Goal: Task Accomplishment & Management: Use online tool/utility

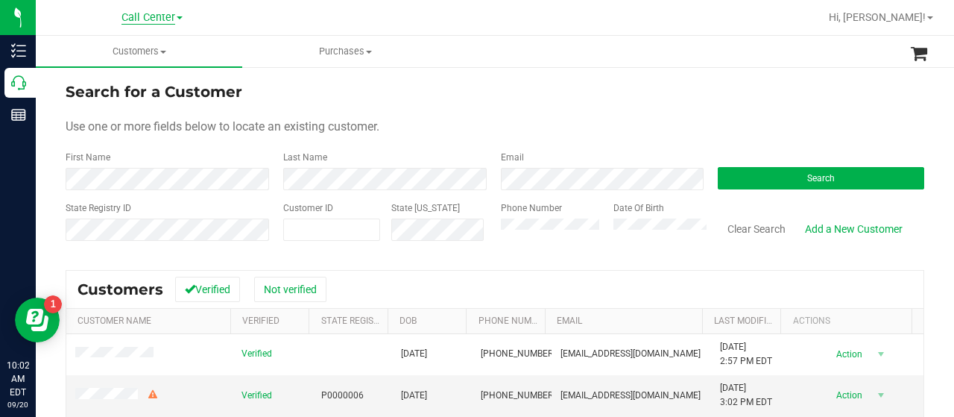
click at [144, 19] on span "Call Center" at bounding box center [148, 17] width 54 height 13
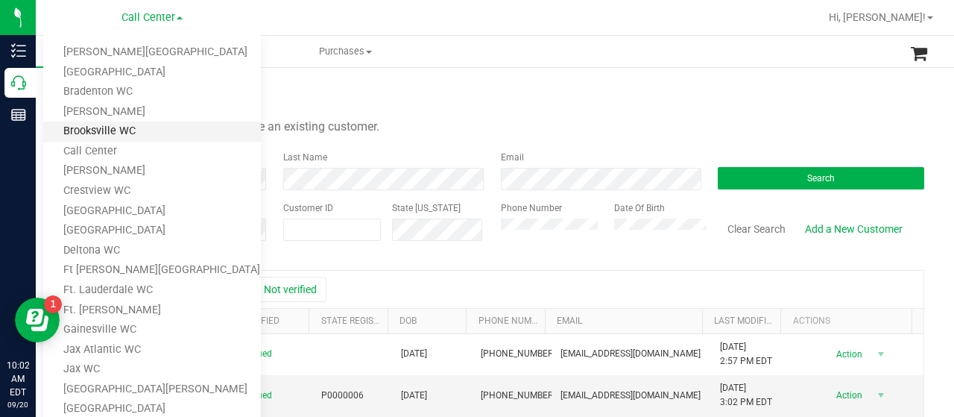
click at [147, 135] on link "Brooksville WC" at bounding box center [152, 131] width 218 height 20
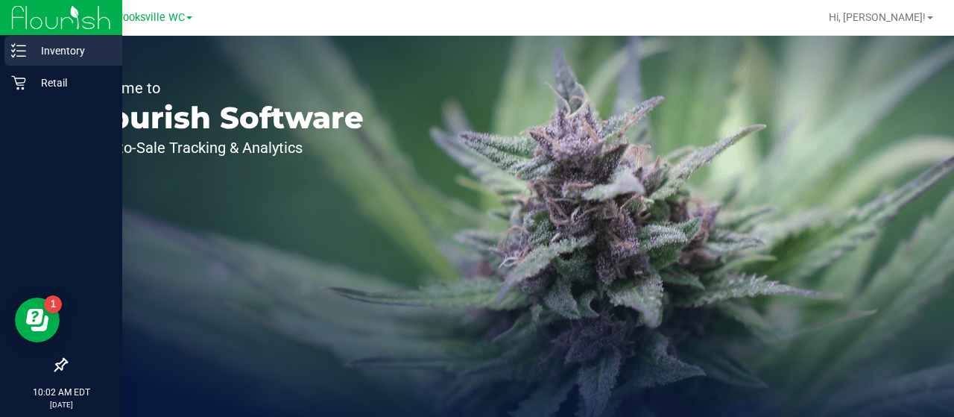
click at [25, 61] on div "Inventory" at bounding box center [63, 51] width 118 height 30
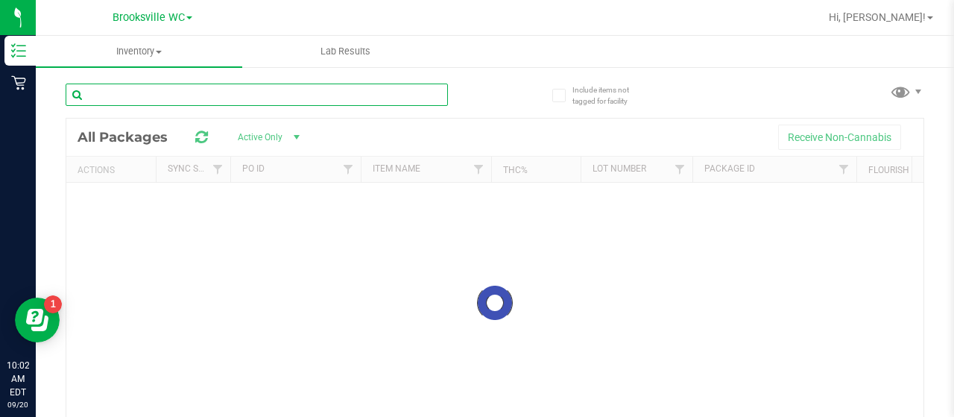
click at [252, 95] on div "Inventory All packages All inventory Waste log Lab Results Include items not ta…" at bounding box center [495, 226] width 918 height 381
paste input "FT 1g Vape Cart Distillate Amnesia (Hybrid)"
type input "FT 1g Vape Cart Distillate Amnesia (Hybrid)"
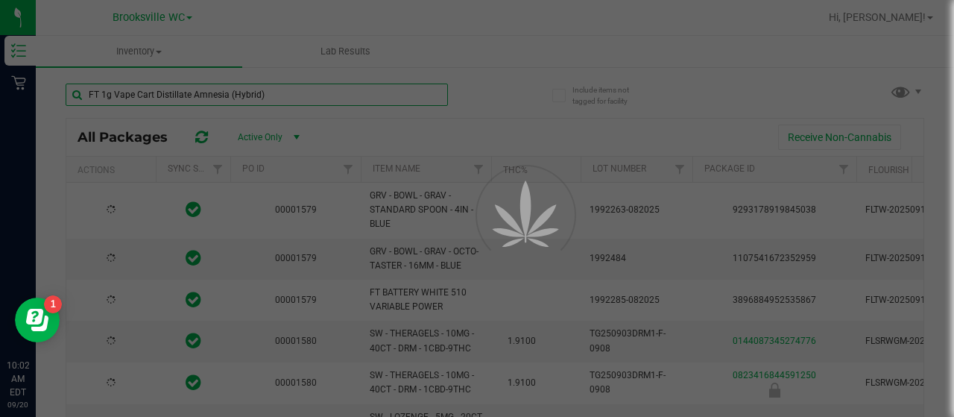
type input "2026-03-17"
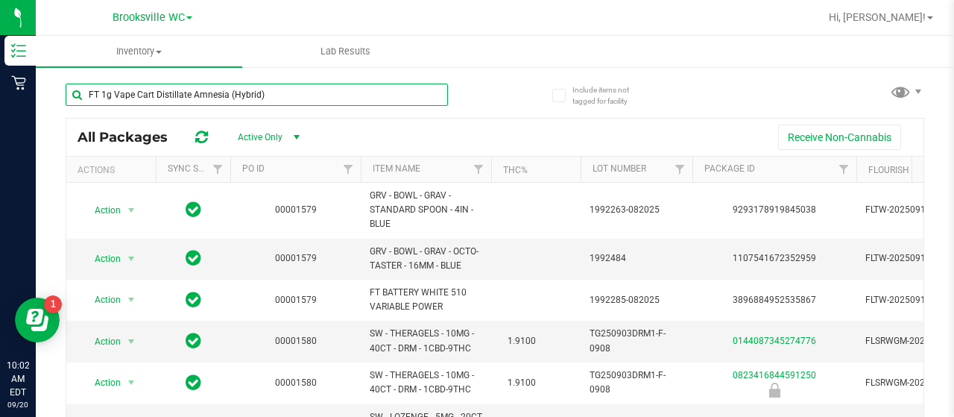
type input "FT 1g Vape Cart Distillate Amnesia (Hybrid)"
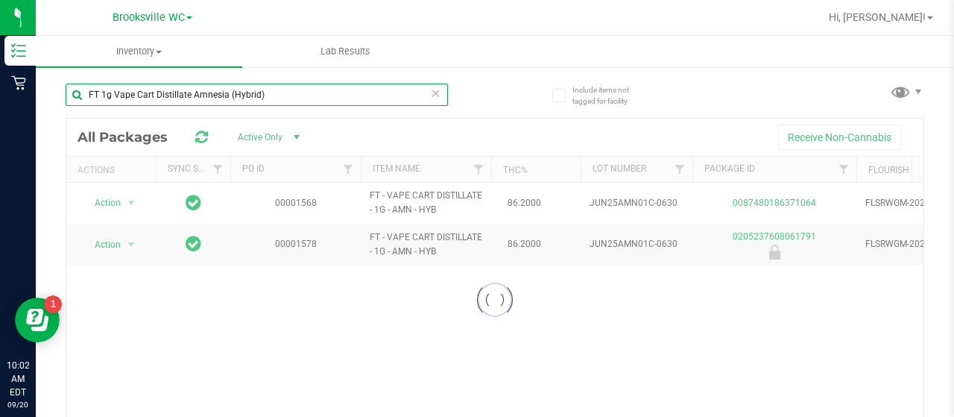
click at [266, 91] on input "FT 1g Vape Cart Distillate Amnesia (Hybrid)" at bounding box center [257, 94] width 382 height 22
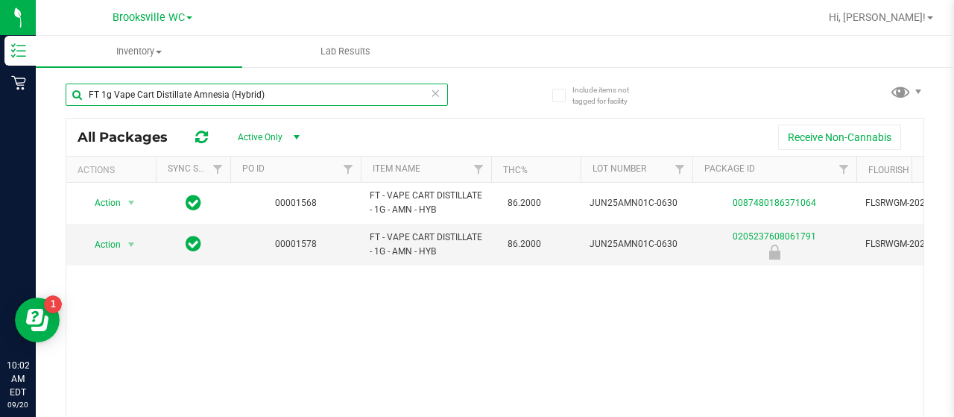
click at [266, 91] on input "FT 1g Vape Cart Distillate Amnesia (Hybrid)" at bounding box center [257, 94] width 382 height 22
paste input "FT 1g Vape Cart Distillate Strawberry Cough (Hybrid-Sativa)"
type input "FT 1g Vape Cart Distillate Strawberry Cough (Hybrid-Sativa)"
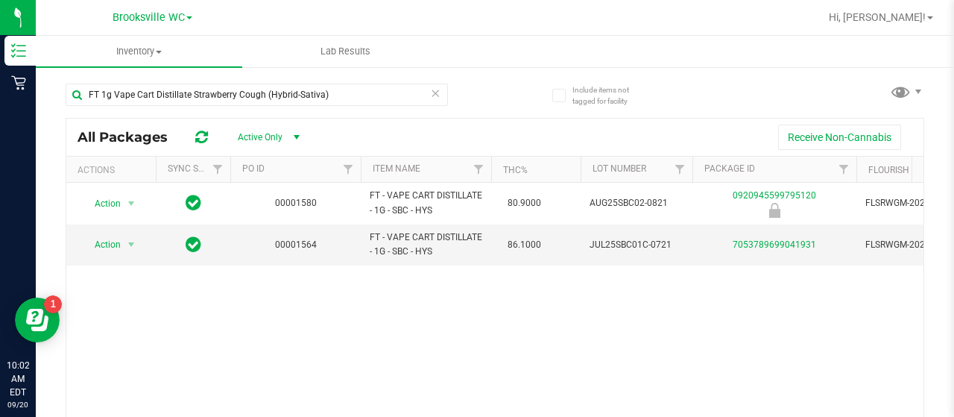
click at [294, 78] on div "FT 1g Vape Cart Distillate Strawberry Cough (Hybrid-Sativa)" at bounding box center [280, 94] width 429 height 48
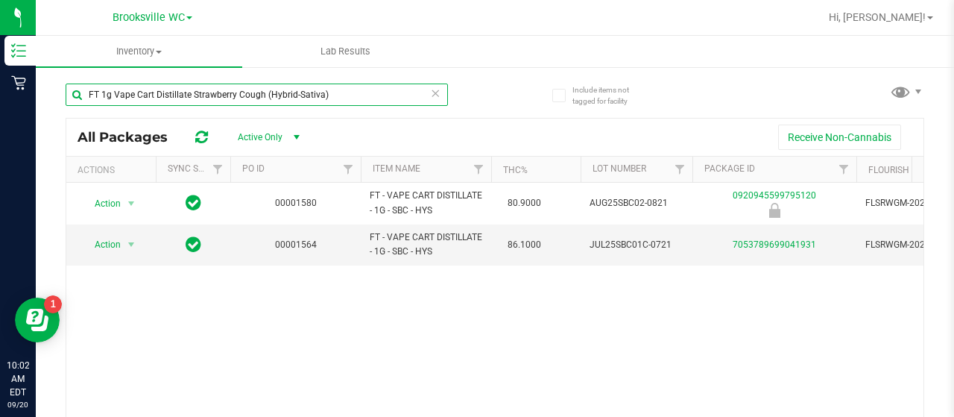
click at [297, 95] on input "FT 1g Vape Cart Distillate Strawberry Cough (Hybrid-Sativa)" at bounding box center [257, 94] width 382 height 22
paste input "FT 1g Vape Cart Distillate Acapulco Gold (Sativa)"
type input "FT 1g Vape Cart Distillate Acapulco Gold (Sativa)"
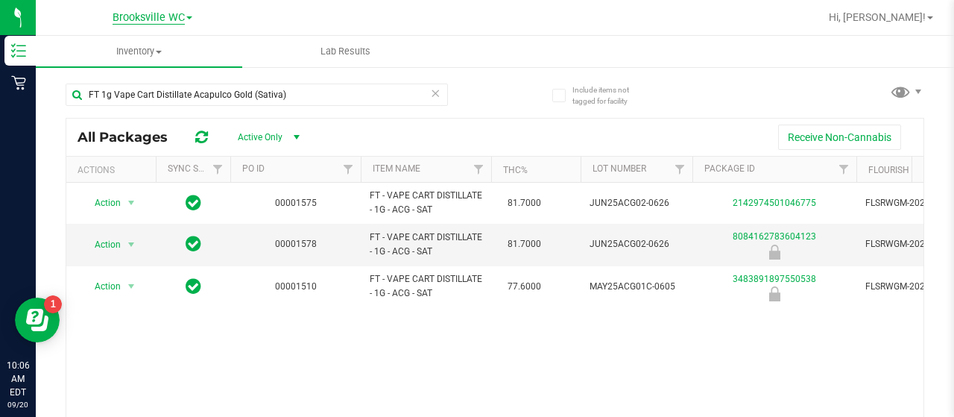
click at [155, 16] on span "Brooksville WC" at bounding box center [149, 17] width 72 height 13
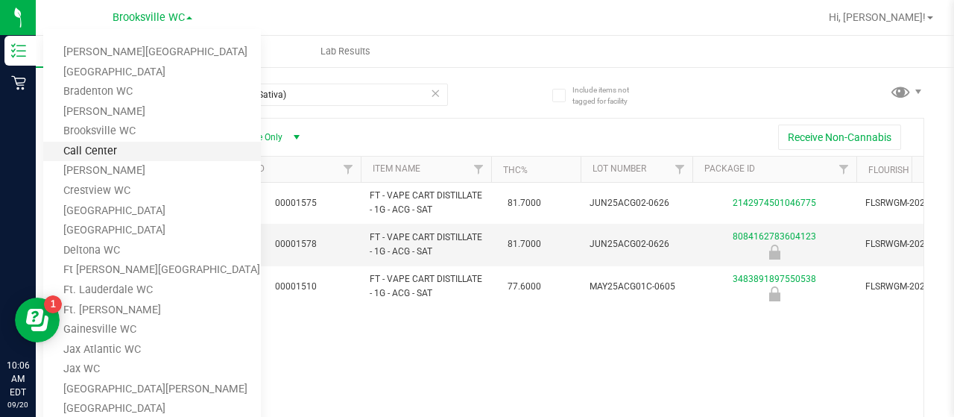
click at [118, 156] on link "Call Center" at bounding box center [152, 152] width 218 height 20
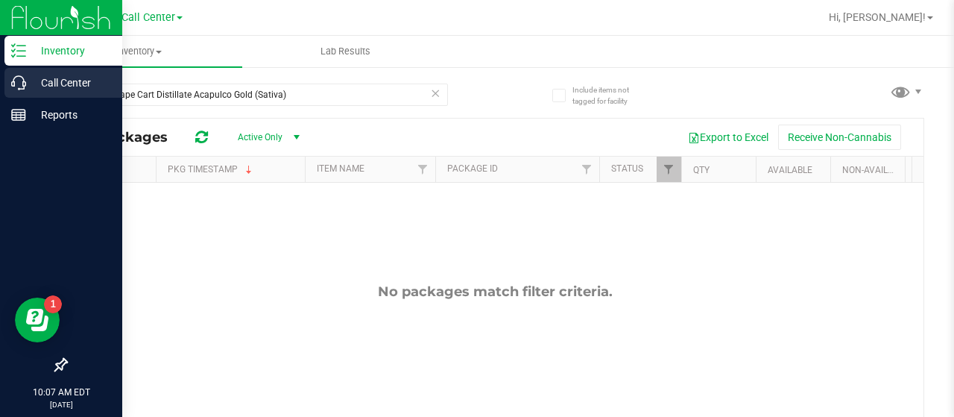
click at [22, 86] on icon at bounding box center [18, 82] width 15 height 15
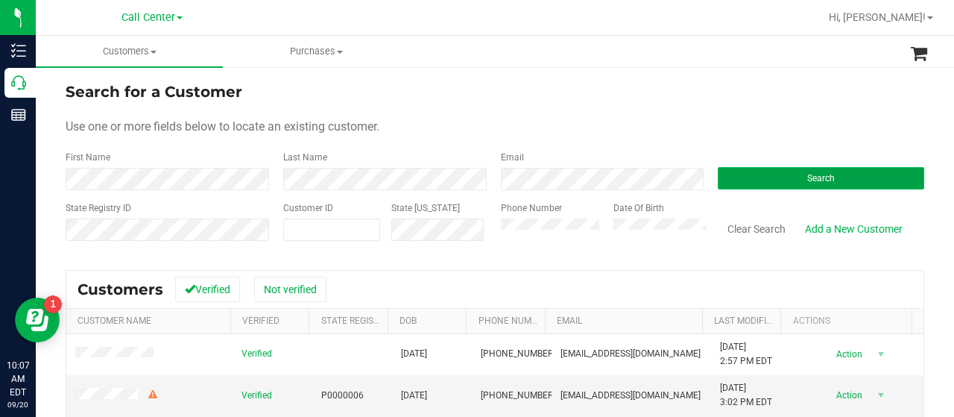
click at [852, 184] on button "Search" at bounding box center [821, 178] width 206 height 22
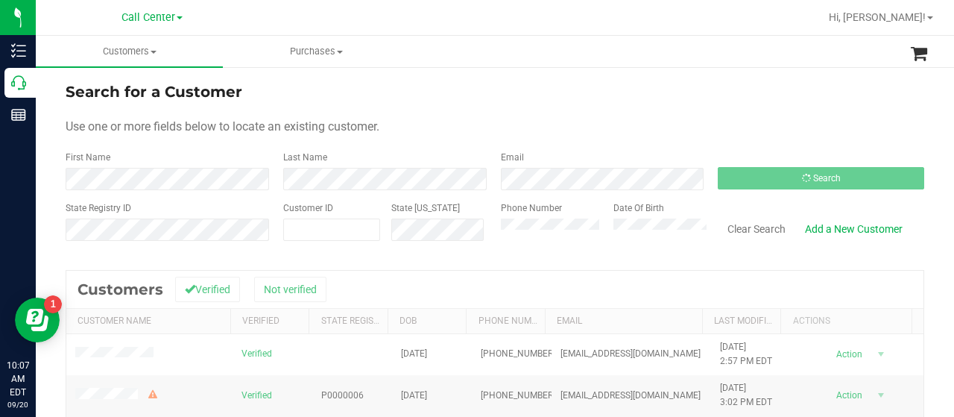
scroll to position [149, 0]
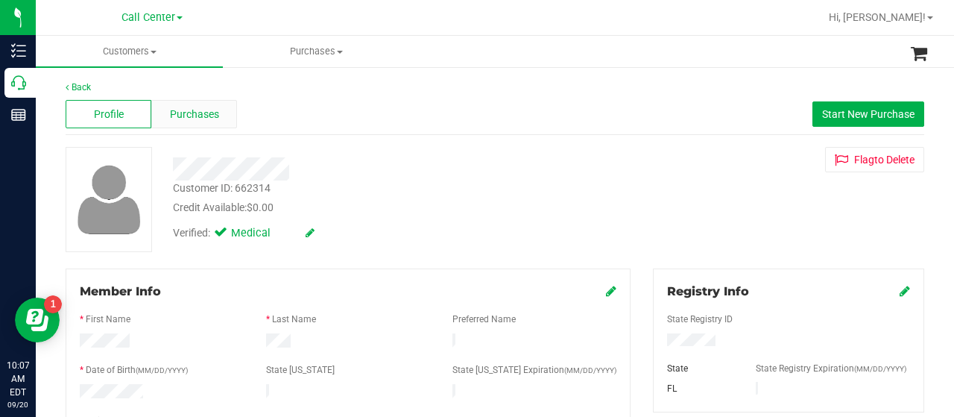
click at [189, 101] on div "Purchases" at bounding box center [194, 114] width 86 height 28
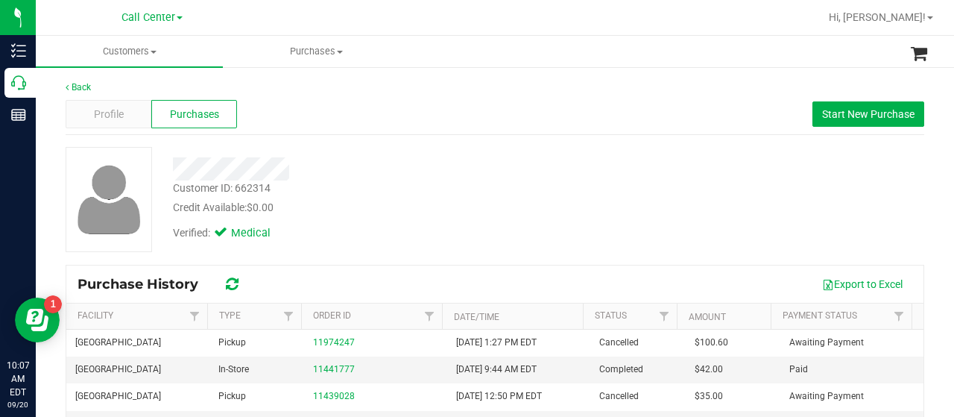
click at [462, 145] on div "Back Profile Purchases Start New Purchase Customer ID: 662314 Credit Available:…" at bounding box center [495, 354] width 858 height 548
click at [469, 151] on div at bounding box center [382, 164] width 440 height 34
click at [485, 154] on div at bounding box center [382, 164] width 440 height 34
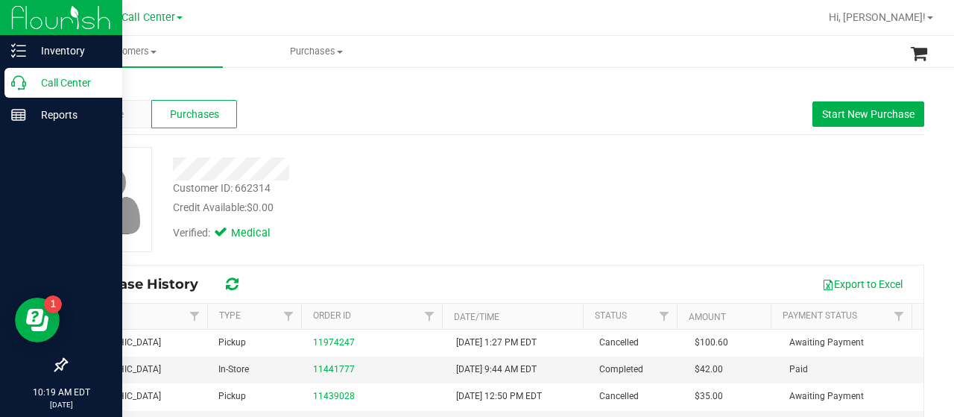
click at [26, 87] on p "Call Center" at bounding box center [70, 83] width 89 height 18
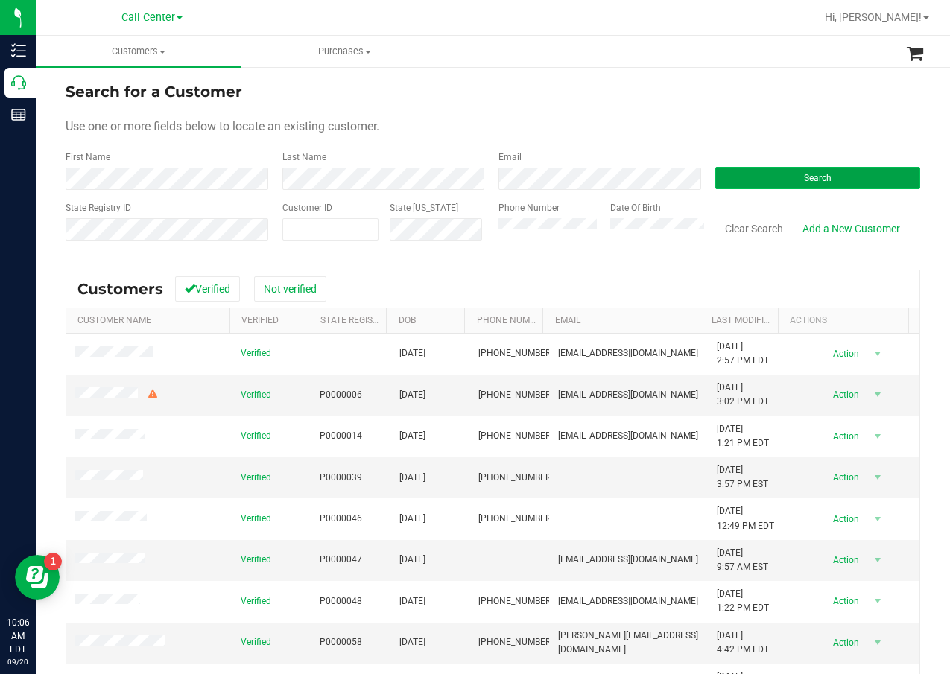
click at [762, 174] on button "Search" at bounding box center [818, 178] width 206 height 22
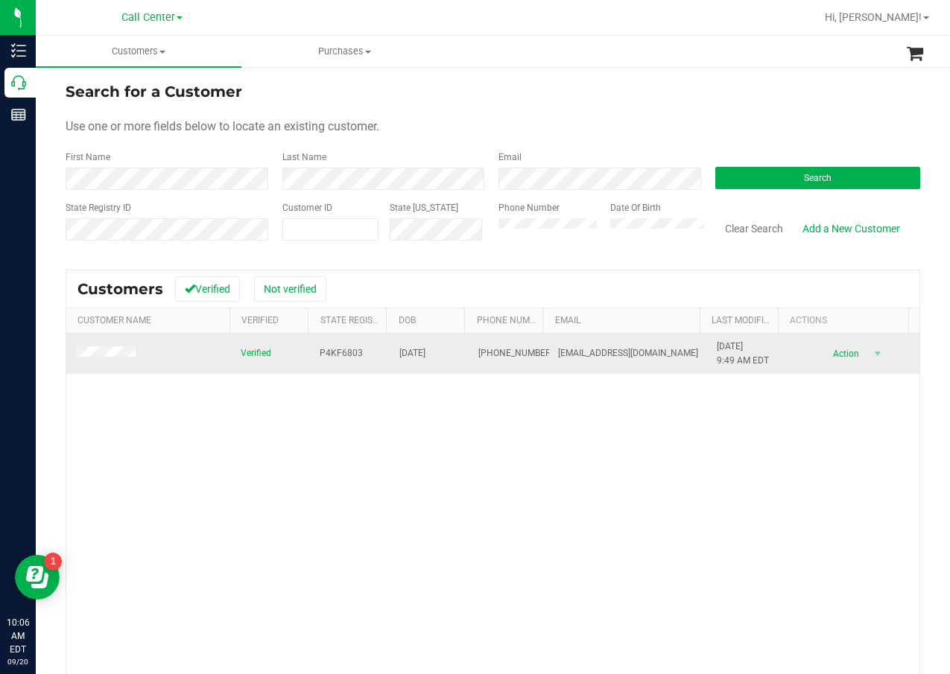
click at [329, 348] on span "P4KF6803" at bounding box center [341, 353] width 43 height 14
copy span "P4KF6803"
click at [425, 354] on span "[DATE]" at bounding box center [412, 353] width 26 height 14
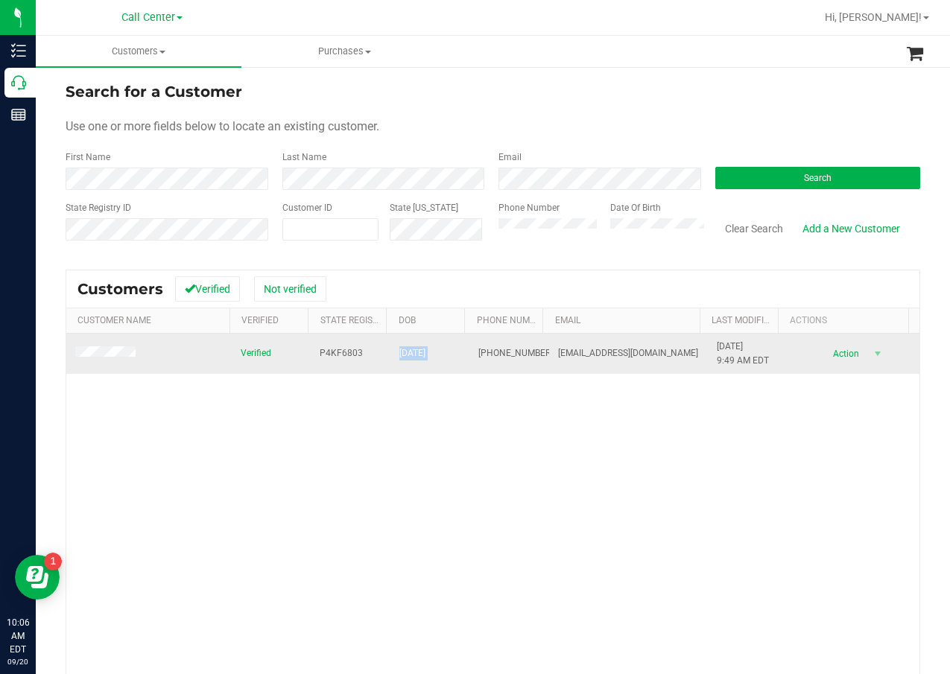
click at [425, 354] on span "[DATE]" at bounding box center [412, 353] width 26 height 14
copy span "[DATE]"
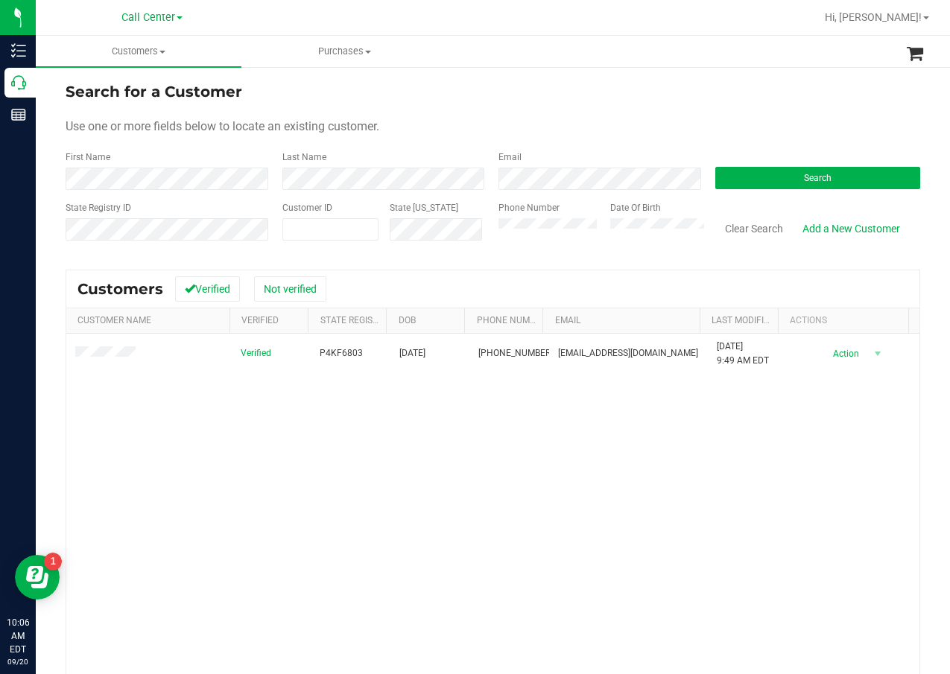
click at [366, 472] on div "Verified P4KF6803 01/07/1950 (305) 216-4294 mizz_ch@yahoo.com 6/9/2025 9:49 AM …" at bounding box center [492, 546] width 853 height 425
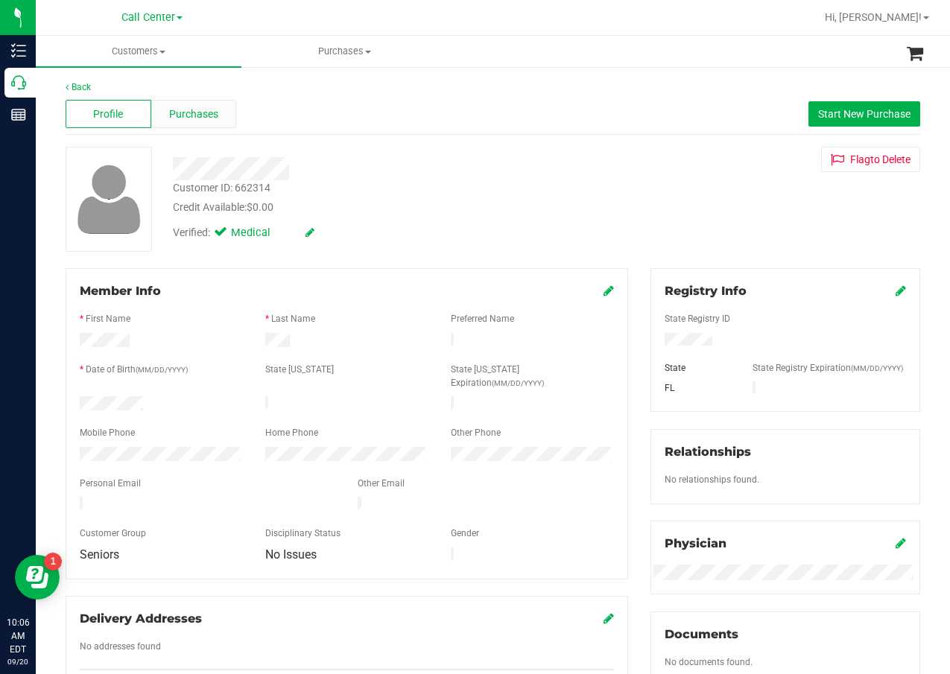
click at [202, 121] on span "Purchases" at bounding box center [193, 115] width 49 height 16
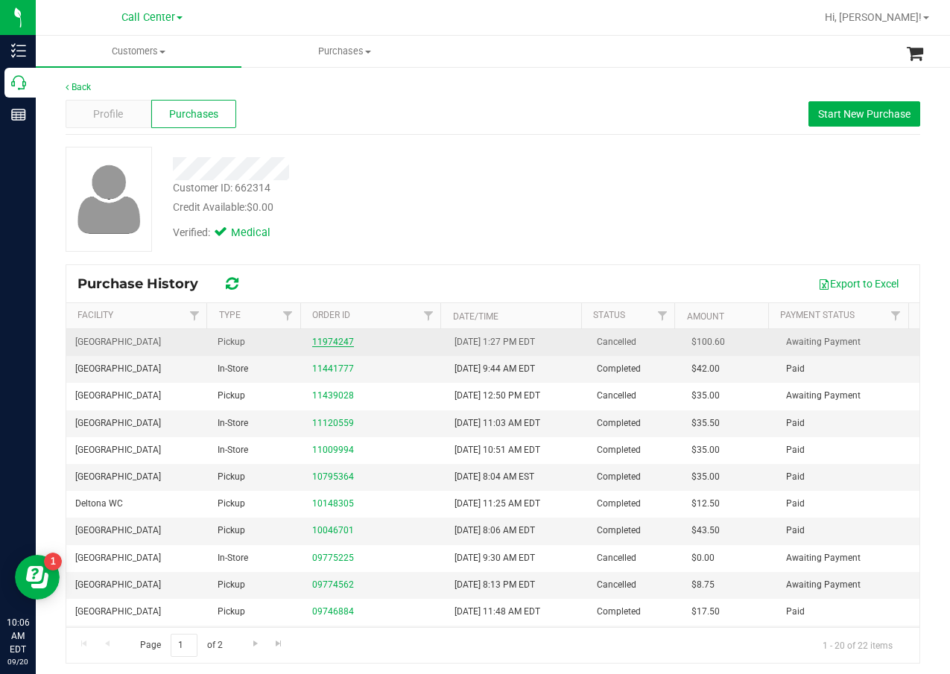
click at [320, 346] on link "11974247" at bounding box center [333, 342] width 42 height 10
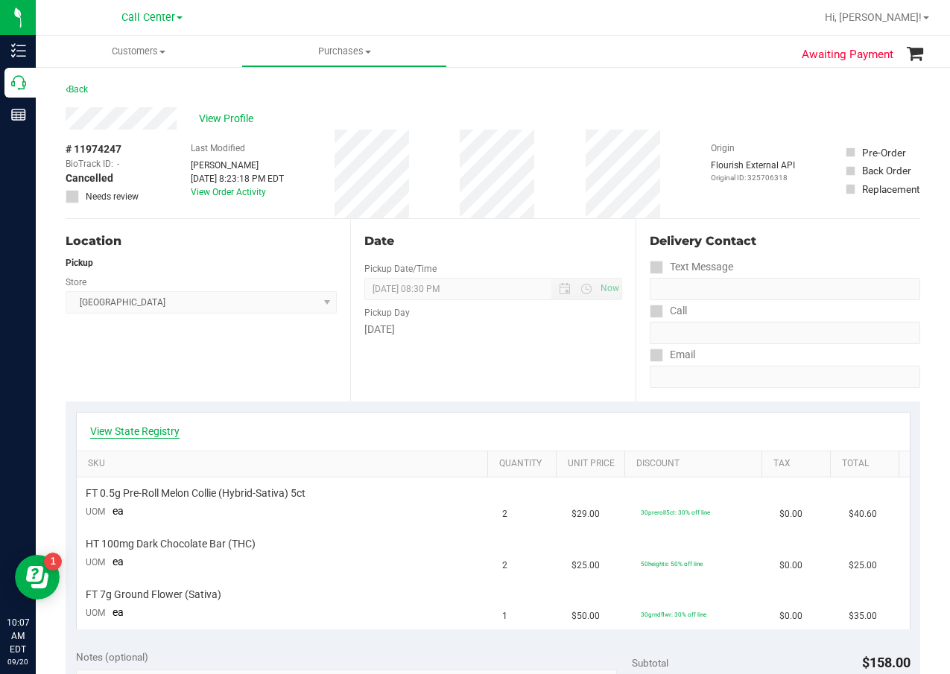
drag, startPoint x: 139, startPoint y: 414, endPoint x: 139, endPoint y: 424, distance: 9.7
click at [138, 417] on div "View State Registry" at bounding box center [493, 432] width 833 height 38
click at [139, 424] on link "View State Registry" at bounding box center [134, 431] width 89 height 15
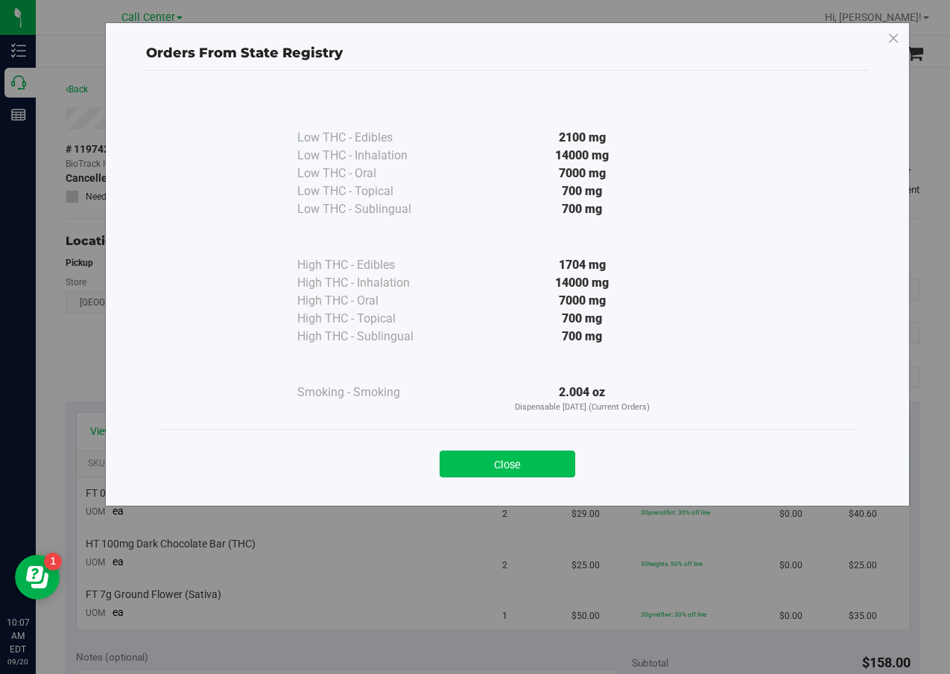
click at [516, 464] on button "Close" at bounding box center [508, 464] width 136 height 27
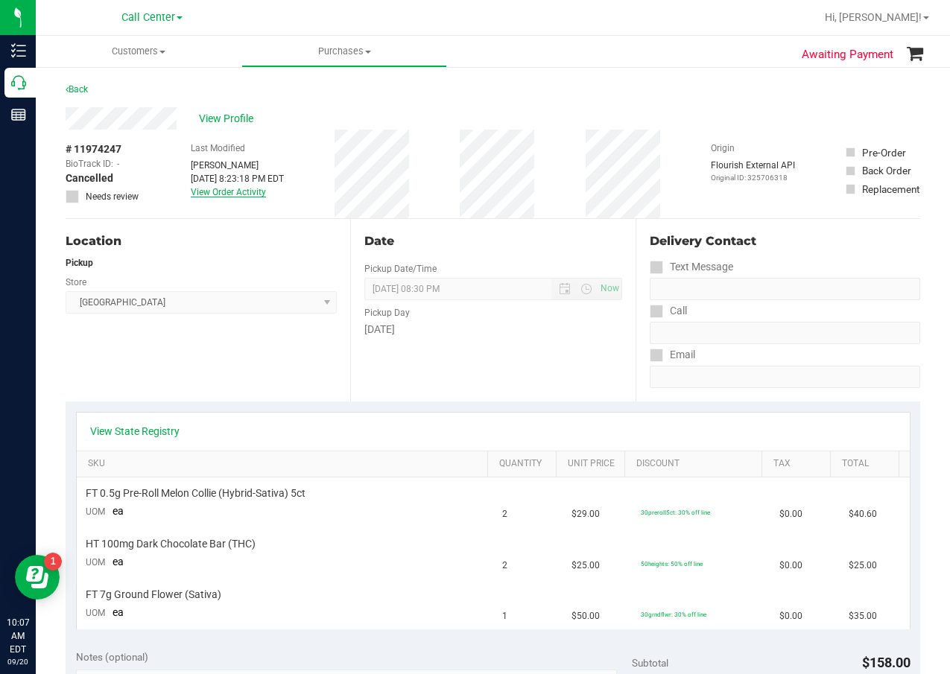
click at [229, 188] on link "View Order Activity" at bounding box center [228, 192] width 75 height 10
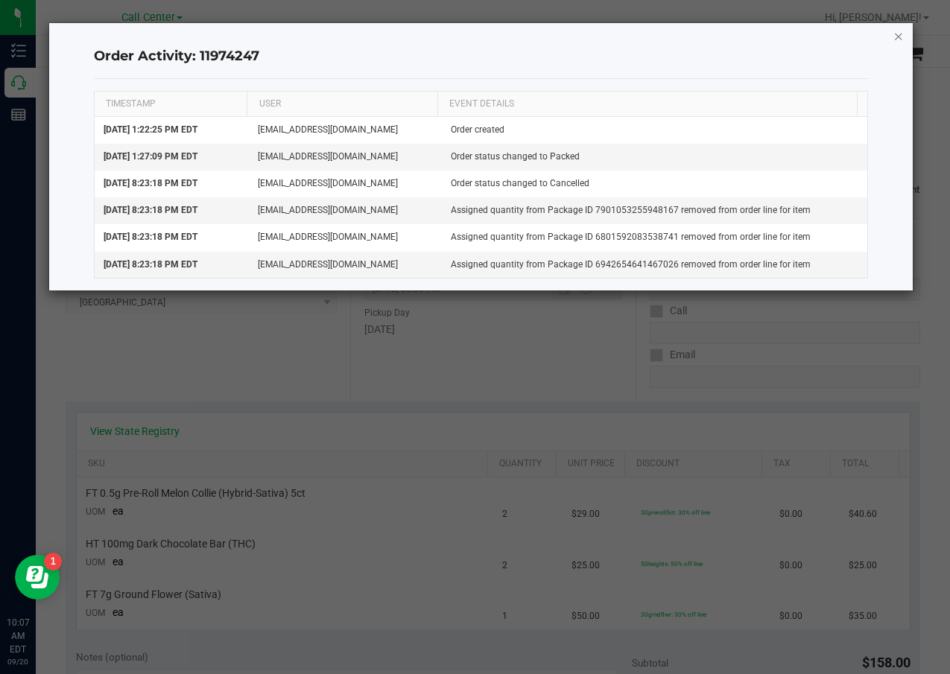
click at [898, 30] on icon "button" at bounding box center [898, 36] width 10 height 18
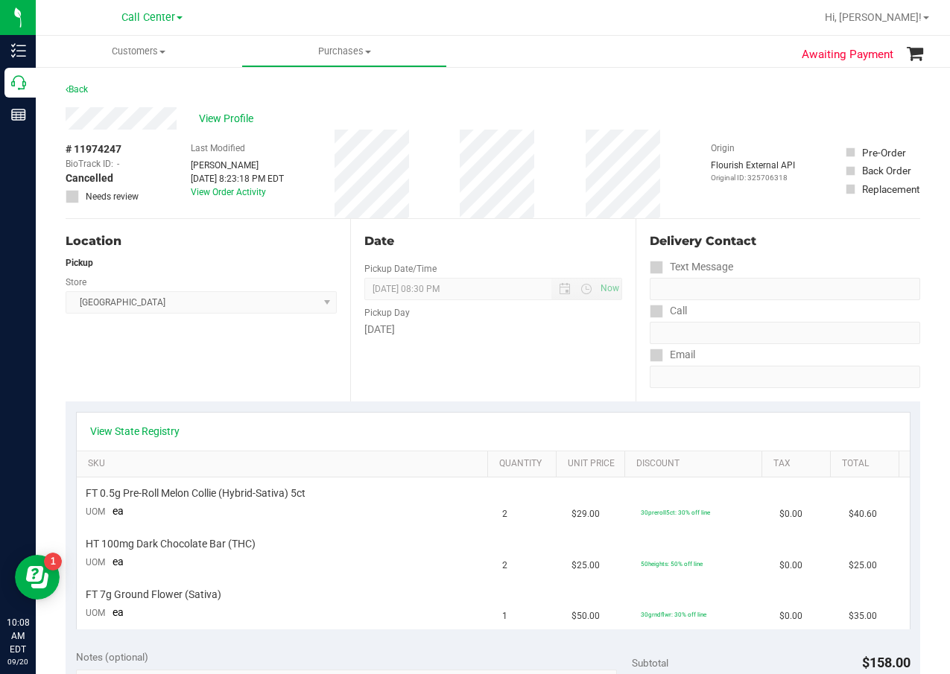
click at [250, 352] on div "Location Pickup Store Miami Beach WC Select Store Bonita Springs WC Boynton Bea…" at bounding box center [208, 310] width 285 height 183
click at [152, 437] on link "View State Registry" at bounding box center [134, 431] width 89 height 15
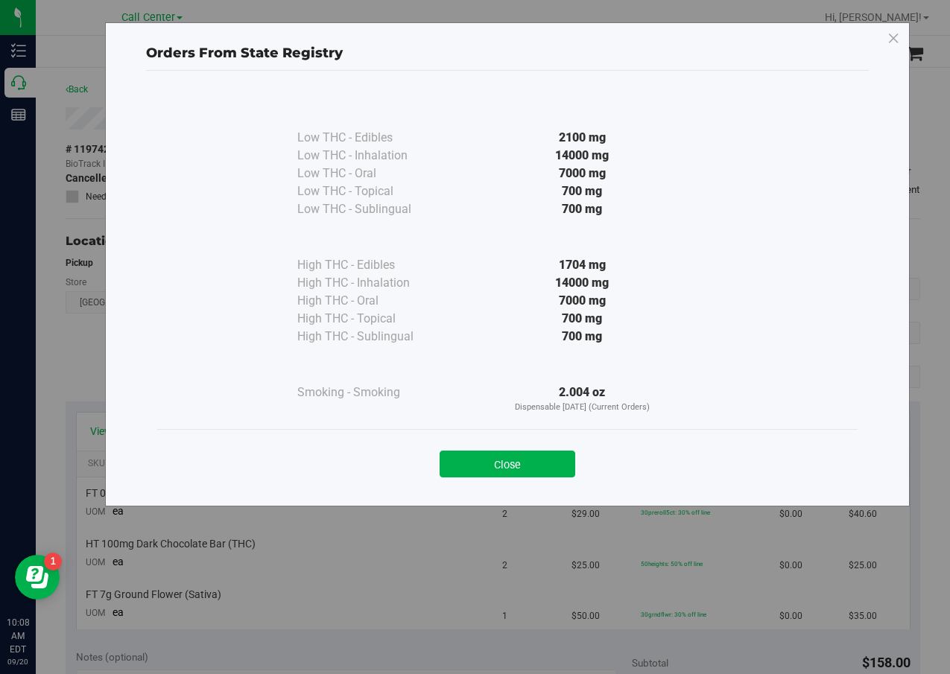
click at [499, 471] on button "Close" at bounding box center [508, 464] width 136 height 27
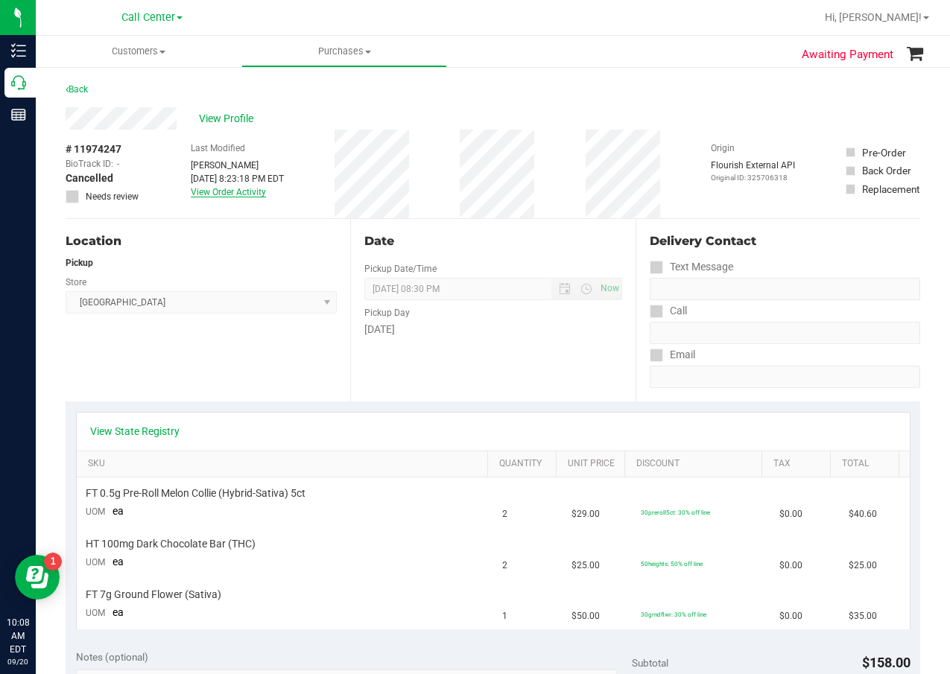
click at [247, 194] on link "View Order Activity" at bounding box center [228, 192] width 75 height 10
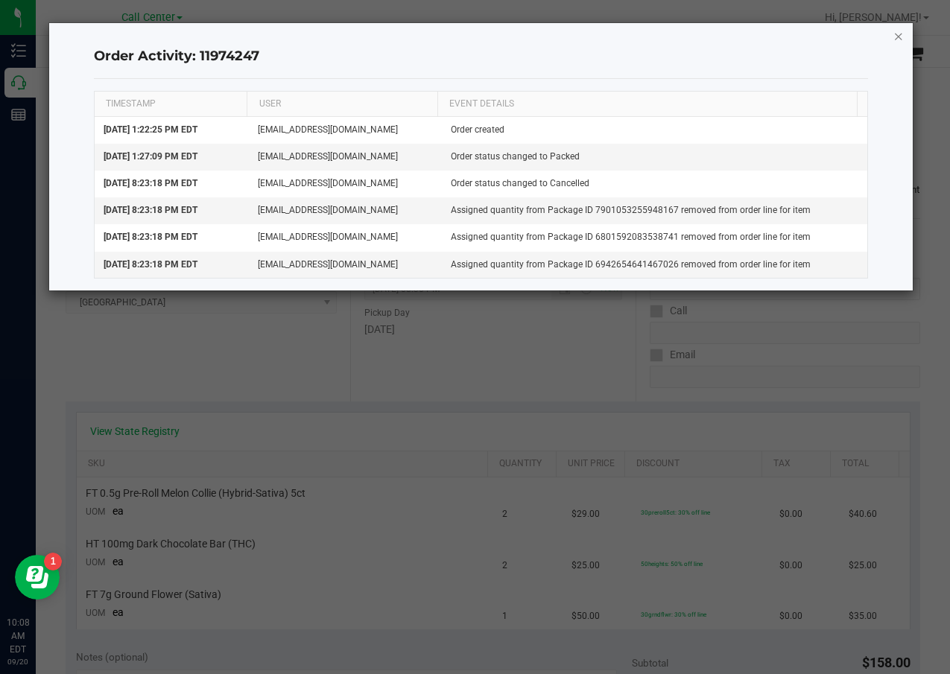
click at [893, 40] on icon "button" at bounding box center [898, 36] width 10 height 18
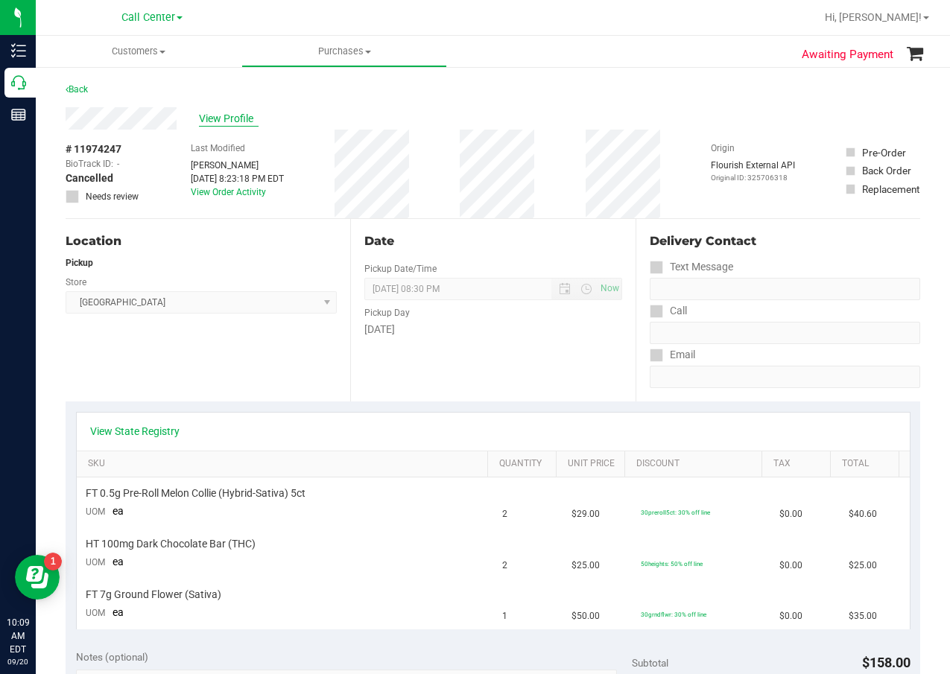
click at [206, 124] on span "View Profile" at bounding box center [229, 119] width 60 height 16
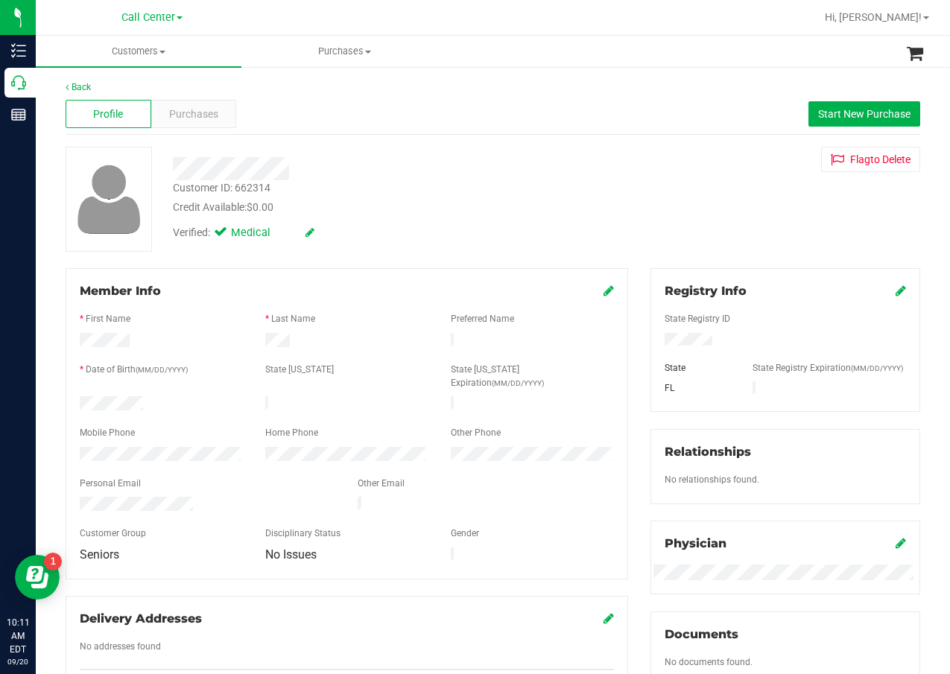
click at [411, 221] on div "Verified: Medical" at bounding box center [381, 231] width 439 height 33
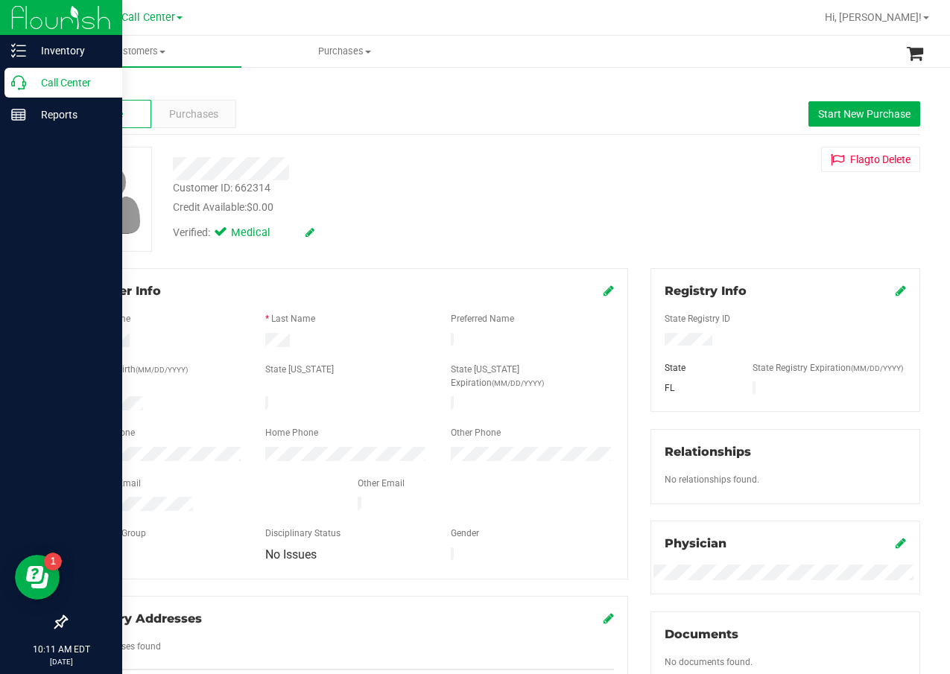
click at [32, 89] on p "Call Center" at bounding box center [70, 83] width 89 height 18
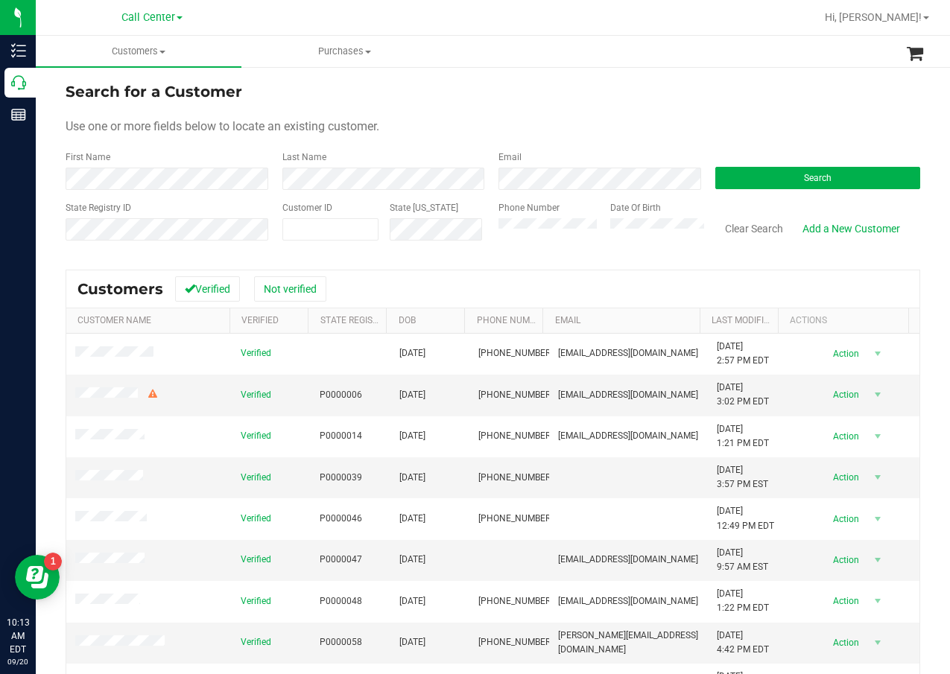
drag, startPoint x: 556, startPoint y: 117, endPoint x: 450, endPoint y: 77, distance: 112.9
click at [554, 117] on form "Search for a Customer Use one or more fields below to locate an existing custom…" at bounding box center [493, 167] width 855 height 174
click at [461, 96] on div "Search for a Customer" at bounding box center [493, 91] width 855 height 22
click at [540, 101] on div "Search for a Customer" at bounding box center [493, 91] width 855 height 22
click at [802, 168] on div "Search" at bounding box center [812, 170] width 217 height 39
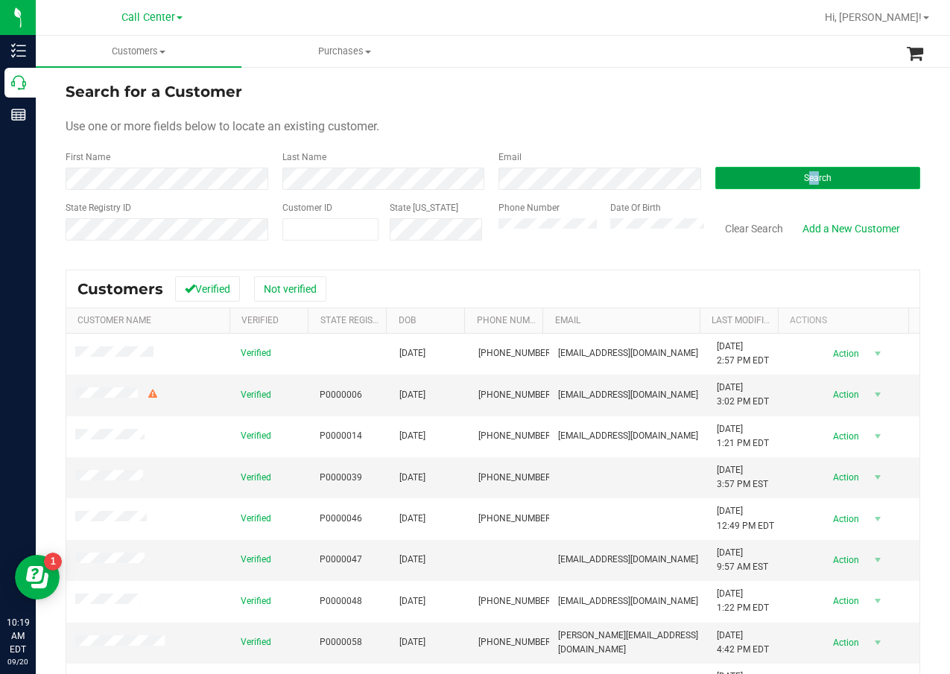
click at [804, 173] on span "Search" at bounding box center [818, 178] width 28 height 10
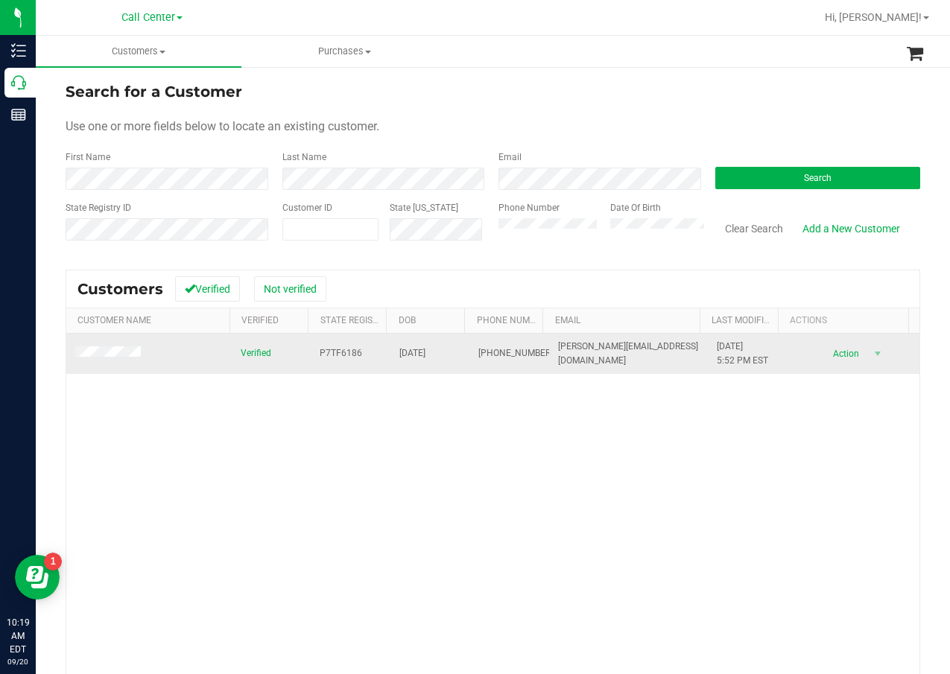
click at [339, 353] on span "P7TF6186" at bounding box center [341, 353] width 42 height 14
copy span "P7TF6186"
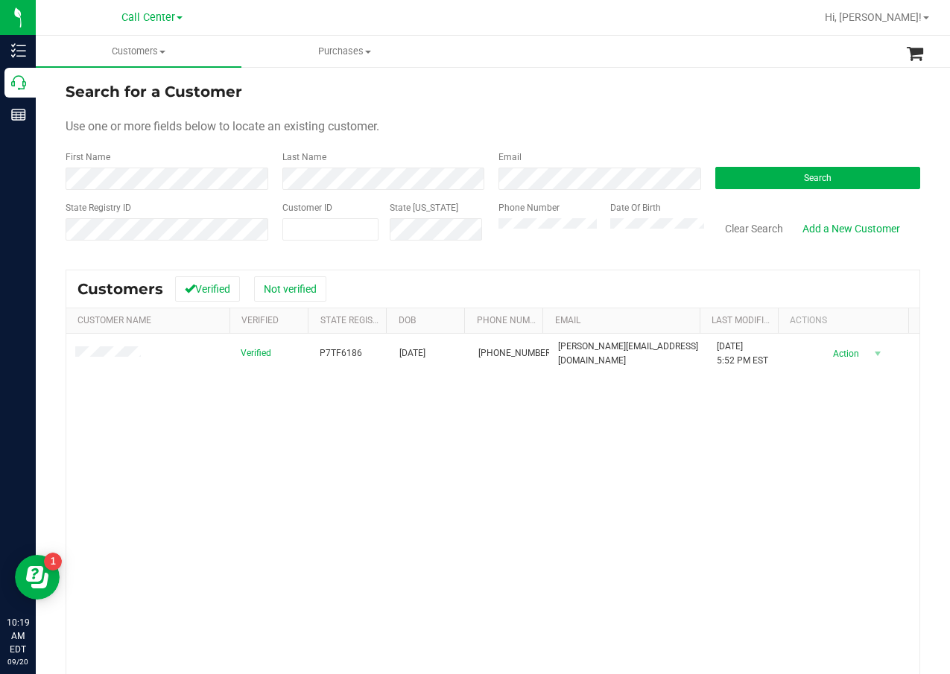
click at [388, 450] on div "Verified P7TF6186 02/24/1972 (850) 419-2619 tony.carroll224@yahoo.com 12/12/202…" at bounding box center [492, 546] width 853 height 425
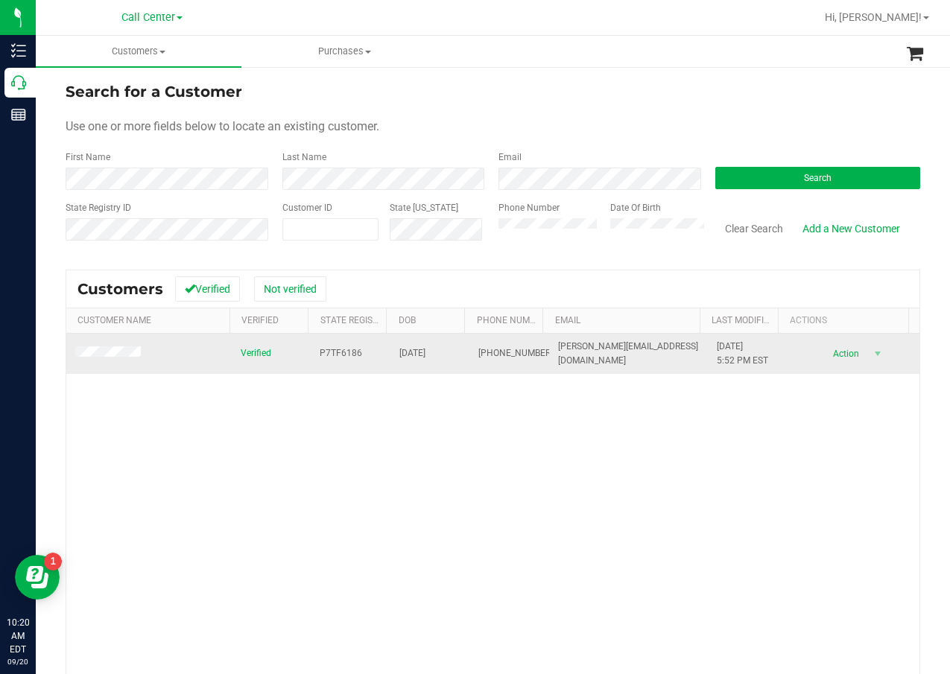
click at [416, 354] on span "02/24/1972" at bounding box center [412, 353] width 26 height 14
copy span "02/24/1972"
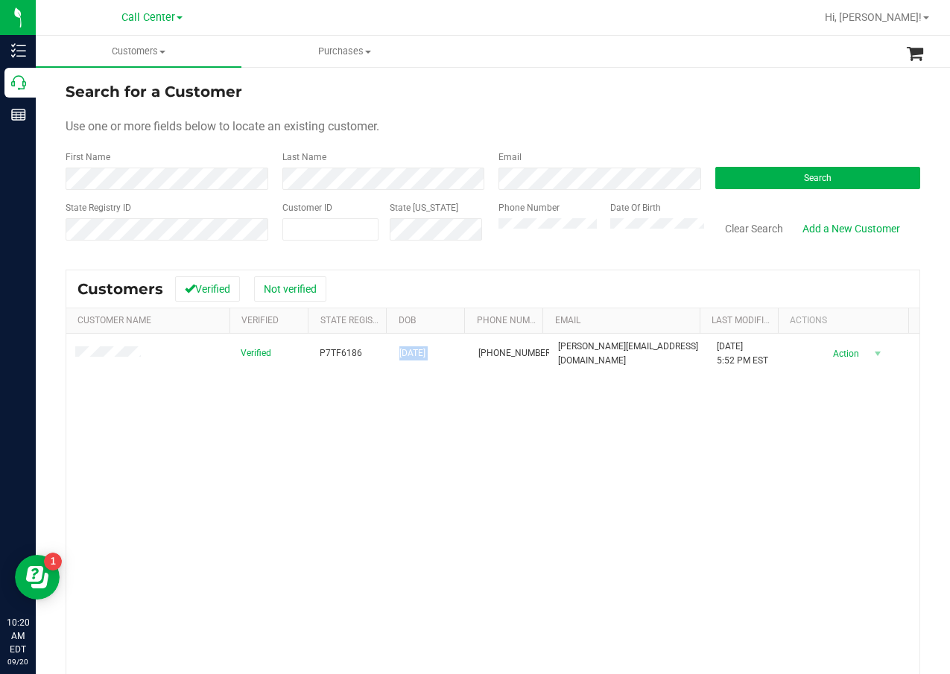
drag, startPoint x: 273, startPoint y: 414, endPoint x: 265, endPoint y: 414, distance: 8.2
click at [271, 414] on div "Verified P7TF6186 02/24/1972 (850) 419-2619 tony.carroll224@yahoo.com 12/12/202…" at bounding box center [492, 546] width 853 height 425
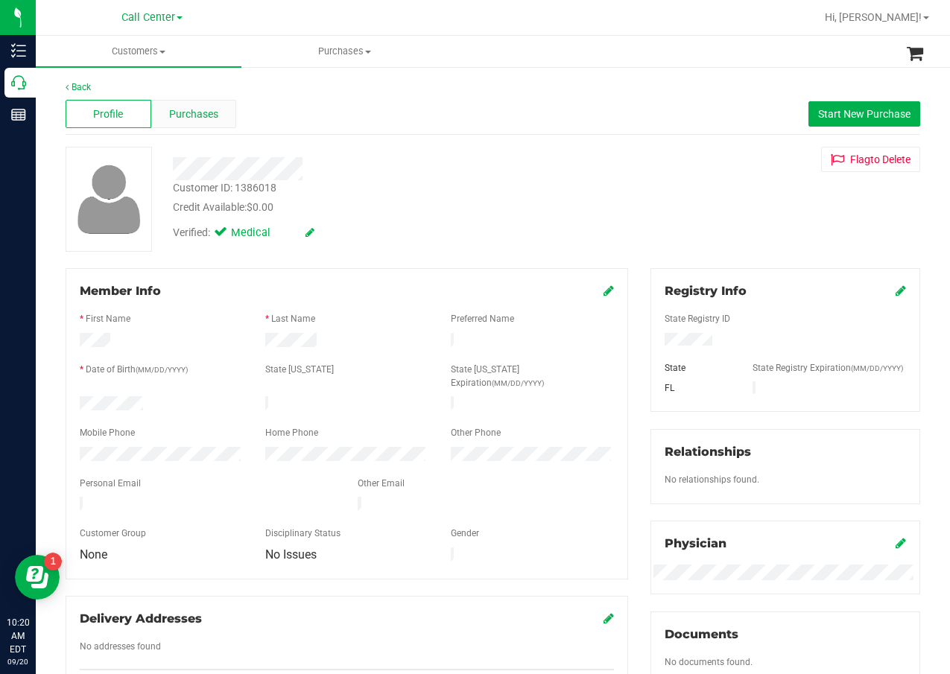
click at [214, 120] on span "Purchases" at bounding box center [193, 115] width 49 height 16
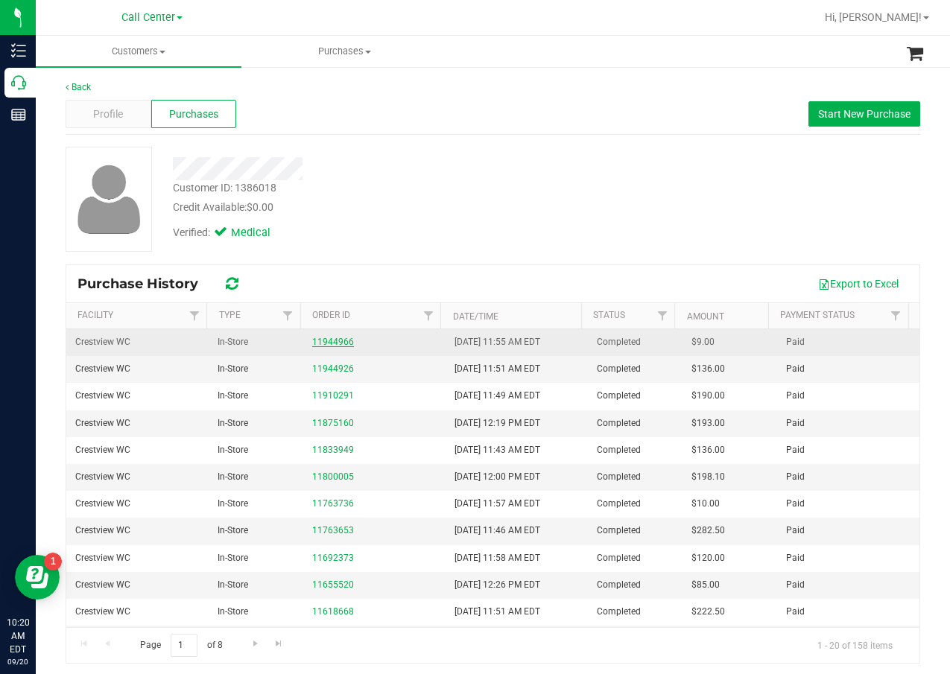
click at [334, 339] on link "11944966" at bounding box center [333, 342] width 42 height 10
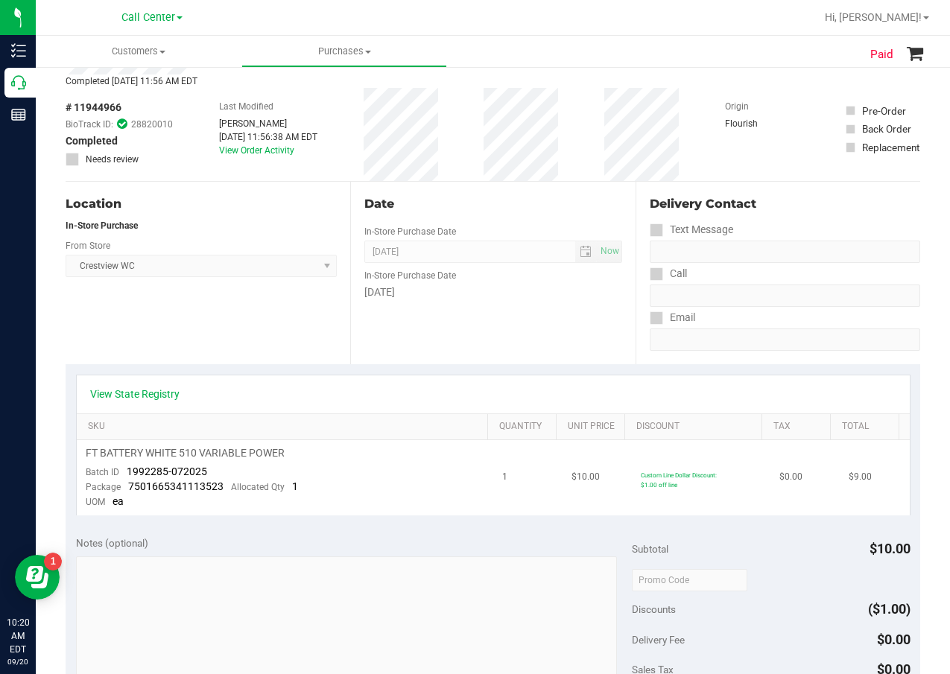
scroll to position [149, 0]
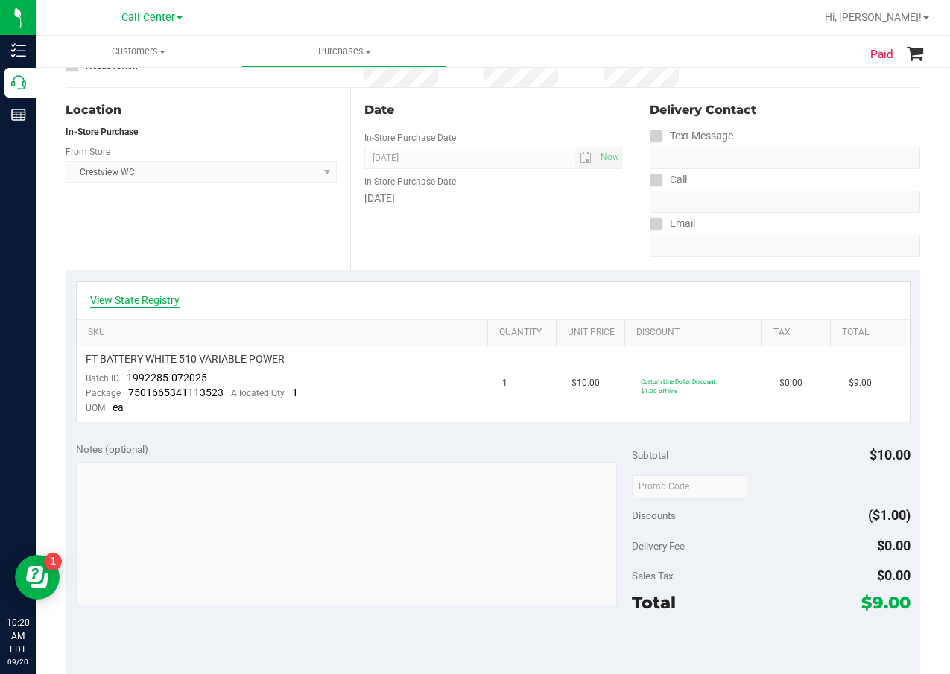
click at [169, 299] on link "View State Registry" at bounding box center [134, 300] width 89 height 15
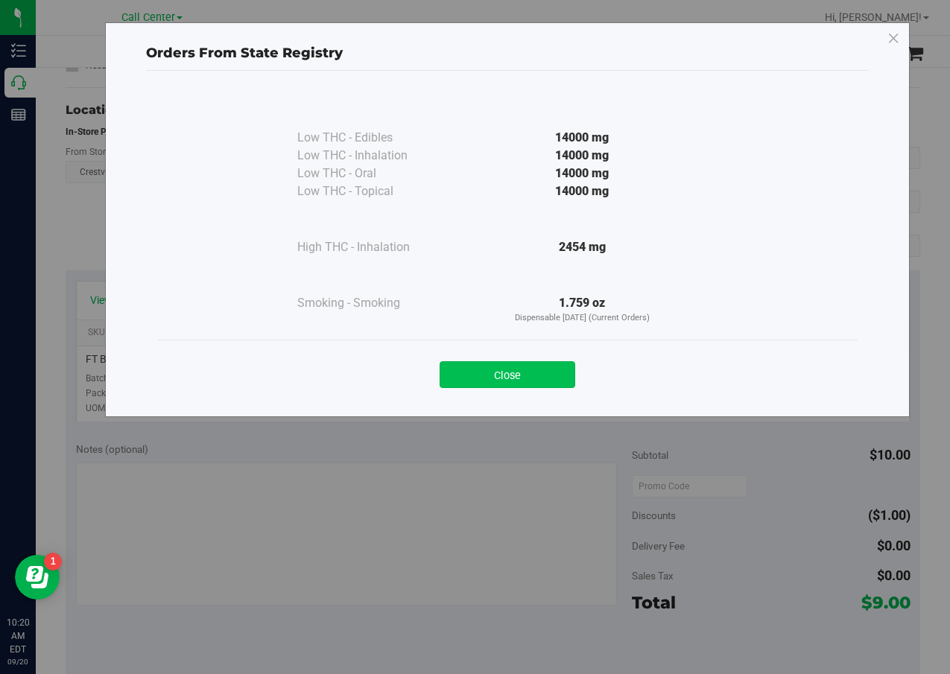
click at [551, 376] on button "Close" at bounding box center [508, 374] width 136 height 27
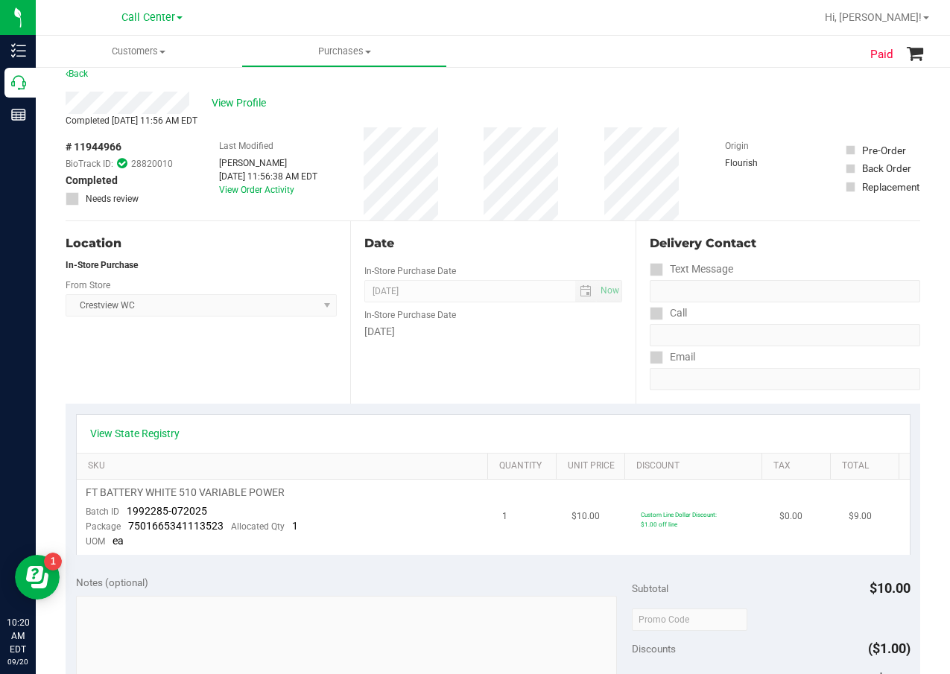
scroll to position [0, 0]
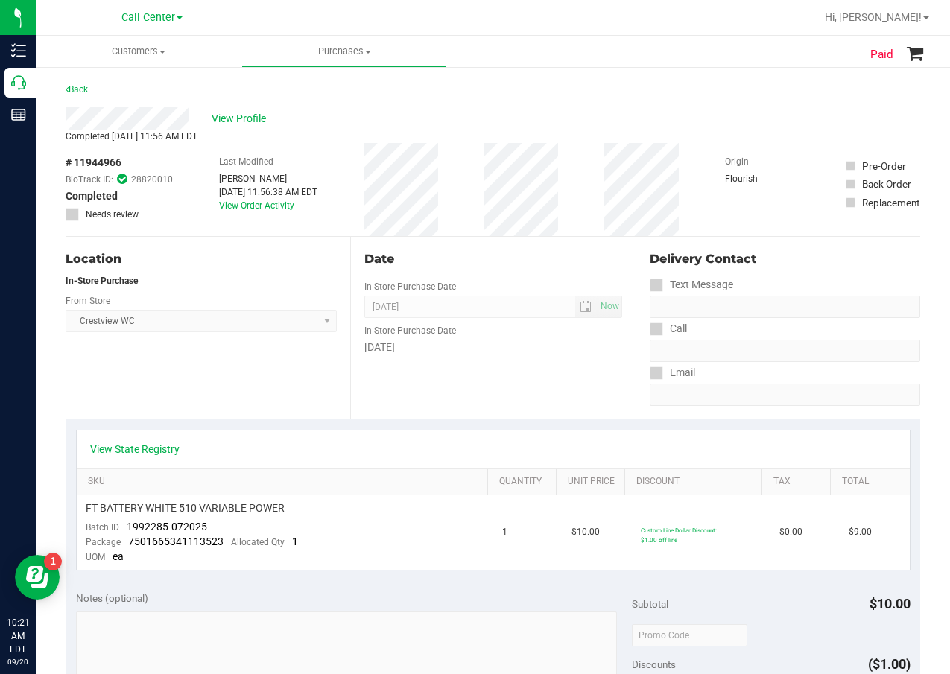
click at [523, 389] on div "Date In-Store Purchase Date Sep 13, 2025 Now In-Store Purchase Date Saturday" at bounding box center [492, 328] width 285 height 183
click at [591, 300] on span "Sep 13, 2025 Now" at bounding box center [492, 307] width 257 height 22
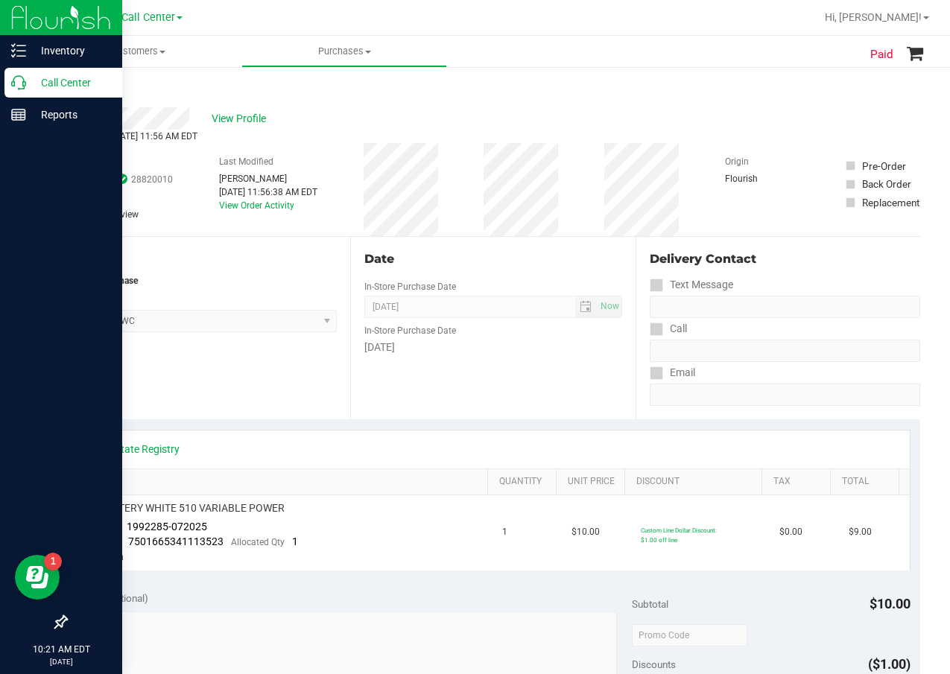
click at [32, 89] on p "Call Center" at bounding box center [70, 83] width 89 height 18
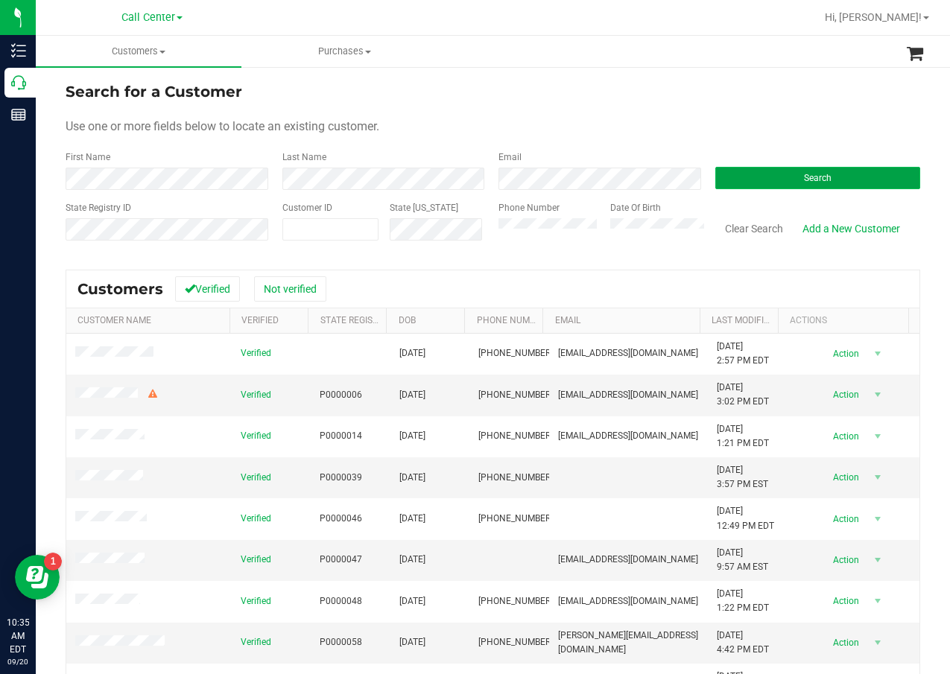
click at [775, 185] on button "Search" at bounding box center [818, 178] width 206 height 22
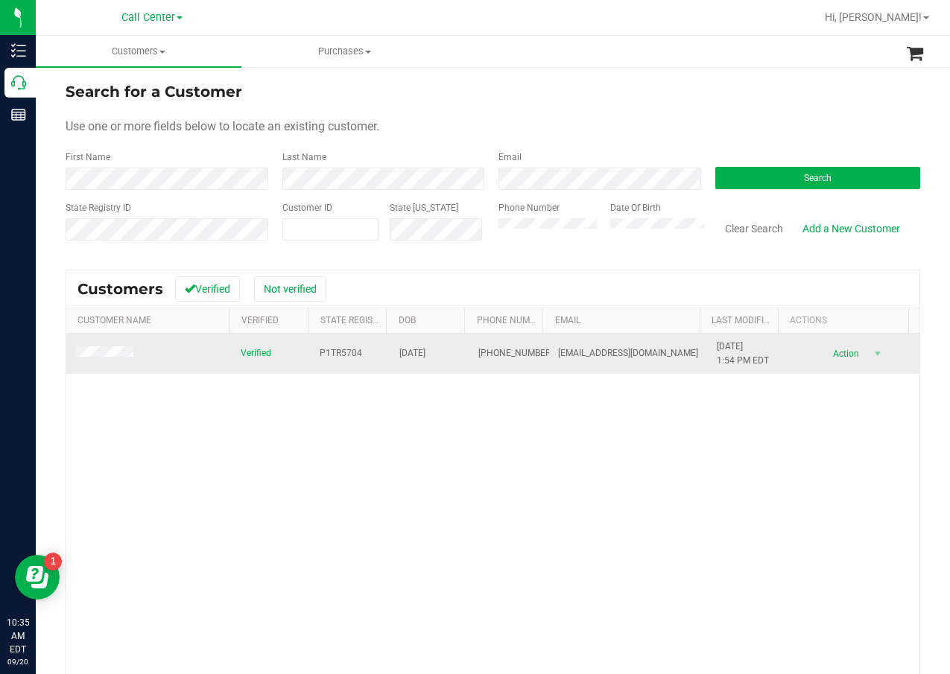
click at [324, 355] on span "P1TR5704" at bounding box center [341, 353] width 42 height 14
copy span "P1TR5704"
click at [413, 361] on span "05/16/1948" at bounding box center [412, 353] width 26 height 14
click at [417, 355] on span "05/16/1948" at bounding box center [412, 353] width 26 height 14
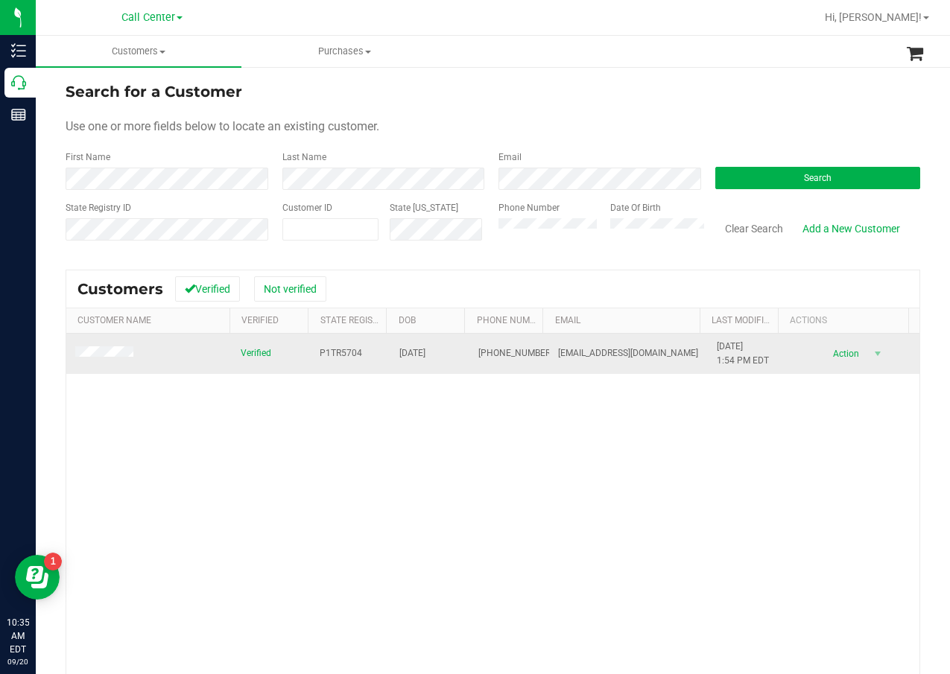
click at [417, 355] on span "05/16/1948" at bounding box center [412, 353] width 26 height 14
copy span "05/16/1948"
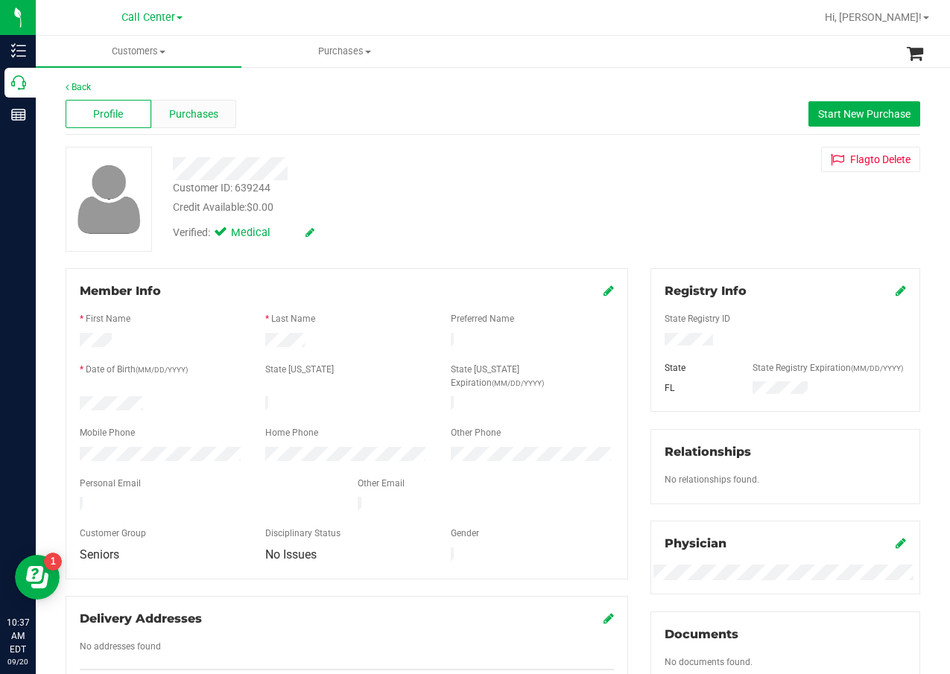
click at [210, 105] on div "Purchases" at bounding box center [194, 114] width 86 height 28
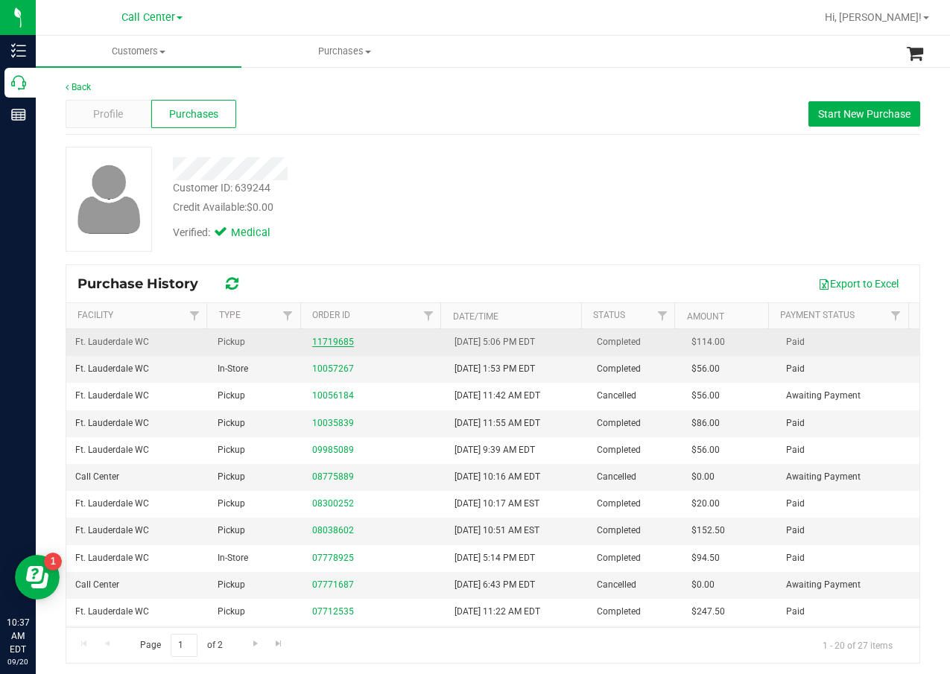
click at [323, 341] on link "11719685" at bounding box center [333, 342] width 42 height 10
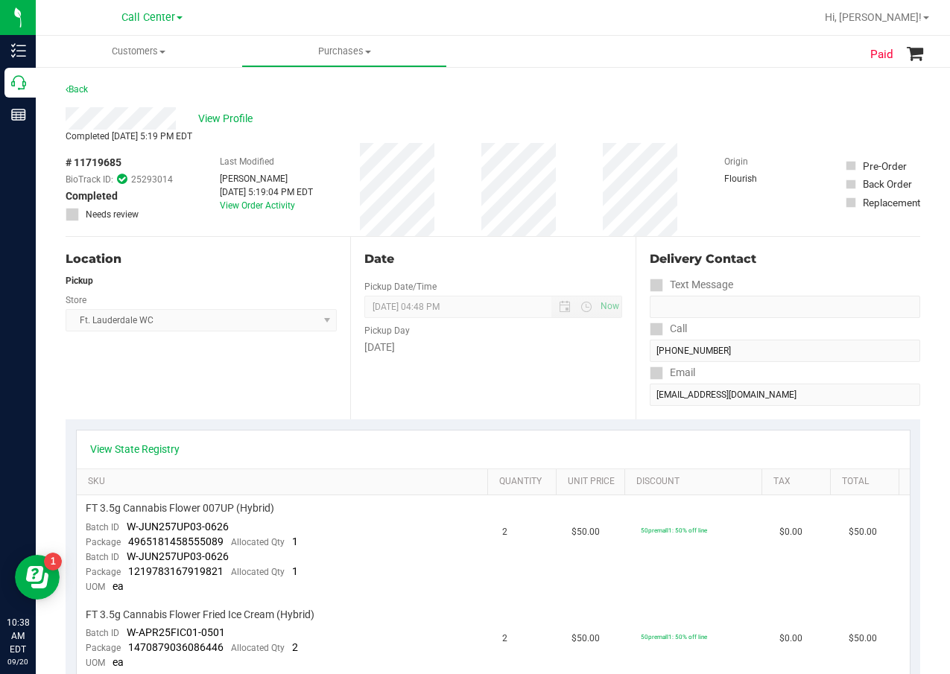
drag, startPoint x: 678, startPoint y: 156, endPoint x: 588, endPoint y: 150, distance: 90.4
click at [677, 156] on div "# 11719685 BioTrack ID: 25293014 Completed Needs review Last Modified Steven La…" at bounding box center [493, 189] width 855 height 93
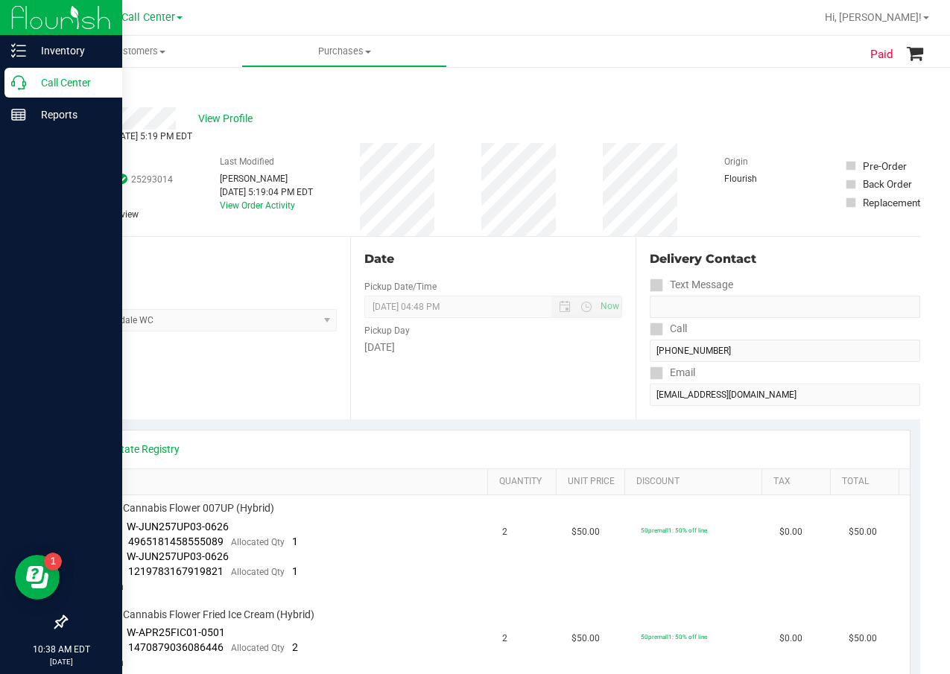
click at [19, 83] on icon at bounding box center [18, 82] width 15 height 15
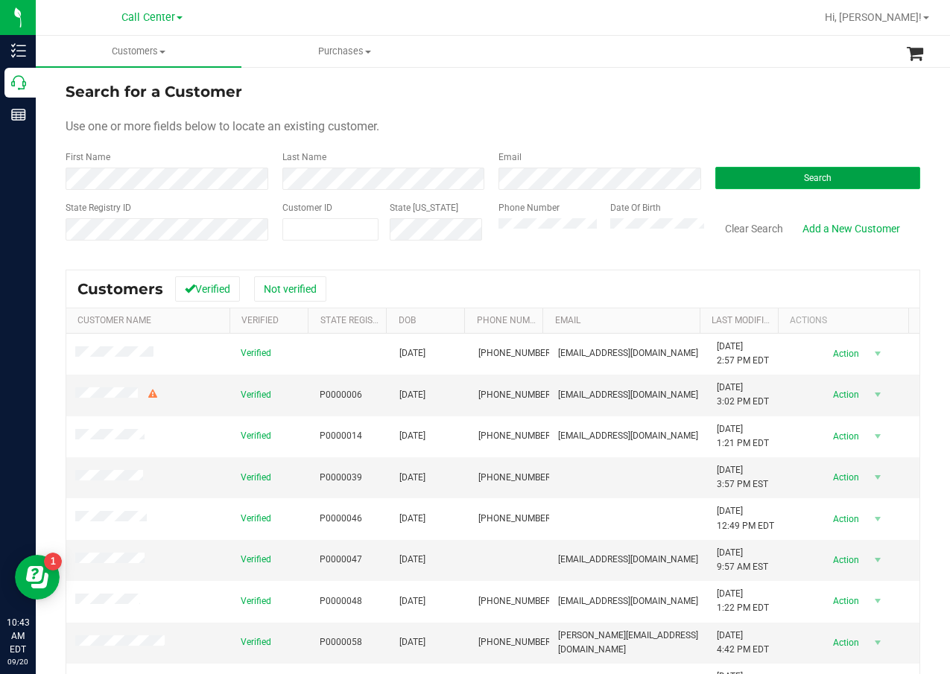
click at [804, 174] on span "Search" at bounding box center [818, 178] width 28 height 10
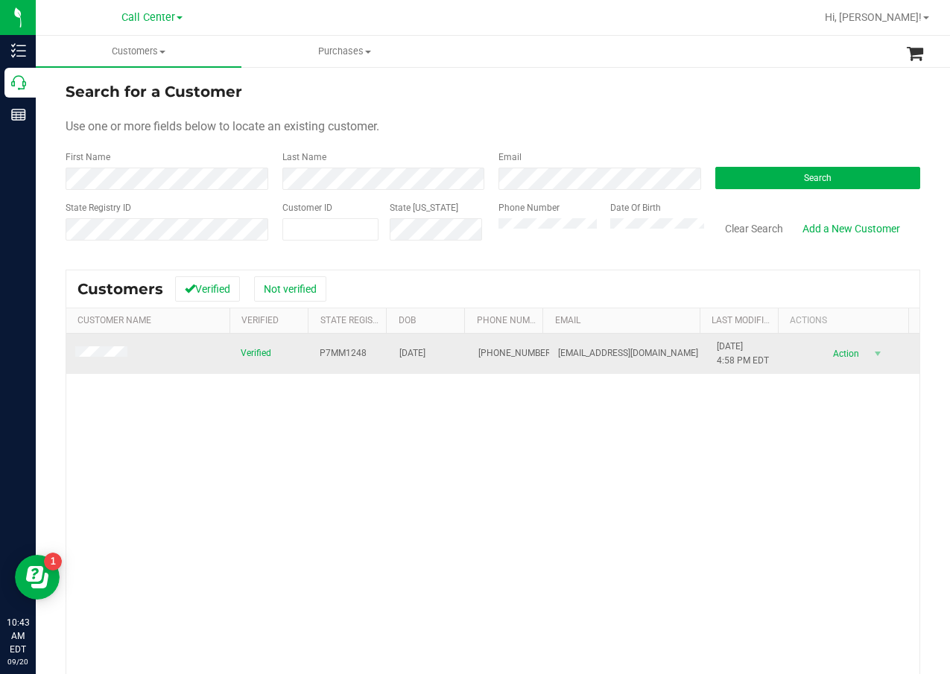
click at [350, 355] on span "P7MM1248" at bounding box center [343, 353] width 47 height 14
copy span "P7MM1248"
click at [399, 349] on span "01/17/1974" at bounding box center [412, 353] width 26 height 14
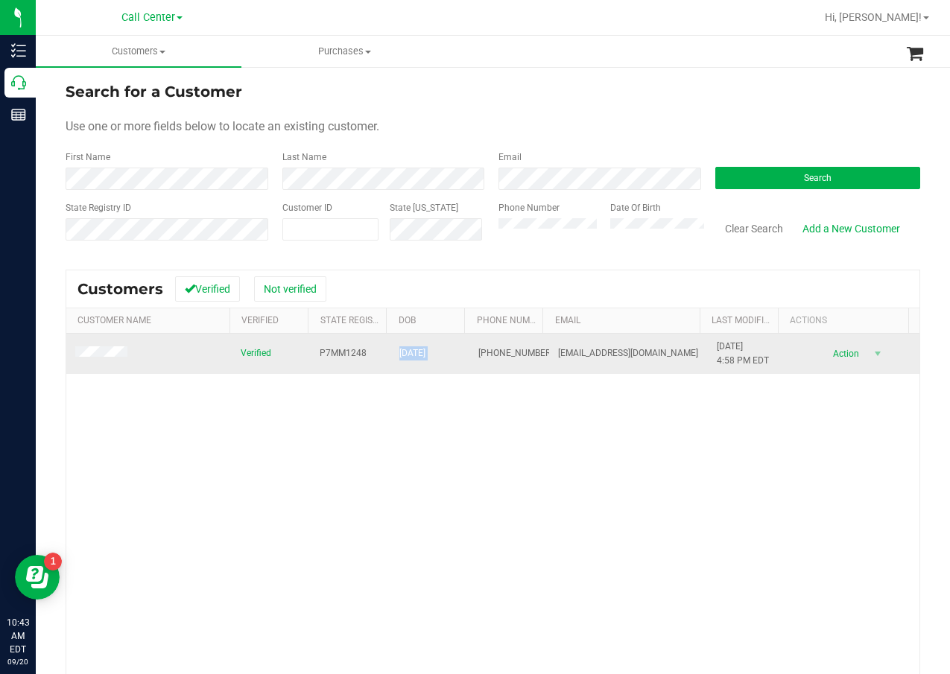
click at [399, 349] on span "01/17/1974" at bounding box center [412, 353] width 26 height 14
copy span "01/17/1974"
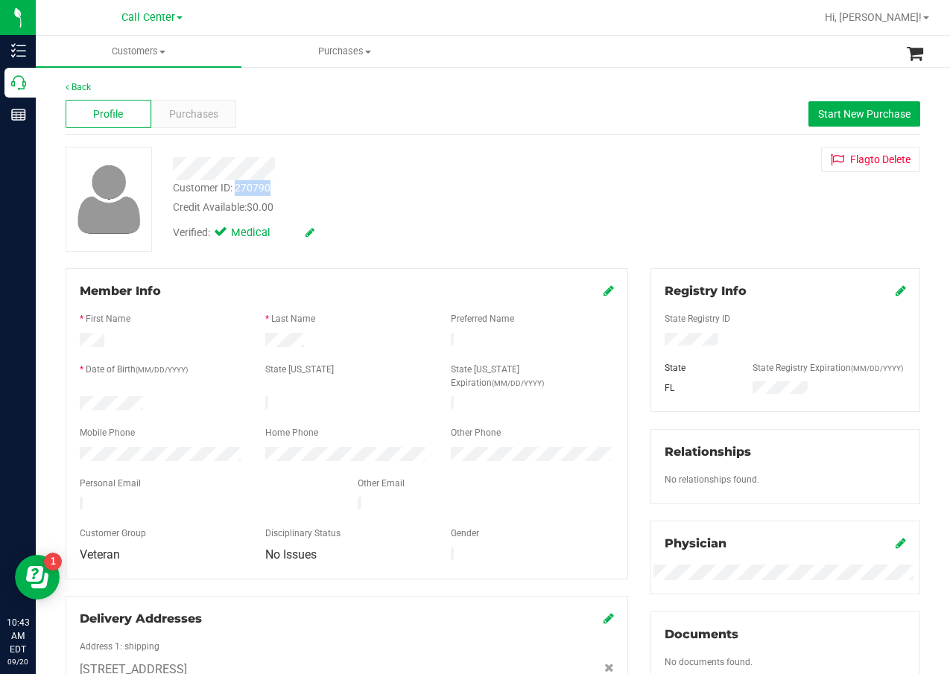
drag, startPoint x: 272, startPoint y: 183, endPoint x: 237, endPoint y: 187, distance: 35.3
click at [237, 187] on div "Customer ID: 270790 Credit Available: $0.00" at bounding box center [381, 197] width 439 height 35
copy div "270790"
click at [195, 124] on div "Purchases" at bounding box center [194, 114] width 86 height 28
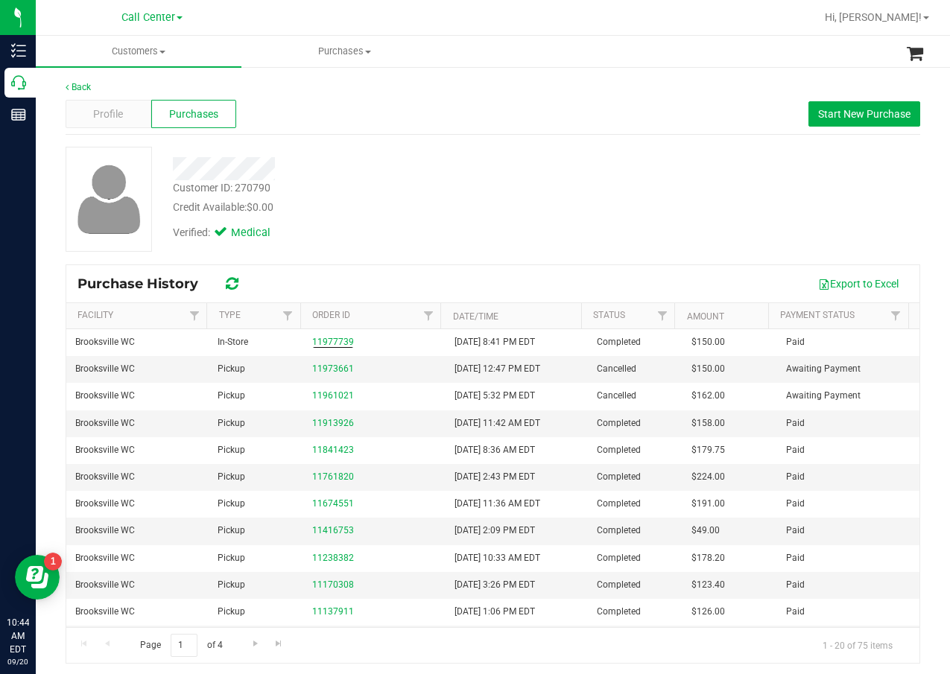
click at [345, 163] on div at bounding box center [381, 168] width 439 height 23
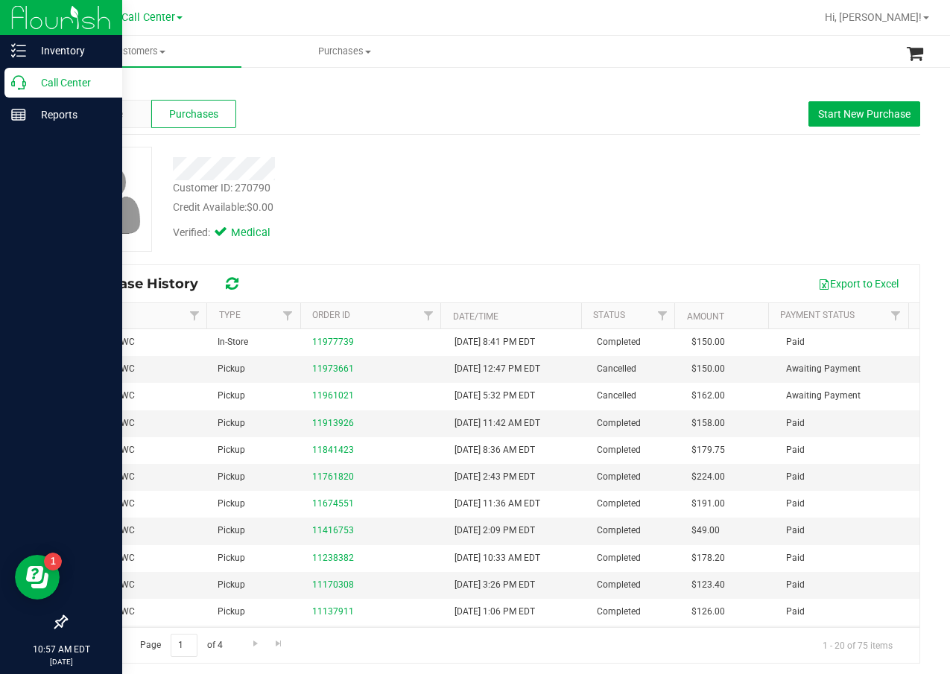
click at [31, 85] on p "Call Center" at bounding box center [70, 83] width 89 height 18
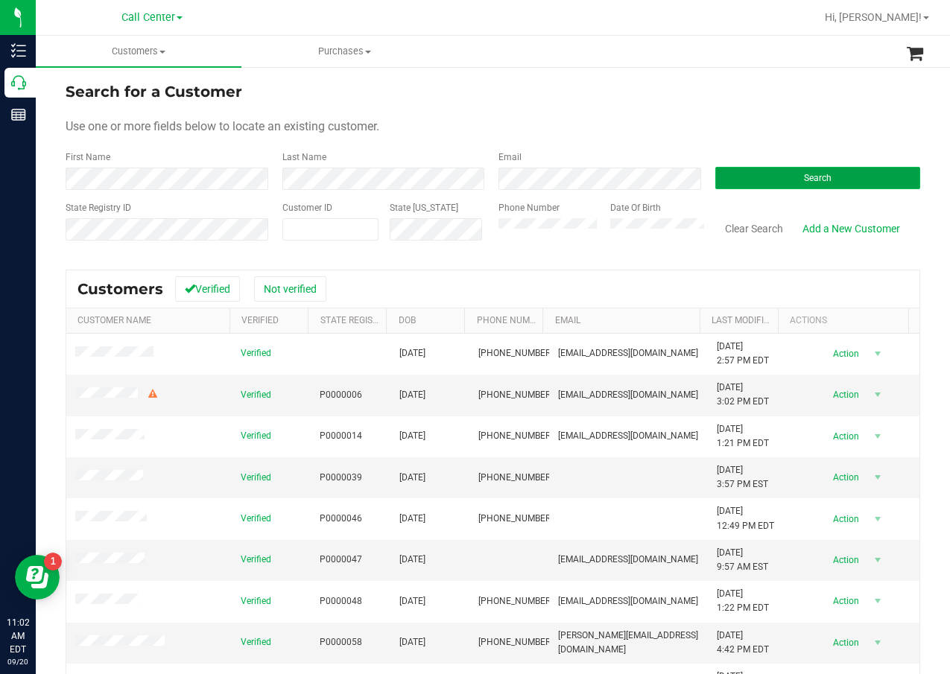
click at [758, 177] on button "Search" at bounding box center [818, 178] width 206 height 22
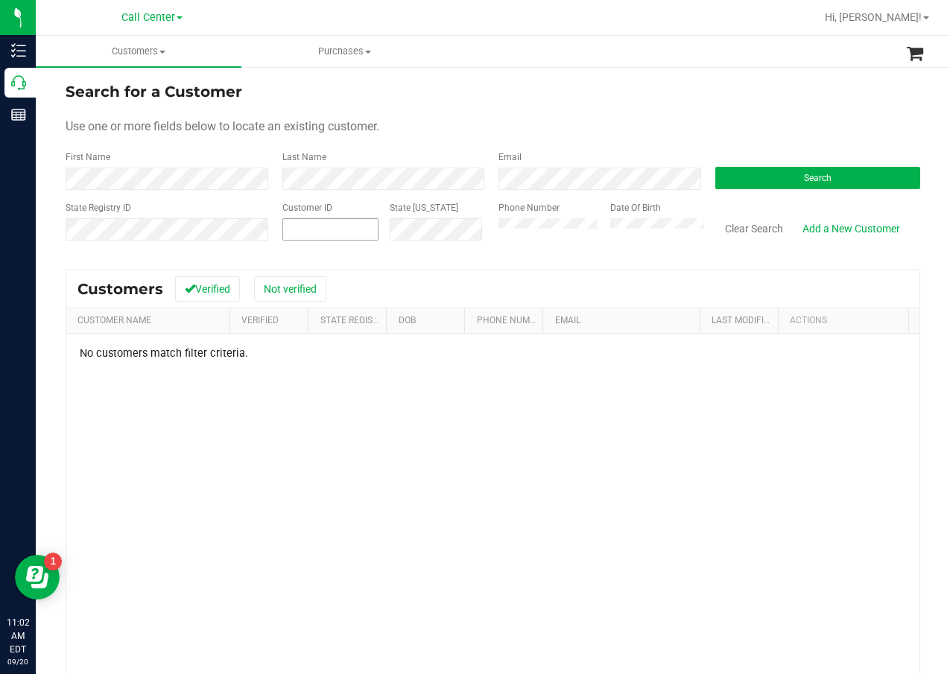
click at [308, 232] on span at bounding box center [330, 229] width 97 height 22
click at [199, 192] on form "Search for a Customer Use one or more fields below to locate an existing custom…" at bounding box center [493, 167] width 855 height 174
click at [231, 167] on div "First Name" at bounding box center [169, 170] width 206 height 39
click at [760, 191] on form "Search for a Customer Use one or more fields below to locate an existing custom…" at bounding box center [493, 167] width 855 height 174
click at [768, 181] on button "Search" at bounding box center [818, 178] width 206 height 22
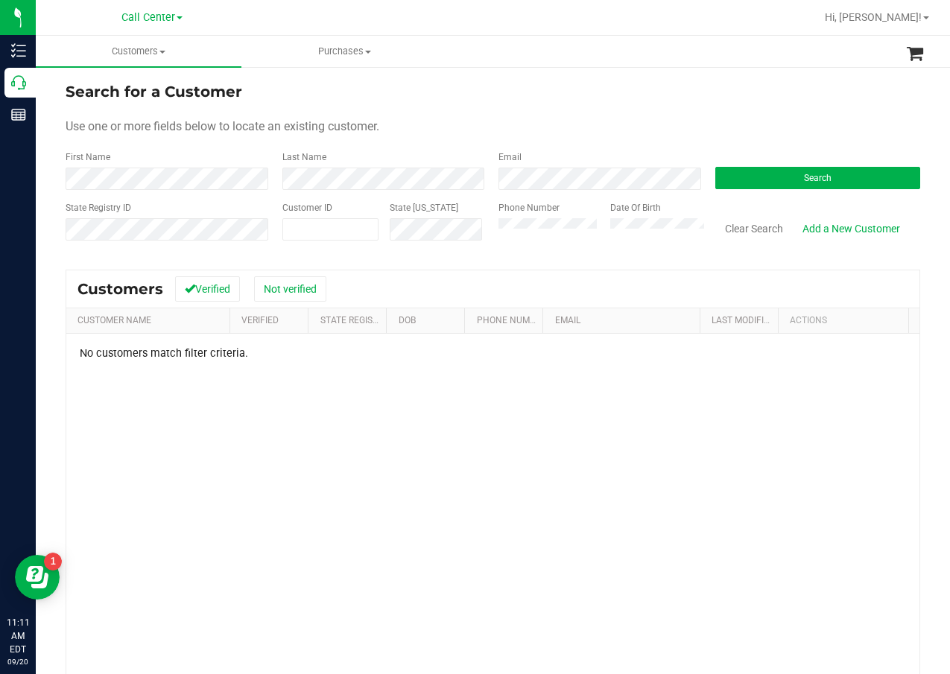
click at [133, 190] on form "Search for a Customer Use one or more fields below to locate an existing custom…" at bounding box center [493, 167] width 855 height 174
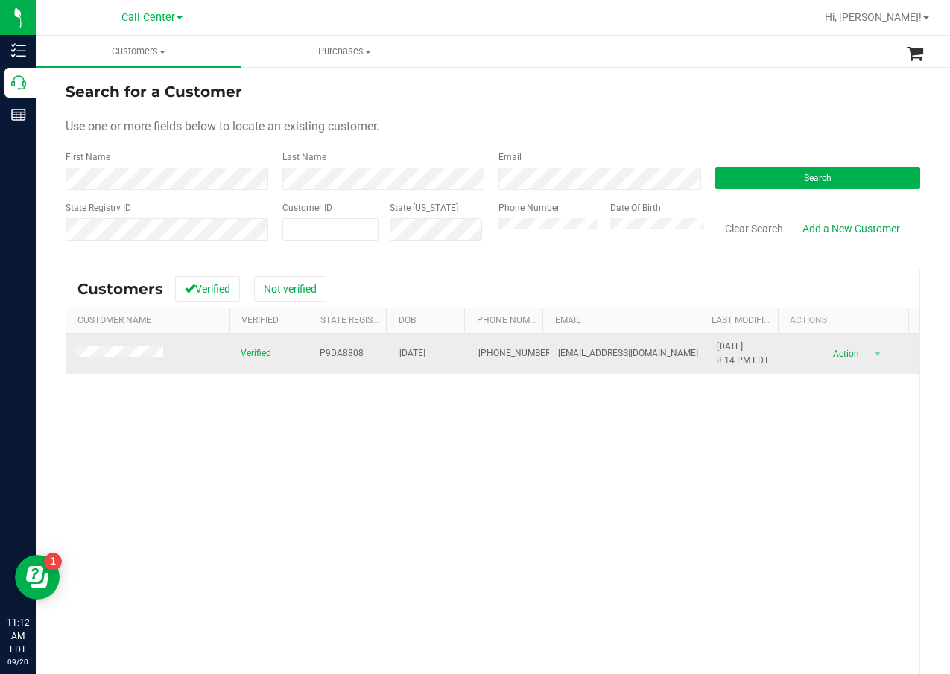
click at [336, 353] on span "P9DA8808" at bounding box center [342, 353] width 44 height 14
copy span "P9DA8808"
click at [425, 356] on span "01/28/1974" at bounding box center [412, 353] width 26 height 14
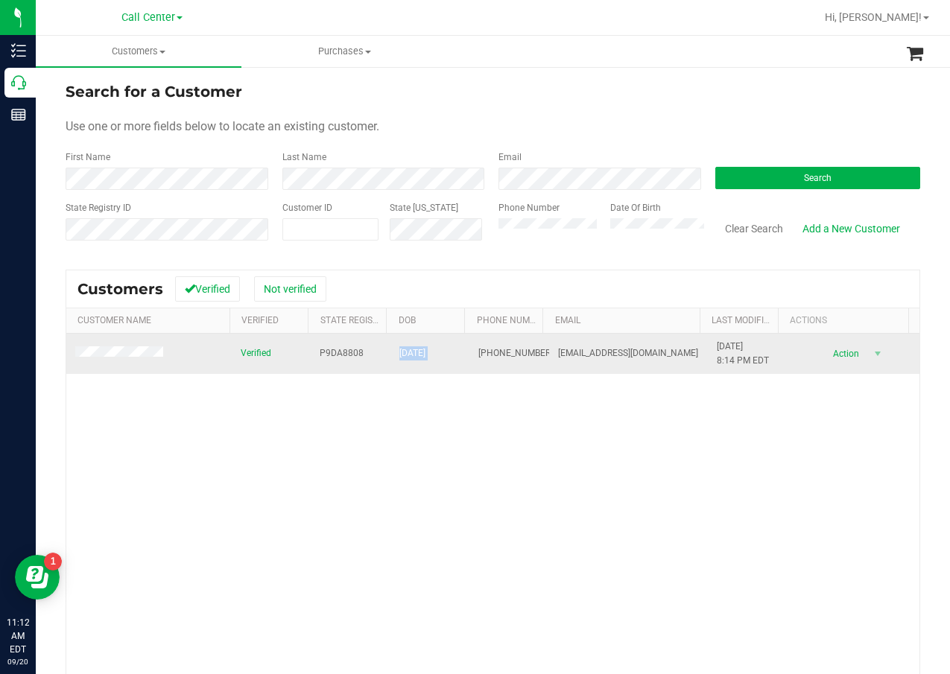
click at [425, 356] on span "01/28/1974" at bounding box center [412, 353] width 26 height 14
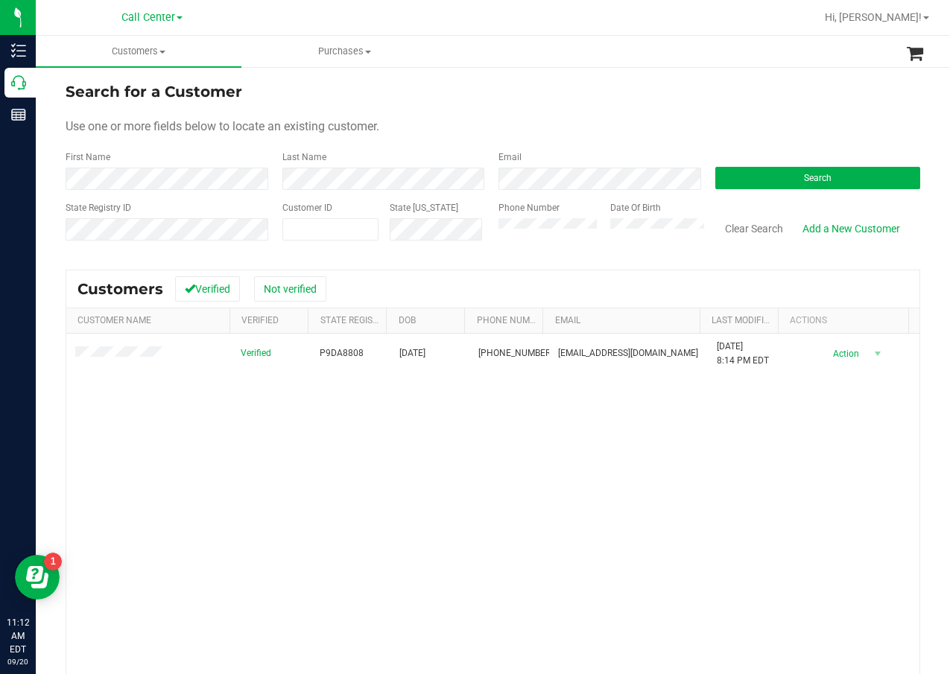
click at [247, 464] on div "Verified P9DA8808 01/28/1974 (305) 497-8010 howardmccauley88@gmail.com 6/6/2025…" at bounding box center [492, 546] width 853 height 425
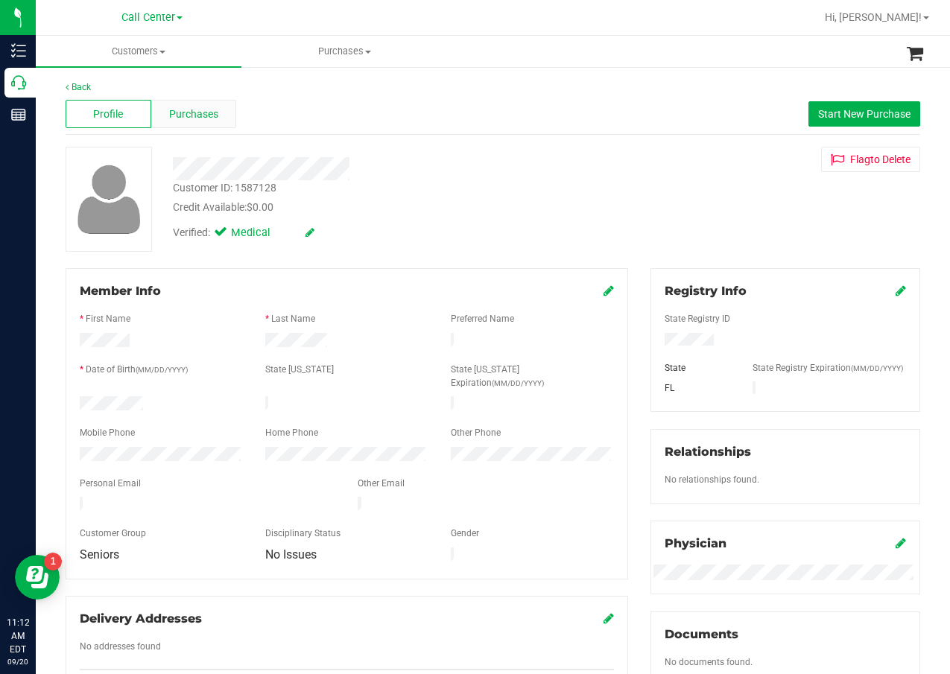
click at [203, 113] on span "Purchases" at bounding box center [193, 115] width 49 height 16
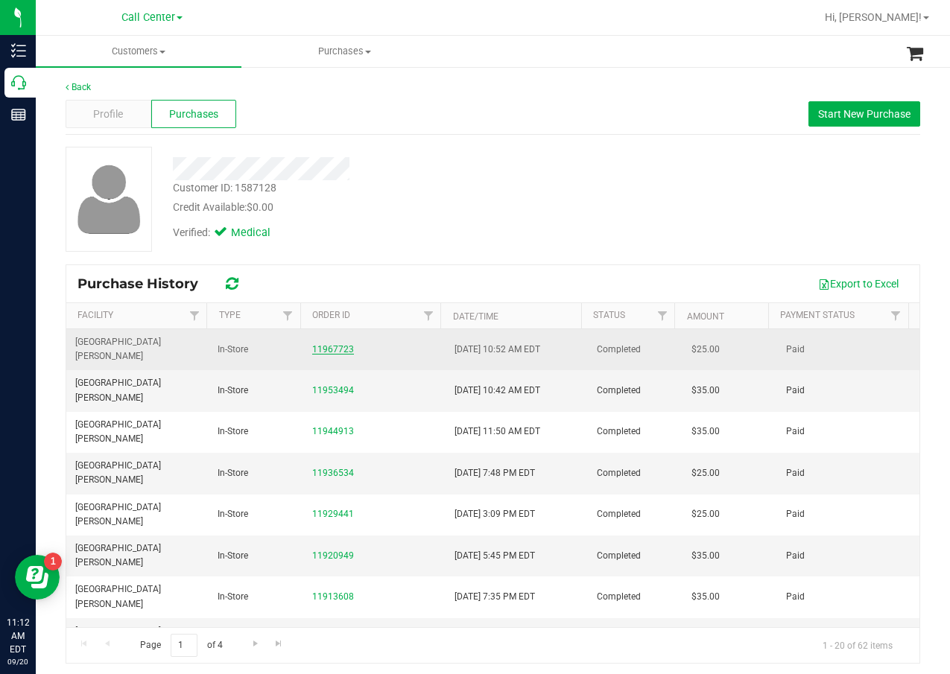
click at [328, 344] on link "11967723" at bounding box center [333, 349] width 42 height 10
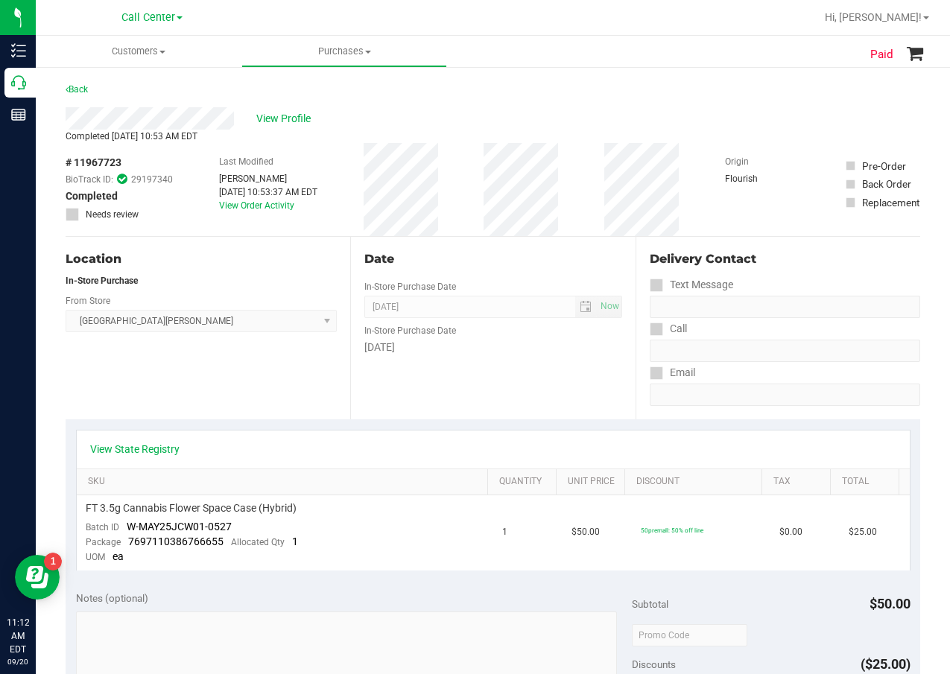
click at [449, 338] on div "In-Store Purchase Date" at bounding box center [492, 329] width 257 height 22
click at [294, 414] on div "Location In-Store Purchase From Store Key West WC Select Store Bonita Springs W…" at bounding box center [208, 328] width 285 height 183
click at [308, 119] on span "View Profile" at bounding box center [286, 119] width 60 height 16
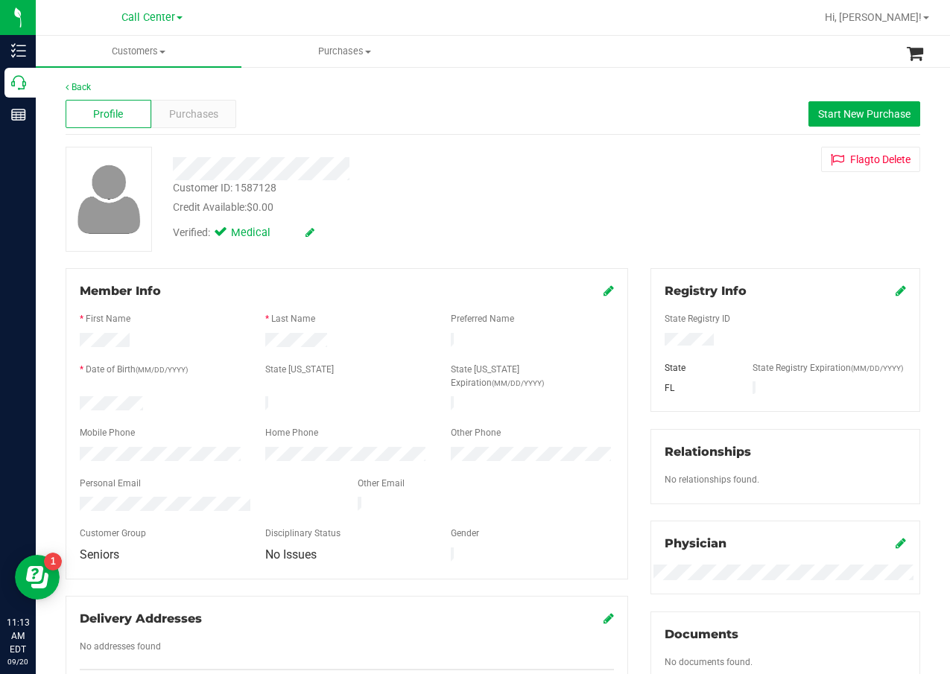
drag, startPoint x: 498, startPoint y: 96, endPoint x: 252, endPoint y: 101, distance: 246.0
click at [498, 97] on div "Profile Purchases Start New Purchase" at bounding box center [493, 114] width 855 height 41
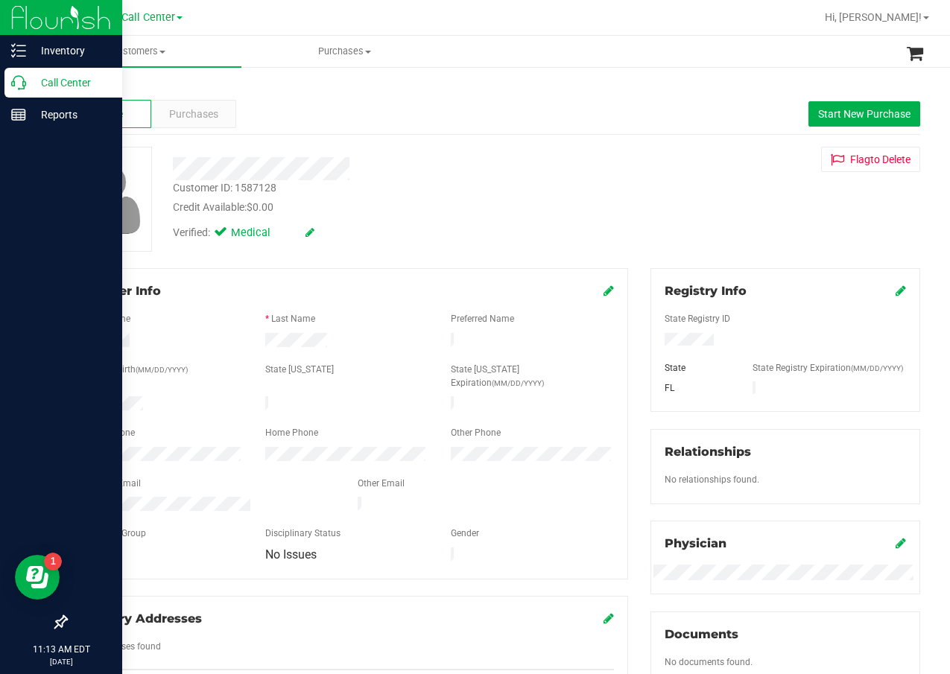
click at [14, 80] on icon at bounding box center [18, 82] width 15 height 15
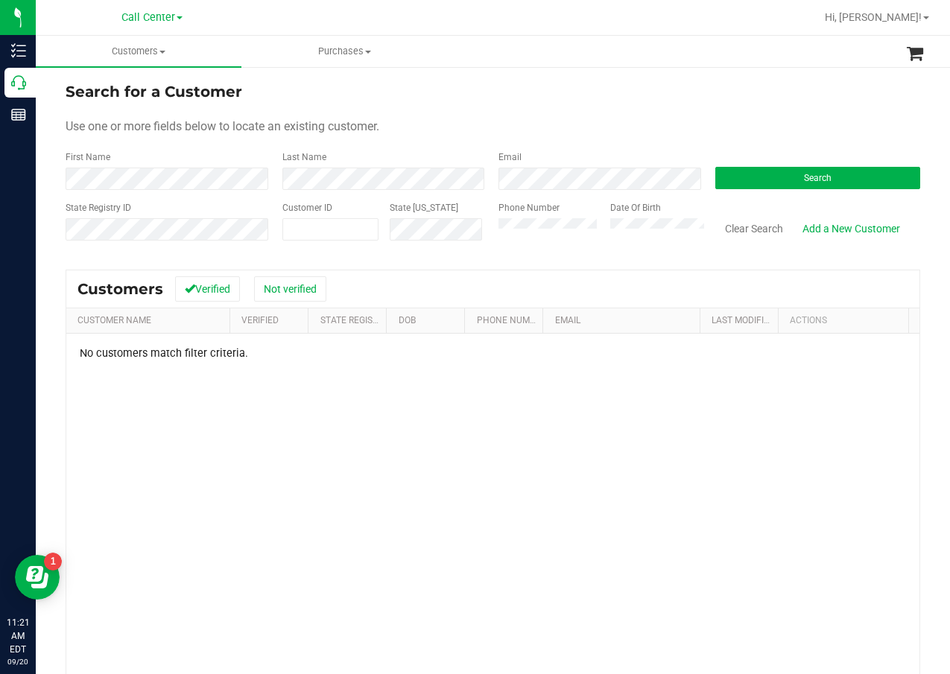
click at [404, 411] on div "No customers match filter criteria." at bounding box center [492, 553] width 853 height 438
click at [428, 112] on form "Search for a Customer Use one or more fields below to locate an existing custom…" at bounding box center [493, 167] width 855 height 174
click at [341, 217] on div "Customer ID" at bounding box center [330, 227] width 97 height 53
click at [340, 227] on span at bounding box center [330, 229] width 97 height 22
click at [340, 227] on input "text" at bounding box center [330, 229] width 95 height 21
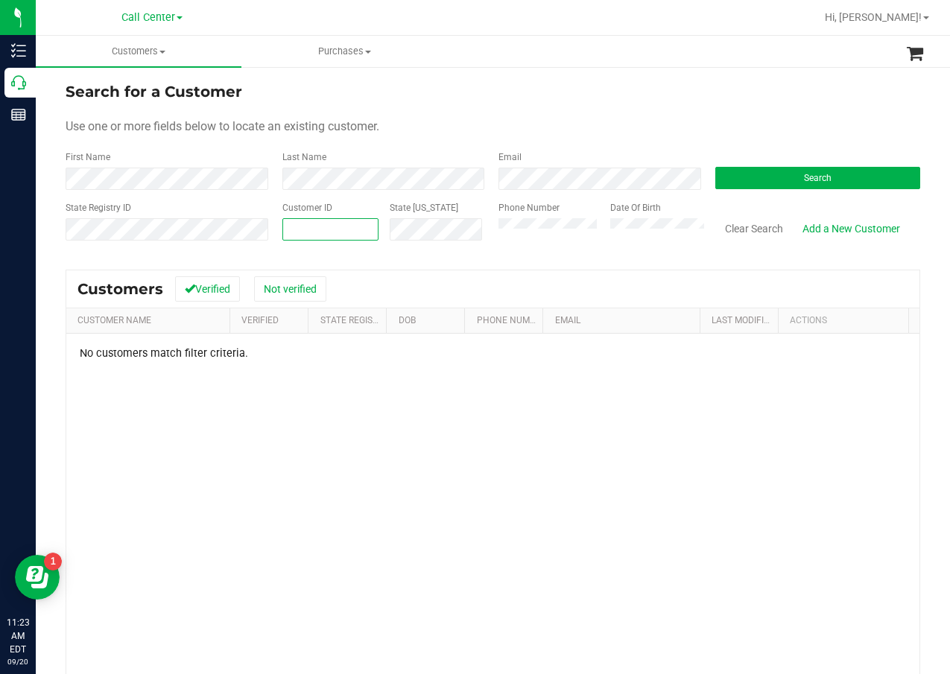
paste input "60862"
type input "60862"
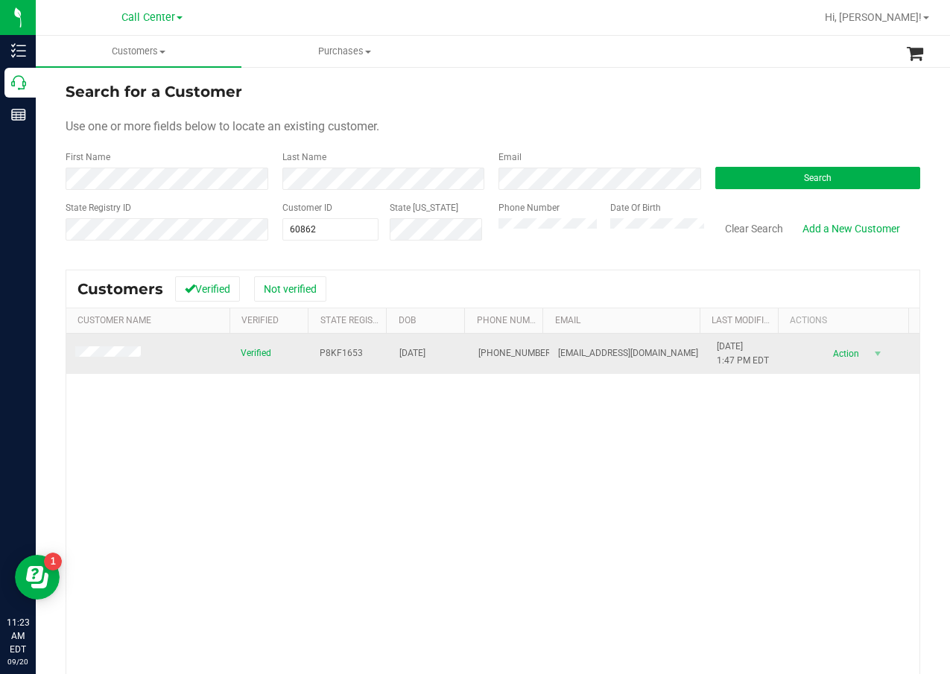
click at [332, 349] on span "P8KF1653" at bounding box center [341, 353] width 43 height 14
click at [425, 347] on span "01/15/1975" at bounding box center [412, 353] width 26 height 14
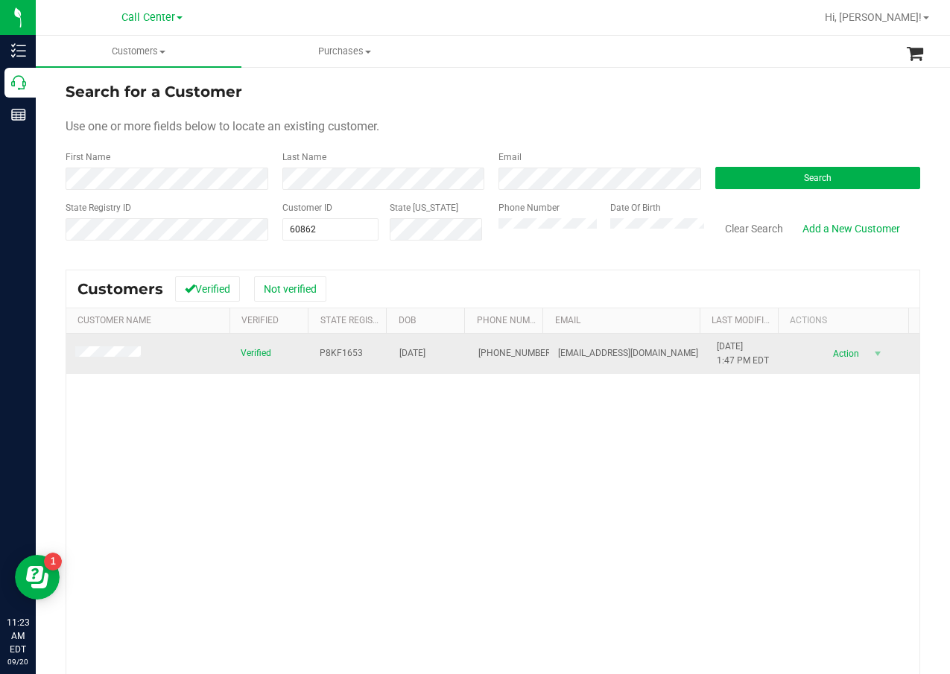
click at [492, 346] on span "(850) 341-2032" at bounding box center [515, 353] width 75 height 14
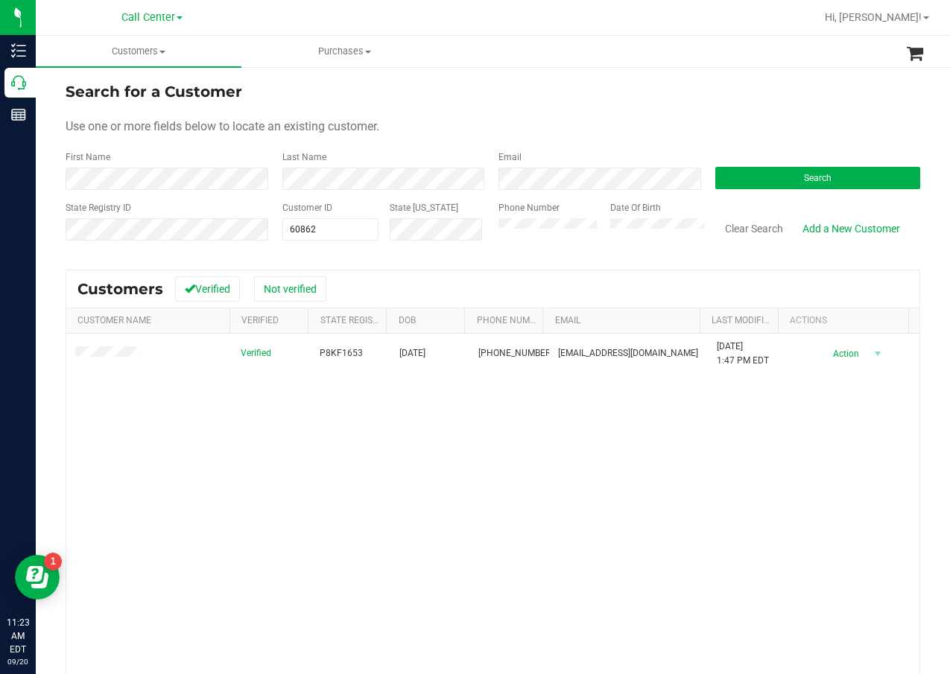
click at [557, 579] on div "Verified P8KF1653 01/15/1975 (850) 341-2032 jamiejean1313@gmail.com 6/5/2023 1:…" at bounding box center [492, 546] width 853 height 425
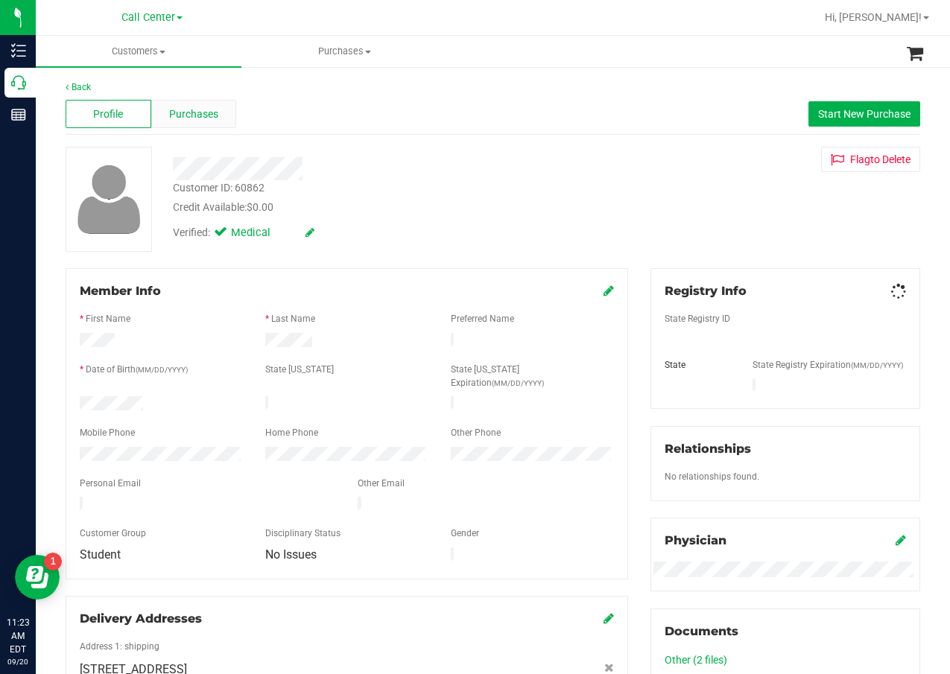
click at [169, 115] on span "Purchases" at bounding box center [193, 115] width 49 height 16
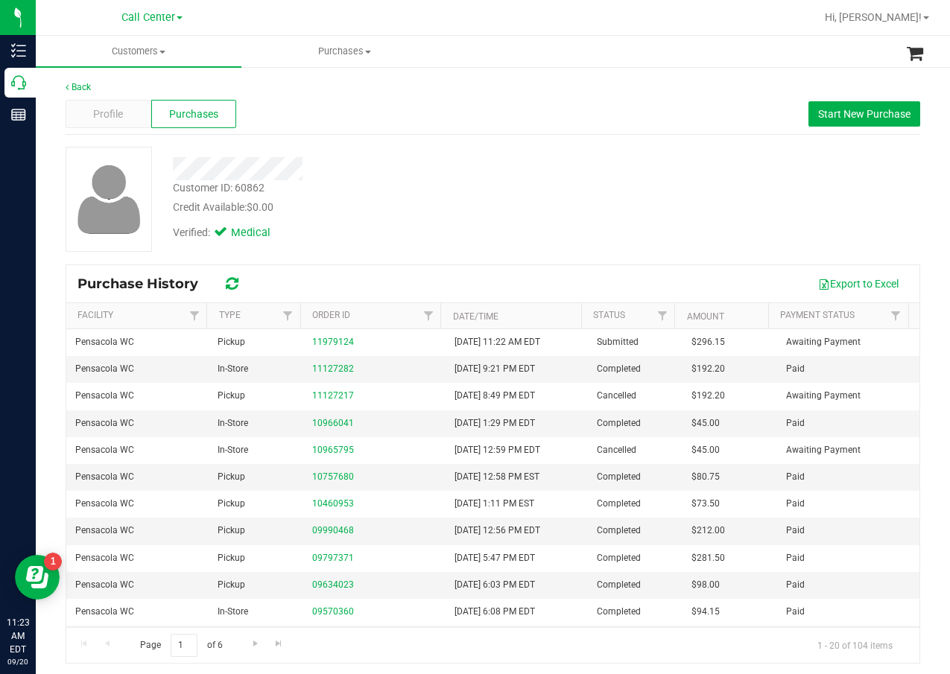
click at [429, 206] on div "Credit Available: $0.00" at bounding box center [381, 208] width 417 height 16
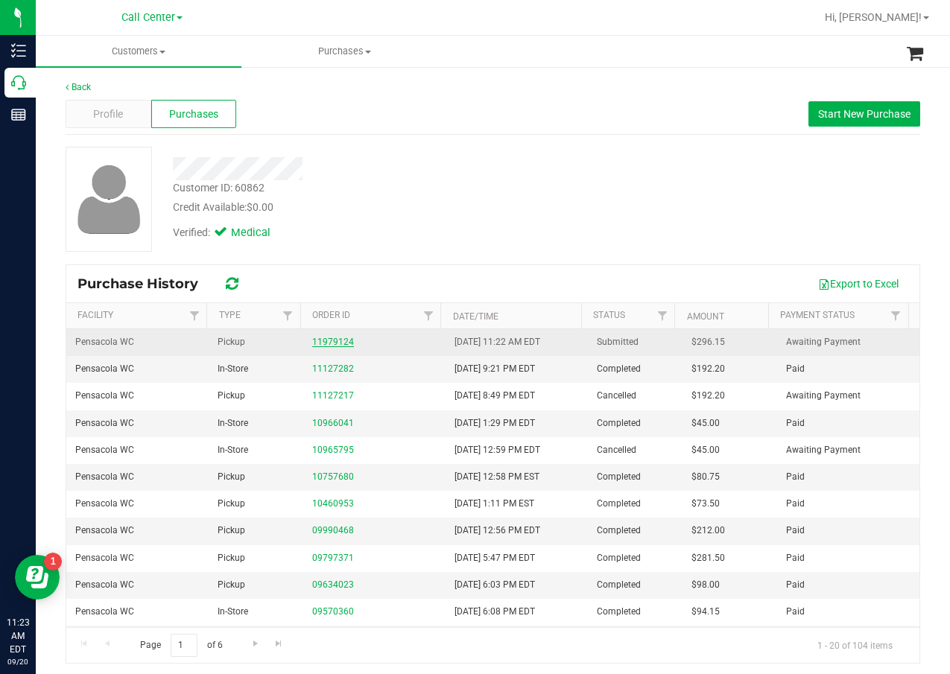
click at [335, 344] on link "11979124" at bounding box center [333, 342] width 42 height 10
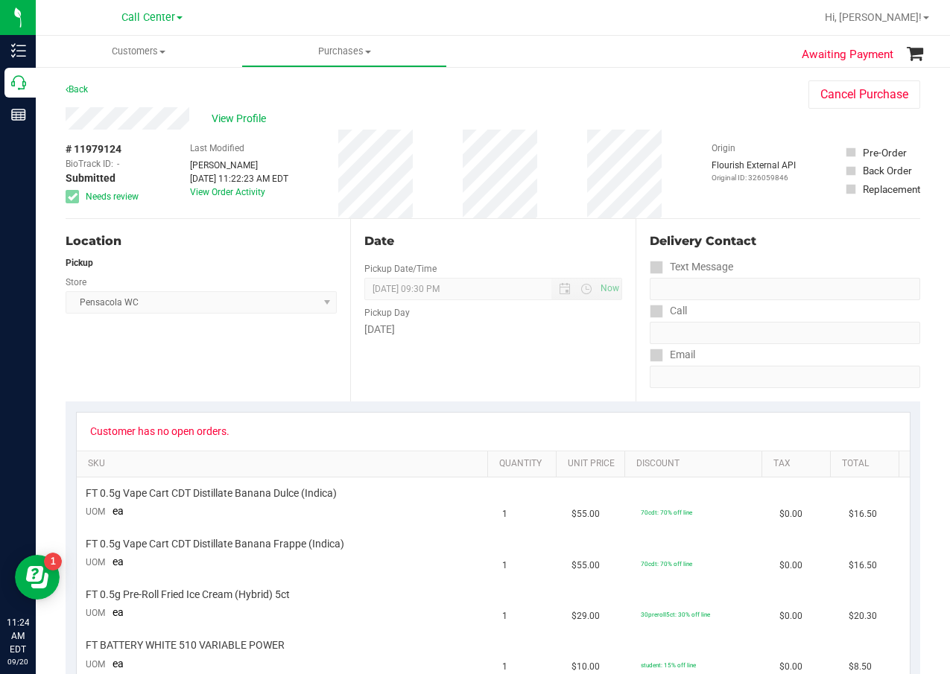
click at [486, 118] on div "View Profile" at bounding box center [422, 118] width 713 height 22
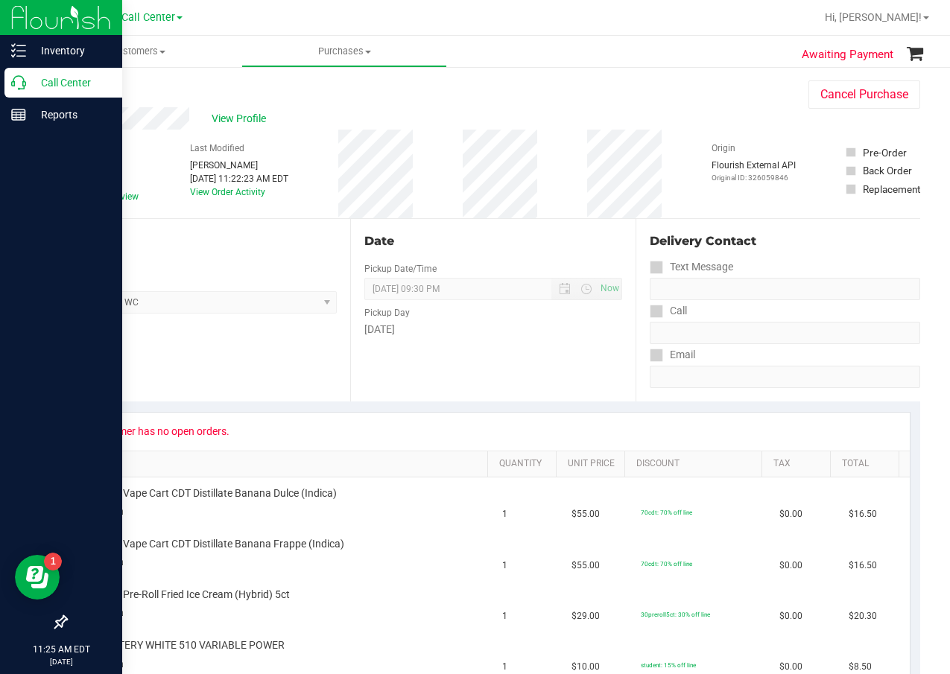
click at [10, 87] on div "Call Center" at bounding box center [63, 83] width 118 height 30
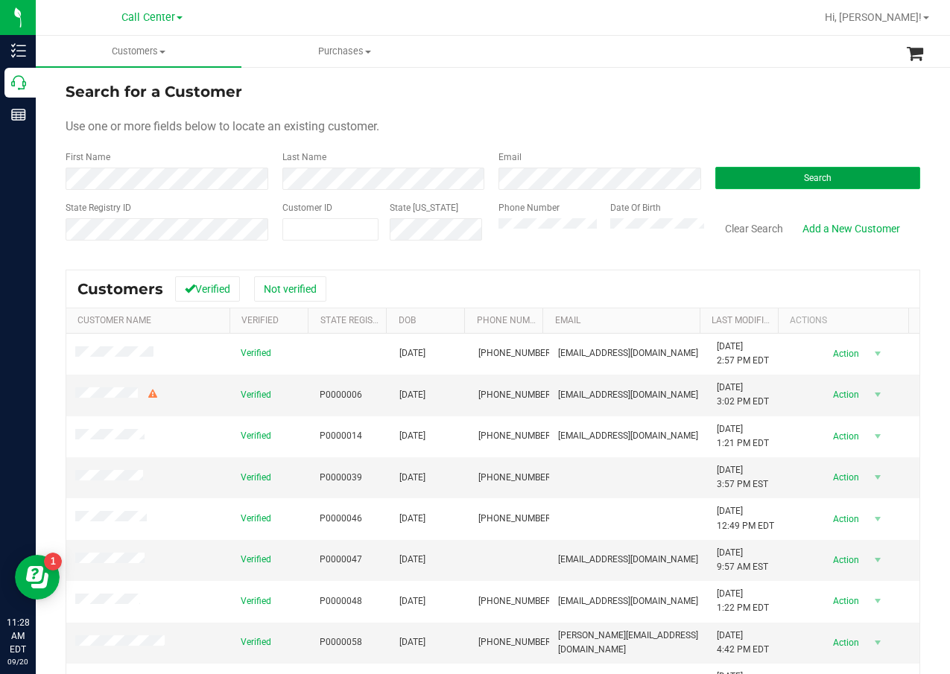
click at [753, 186] on button "Search" at bounding box center [818, 178] width 206 height 22
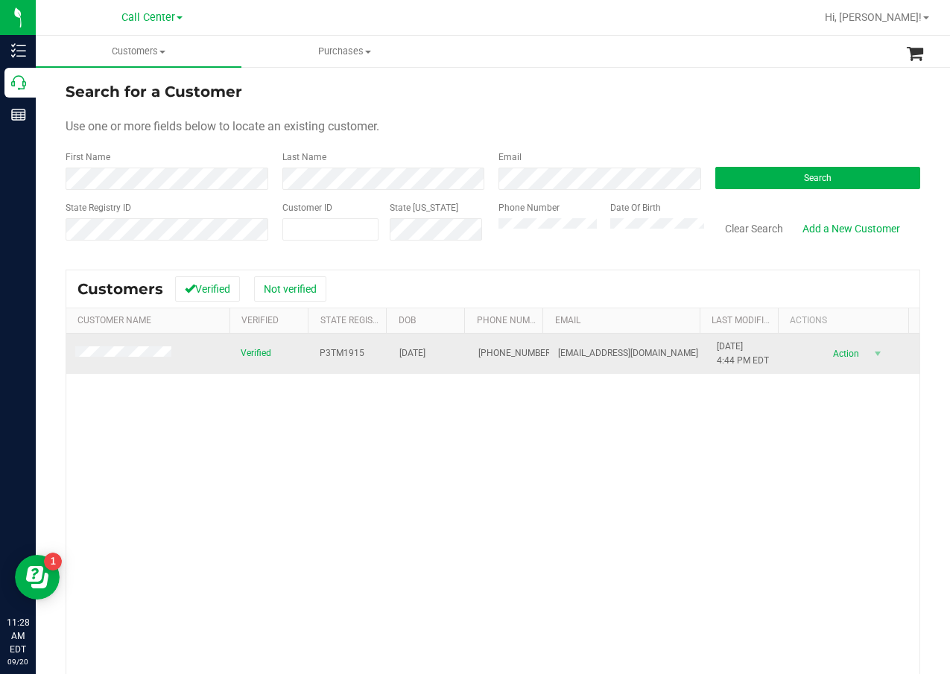
click at [335, 352] on span "P3TM1915" at bounding box center [342, 353] width 45 height 14
click at [408, 349] on span "02/03/1971" at bounding box center [412, 353] width 26 height 14
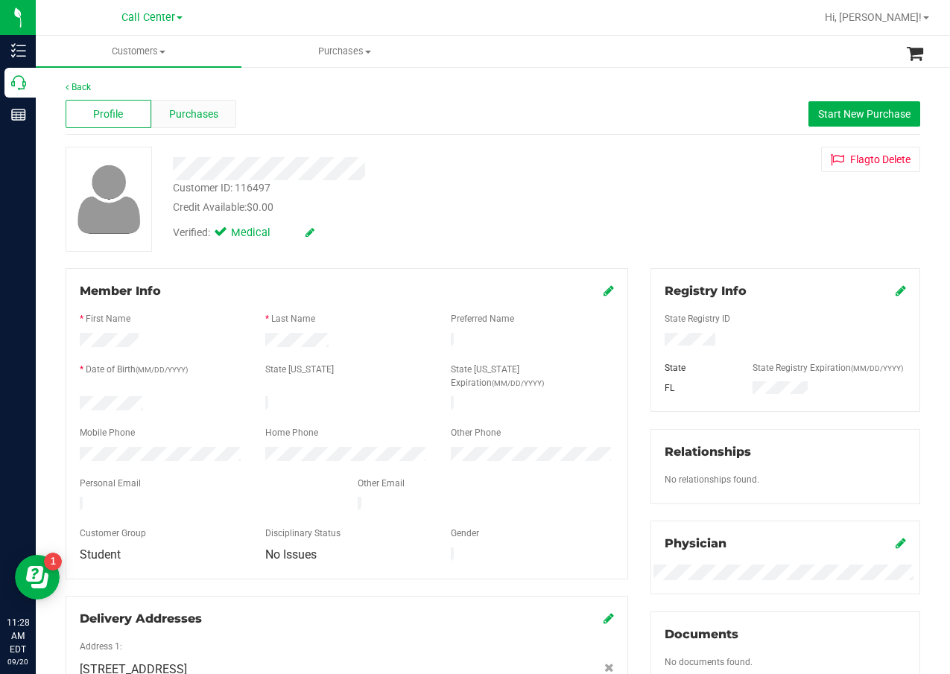
click at [209, 114] on span "Purchases" at bounding box center [193, 115] width 49 height 16
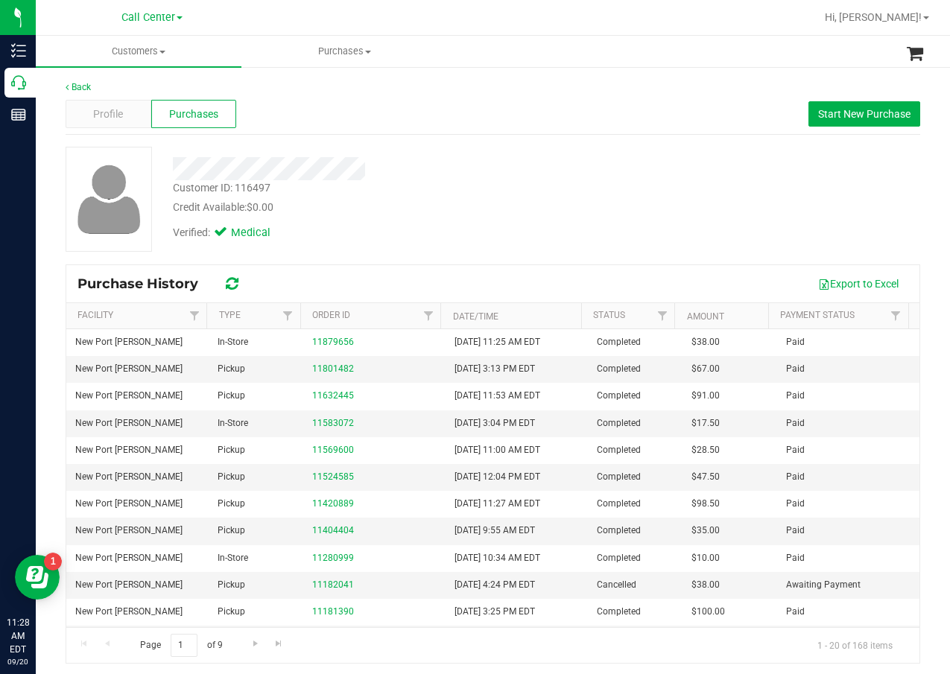
click at [384, 114] on div "Profile Purchases Start New Purchase" at bounding box center [493, 114] width 855 height 41
click at [835, 111] on span "Start New Purchase" at bounding box center [864, 114] width 92 height 12
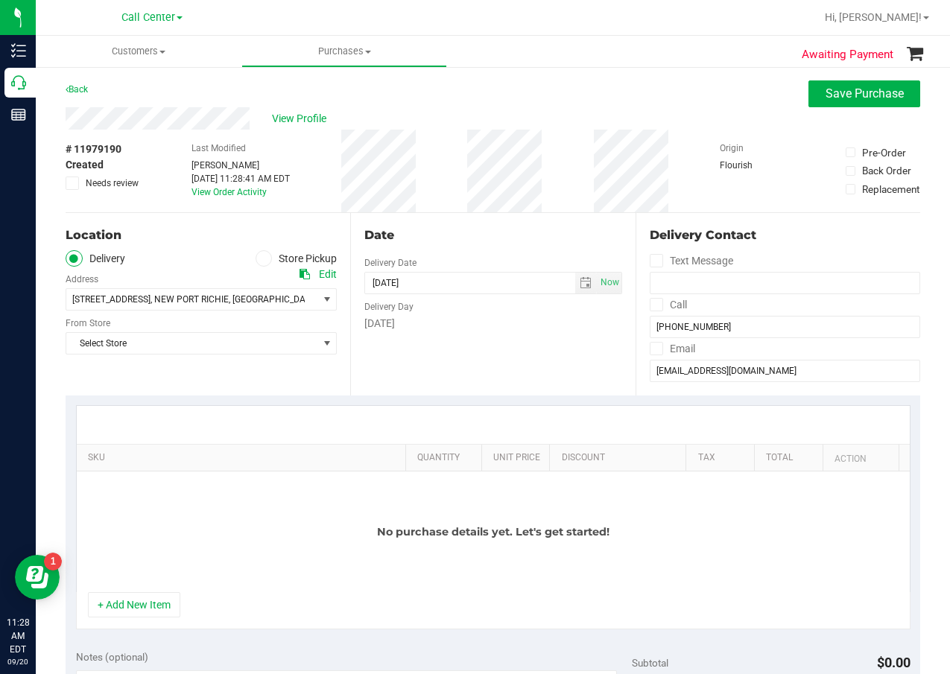
click at [273, 268] on div "2776 OAK BEND COURT , NEW PORT RICHIE , FL 34655 Select address 2776 OAK BEND C…" at bounding box center [201, 289] width 271 height 44
click at [276, 259] on label "Store Pickup" at bounding box center [297, 258] width 82 height 17
click at [0, 0] on input "Store Pickup" at bounding box center [0, 0] width 0 height 0
click at [254, 302] on span "Select Store" at bounding box center [191, 299] width 251 height 21
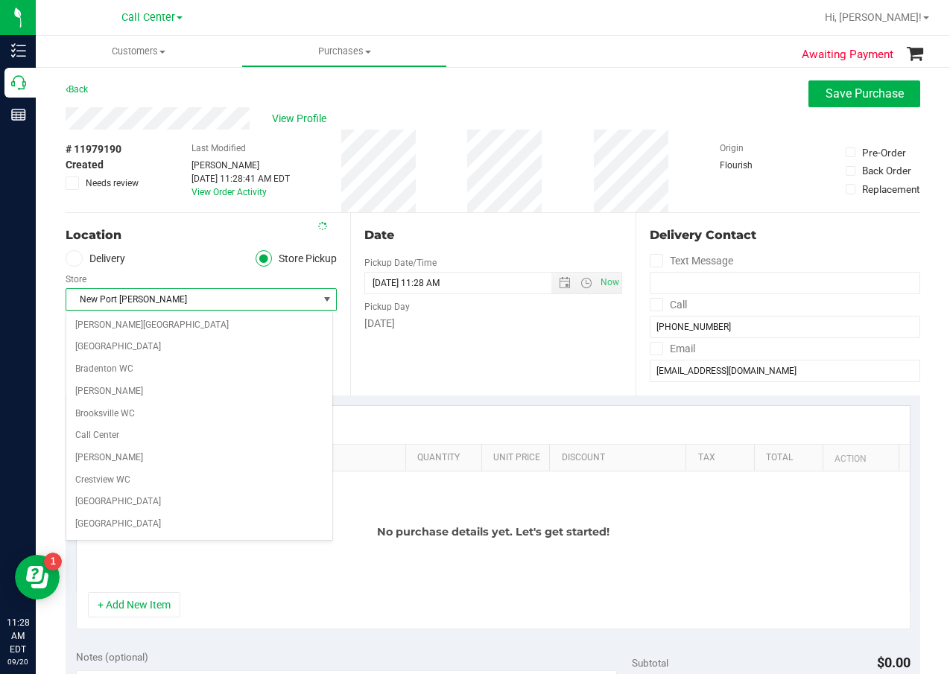
scroll to position [396, 0]
click at [200, 519] on li "New Port [PERSON_NAME]" at bounding box center [199, 527] width 266 height 22
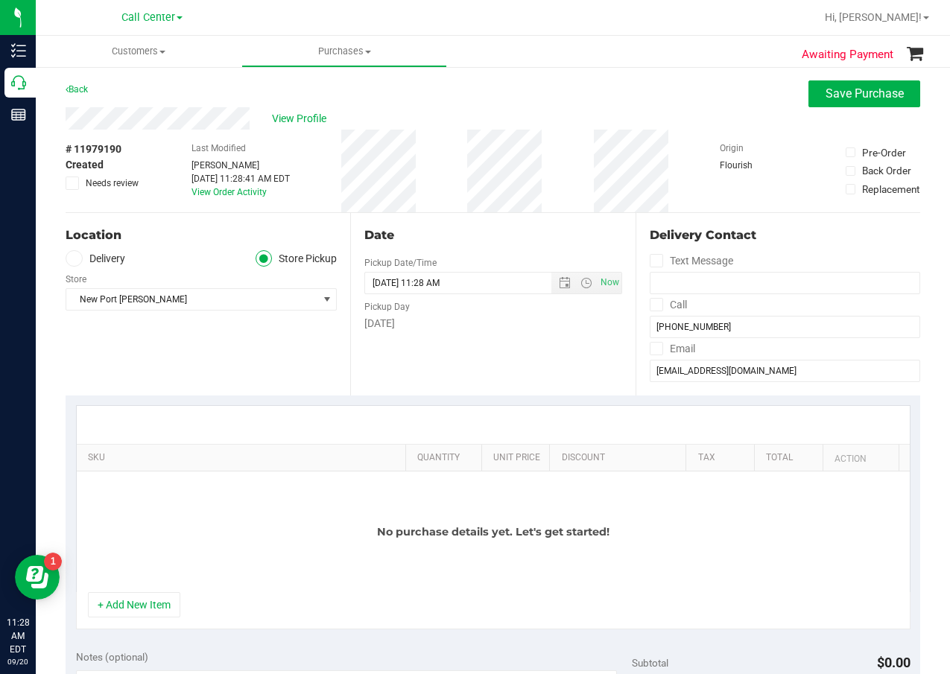
scroll to position [149, 0]
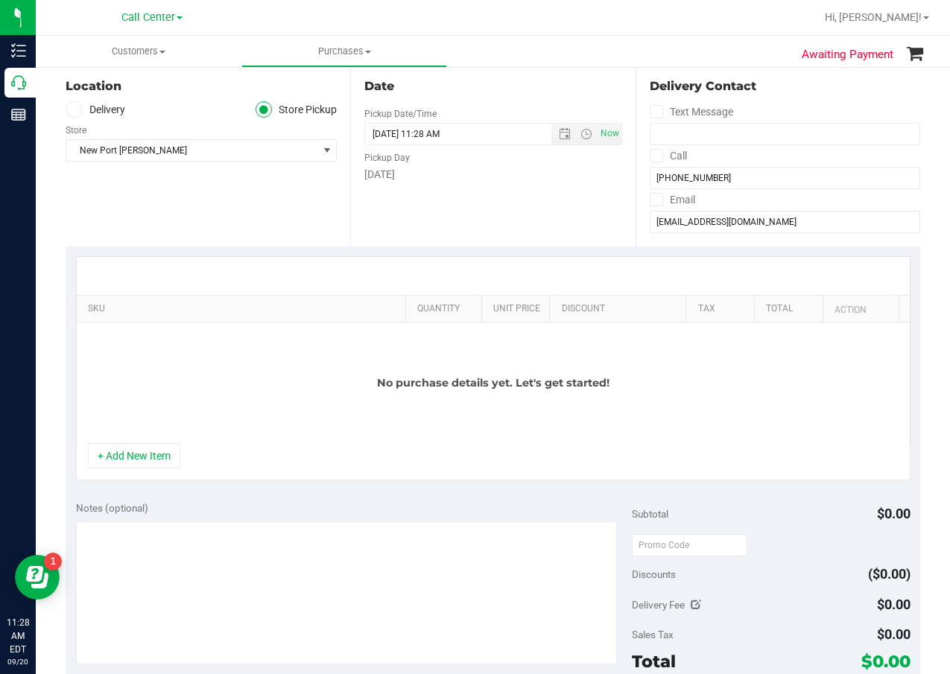
drag, startPoint x: 156, startPoint y: 457, endPoint x: 197, endPoint y: 364, distance: 101.8
click at [156, 457] on button "+ Add New Item" at bounding box center [134, 455] width 92 height 25
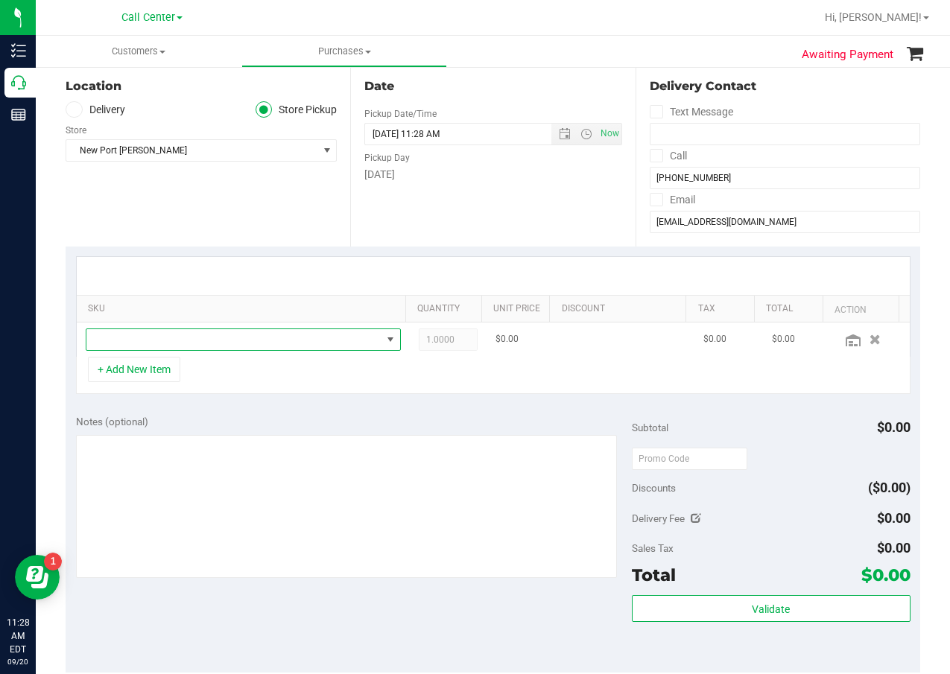
click at [212, 344] on span "NO DATA FOUND" at bounding box center [233, 339] width 295 height 21
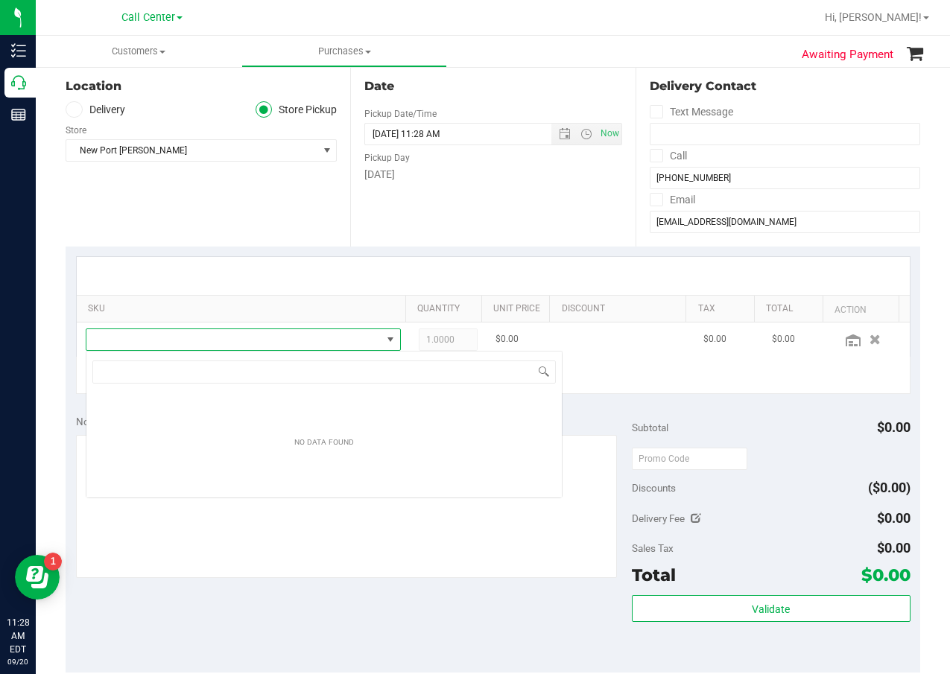
scroll to position [22, 307]
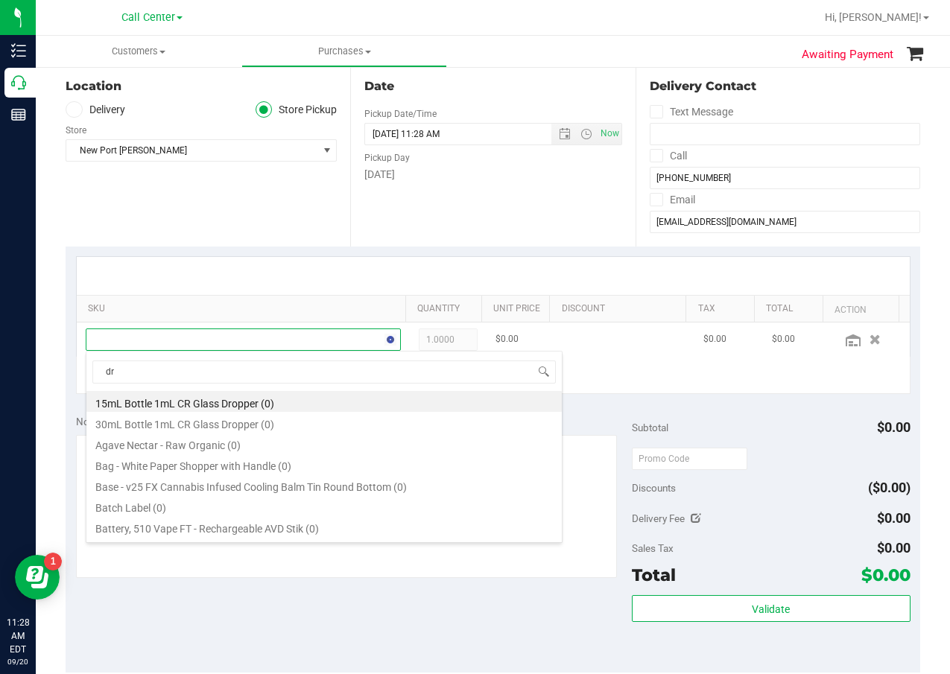
type input "drm"
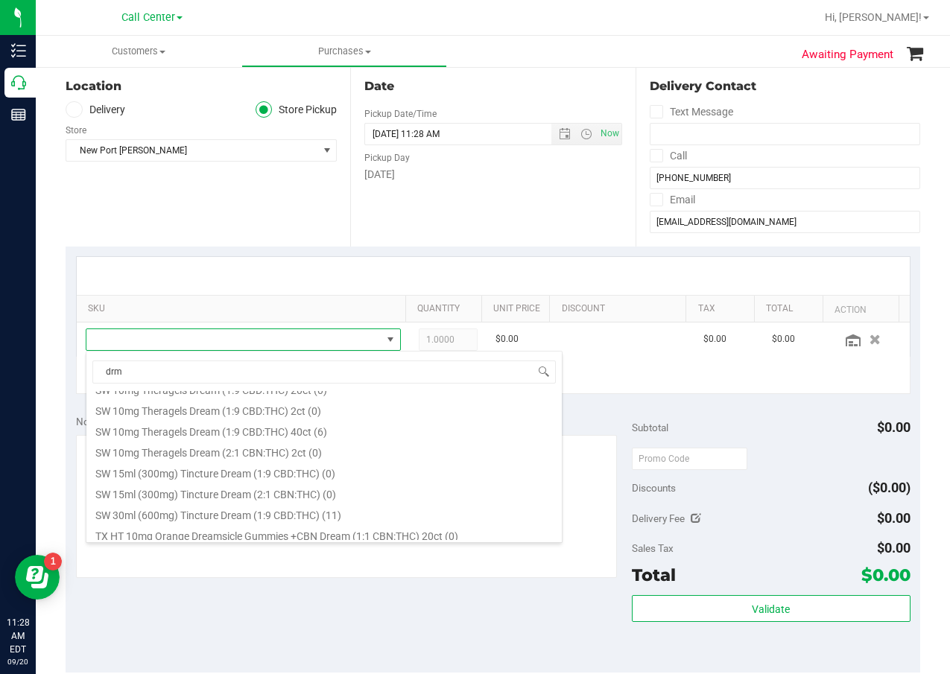
scroll to position [373, 0]
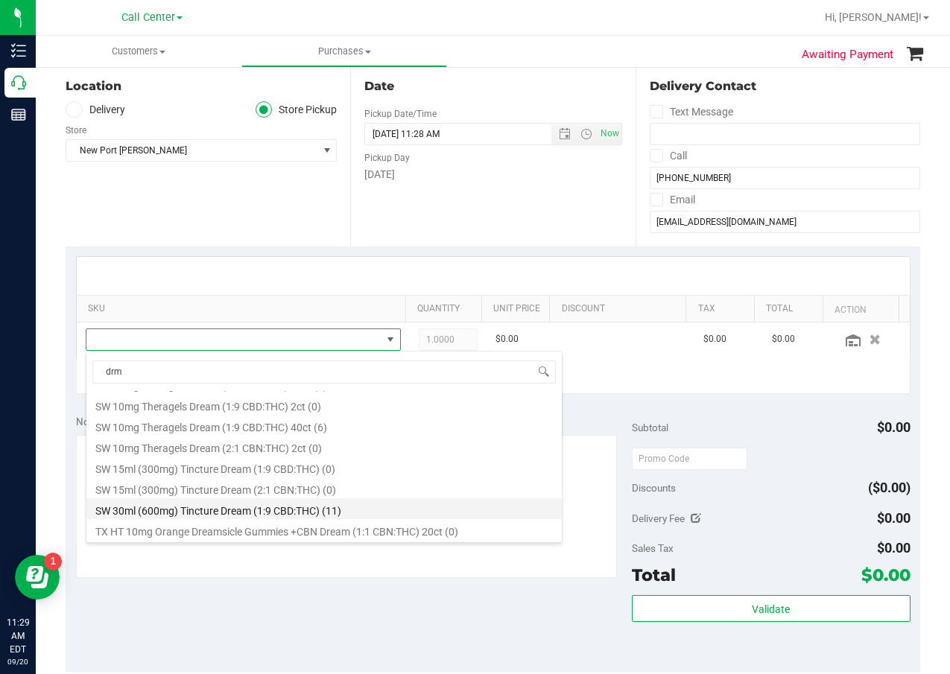
click at [304, 501] on li "SW 30ml (600mg) Tincture Dream (1:9 CBD:THC) (11)" at bounding box center [323, 508] width 475 height 21
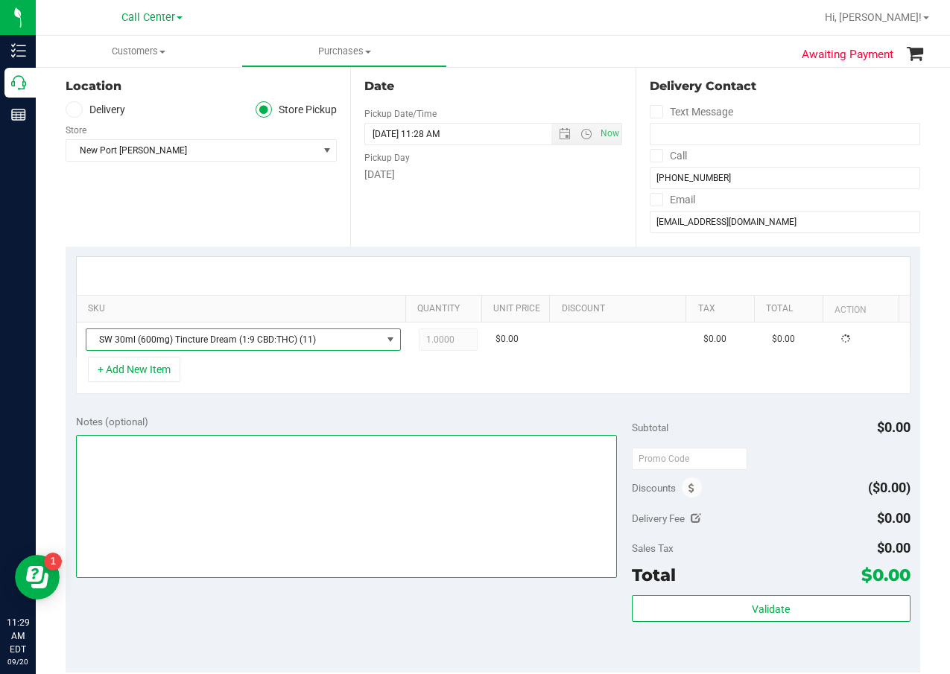
click at [311, 478] on textarea at bounding box center [347, 506] width 542 height 143
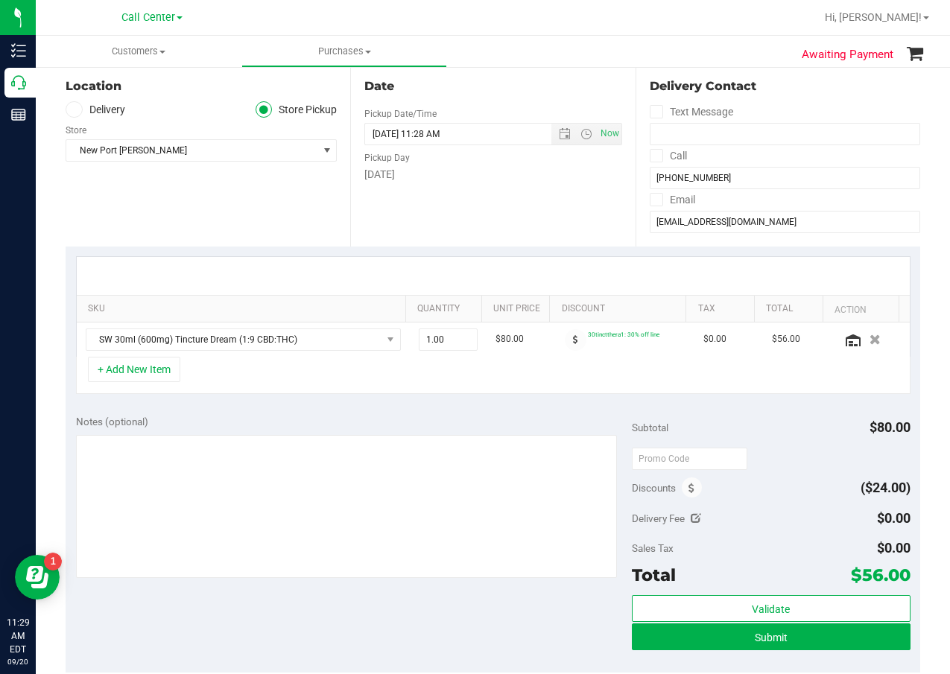
click at [296, 403] on div "SKU Quantity Unit Price Discount Tax Total Action SW 30ml (600mg) Tincture Drea…" at bounding box center [493, 326] width 855 height 158
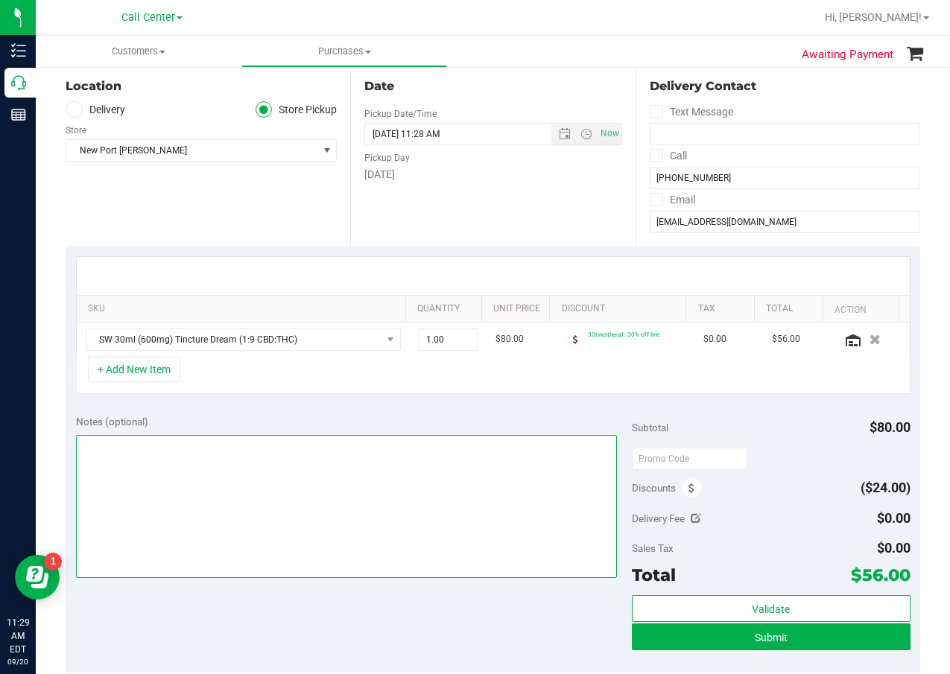
click at [300, 466] on textarea at bounding box center [347, 506] width 542 height 143
click at [317, 463] on textarea at bounding box center [347, 506] width 542 height 143
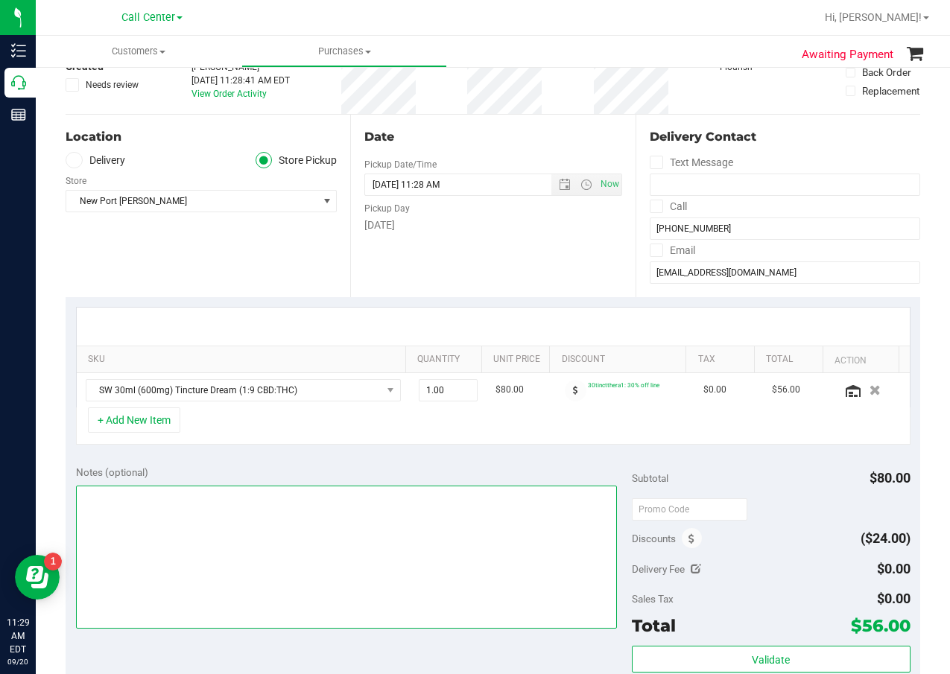
scroll to position [0, 0]
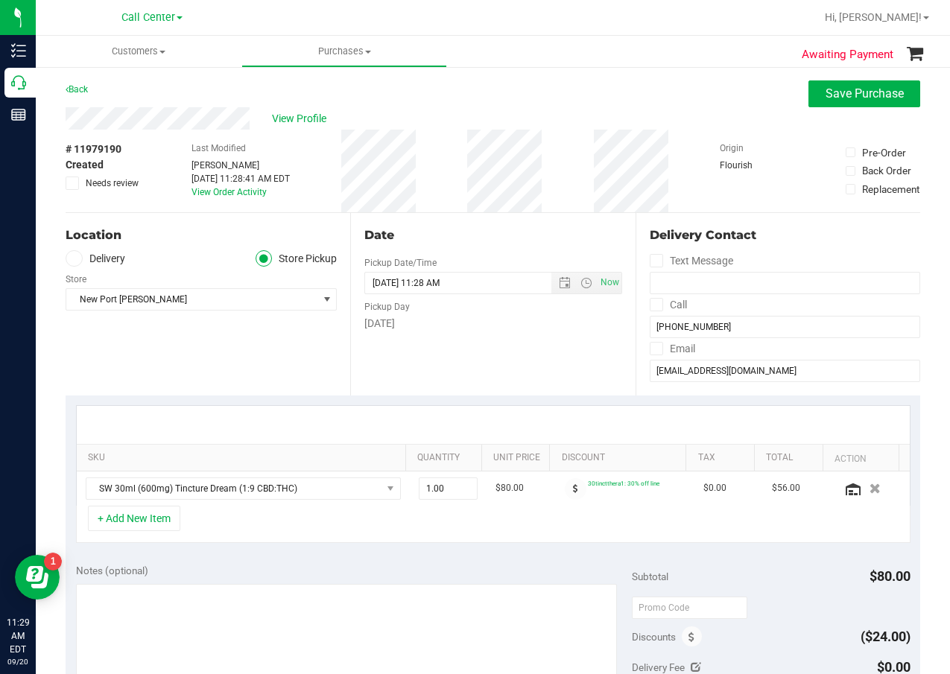
click at [450, 382] on div "Date Pickup Date/Time 09/20/2025 Now 09/20/2025 11:28 AM Now Pickup Day Saturday" at bounding box center [492, 304] width 285 height 183
click at [138, 518] on button "+ Add New Item" at bounding box center [134, 518] width 92 height 25
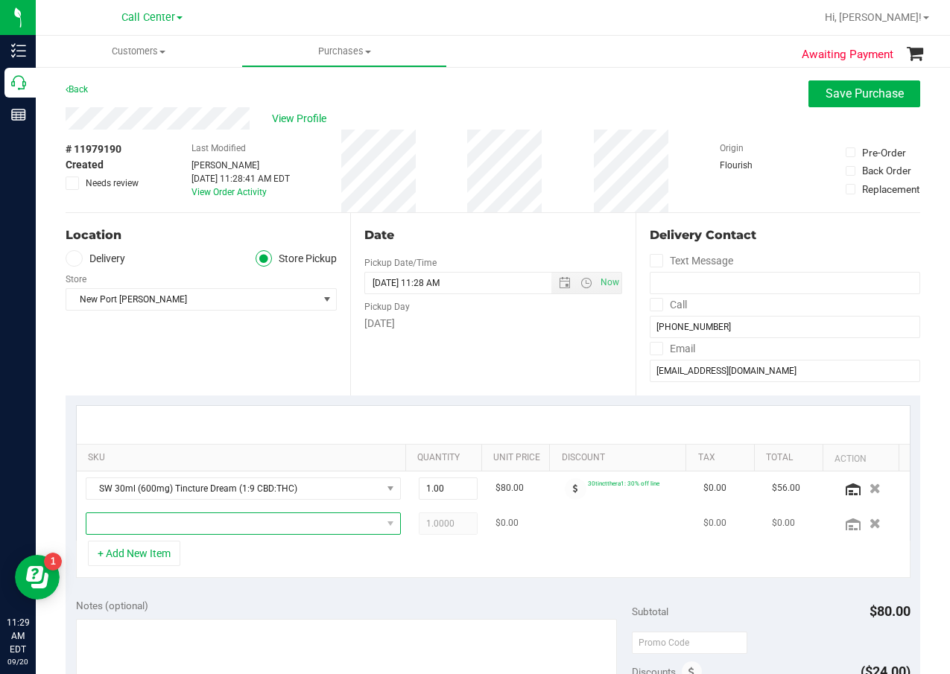
click at [139, 518] on span "NO DATA FOUND" at bounding box center [233, 523] width 295 height 21
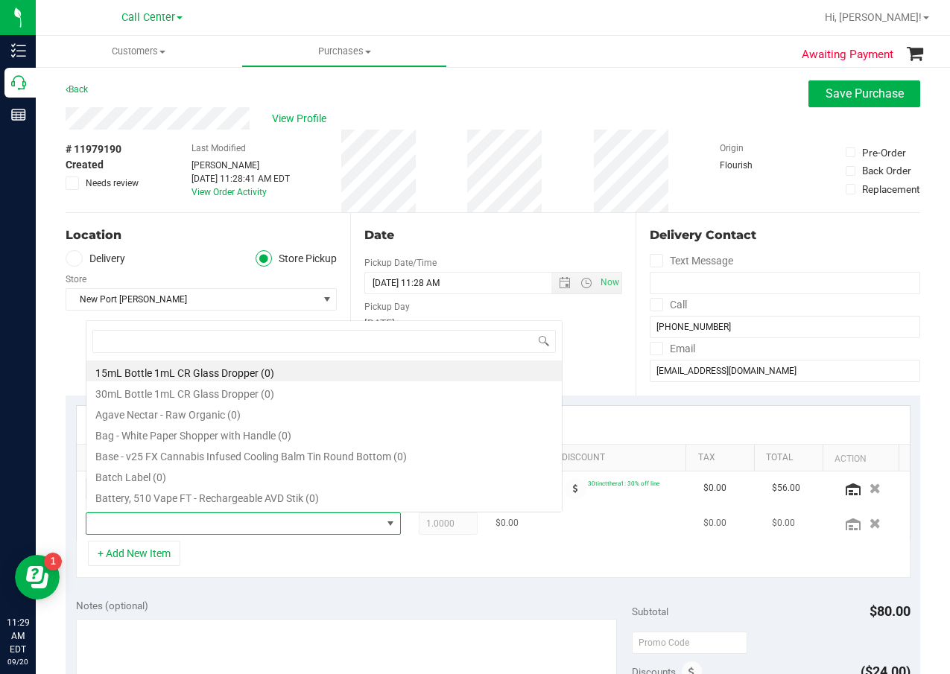
scroll to position [22, 297]
type input "dda"
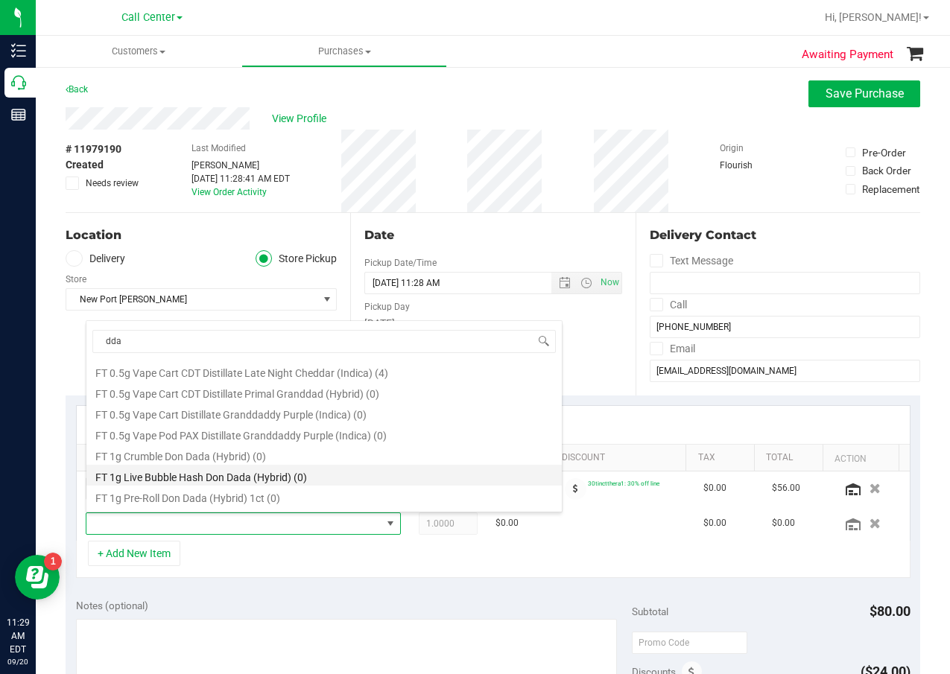
scroll to position [224, 0]
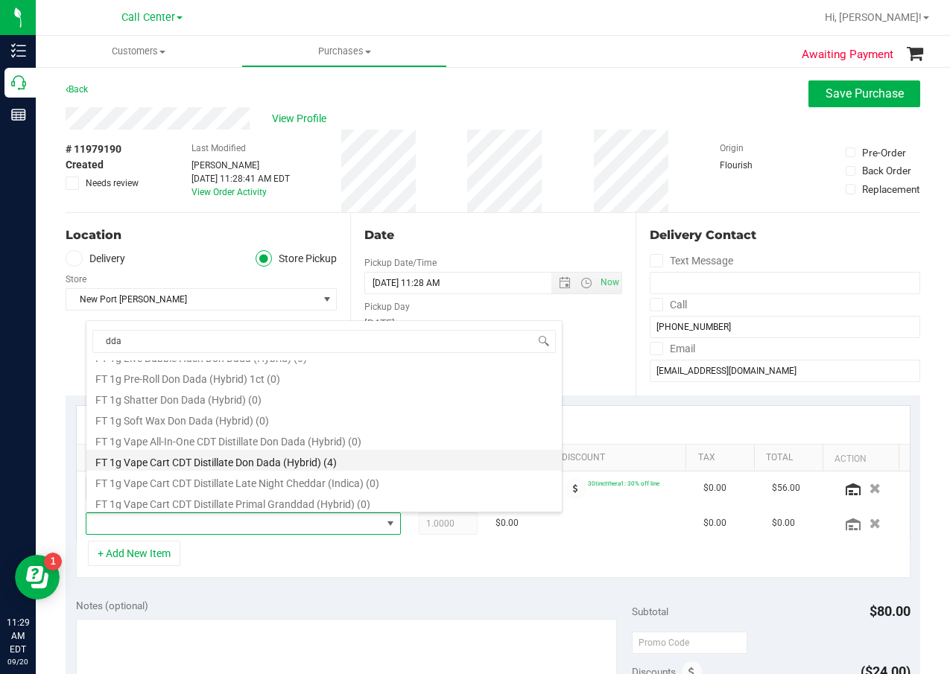
click at [338, 468] on li "FT 1g Vape Cart CDT Distillate Don Dada (Hybrid) (4)" at bounding box center [323, 460] width 475 height 21
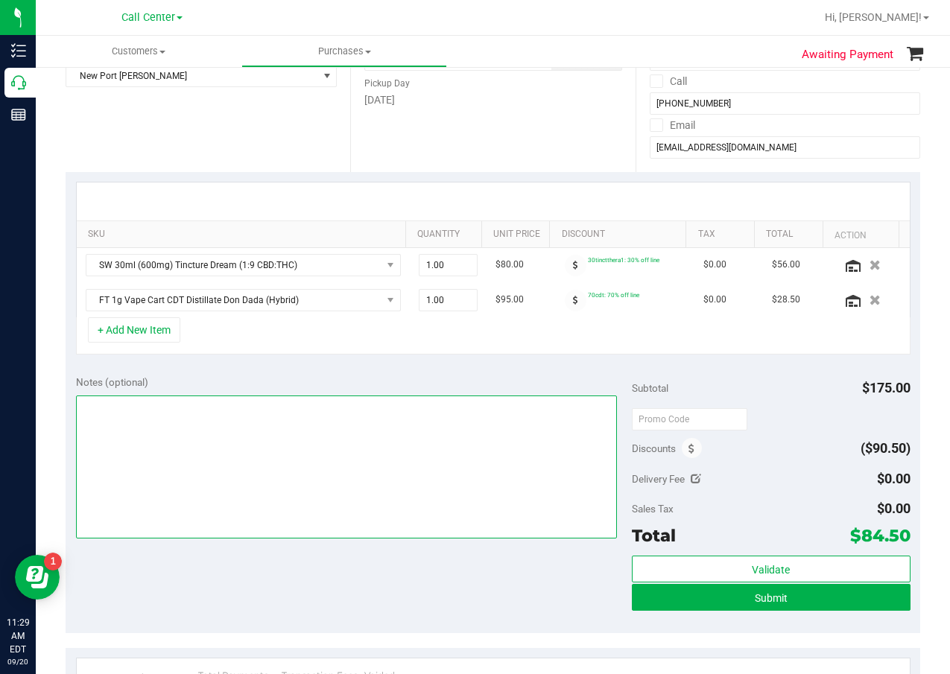
click at [403, 525] on textarea at bounding box center [347, 467] width 542 height 143
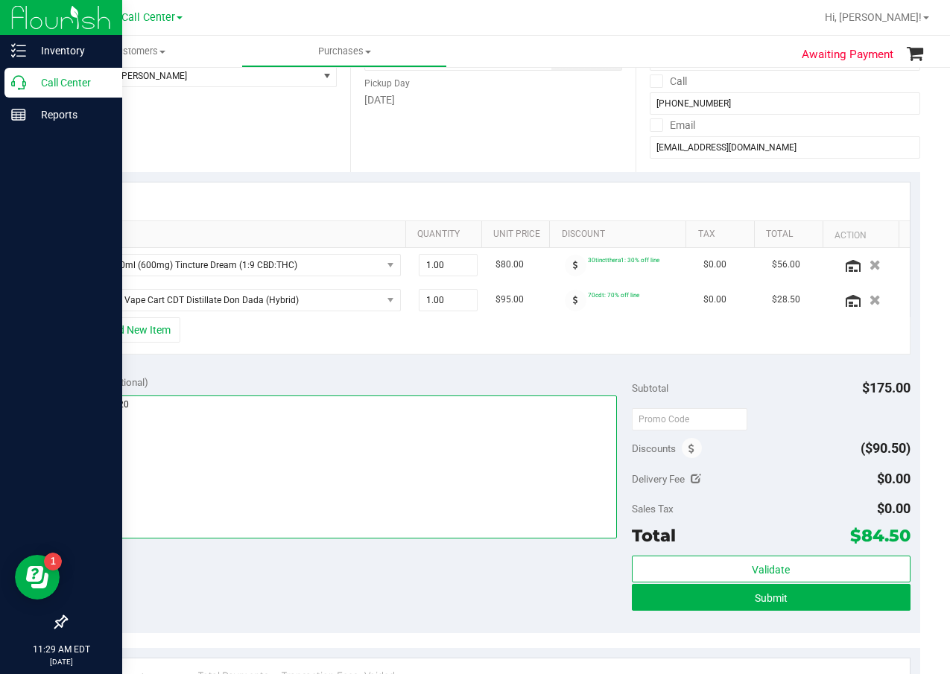
type textarea "cc dr 09/20"
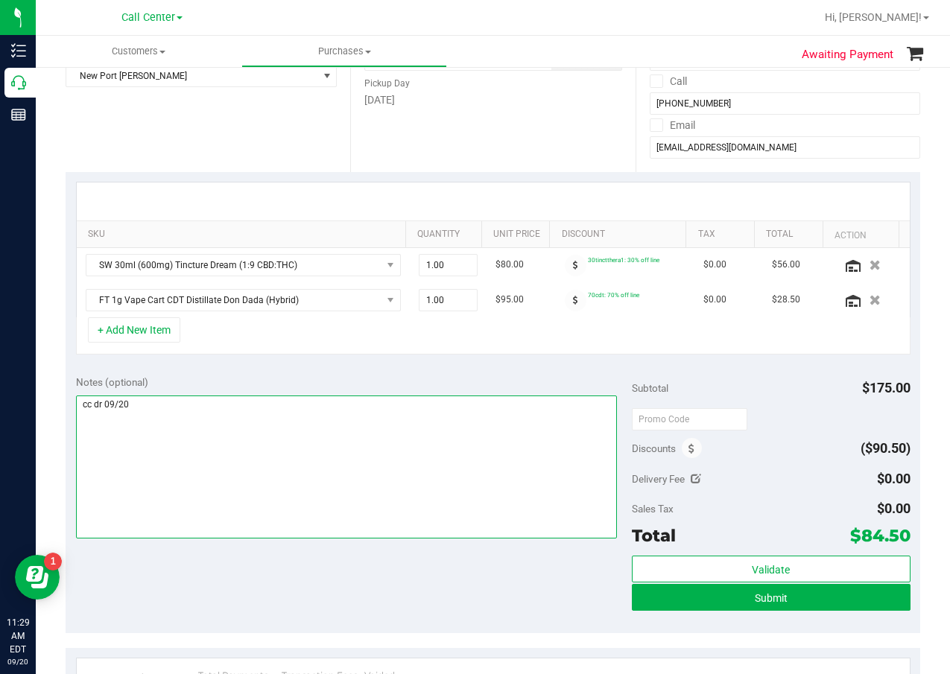
click at [505, 493] on textarea at bounding box center [347, 467] width 542 height 143
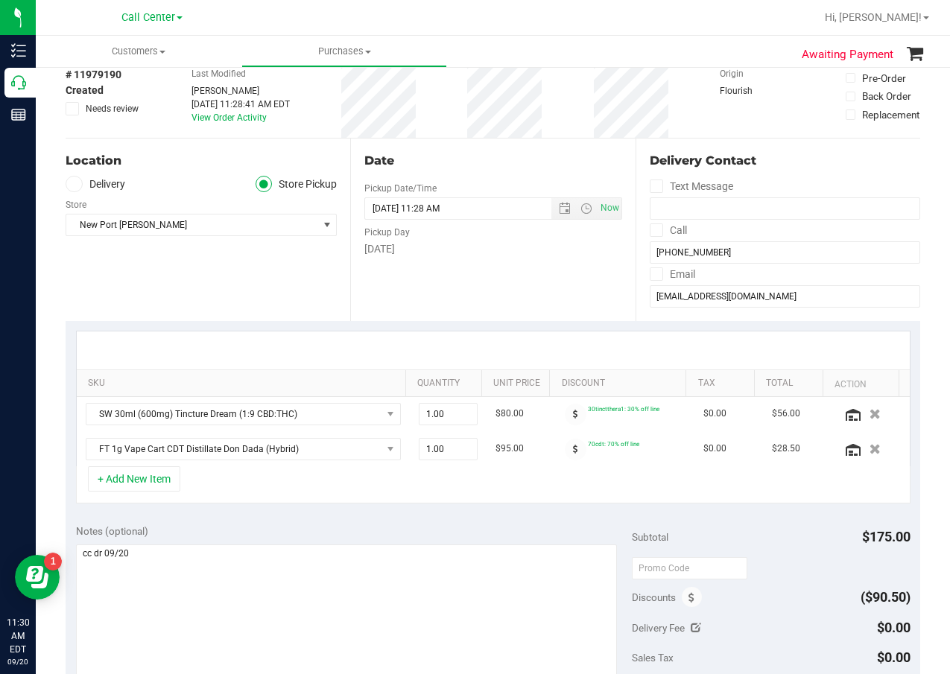
scroll to position [149, 0]
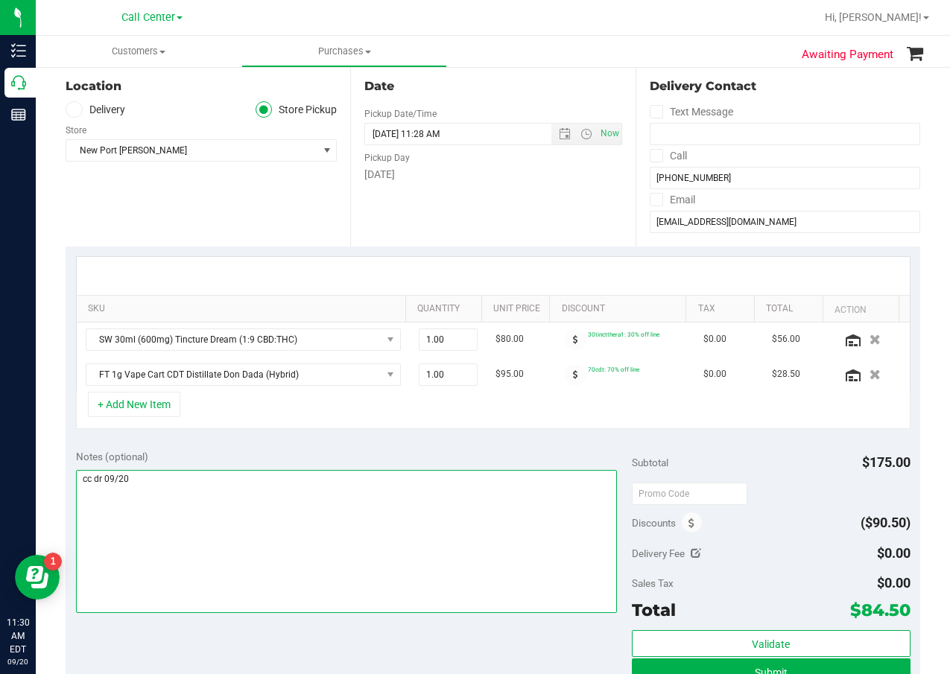
click at [454, 513] on textarea at bounding box center [347, 541] width 542 height 143
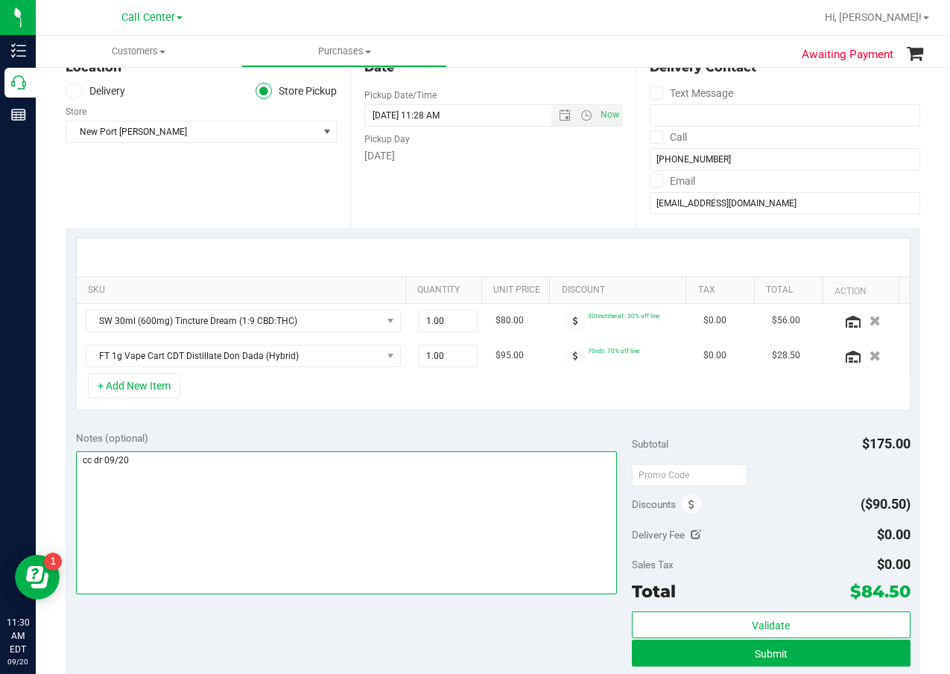
scroll to position [224, 0]
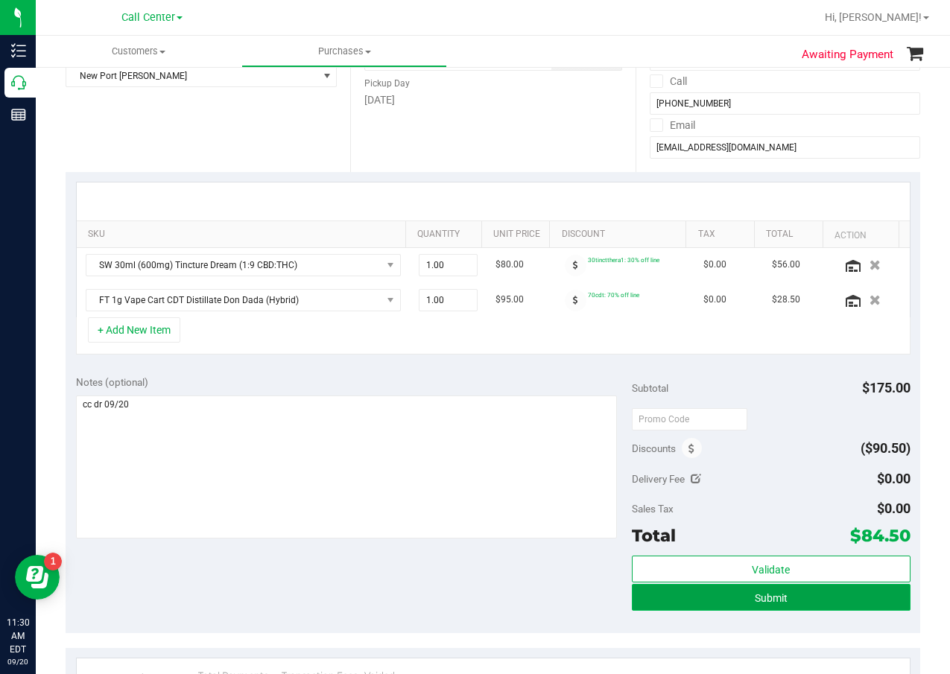
click at [651, 587] on button "Submit" at bounding box center [771, 597] width 278 height 27
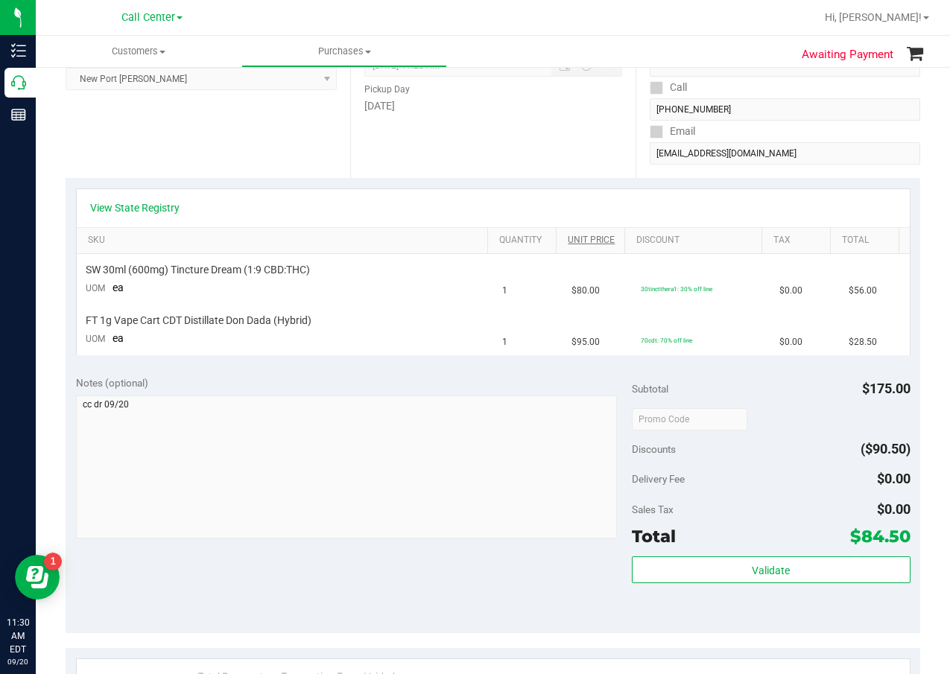
drag, startPoint x: 586, startPoint y: 250, endPoint x: 569, endPoint y: 241, distance: 19.7
click at [586, 250] on th "Unit Price" at bounding box center [590, 241] width 69 height 27
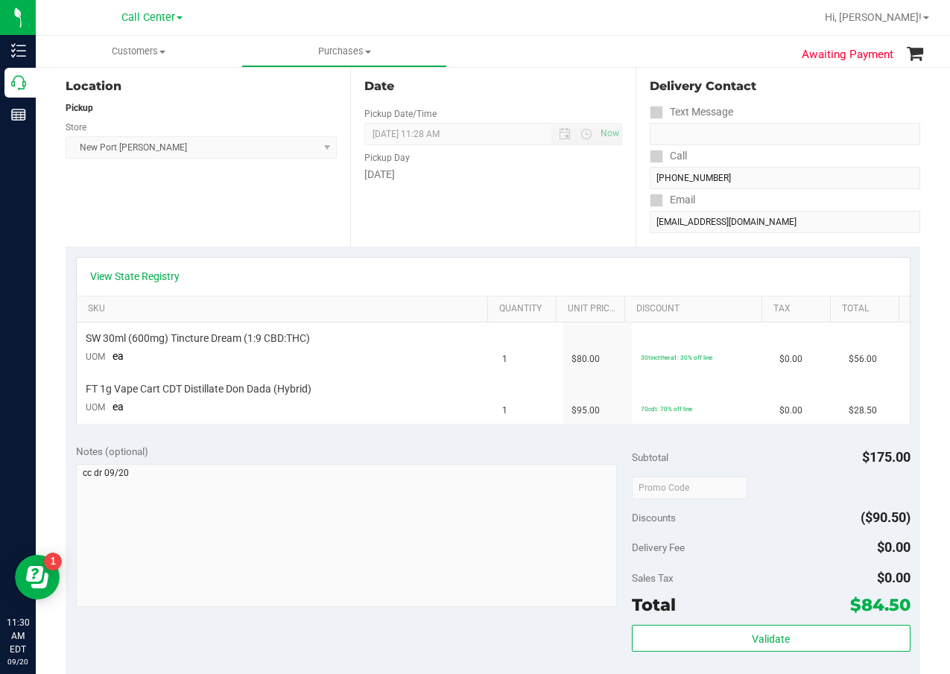
scroll to position [75, 0]
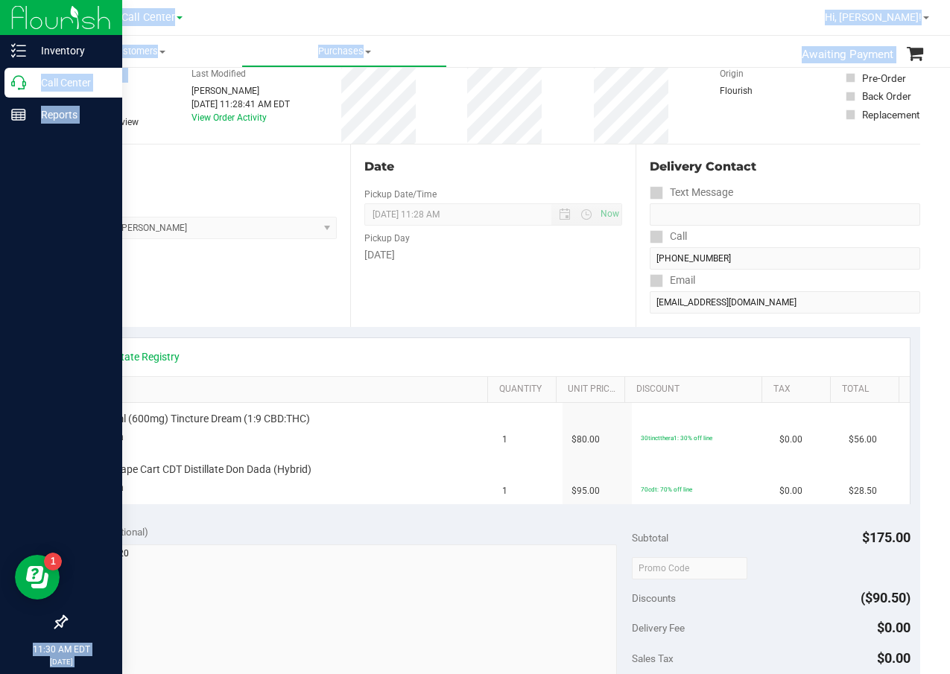
click at [35, 86] on div "Inventory Call Center Reports 11:30 AM EDT 09/20/2025 09/20 Call Center Hi, Dan…" at bounding box center [475, 337] width 950 height 674
click at [35, 86] on p "Call Center" at bounding box center [70, 83] width 89 height 18
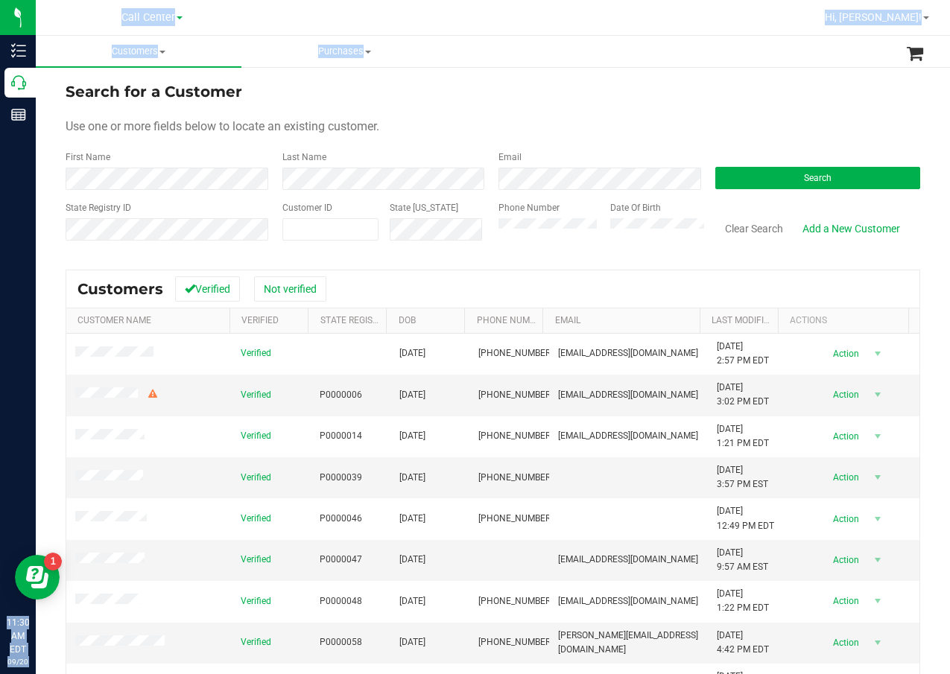
click at [240, 153] on div "First Name" at bounding box center [169, 170] width 206 height 39
click at [798, 165] on div "Search" at bounding box center [812, 170] width 217 height 39
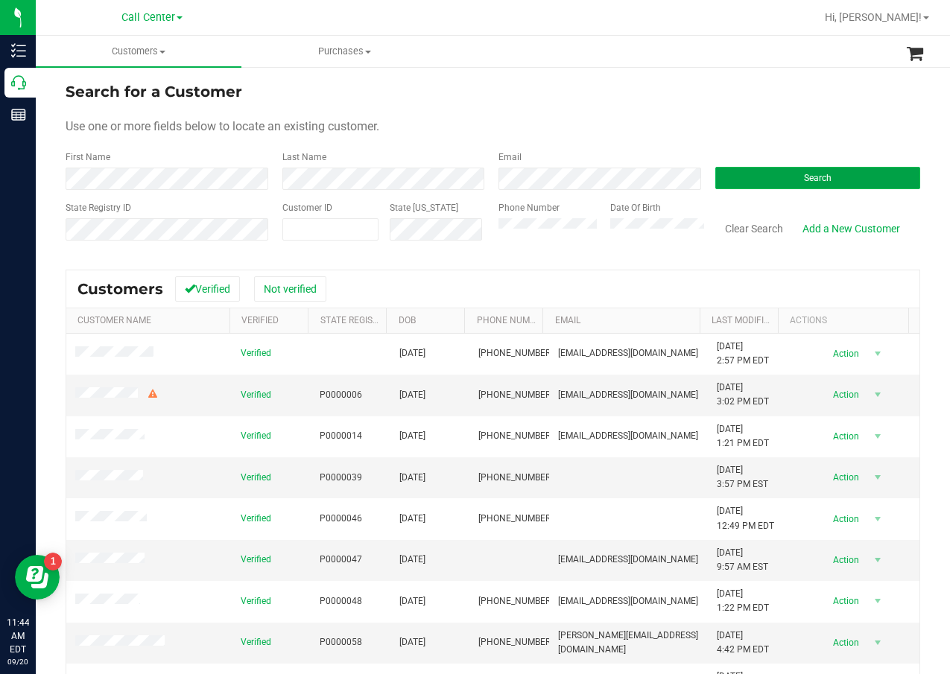
click at [804, 173] on span "Search" at bounding box center [818, 178] width 28 height 10
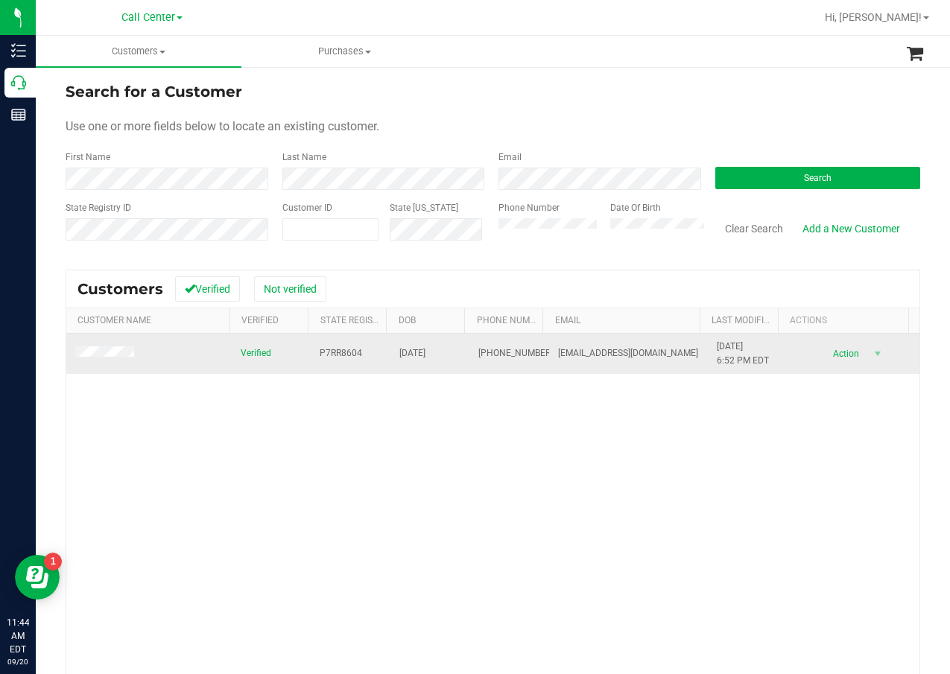
click at [334, 354] on span "P7RR8604" at bounding box center [341, 353] width 42 height 14
click at [425, 352] on span "04/15/1956" at bounding box center [412, 353] width 26 height 14
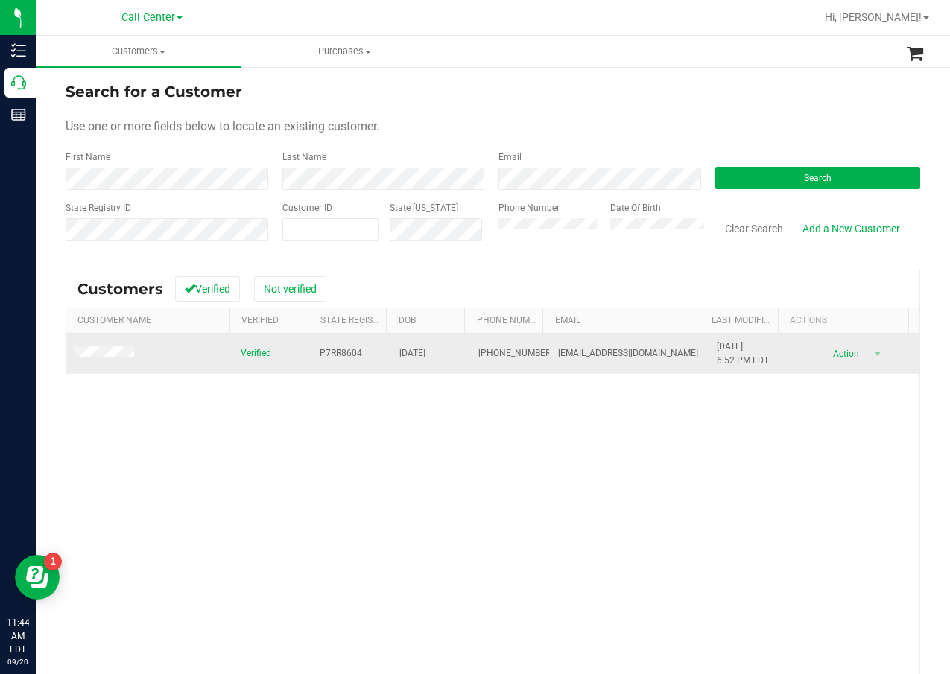
click at [425, 352] on span "04/15/1956" at bounding box center [412, 353] width 26 height 14
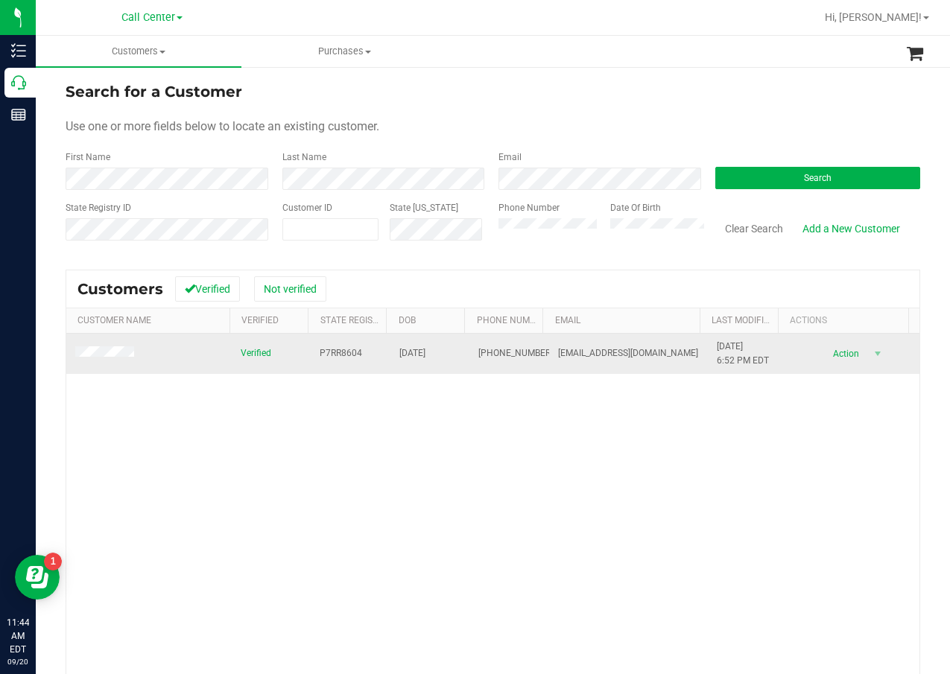
click at [101, 345] on td at bounding box center [148, 354] width 165 height 40
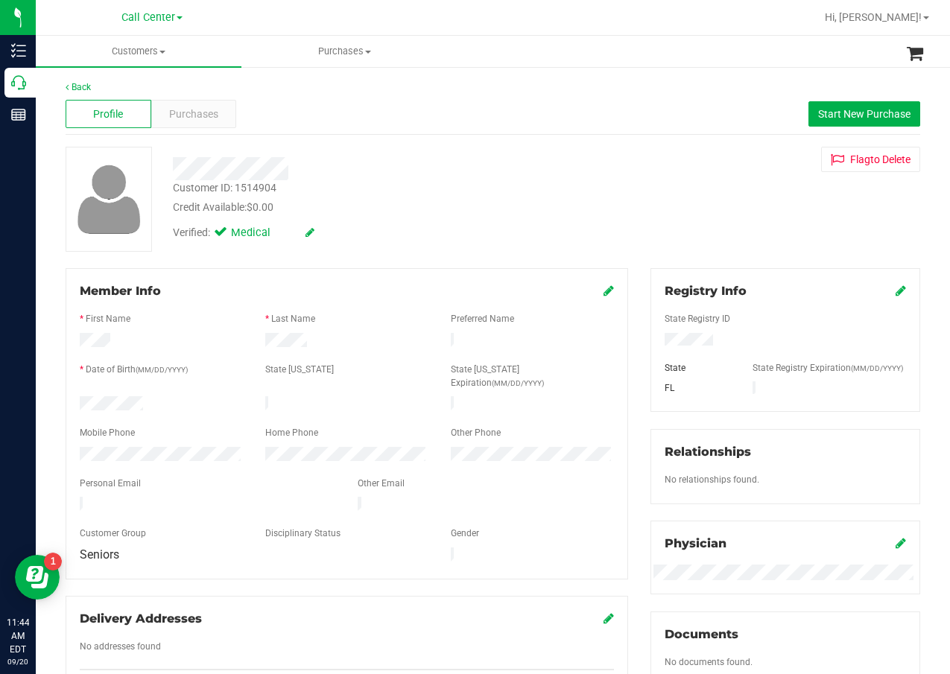
click at [207, 118] on span "Purchases" at bounding box center [193, 115] width 49 height 16
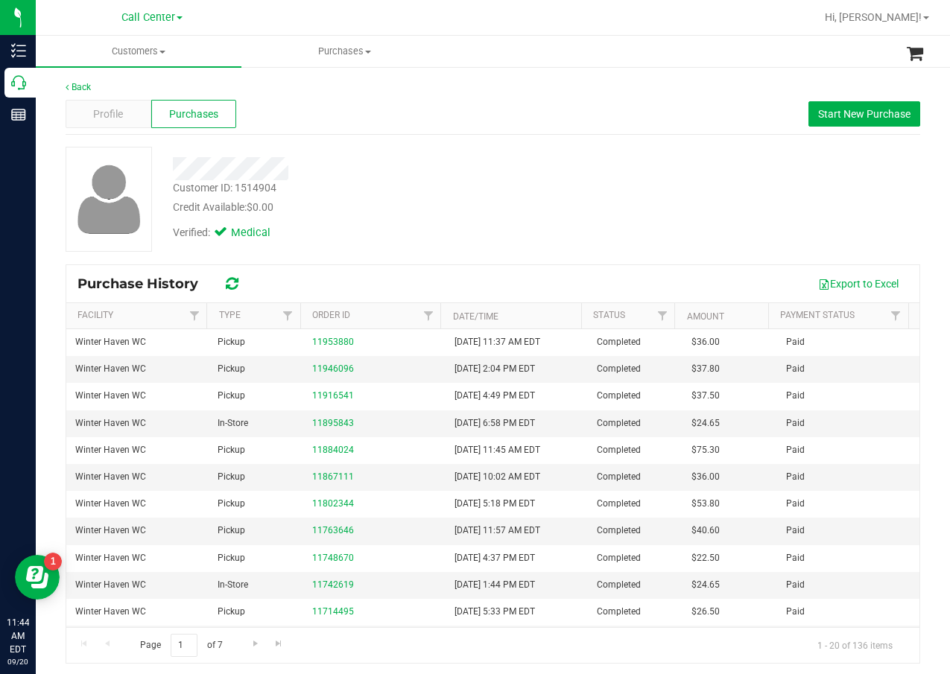
click at [392, 250] on div "Customer ID: 1514904 Credit Available: $0.00 Verified: Medical" at bounding box center [492, 199] width 877 height 105
click at [859, 107] on button "Start New Purchase" at bounding box center [864, 113] width 112 height 25
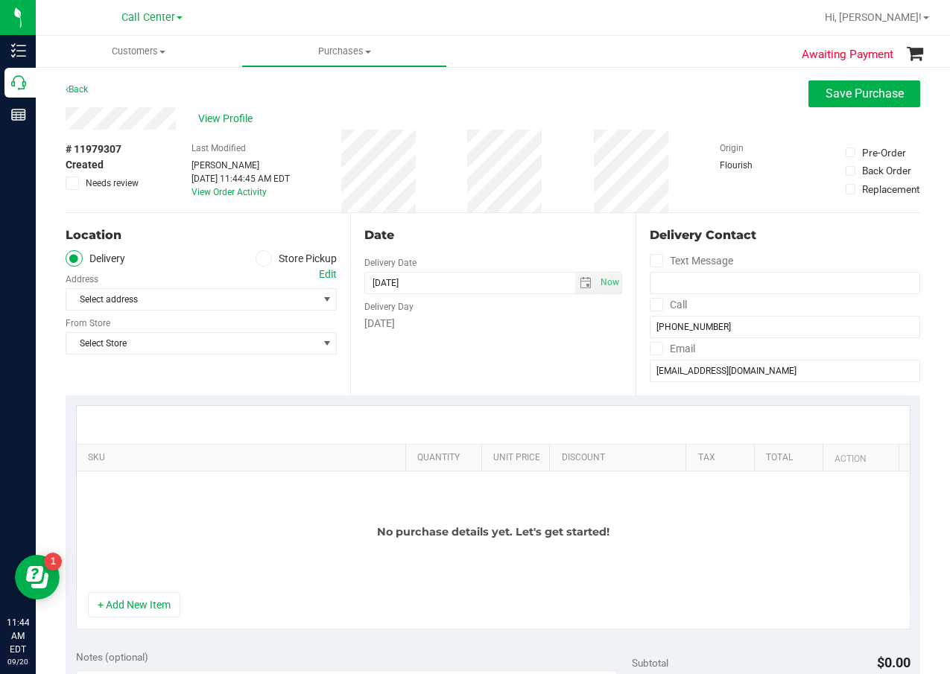
drag, startPoint x: 285, startPoint y: 276, endPoint x: 297, endPoint y: 241, distance: 36.8
click at [292, 253] on div "Location Delivery Store Pickup Address Edit Select address Select address From …" at bounding box center [208, 304] width 285 height 183
click at [297, 241] on div "Location" at bounding box center [201, 236] width 271 height 18
click at [288, 257] on label "Store Pickup" at bounding box center [297, 258] width 82 height 17
click at [0, 0] on input "Store Pickup" at bounding box center [0, 0] width 0 height 0
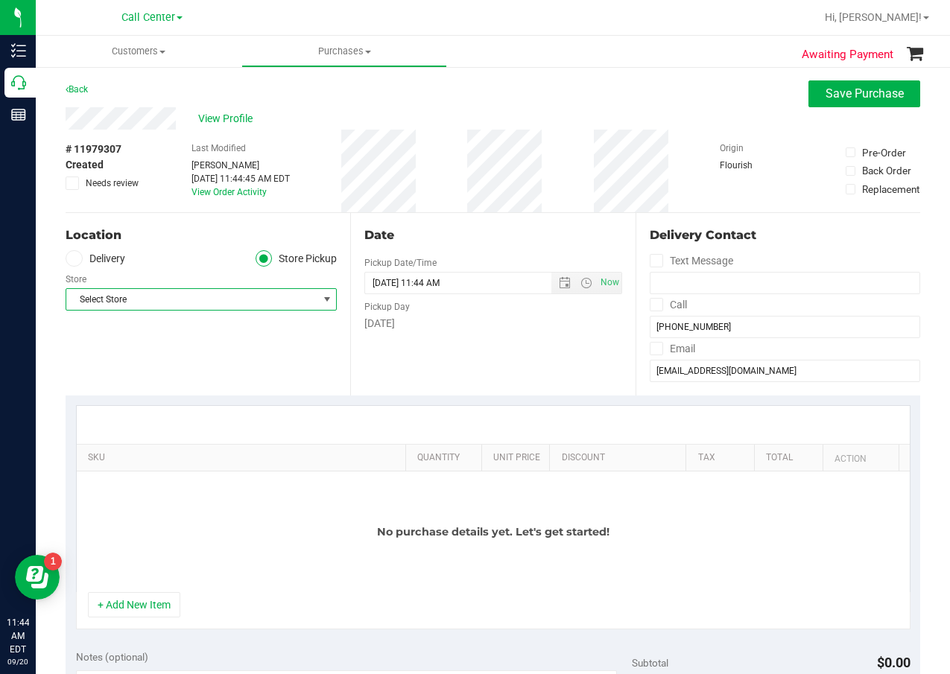
click at [252, 305] on span "Select Store" at bounding box center [191, 299] width 251 height 21
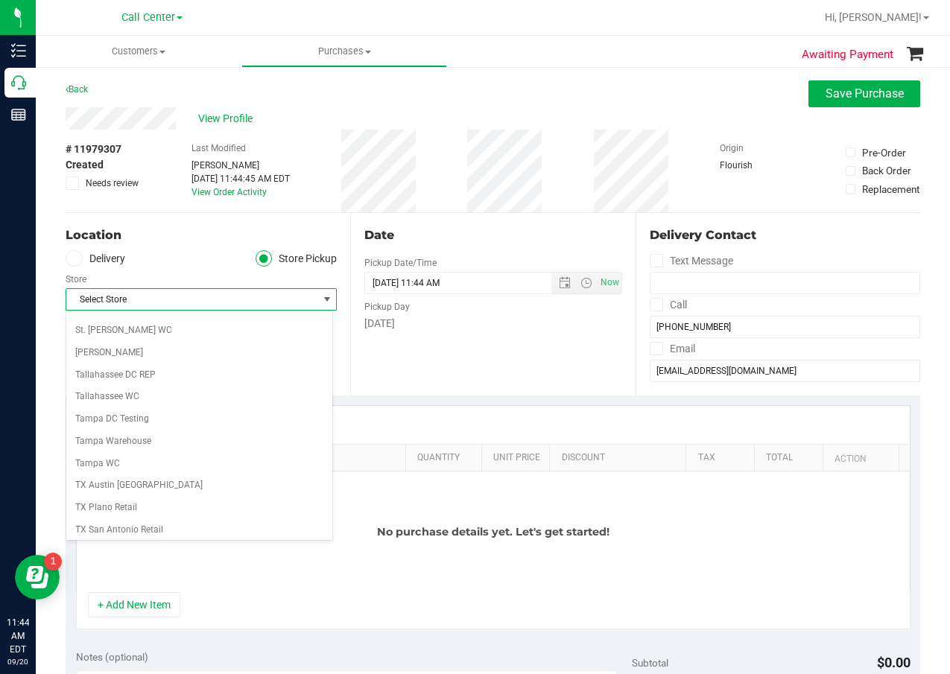
scroll to position [1083, 0]
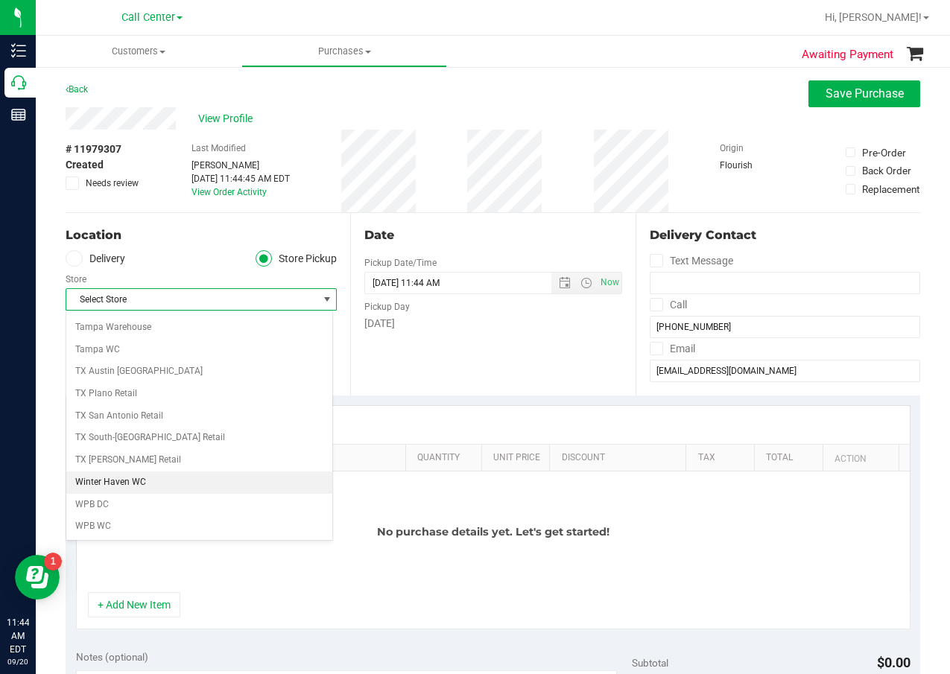
click at [189, 480] on li "Winter Haven WC" at bounding box center [199, 483] width 266 height 22
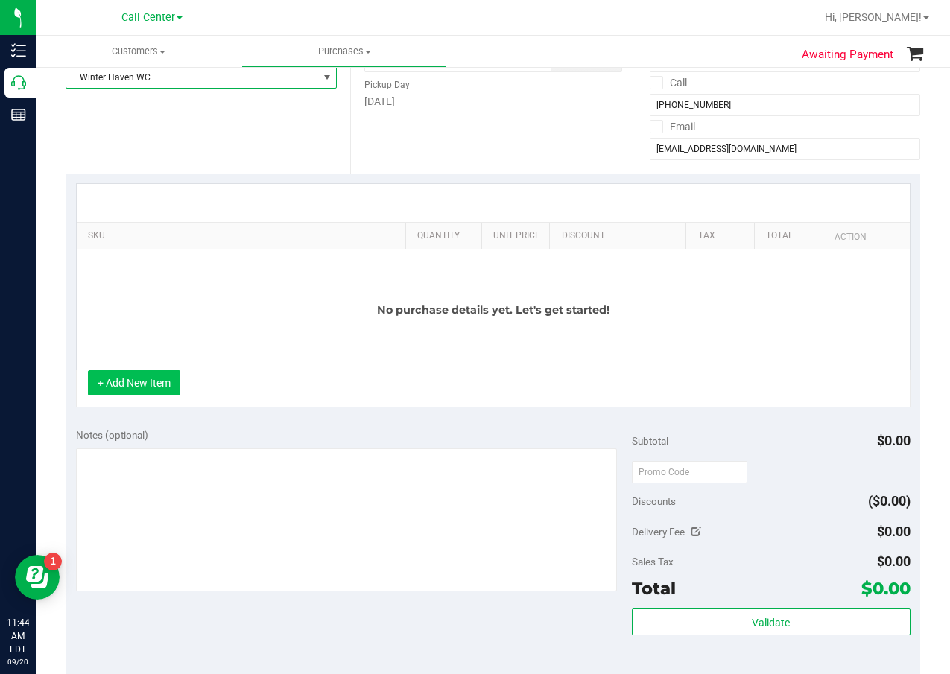
scroll to position [224, 0]
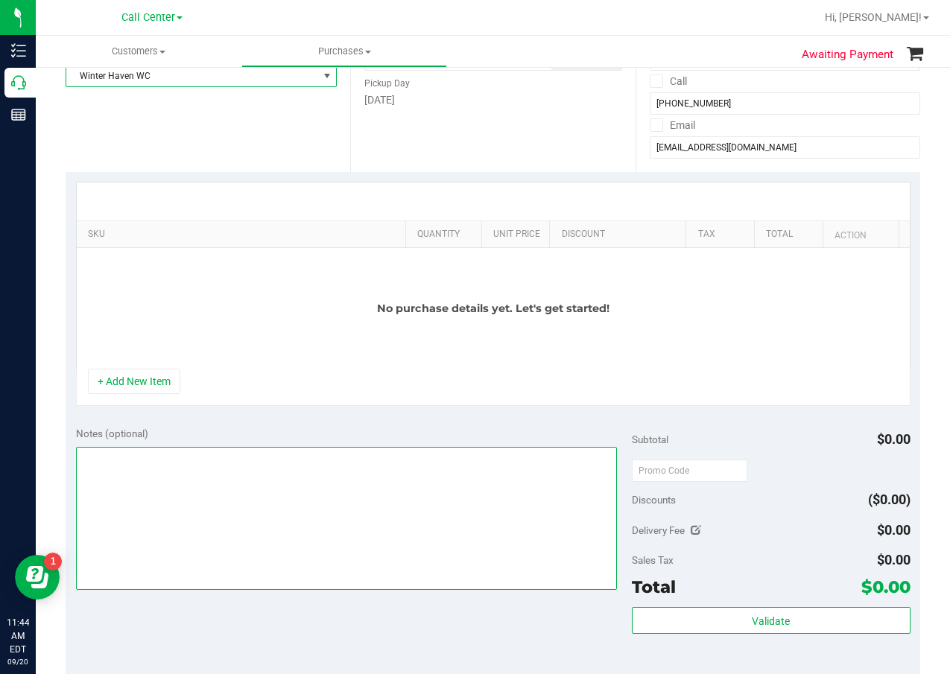
click at [159, 466] on textarea at bounding box center [347, 518] width 542 height 143
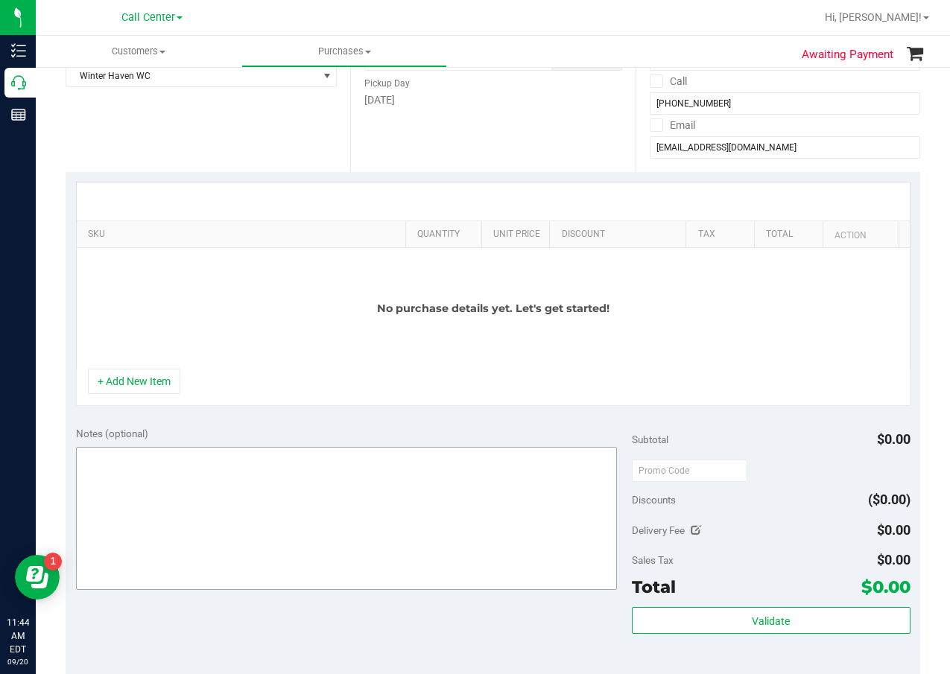
drag, startPoint x: 154, startPoint y: 382, endPoint x: 157, endPoint y: 369, distance: 13.7
click at [154, 382] on button "+ Add New Item" at bounding box center [134, 381] width 92 height 25
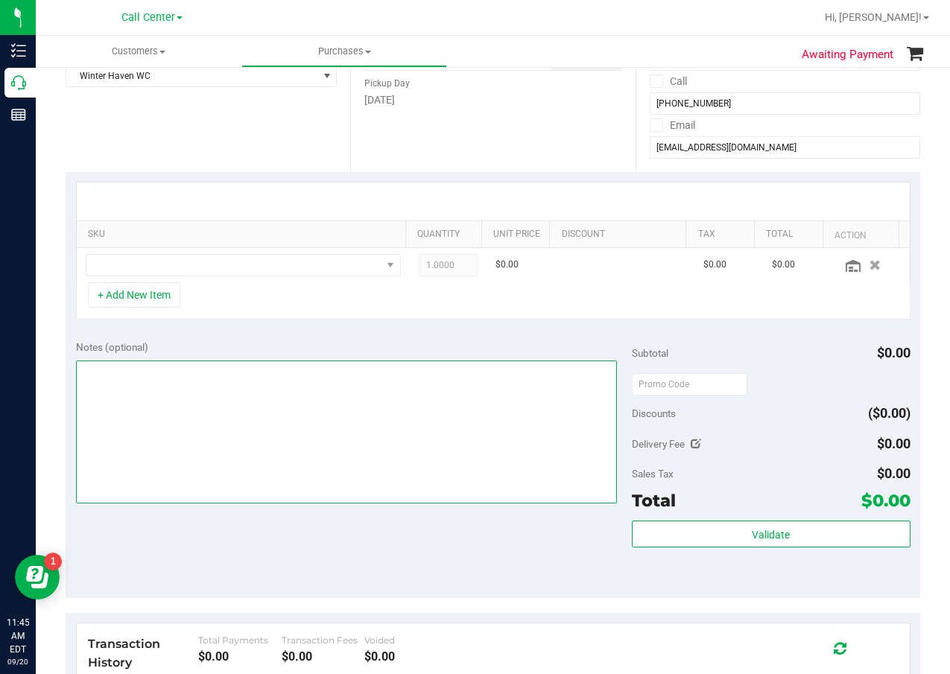
click at [250, 366] on textarea at bounding box center [347, 432] width 542 height 143
type textarea "cc dr 09/20"
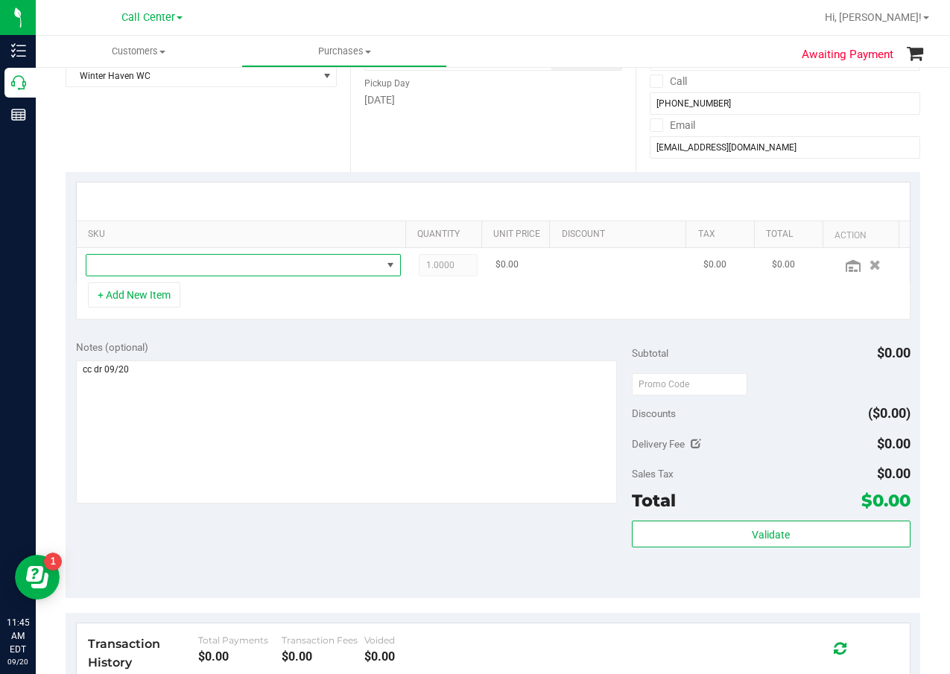
click at [247, 257] on span "NO DATA FOUND" at bounding box center [233, 265] width 295 height 21
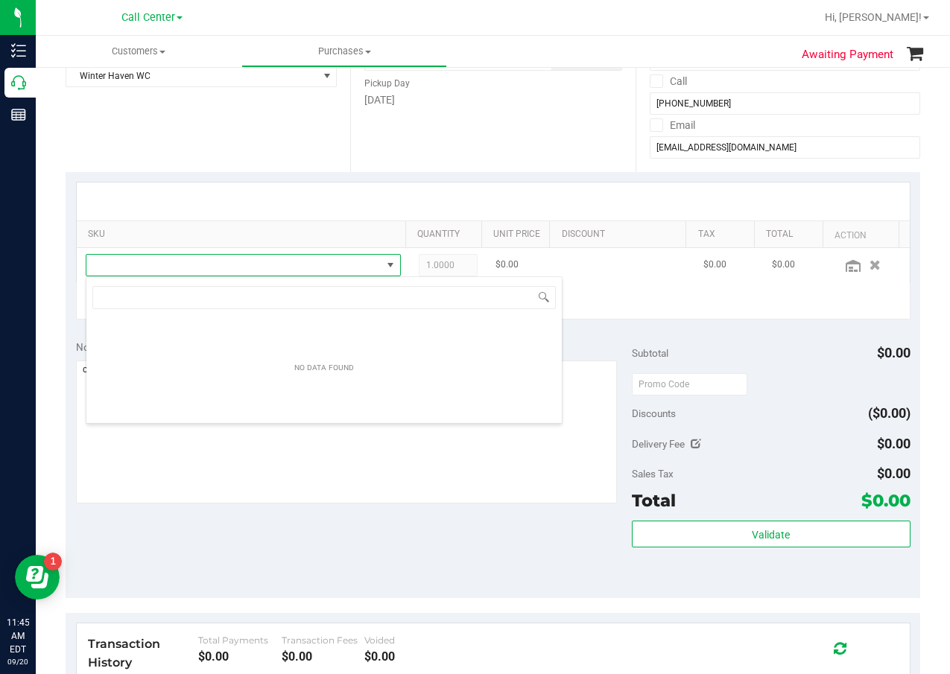
scroll to position [22, 307]
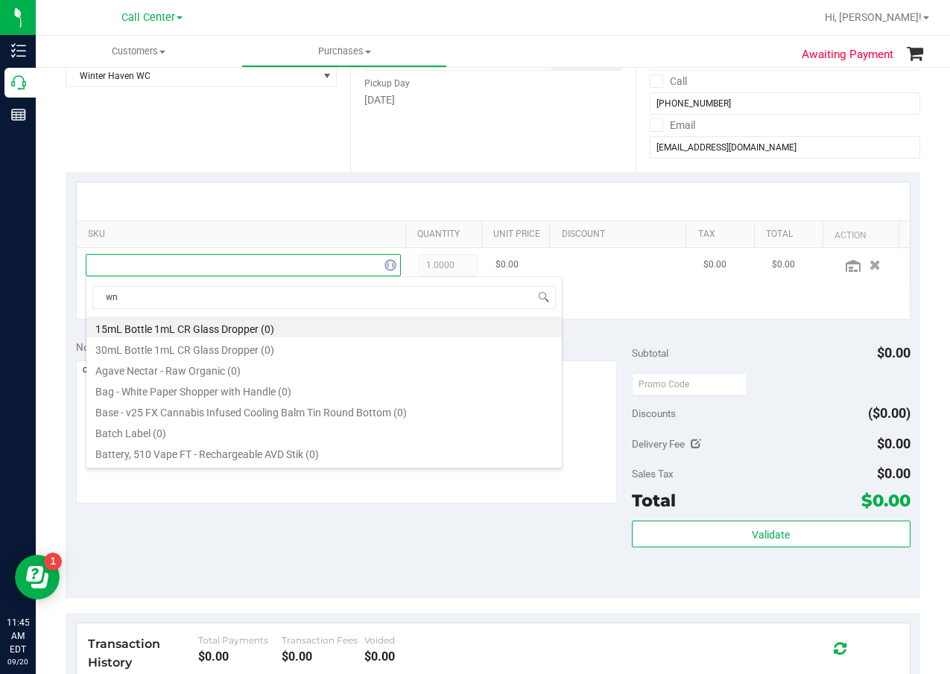
type input "wna"
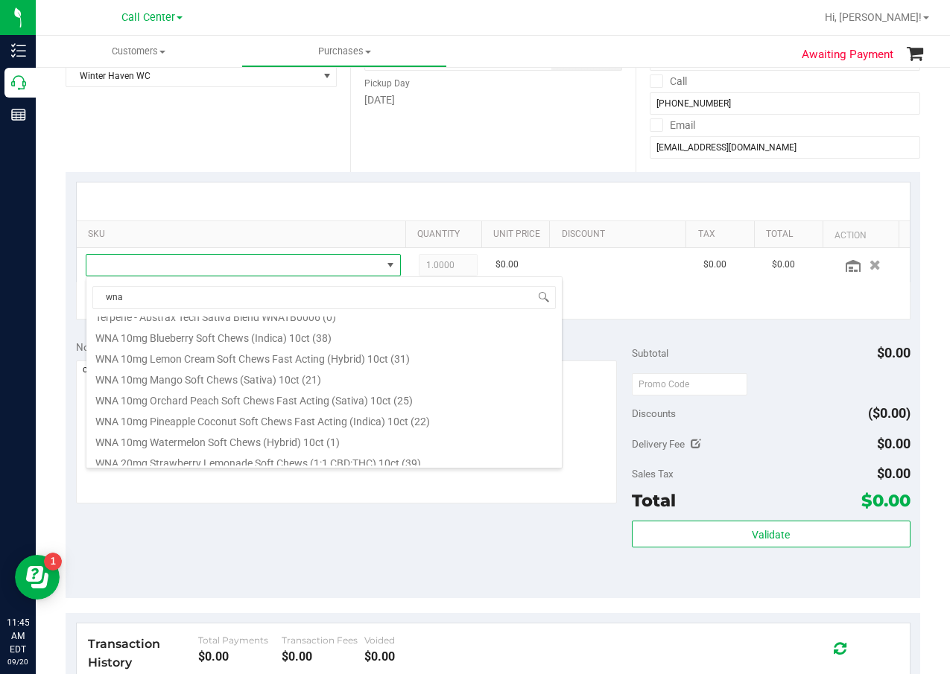
scroll to position [498, 0]
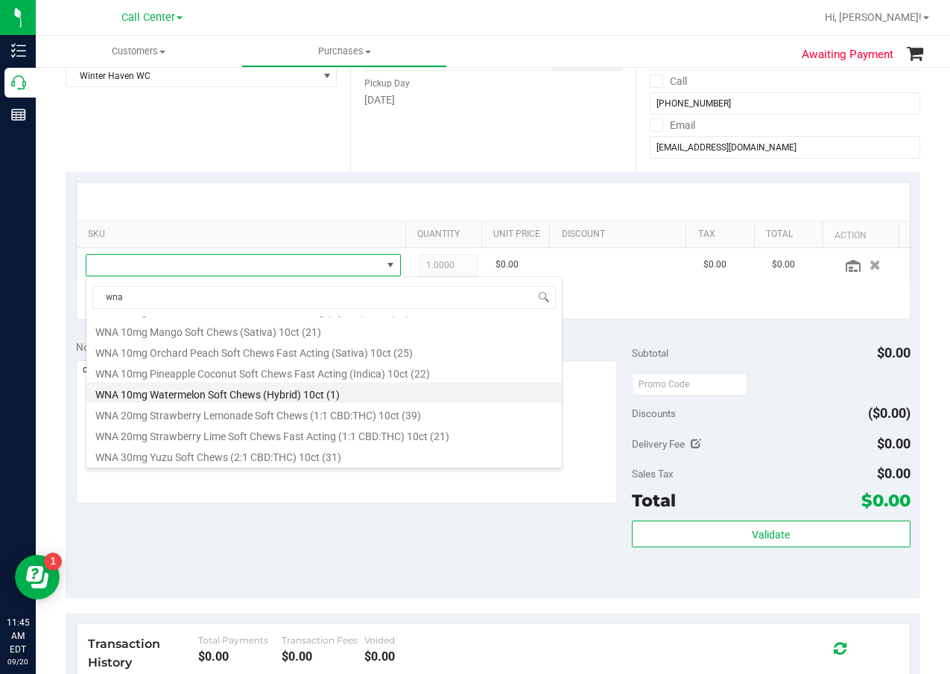
click at [262, 391] on li "WNA 10mg Watermelon Soft Chews (Hybrid) 10ct (1)" at bounding box center [323, 392] width 475 height 21
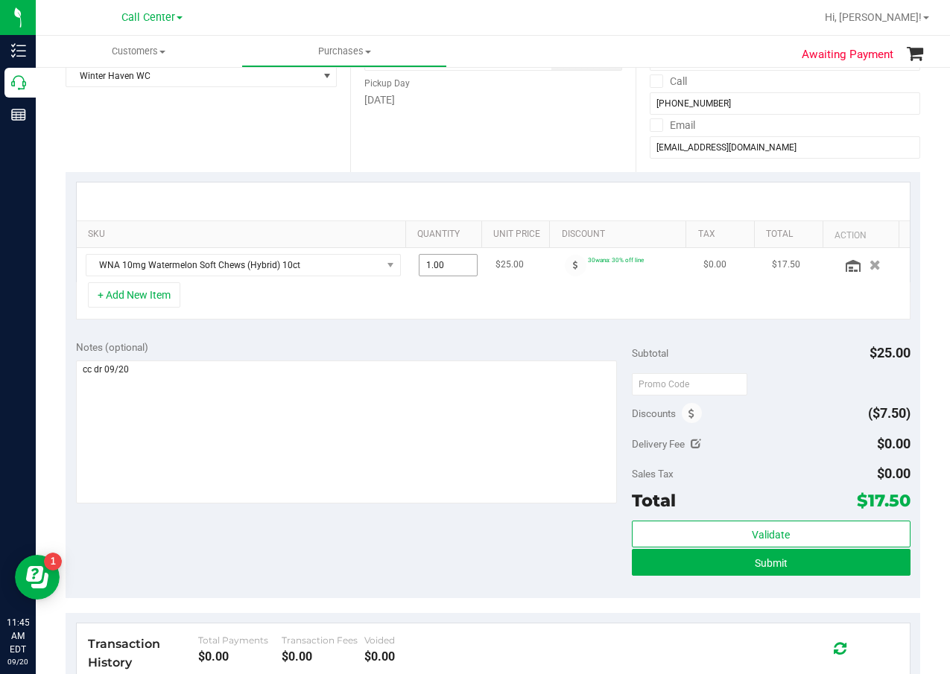
click at [440, 265] on span "1.00 1" at bounding box center [448, 265] width 59 height 22
type input "2"
type input "2.00"
drag, startPoint x: 267, startPoint y: 325, endPoint x: 180, endPoint y: 310, distance: 87.7
click at [265, 326] on div "SKU Quantity Unit Price Discount Tax Total Action WNA 10mg Watermelon Soft Chew…" at bounding box center [493, 251] width 855 height 158
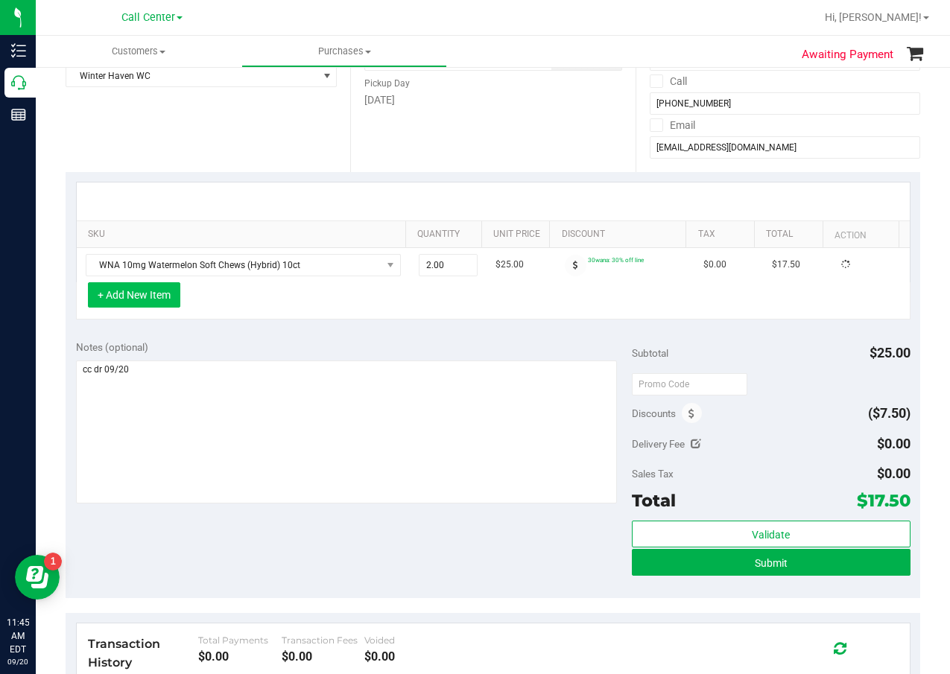
click at [155, 302] on button "+ Add New Item" at bounding box center [134, 294] width 92 height 25
click at [156, 302] on button "+ Add New Item" at bounding box center [134, 294] width 92 height 25
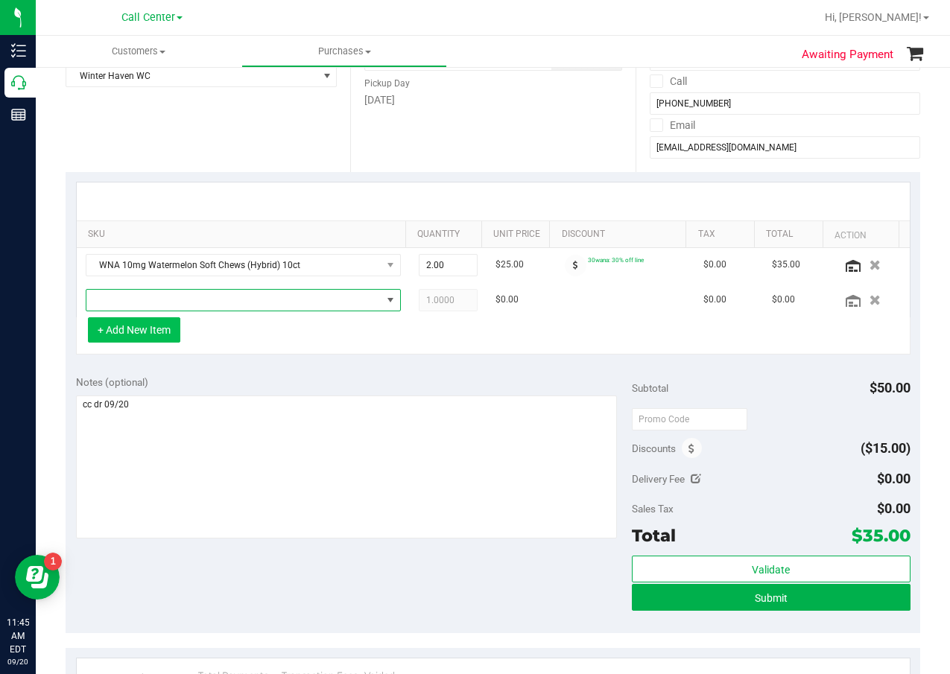
click at [156, 302] on span "NO DATA FOUND" at bounding box center [233, 300] width 295 height 21
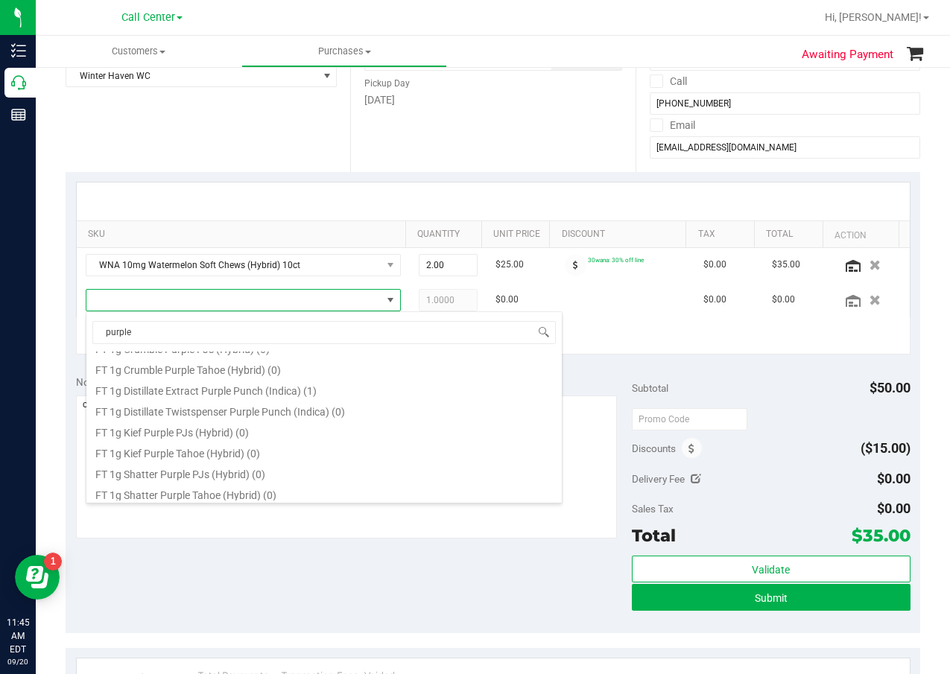
scroll to position [0, 0]
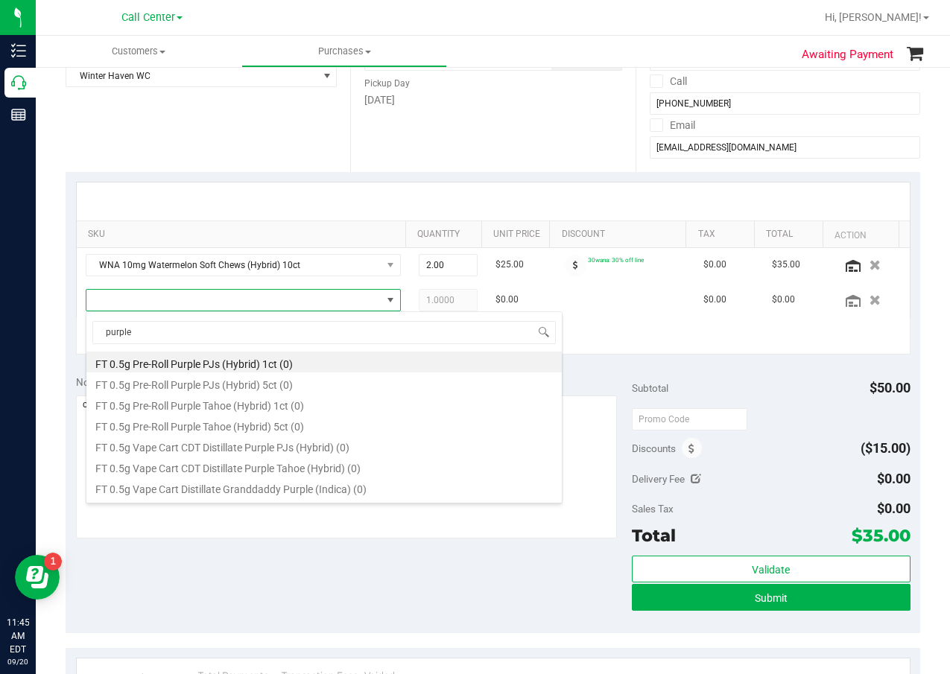
type input "purple"
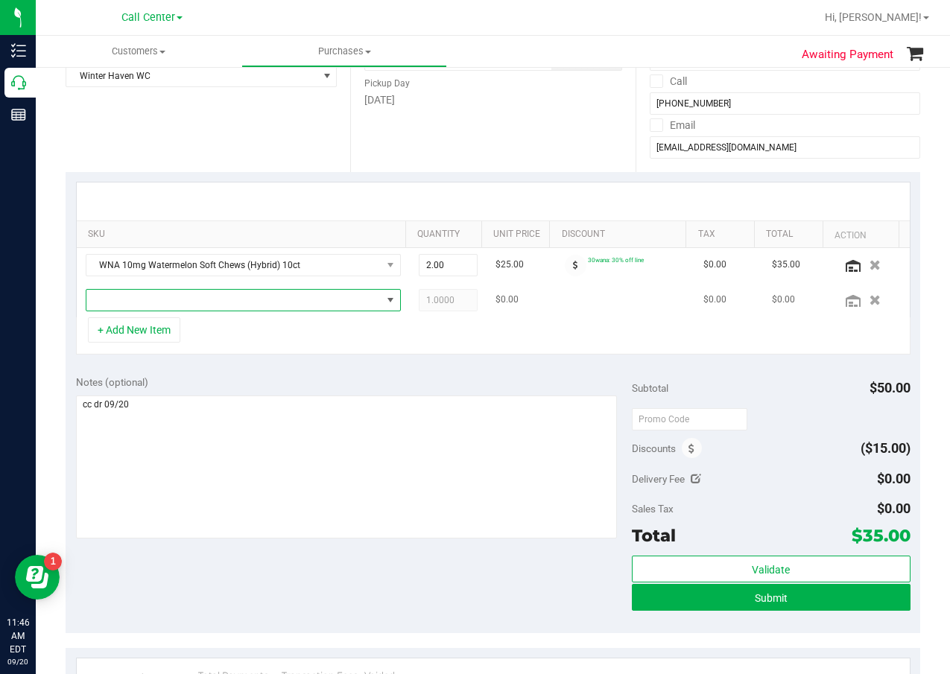
click at [186, 308] on span "NO DATA FOUND" at bounding box center [233, 300] width 295 height 21
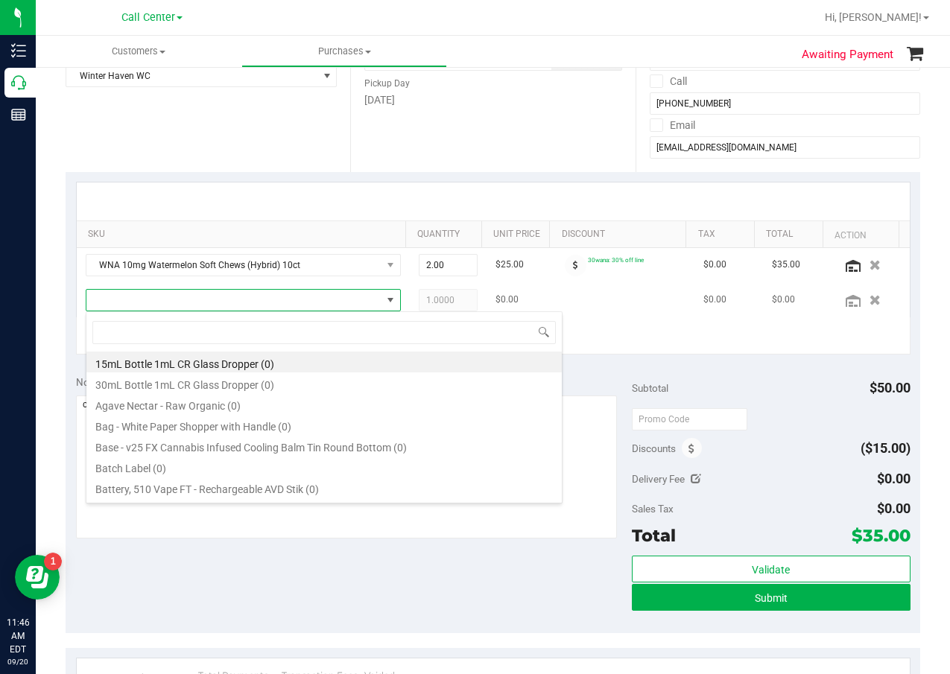
scroll to position [22, 307]
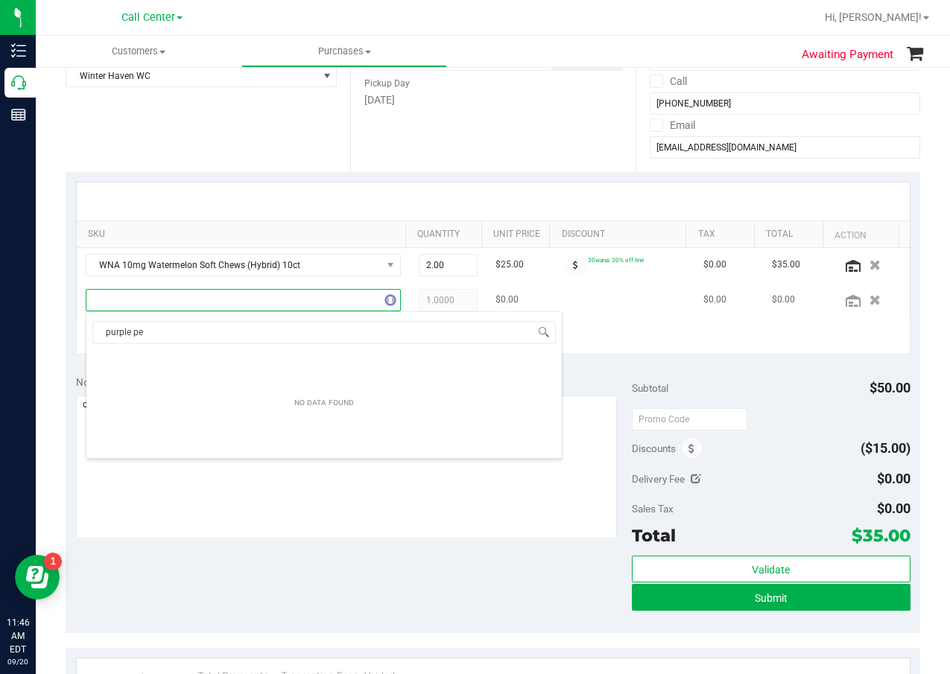
type input "purple p"
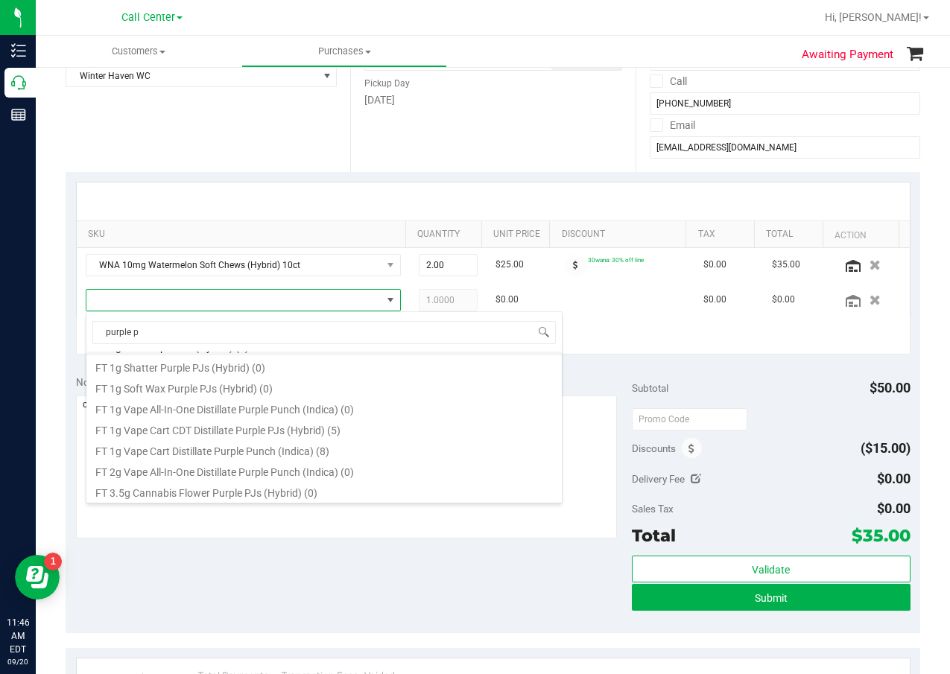
scroll to position [224, 0]
click at [341, 393] on li "FT 1g Vape Cart CDT Distillate Purple PJs (Hybrid) (5)" at bounding box center [323, 389] width 475 height 21
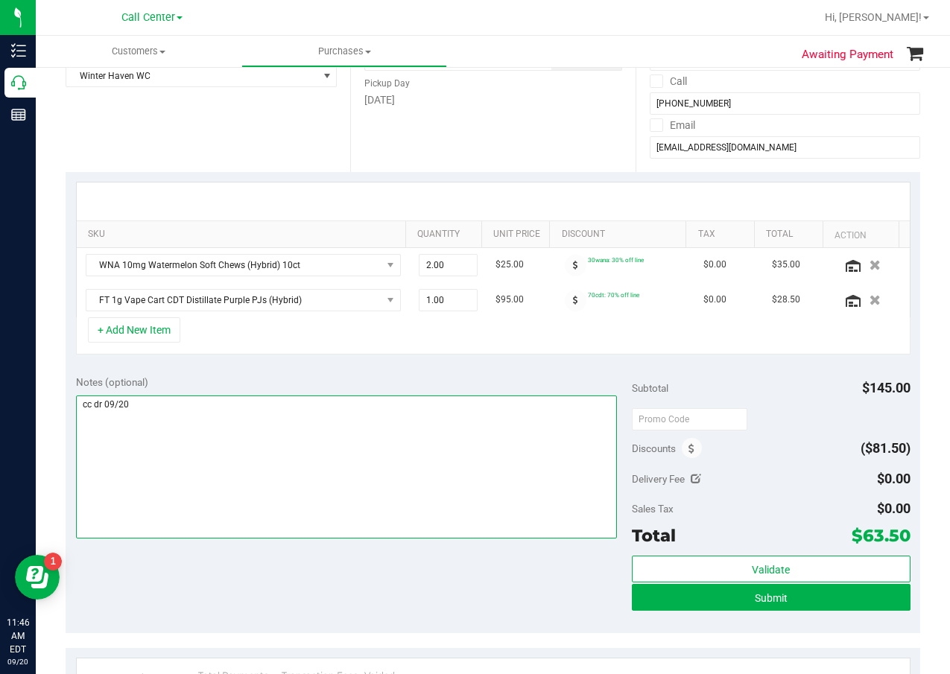
click at [366, 442] on textarea at bounding box center [347, 467] width 542 height 143
click at [384, 454] on textarea at bounding box center [347, 467] width 542 height 143
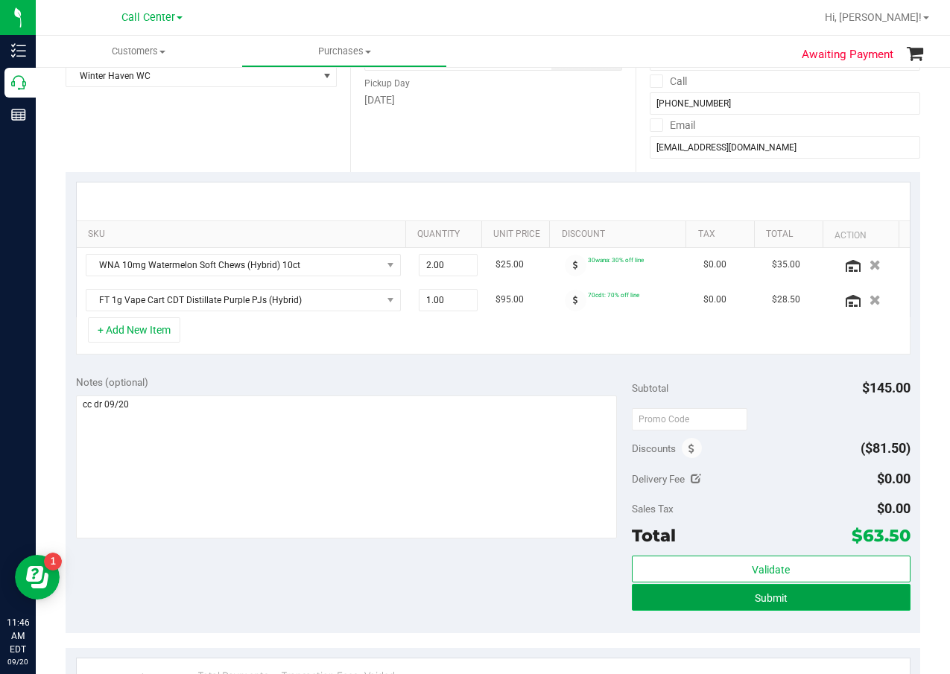
click at [673, 596] on button "Submit" at bounding box center [771, 597] width 278 height 27
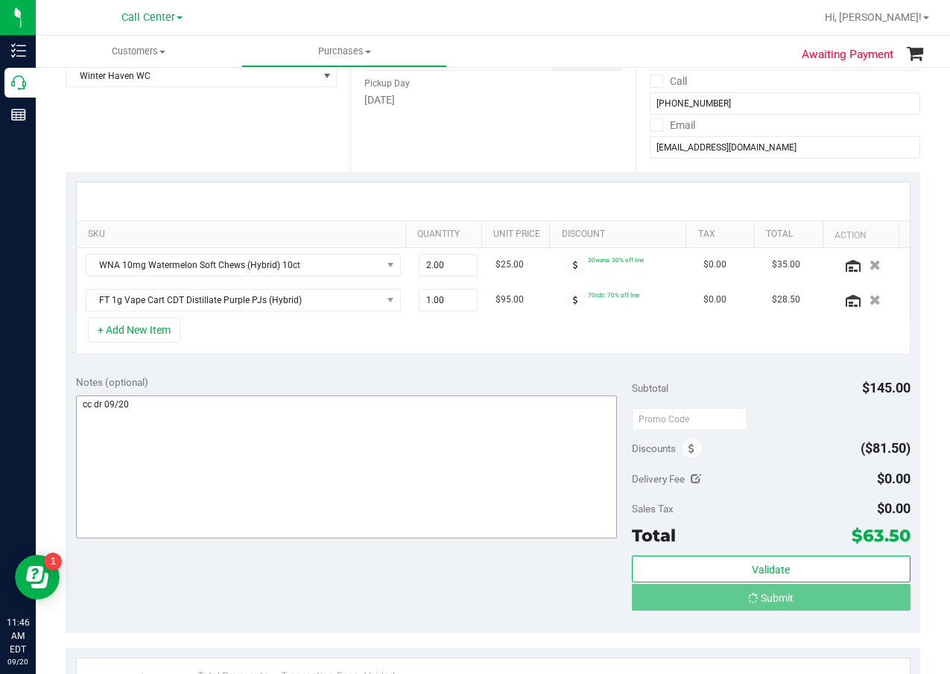
scroll to position [0, 0]
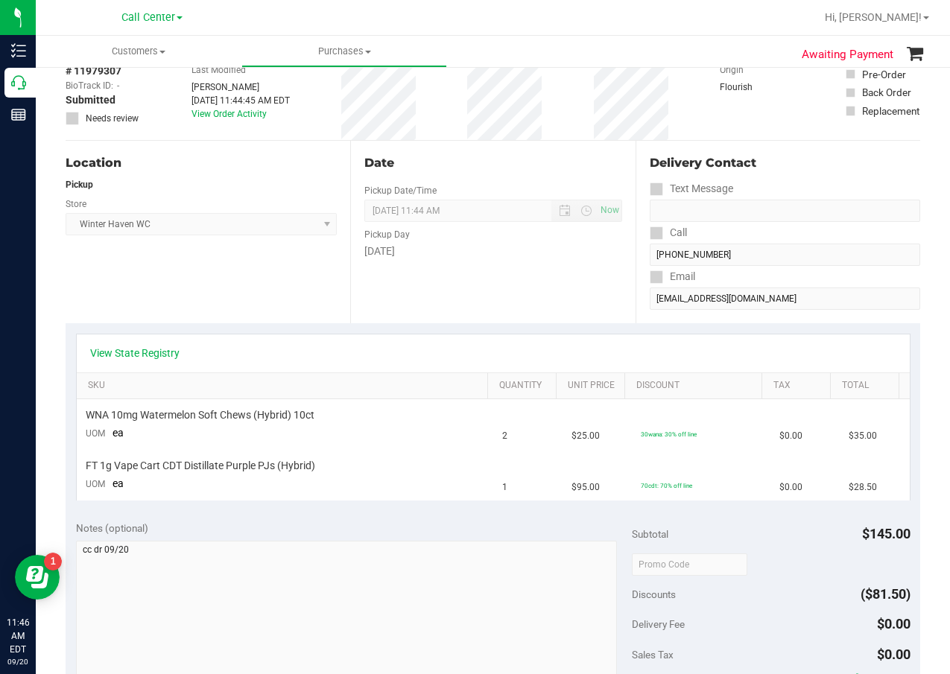
scroll to position [149, 0]
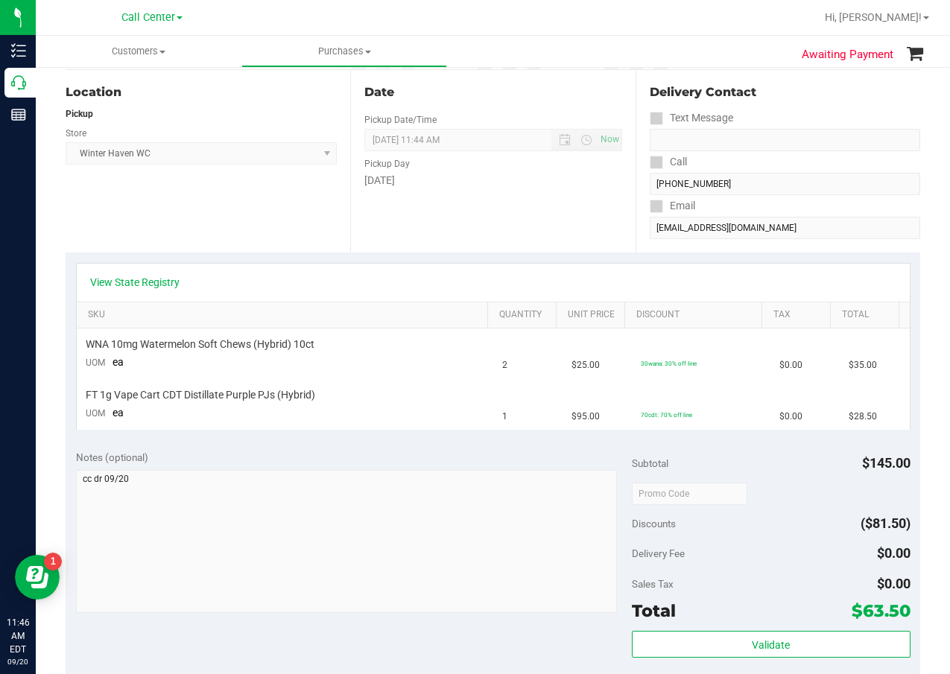
click at [410, 175] on div "[DATE]" at bounding box center [492, 181] width 257 height 16
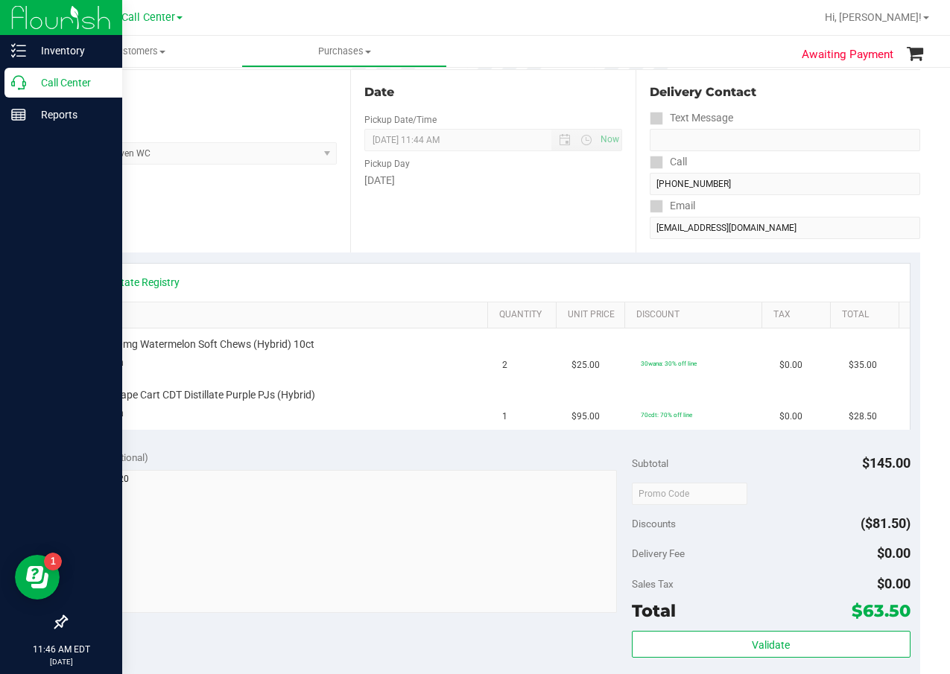
click at [22, 84] on icon at bounding box center [18, 82] width 15 height 15
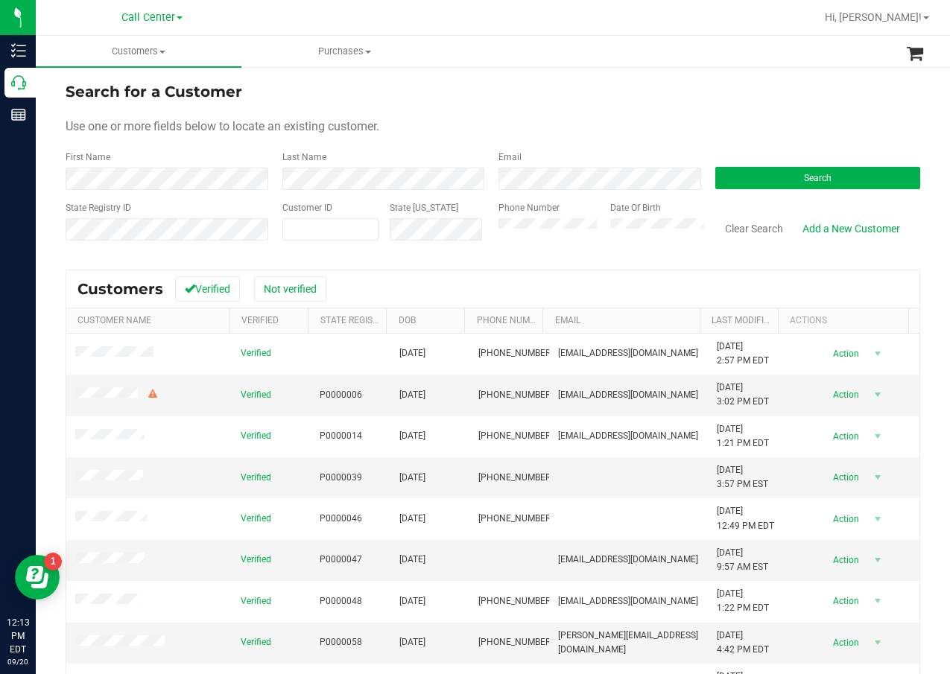
click at [729, 212] on div "Clear Search Add a New Customer" at bounding box center [812, 227] width 217 height 53
click at [765, 168] on button "Search" at bounding box center [818, 178] width 206 height 22
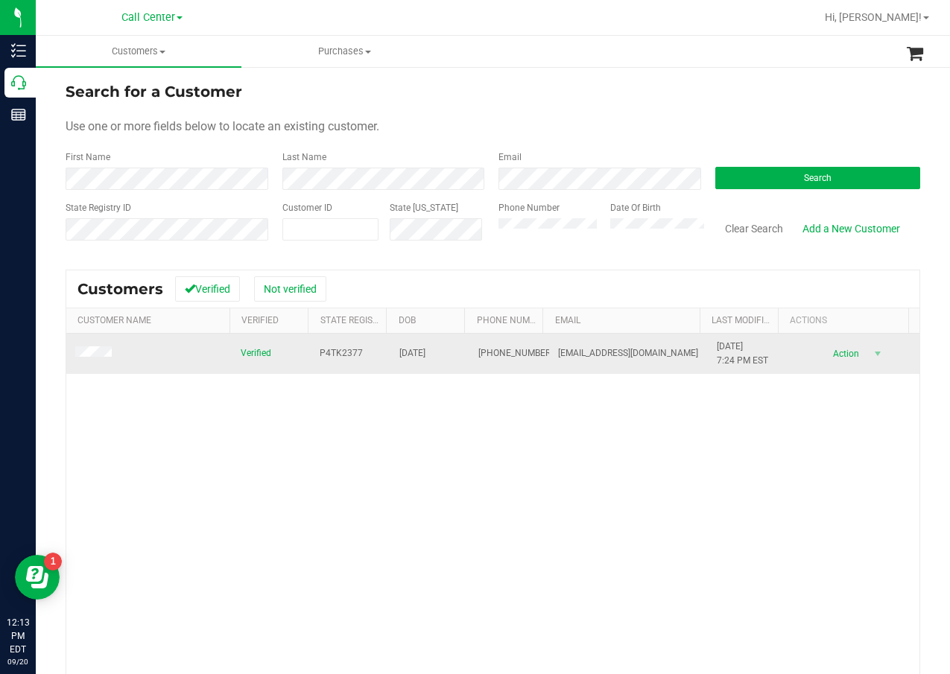
click at [312, 352] on td "P4TK2377" at bounding box center [351, 354] width 80 height 40
click at [402, 358] on span "05/04/1975" at bounding box center [412, 353] width 26 height 14
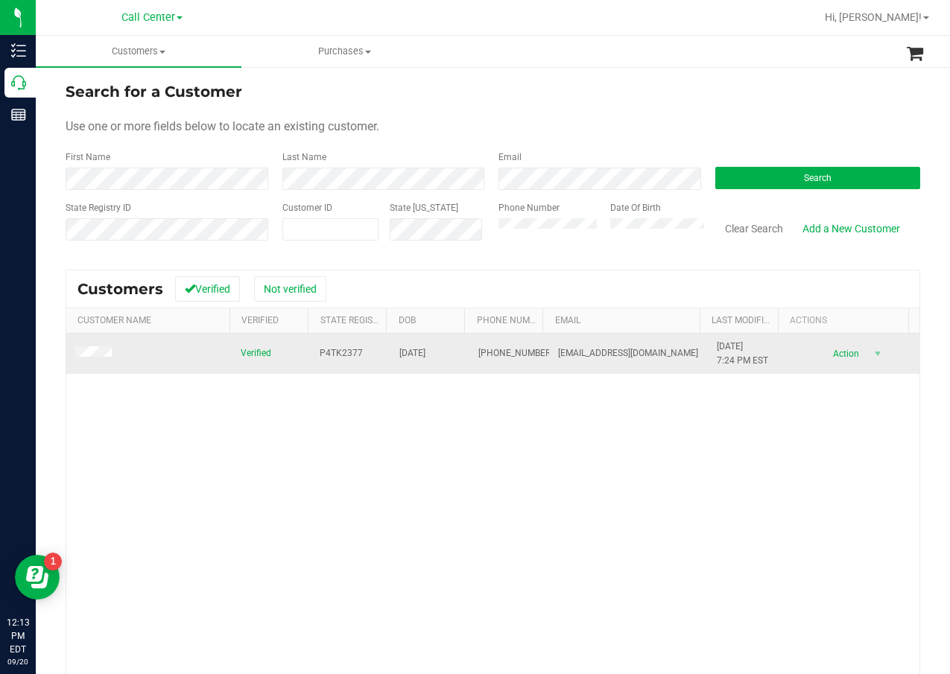
drag, startPoint x: 341, startPoint y: 472, endPoint x: 148, endPoint y: 359, distance: 224.0
click at [341, 472] on div "Verified P4TK2377 05/04/1975 (954) 817-9518 jlapi2010@gmail.com 1/18/2025 7:24 …" at bounding box center [492, 546] width 853 height 425
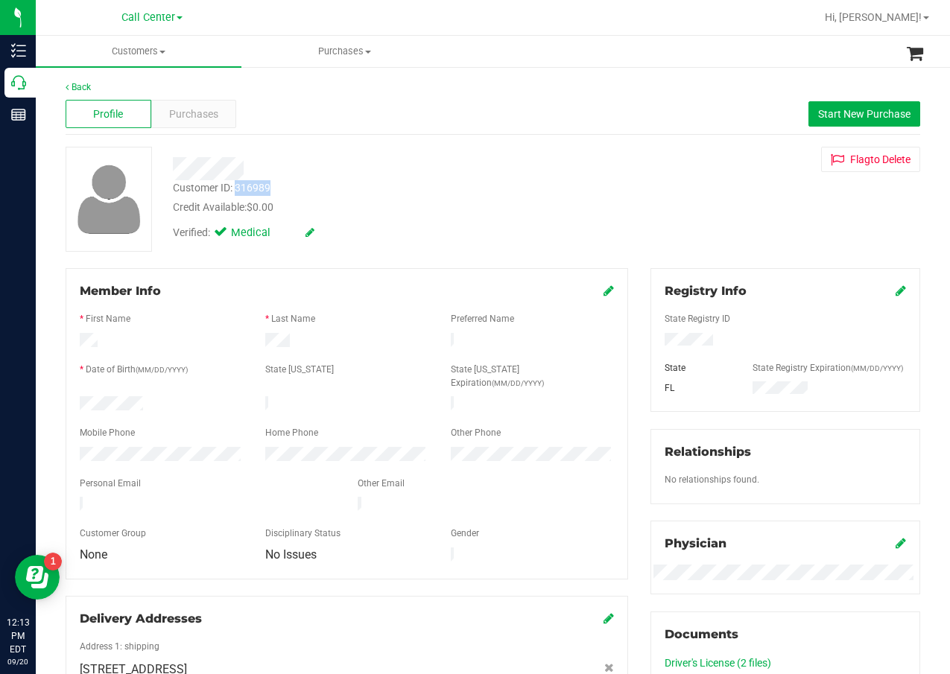
drag, startPoint x: 272, startPoint y: 185, endPoint x: 235, endPoint y: 189, distance: 36.8
click at [235, 189] on div "Customer ID: 316989 Credit Available: $0.00" at bounding box center [381, 197] width 439 height 35
click at [296, 98] on div "Profile Purchases Start New Purchase" at bounding box center [493, 114] width 855 height 41
click at [230, 115] on div "Purchases" at bounding box center [194, 114] width 86 height 28
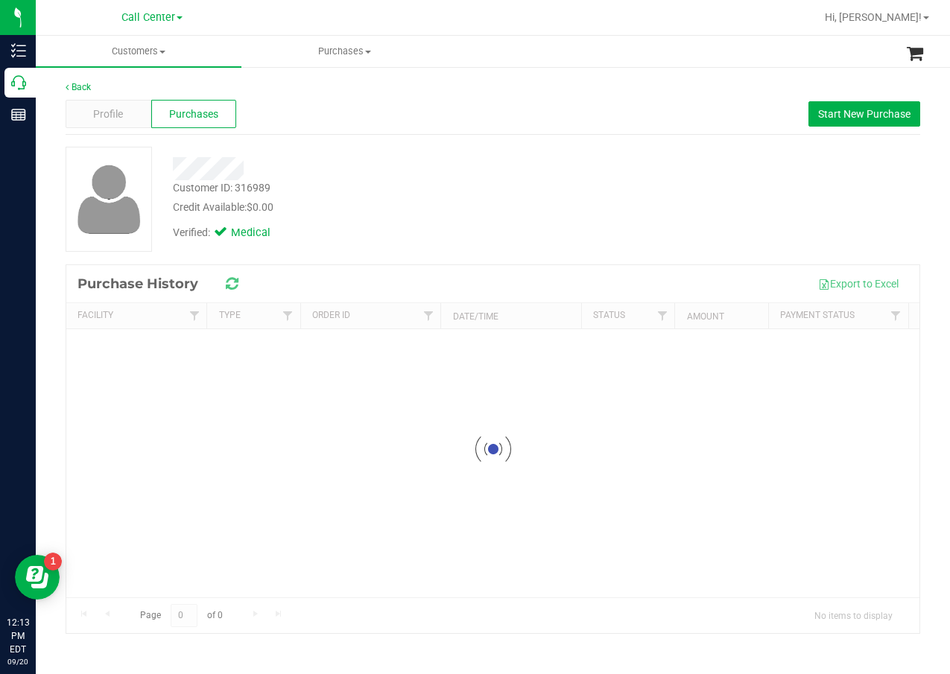
click at [428, 148] on div at bounding box center [381, 164] width 439 height 34
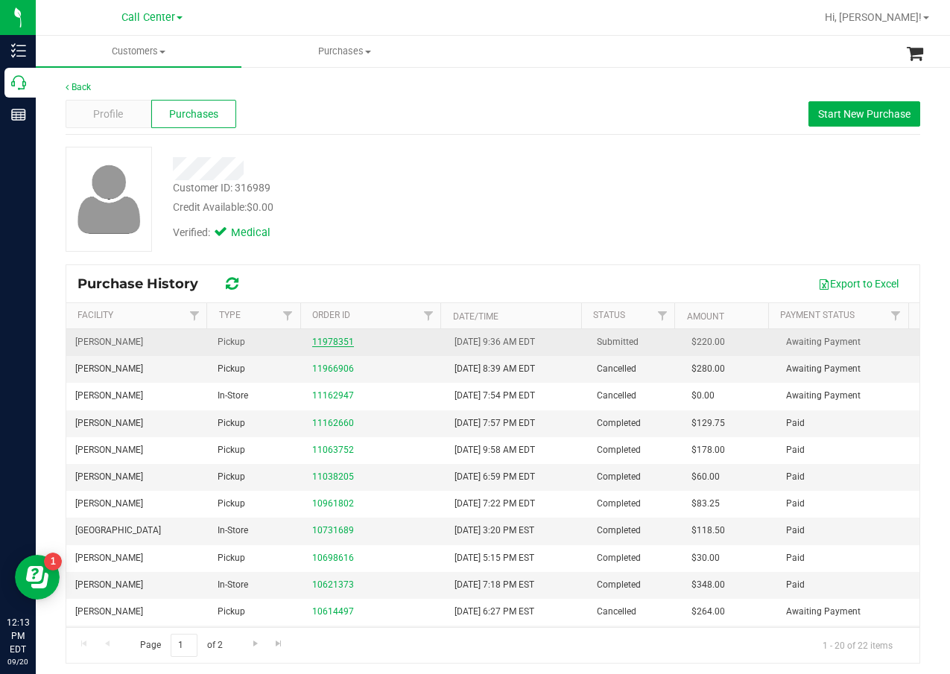
click at [312, 341] on link "11978351" at bounding box center [333, 342] width 42 height 10
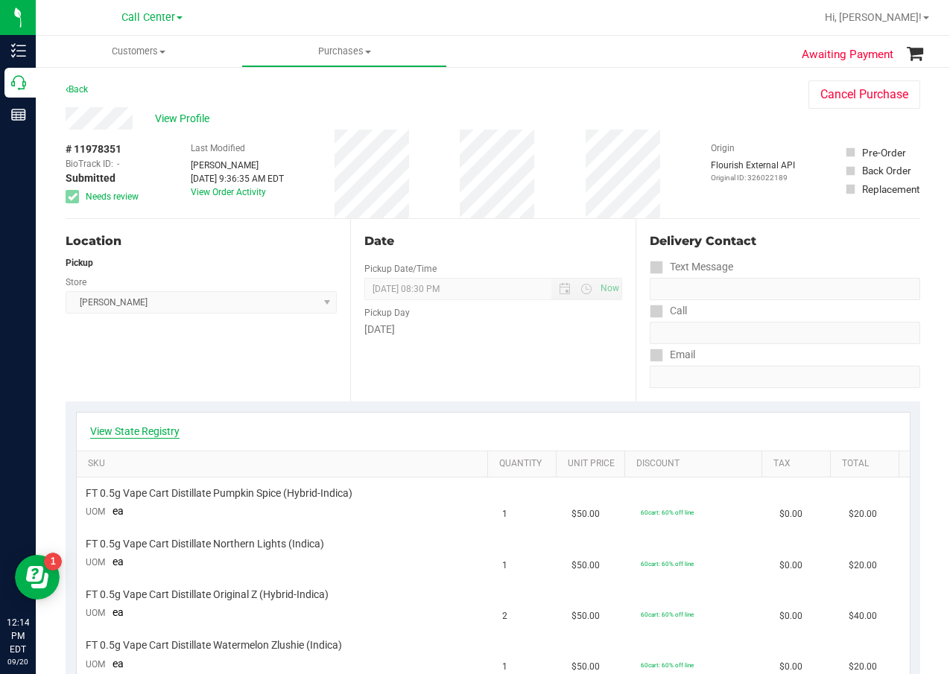
click at [139, 431] on link "View State Registry" at bounding box center [134, 431] width 89 height 15
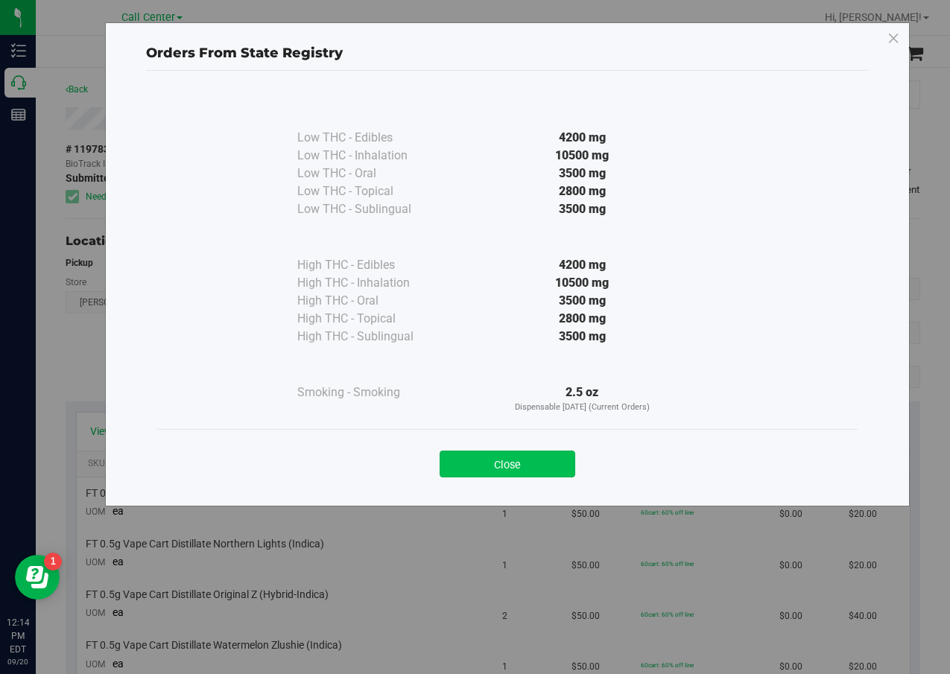
click at [504, 472] on button "Close" at bounding box center [508, 464] width 136 height 27
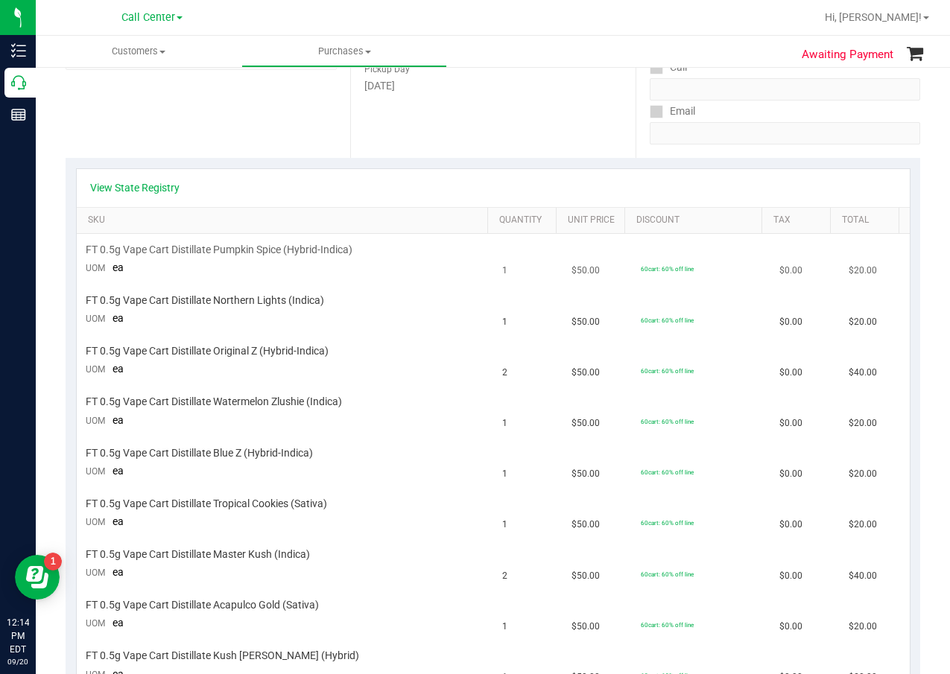
scroll to position [224, 0]
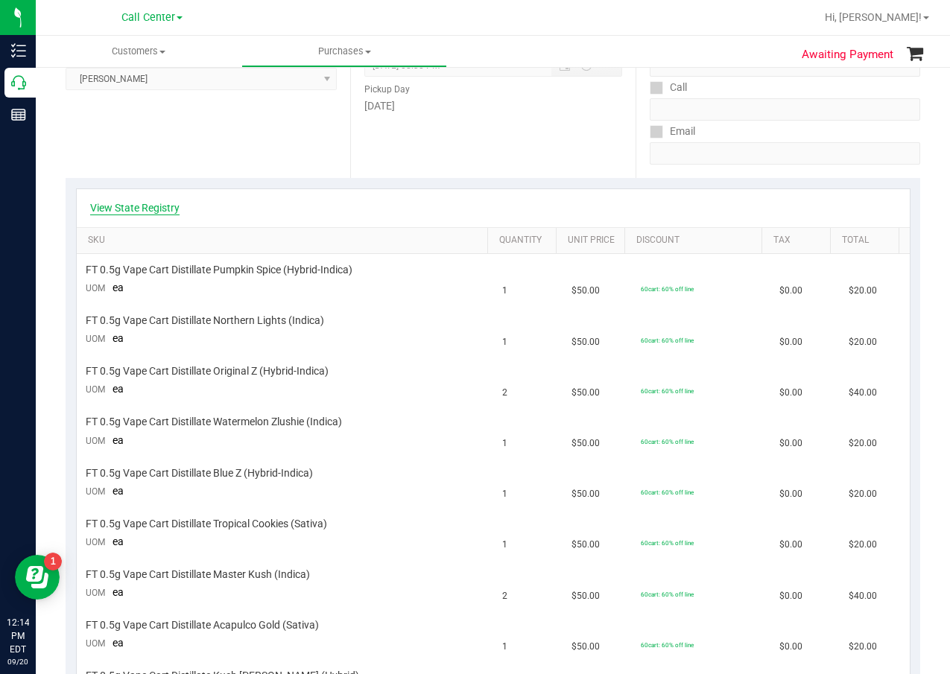
click at [133, 201] on link "View State Registry" at bounding box center [134, 207] width 89 height 15
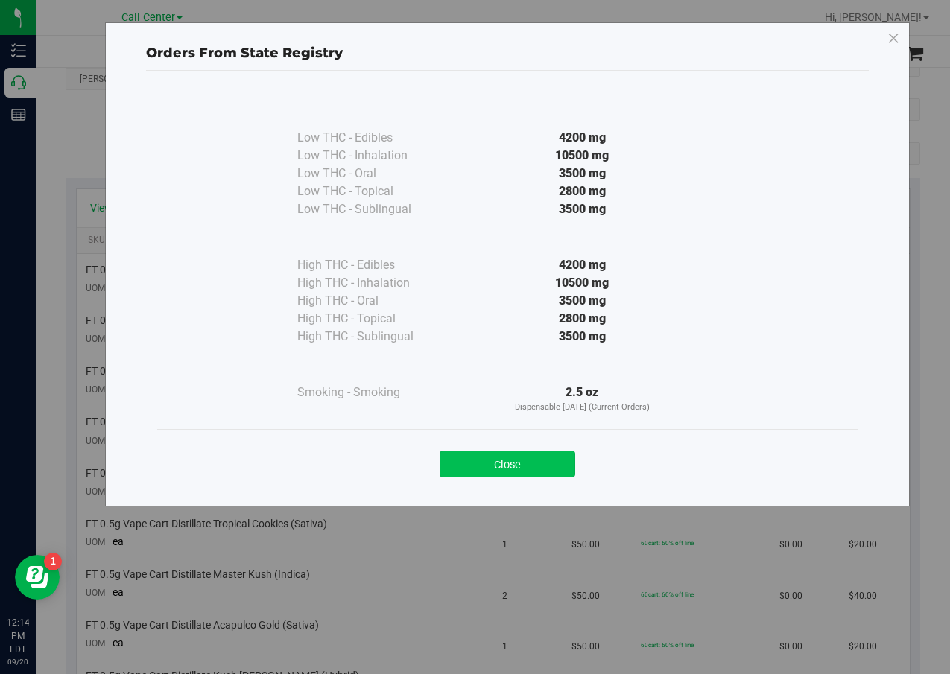
click at [556, 452] on div "Close" at bounding box center [507, 459] width 678 height 37
click at [551, 461] on button "Close" at bounding box center [508, 464] width 136 height 27
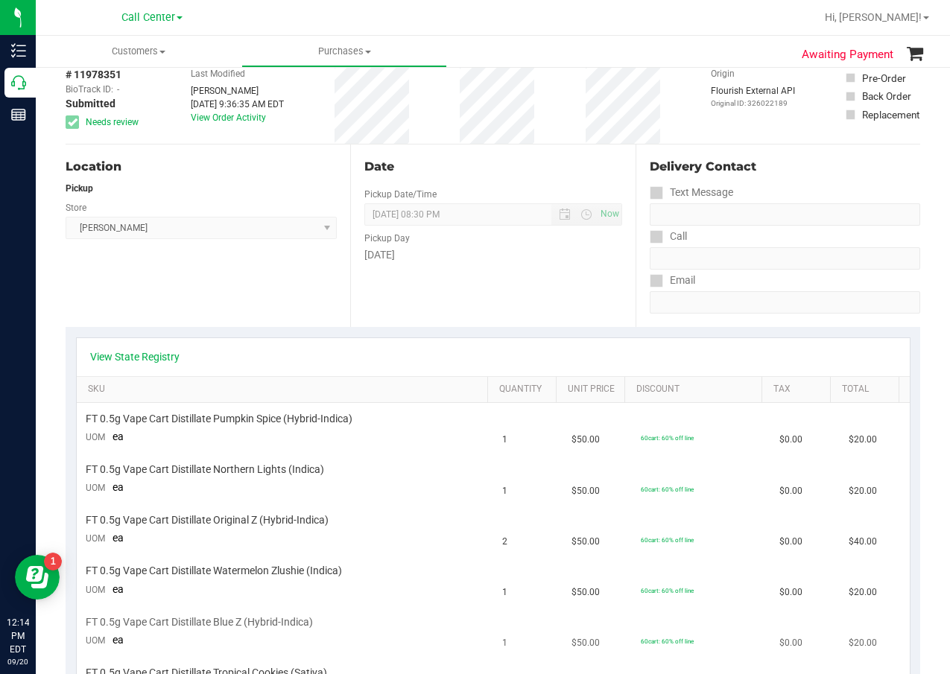
scroll to position [0, 0]
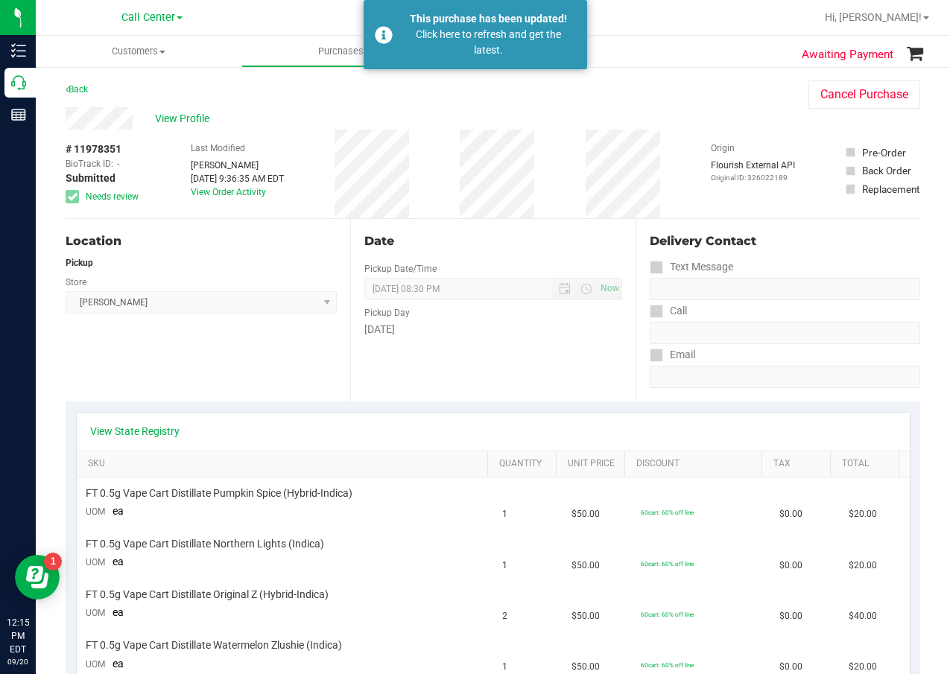
click at [469, 355] on div "Date Pickup Date/Time 09/20/2025 Now 09/20/2025 08:30 PM Now Pickup Day Saturday" at bounding box center [492, 310] width 285 height 183
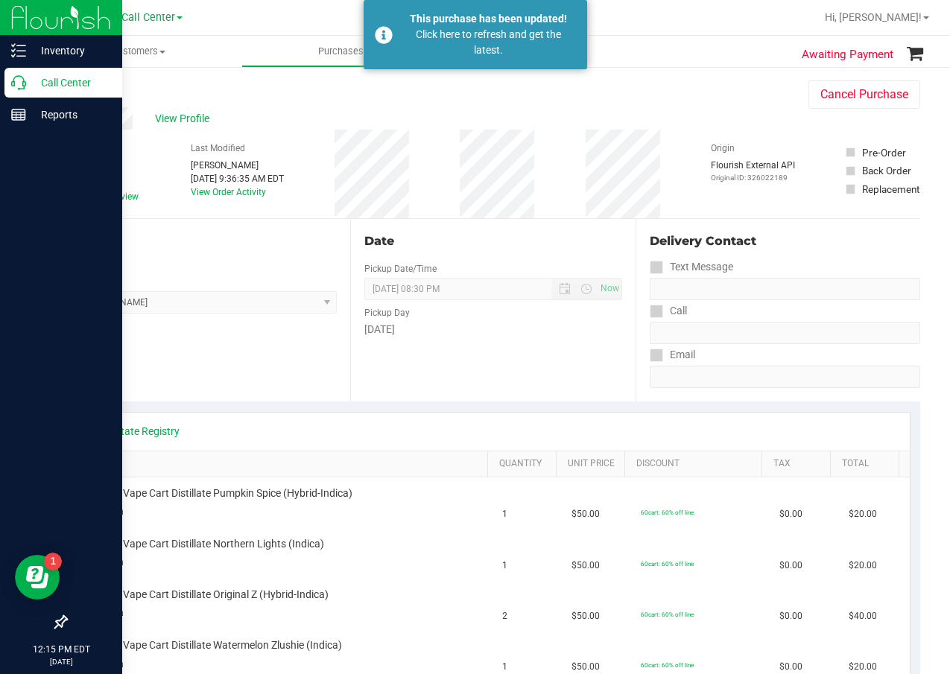
click at [29, 86] on p "Call Center" at bounding box center [70, 83] width 89 height 18
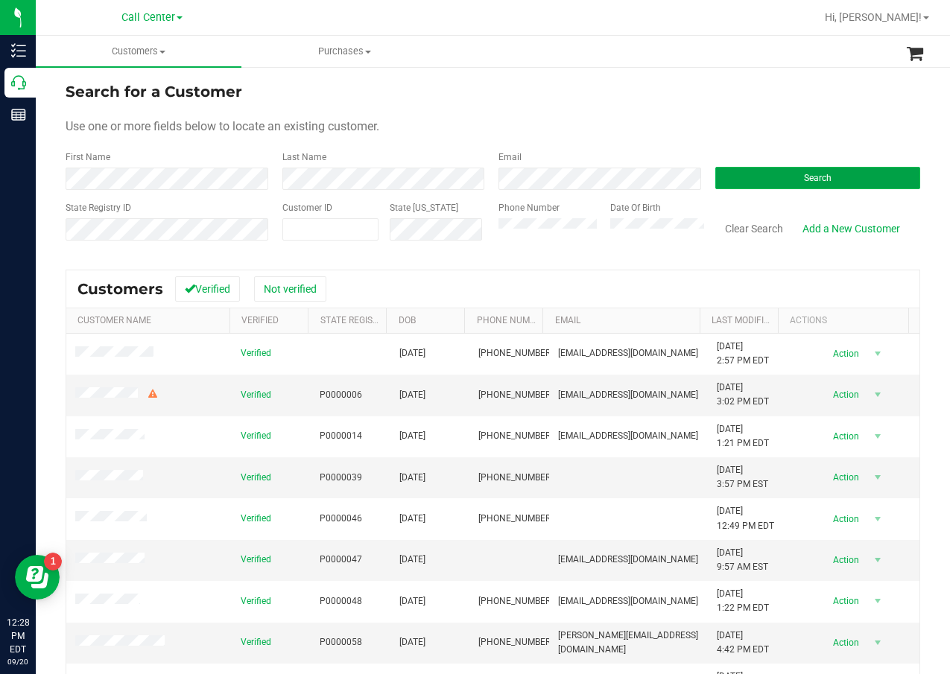
click at [815, 176] on span "Search" at bounding box center [818, 178] width 28 height 10
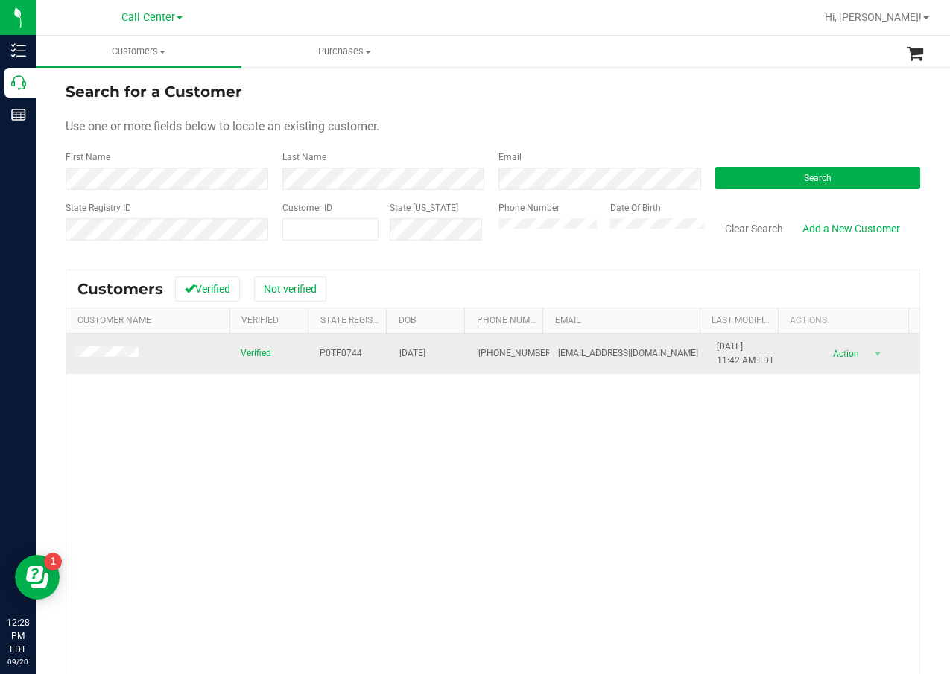
click at [343, 352] on span "P0TF0744" at bounding box center [341, 353] width 42 height 14
click at [442, 349] on td "06/03/1946" at bounding box center [430, 354] width 80 height 40
click at [425, 352] on span "06/03/1946" at bounding box center [412, 353] width 26 height 14
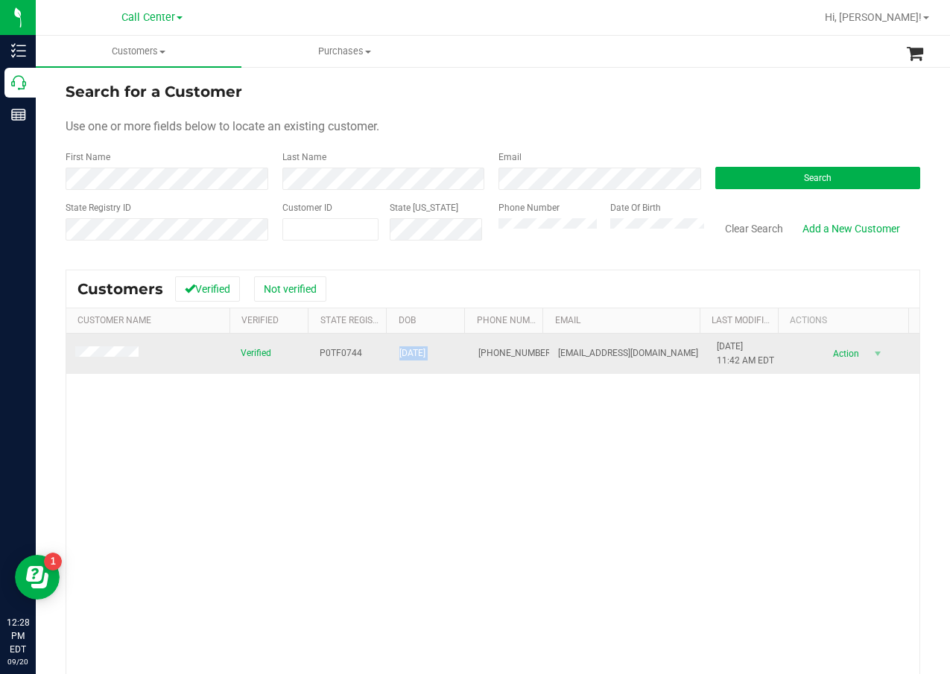
click at [425, 352] on span "06/03/1946" at bounding box center [412, 353] width 26 height 14
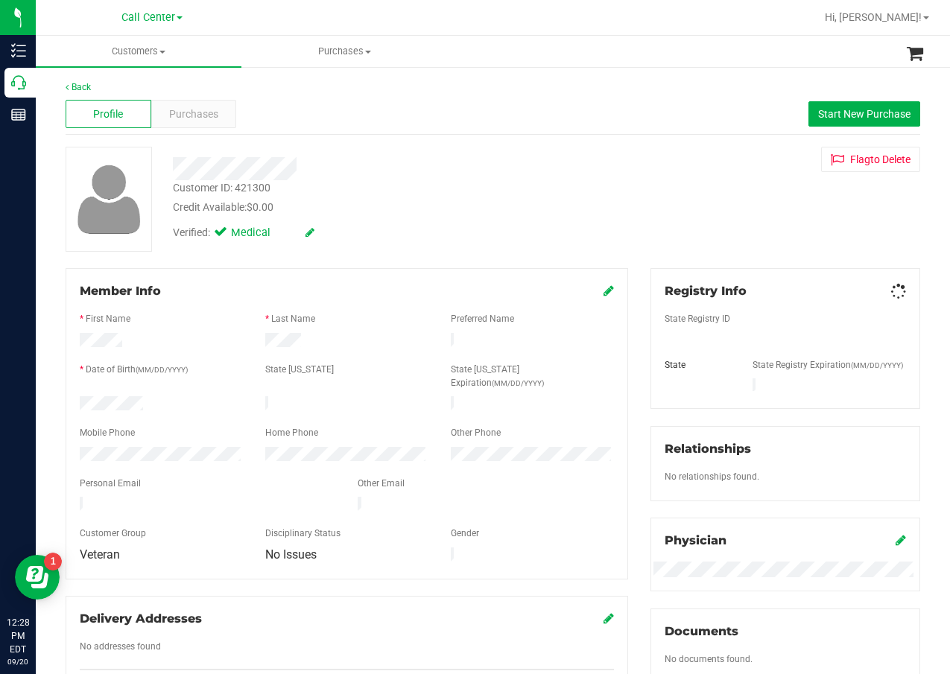
click at [192, 129] on div "Profile Purchases Start New Purchase" at bounding box center [493, 114] width 855 height 41
click at [194, 121] on span "Purchases" at bounding box center [193, 115] width 49 height 16
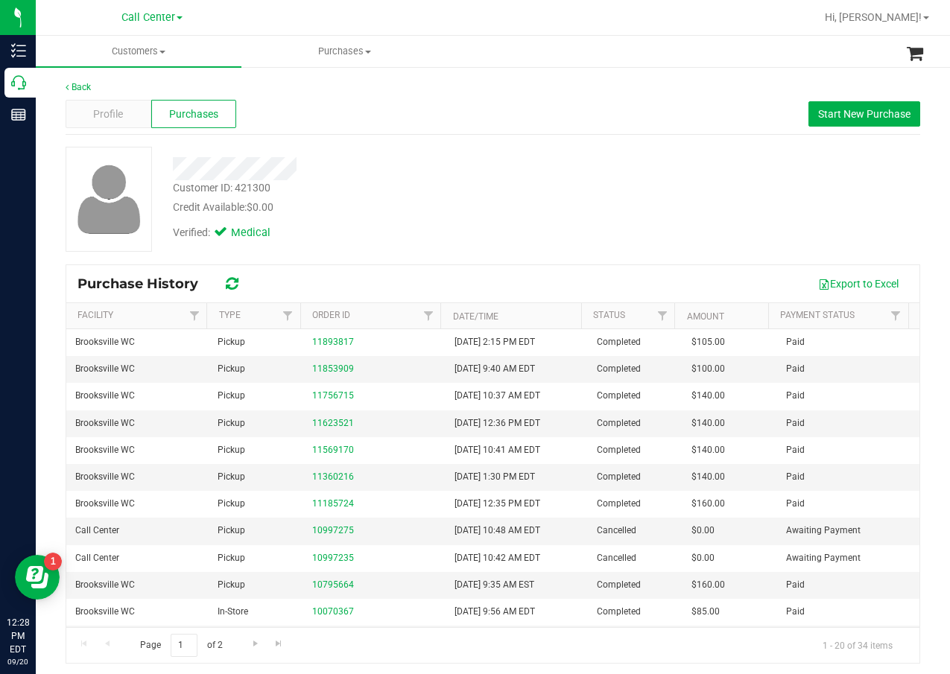
click at [409, 136] on div "Back Profile Purchases Start New Purchase Customer ID: 421300 Credit Available:…" at bounding box center [493, 371] width 855 height 583
click at [454, 221] on div "Verified: Medical" at bounding box center [381, 231] width 439 height 33
drag, startPoint x: 497, startPoint y: 225, endPoint x: 516, endPoint y: 226, distance: 19.4
click at [501, 226] on div "Verified: Medical" at bounding box center [381, 231] width 439 height 33
click at [858, 111] on span "Start New Purchase" at bounding box center [864, 114] width 92 height 12
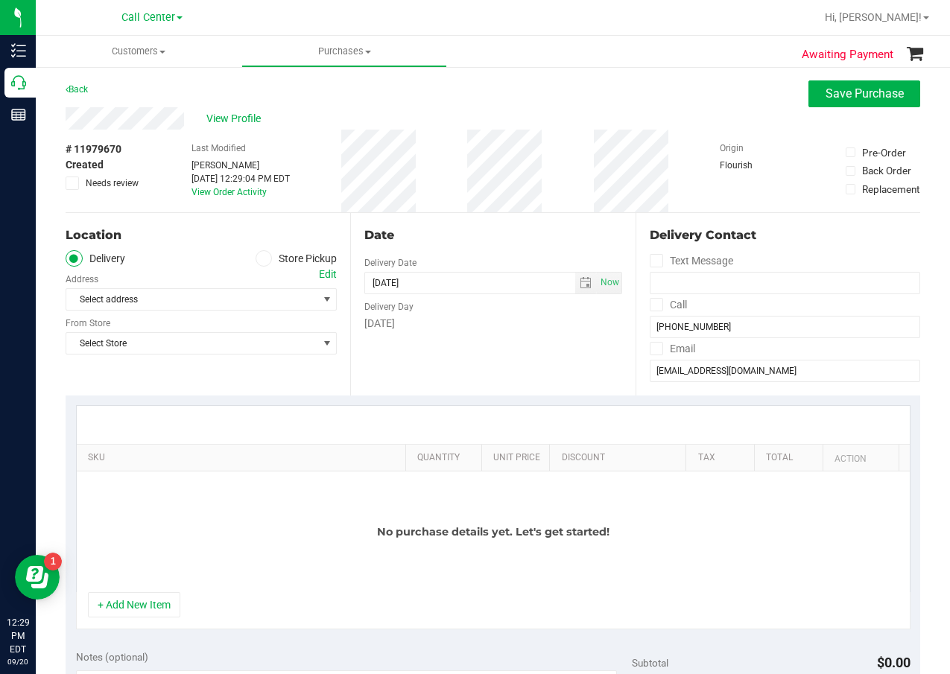
click at [261, 259] on icon at bounding box center [263, 259] width 9 height 0
click at [0, 0] on input "Store Pickup" at bounding box center [0, 0] width 0 height 0
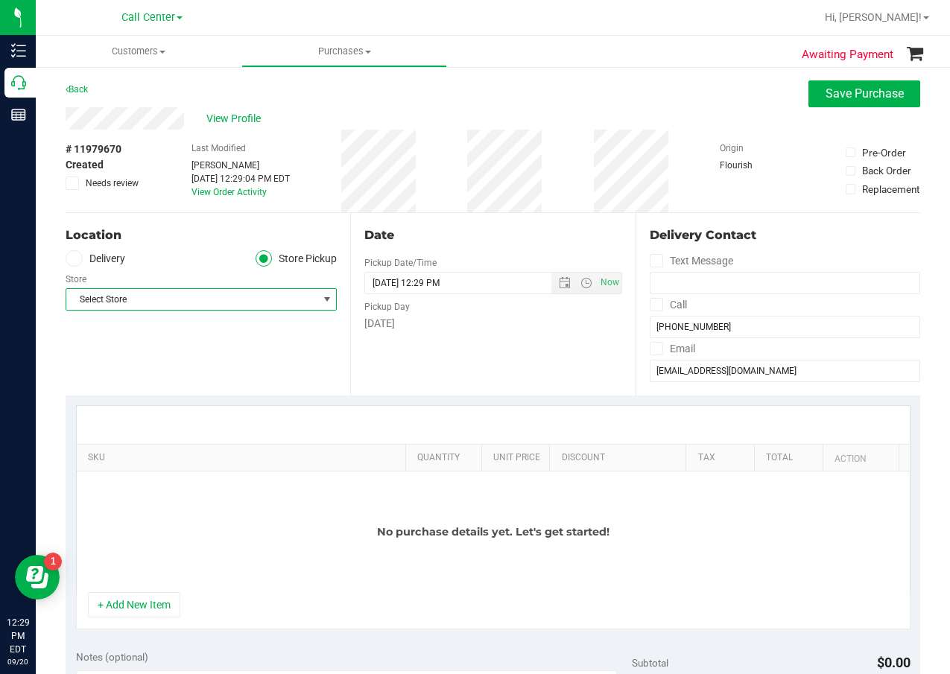
click at [241, 296] on span "Select Store" at bounding box center [191, 299] width 251 height 21
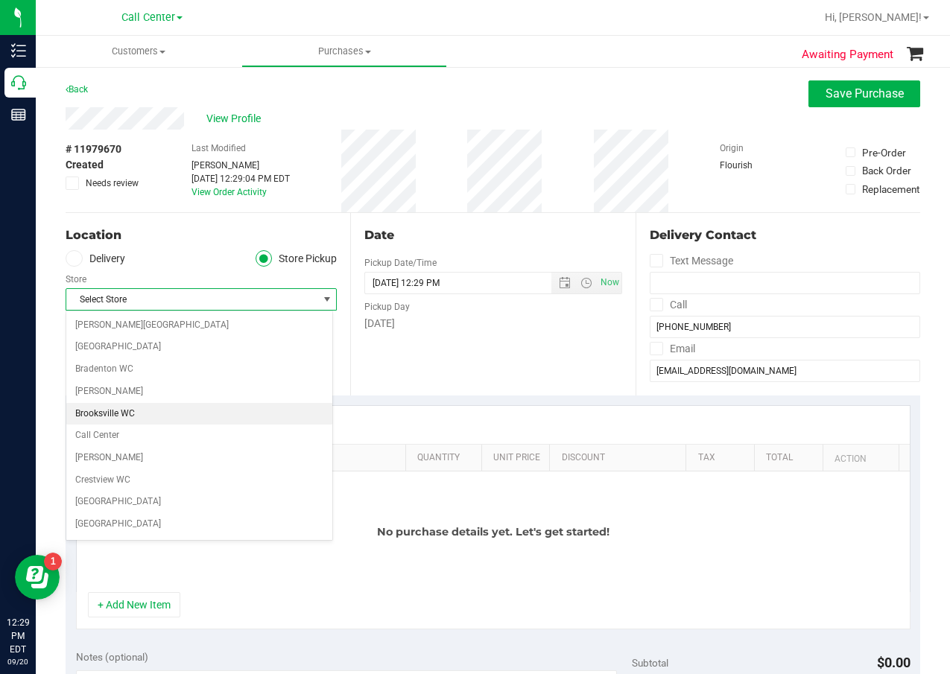
click at [205, 420] on li "Brooksville WC" at bounding box center [199, 414] width 266 height 22
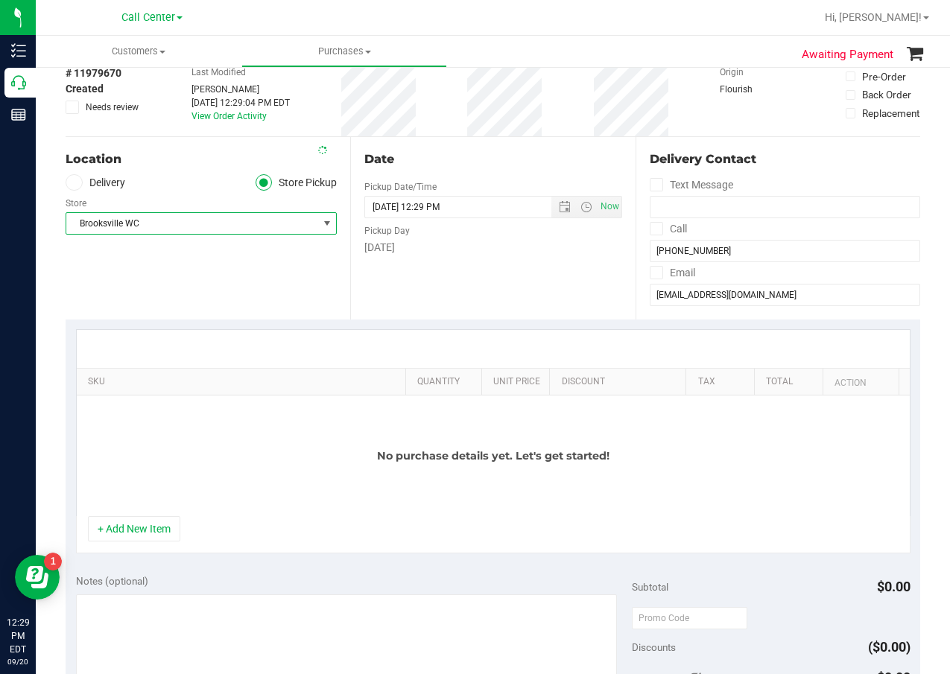
scroll to position [149, 0]
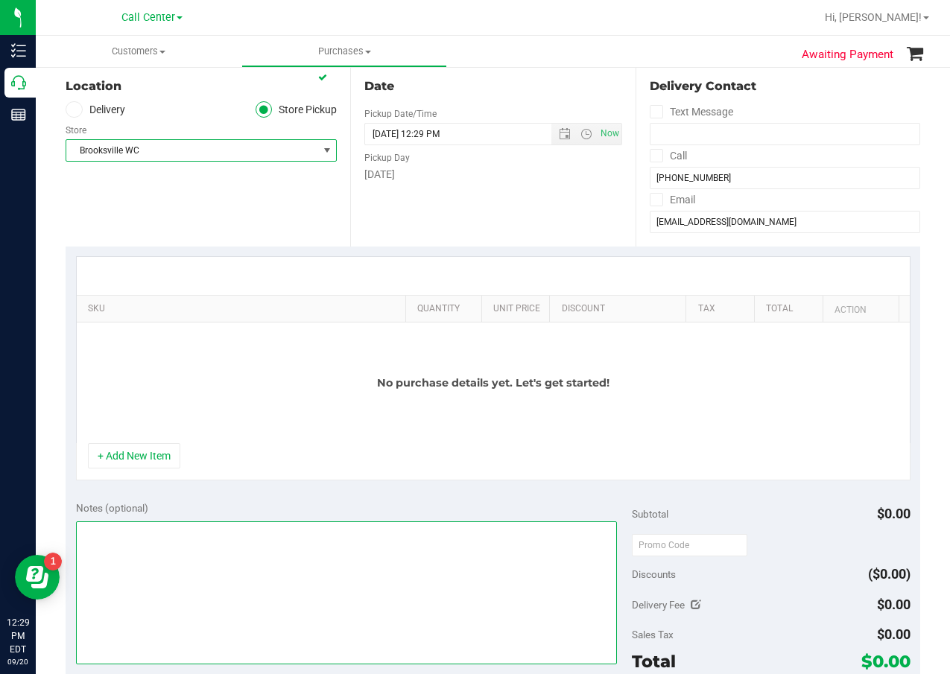
click at [213, 535] on textarea at bounding box center [347, 593] width 542 height 143
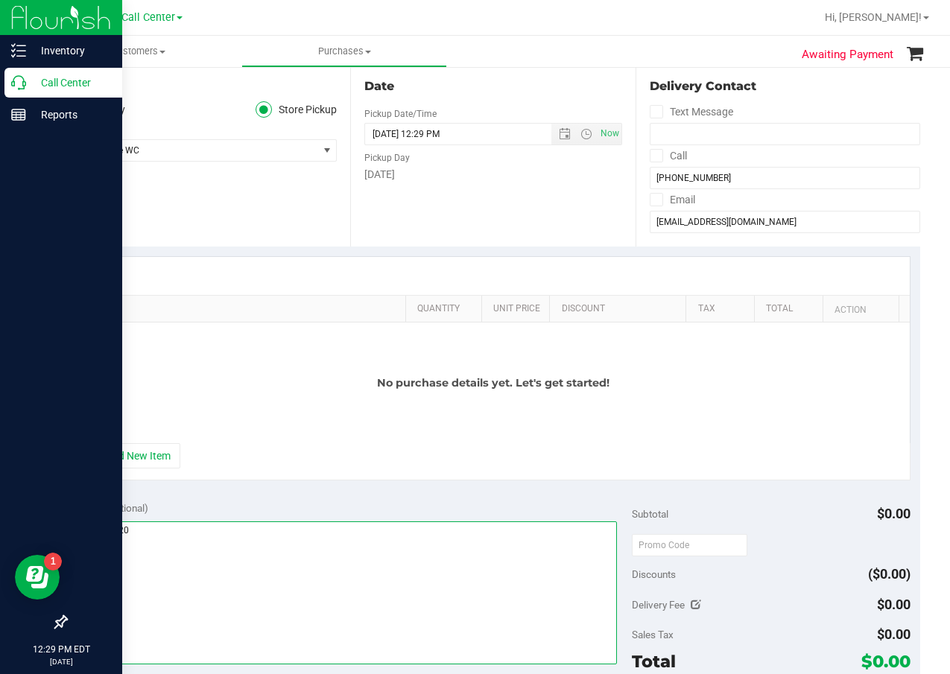
type textarea "cc dr 09/20"
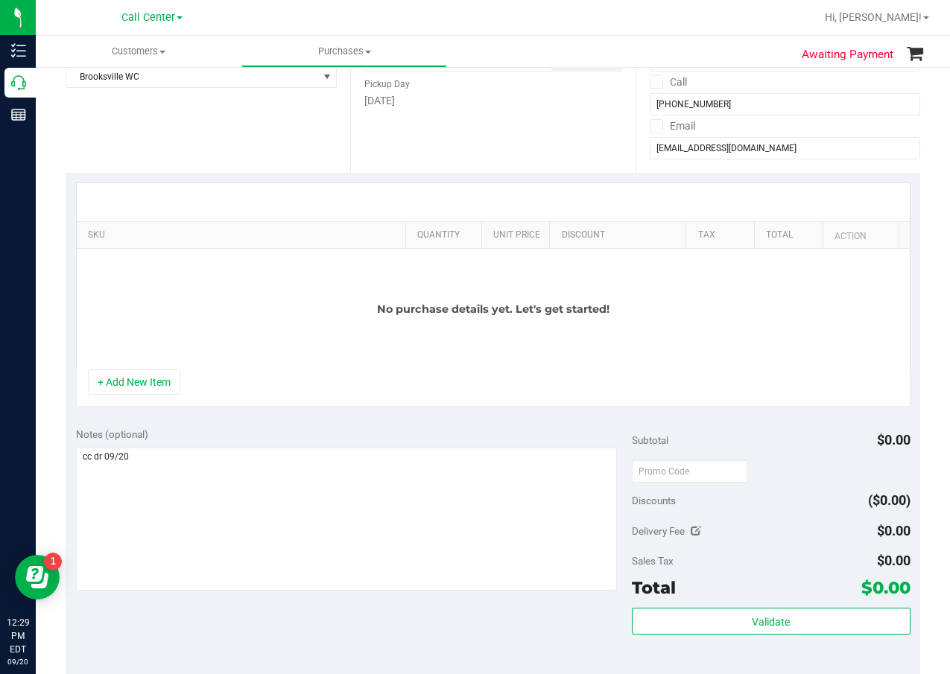
scroll to position [224, 0]
drag, startPoint x: 144, startPoint y: 384, endPoint x: 150, endPoint y: 364, distance: 21.7
click at [144, 384] on button "+ Add New Item" at bounding box center [134, 381] width 92 height 25
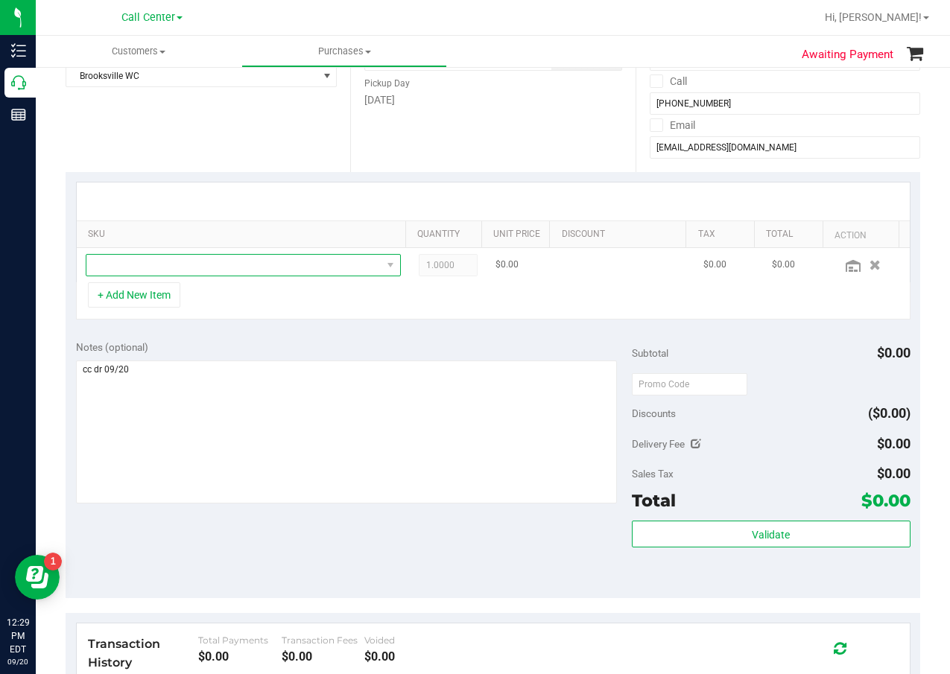
click at [209, 265] on span "NO DATA FOUND" at bounding box center [233, 265] width 295 height 21
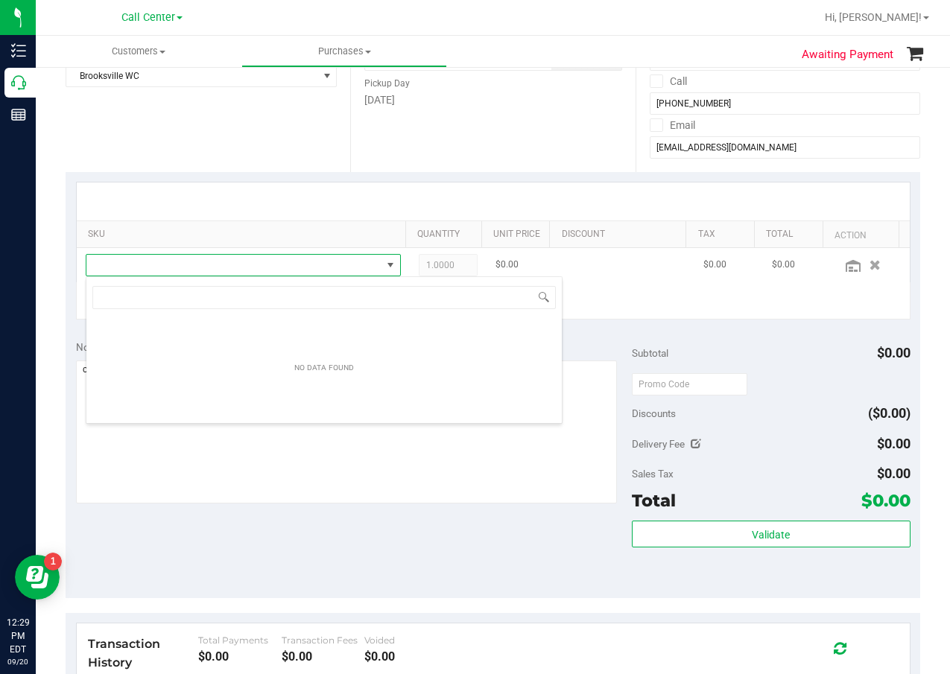
scroll to position [22, 307]
type input "gaspar"
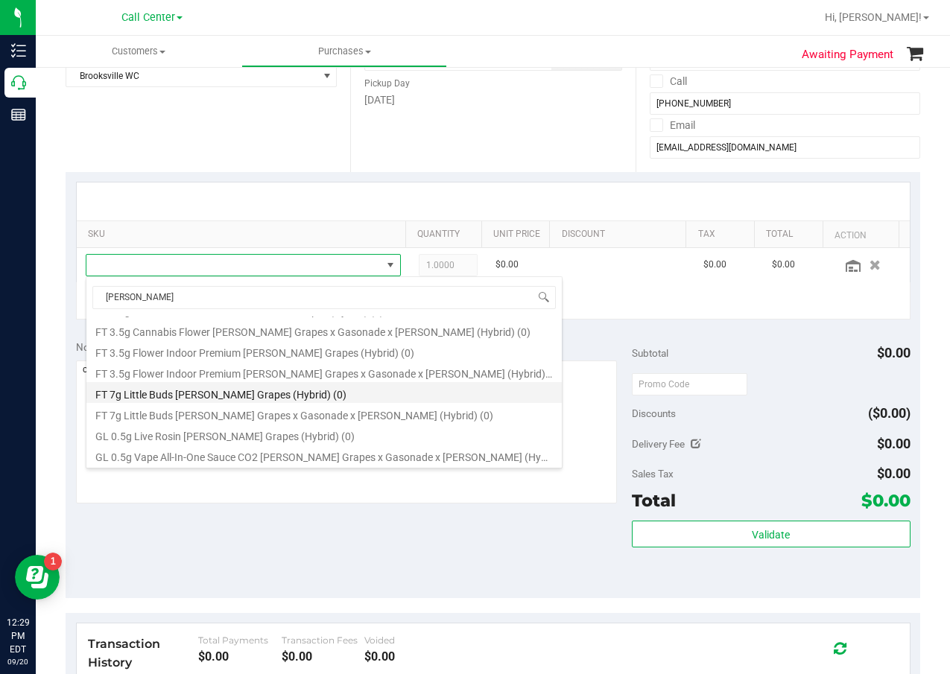
scroll to position [298, 0]
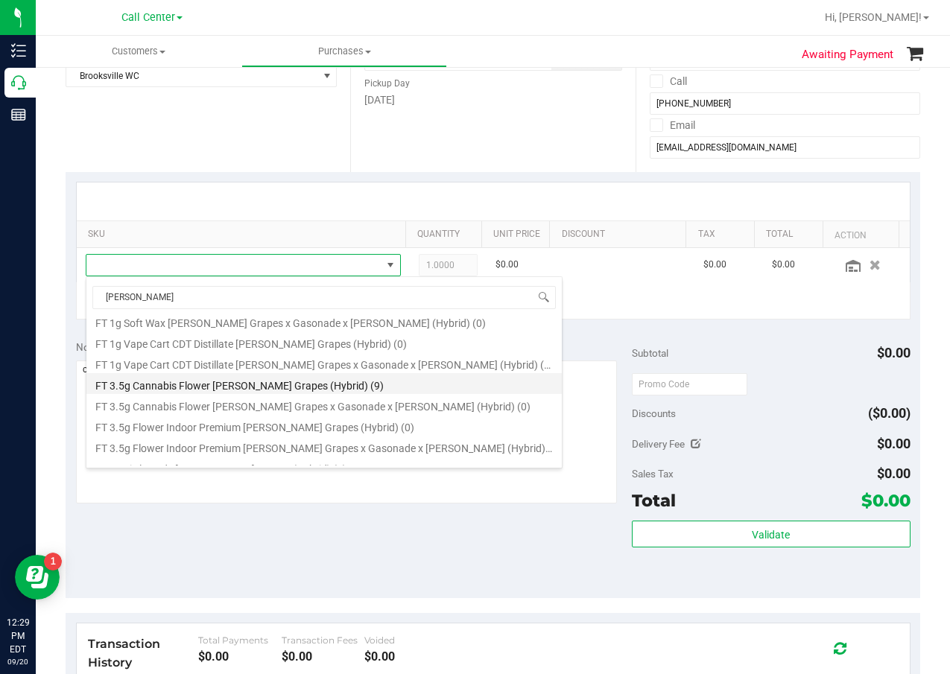
click at [320, 381] on li "FT 3.5g Cannabis Flower Gaspar's Grapes (Hybrid) (9)" at bounding box center [323, 383] width 475 height 21
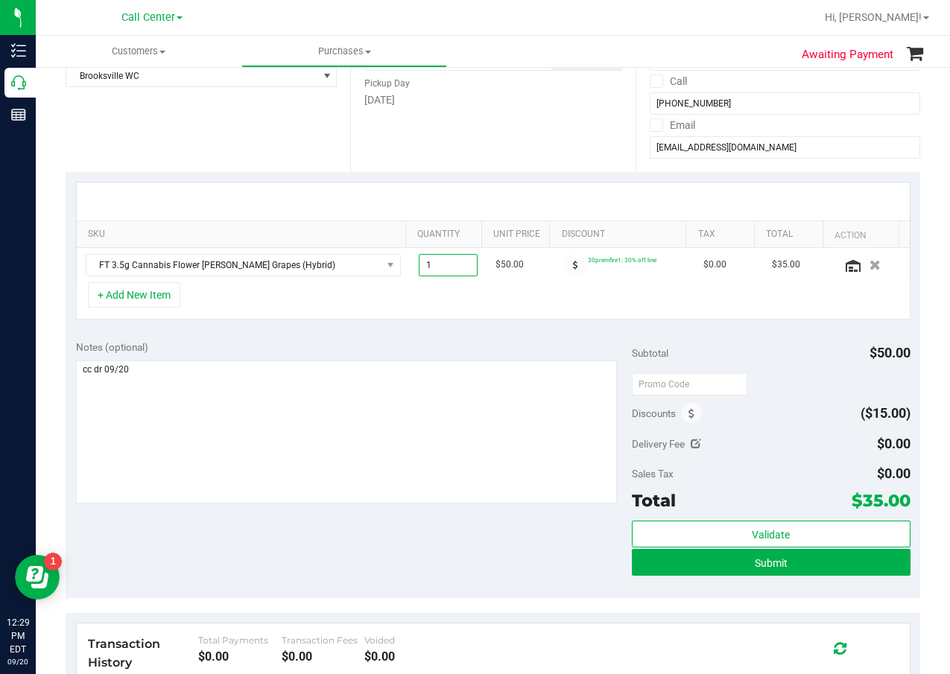
click at [446, 268] on span "1.00 1" at bounding box center [448, 265] width 59 height 22
click at [446, 268] on input "1" at bounding box center [448, 265] width 57 height 21
type input "4"
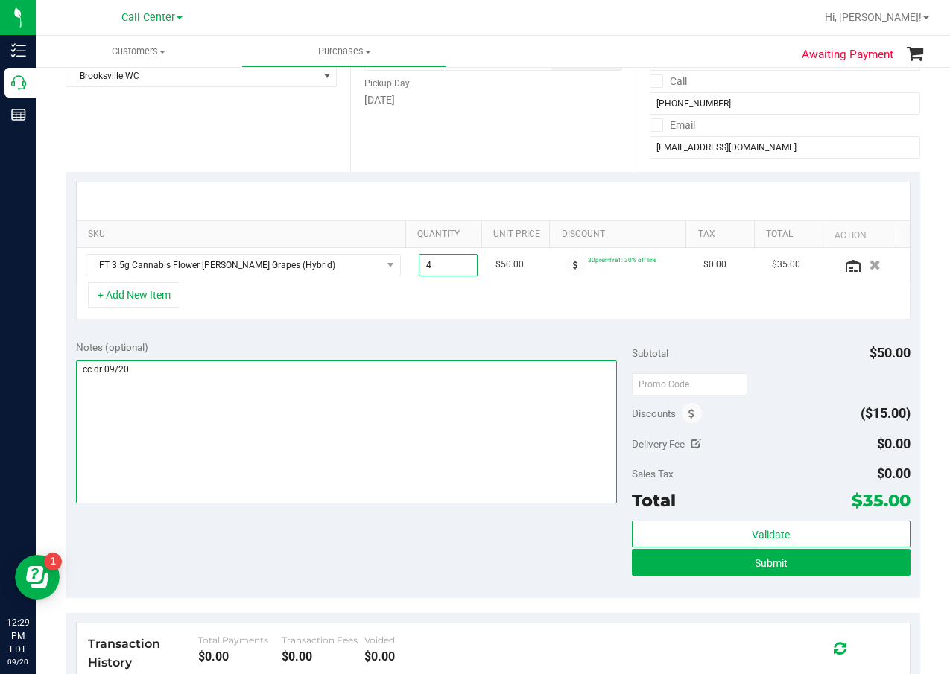
type input "4.00"
click at [519, 446] on textarea at bounding box center [347, 432] width 542 height 143
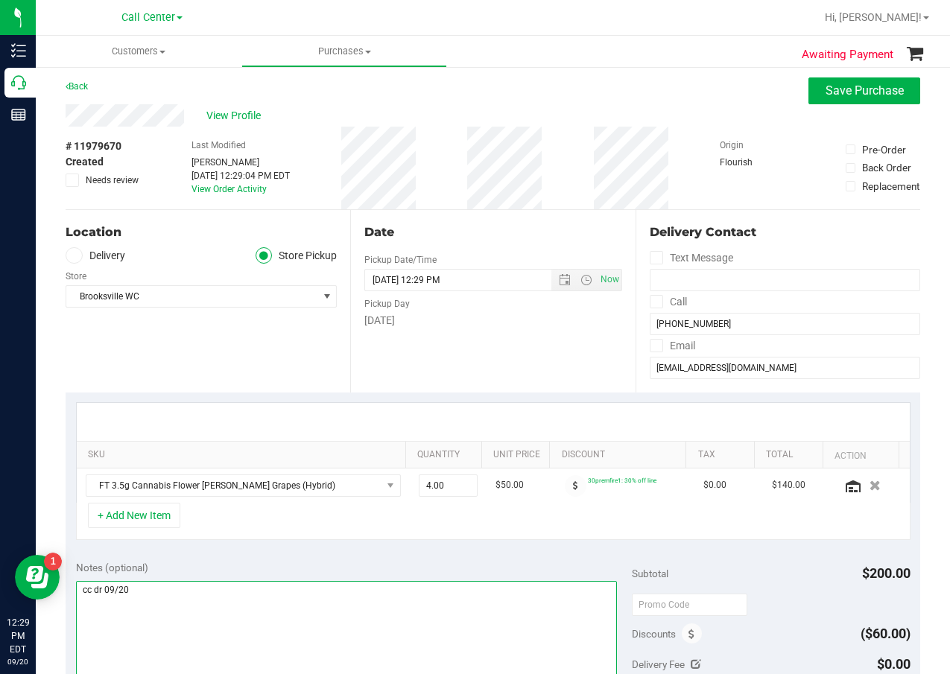
scroll to position [0, 0]
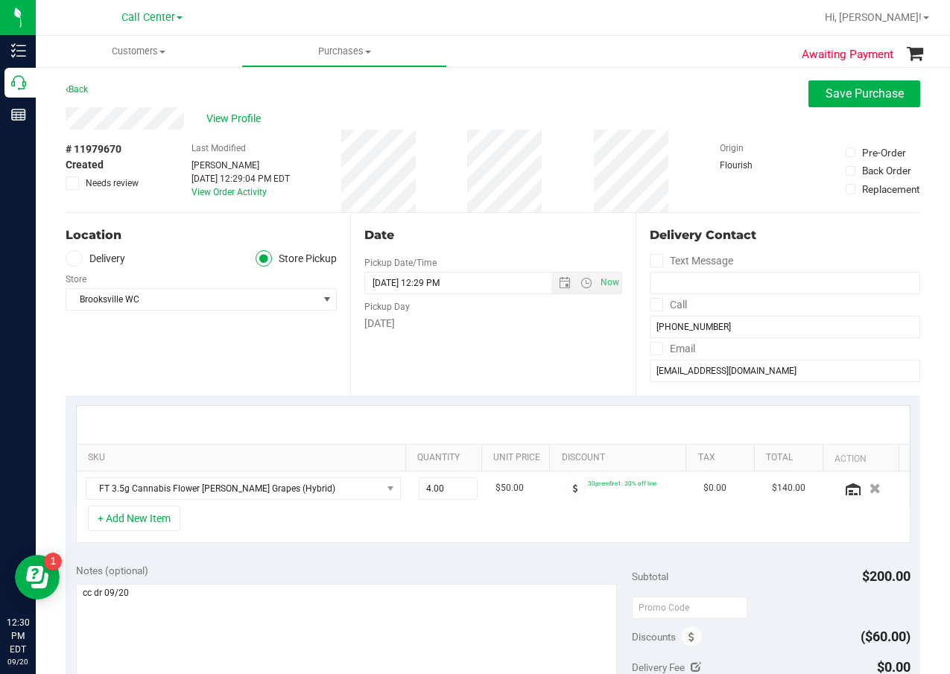
click at [487, 418] on div at bounding box center [493, 425] width 833 height 38
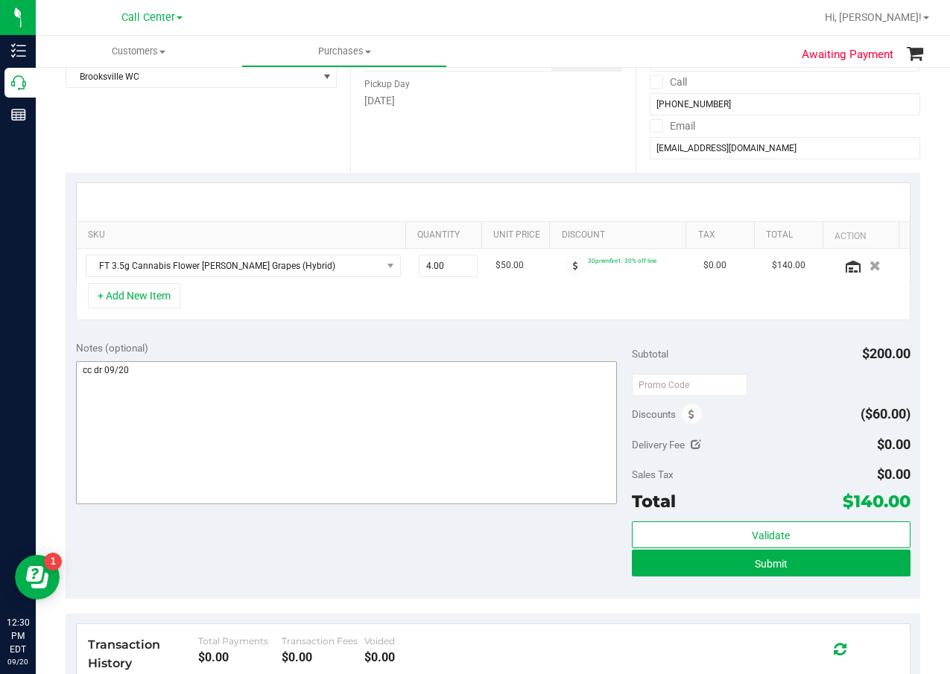
scroll to position [224, 0]
click at [689, 414] on icon at bounding box center [692, 414] width 6 height 10
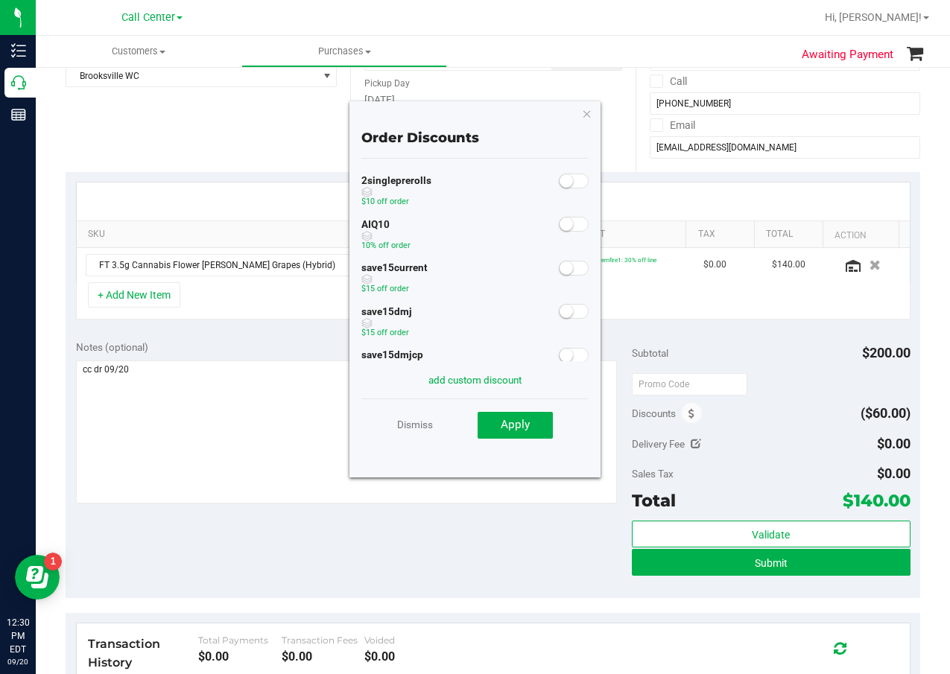
click at [560, 221] on small at bounding box center [566, 224] width 13 height 13
click at [537, 429] on button "Apply" at bounding box center [515, 425] width 75 height 27
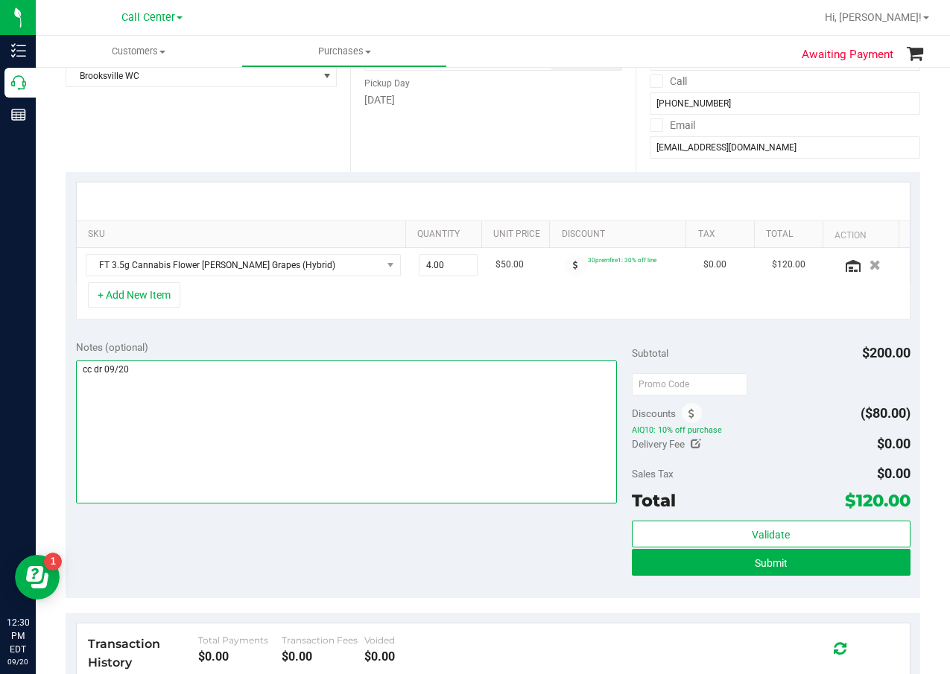
click at [409, 417] on textarea at bounding box center [347, 432] width 542 height 143
click at [443, 410] on textarea at bounding box center [347, 432] width 542 height 143
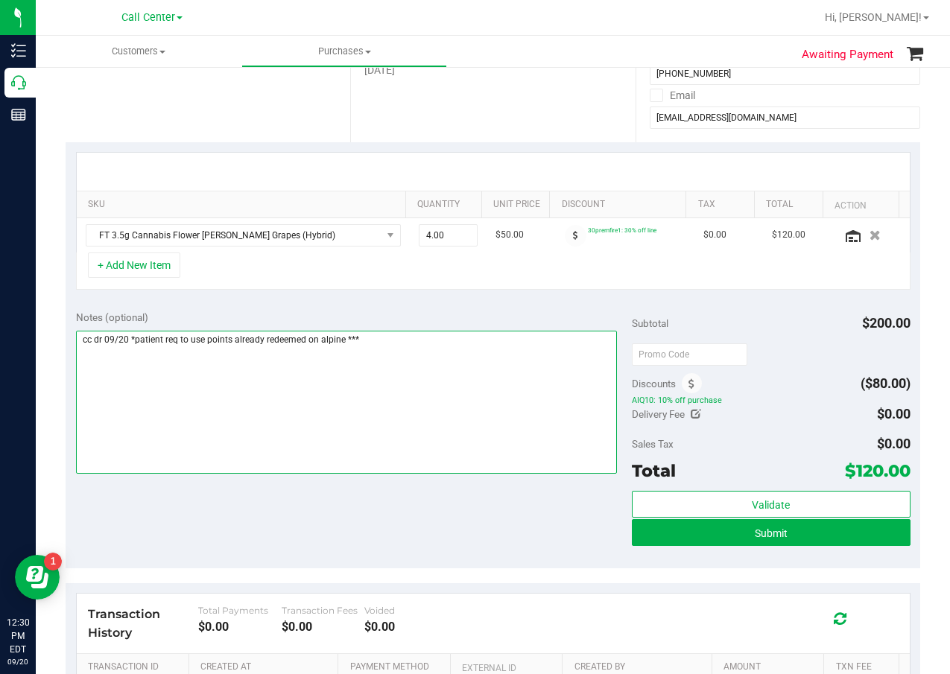
scroll to position [298, 0]
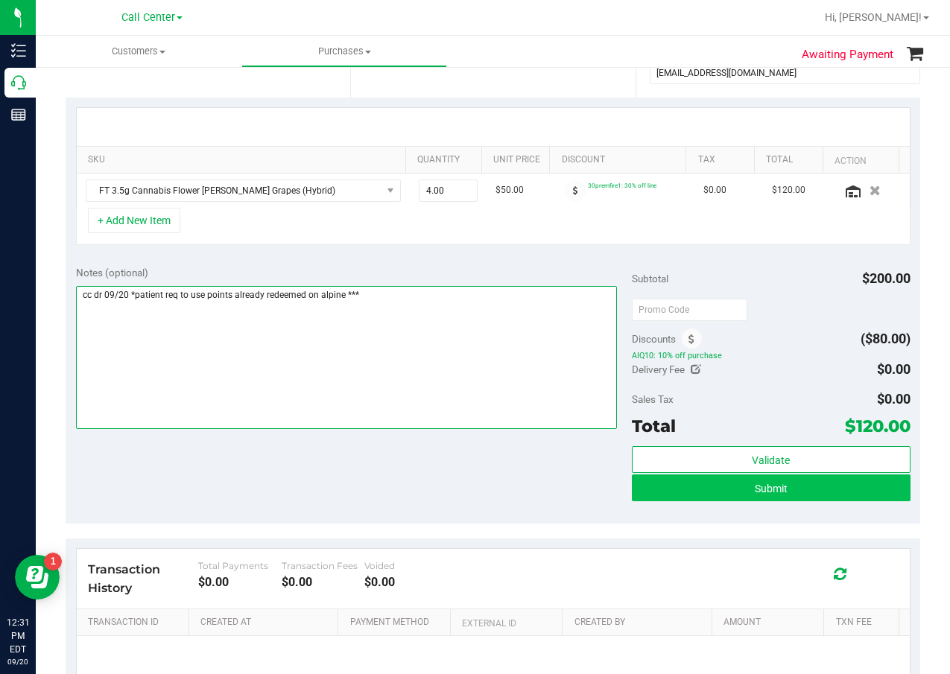
type textarea "cc dr 09/20 *patient req to use points already redeemed on alpine ***"
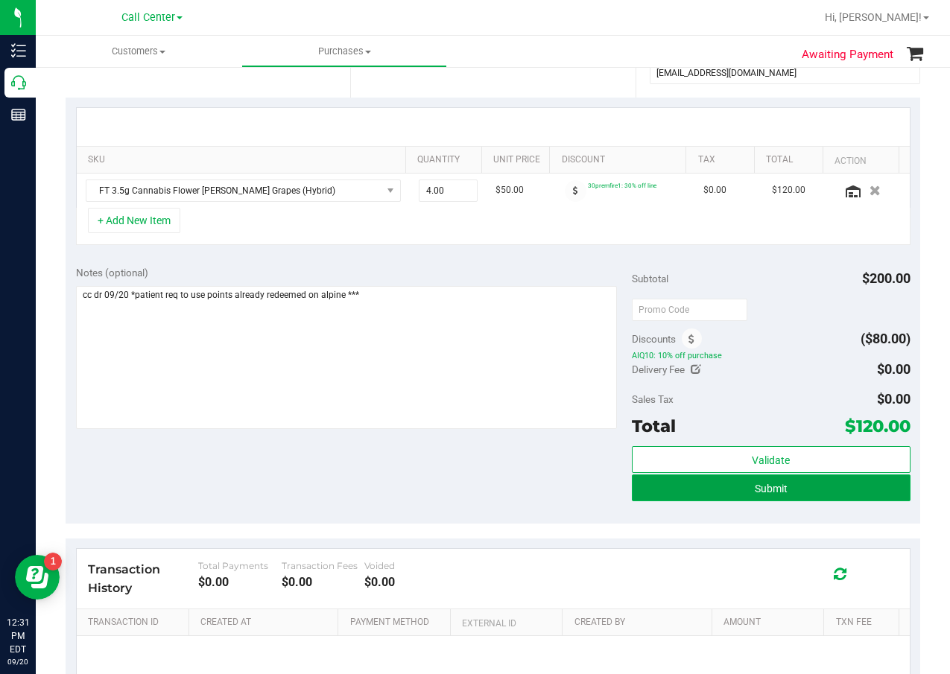
click at [671, 498] on button "Submit" at bounding box center [771, 488] width 278 height 27
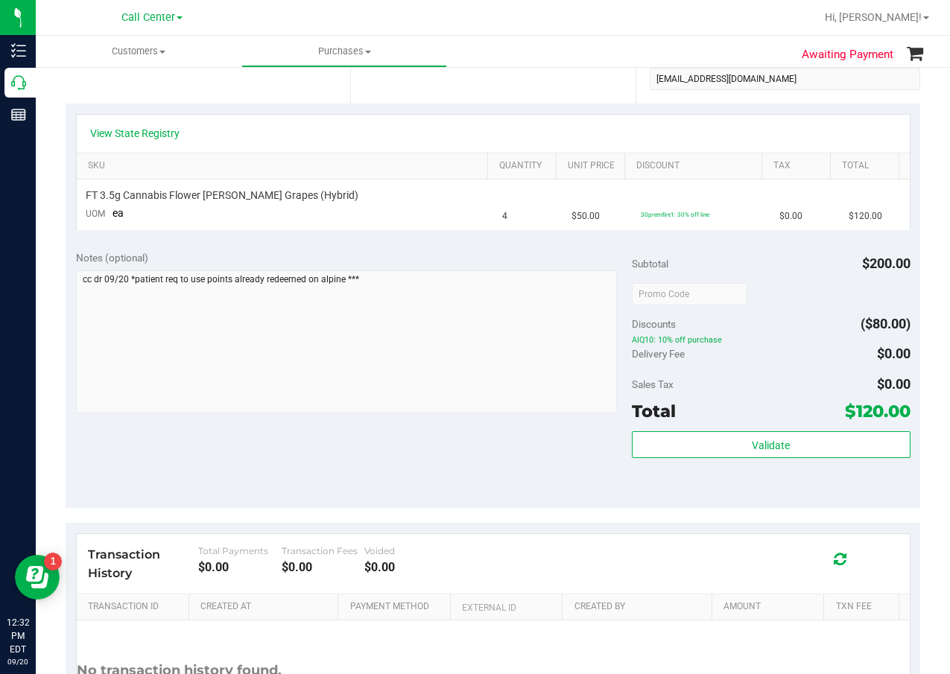
click at [633, 275] on div "Subtotal" at bounding box center [650, 263] width 37 height 27
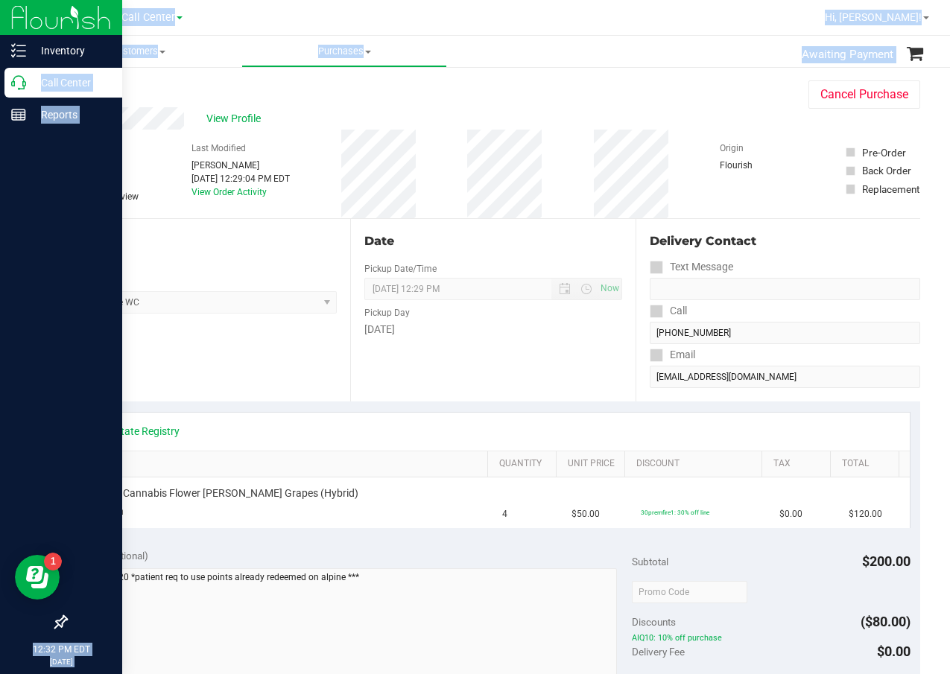
click at [29, 83] on div "Inventory Call Center Reports 12:32 PM EDT 09/20/2025 09/20 Call Center Hi, Dan…" at bounding box center [475, 337] width 950 height 674
click at [28, 83] on p "Call Center" at bounding box center [70, 83] width 89 height 18
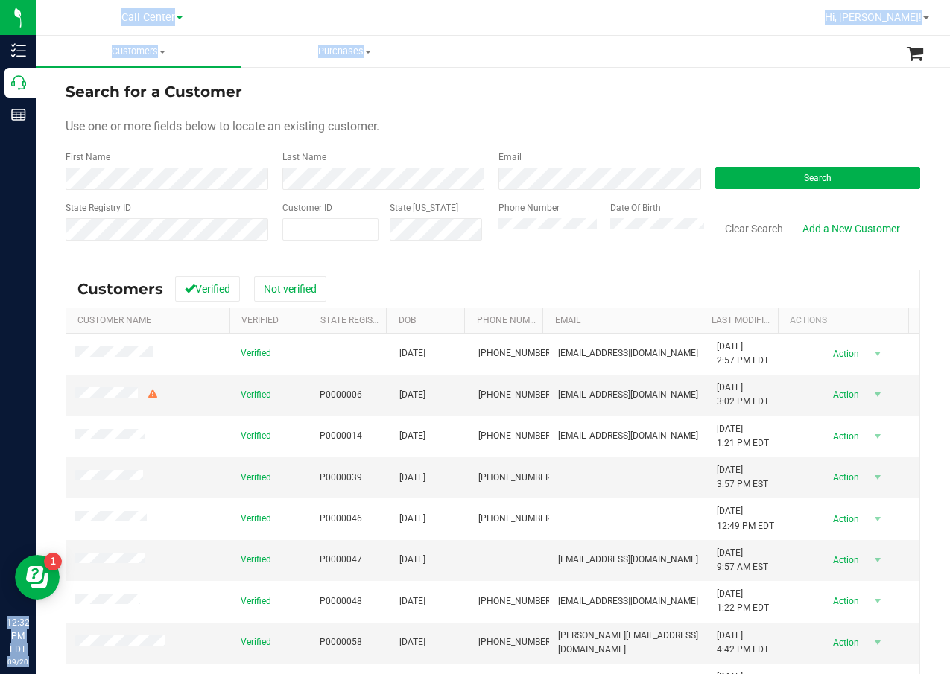
click at [424, 133] on div "Use one or more fields below to locate an existing customer." at bounding box center [493, 127] width 855 height 18
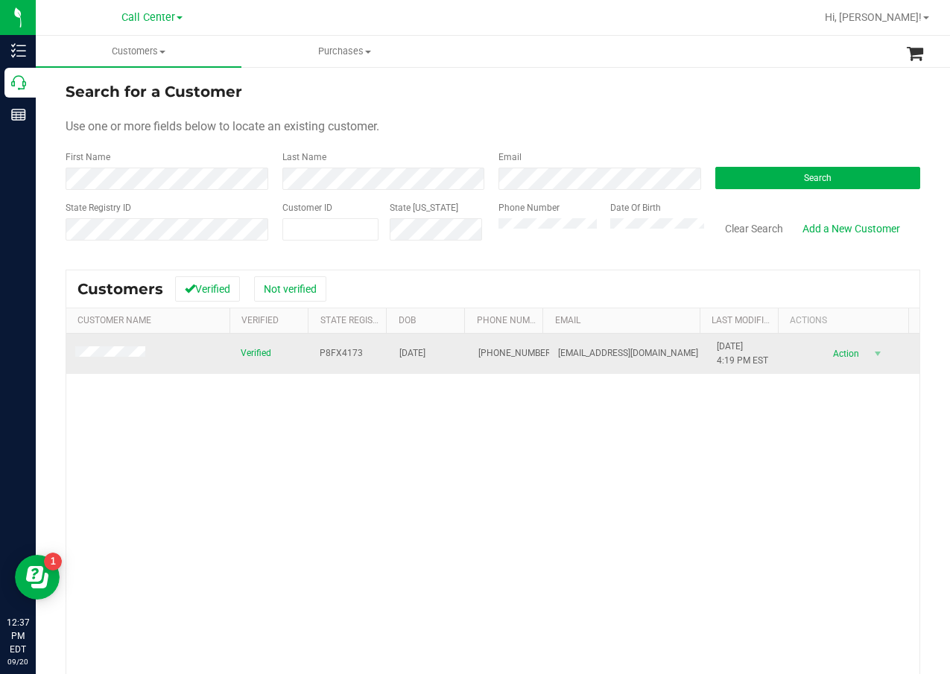
click at [333, 359] on span "P8FX4173" at bounding box center [341, 353] width 43 height 14
click at [336, 355] on span "P8FX4173" at bounding box center [341, 353] width 43 height 14
click at [409, 355] on span "07/09/1940" at bounding box center [412, 353] width 26 height 14
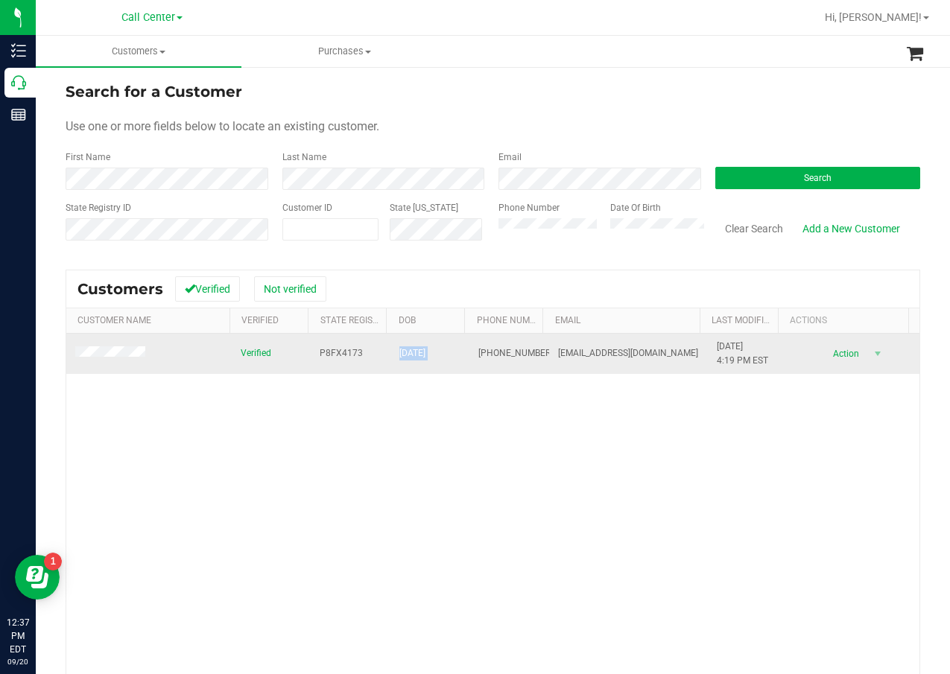
click at [409, 355] on span "07/09/1940" at bounding box center [412, 353] width 26 height 14
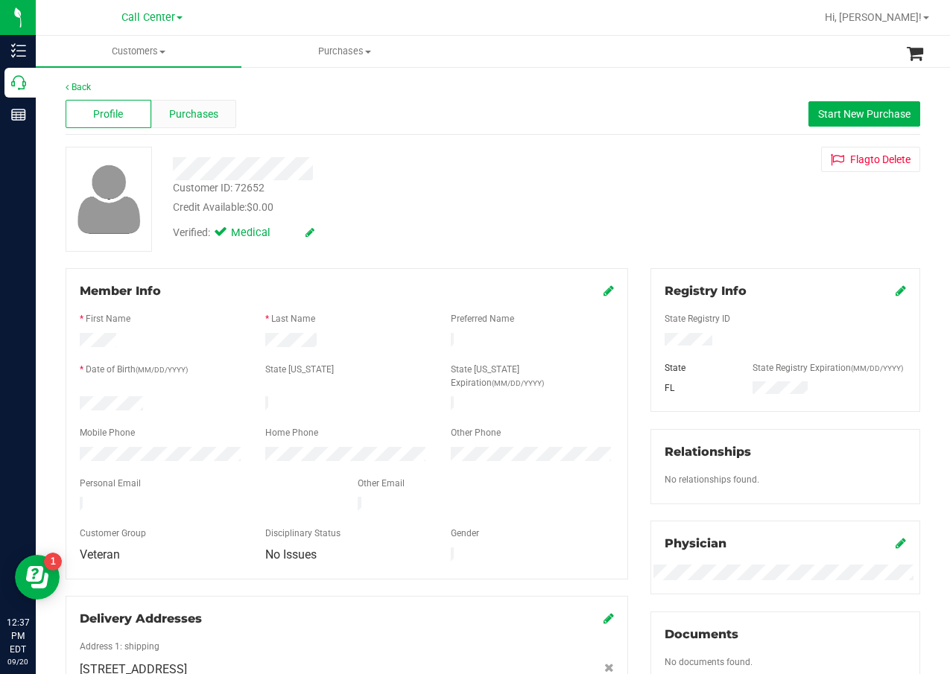
click at [200, 114] on span "Purchases" at bounding box center [193, 115] width 49 height 16
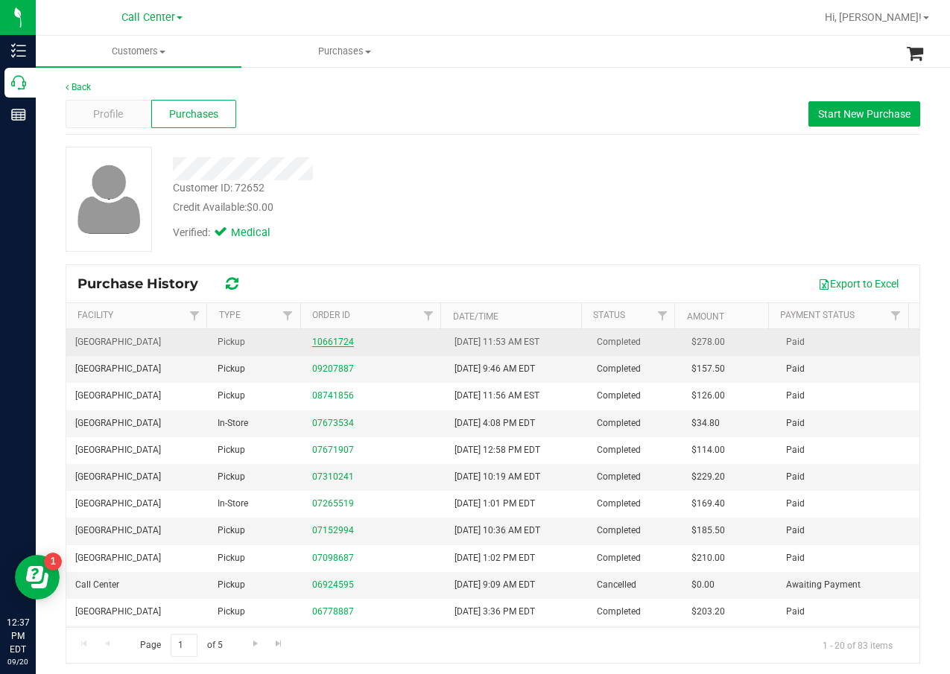
click at [320, 346] on link "10661724" at bounding box center [333, 342] width 42 height 10
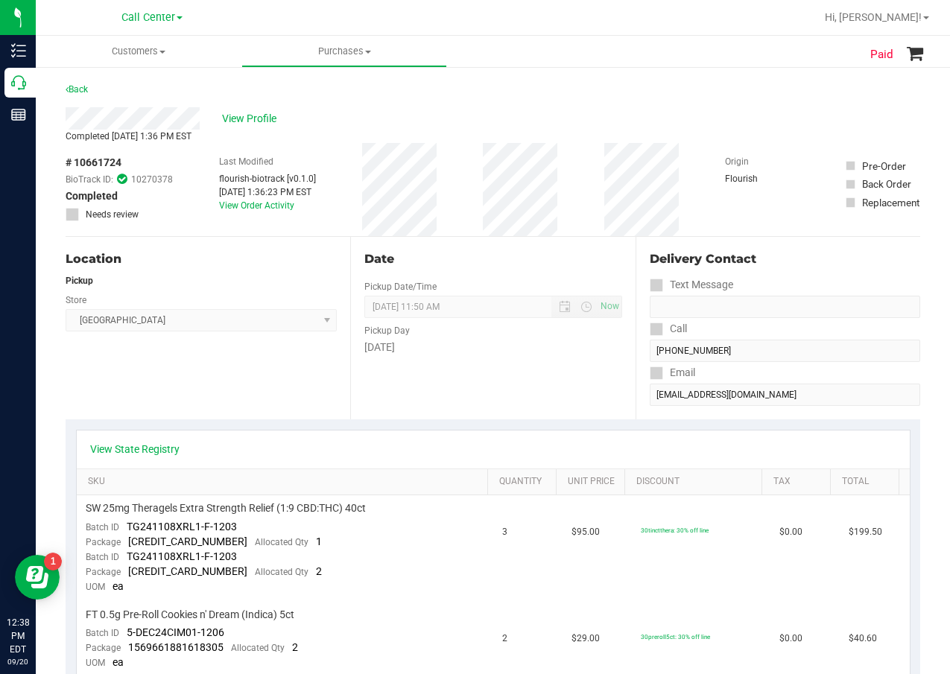
click at [479, 381] on div "Date Pickup Date/Time 01/26/2025 Now 01/26/2025 11:50 AM Now Pickup Day Sunday" at bounding box center [492, 328] width 285 height 183
click at [256, 125] on span "View Profile" at bounding box center [252, 119] width 60 height 16
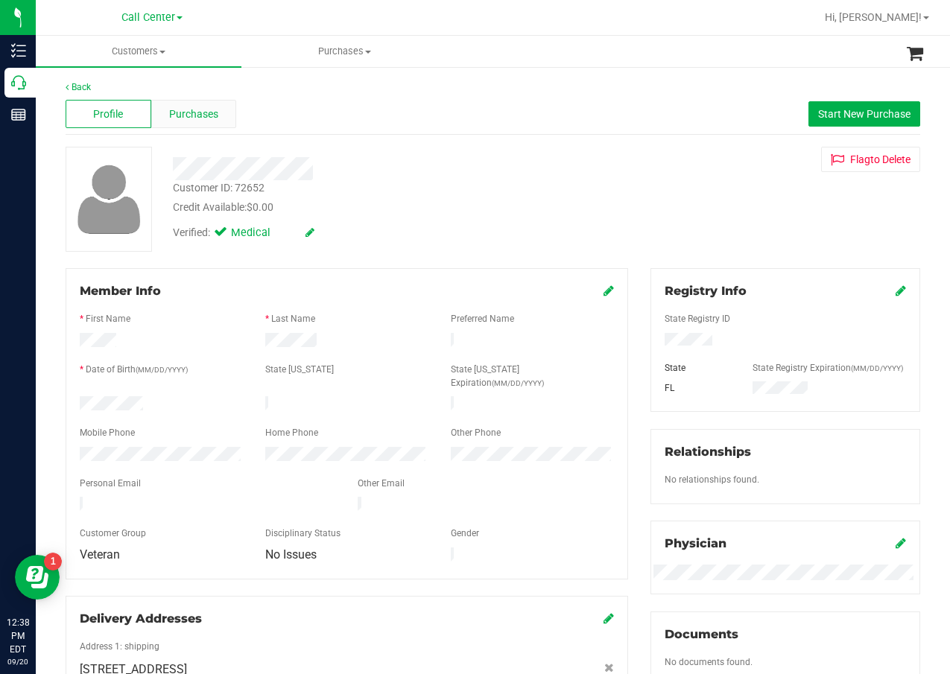
click at [185, 119] on span "Purchases" at bounding box center [193, 115] width 49 height 16
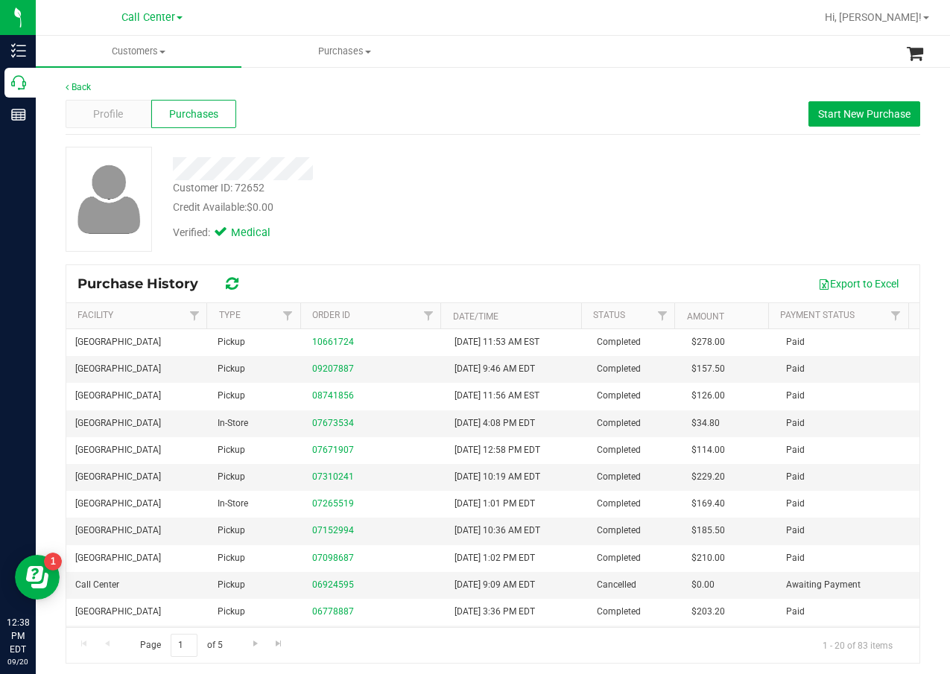
click at [348, 142] on div "Back Profile Purchases Start New Purchase Customer ID: 72652 Credit Available: …" at bounding box center [493, 371] width 855 height 583
click at [480, 151] on div at bounding box center [381, 164] width 439 height 34
click at [502, 249] on div "Customer ID: 72652 Credit Available: $0.00 Verified: Medical" at bounding box center [492, 199] width 877 height 105
click at [582, 206] on div "Credit Available: $0.00" at bounding box center [381, 208] width 417 height 16
click at [839, 115] on span "Start New Purchase" at bounding box center [864, 114] width 92 height 12
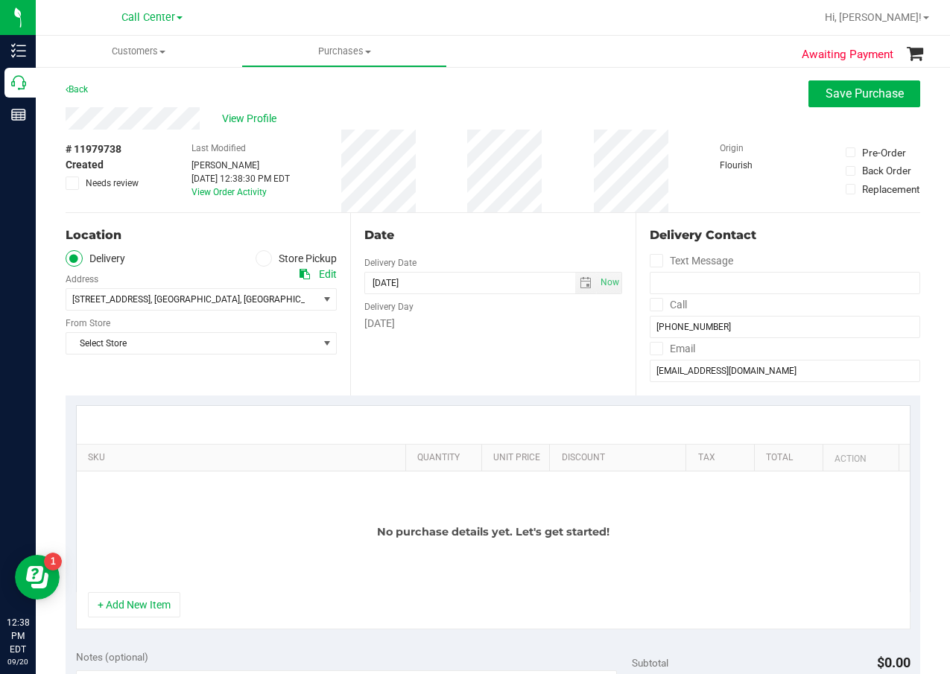
click at [281, 262] on label "Store Pickup" at bounding box center [297, 258] width 82 height 17
click at [0, 0] on input "Store Pickup" at bounding box center [0, 0] width 0 height 0
click at [255, 294] on span "Select Store" at bounding box center [191, 299] width 251 height 21
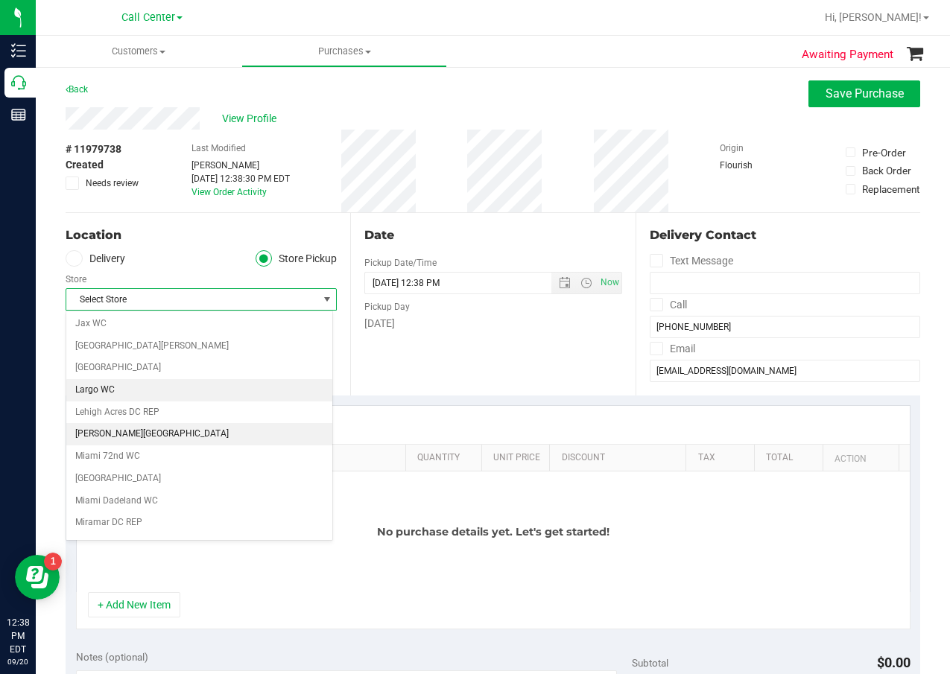
scroll to position [447, 0]
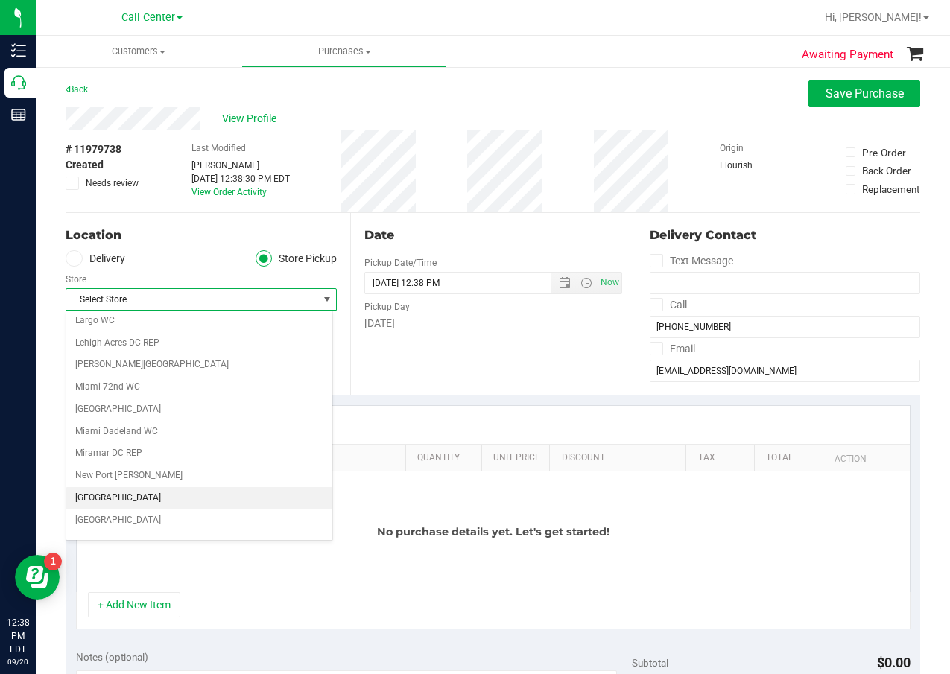
click at [190, 498] on li "[GEOGRAPHIC_DATA]" at bounding box center [199, 498] width 266 height 22
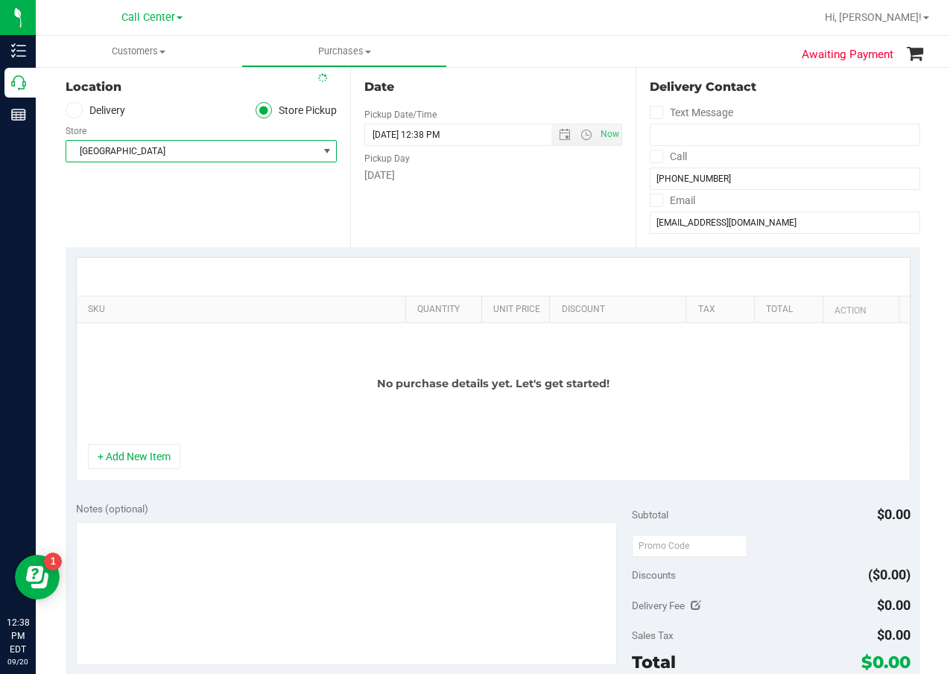
scroll to position [149, 0]
drag, startPoint x: 198, startPoint y: 519, endPoint x: 197, endPoint y: 534, distance: 14.9
click at [198, 520] on div "Notes (optional)" at bounding box center [354, 584] width 557 height 167
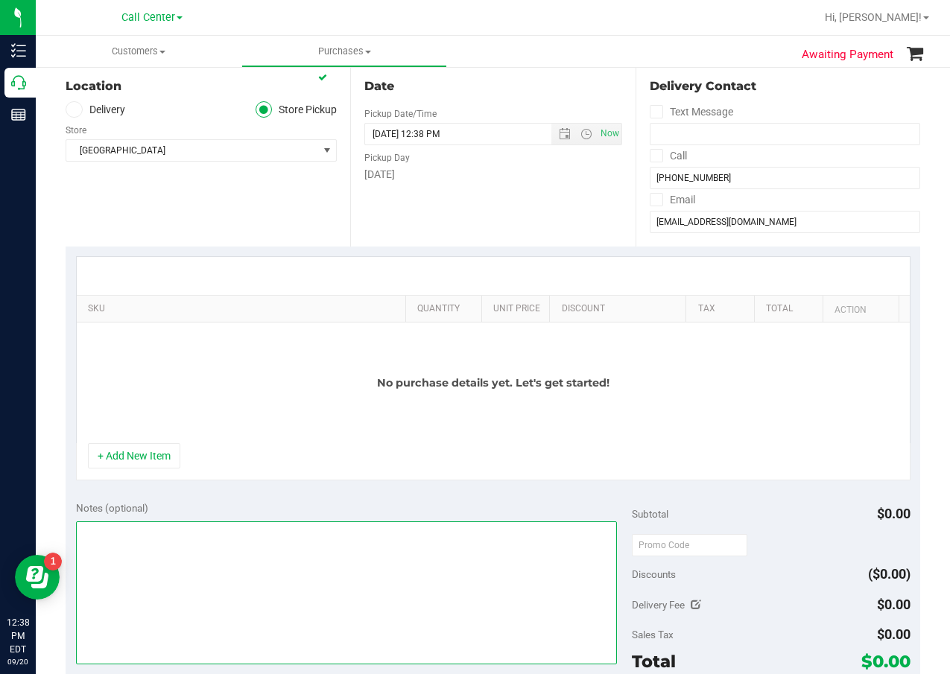
click at [201, 536] on textarea at bounding box center [347, 593] width 542 height 143
type textarea "cc dr 09/20"
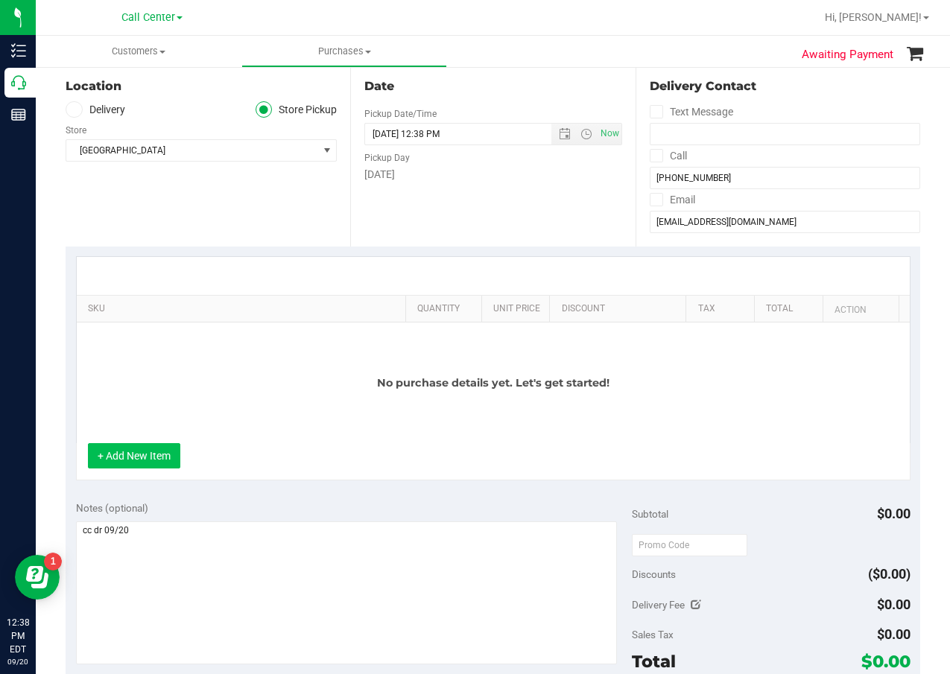
click at [148, 457] on button "+ Add New Item" at bounding box center [134, 455] width 92 height 25
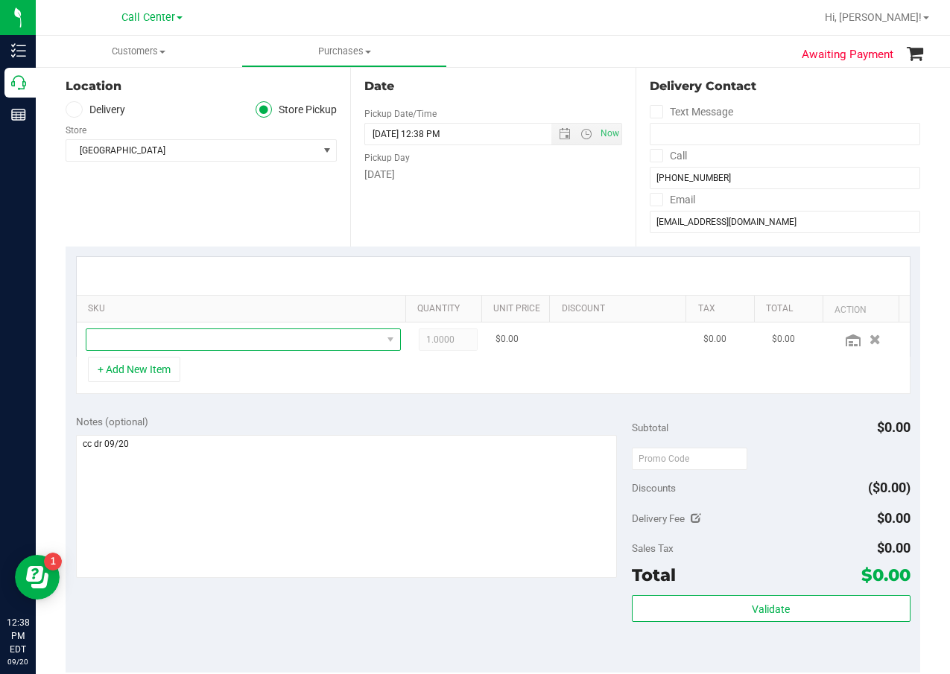
click at [235, 347] on span "NO DATA FOUND" at bounding box center [233, 339] width 295 height 21
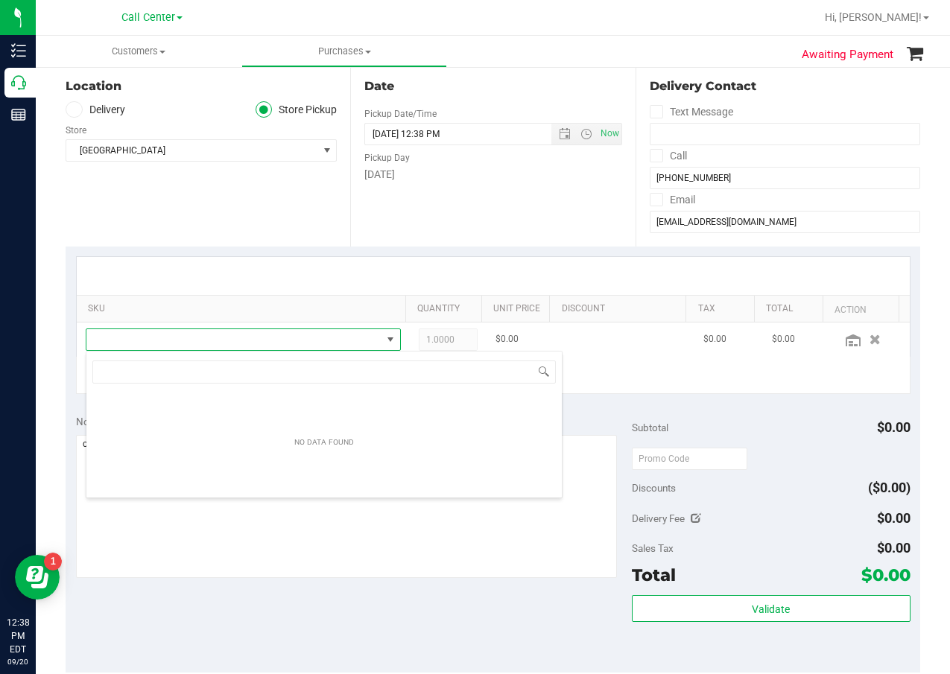
scroll to position [22, 307]
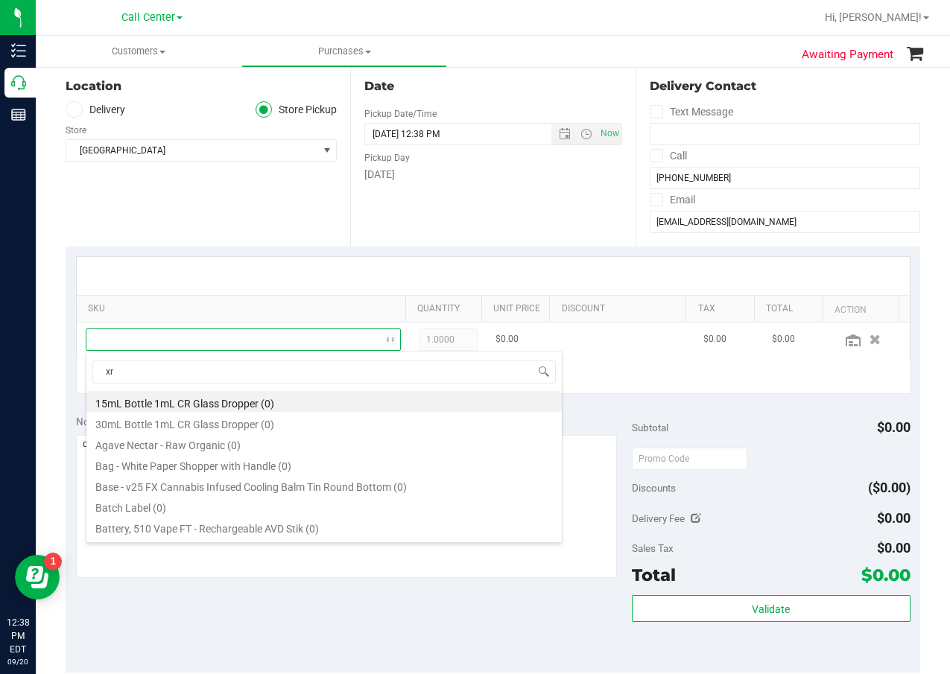
type input "xrl"
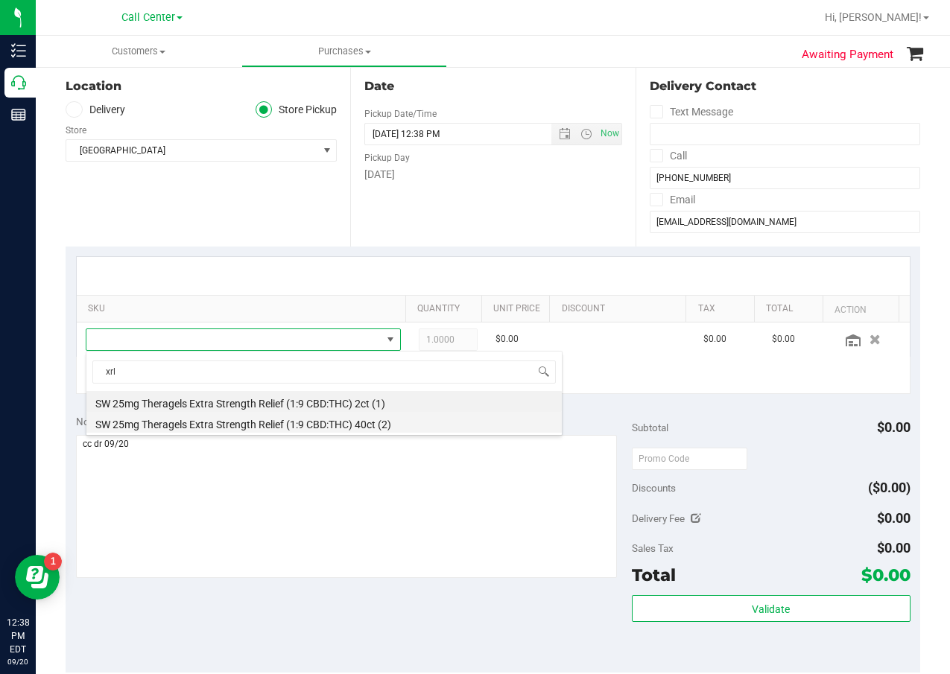
click at [253, 417] on li "SW 25mg Theragels Extra Strength Relief (1:9 CBD:THC) 40ct (2)" at bounding box center [323, 422] width 475 height 21
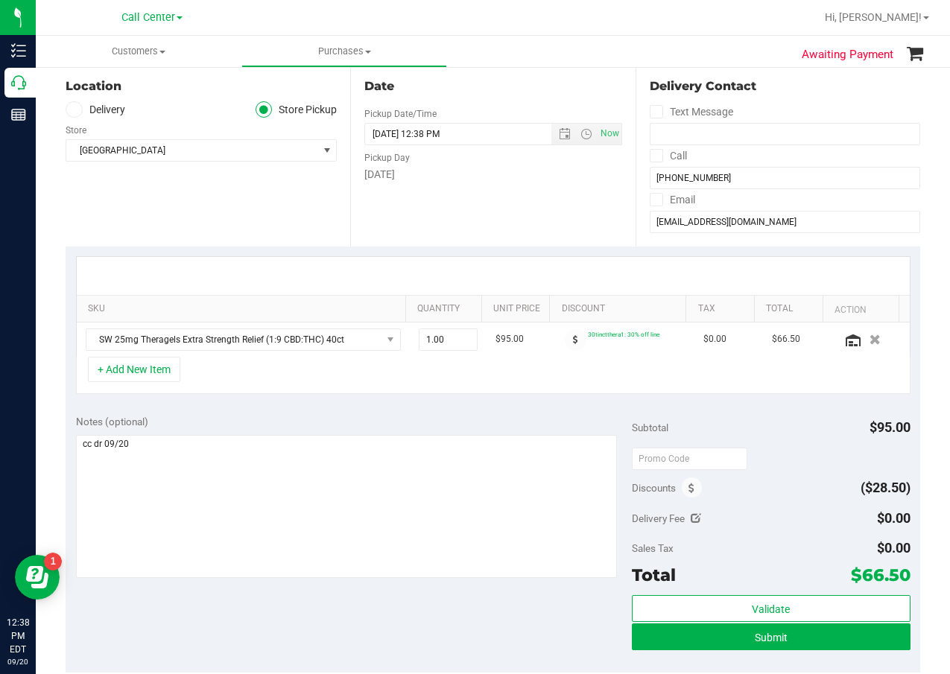
click at [341, 431] on div "Notes (optional)" at bounding box center [354, 497] width 557 height 167
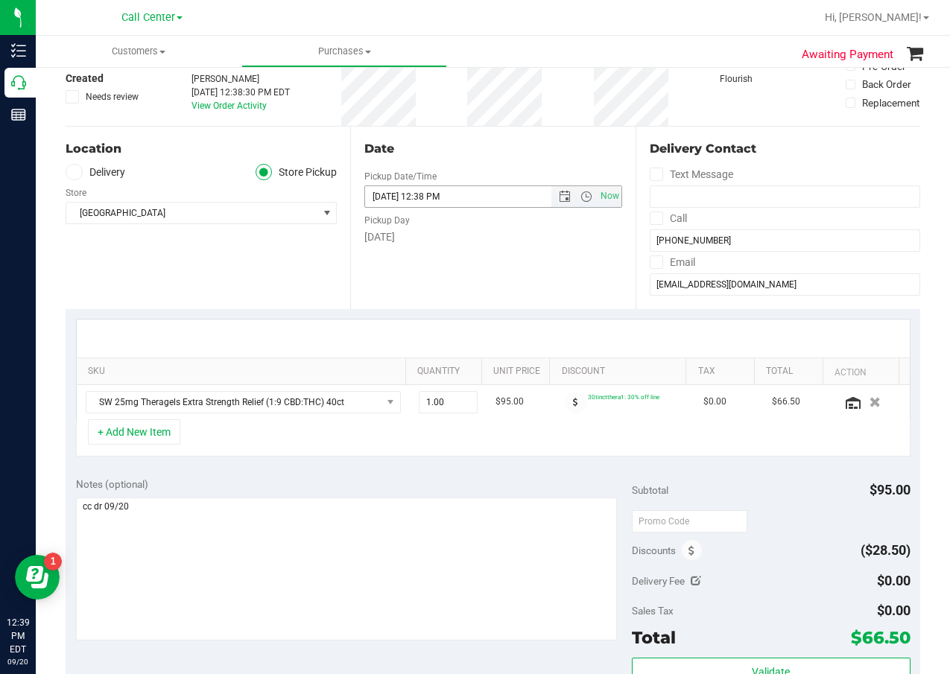
scroll to position [0, 0]
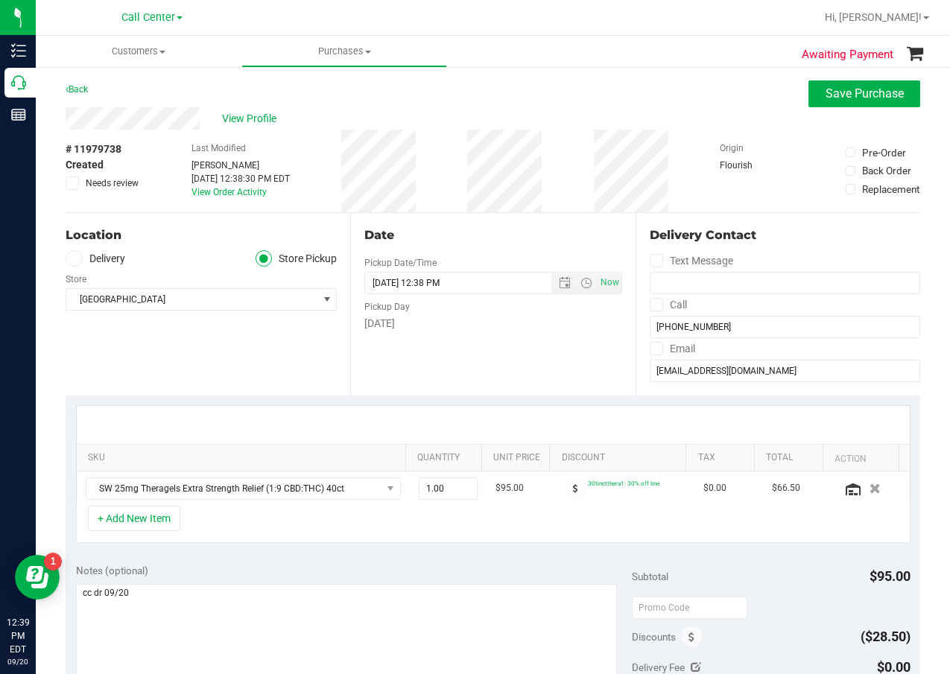
click at [481, 412] on div at bounding box center [493, 425] width 833 height 38
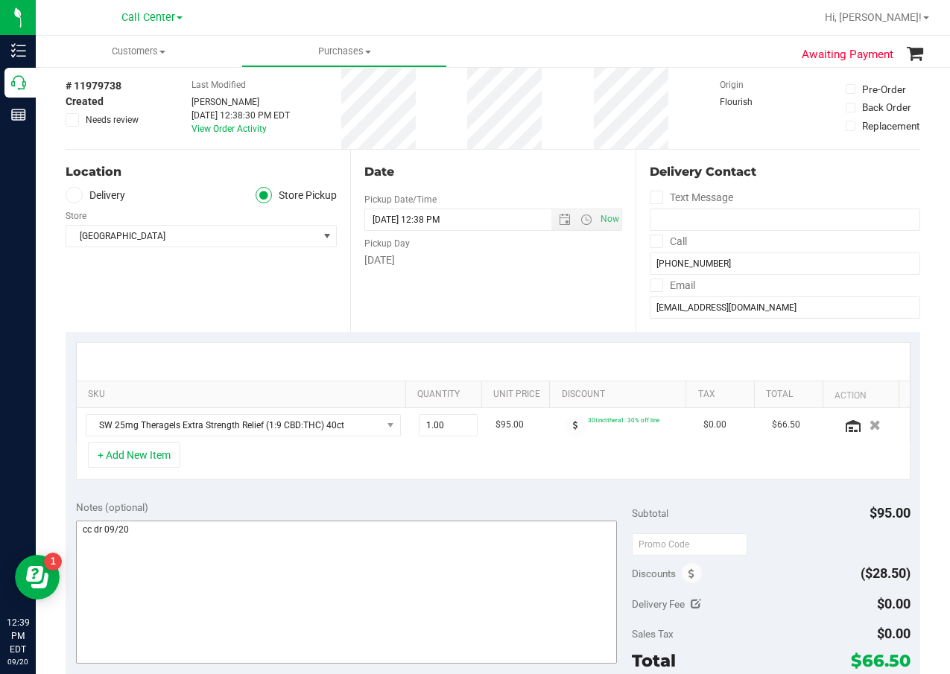
scroll to position [149, 0]
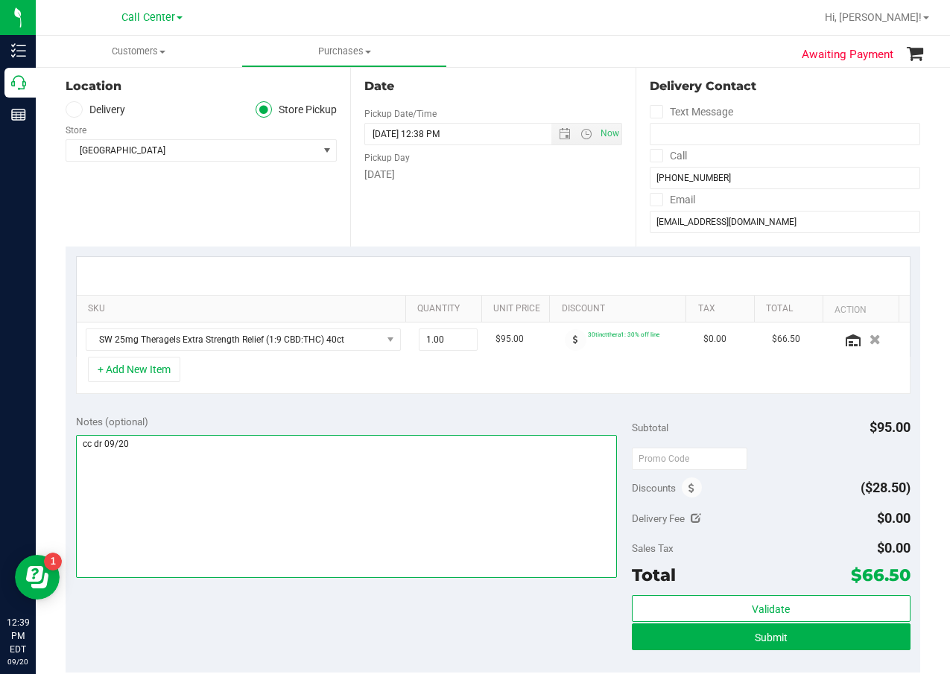
click at [373, 527] on textarea at bounding box center [347, 506] width 542 height 143
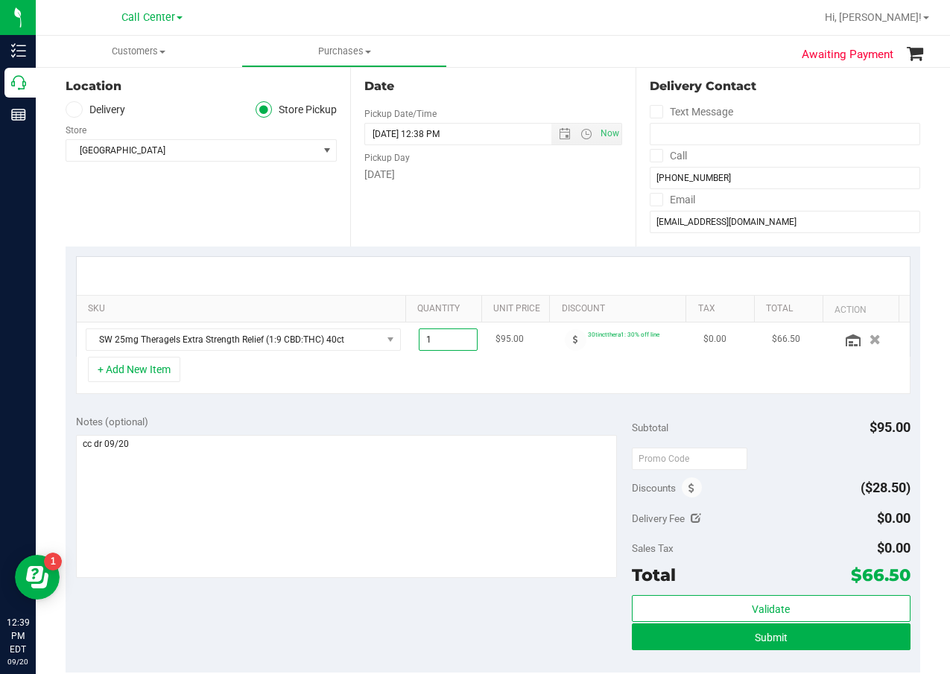
click at [432, 336] on span "1.00 1" at bounding box center [448, 340] width 59 height 22
type input "2"
type input "2.00"
click at [417, 387] on div "+ Add New Item" at bounding box center [493, 375] width 835 height 37
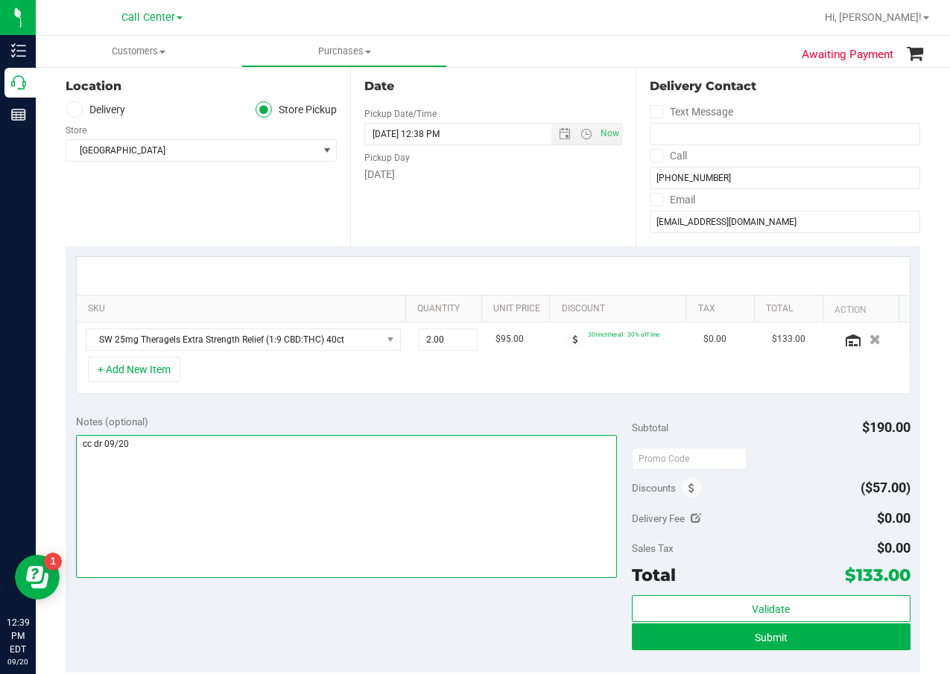
click at [406, 486] on textarea at bounding box center [347, 506] width 542 height 143
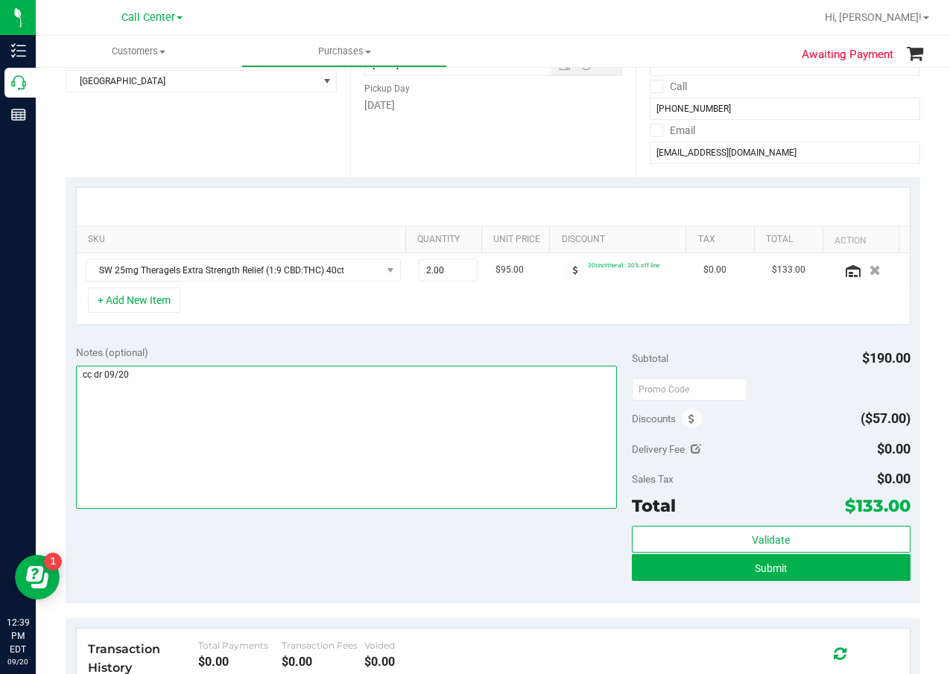
scroll to position [224, 0]
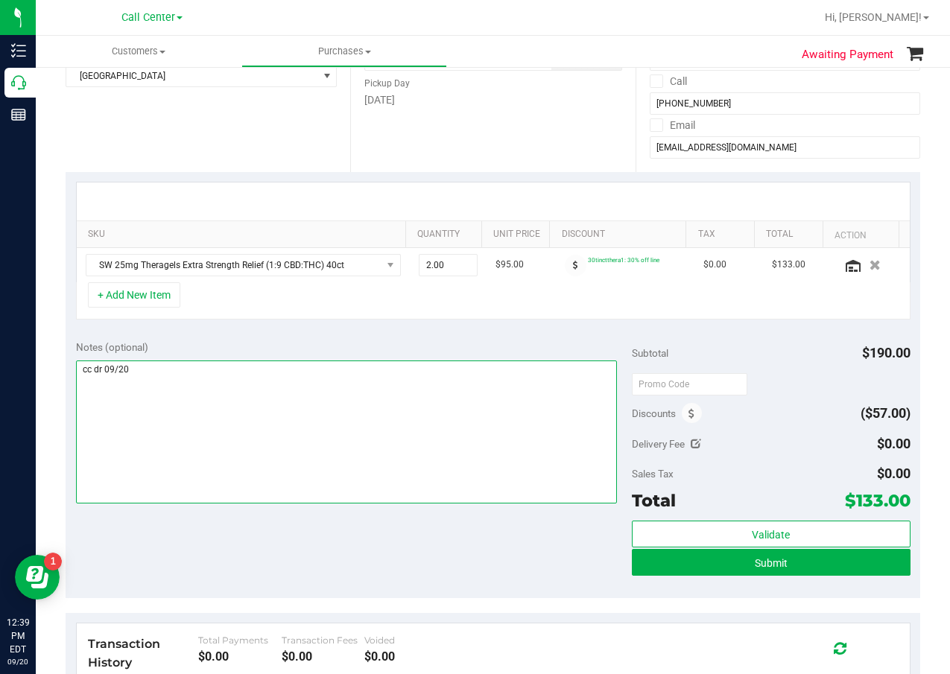
click at [405, 484] on textarea at bounding box center [347, 432] width 542 height 143
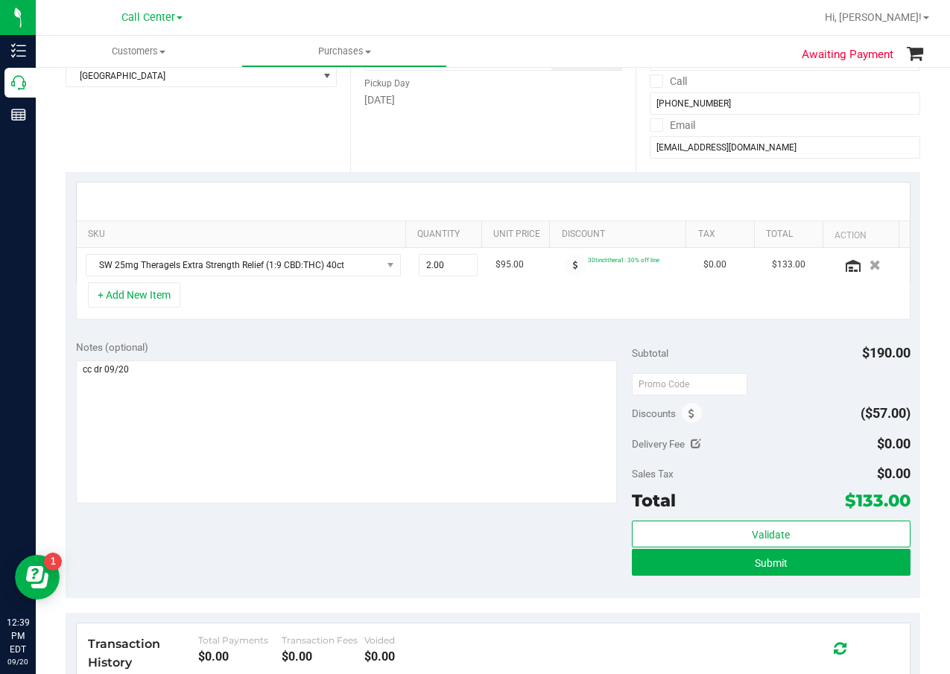
click at [227, 554] on div "Notes (optional) Subtotal $190.00 Discounts ($57.00) Delivery Fee $0.00 Sales T…" at bounding box center [493, 464] width 855 height 268
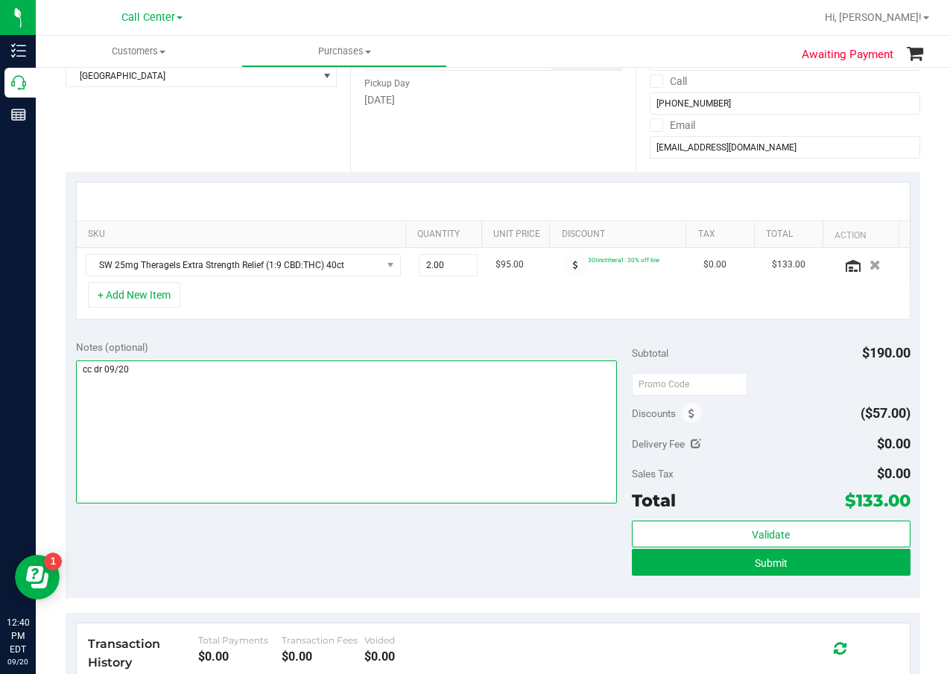
click at [505, 427] on textarea at bounding box center [347, 432] width 542 height 143
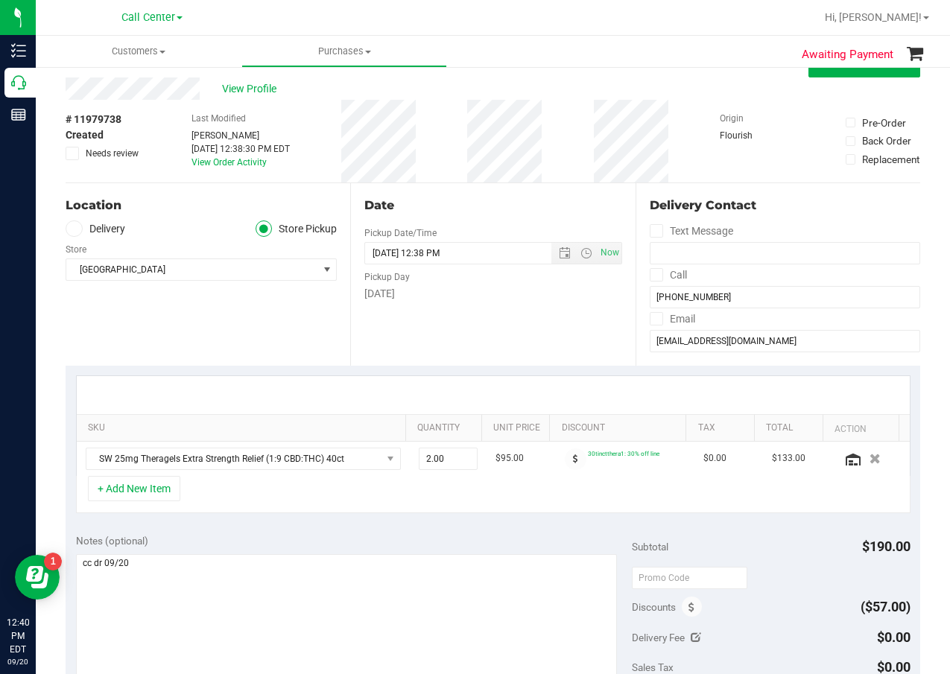
scroll to position [0, 0]
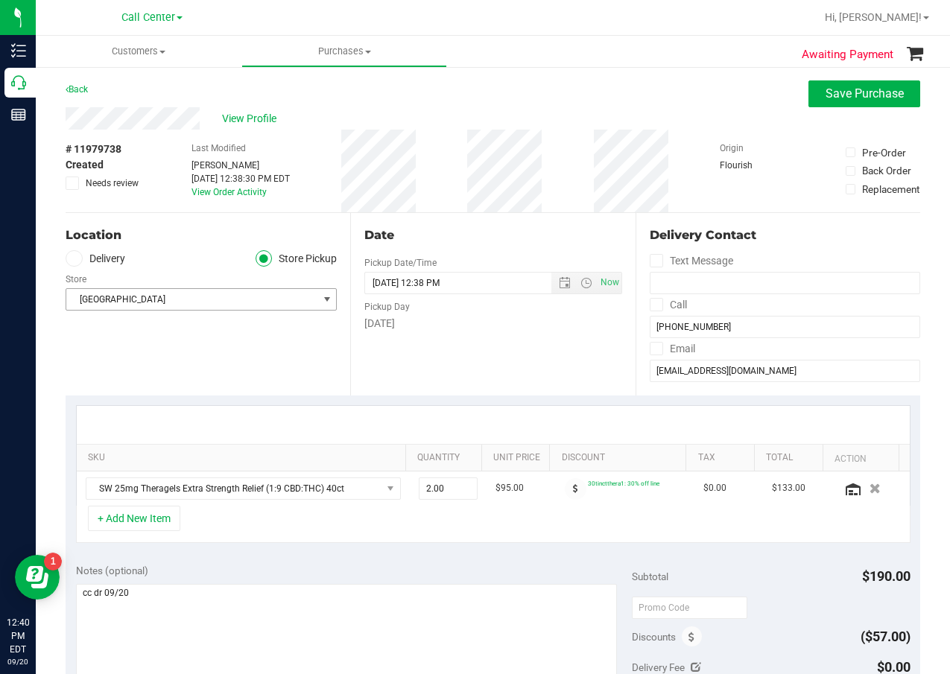
click at [212, 292] on span "[GEOGRAPHIC_DATA]" at bounding box center [191, 299] width 251 height 21
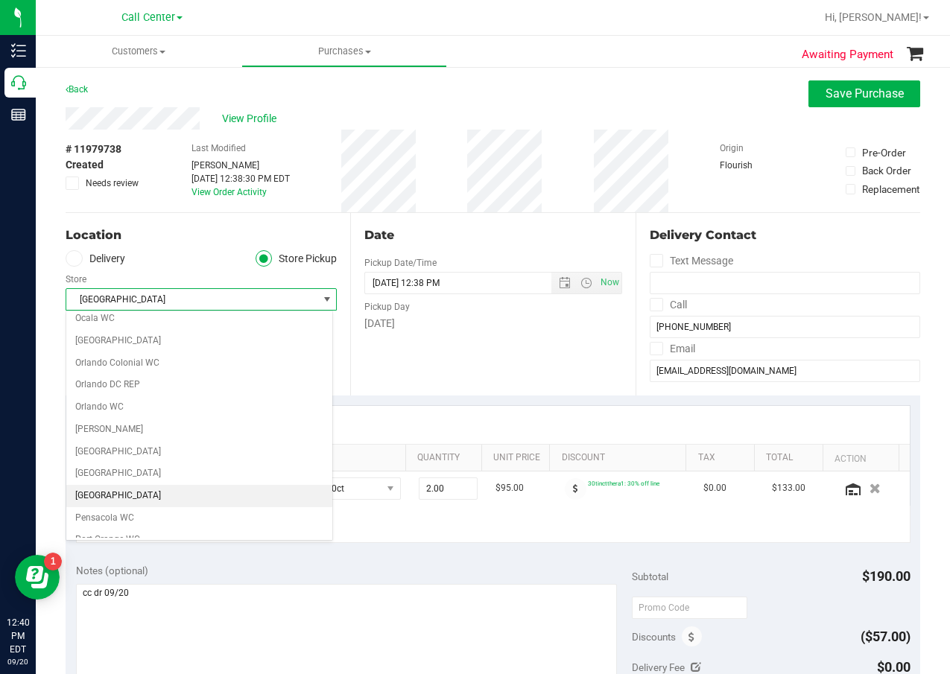
scroll to position [745, 0]
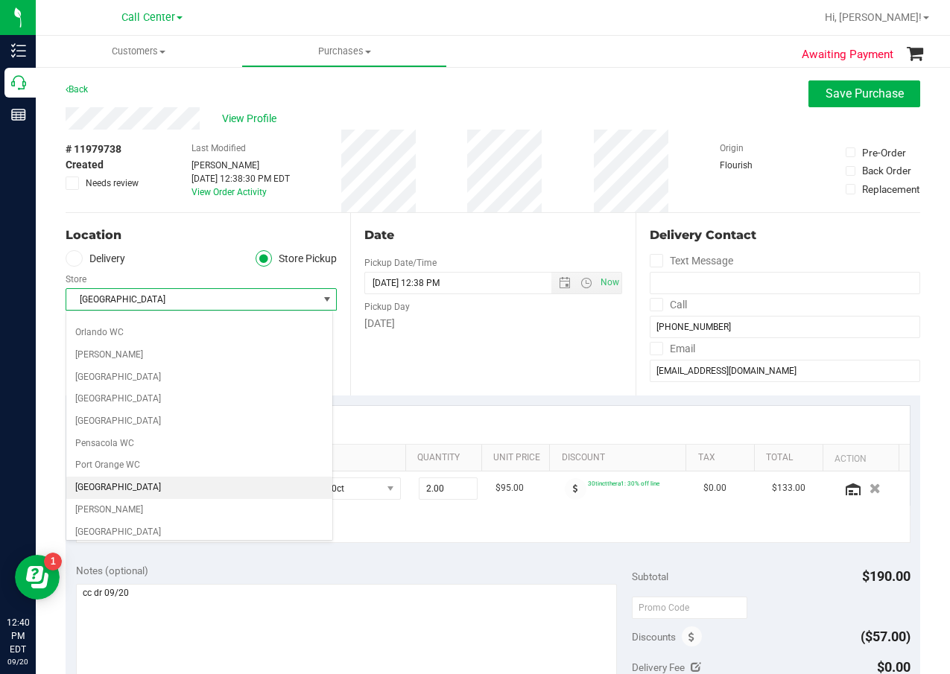
click at [170, 490] on li "[GEOGRAPHIC_DATA]" at bounding box center [199, 488] width 266 height 22
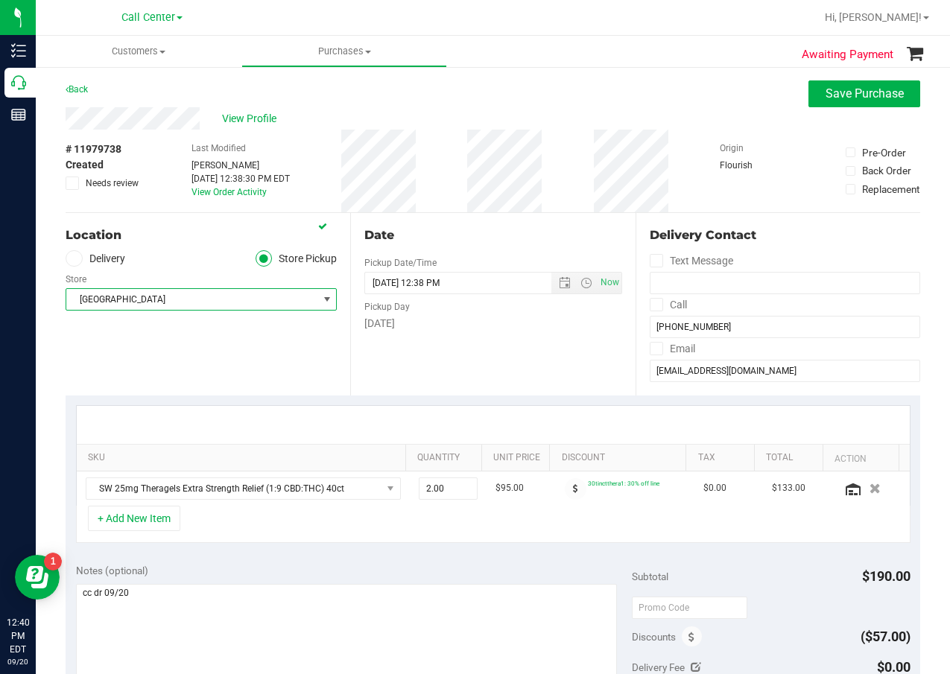
scroll to position [149, 0]
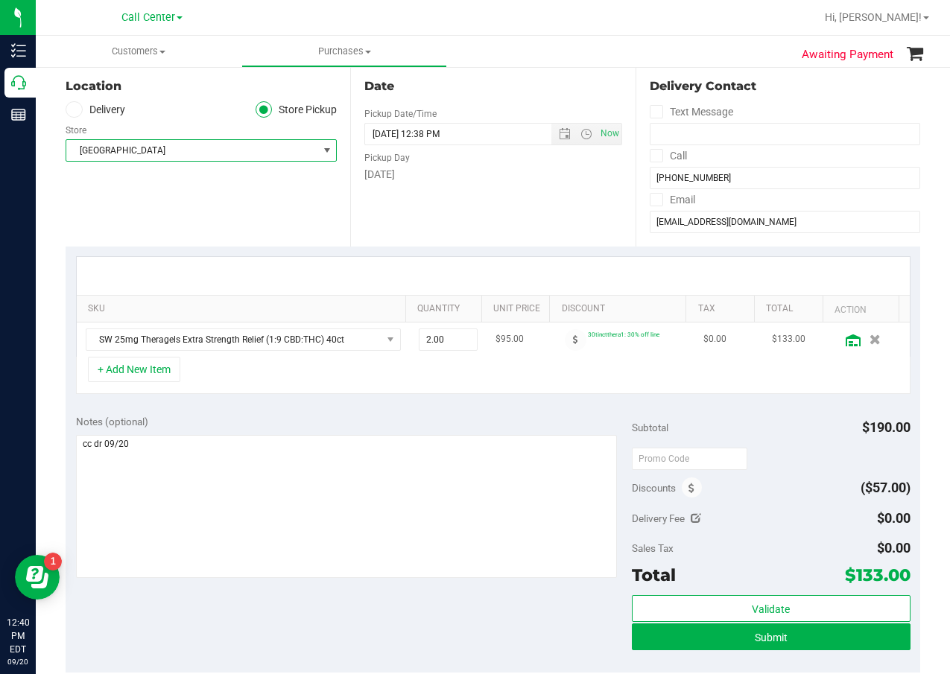
click at [846, 344] on icon at bounding box center [853, 341] width 15 height 12
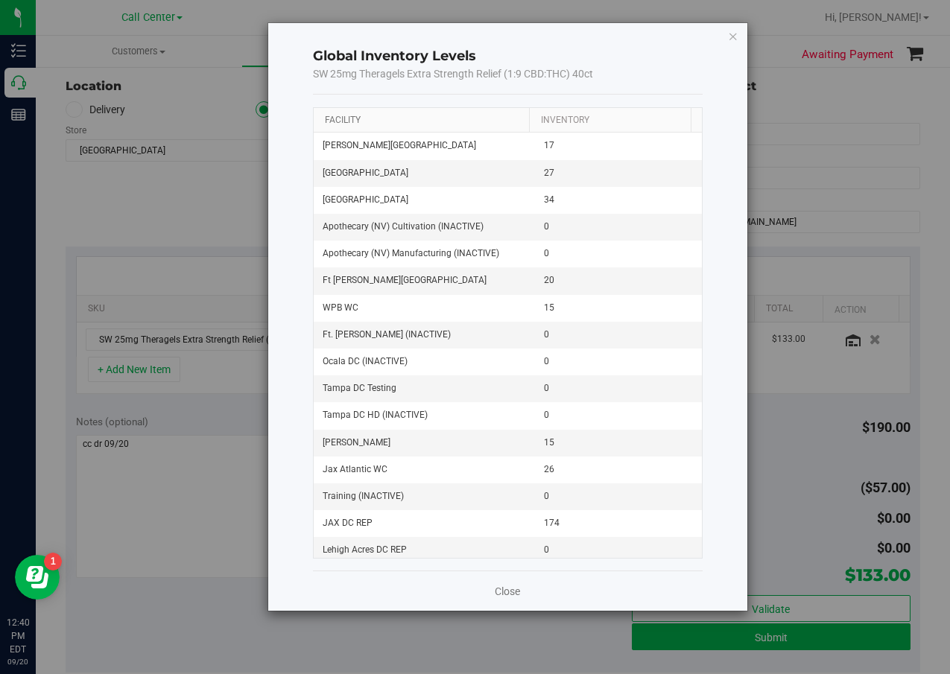
click at [351, 123] on link "Facility" at bounding box center [343, 120] width 36 height 10
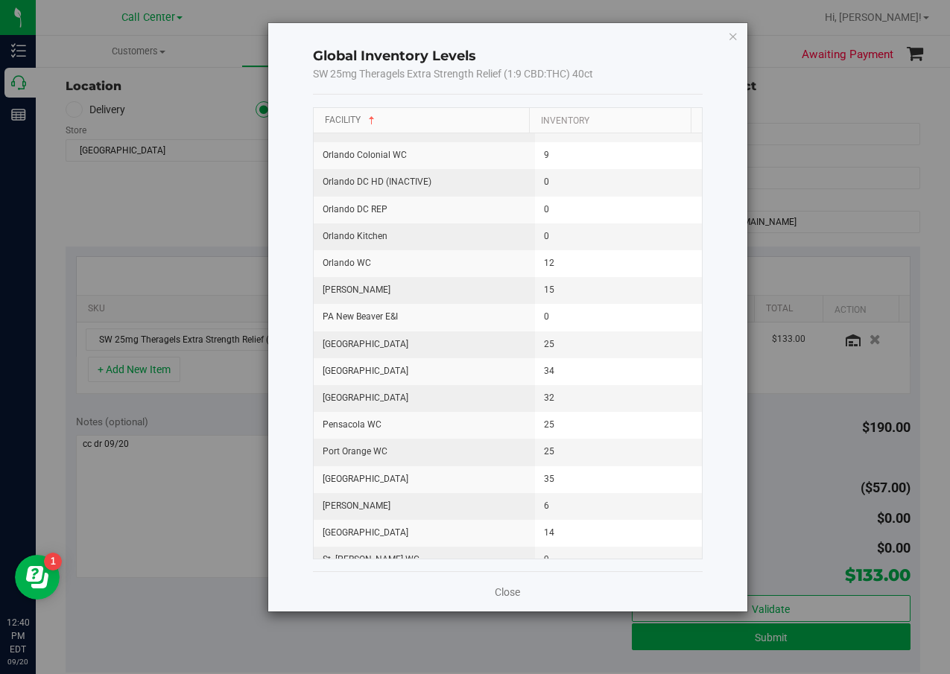
scroll to position [1267, 0]
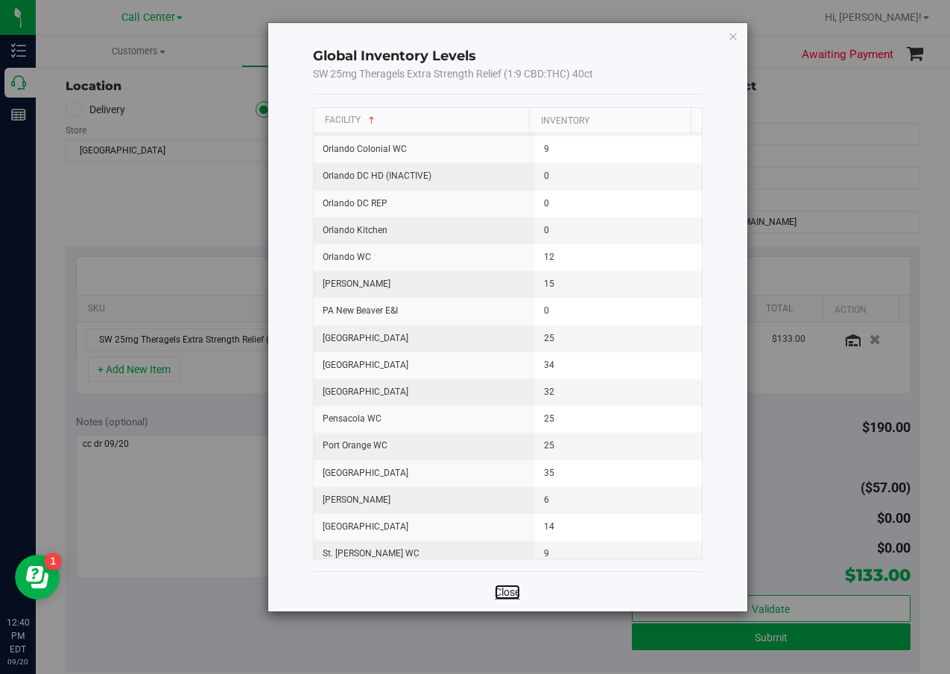
click at [511, 597] on link "Close" at bounding box center [507, 592] width 25 height 15
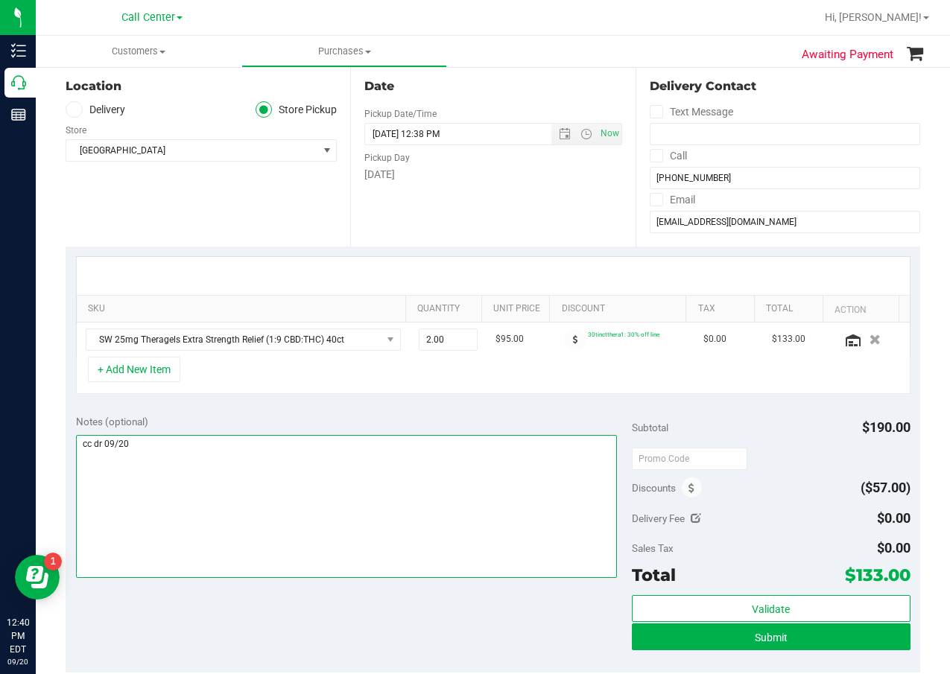
click at [373, 526] on textarea at bounding box center [347, 506] width 542 height 143
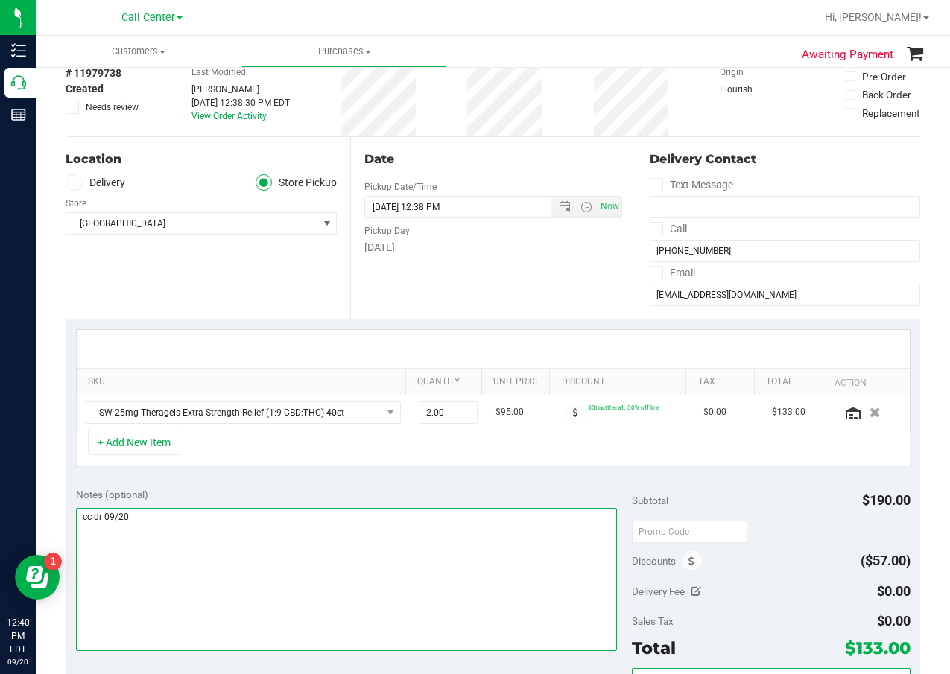
scroll to position [75, 0]
click at [371, 525] on textarea at bounding box center [347, 581] width 542 height 143
click at [370, 526] on textarea at bounding box center [347, 581] width 542 height 143
click at [351, 522] on textarea at bounding box center [347, 581] width 542 height 143
click at [567, 545] on textarea at bounding box center [347, 581] width 542 height 143
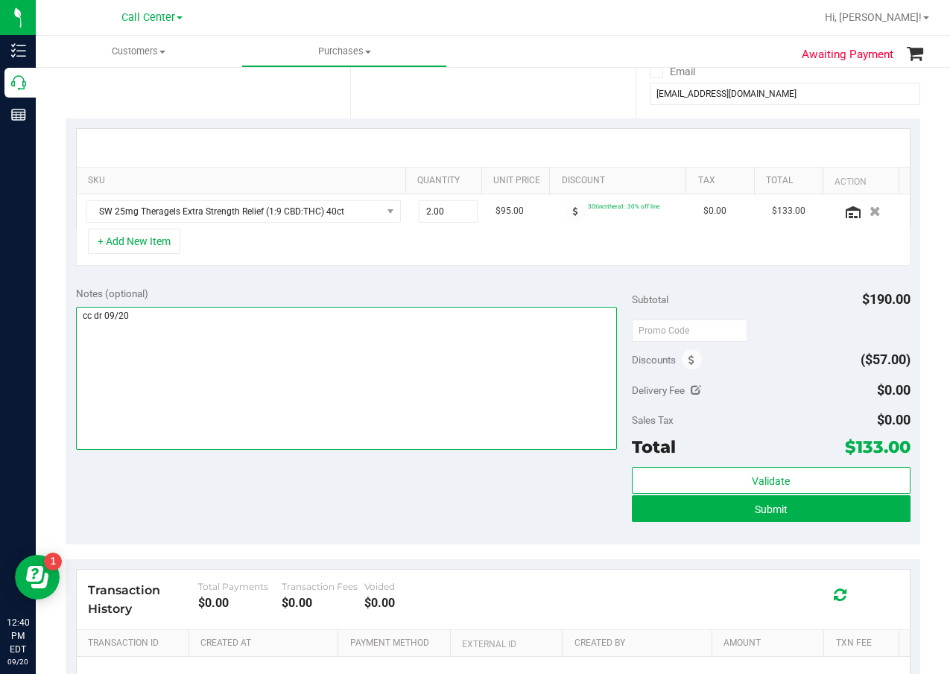
scroll to position [298, 0]
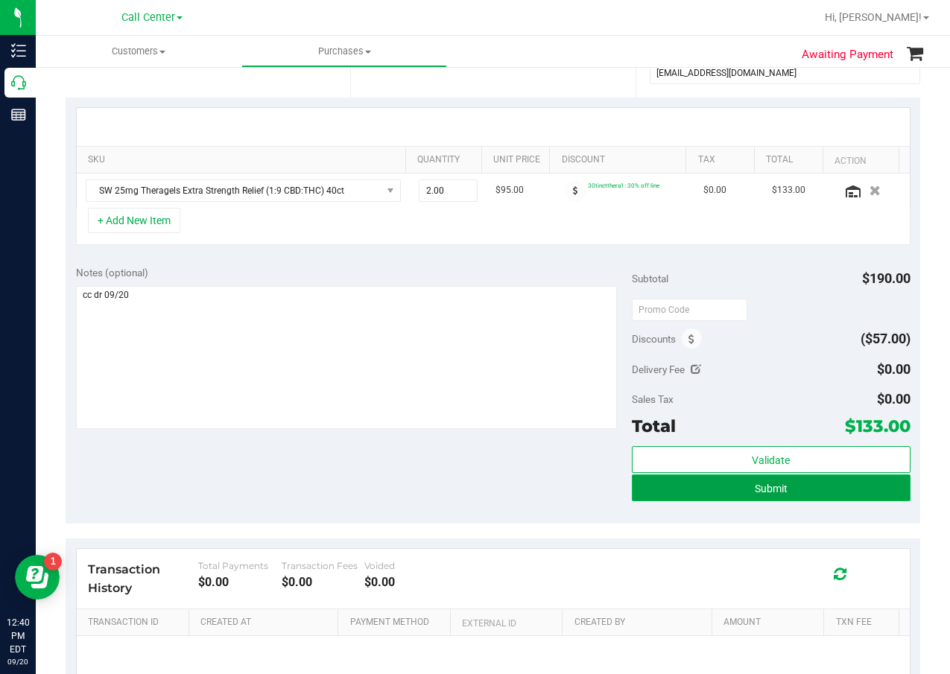
click at [726, 488] on button "Submit" at bounding box center [771, 488] width 278 height 27
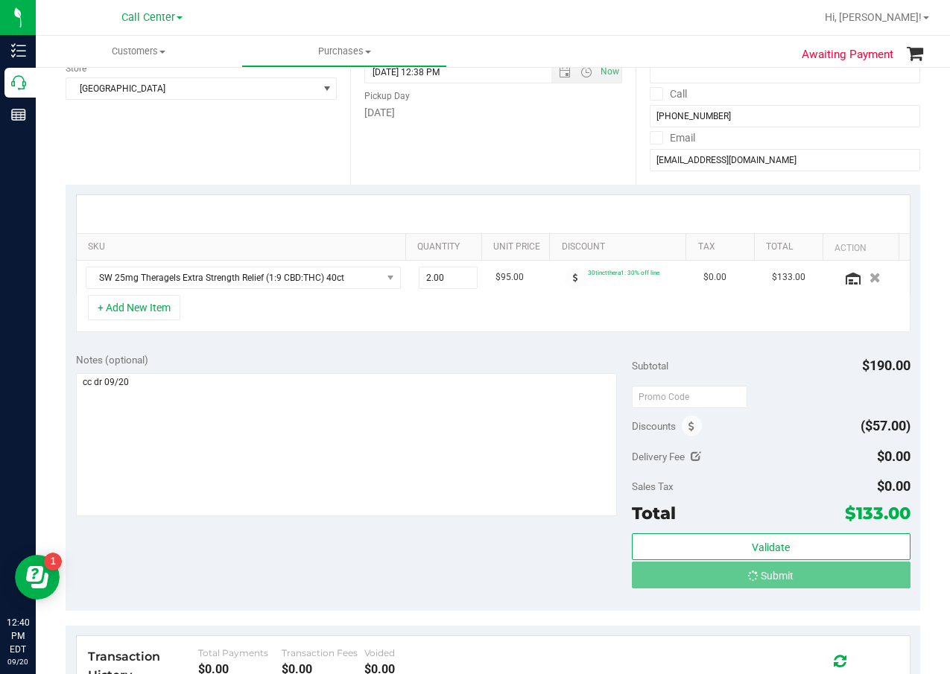
scroll to position [75, 0]
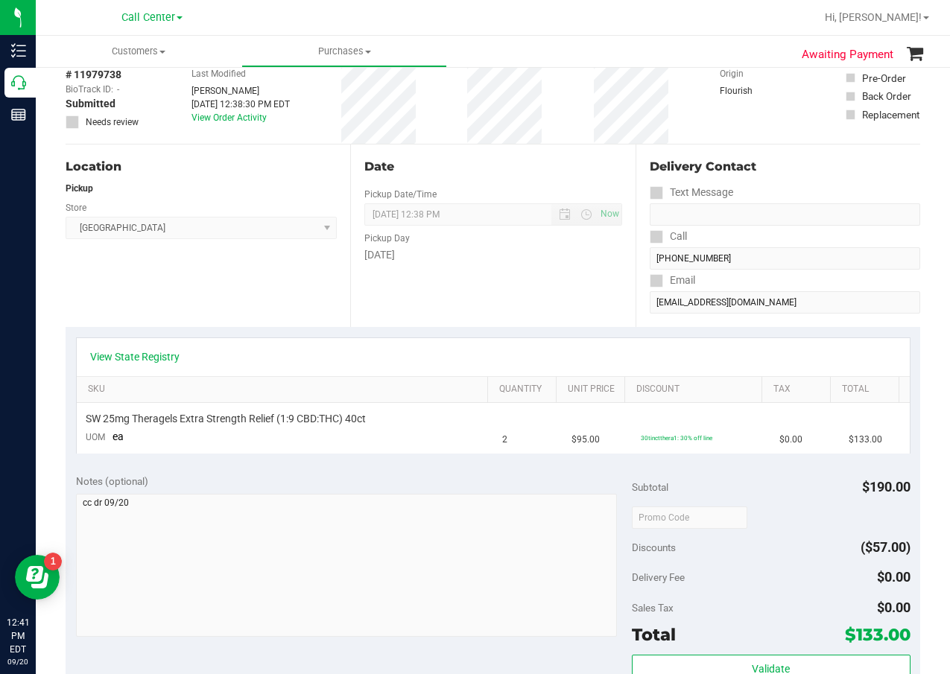
click at [543, 273] on div "Date Pickup Date/Time 09/20/2025 Now 09/20/2025 12:38 PM Now Pickup Day Saturday" at bounding box center [492, 236] width 285 height 183
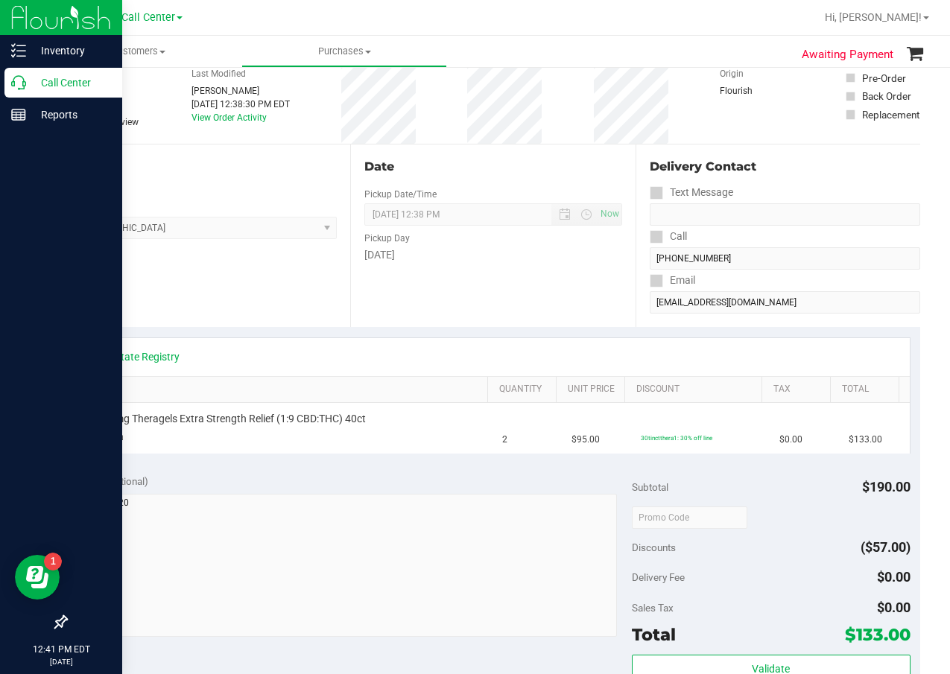
click at [5, 85] on div "Call Center" at bounding box center [63, 83] width 118 height 30
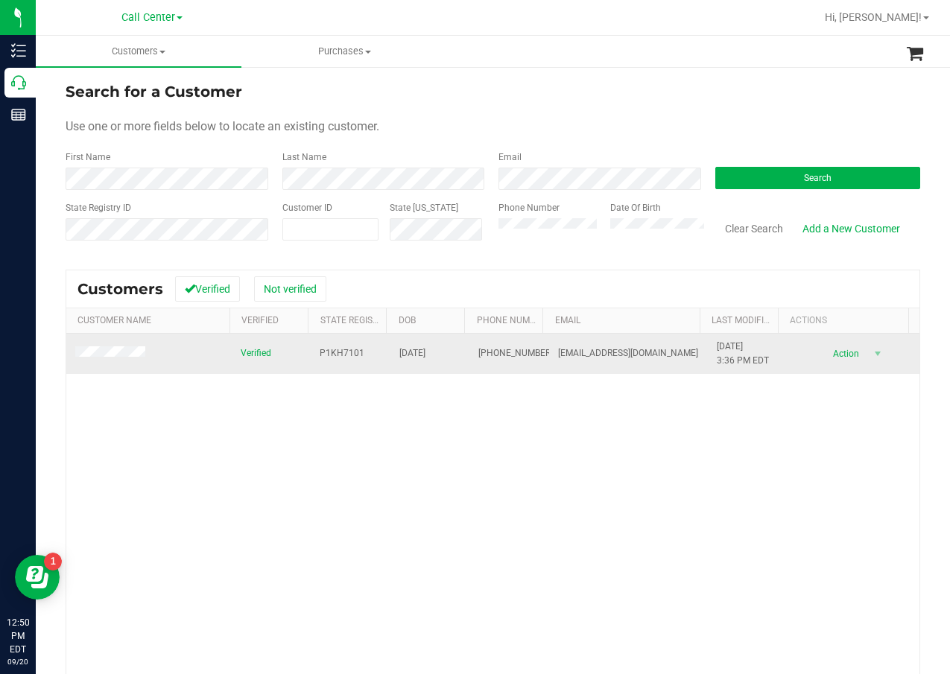
click at [320, 352] on span "P1KH7101" at bounding box center [342, 353] width 45 height 14
click at [420, 354] on span "05/26/1964" at bounding box center [412, 353] width 26 height 14
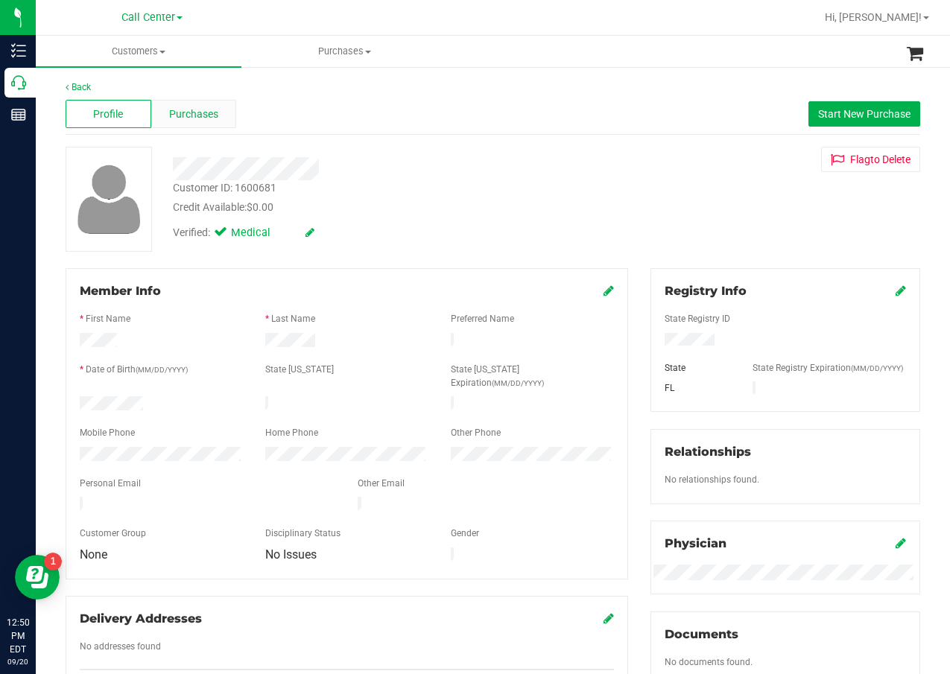
click at [179, 107] on span "Purchases" at bounding box center [193, 115] width 49 height 16
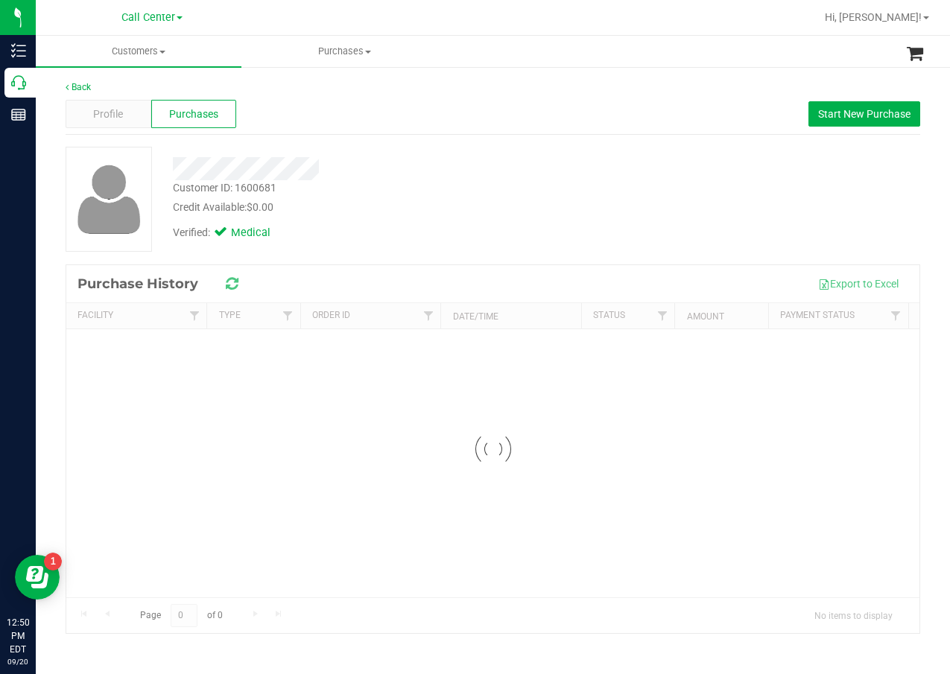
click at [484, 107] on div "Profile Purchases Start New Purchase" at bounding box center [493, 114] width 855 height 41
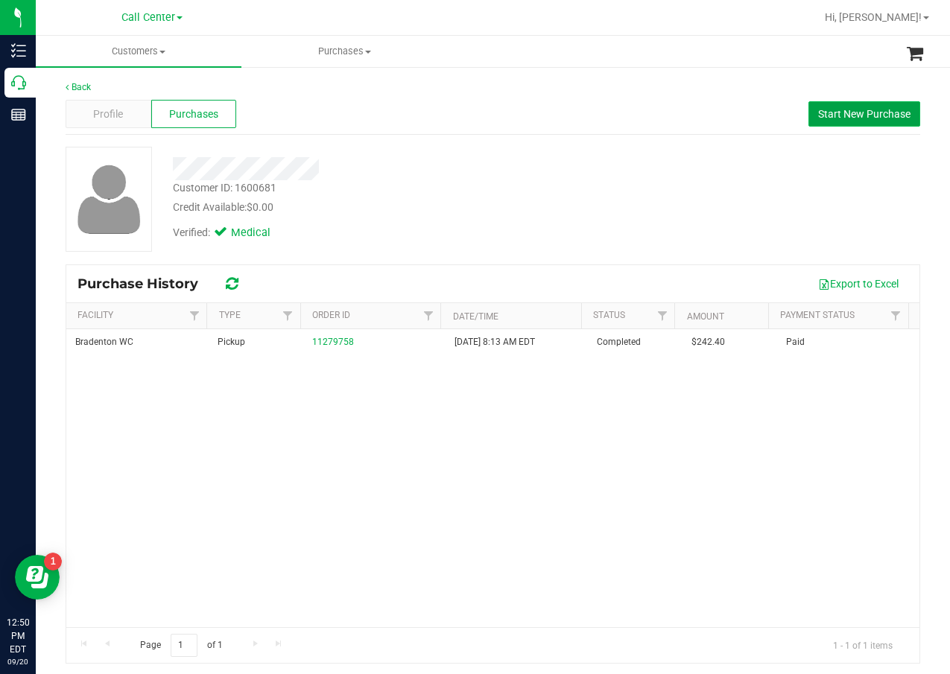
click at [818, 119] on span "Start New Purchase" at bounding box center [864, 114] width 92 height 12
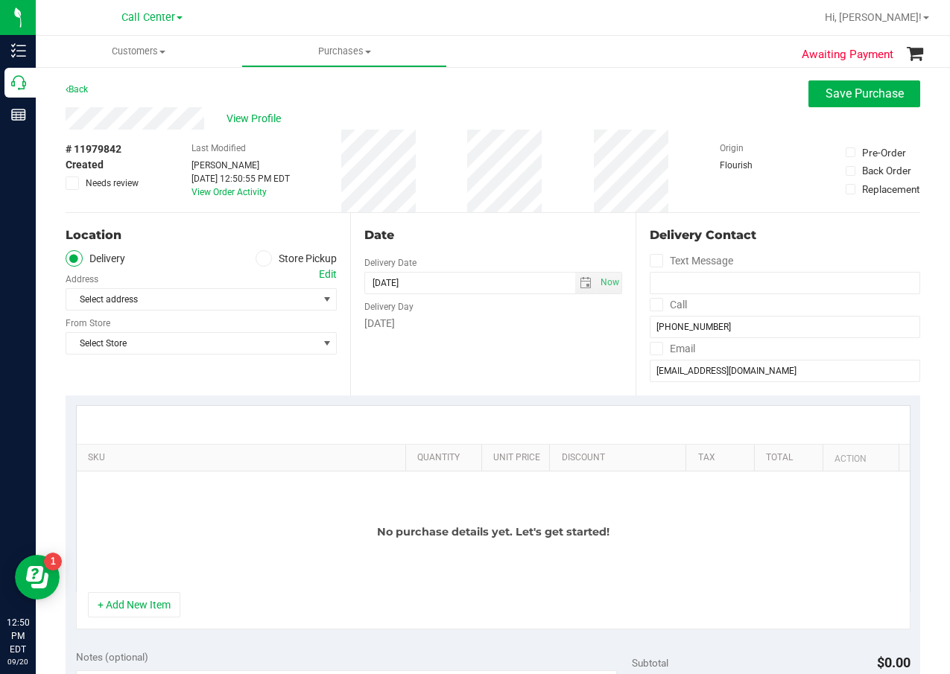
drag, startPoint x: 263, startPoint y: 257, endPoint x: 257, endPoint y: 265, distance: 9.5
click at [263, 259] on icon at bounding box center [263, 259] width 9 height 0
click at [0, 0] on input "Store Pickup" at bounding box center [0, 0] width 0 height 0
click at [201, 303] on span "Select Store" at bounding box center [191, 299] width 251 height 21
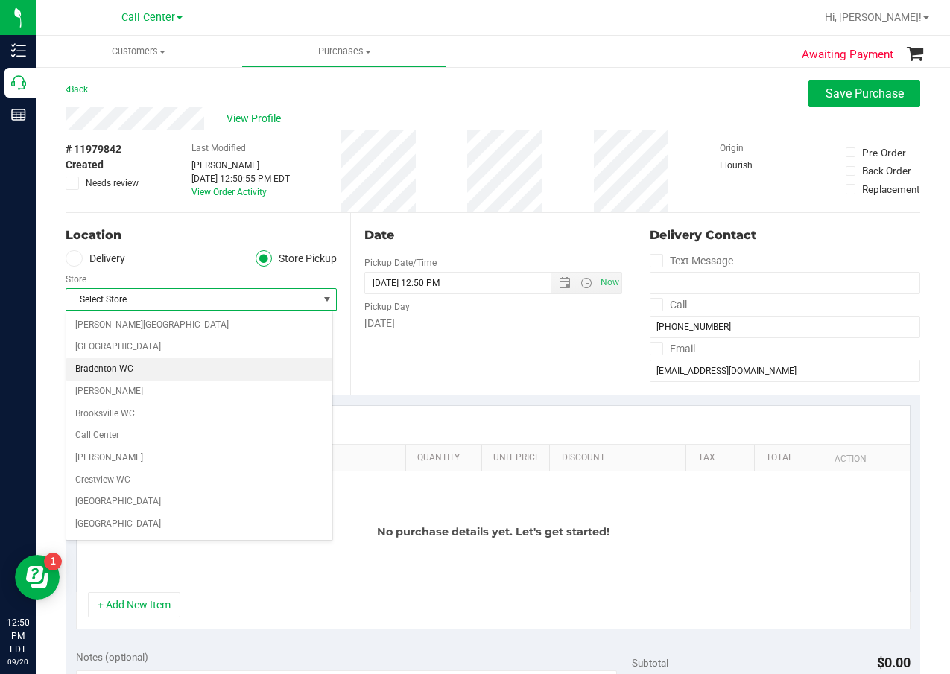
click at [178, 376] on li "Bradenton WC" at bounding box center [199, 369] width 266 height 22
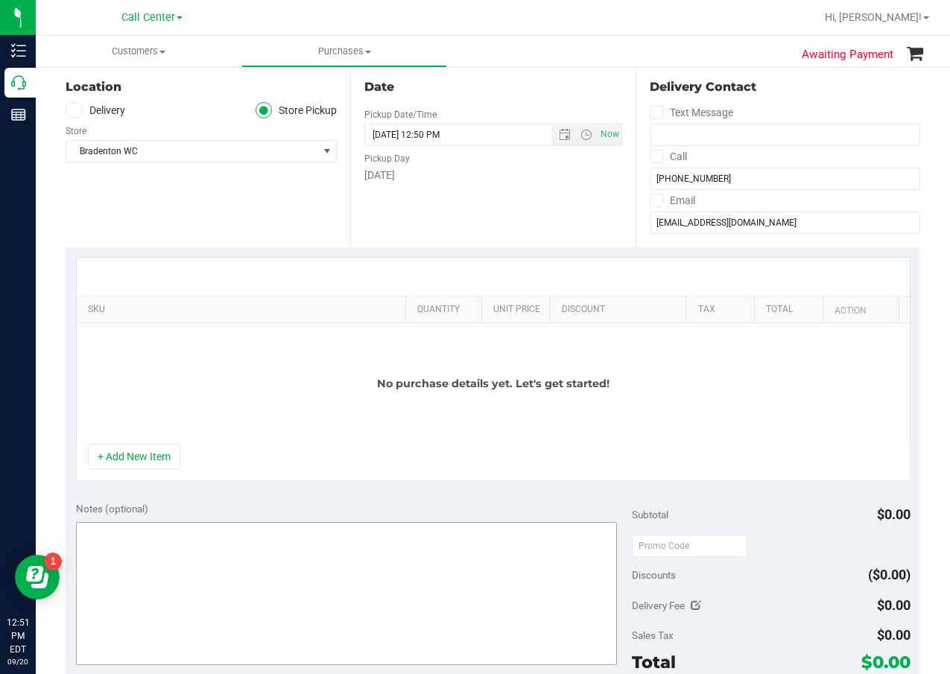
scroll to position [149, 0]
click at [196, 566] on textarea at bounding box center [347, 593] width 542 height 143
type textarea "cc dr 09/20"
click at [434, 554] on textarea at bounding box center [347, 593] width 542 height 143
click at [267, 539] on textarea at bounding box center [347, 593] width 542 height 143
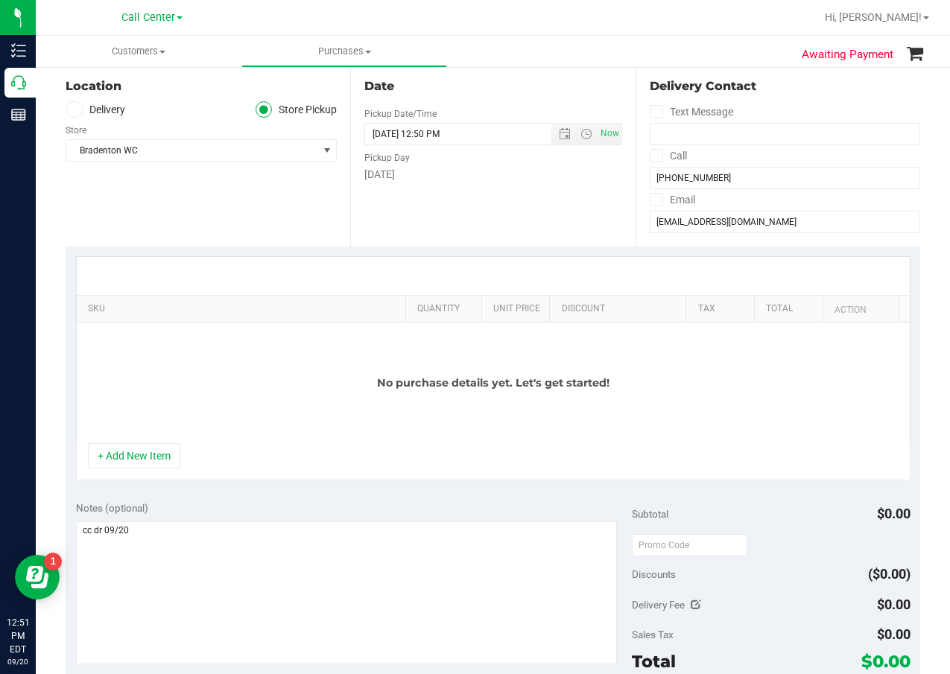
click at [246, 484] on div "SKU Quantity Unit Price Discount Tax Total Action No purchase details yet. Let'…" at bounding box center [493, 369] width 855 height 244
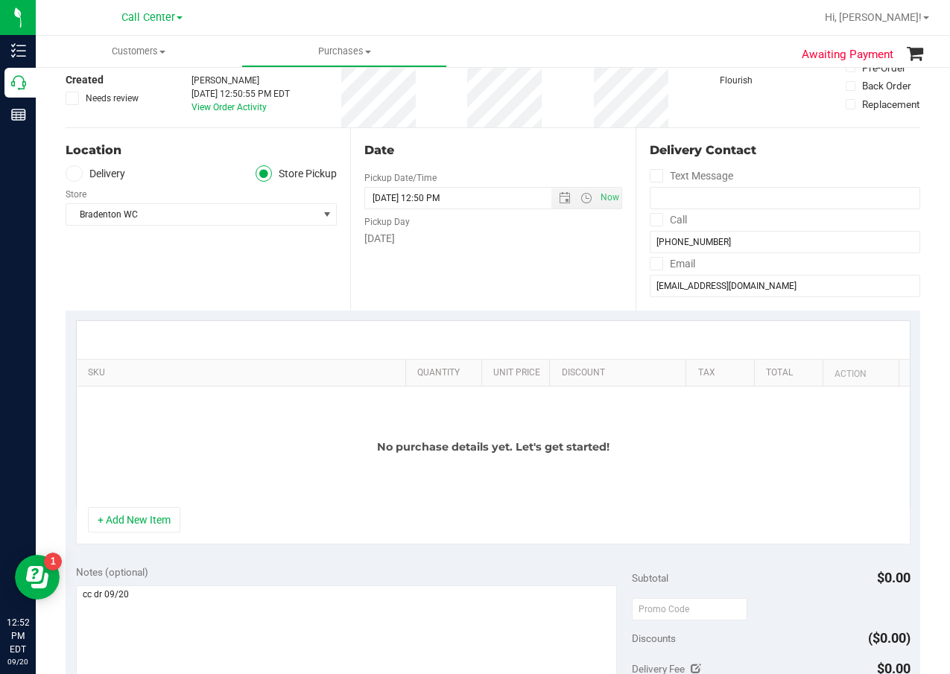
scroll to position [0, 0]
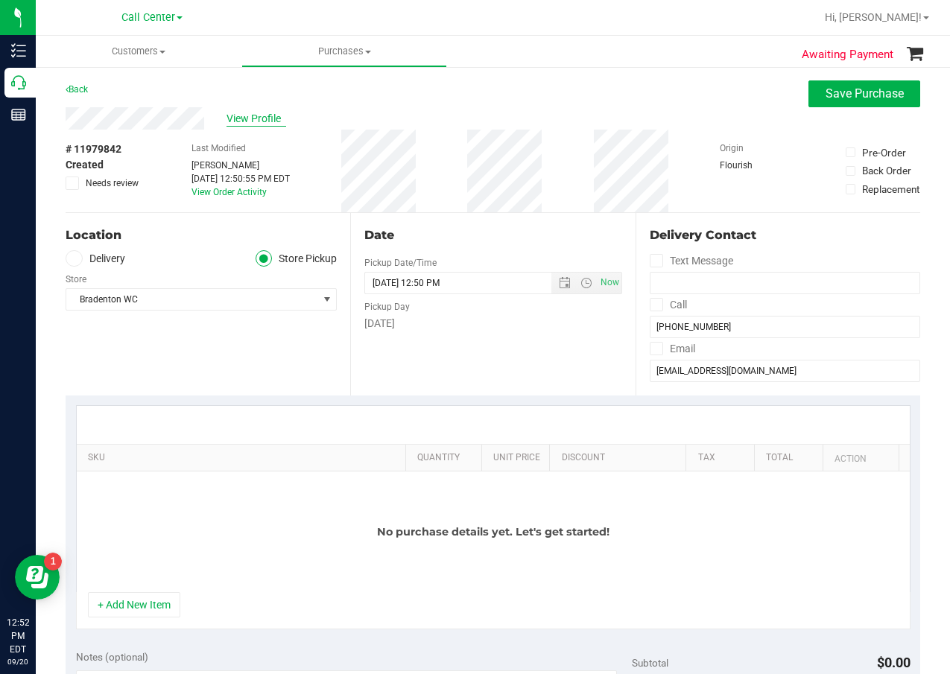
click at [270, 122] on span "View Profile" at bounding box center [257, 119] width 60 height 16
click at [252, 124] on span "View Profile" at bounding box center [257, 119] width 60 height 16
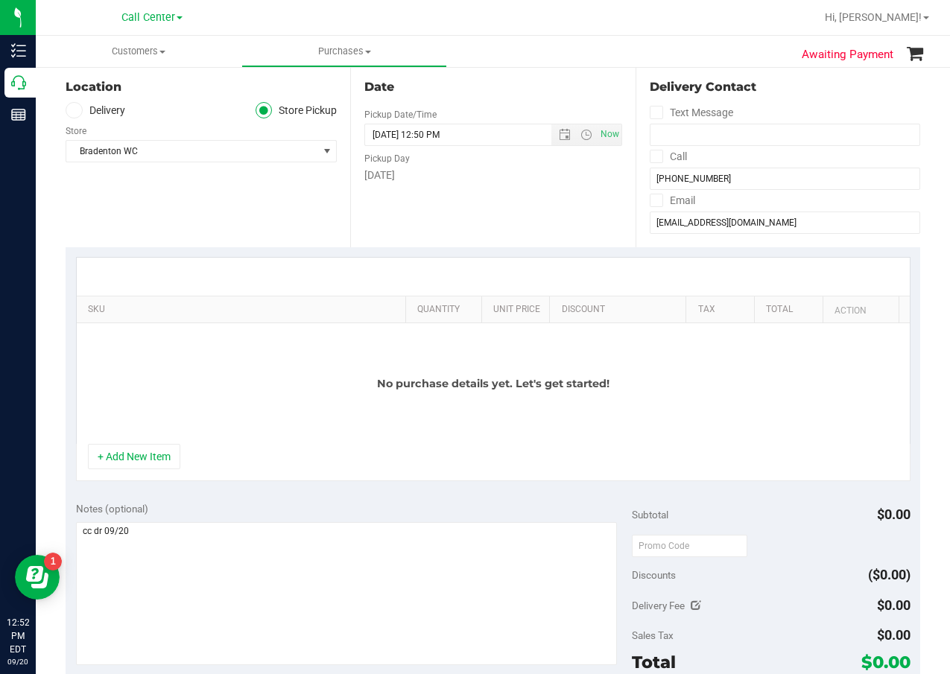
scroll to position [149, 0]
click at [269, 487] on div "SKU Quantity Unit Price Discount Tax Total Action No purchase details yet. Let'…" at bounding box center [493, 369] width 855 height 244
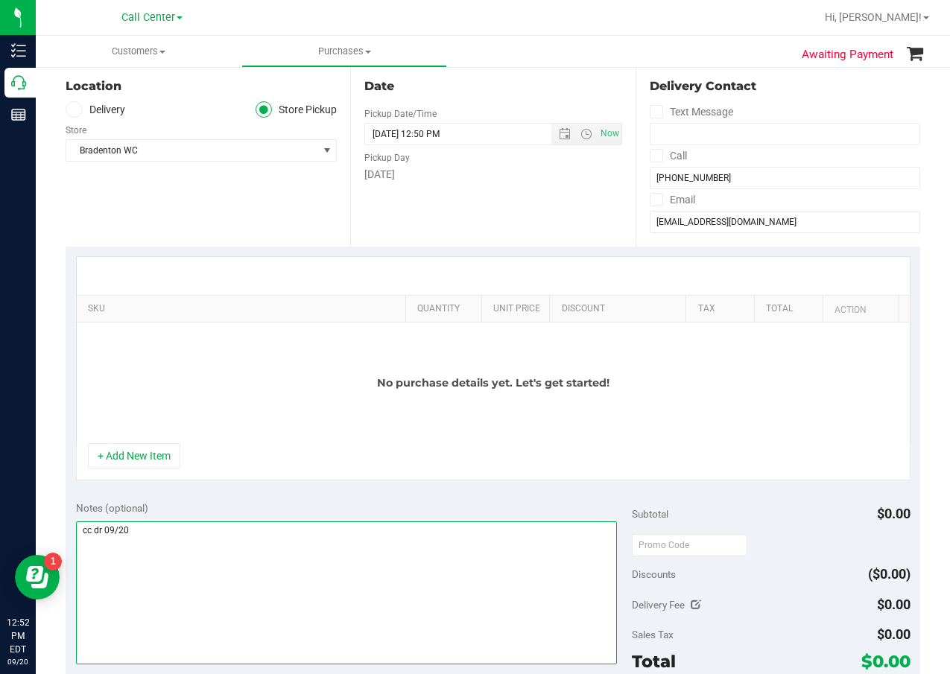
click at [270, 551] on textarea at bounding box center [347, 593] width 542 height 143
click at [144, 583] on textarea at bounding box center [347, 593] width 542 height 143
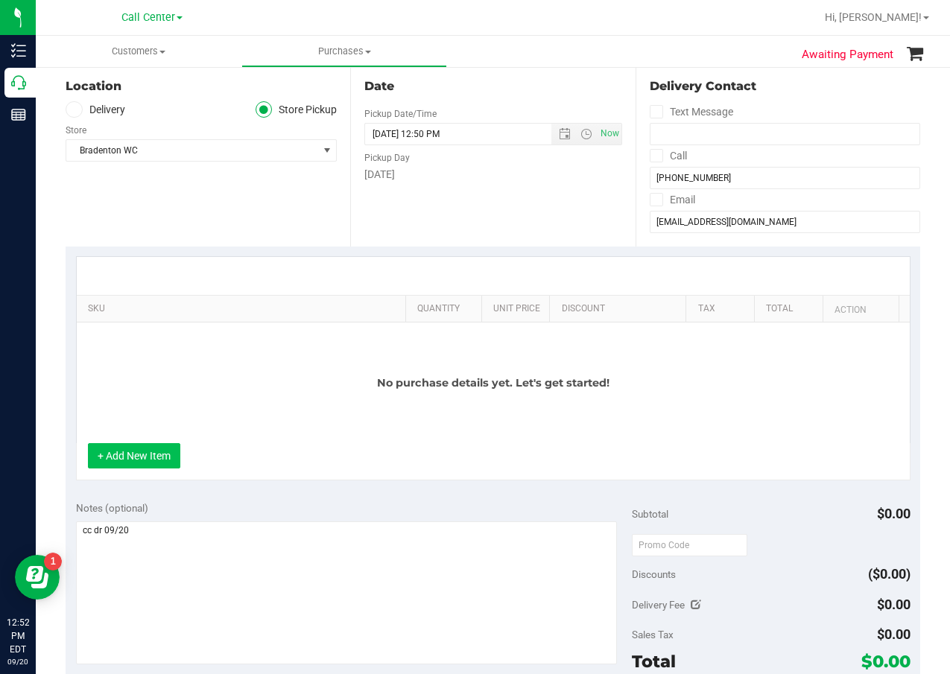
click at [151, 461] on button "+ Add New Item" at bounding box center [134, 455] width 92 height 25
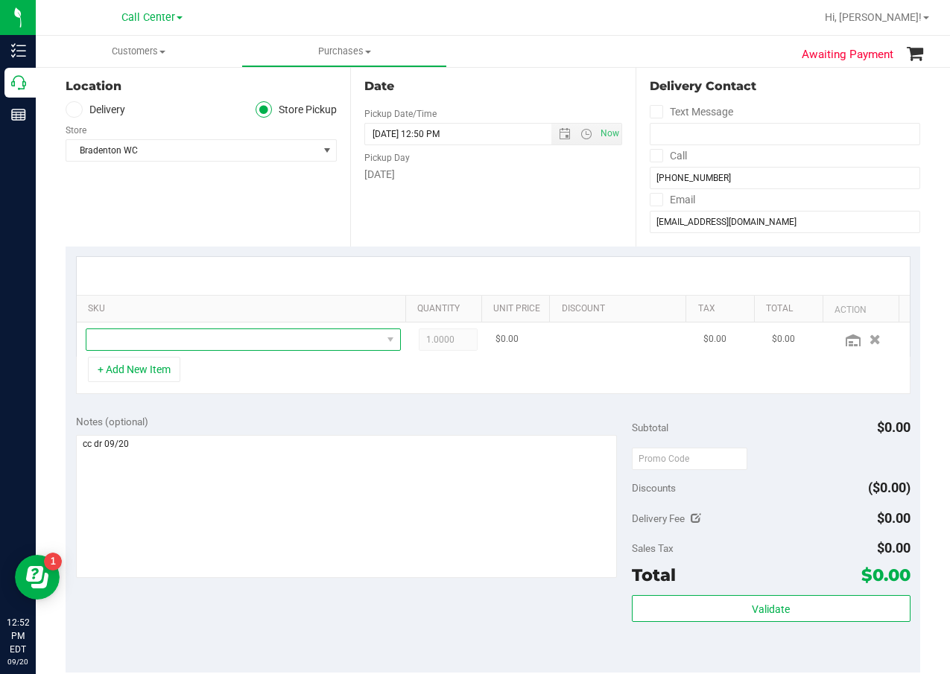
click at [206, 349] on span "NO DATA FOUND" at bounding box center [233, 339] width 295 height 21
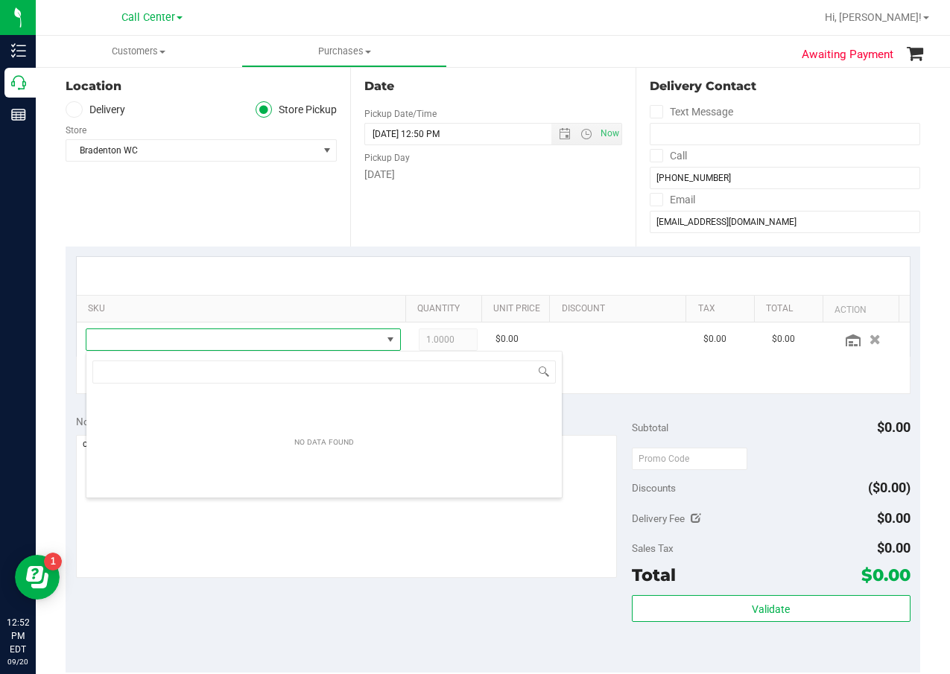
scroll to position [22, 307]
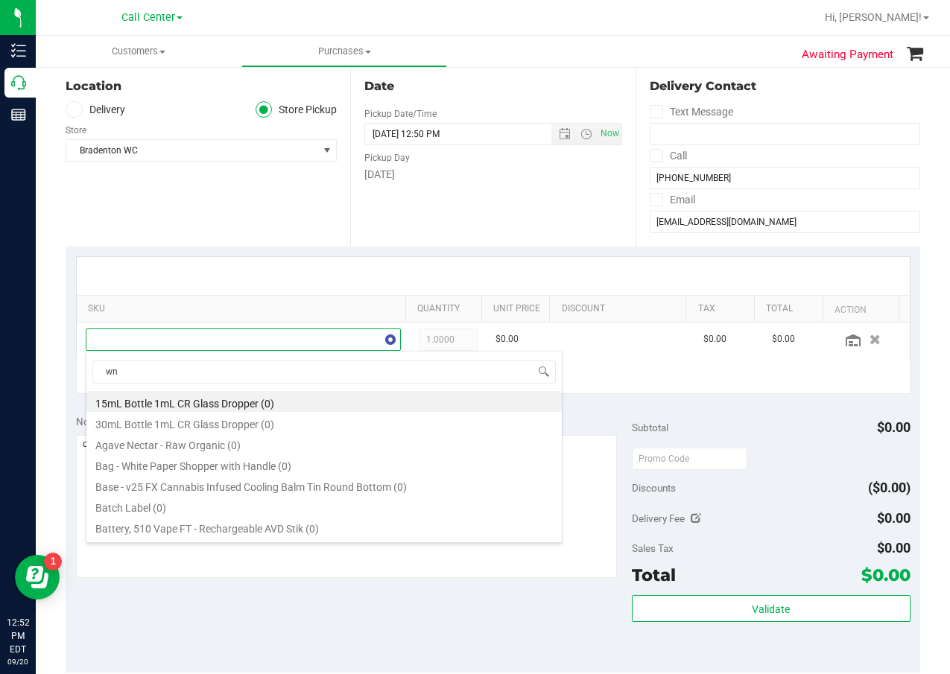
type input "wna"
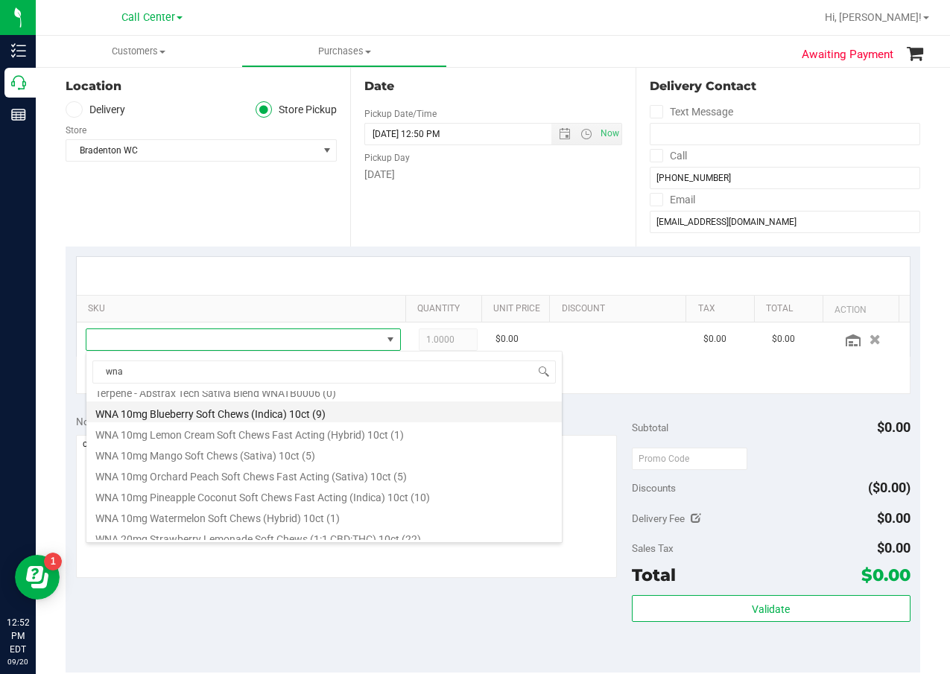
scroll to position [423, 0]
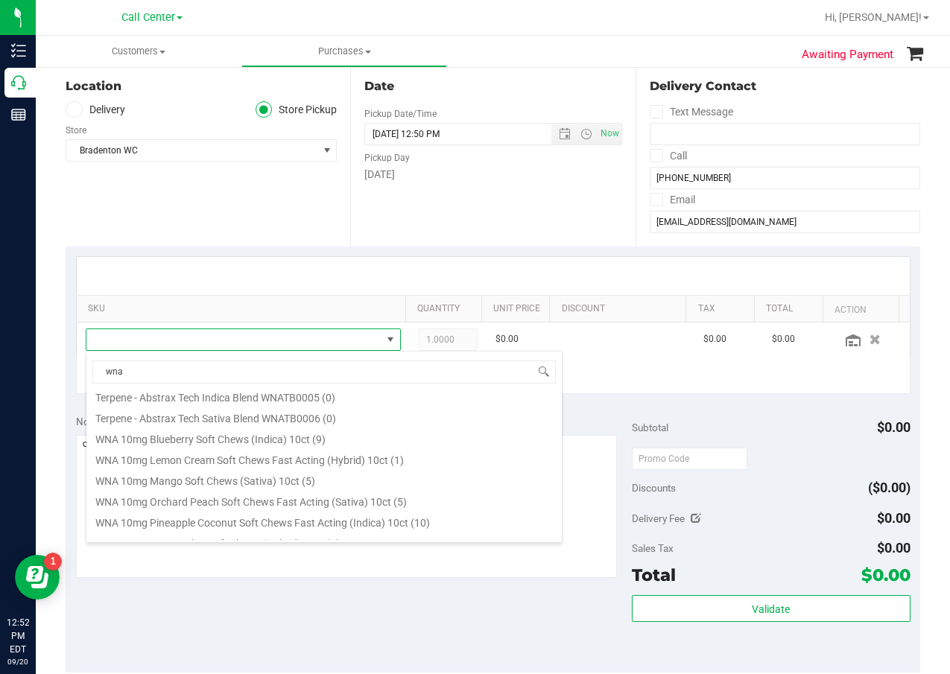
drag, startPoint x: 276, startPoint y: 472, endPoint x: 197, endPoint y: 422, distance: 94.1
click at [276, 472] on li "WNA 10mg Mango Soft Chews (Sativa) 10ct (5)" at bounding box center [323, 479] width 475 height 21
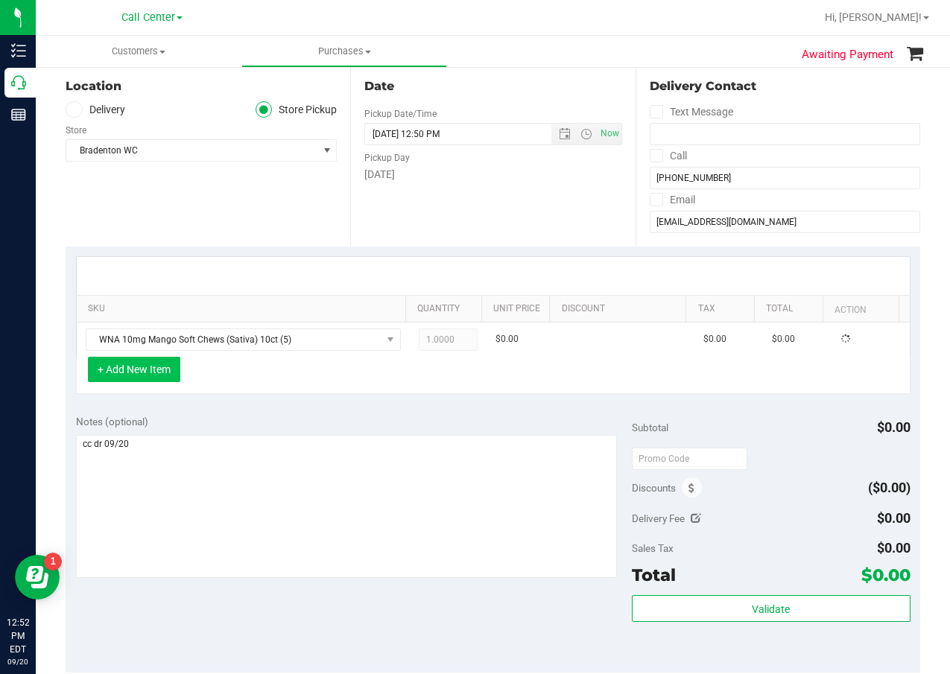
click at [118, 373] on button "+ Add New Item" at bounding box center [134, 369] width 92 height 25
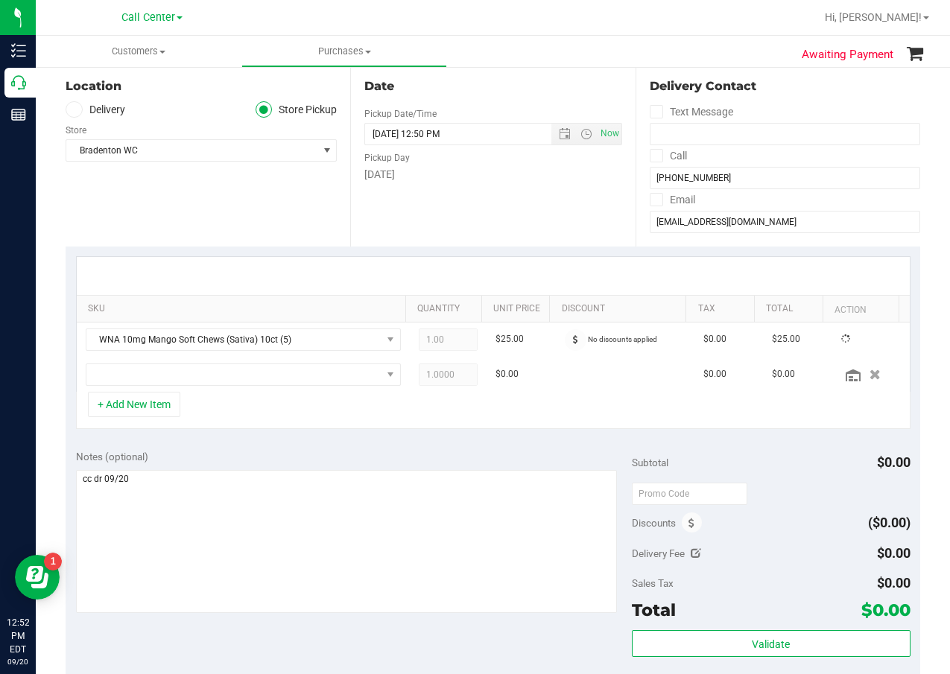
click at [132, 392] on div "+ Add New Item" at bounding box center [493, 410] width 835 height 37
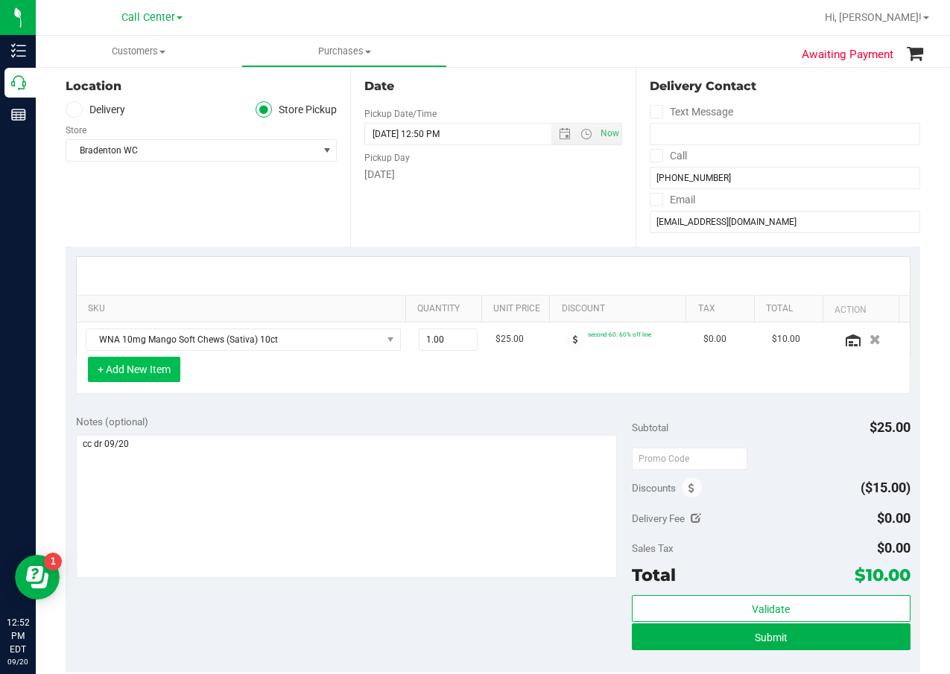
click at [140, 377] on button "+ Add New Item" at bounding box center [134, 369] width 92 height 25
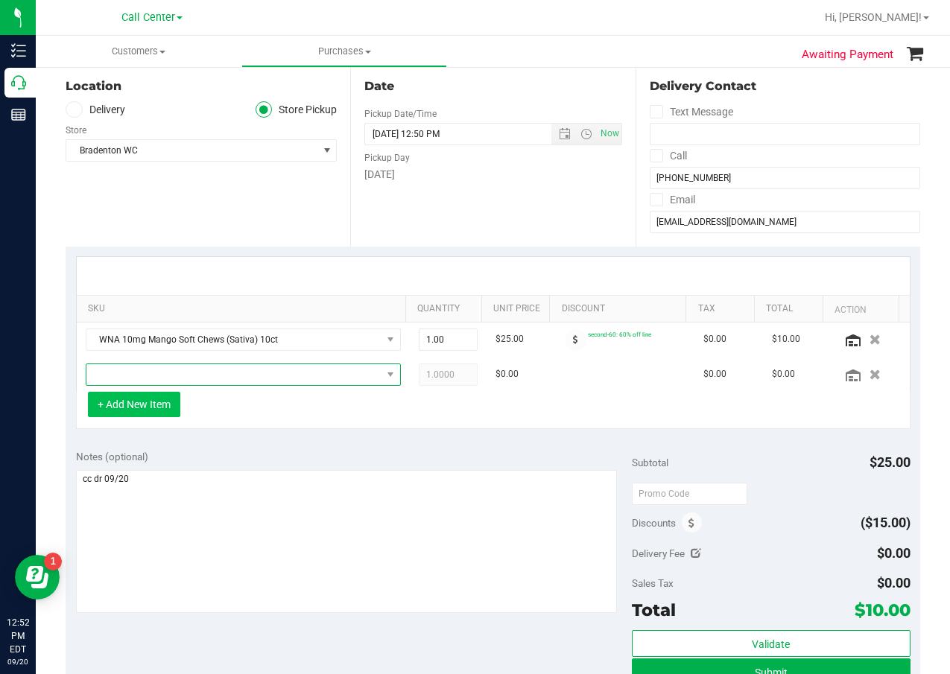
click at [140, 377] on span "NO DATA FOUND" at bounding box center [233, 374] width 295 height 21
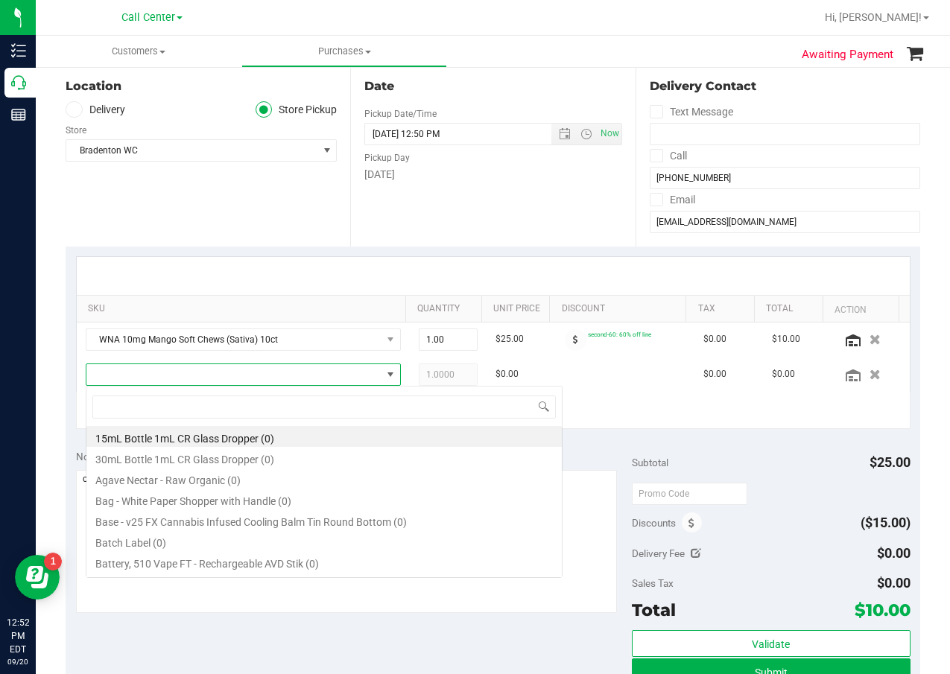
scroll to position [22, 297]
type input "wna"
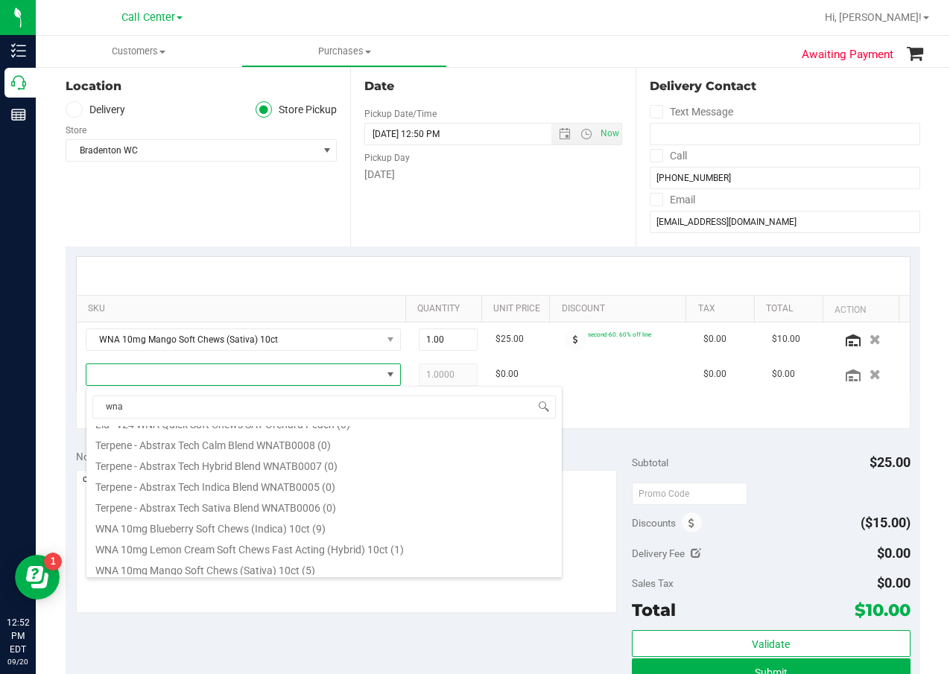
scroll to position [447, 0]
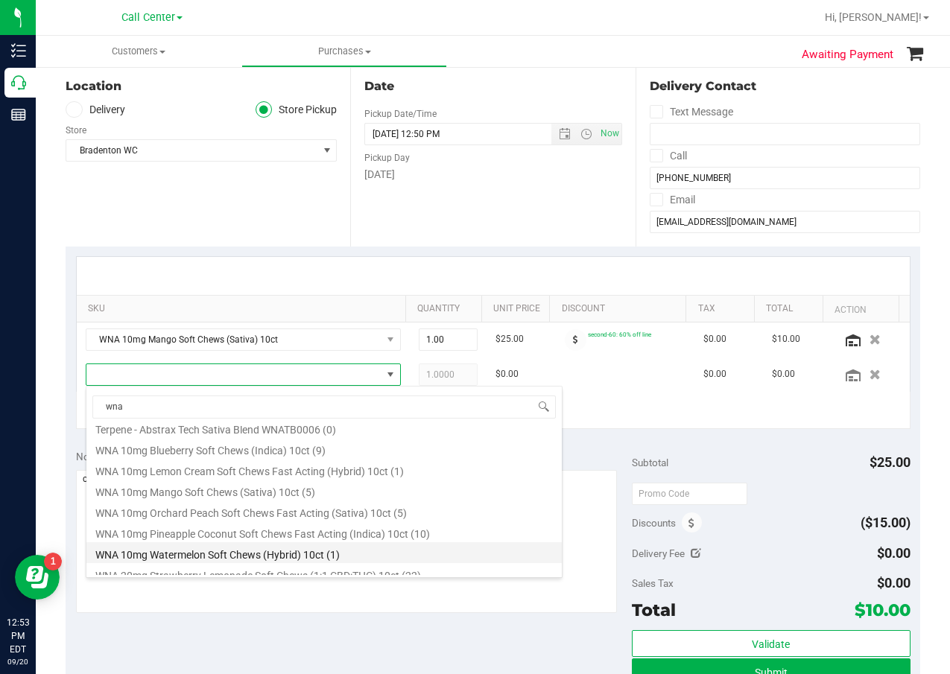
click at [236, 557] on li "WNA 10mg Watermelon Soft Chews (Hybrid) 10ct (1)" at bounding box center [323, 552] width 475 height 21
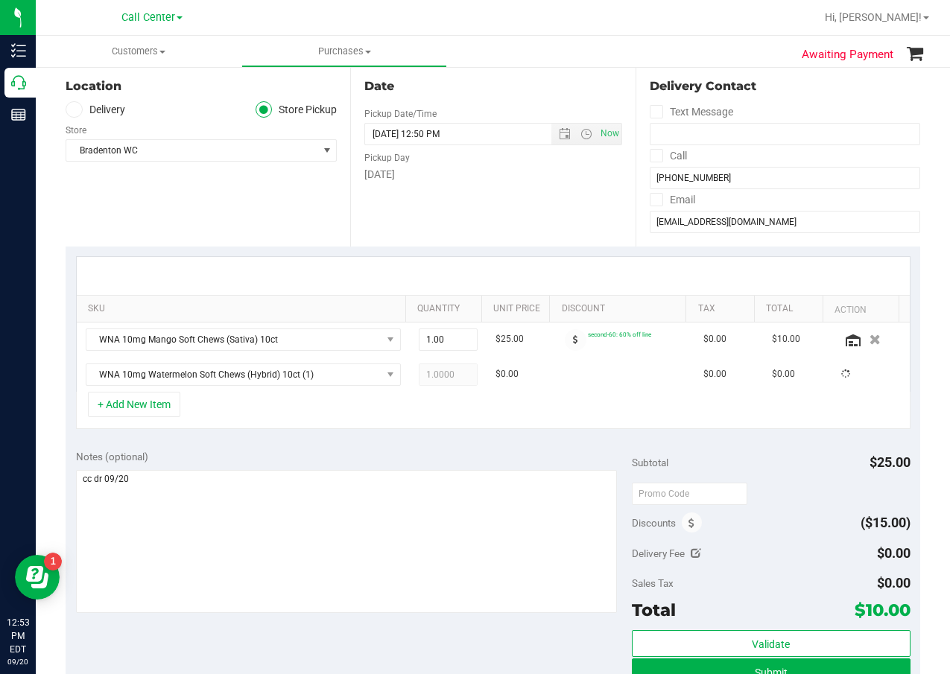
click at [172, 428] on div "+ Add New Item" at bounding box center [493, 410] width 835 height 37
click at [148, 402] on button "+ Add New Item" at bounding box center [134, 404] width 92 height 25
click at [150, 405] on button "+ Add New Item" at bounding box center [134, 404] width 92 height 25
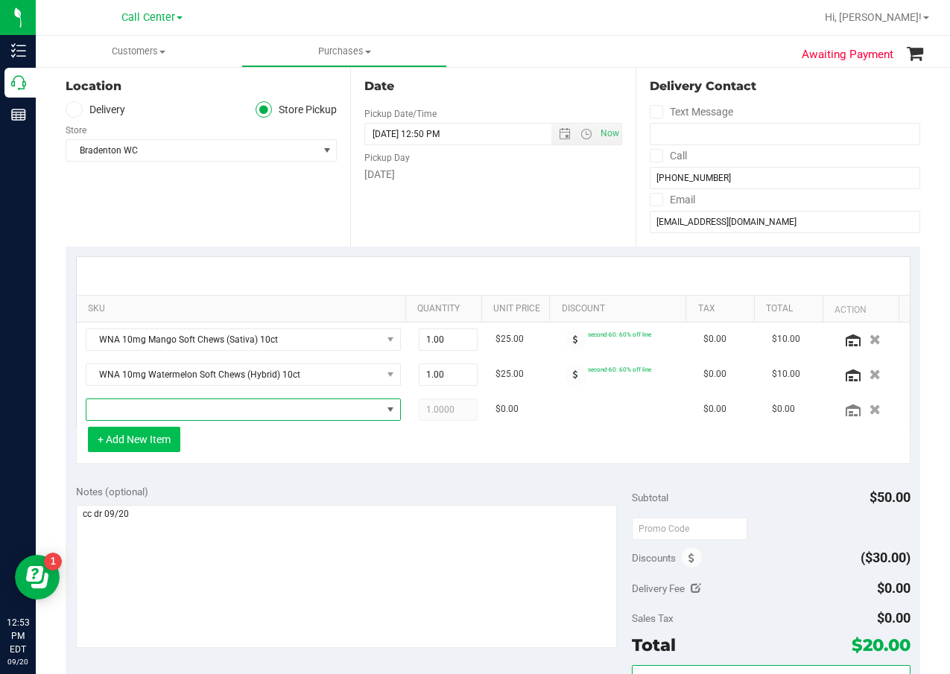
click at [150, 405] on span "NO DATA FOUND" at bounding box center [233, 409] width 295 height 21
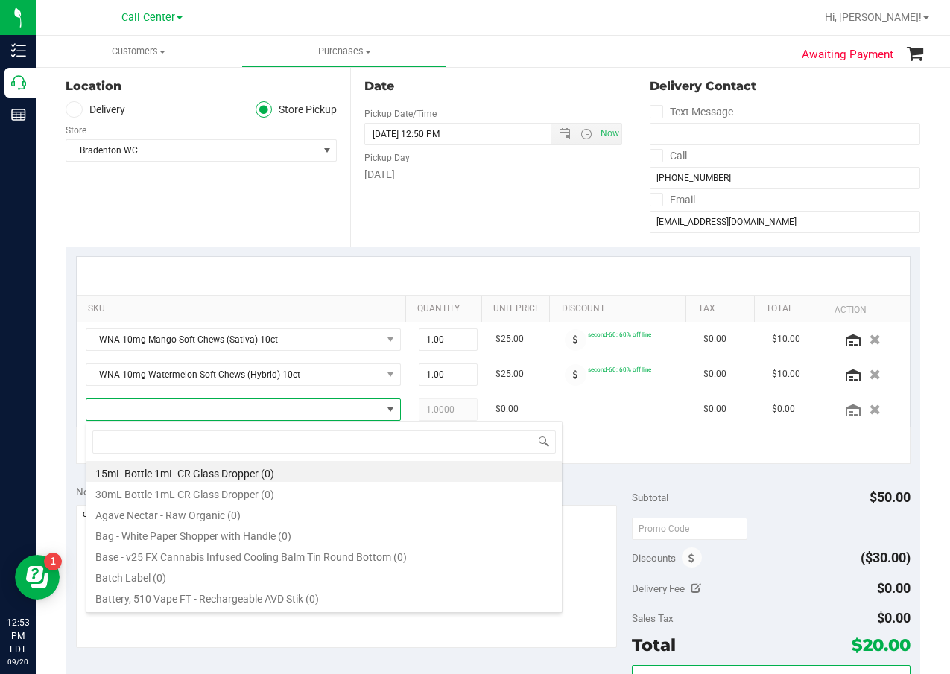
scroll to position [22, 297]
type input "wna"
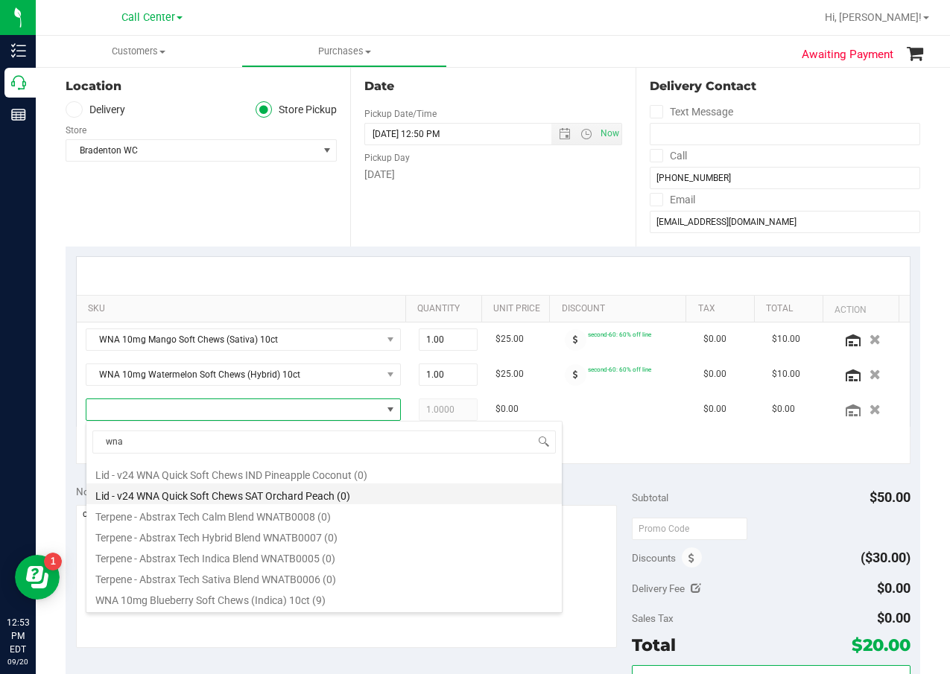
scroll to position [373, 0]
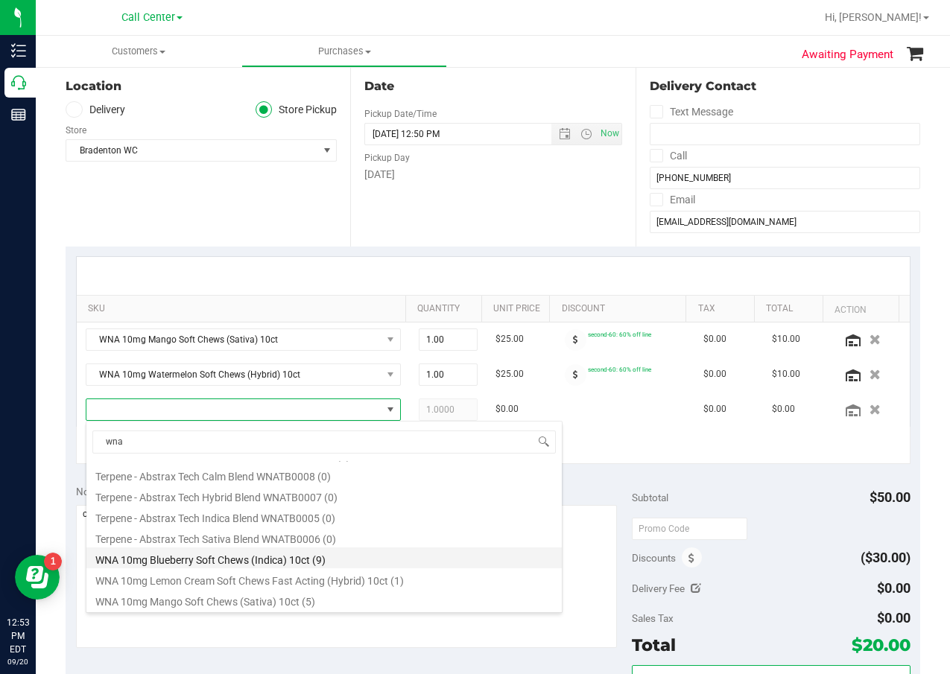
click at [320, 563] on li "WNA 10mg Blueberry Soft Chews (Indica) 10ct (9)" at bounding box center [323, 558] width 475 height 21
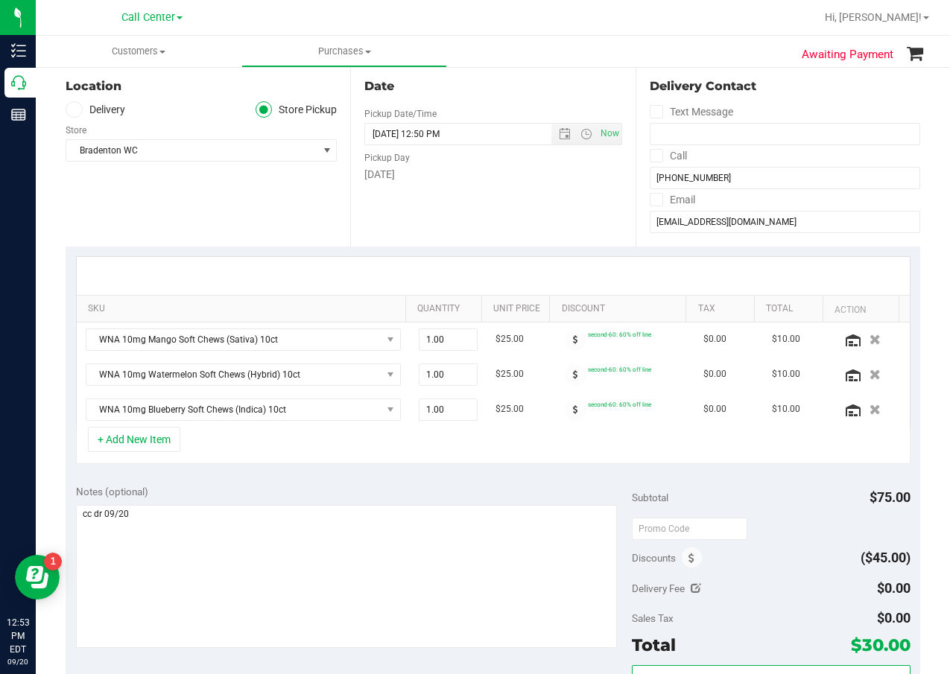
scroll to position [298, 0]
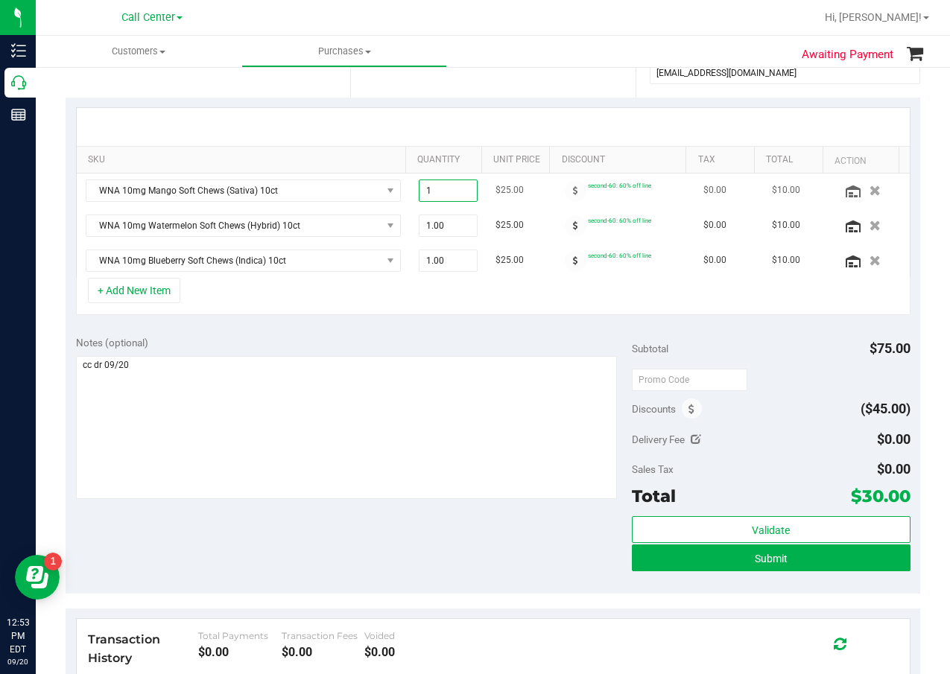
click at [438, 201] on span "1.00 1" at bounding box center [448, 191] width 59 height 22
type input "2"
type input "2.00"
click at [452, 218] on span "1.00 1" at bounding box center [448, 226] width 59 height 22
click at [450, 225] on span "1.00 1" at bounding box center [448, 226] width 59 height 22
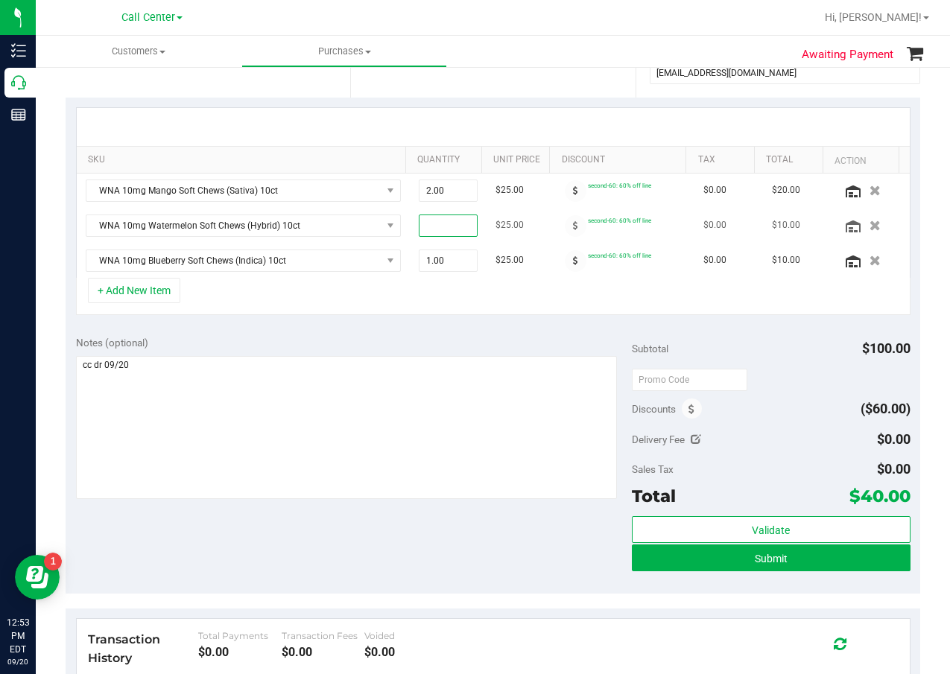
type input "2"
type input "2.00"
click at [452, 260] on span "1.00 1" at bounding box center [448, 261] width 59 height 22
click at [446, 266] on span "1.00 1" at bounding box center [448, 261] width 59 height 22
type input "2"
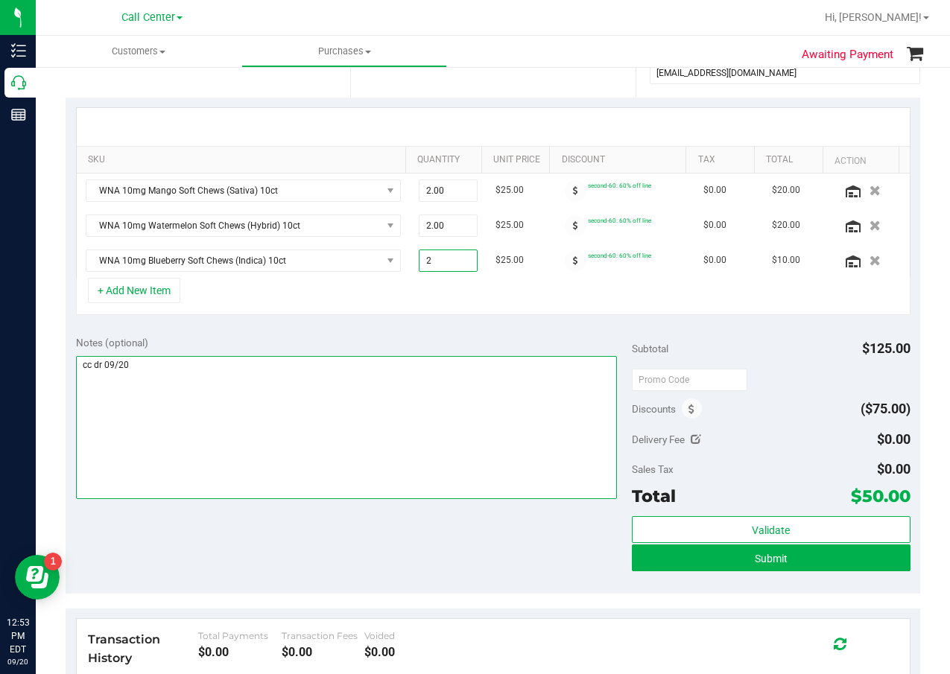
type input "2.00"
click at [439, 356] on textarea at bounding box center [347, 427] width 542 height 143
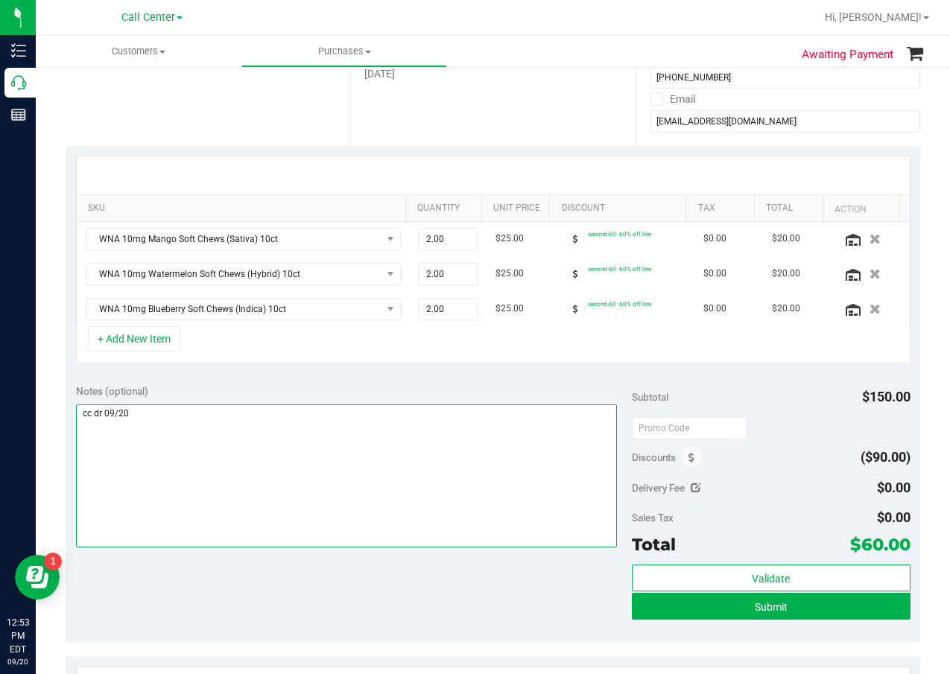
scroll to position [224, 0]
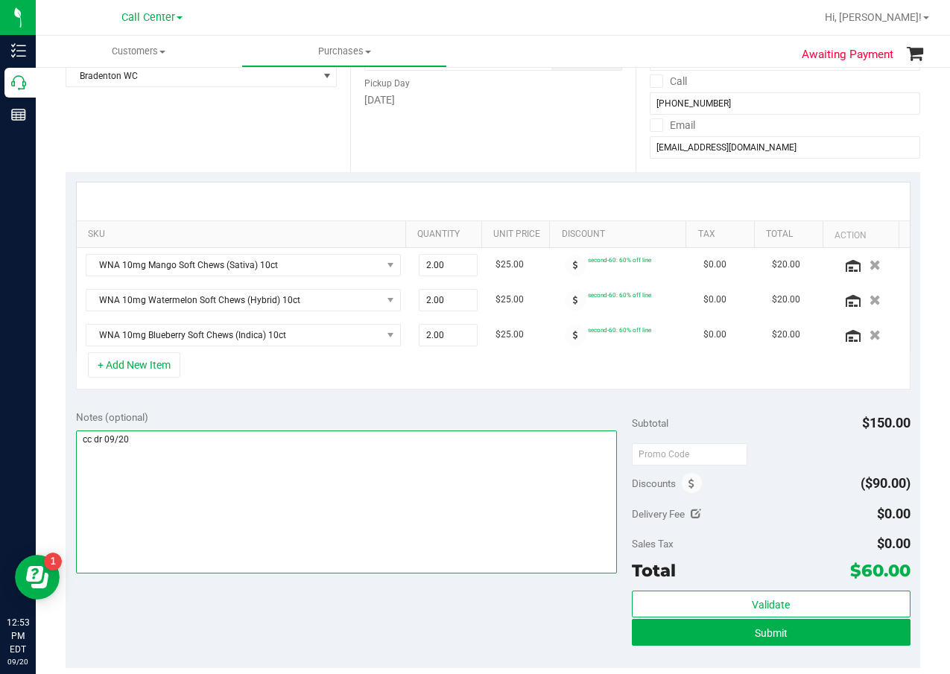
click at [211, 476] on textarea at bounding box center [347, 502] width 542 height 143
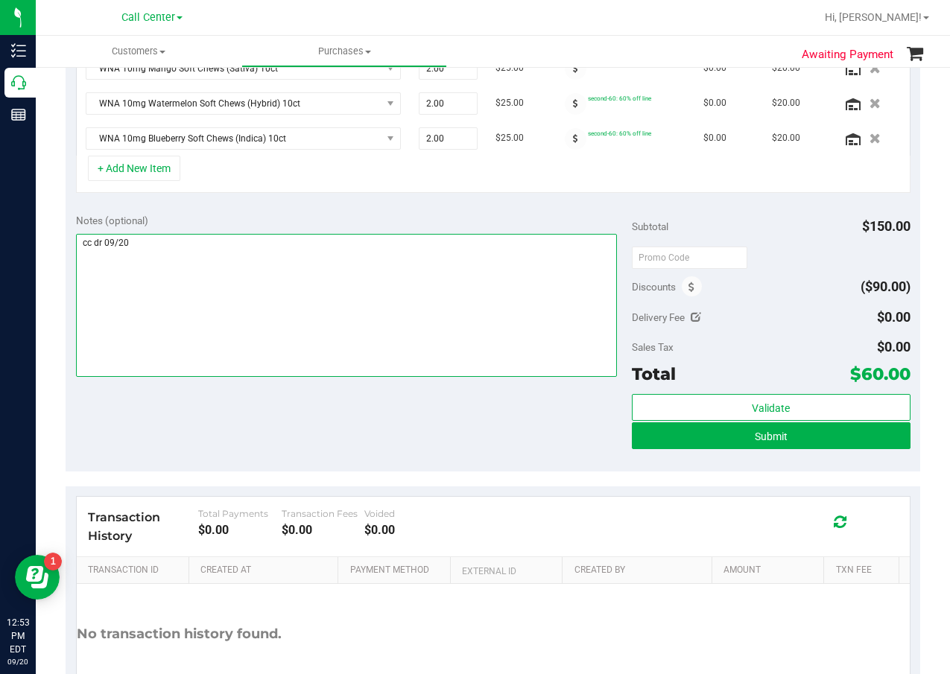
scroll to position [519, 0]
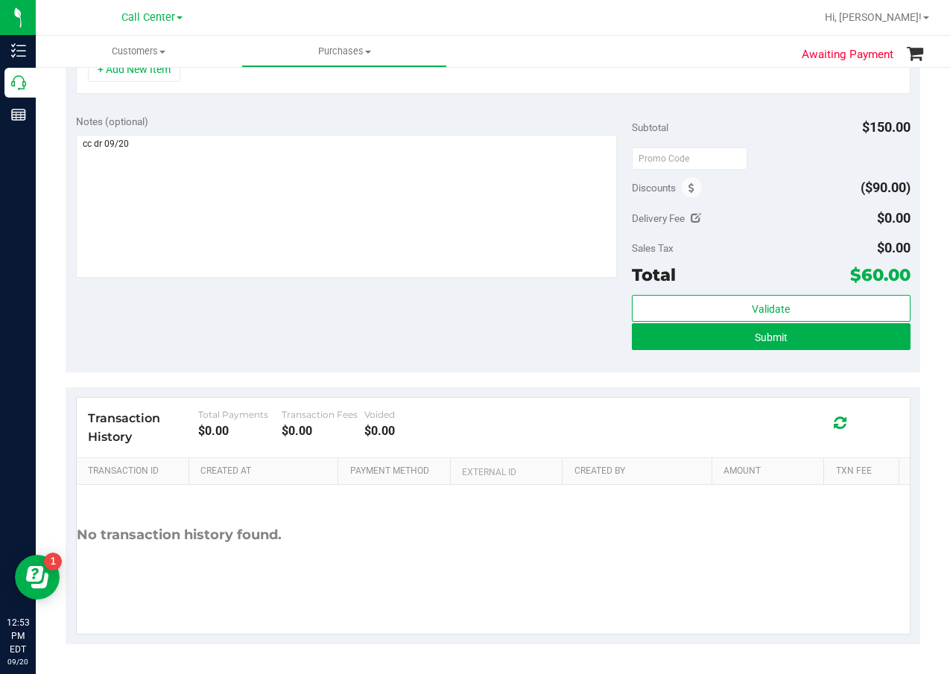
click at [532, 335] on div "Notes (optional) Subtotal $150.00 Discounts ($90.00) Delivery Fee $0.00 Sales T…" at bounding box center [493, 238] width 855 height 268
click at [589, 348] on div "Notes (optional) Subtotal $150.00 Discounts ($90.00) Delivery Fee $0.00 Sales T…" at bounding box center [493, 238] width 855 height 268
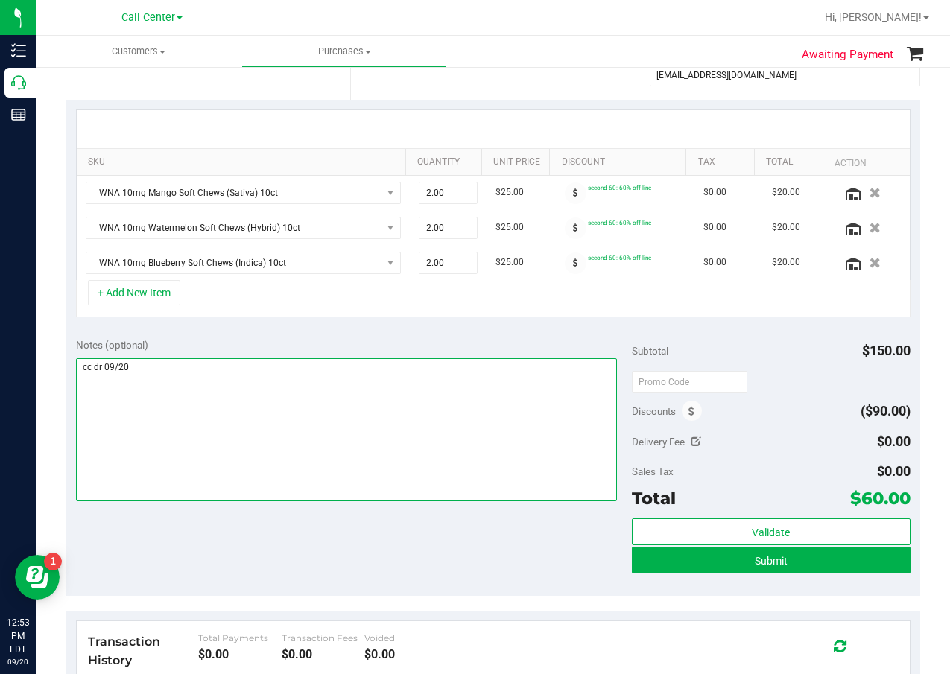
click at [469, 390] on textarea at bounding box center [347, 429] width 542 height 143
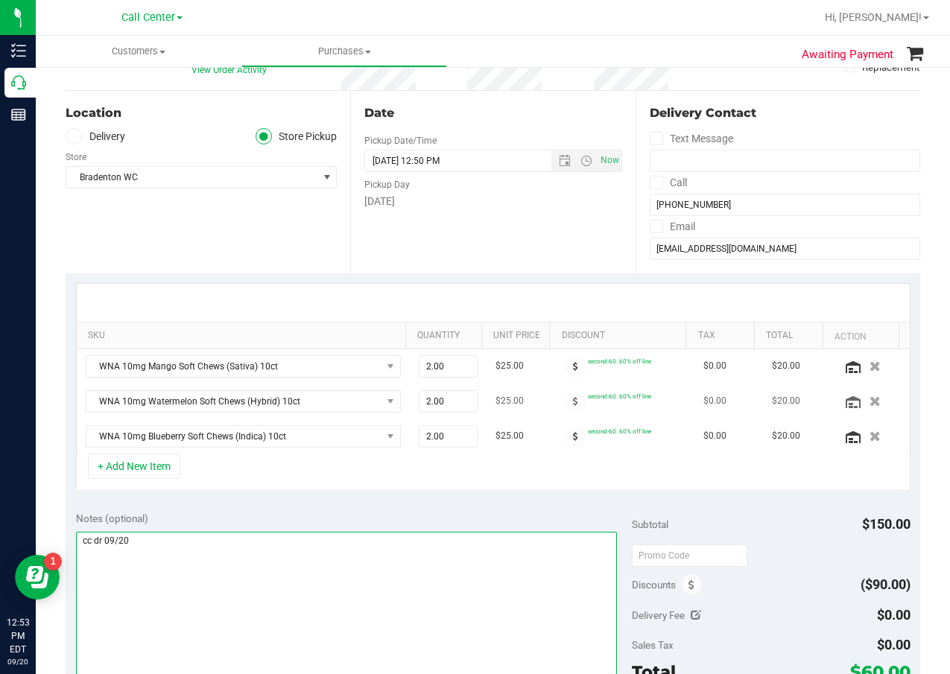
scroll to position [296, 0]
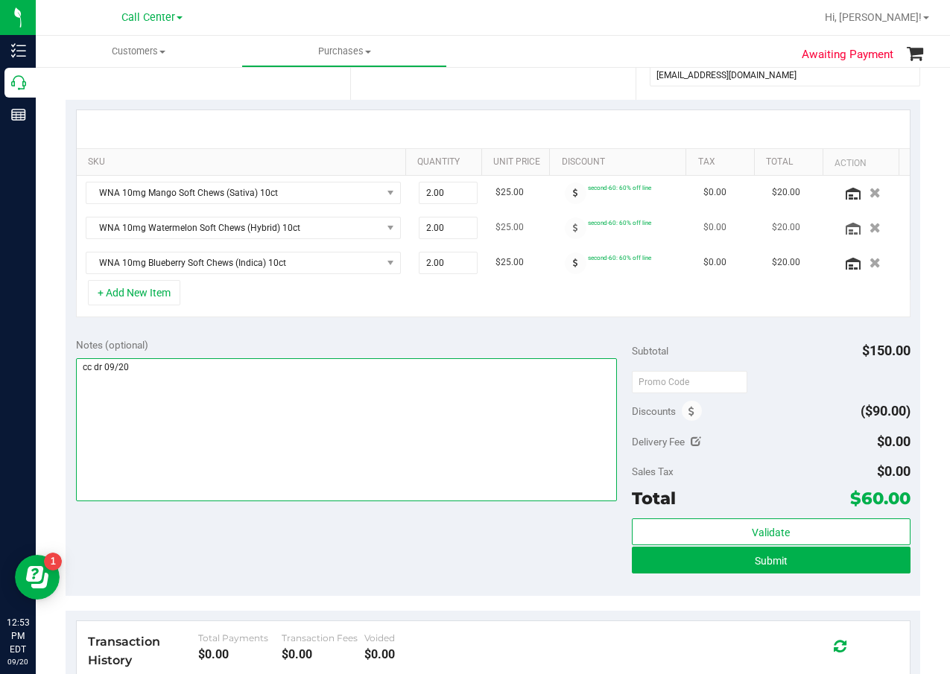
click at [397, 428] on textarea at bounding box center [347, 429] width 542 height 143
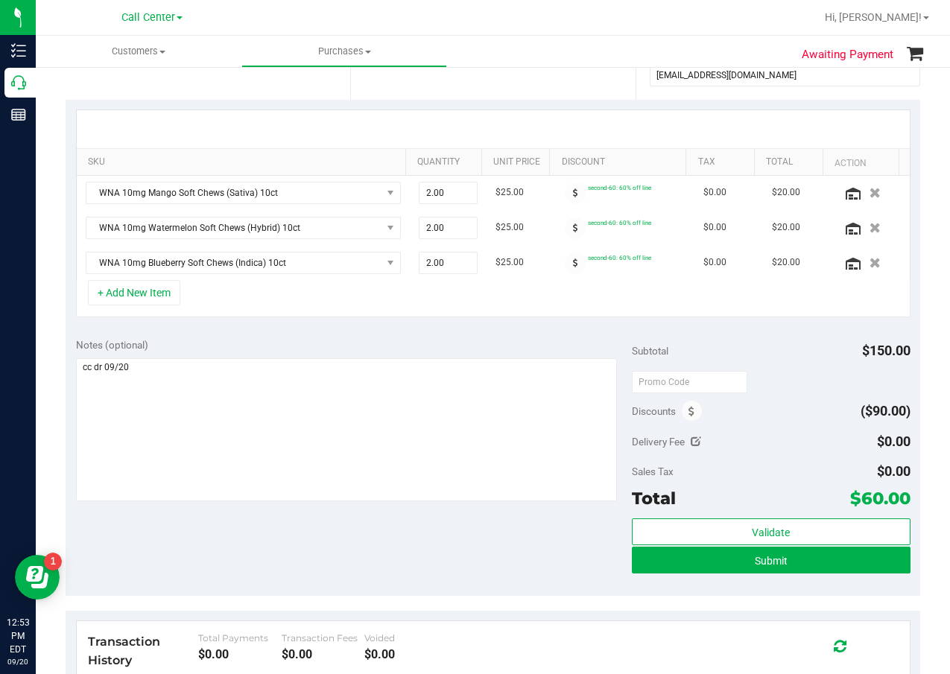
click at [410, 504] on div at bounding box center [347, 431] width 542 height 147
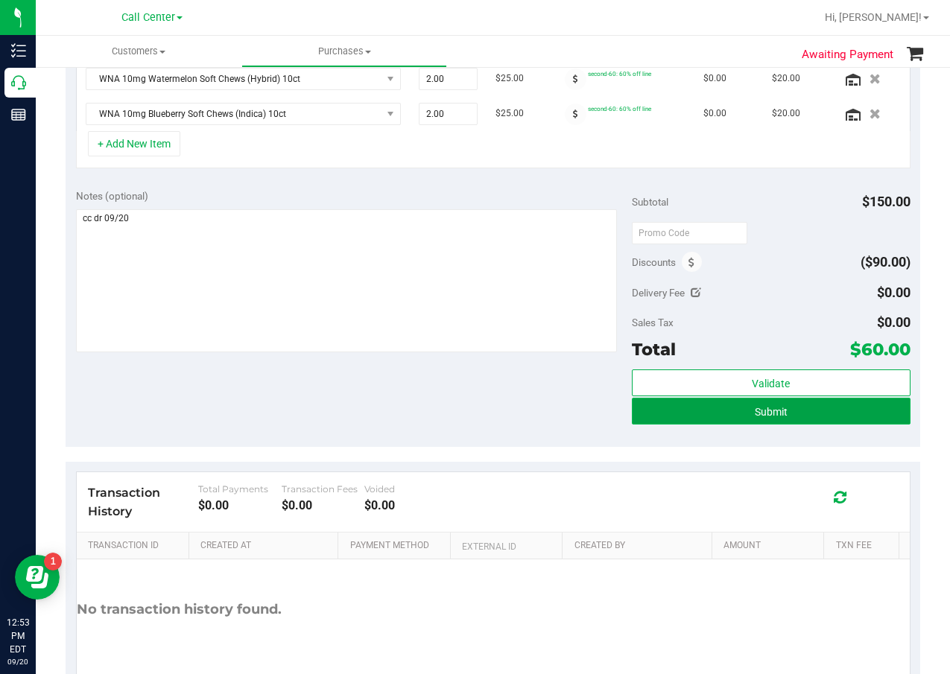
click at [714, 420] on button "Submit" at bounding box center [771, 411] width 278 height 27
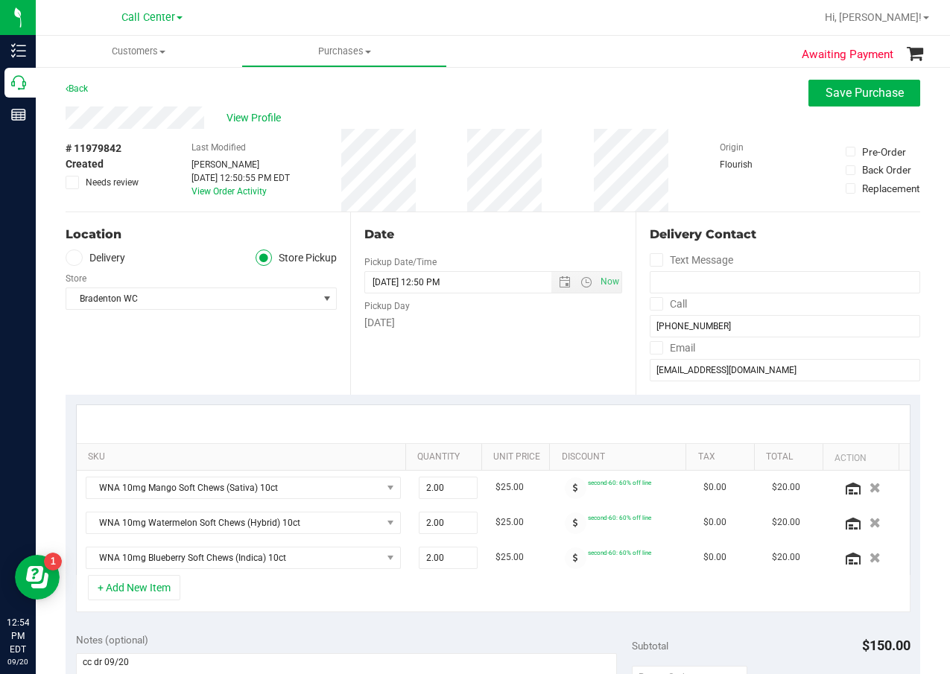
scroll to position [0, 0]
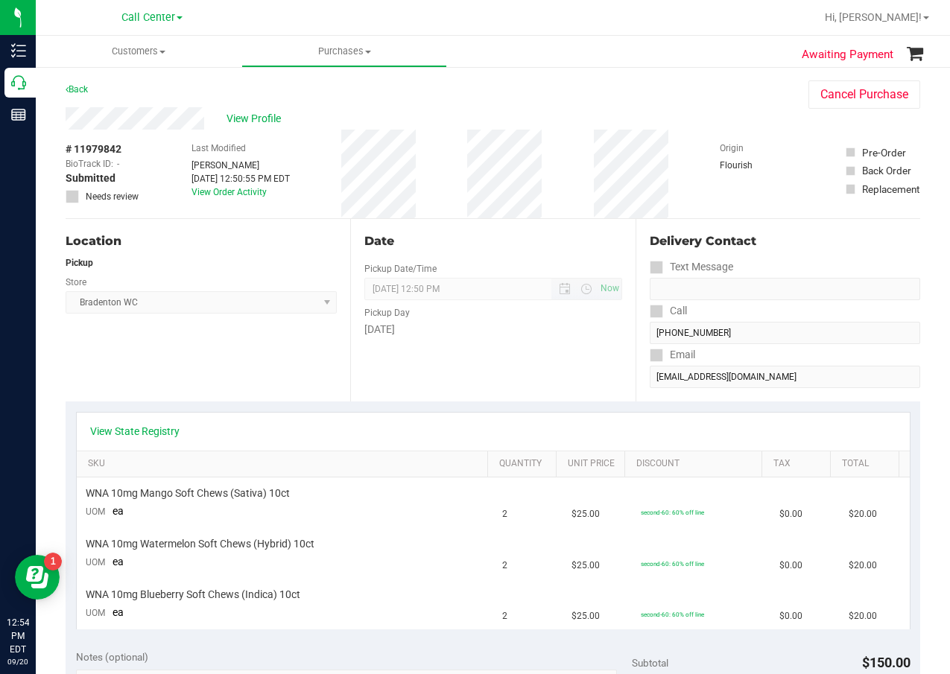
drag, startPoint x: 611, startPoint y: 279, endPoint x: 604, endPoint y: 279, distance: 7.5
click at [611, 279] on span "09/20/2025 12:50 PM Now" at bounding box center [492, 289] width 257 height 22
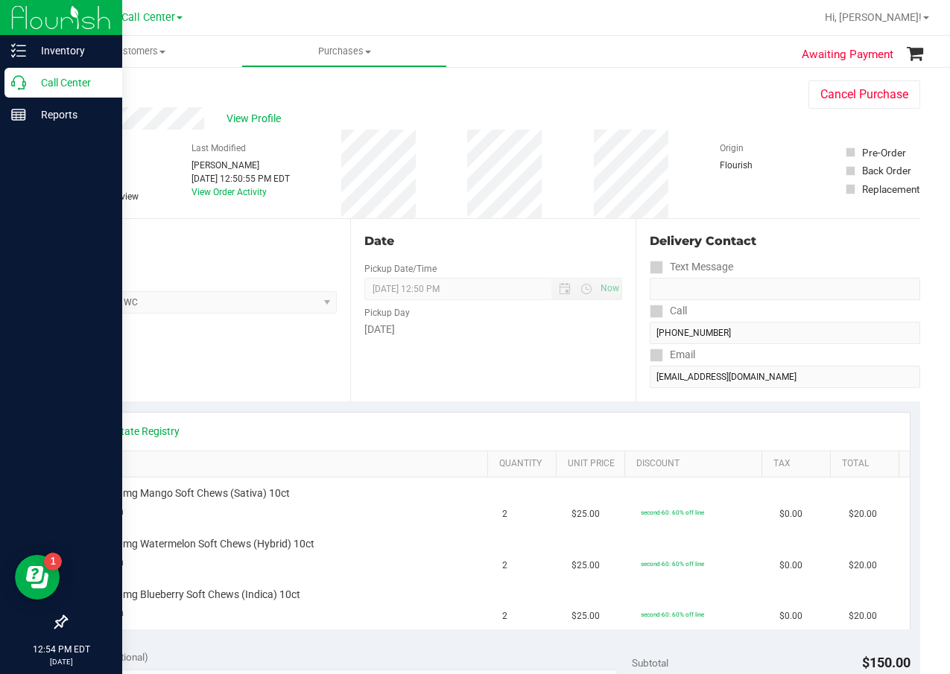
click at [28, 89] on p "Call Center" at bounding box center [70, 83] width 89 height 18
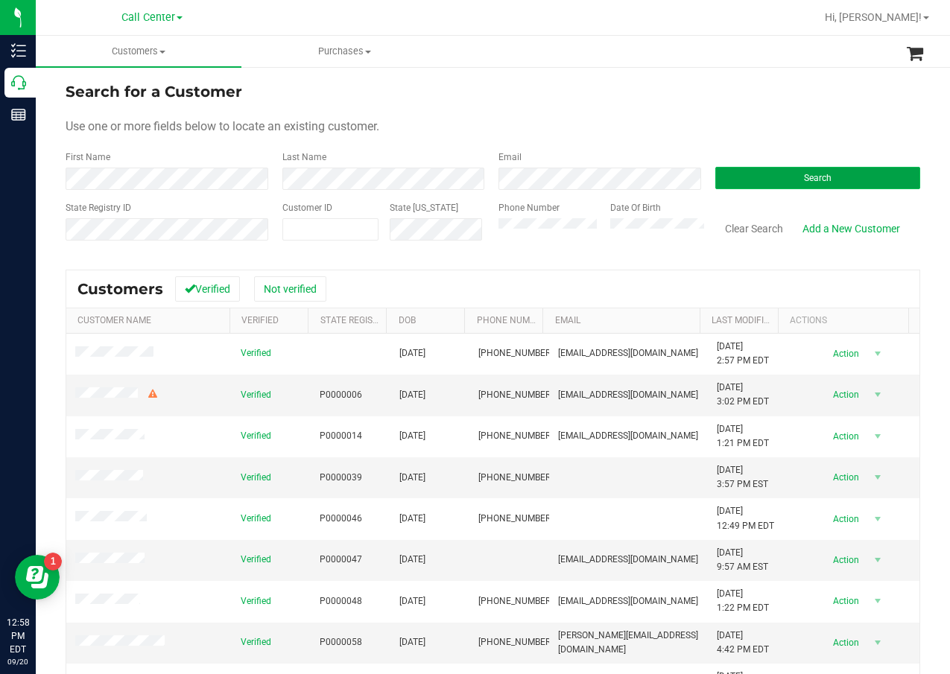
click at [779, 180] on button "Search" at bounding box center [818, 178] width 206 height 22
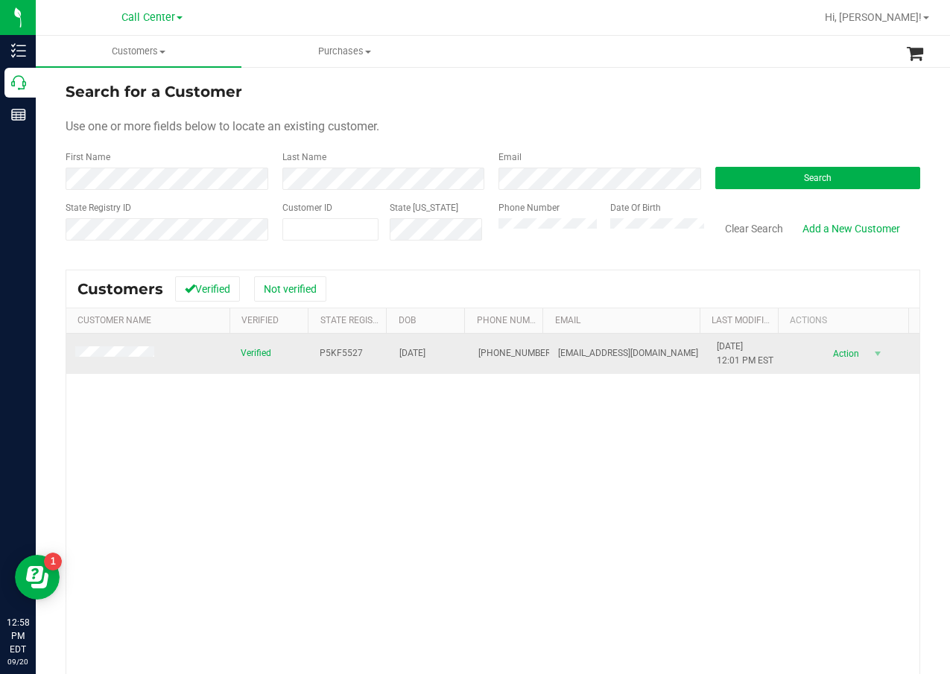
click at [342, 351] on span "P5KF5527" at bounding box center [341, 353] width 43 height 14
click at [399, 350] on span "06/15/1957" at bounding box center [412, 353] width 26 height 14
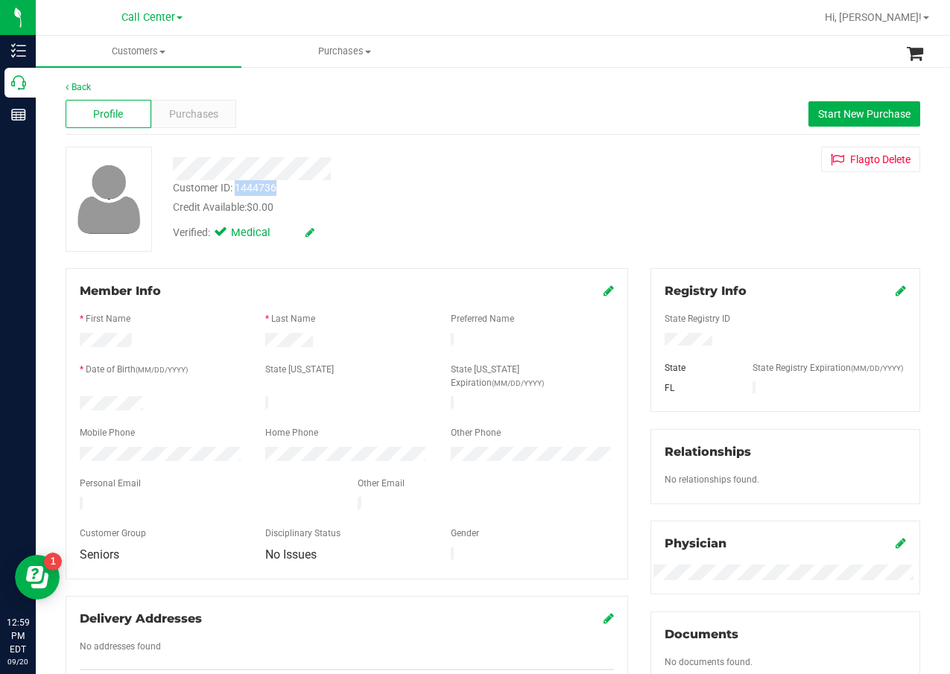
drag, startPoint x: 283, startPoint y: 185, endPoint x: 238, endPoint y: 188, distance: 45.6
click at [238, 188] on div "Customer ID: 1444736 Credit Available: $0.00" at bounding box center [381, 197] width 439 height 35
click at [595, 239] on div "Customer ID: 1444736 Credit Available: $0.00 Verified: Medical Flag to Delete" at bounding box center [492, 199] width 877 height 105
click at [715, 338] on div at bounding box center [785, 341] width 264 height 16
click at [442, 169] on div at bounding box center [381, 168] width 439 height 23
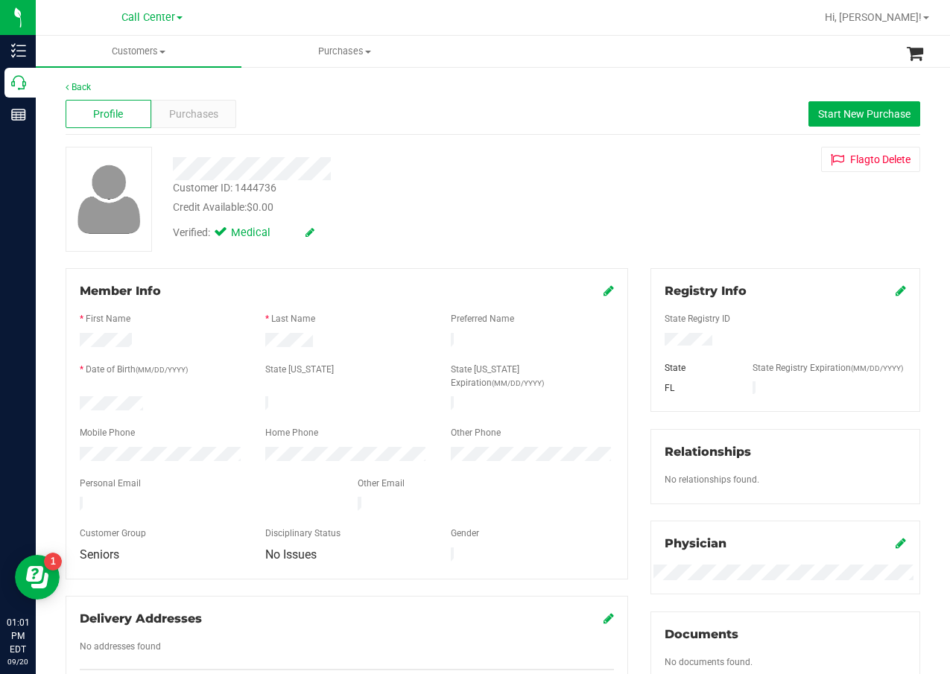
click at [477, 229] on div "Verified: Medical" at bounding box center [381, 231] width 439 height 33
click at [250, 185] on div "Customer ID: 1444736" at bounding box center [225, 188] width 104 height 16
click at [250, 186] on div "Customer ID: 1444736" at bounding box center [225, 188] width 104 height 16
click at [404, 245] on div "Verified: Medical" at bounding box center [381, 231] width 439 height 33
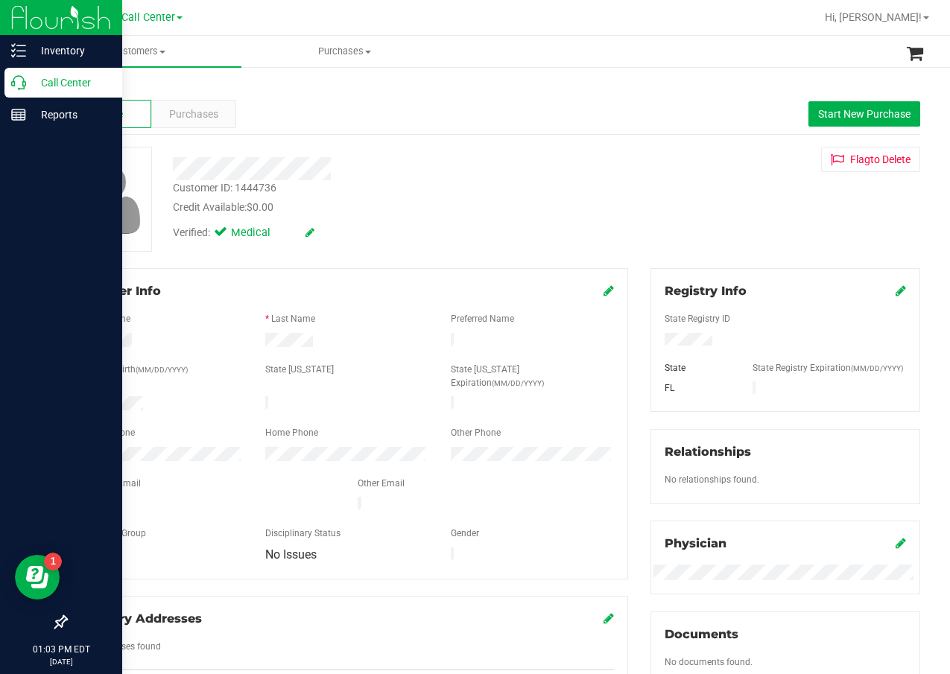
click at [17, 85] on icon at bounding box center [18, 82] width 15 height 15
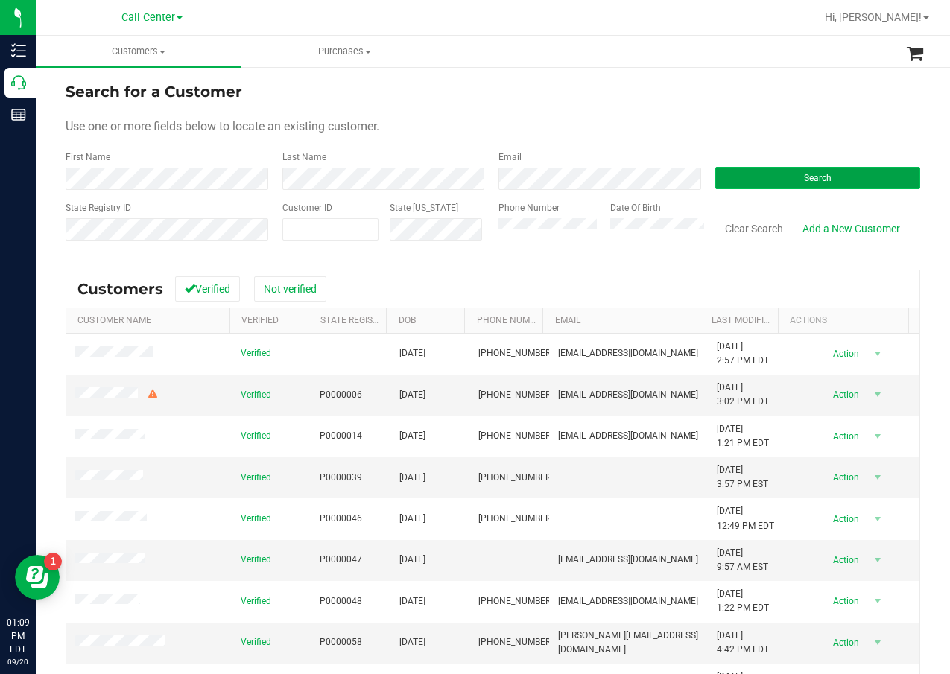
click at [779, 186] on button "Search" at bounding box center [818, 178] width 206 height 22
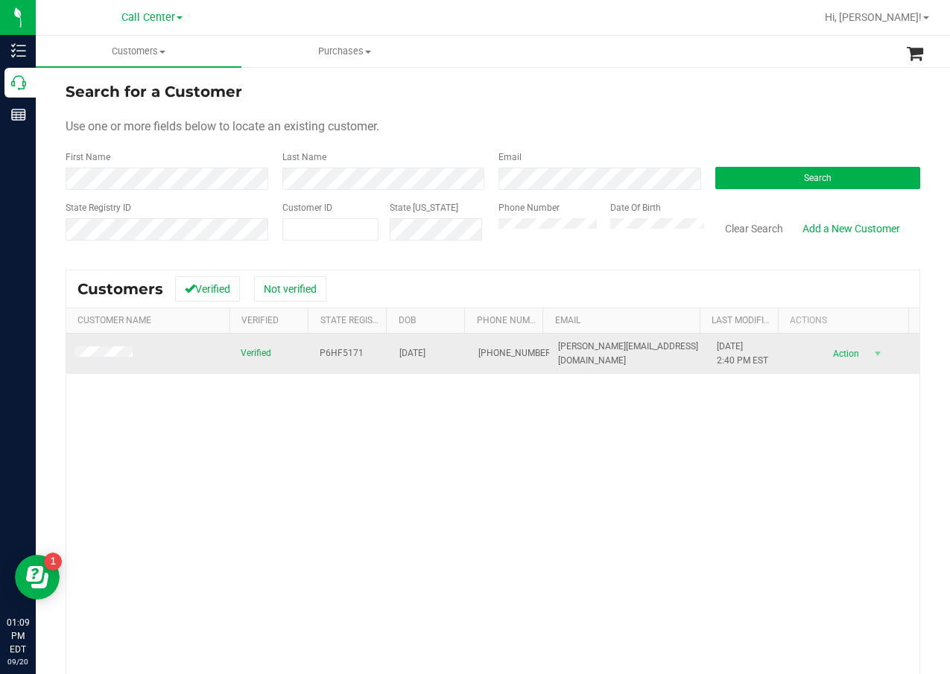
click at [325, 355] on span "P6HF5171" at bounding box center [342, 353] width 44 height 14
drag, startPoint x: 325, startPoint y: 355, endPoint x: 336, endPoint y: 364, distance: 14.3
click at [336, 364] on td "P6HF5171" at bounding box center [351, 354] width 80 height 40
click at [335, 350] on span "P6HF5171" at bounding box center [342, 353] width 44 height 14
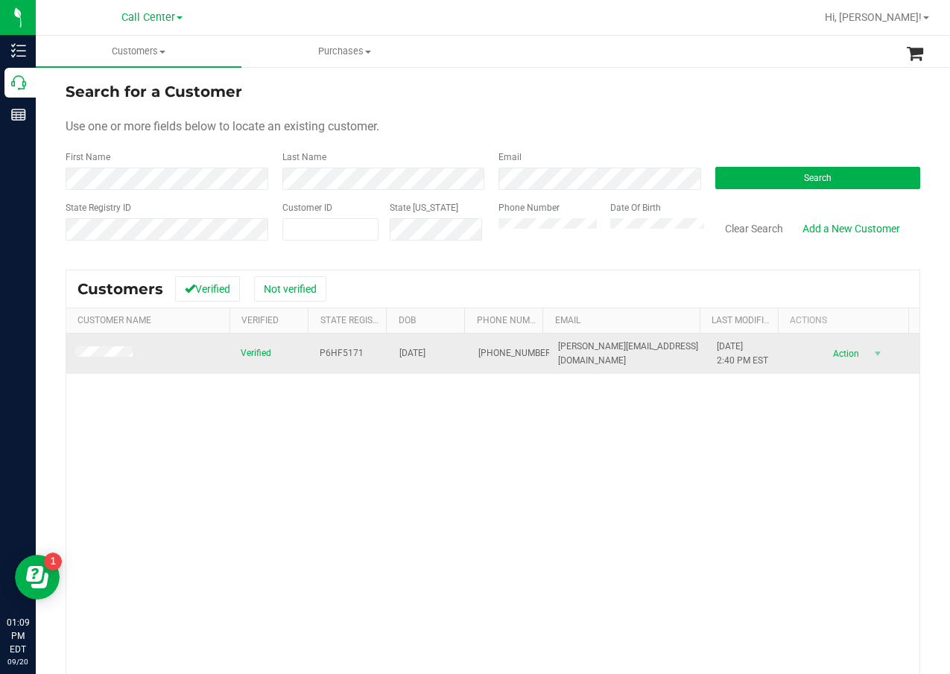
click at [336, 354] on span "P6HF5171" at bounding box center [342, 353] width 44 height 14
click at [402, 358] on span "05/09/1961" at bounding box center [412, 353] width 26 height 14
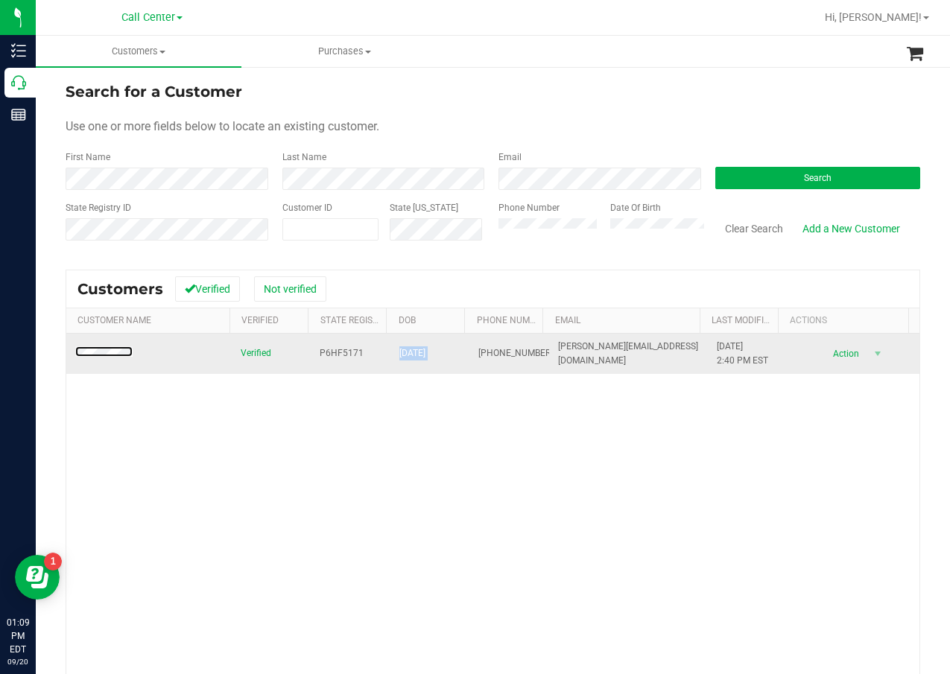
click at [117, 359] on span at bounding box center [106, 353] width 62 height 15
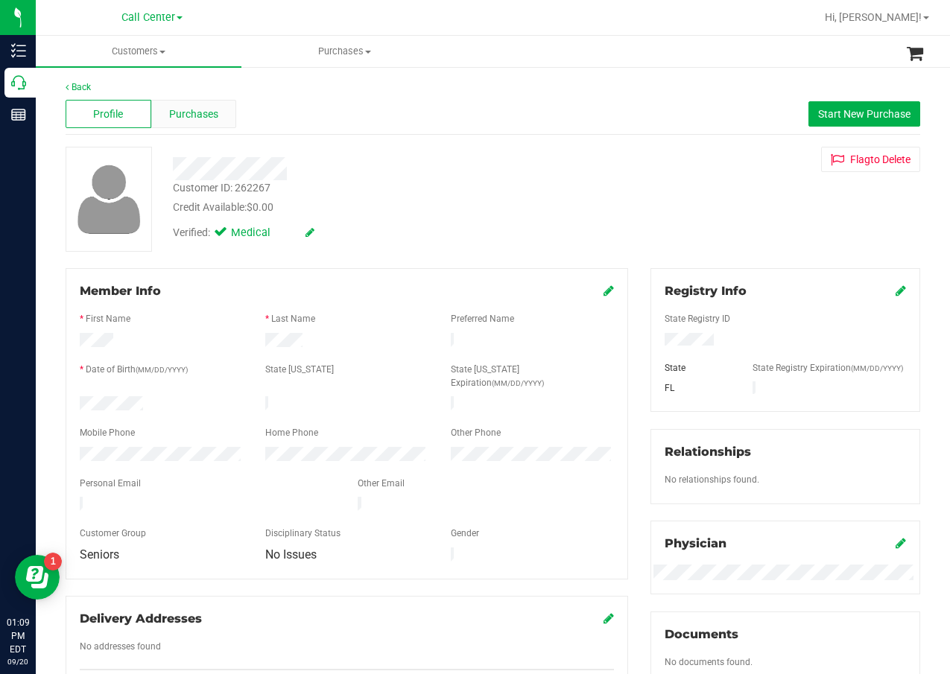
click at [185, 120] on span "Purchases" at bounding box center [193, 115] width 49 height 16
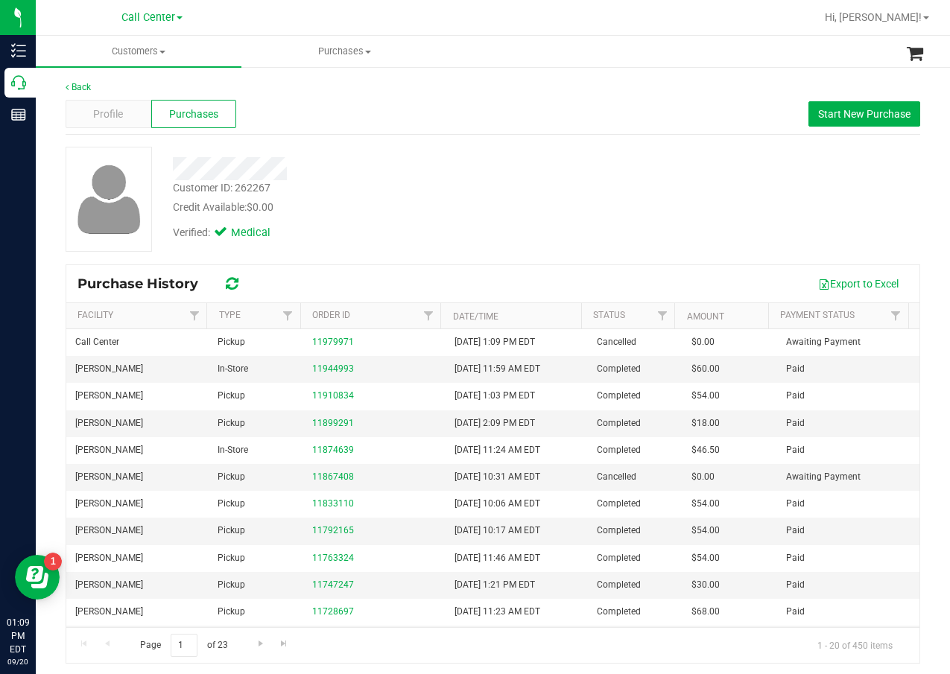
click at [449, 217] on div "Verified: Medical" at bounding box center [381, 231] width 439 height 33
click at [818, 118] on span "Start New Purchase" at bounding box center [864, 114] width 92 height 12
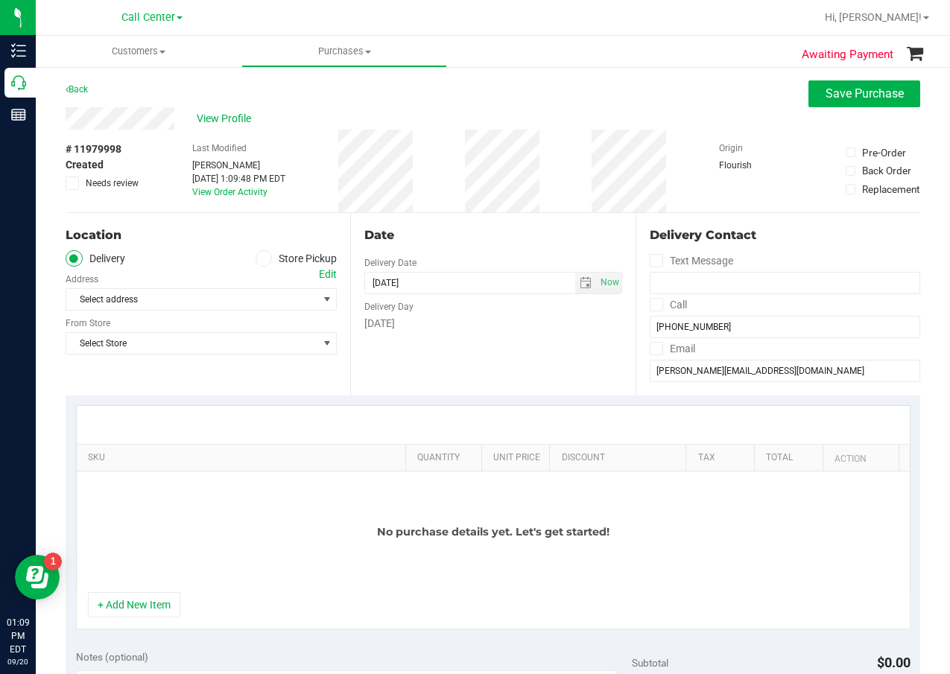
click at [322, 258] on label "Store Pickup" at bounding box center [297, 258] width 82 height 17
click at [0, 0] on input "Store Pickup" at bounding box center [0, 0] width 0 height 0
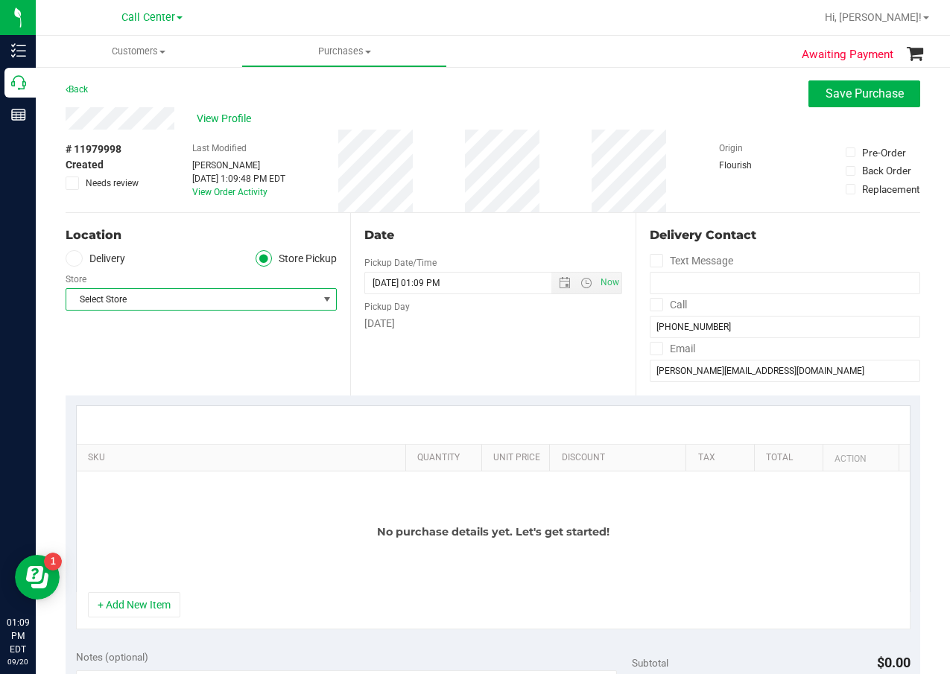
click at [221, 296] on span "Select Store" at bounding box center [191, 299] width 251 height 21
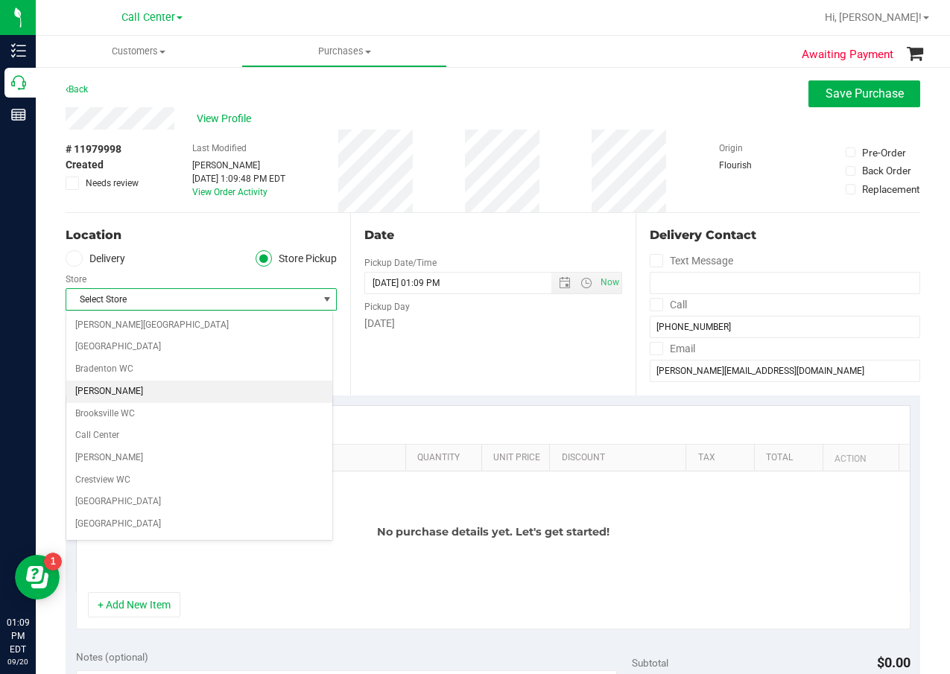
click at [183, 388] on li "[PERSON_NAME]" at bounding box center [199, 392] width 266 height 22
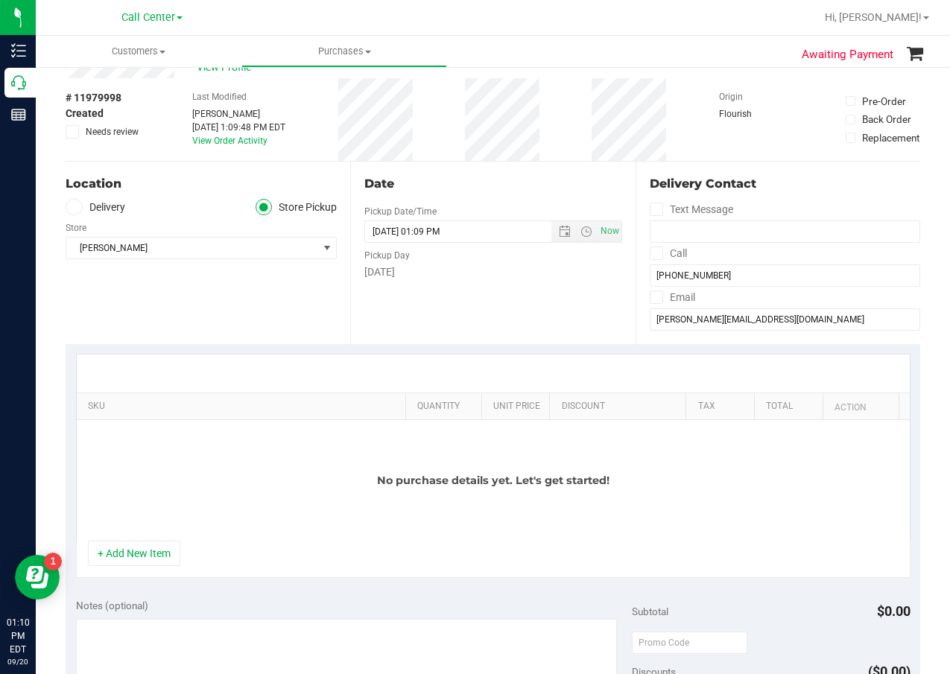
scroll to position [75, 0]
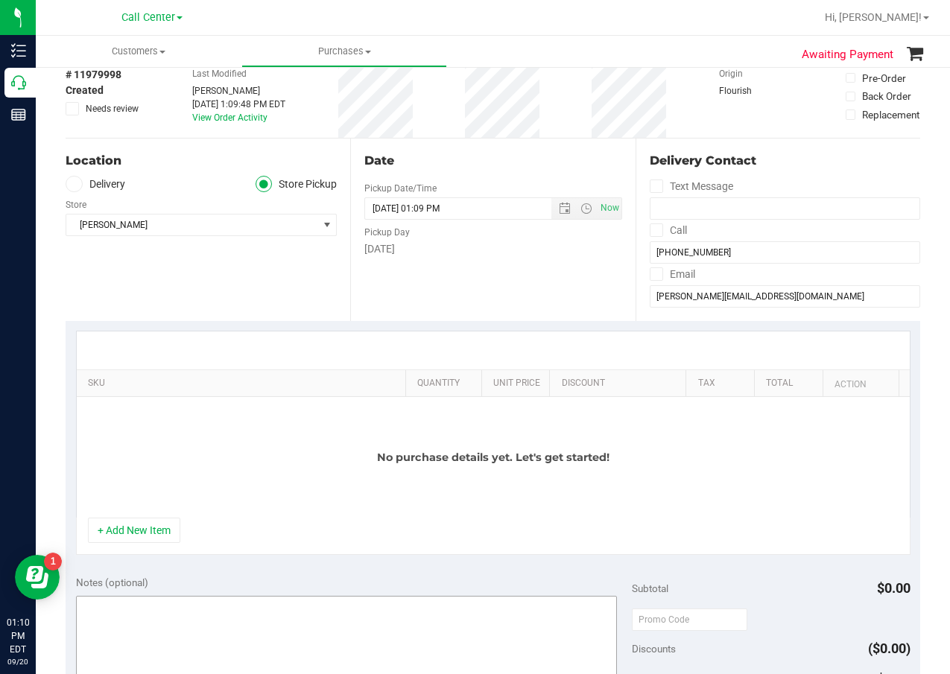
click at [153, 543] on button "+ Add New Item" at bounding box center [134, 530] width 92 height 25
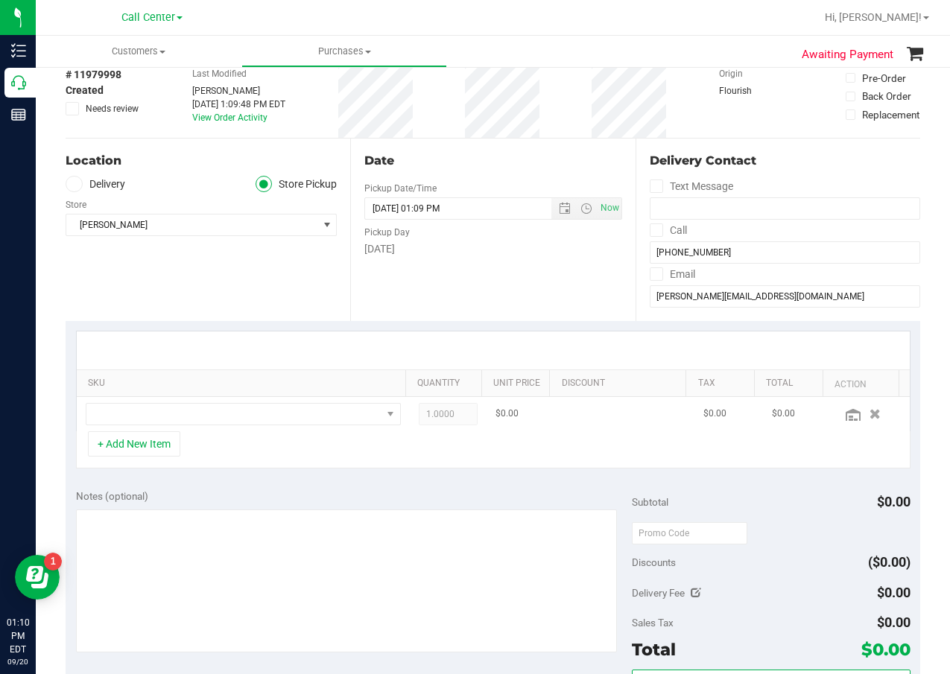
click at [239, 426] on td at bounding box center [243, 414] width 333 height 34
click at [241, 422] on span "NO DATA FOUND" at bounding box center [233, 414] width 295 height 21
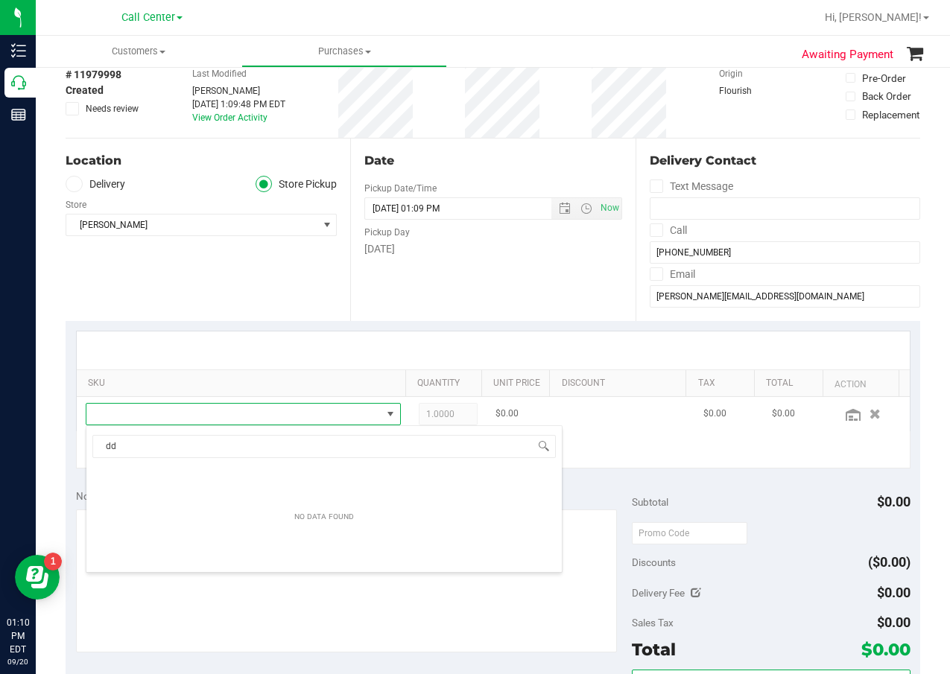
scroll to position [22, 297]
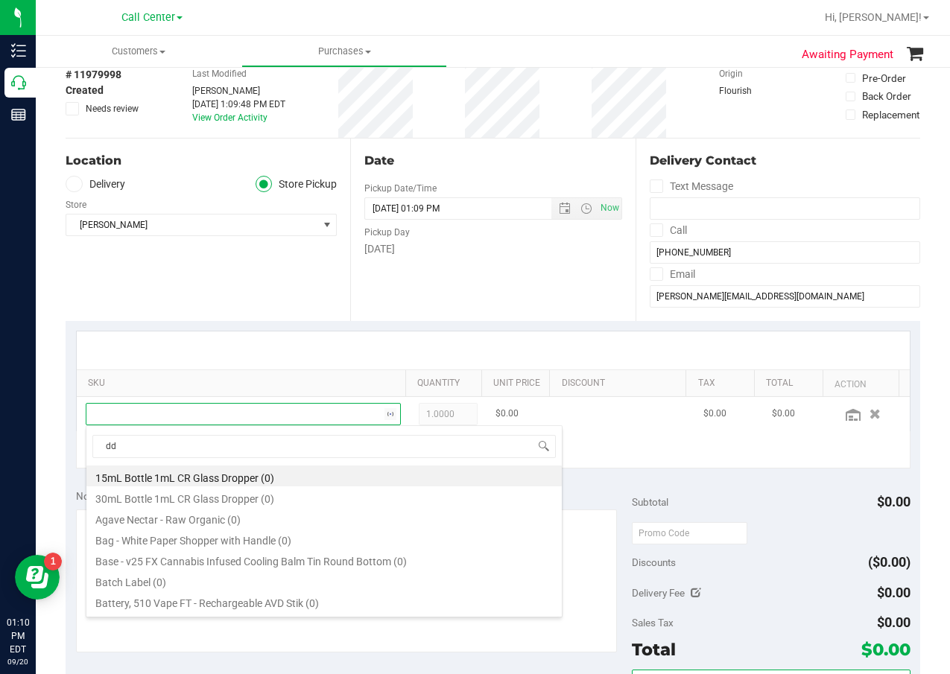
type input "dda"
click at [268, 477] on li "FD 3.5g Flower Greenhouse Don Dada (Hybrid) (8)" at bounding box center [323, 476] width 475 height 21
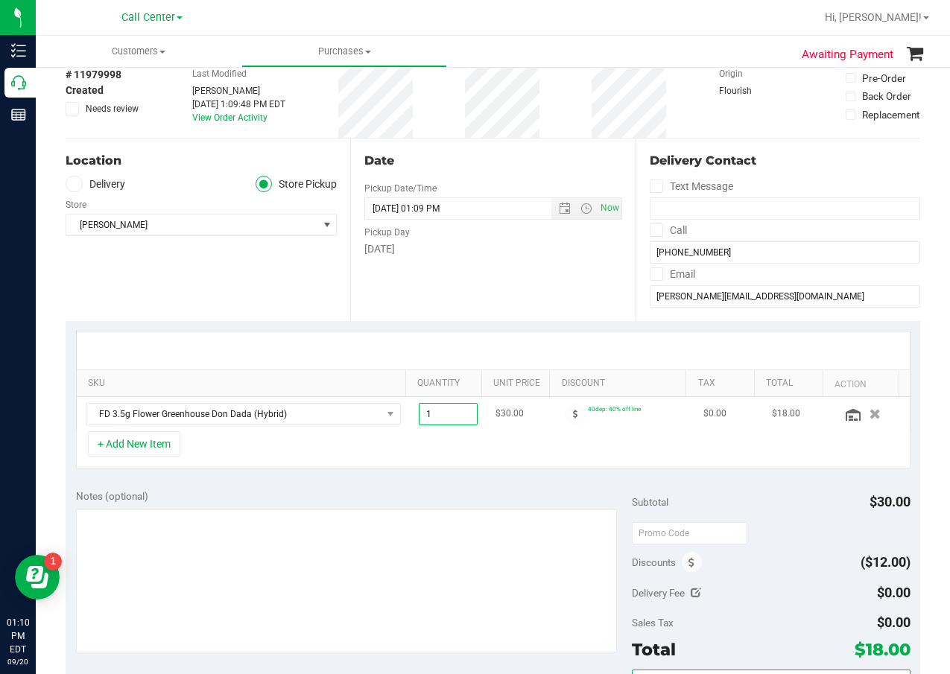
click at [448, 419] on span "1.00 1" at bounding box center [448, 414] width 59 height 22
type input "2"
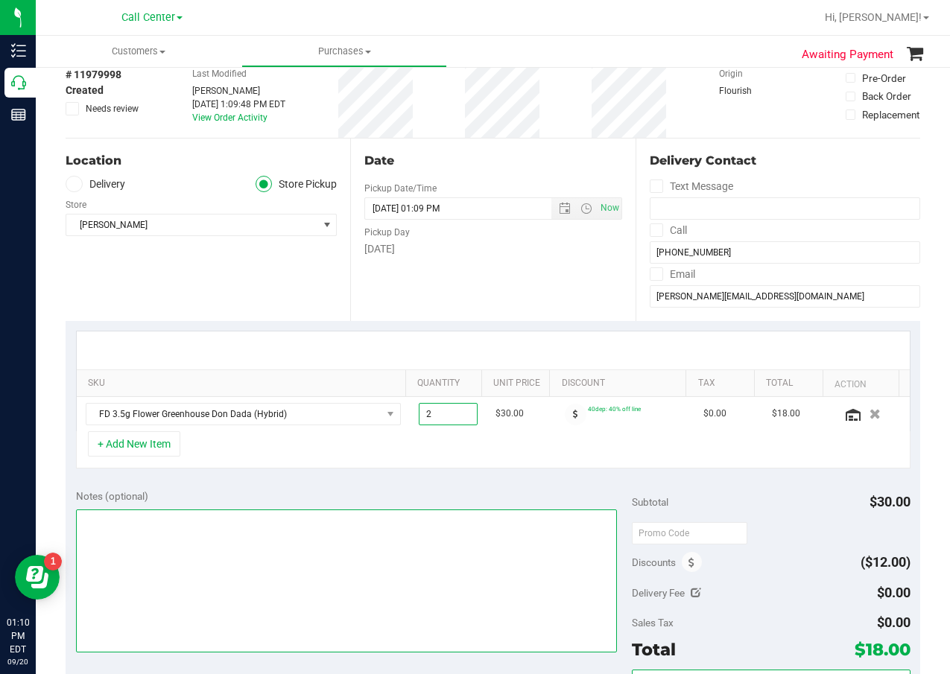
type input "2.00"
click at [483, 554] on textarea at bounding box center [347, 581] width 542 height 143
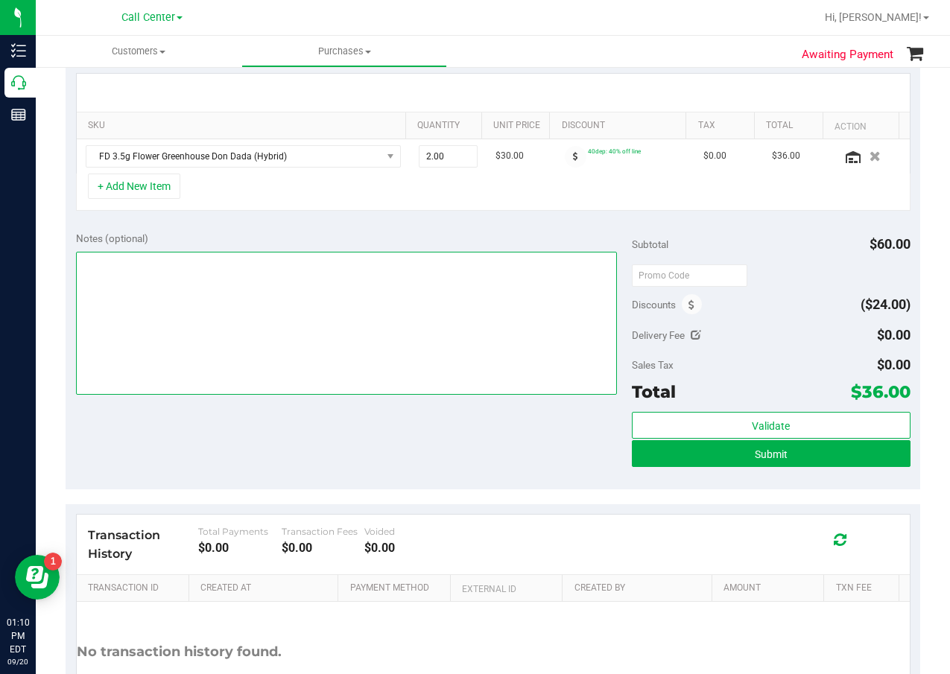
scroll to position [224, 0]
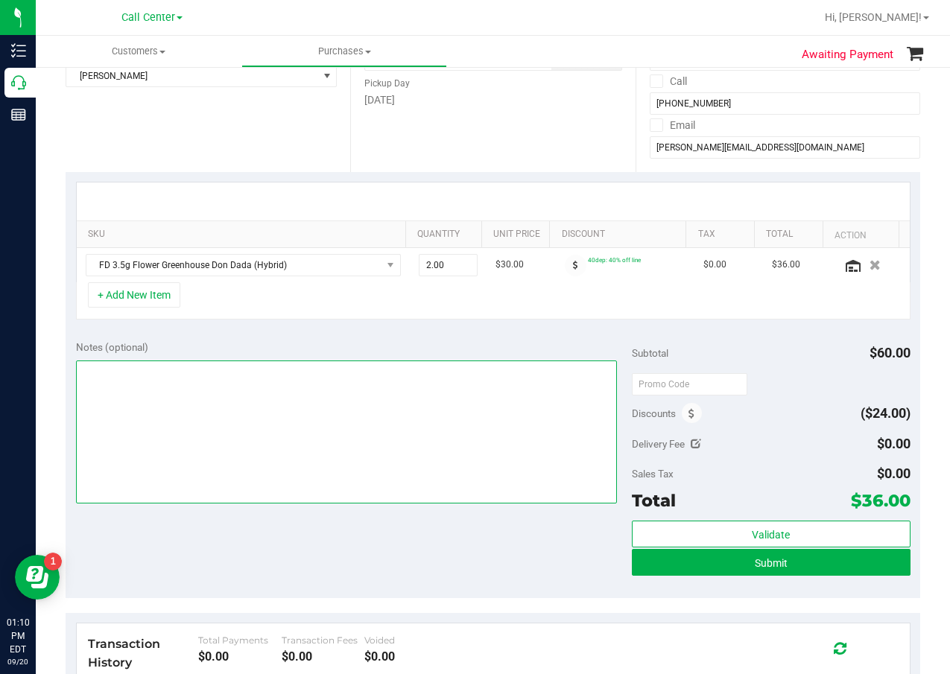
click at [377, 361] on textarea at bounding box center [347, 432] width 542 height 143
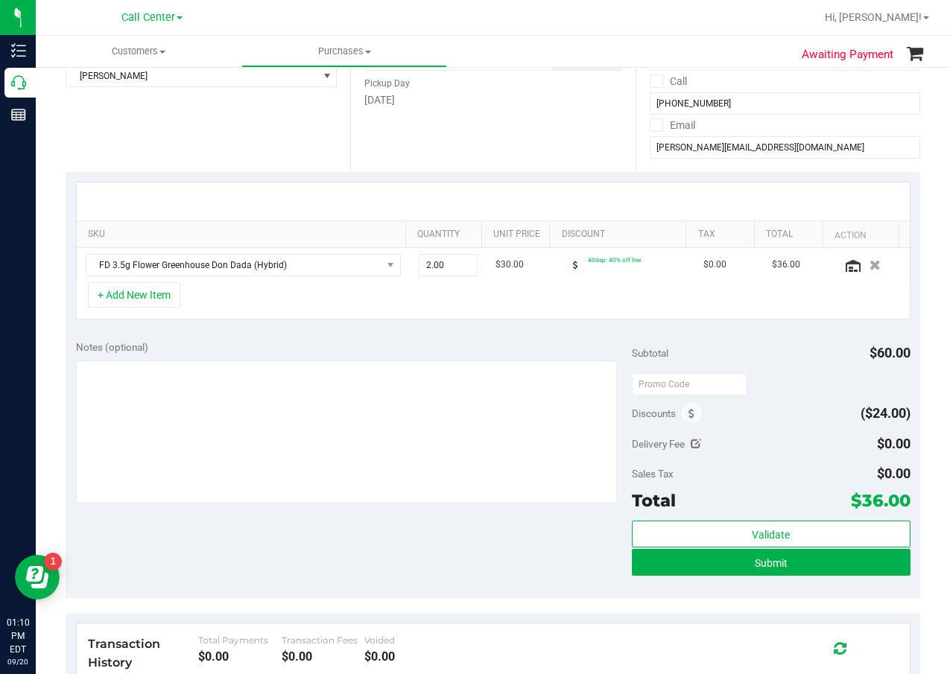
drag, startPoint x: 265, startPoint y: 335, endPoint x: 251, endPoint y: 332, distance: 13.6
click at [265, 335] on div "Notes (optional) Subtotal $60.00 Discounts ($24.00) Delivery Fee $0.00 Sales Ta…" at bounding box center [493, 464] width 855 height 268
click at [152, 298] on button "+ Add New Item" at bounding box center [134, 294] width 92 height 25
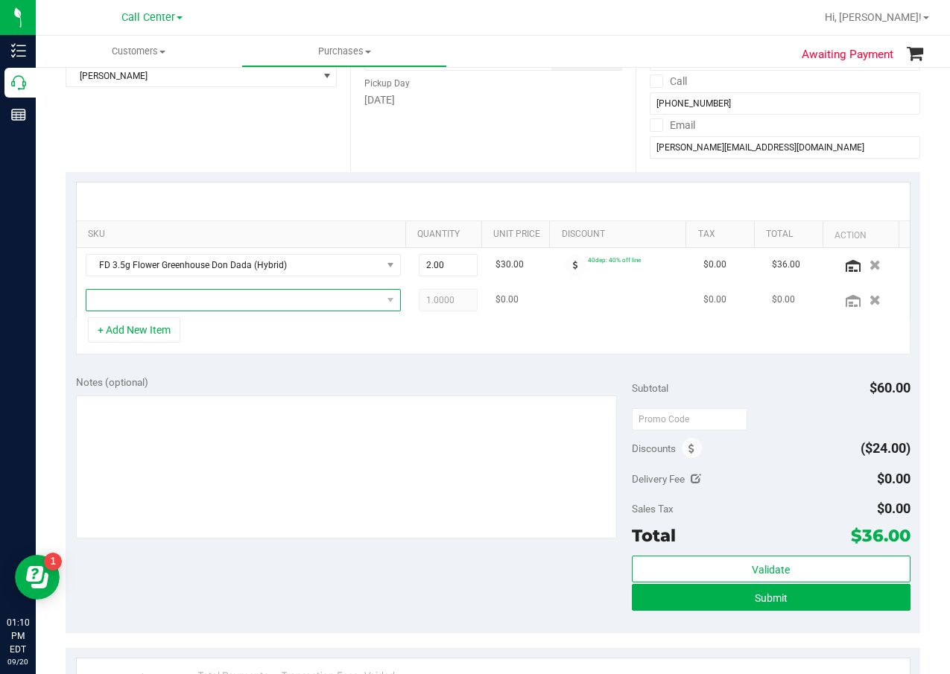
click at [153, 299] on span "NO DATA FOUND" at bounding box center [233, 300] width 295 height 21
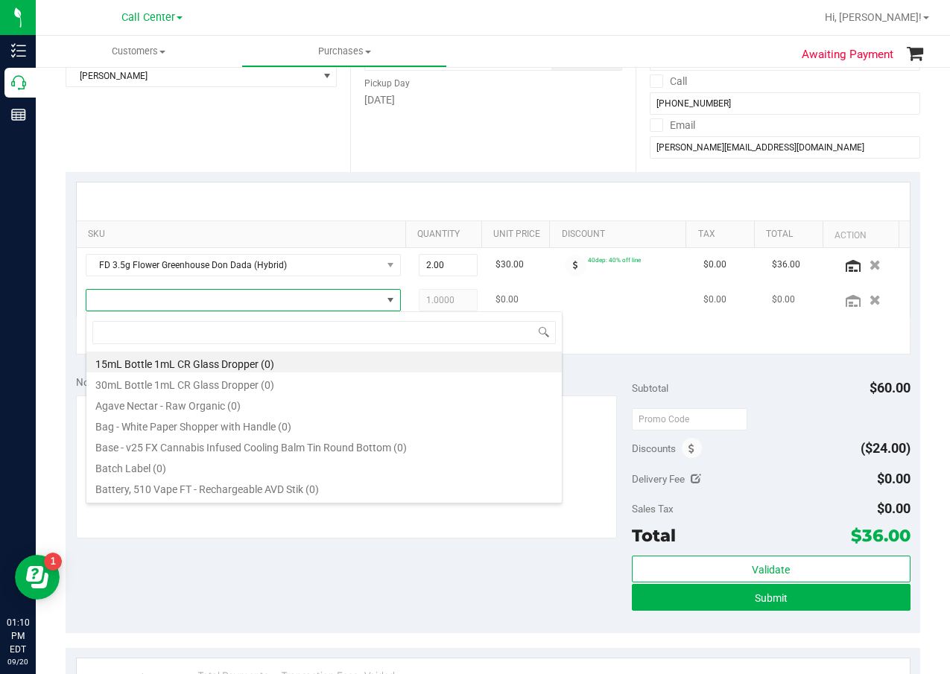
scroll to position [22, 307]
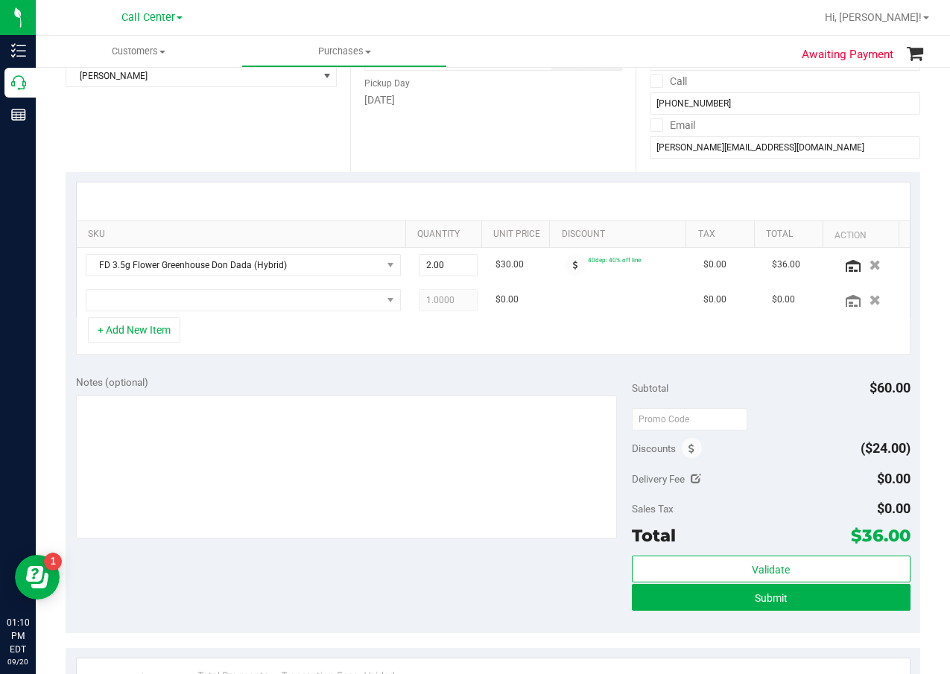
click at [396, 542] on div at bounding box center [347, 469] width 542 height 147
click at [272, 306] on span "NO DATA FOUND" at bounding box center [233, 300] width 295 height 21
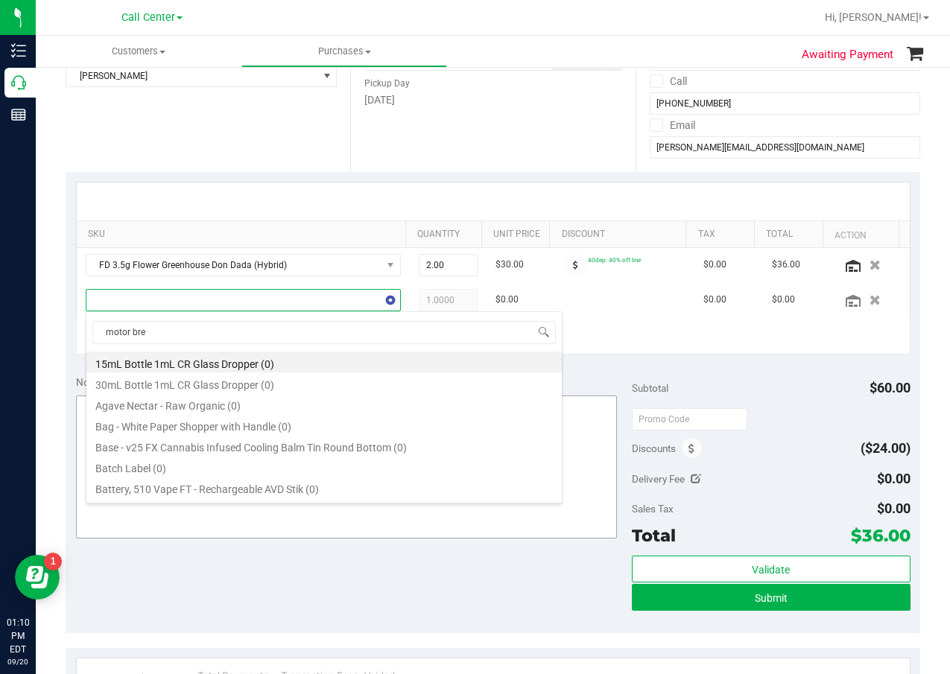
type input "motor brea"
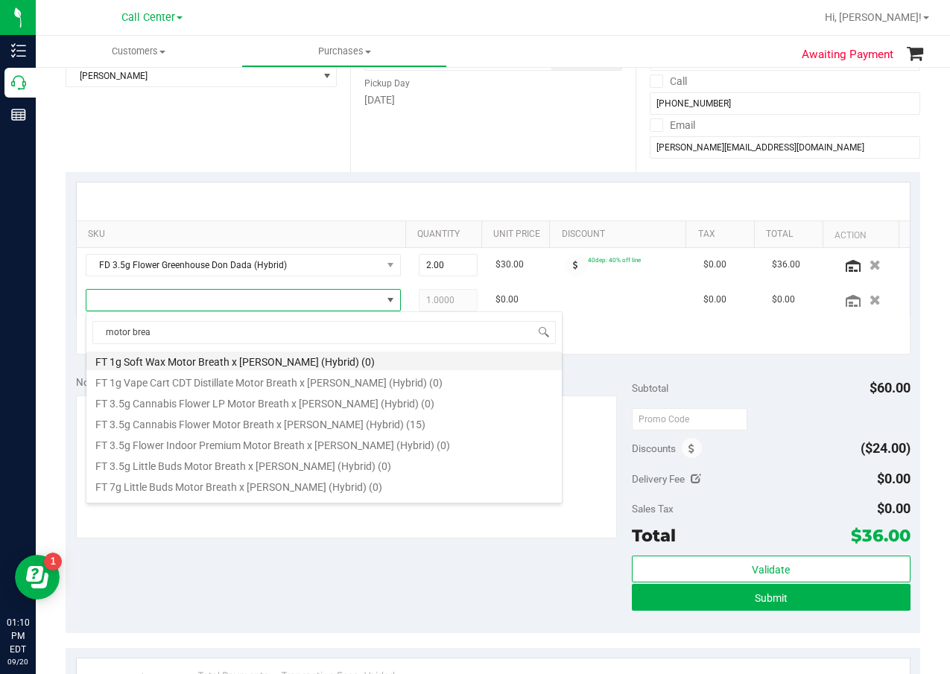
scroll to position [149, 0]
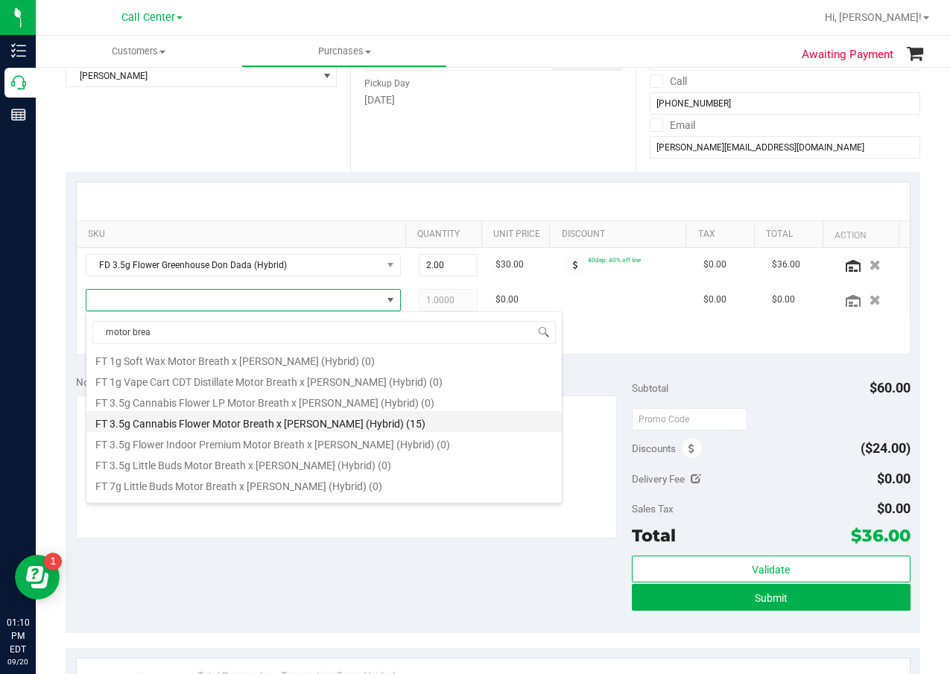
click at [274, 416] on li "FT 3.5g Cannabis Flower Motor Breath x Mike Larry (Hybrid) (15)" at bounding box center [323, 421] width 475 height 21
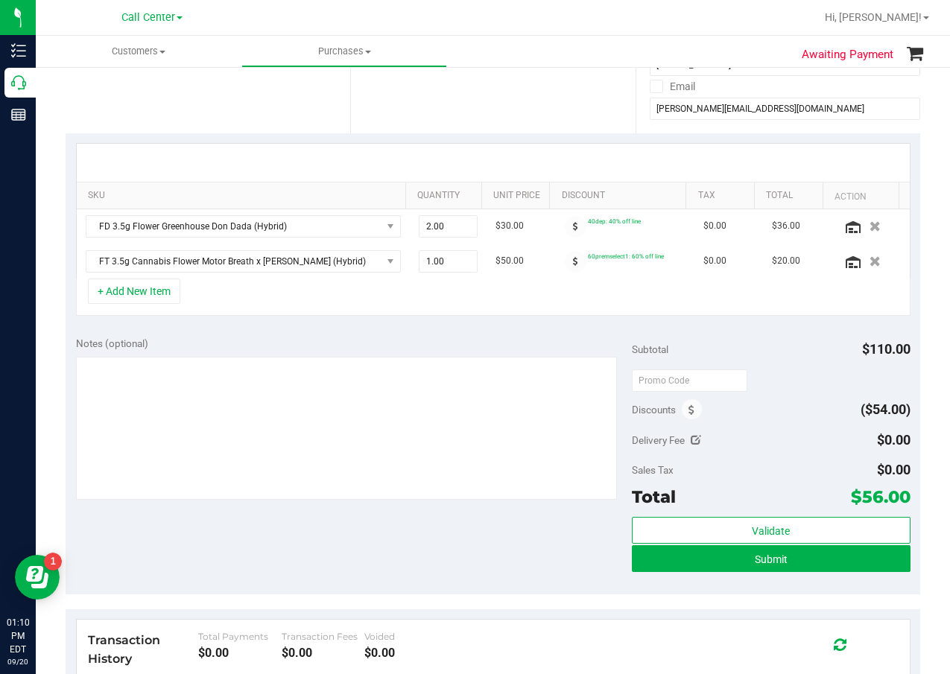
scroll to position [224, 0]
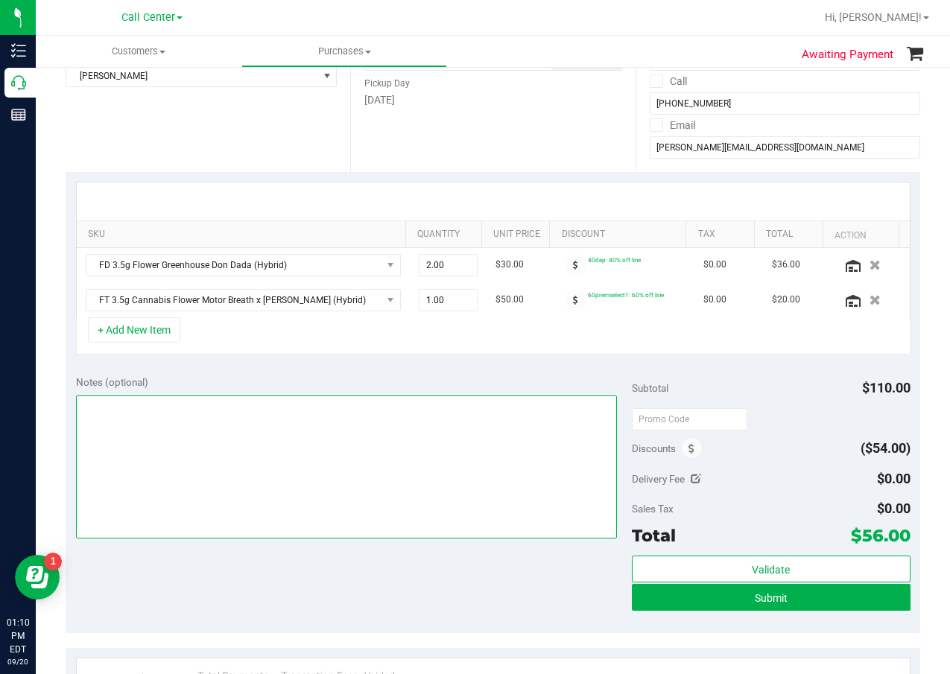
click at [183, 440] on textarea at bounding box center [347, 467] width 542 height 143
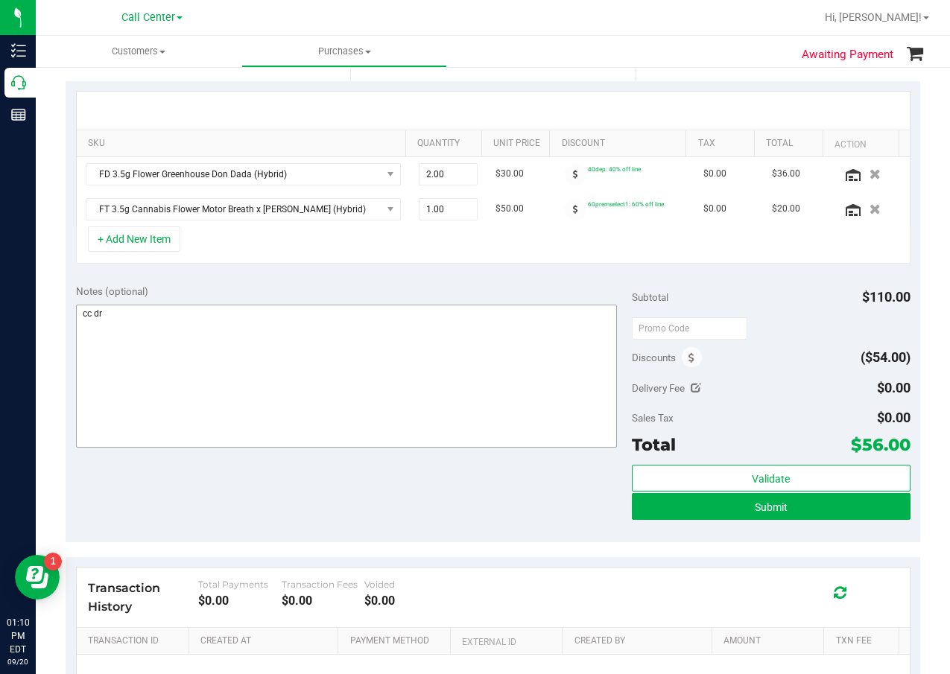
scroll to position [447, 0]
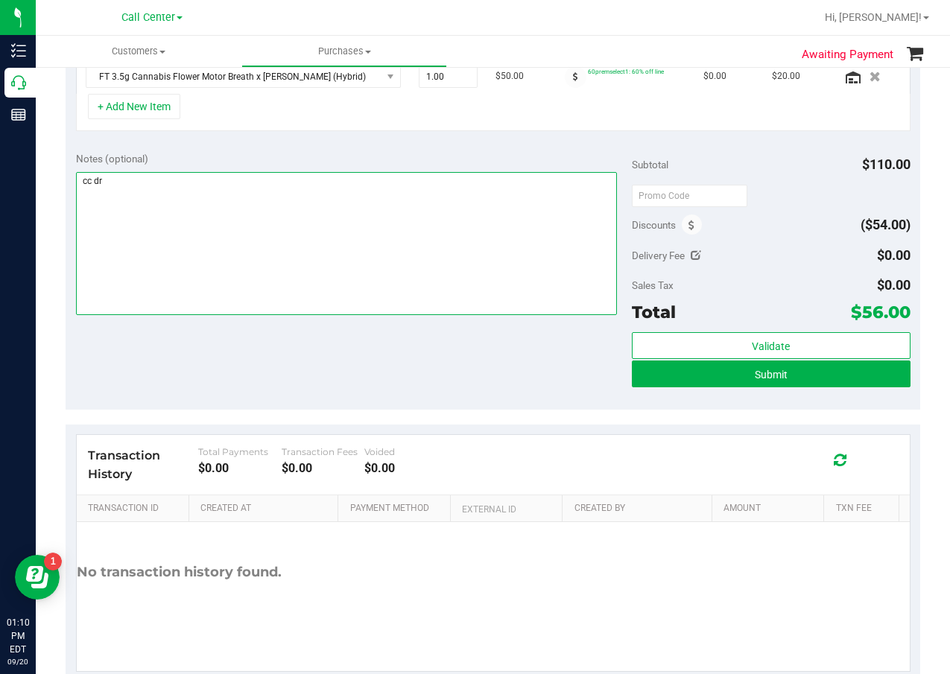
click at [340, 221] on textarea at bounding box center [347, 243] width 542 height 143
type textarea "cc dr 09/20"
click at [217, 299] on textarea at bounding box center [347, 243] width 542 height 143
click at [382, 249] on textarea at bounding box center [347, 243] width 542 height 143
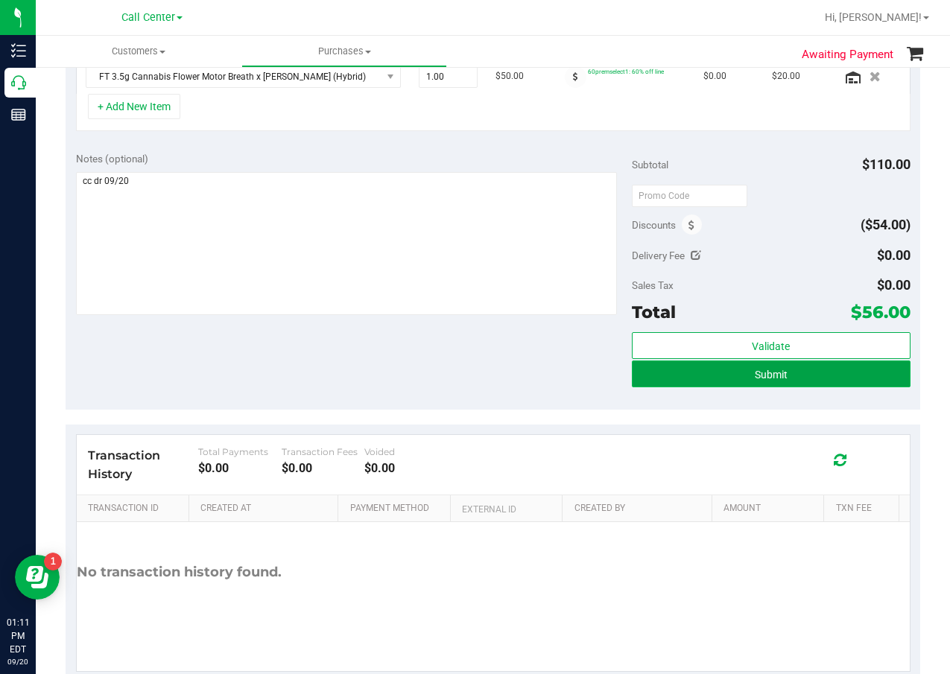
click at [782, 375] on button "Submit" at bounding box center [771, 374] width 278 height 27
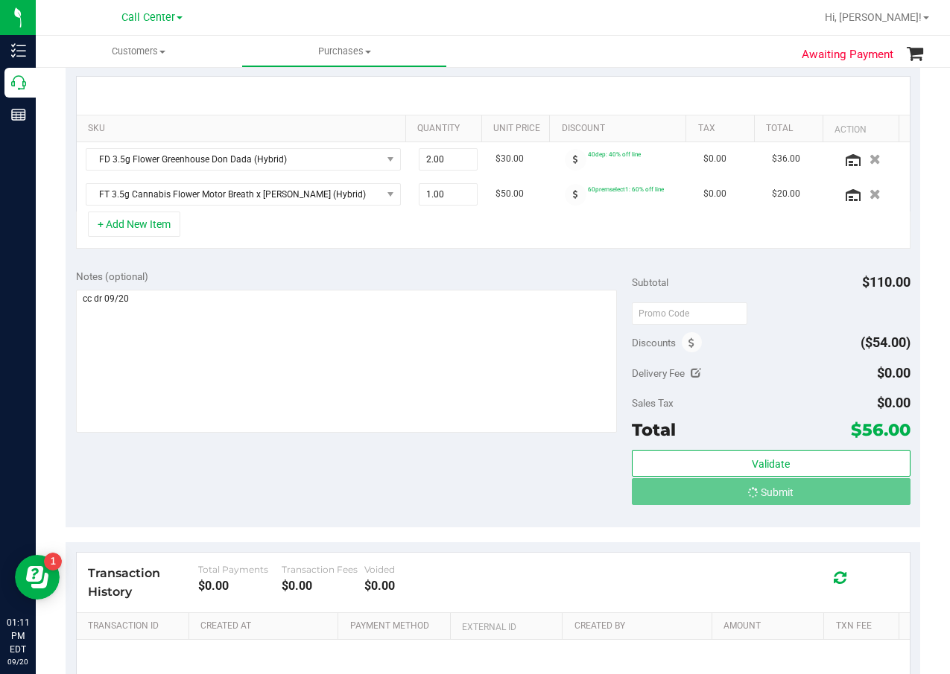
scroll to position [200, 0]
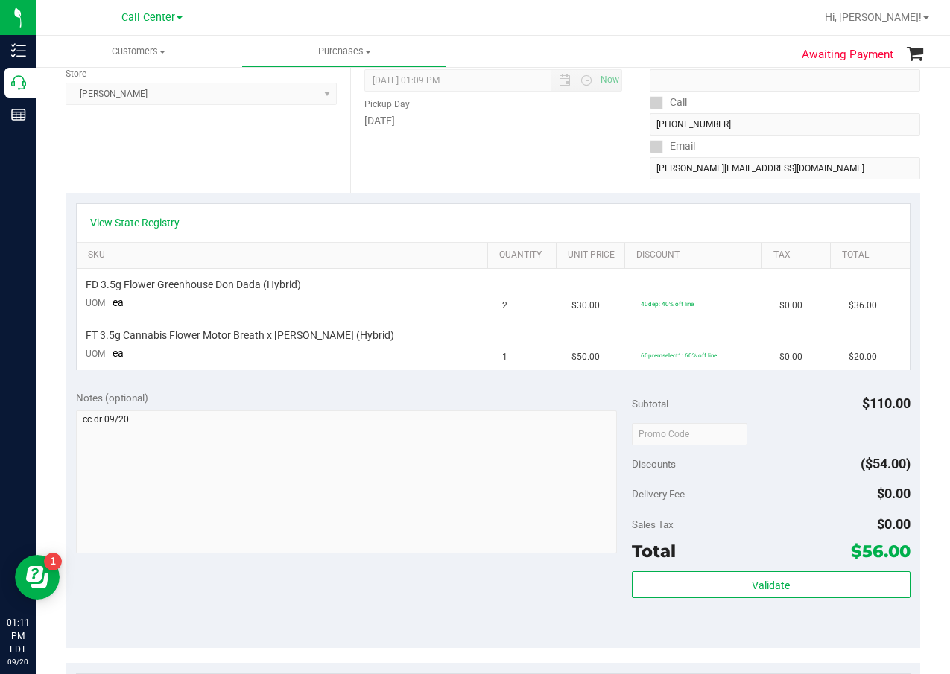
scroll to position [51, 0]
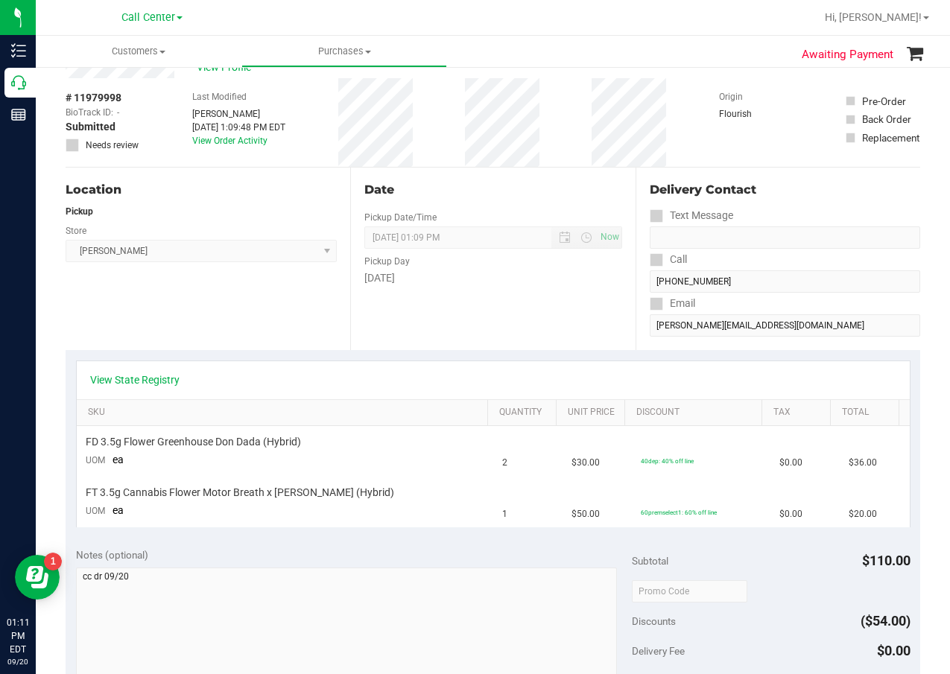
click at [510, 363] on div "View State Registry" at bounding box center [493, 380] width 833 height 38
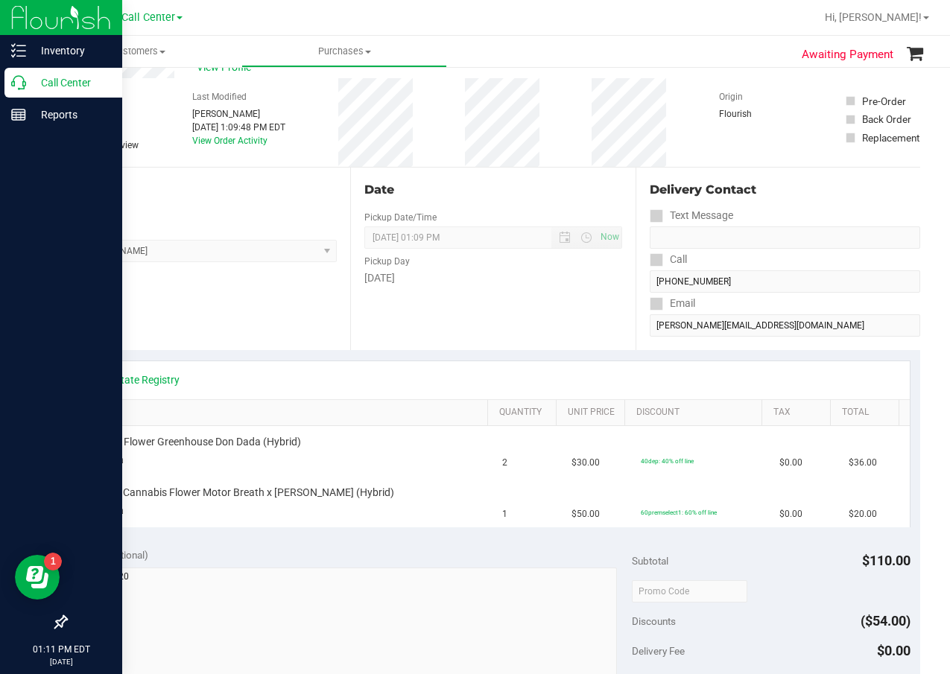
click at [16, 87] on icon at bounding box center [18, 82] width 15 height 15
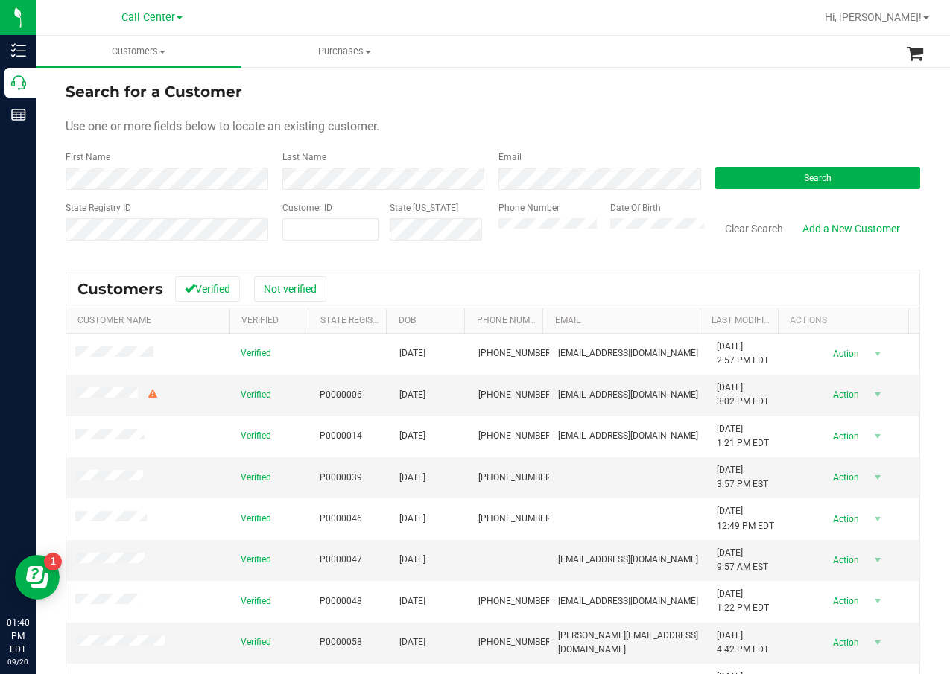
click at [773, 157] on div "Search" at bounding box center [812, 170] width 217 height 39
click at [782, 187] on button "Search" at bounding box center [818, 178] width 206 height 22
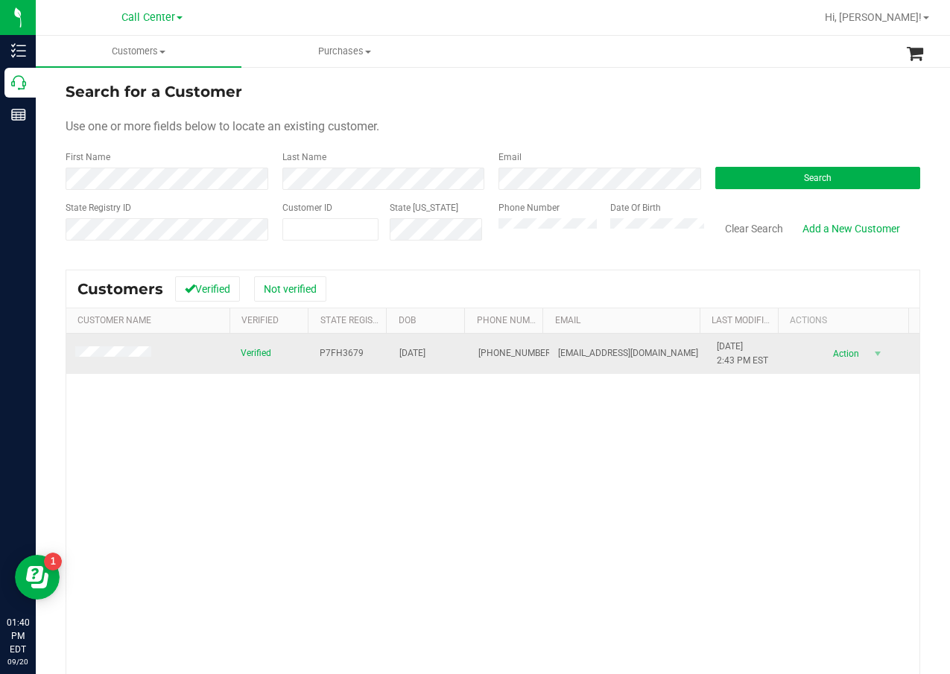
click at [333, 349] on span "P7FH3679" at bounding box center [342, 353] width 44 height 14
click at [400, 349] on span "06/10/1975" at bounding box center [412, 353] width 26 height 14
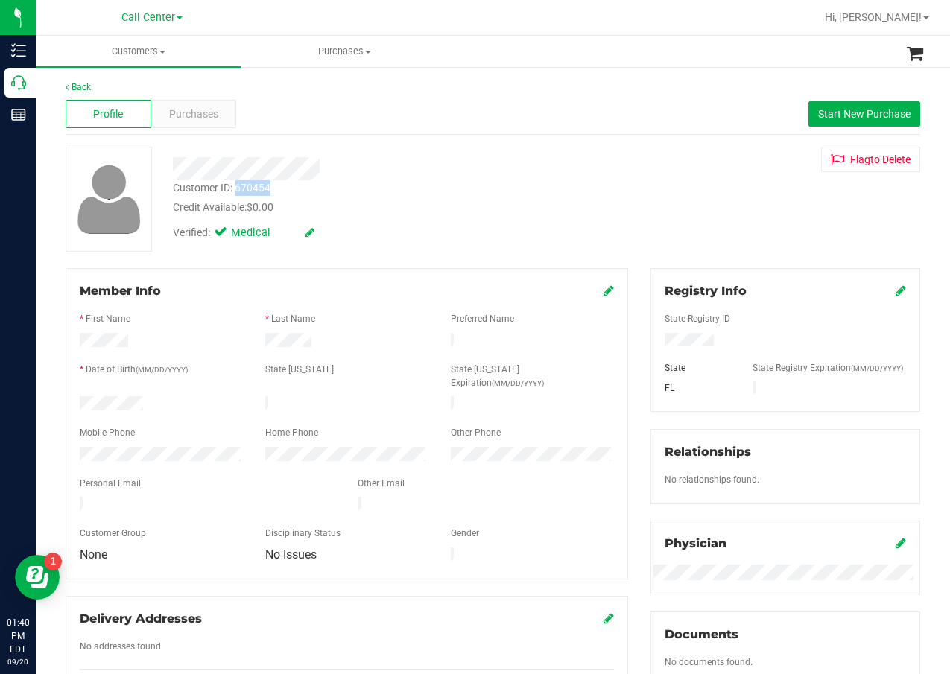
drag, startPoint x: 274, startPoint y: 187, endPoint x: 237, endPoint y: 189, distance: 37.3
click at [236, 189] on div "Customer ID: 670454 Credit Available: $0.00" at bounding box center [381, 197] width 439 height 35
click at [223, 122] on div "Purchases" at bounding box center [194, 114] width 86 height 28
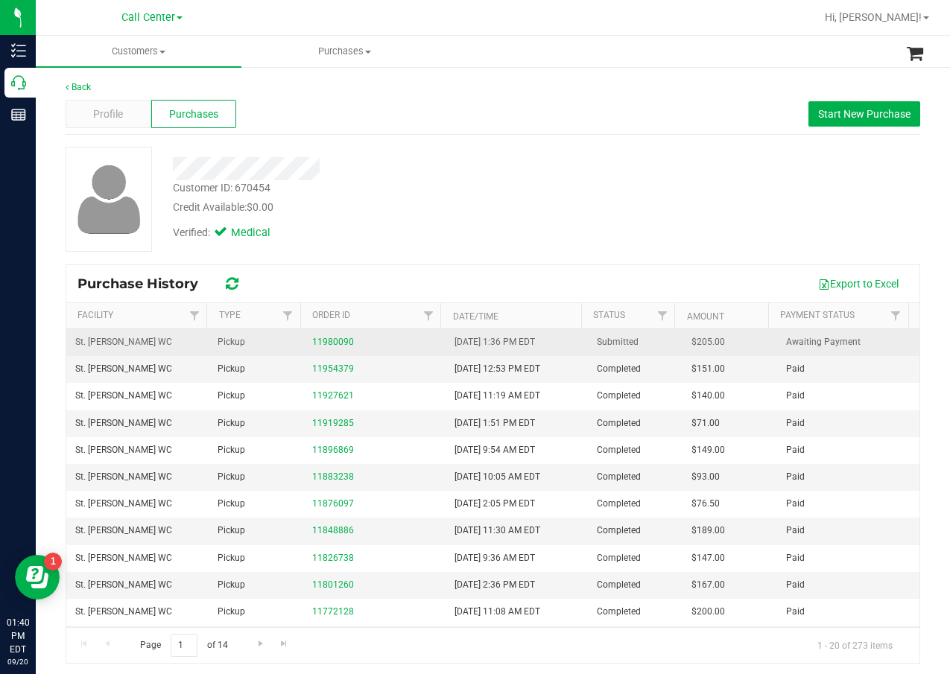
click at [314, 335] on div "11980090" at bounding box center [374, 342] width 124 height 14
click at [320, 341] on link "11980090" at bounding box center [333, 342] width 42 height 10
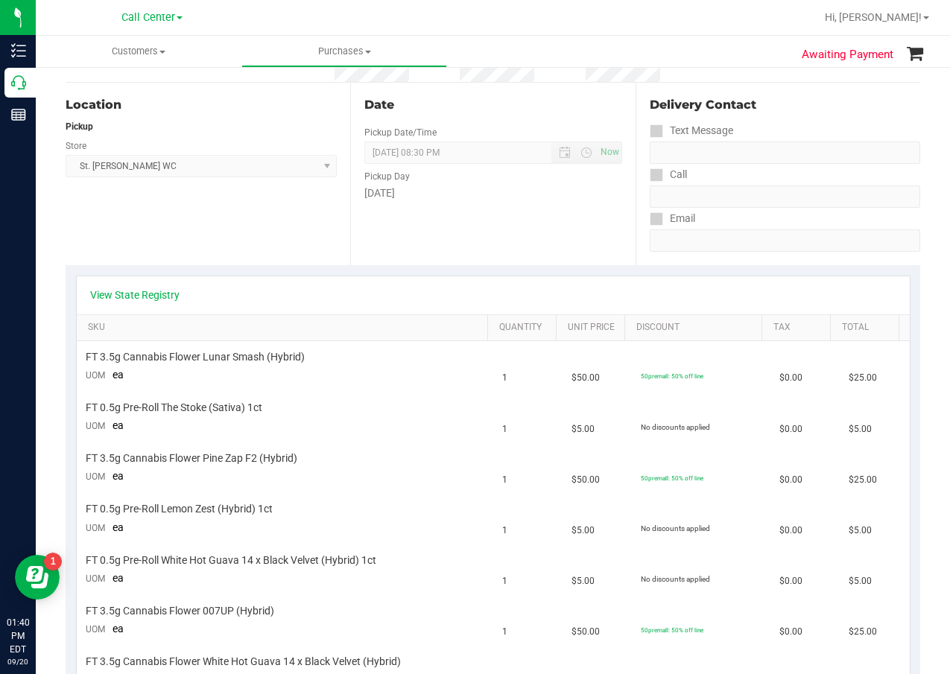
scroll to position [149, 0]
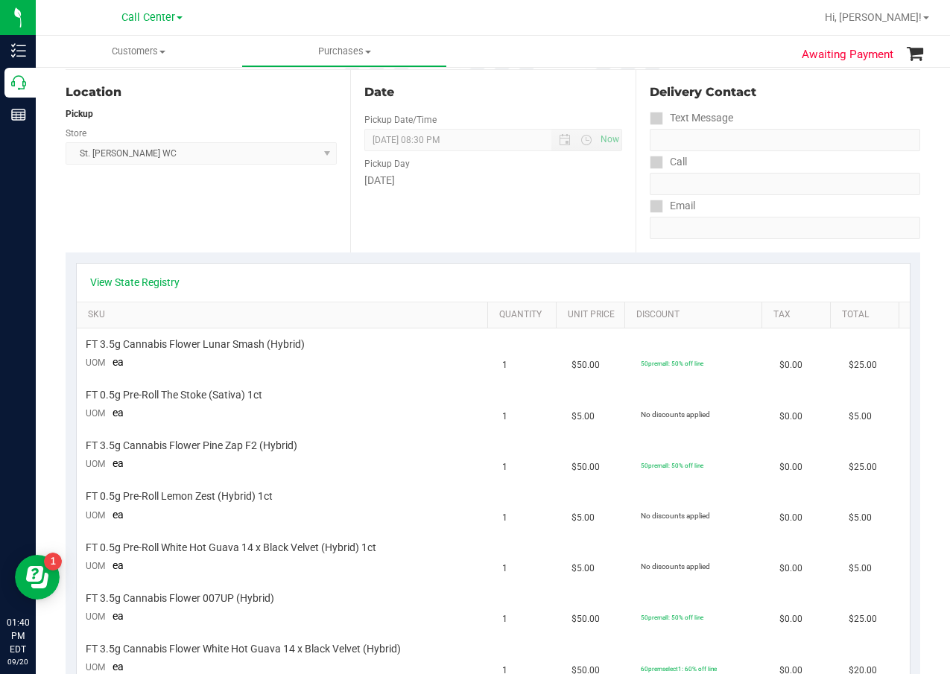
click at [151, 273] on div "View State Registry" at bounding box center [493, 283] width 833 height 38
click at [152, 276] on link "View State Registry" at bounding box center [134, 282] width 89 height 15
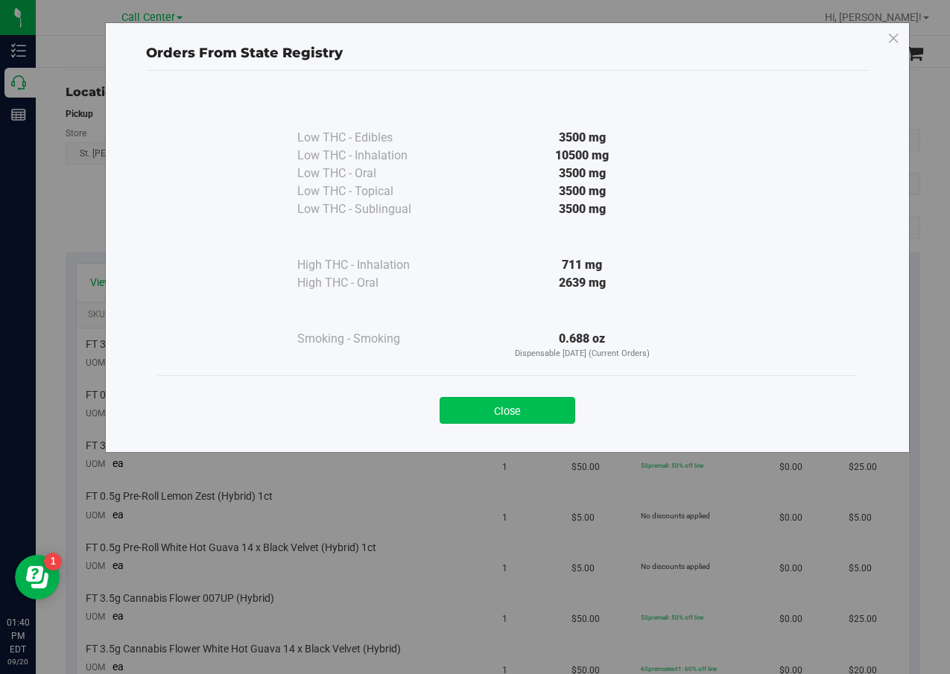
click at [523, 416] on button "Close" at bounding box center [508, 410] width 136 height 27
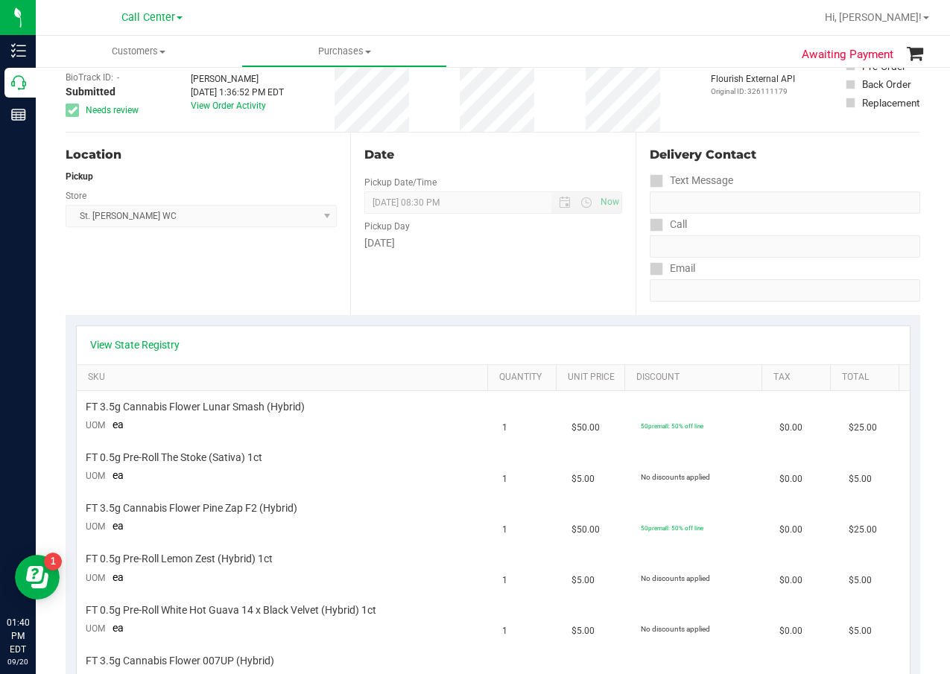
scroll to position [0, 0]
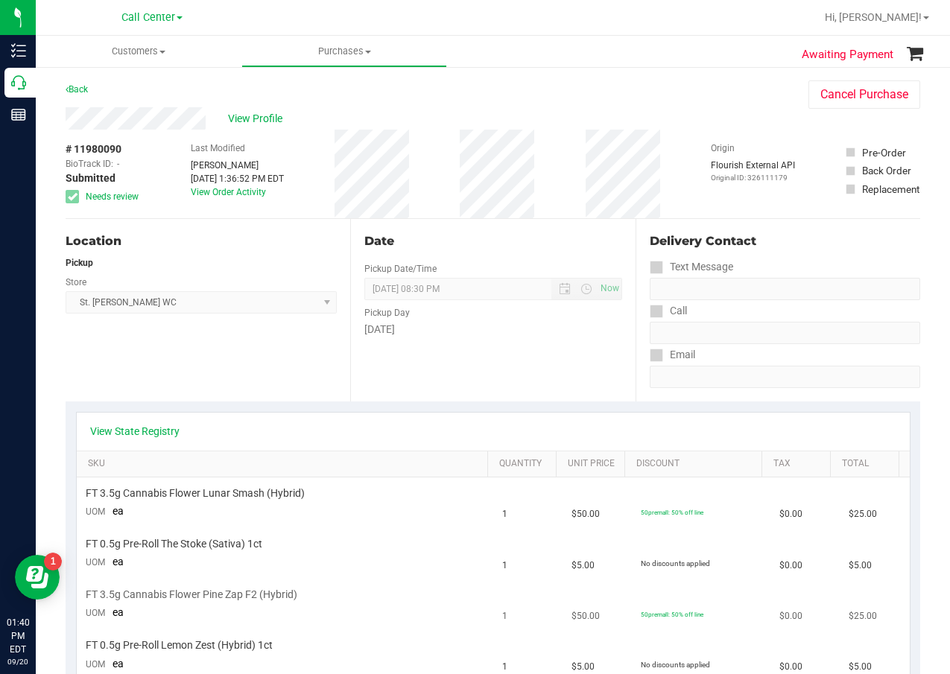
click at [657, 610] on div "50premall: 50% off line" at bounding box center [672, 615] width 63 height 10
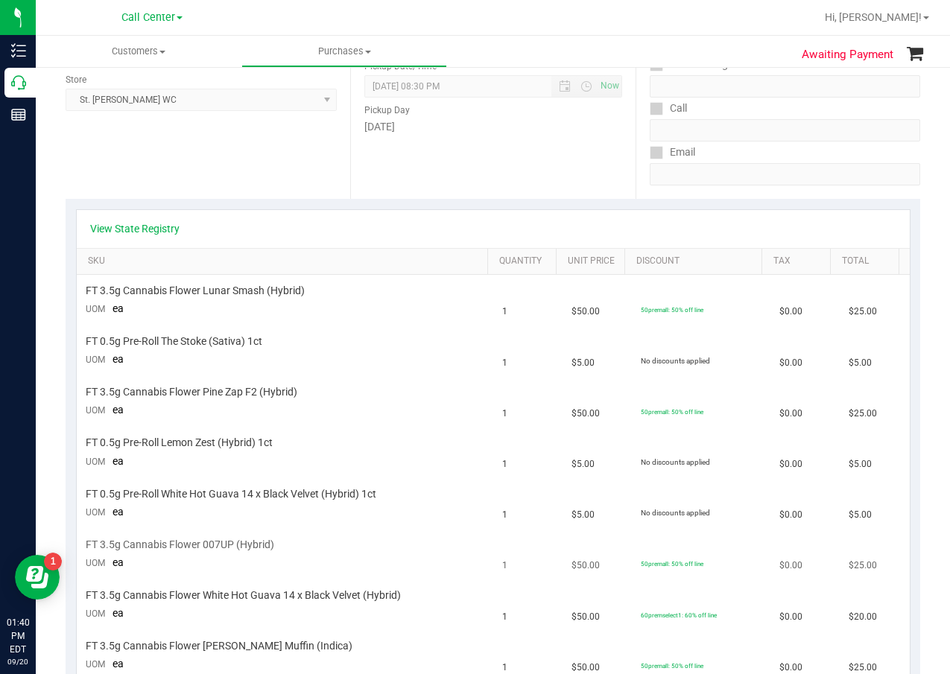
scroll to position [224, 0]
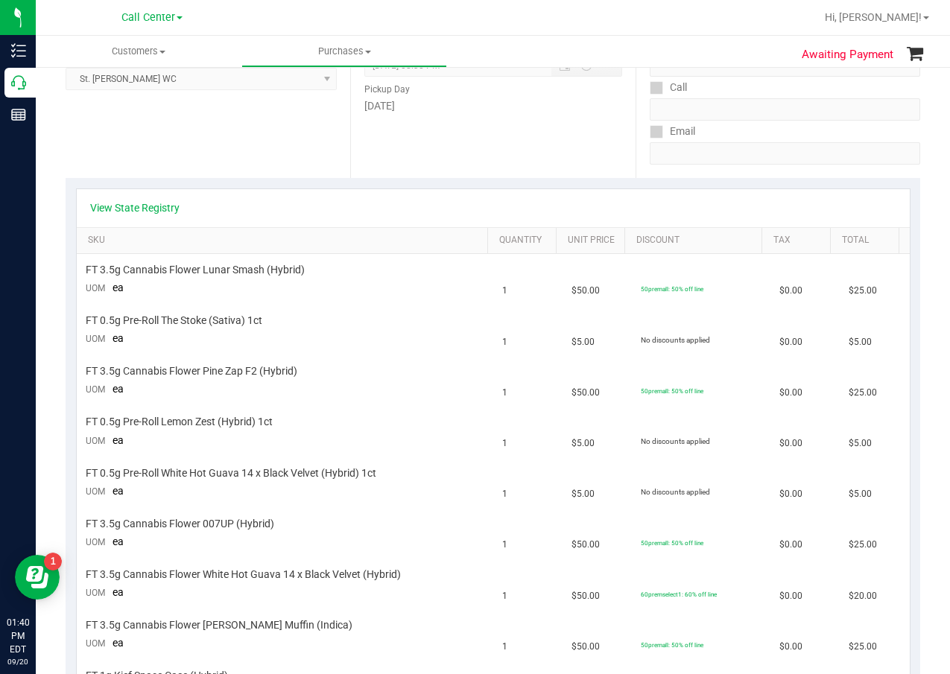
click at [165, 194] on div "View State Registry" at bounding box center [493, 208] width 833 height 38
click at [165, 207] on link "View State Registry" at bounding box center [134, 207] width 89 height 15
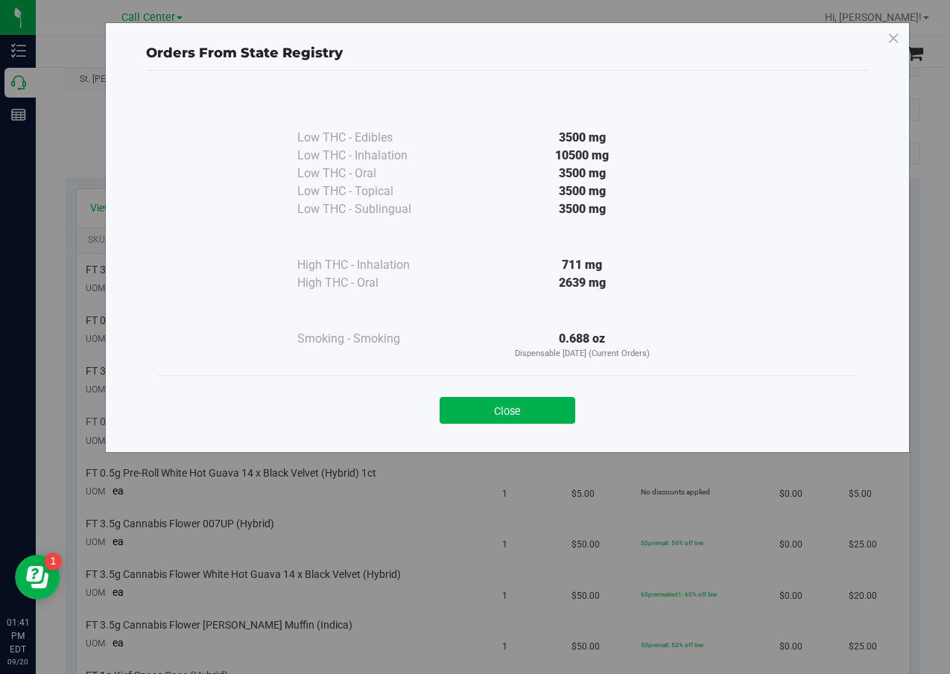
click at [485, 414] on button "Close" at bounding box center [508, 410] width 136 height 27
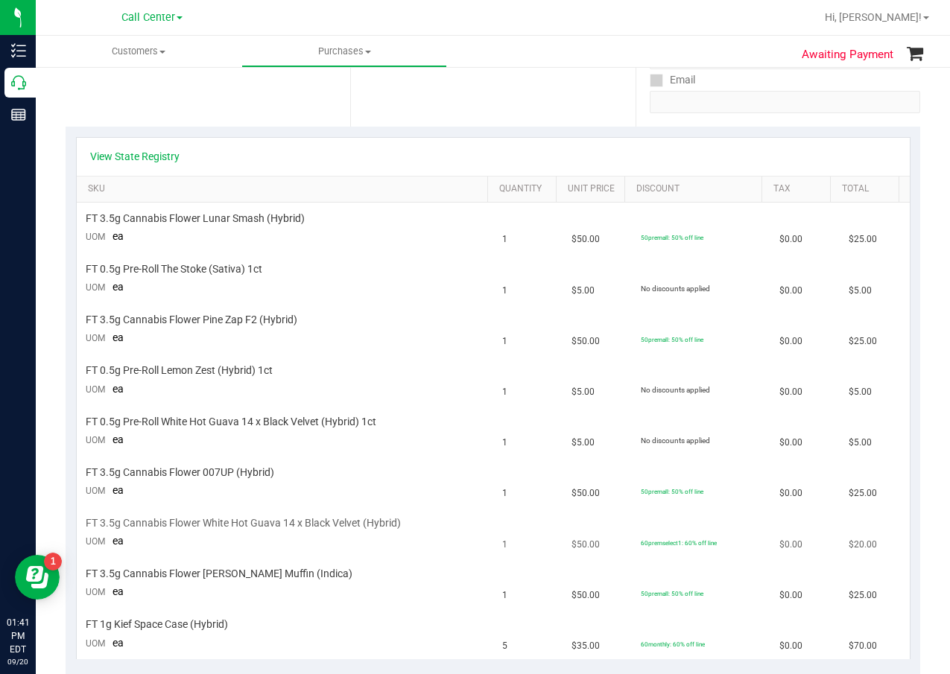
scroll to position [373, 0]
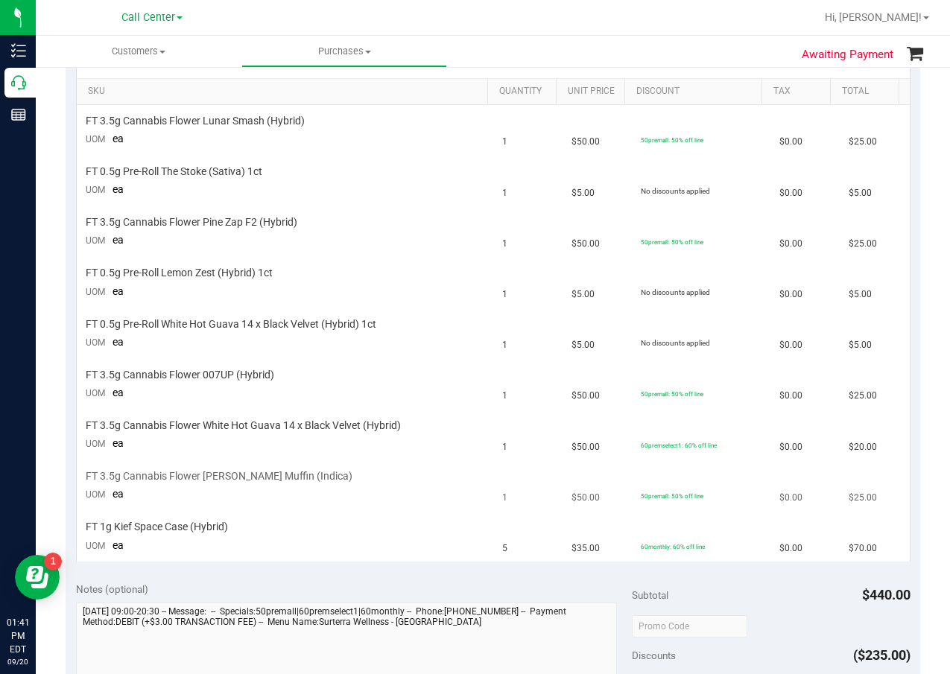
click at [157, 472] on span "FT 3.5g Cannabis Flower Runtz Muffin (Indica)" at bounding box center [219, 476] width 267 height 14
click at [164, 437] on td "FT 3.5g Cannabis Flower White Hot Guava 14 x Black Velvet (Hybrid) UOM ea" at bounding box center [285, 436] width 417 height 51
click at [175, 393] on td "FT 3.5g Cannabis Flower 007UP (Hybrid) UOM ea" at bounding box center [285, 384] width 417 height 51
click at [185, 231] on td "FT 3.5g Cannabis Flower Pine Zap F2 (Hybrid) UOM ea" at bounding box center [285, 232] width 417 height 51
click at [209, 138] on td "FT 3.5g Cannabis Flower Lunar Smash (Hybrid) UOM ea" at bounding box center [285, 130] width 417 height 51
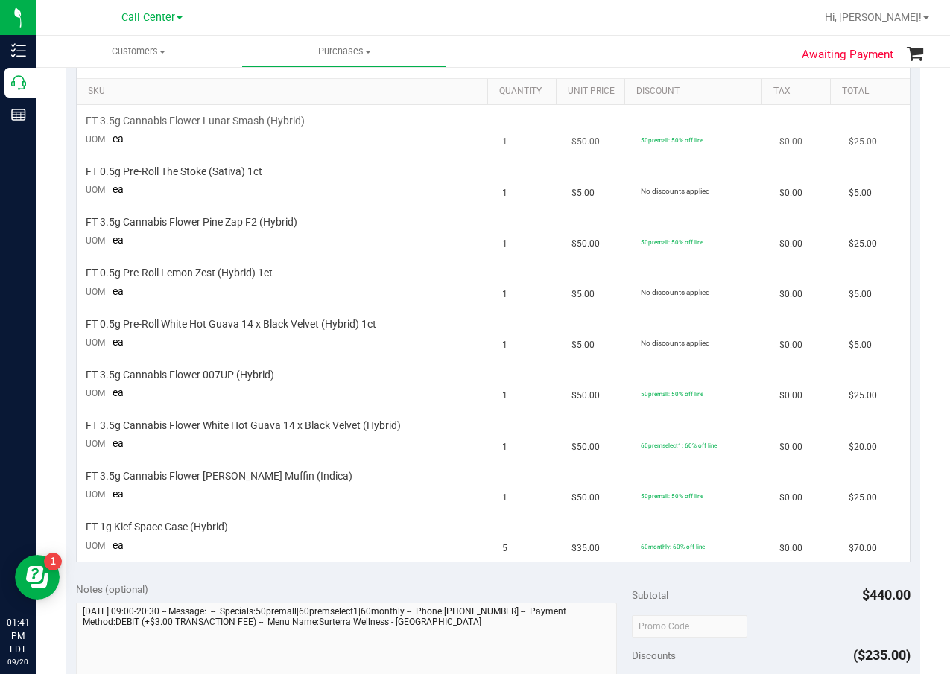
click at [209, 138] on td "FT 3.5g Cannabis Flower Lunar Smash (Hybrid) UOM ea" at bounding box center [285, 130] width 417 height 51
click at [218, 346] on td "FT 0.5g Pre-Roll White Hot Guava 14 x Black Velvet (Hybrid) 1ct UOM ea" at bounding box center [285, 333] width 417 height 51
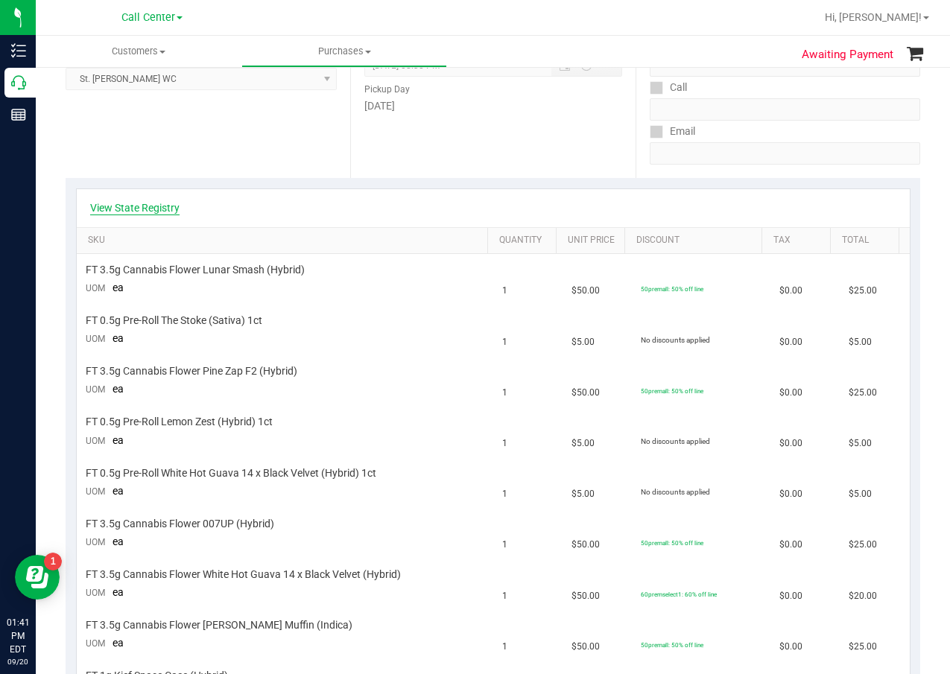
click at [144, 202] on link "View State Registry" at bounding box center [134, 207] width 89 height 15
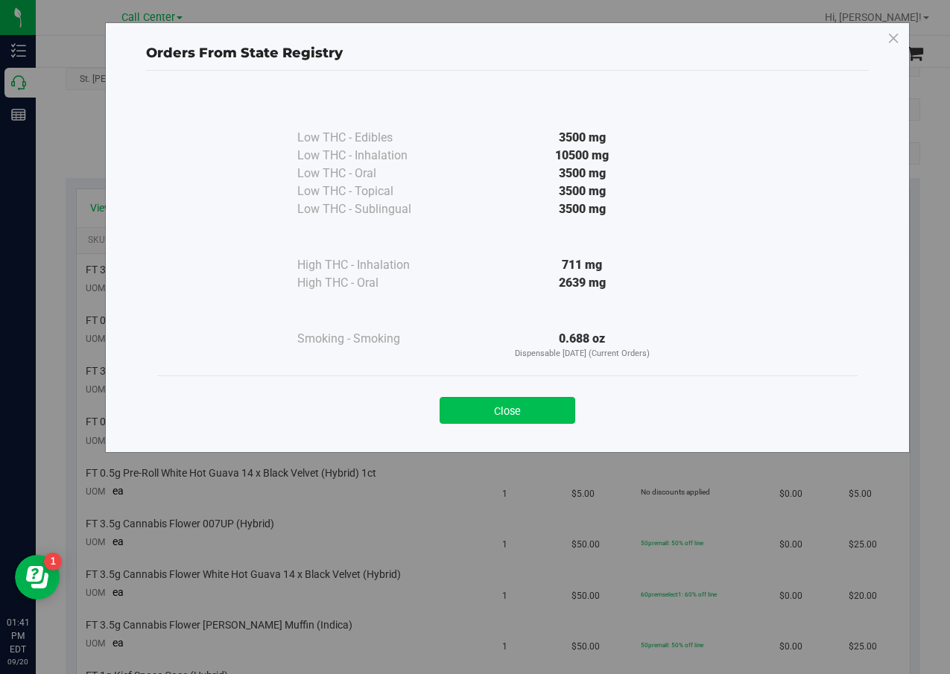
click at [522, 414] on button "Close" at bounding box center [508, 410] width 136 height 27
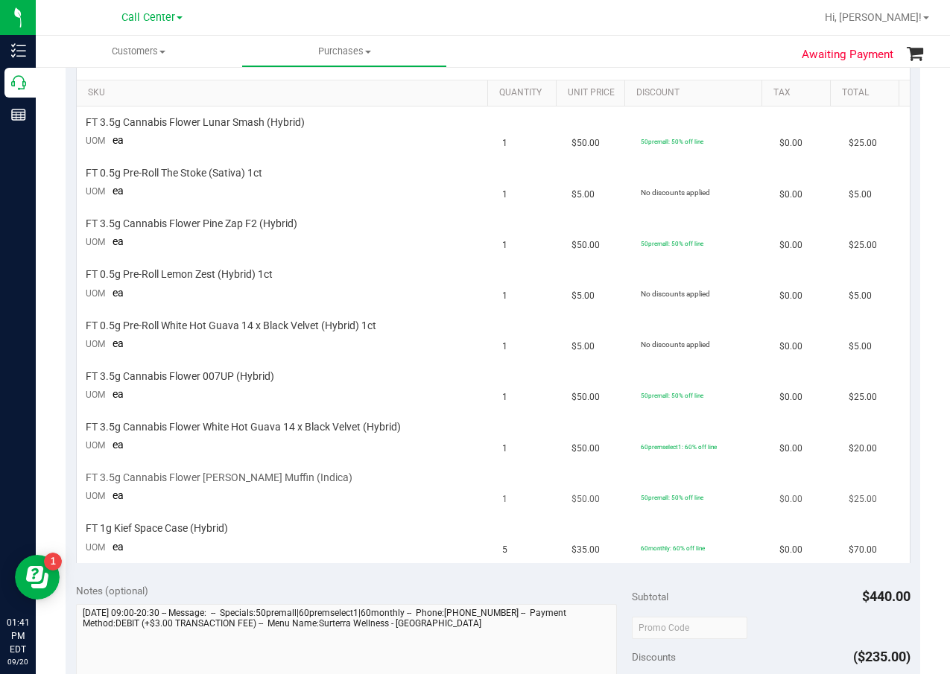
scroll to position [373, 0]
click at [244, 529] on div "FT 1g Kief Space Case (Hybrid)" at bounding box center [285, 527] width 399 height 14
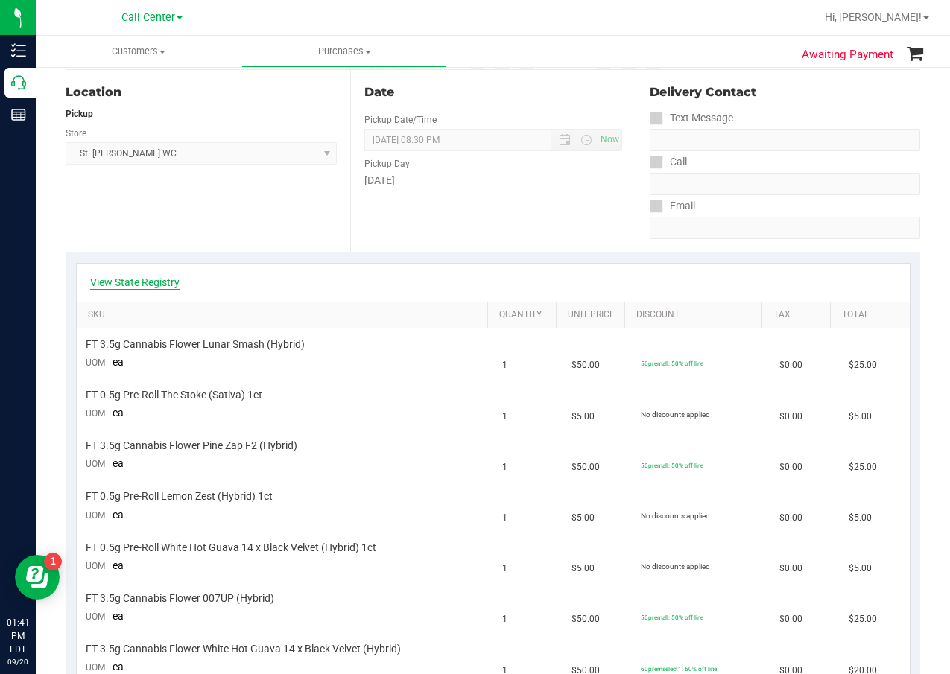
click at [127, 281] on link "View State Registry" at bounding box center [134, 282] width 89 height 15
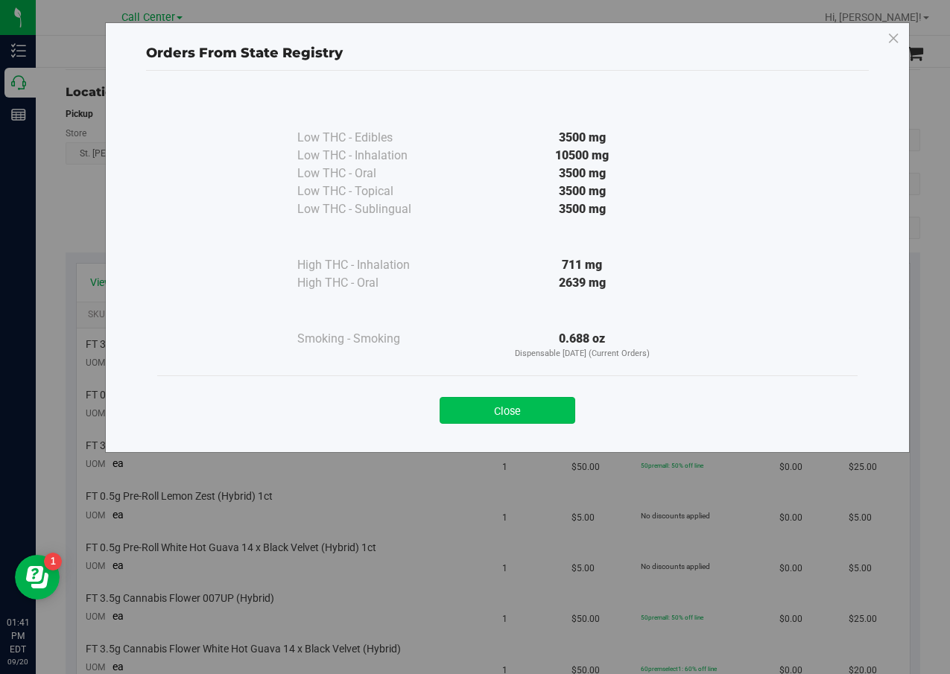
click at [538, 414] on button "Close" at bounding box center [508, 410] width 136 height 27
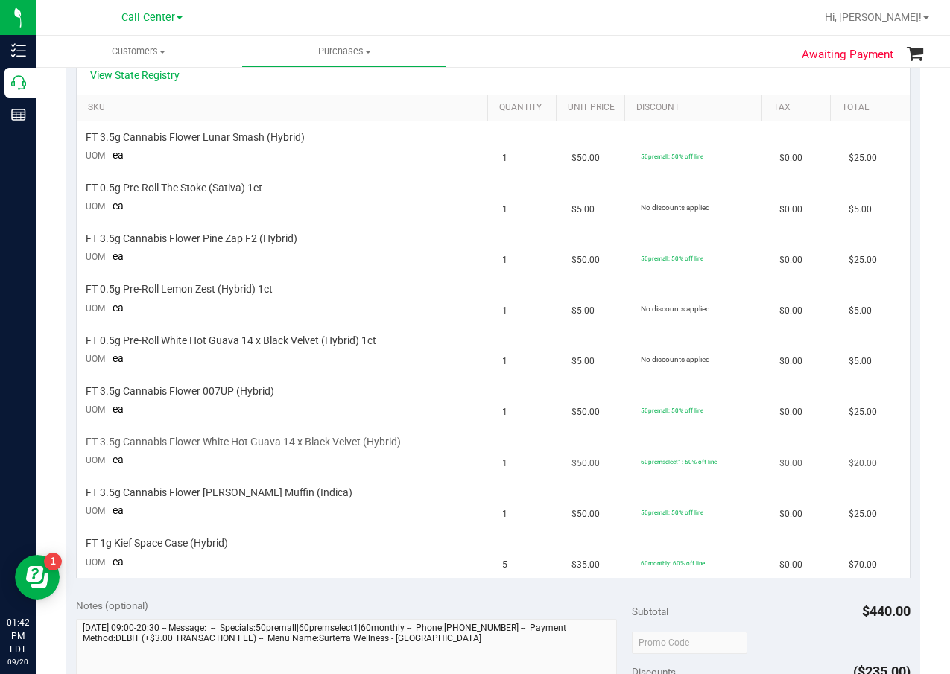
scroll to position [373, 0]
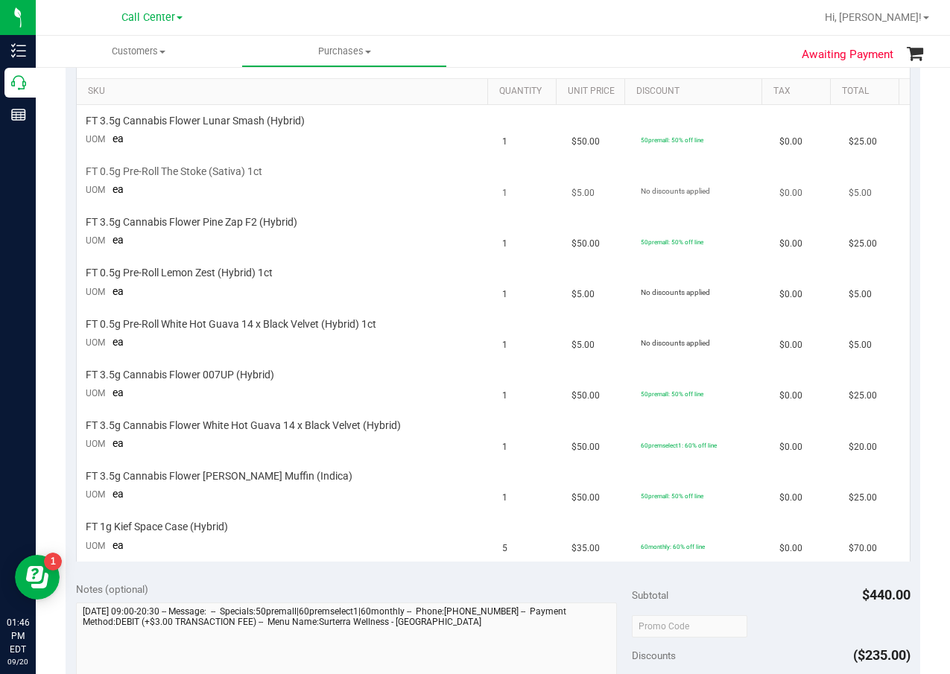
click at [369, 183] on td "FT 0.5g Pre-Roll The Stoke (Sativa) 1ct UOM ea" at bounding box center [285, 181] width 417 height 51
click at [247, 125] on span "FT 3.5g Cannabis Flower Lunar Smash (Hybrid)" at bounding box center [195, 121] width 219 height 14
click at [186, 484] on span "FT 3.5g Cannabis Flower Runtz Muffin (Indica)" at bounding box center [219, 476] width 267 height 14
click at [190, 478] on span "FT 3.5g Cannabis Flower Runtz Muffin (Indica)" at bounding box center [219, 476] width 267 height 14
click at [548, 525] on td "5" at bounding box center [527, 537] width 69 height 50
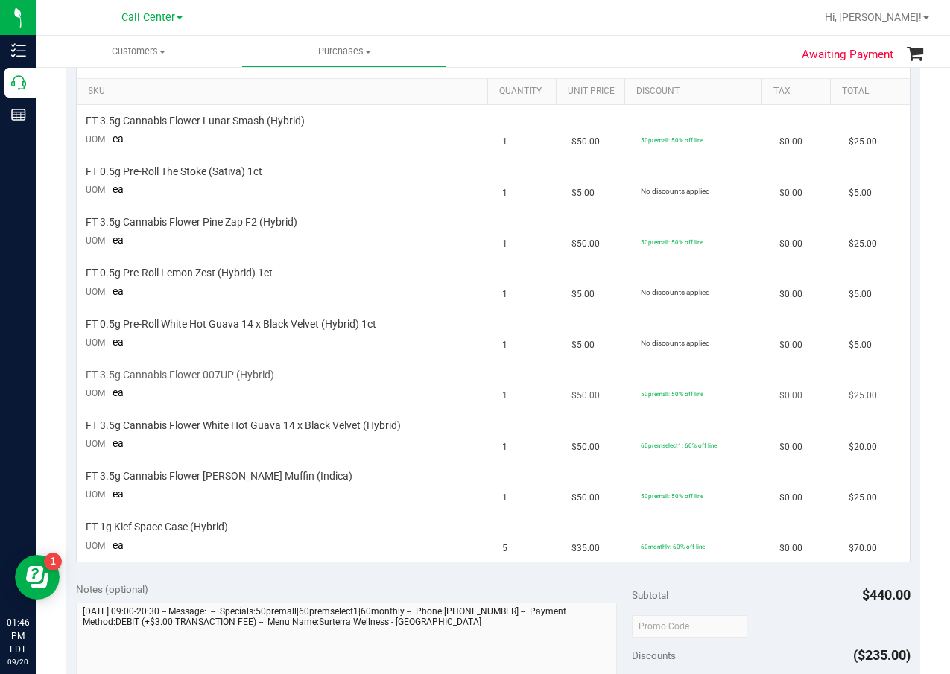
click at [236, 393] on td "FT 3.5g Cannabis Flower 007UP (Hybrid) UOM ea" at bounding box center [285, 384] width 417 height 51
click at [240, 385] on td "FT 3.5g Cannabis Flower 007UP (Hybrid) UOM ea" at bounding box center [285, 384] width 417 height 51
click at [241, 384] on td "FT 3.5g Cannabis Flower 007UP (Hybrid) UOM ea" at bounding box center [285, 384] width 417 height 51
click at [243, 384] on td "FT 3.5g Cannabis Flower 007UP (Hybrid) UOM ea" at bounding box center [285, 384] width 417 height 51
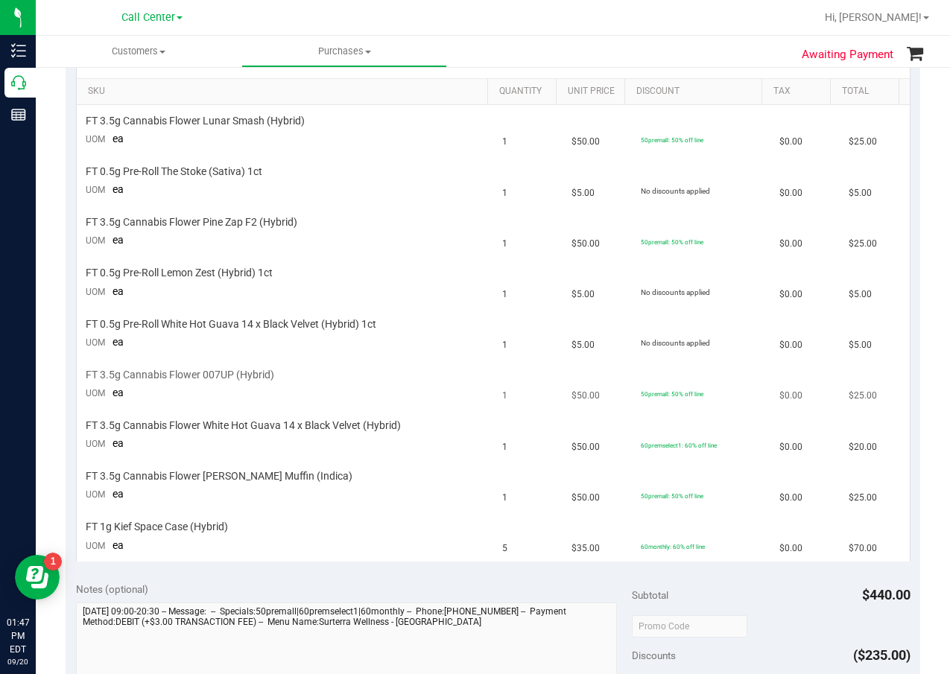
click at [247, 381] on span "FT 3.5g Cannabis Flower 007UP (Hybrid)" at bounding box center [180, 375] width 189 height 14
click at [227, 270] on span "FT 0.5g Pre-Roll Lemon Zest (Hybrid) 1ct" at bounding box center [179, 273] width 187 height 14
click at [216, 187] on td "FT 0.5g Pre-Roll The Stoke (Sativa) 1ct UOM ea" at bounding box center [285, 181] width 417 height 51
click at [232, 449] on td "FT 3.5g Cannabis Flower White Hot Guava 14 x Black Velvet (Hybrid) UOM ea" at bounding box center [285, 436] width 417 height 51
click at [218, 273] on span "FT 0.5g Pre-Roll Lemon Zest (Hybrid) 1ct" at bounding box center [179, 273] width 187 height 14
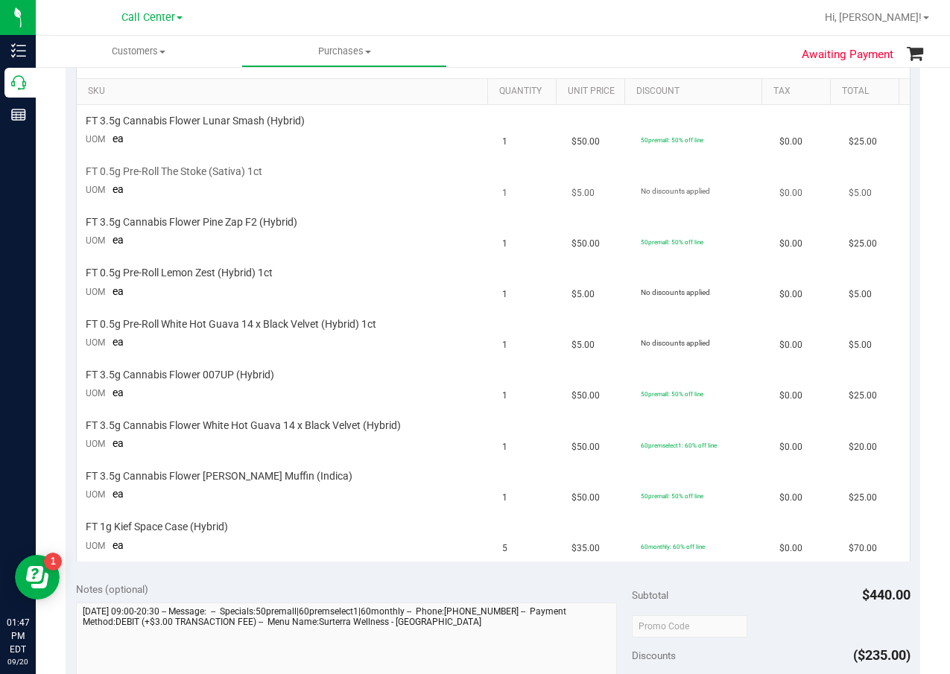
click at [218, 204] on td "FT 0.5g Pre-Roll The Stoke (Sativa) 1ct UOM ea" at bounding box center [285, 181] width 417 height 51
click at [249, 322] on span "FT 0.5g Pre-Roll White Hot Guava 14 x Black Velvet (Hybrid) 1ct" at bounding box center [231, 324] width 291 height 14
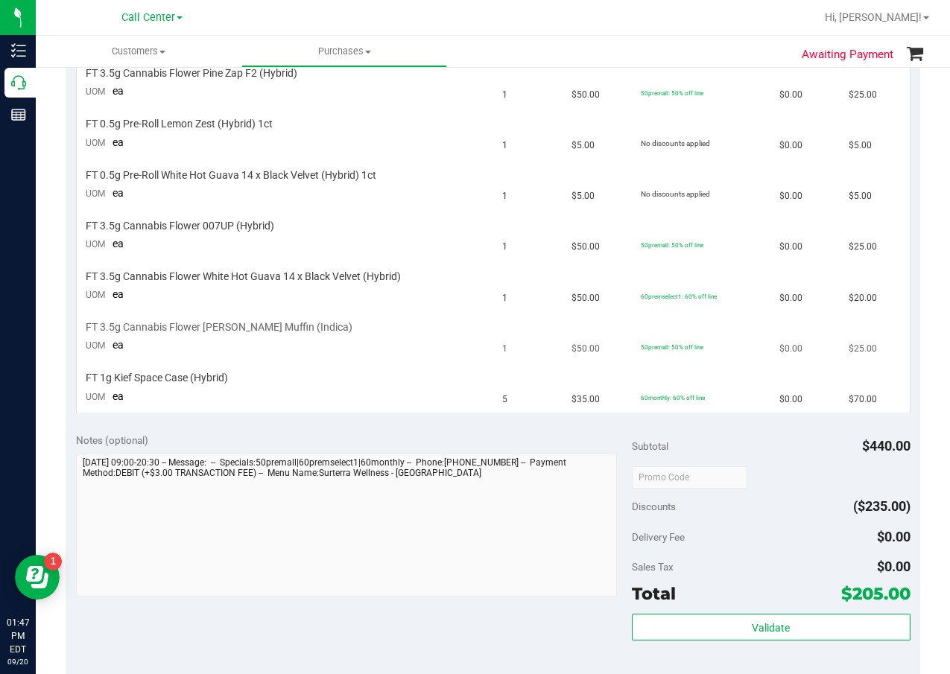
click at [255, 361] on td "FT 3.5g Cannabis Flower Runtz Muffin (Indica) UOM ea" at bounding box center [285, 337] width 417 height 51
click at [203, 378] on span "FT 1g Kief Space Case (Hybrid)" at bounding box center [157, 378] width 142 height 14
click at [314, 277] on span "FT 3.5g Cannabis Flower White Hot Guava 14 x Black Velvet (Hybrid)" at bounding box center [243, 277] width 315 height 14
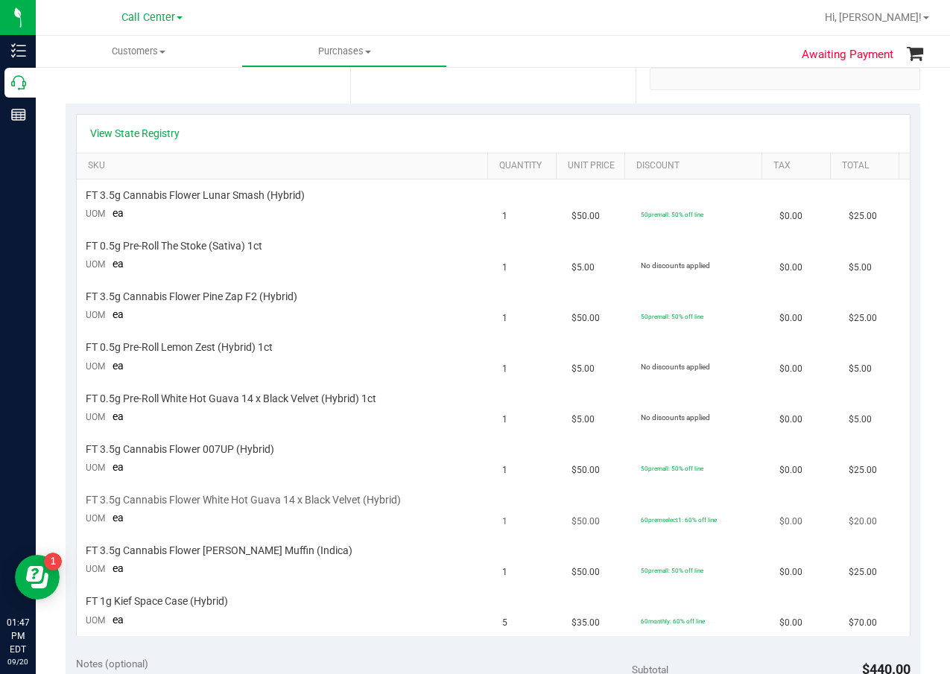
click at [313, 427] on td "FT 0.5g Pre-Roll White Hot Guava 14 x Black Velvet (Hybrid) 1ct UOM ea" at bounding box center [285, 408] width 417 height 51
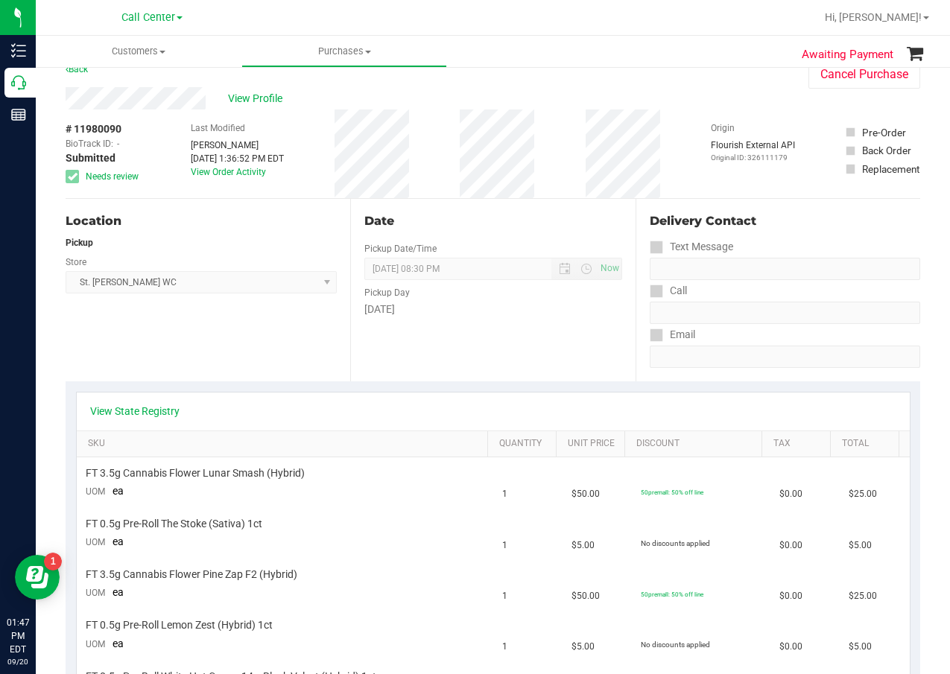
scroll to position [0, 0]
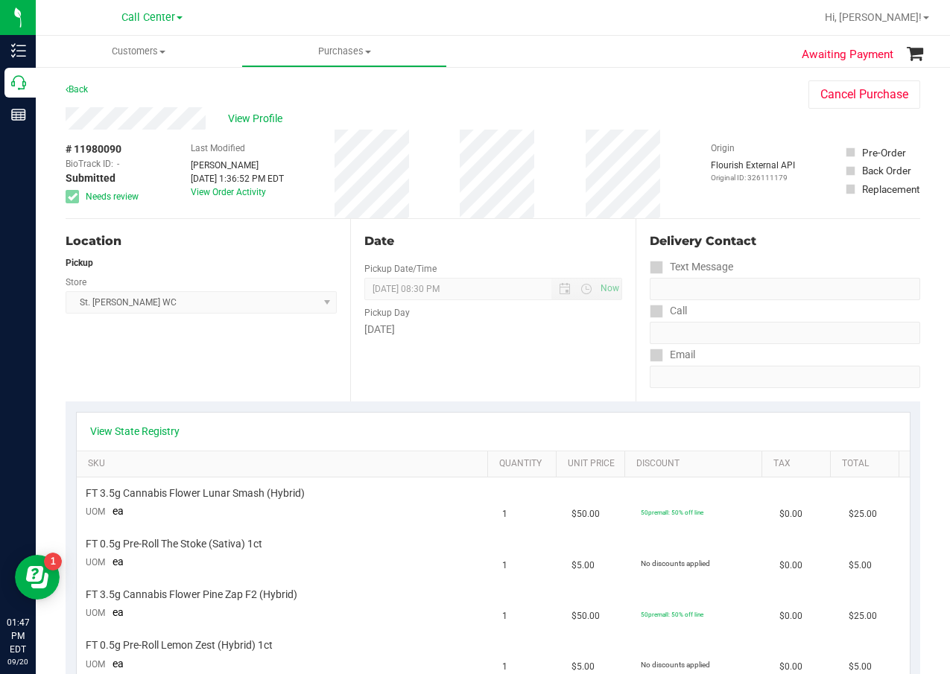
click at [307, 372] on div "Location Pickup Store St. Pete WC Select Store Bonita Springs WC Boynton Beach …" at bounding box center [208, 310] width 285 height 183
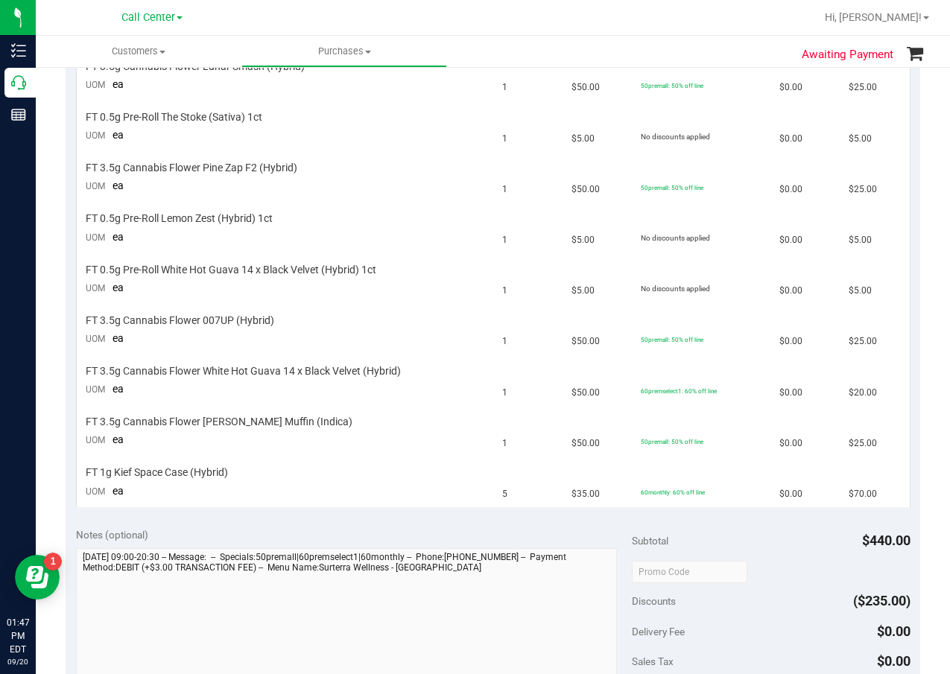
scroll to position [447, 0]
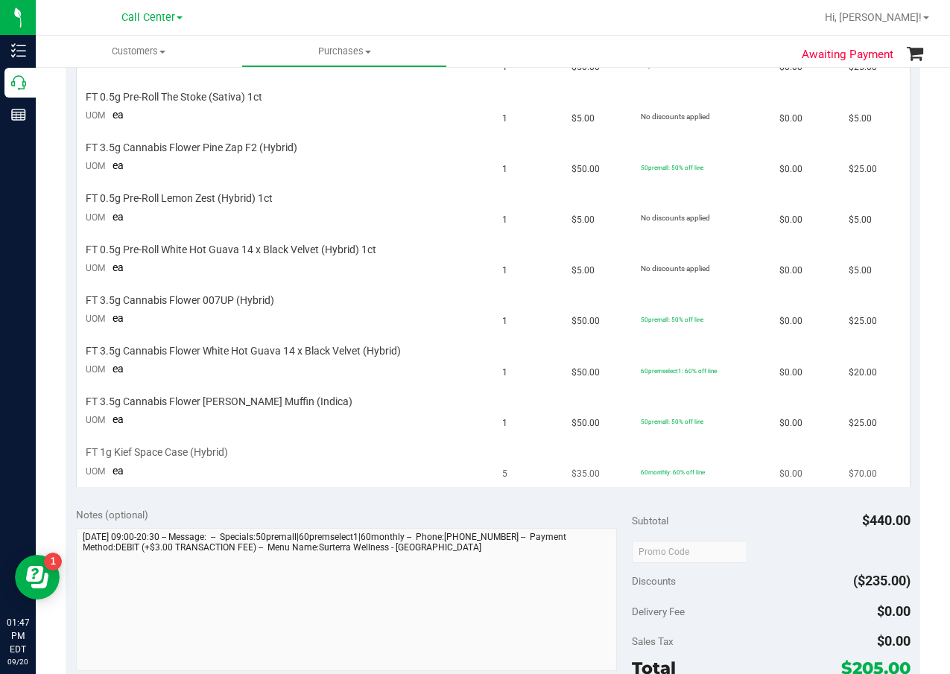
click at [256, 437] on td "FT 1g Kief Space Case (Hybrid) UOM ea" at bounding box center [285, 462] width 417 height 50
click at [193, 454] on span "FT 1g Kief Space Case (Hybrid)" at bounding box center [157, 453] width 142 height 14
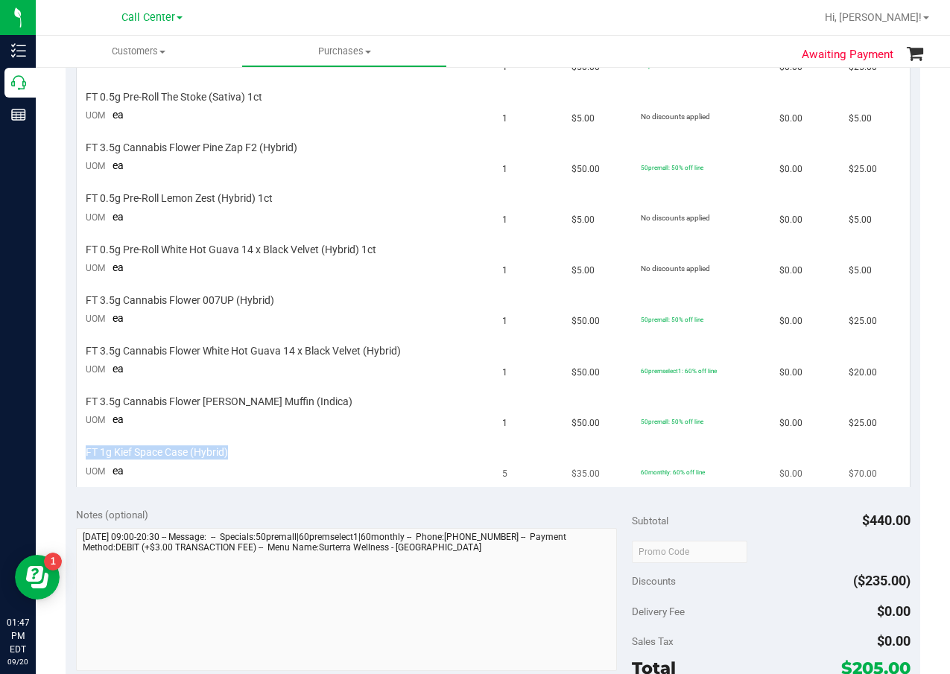
click at [198, 455] on span "FT 1g Kief Space Case (Hybrid)" at bounding box center [157, 453] width 142 height 14
click at [199, 455] on span "FT 1g Kief Space Case (Hybrid)" at bounding box center [157, 453] width 142 height 14
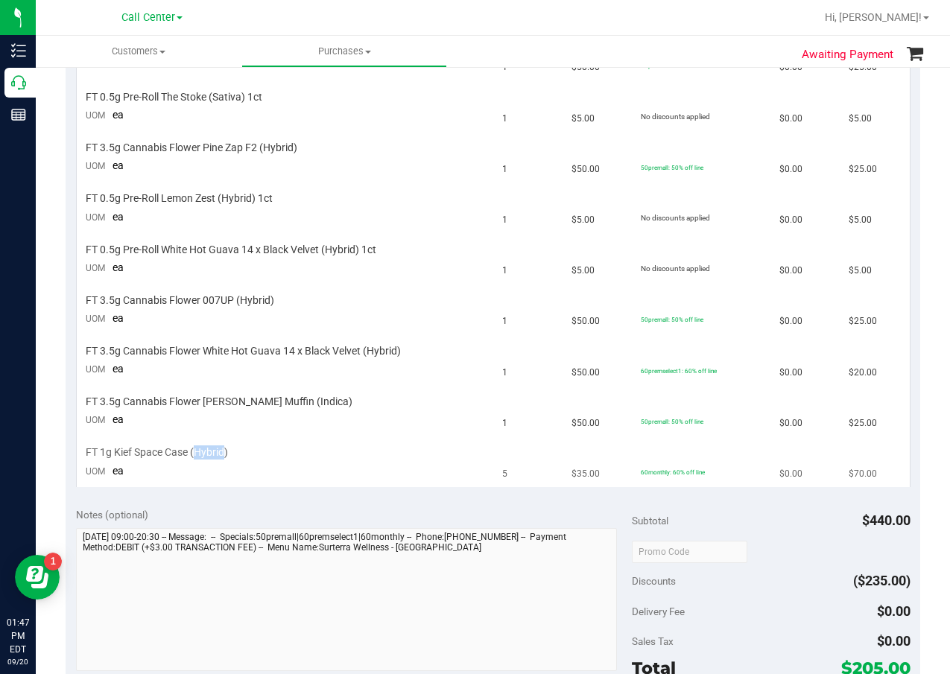
click at [199, 456] on span "FT 1g Kief Space Case (Hybrid)" at bounding box center [157, 453] width 142 height 14
click at [296, 309] on td "FT 3.5g Cannabis Flower 007UP (Hybrid) UOM ea" at bounding box center [285, 310] width 417 height 51
click at [193, 460] on span "FT 1g Kief Space Case (Hybrid)" at bounding box center [157, 453] width 142 height 14
click at [193, 456] on span "FT 1g Kief Space Case (Hybrid)" at bounding box center [157, 453] width 142 height 14
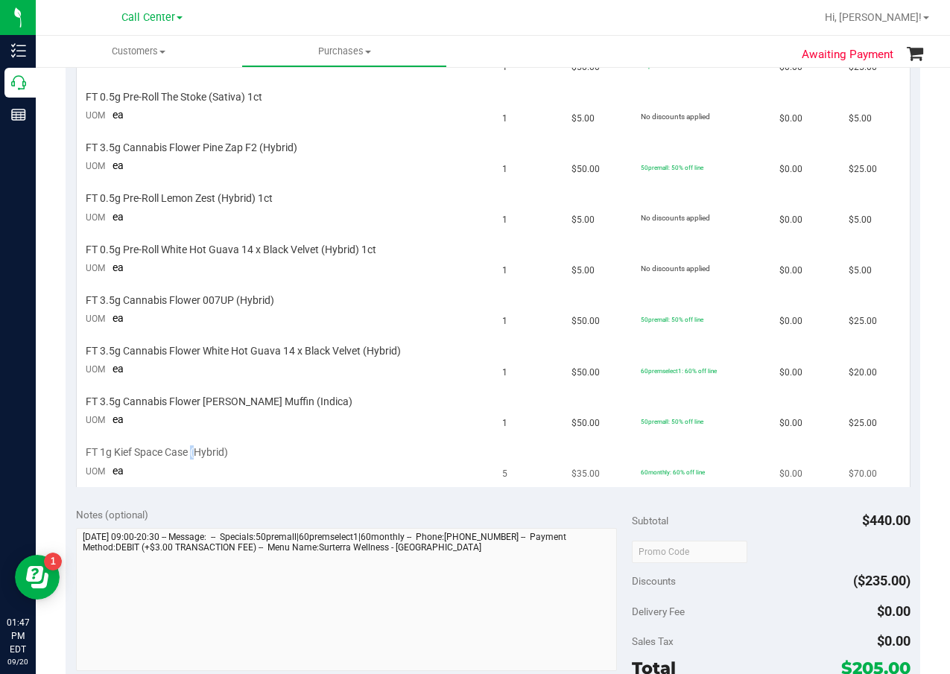
click at [194, 456] on span "FT 1g Kief Space Case (Hybrid)" at bounding box center [157, 453] width 142 height 14
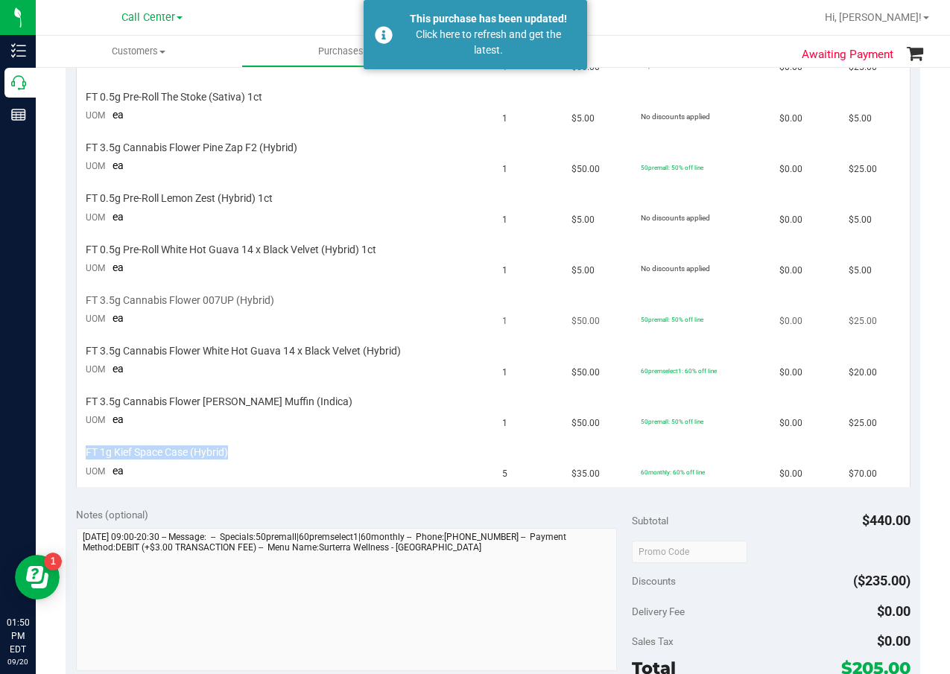
click at [664, 303] on td "50premall: 50% off line" at bounding box center [701, 310] width 139 height 51
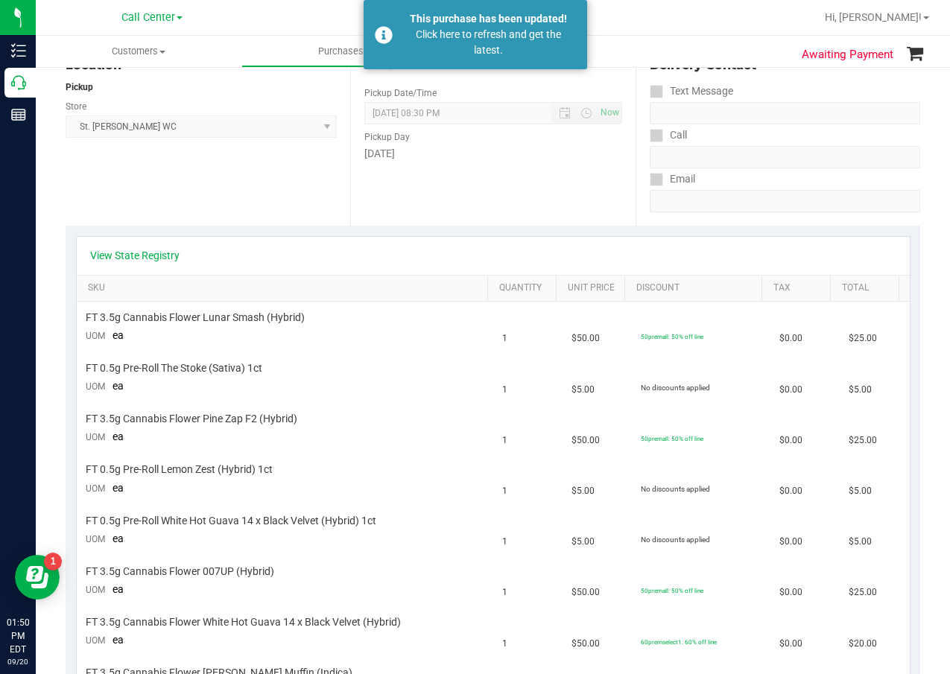
scroll to position [149, 0]
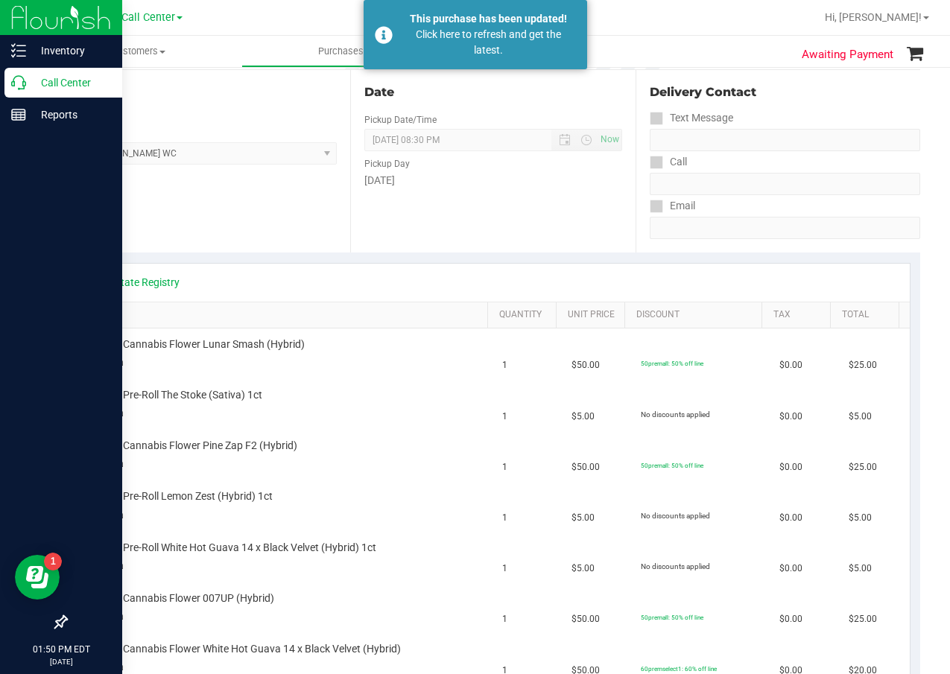
click at [22, 77] on icon at bounding box center [18, 82] width 15 height 15
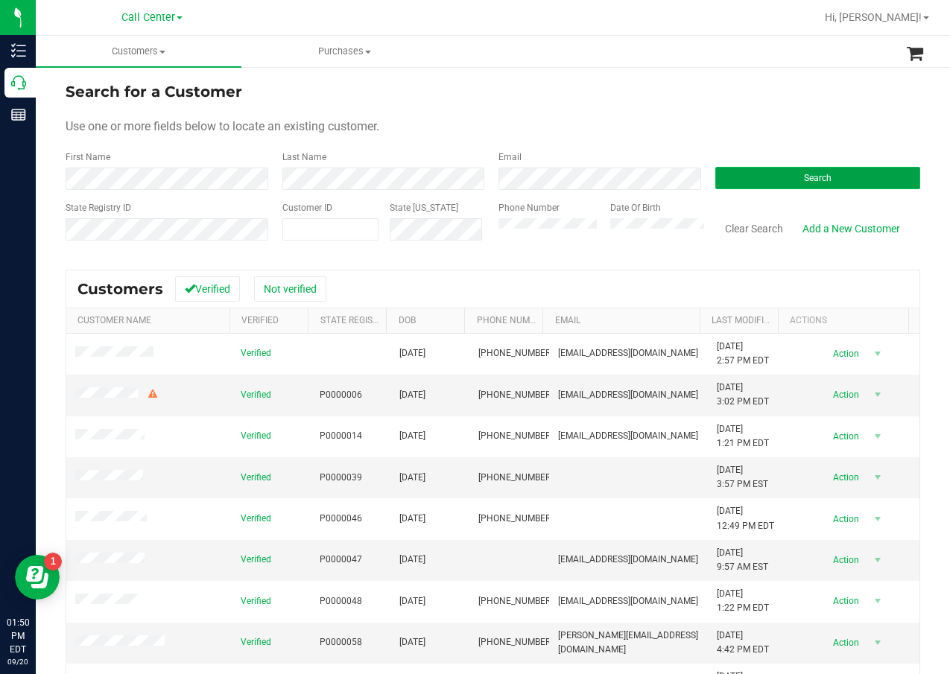
click at [789, 170] on button "Search" at bounding box center [818, 178] width 206 height 22
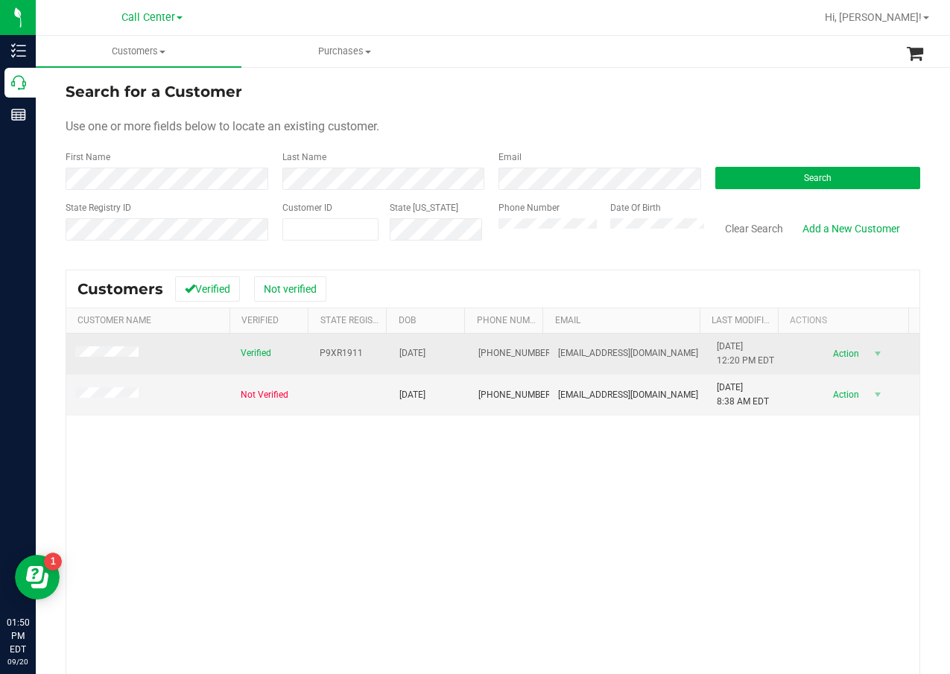
click at [335, 352] on span "P9XR1911" at bounding box center [341, 353] width 43 height 14
click at [425, 350] on span "03/15/1957" at bounding box center [412, 353] width 26 height 14
click at [425, 351] on span "03/15/1957" at bounding box center [412, 353] width 26 height 14
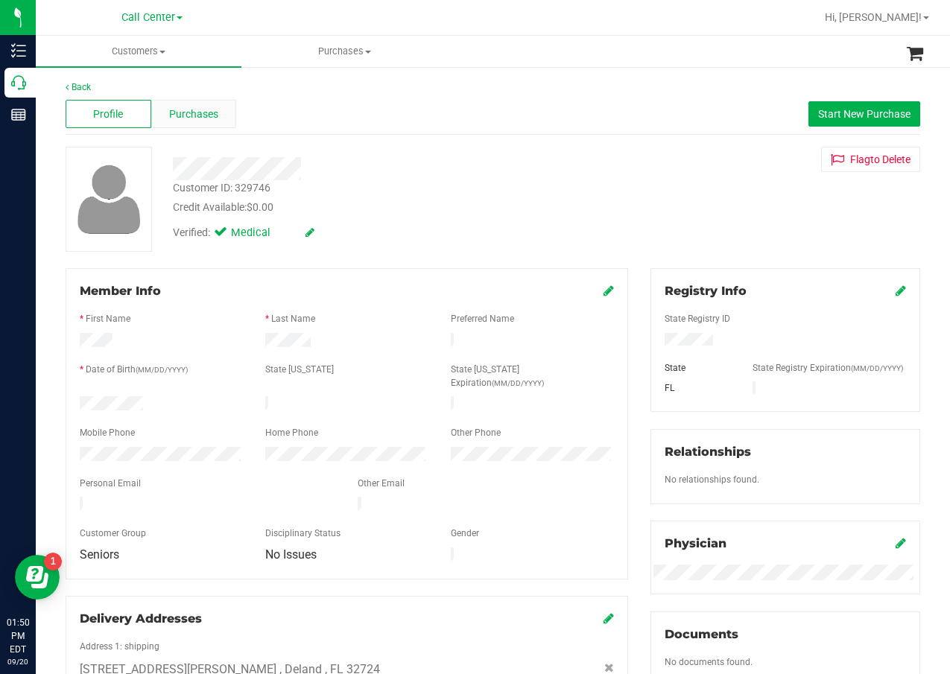
click at [186, 107] on span "Purchases" at bounding box center [193, 115] width 49 height 16
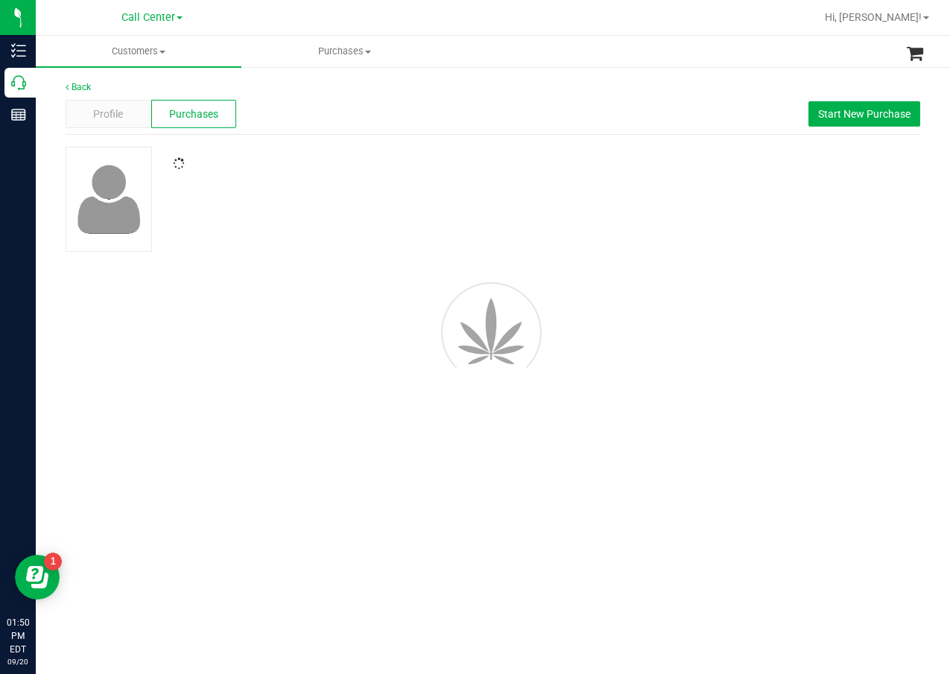
click at [508, 136] on div "Back Profile Purchases Start New Purchase" at bounding box center [493, 238] width 855 height 317
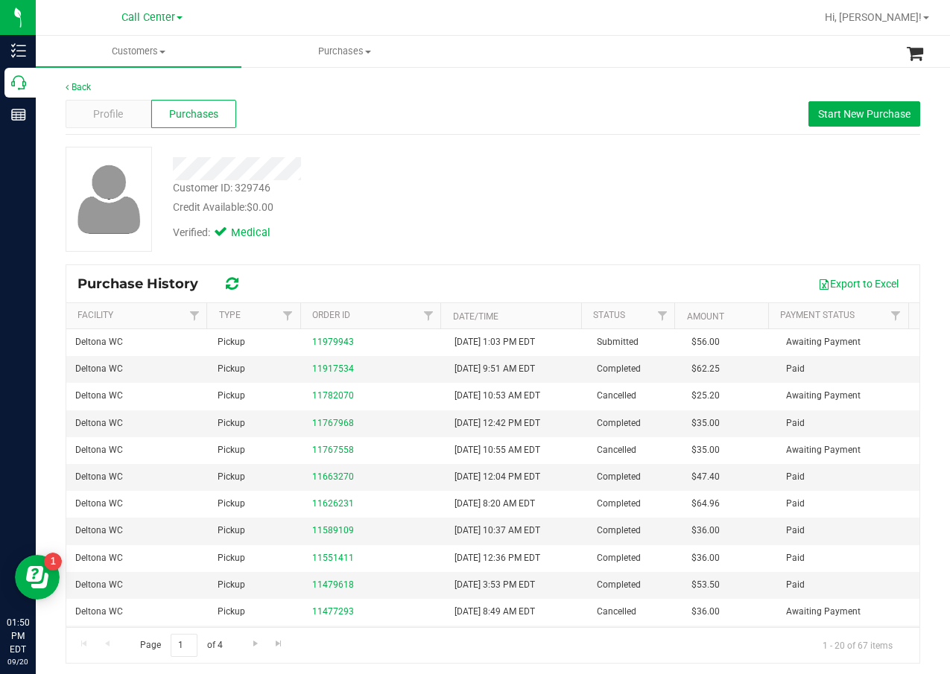
click at [531, 180] on div "Customer ID: 329746 Credit Available: $0.00" at bounding box center [381, 197] width 439 height 35
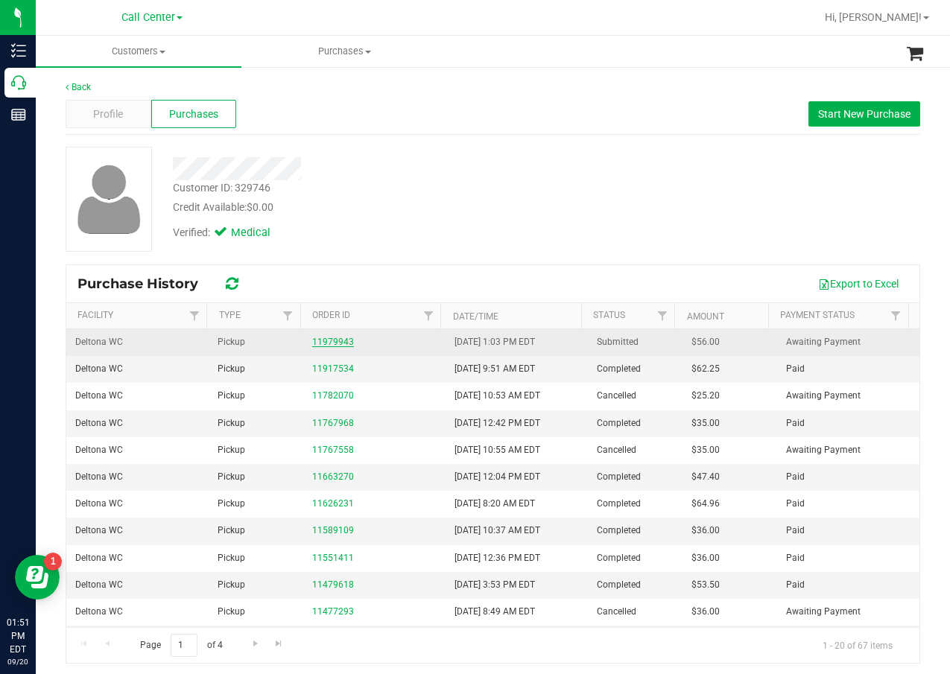
click at [341, 343] on link "11979943" at bounding box center [333, 342] width 42 height 10
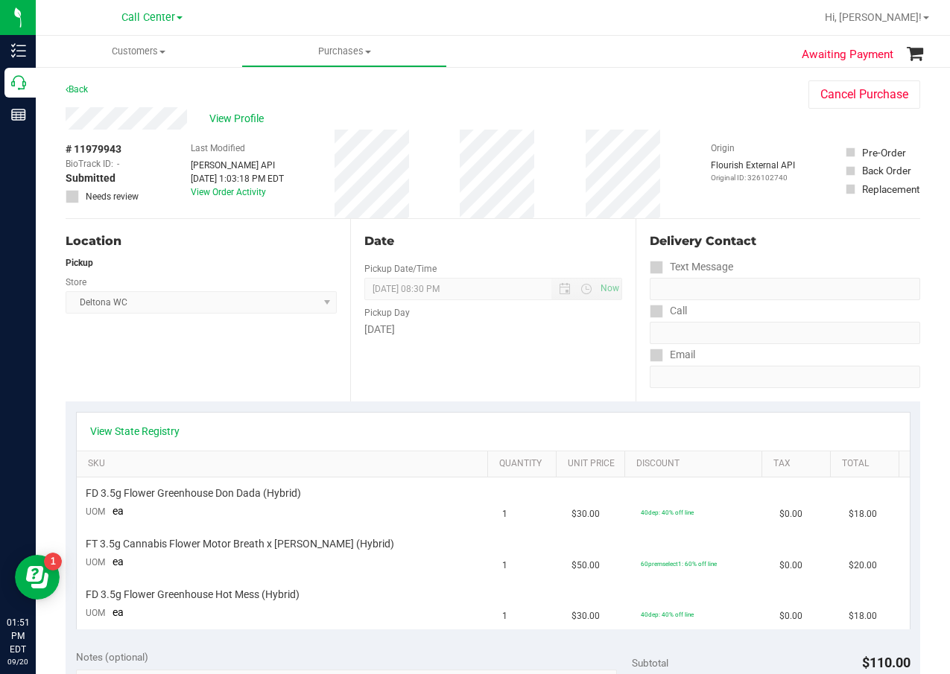
scroll to position [149, 0]
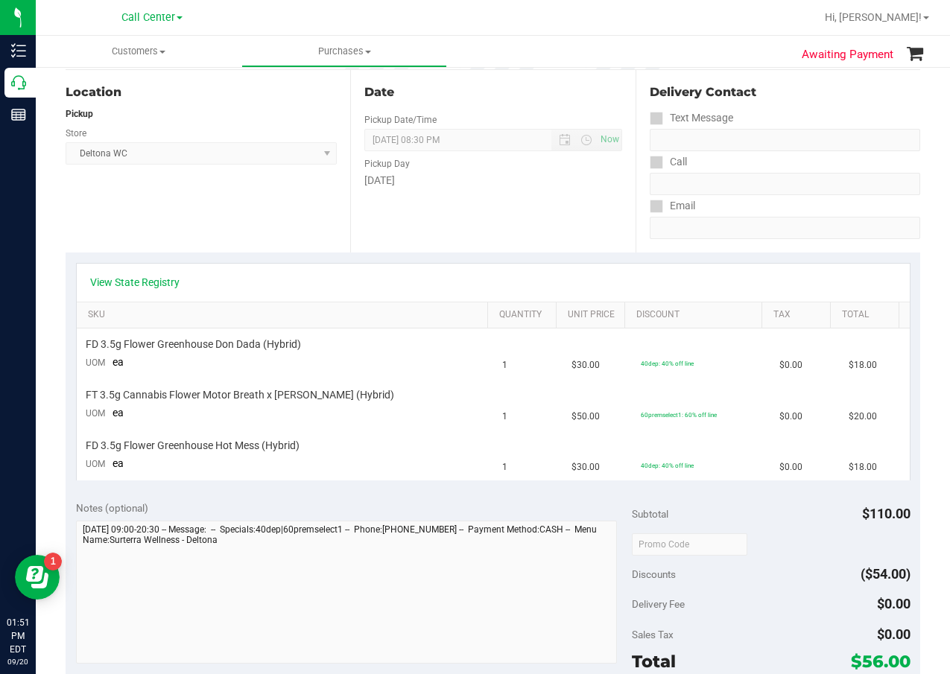
click at [150, 291] on div "View State Registry" at bounding box center [493, 283] width 833 height 38
click at [155, 285] on link "View State Registry" at bounding box center [134, 282] width 89 height 15
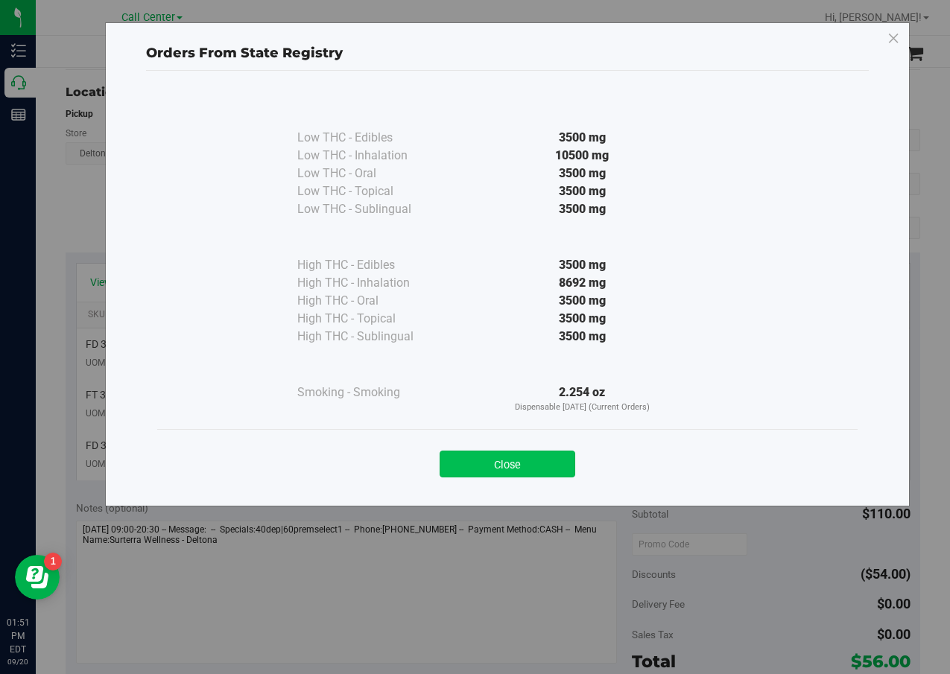
click at [499, 469] on button "Close" at bounding box center [508, 464] width 136 height 27
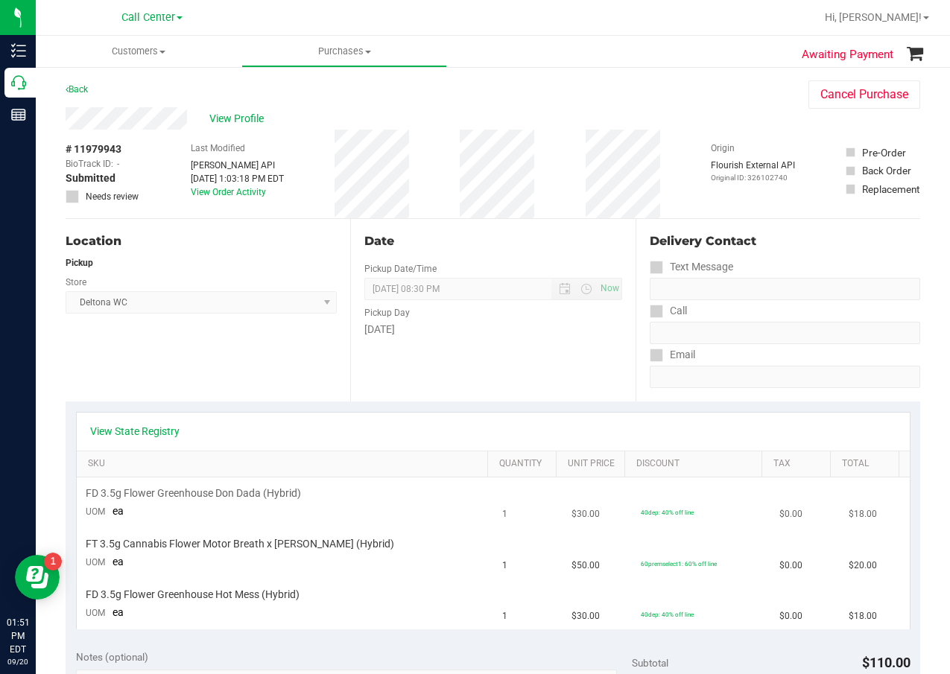
scroll to position [75, 0]
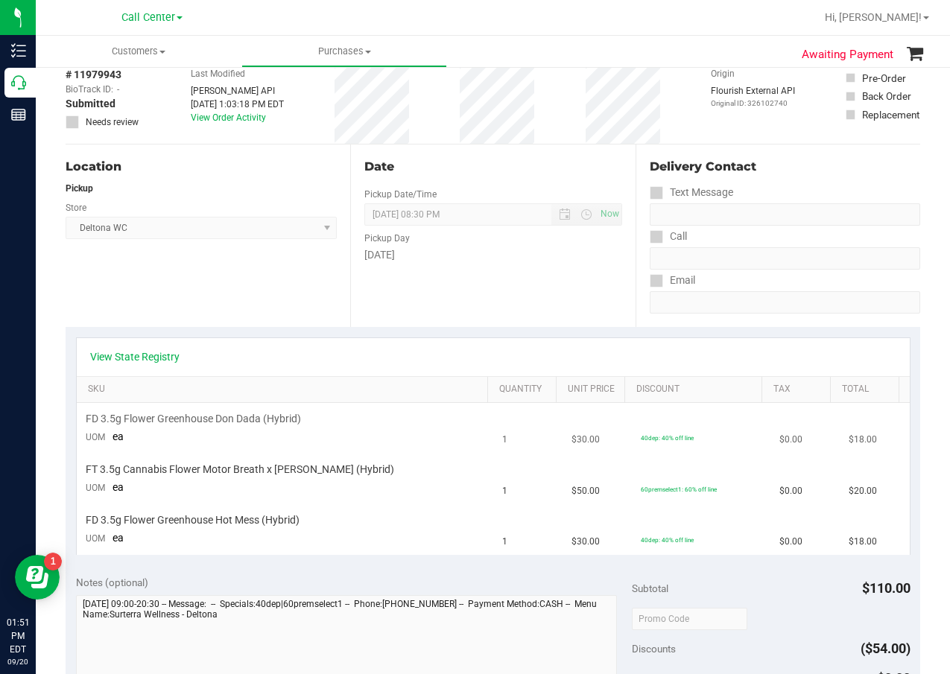
click at [231, 422] on span "FD 3.5g Flower Greenhouse Don Dada (Hybrid)" at bounding box center [193, 419] width 215 height 14
click at [253, 470] on span "FT 3.5g Cannabis Flower Motor Breath x [PERSON_NAME] (Hybrid)" at bounding box center [240, 470] width 308 height 14
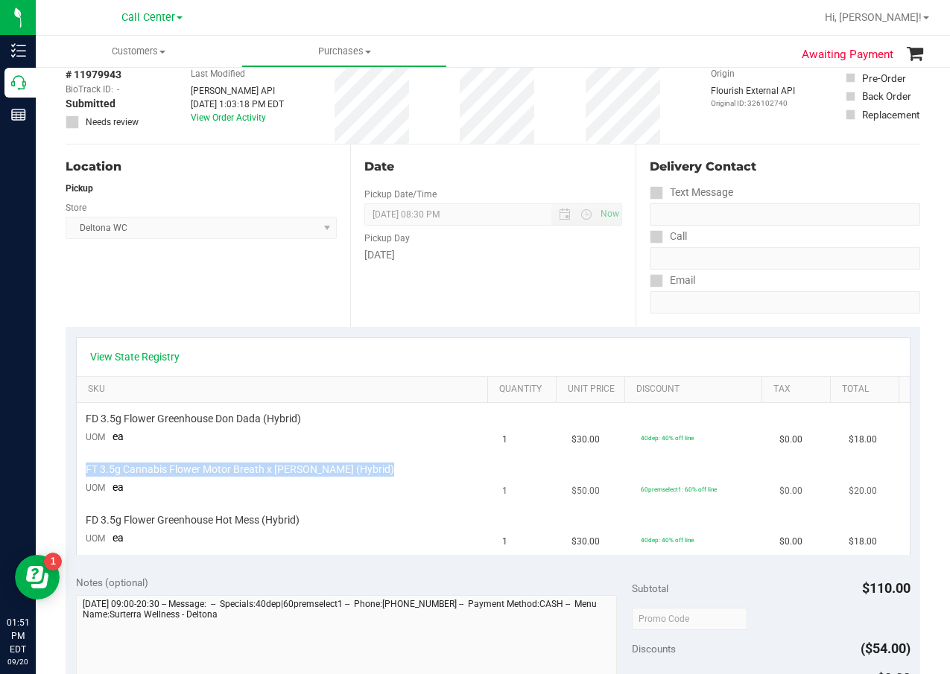
click at [253, 470] on span "FT 3.5g Cannabis Flower Motor Breath x [PERSON_NAME] (Hybrid)" at bounding box center [240, 470] width 308 height 14
click at [227, 529] on td "FD 3.5g Flower Greenhouse Hot Mess (Hybrid) UOM ea" at bounding box center [285, 530] width 417 height 50
click at [227, 528] on td "FD 3.5g Flower Greenhouse Hot Mess (Hybrid) UOM ea" at bounding box center [285, 530] width 417 height 50
click at [230, 525] on span "FD 3.5g Flower Greenhouse Hot Mess (Hybrid)" at bounding box center [193, 520] width 214 height 14
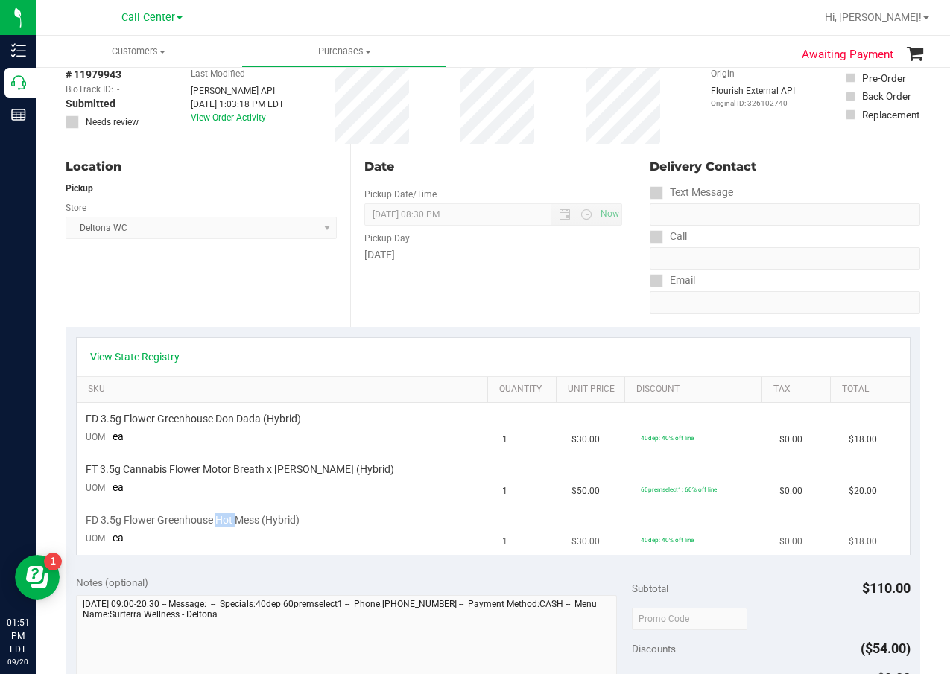
click at [230, 525] on span "FD 3.5g Flower Greenhouse Hot Mess (Hybrid)" at bounding box center [193, 520] width 214 height 14
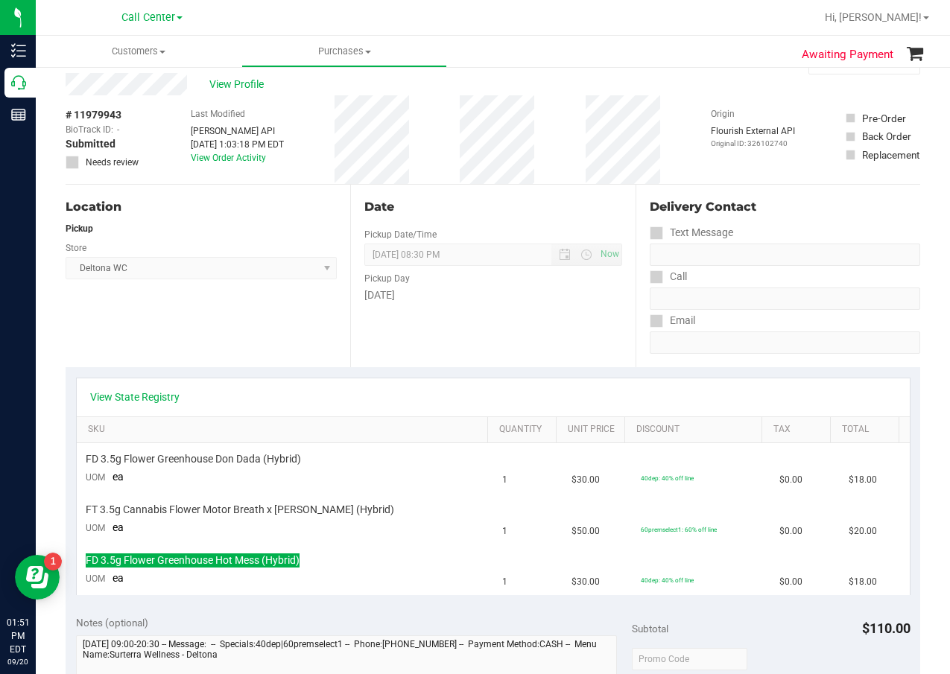
scroll to position [0, 0]
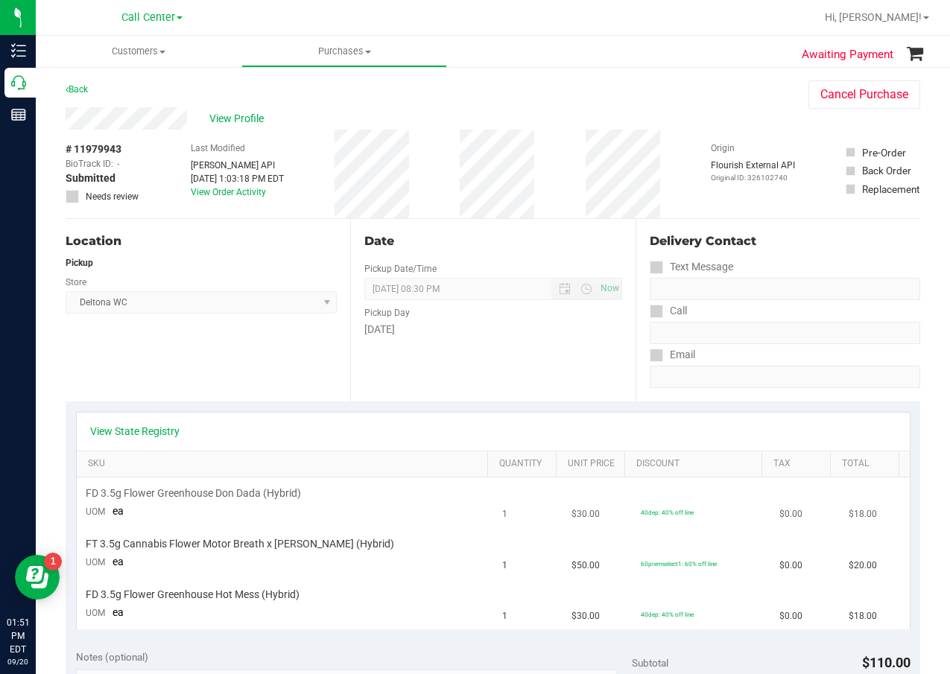
click at [268, 508] on td "FD 3.5g Flower Greenhouse Don Dada (Hybrid) UOM ea" at bounding box center [285, 503] width 417 height 51
drag, startPoint x: 288, startPoint y: 555, endPoint x: 291, endPoint y: 591, distance: 35.8
click at [289, 555] on td "FT 3.5g Cannabis Flower Motor Breath x Mike Larry (Hybrid) UOM ea" at bounding box center [285, 554] width 417 height 51
click at [288, 600] on span "FD 3.5g Flower Greenhouse Hot Mess (Hybrid)" at bounding box center [193, 595] width 214 height 14
click at [285, 557] on td "FT 3.5g Cannabis Flower Motor Breath x Mike Larry (Hybrid) UOM ea" at bounding box center [285, 554] width 417 height 51
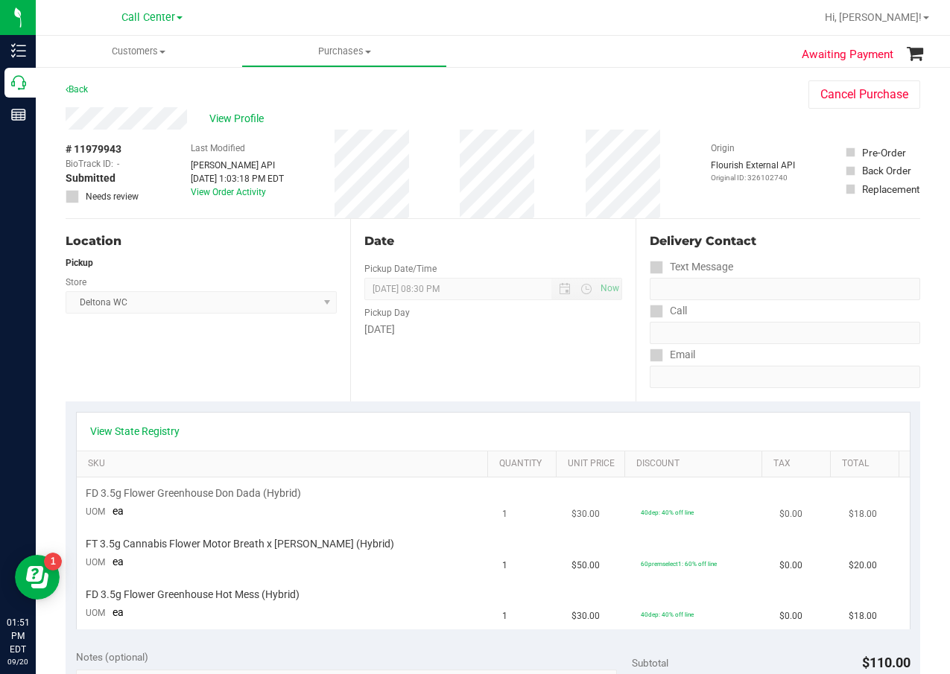
click at [278, 521] on td "FD 3.5g Flower Greenhouse Don Dada (Hybrid) UOM ea" at bounding box center [285, 503] width 417 height 51
click at [282, 502] on td "FD 3.5g Flower Greenhouse Don Dada (Hybrid) UOM ea" at bounding box center [285, 503] width 417 height 51
click at [305, 544] on span "FT 3.5g Cannabis Flower Motor Breath x [PERSON_NAME] (Hybrid)" at bounding box center [240, 544] width 308 height 14
click at [310, 589] on div "FD 3.5g Flower Greenhouse Hot Mess (Hybrid)" at bounding box center [285, 595] width 399 height 14
click at [302, 519] on td "FD 3.5g Flower Greenhouse Don Dada (Hybrid) UOM ea" at bounding box center [285, 503] width 417 height 51
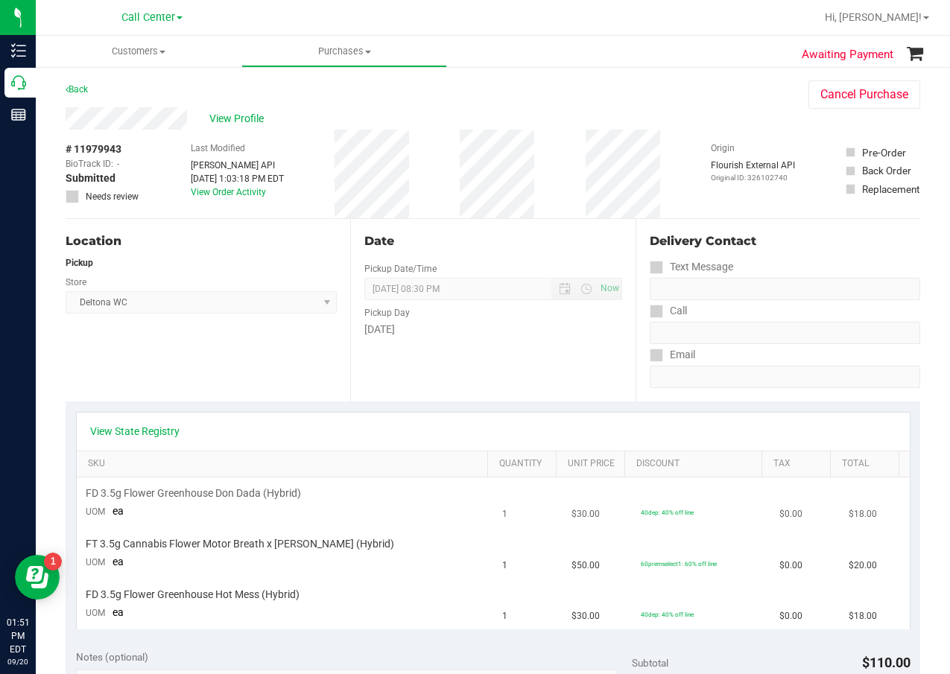
click at [280, 480] on td "FD 3.5g Flower Greenhouse Don Dada (Hybrid) UOM ea" at bounding box center [285, 503] width 417 height 51
click at [302, 556] on td "FT 3.5g Cannabis Flower Motor Breath x Mike Larry (Hybrid) UOM ea" at bounding box center [285, 554] width 417 height 51
drag, startPoint x: 279, startPoint y: 597, endPoint x: 171, endPoint y: 460, distance: 174.6
click at [279, 597] on span "FD 3.5g Flower Greenhouse Hot Mess (Hybrid)" at bounding box center [193, 595] width 214 height 14
click at [157, 437] on link "View State Registry" at bounding box center [134, 431] width 89 height 15
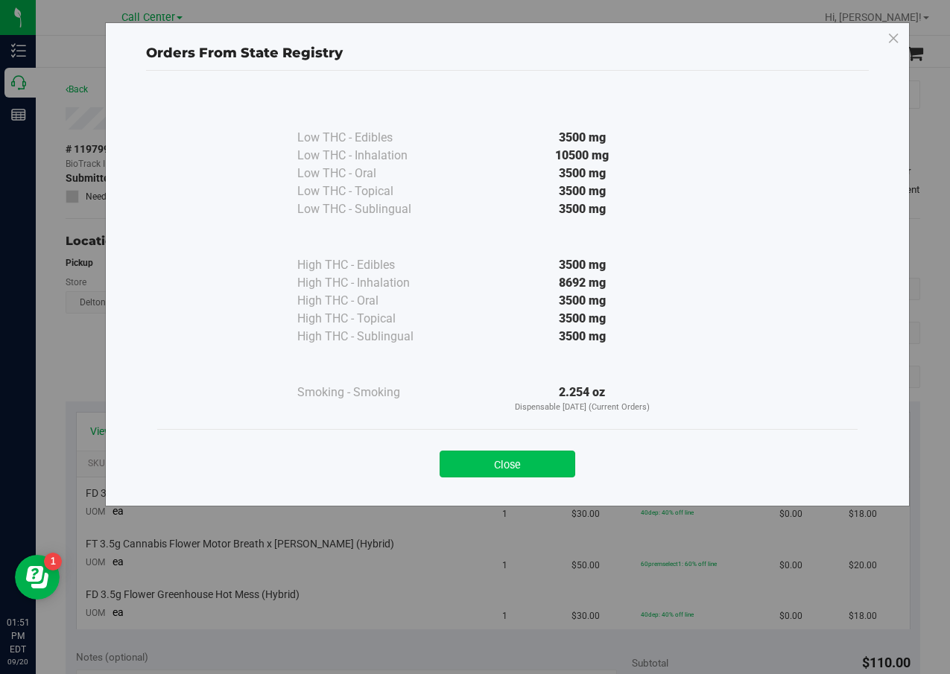
click at [507, 457] on button "Close" at bounding box center [508, 464] width 136 height 27
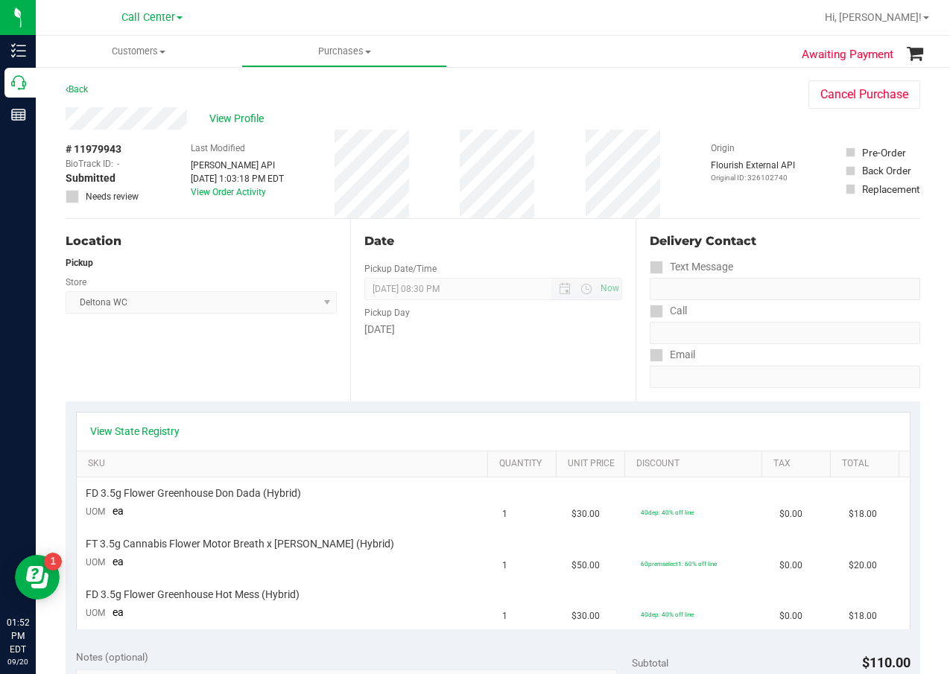
click at [518, 294] on span "09/20/2025 08:30 PM Now" at bounding box center [492, 289] width 257 height 22
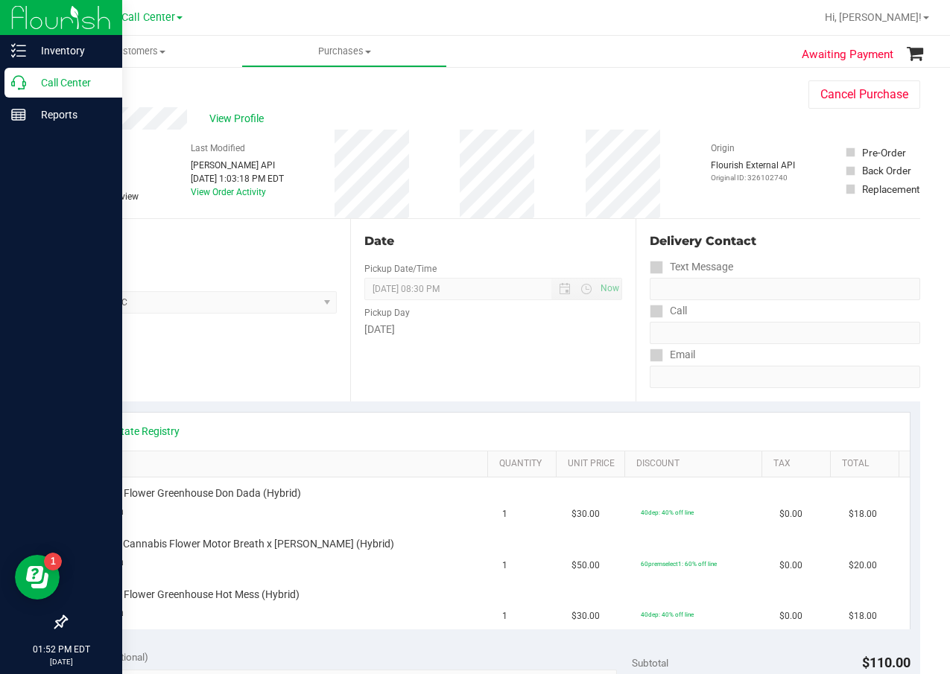
click at [37, 81] on p "Call Center" at bounding box center [70, 83] width 89 height 18
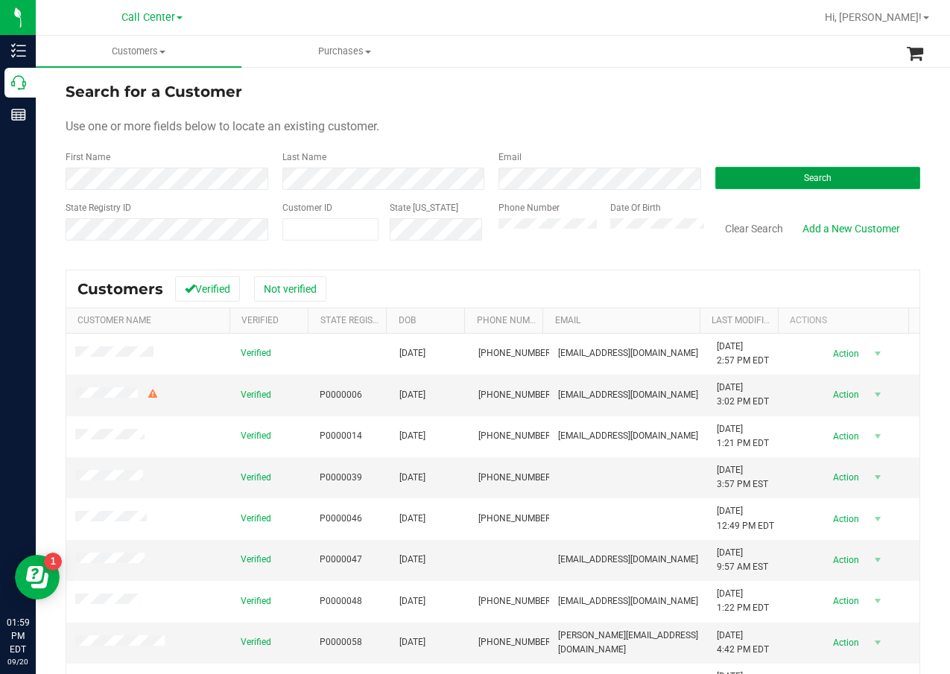
click at [764, 177] on button "Search" at bounding box center [818, 178] width 206 height 22
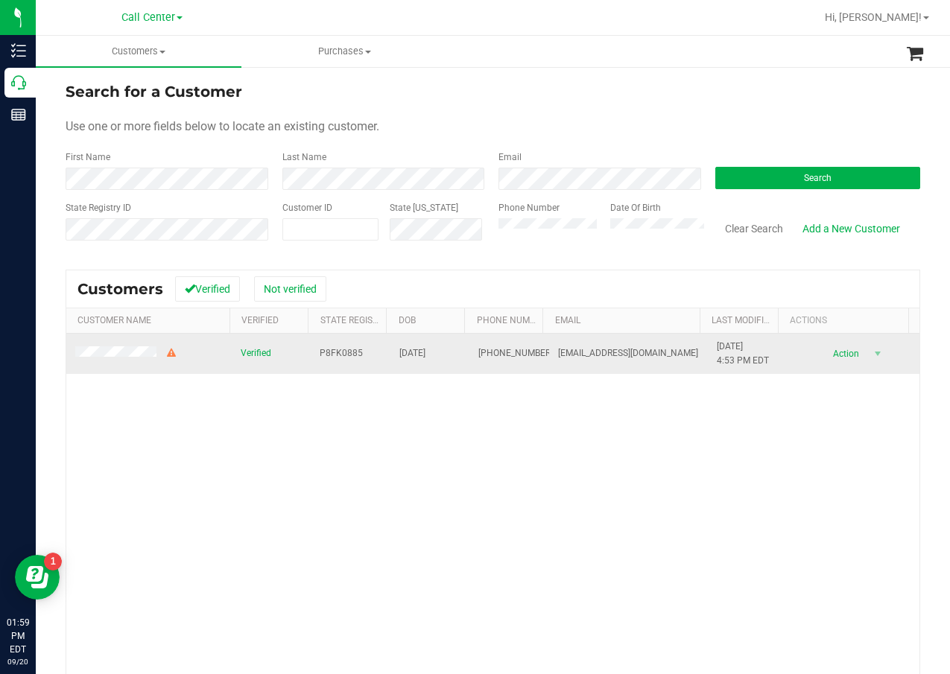
click at [424, 373] on td "07/14/1954" at bounding box center [430, 354] width 80 height 40
click at [330, 350] on span "P8FK0885" at bounding box center [341, 353] width 43 height 14
click at [402, 352] on span "07/14/1954" at bounding box center [412, 353] width 26 height 14
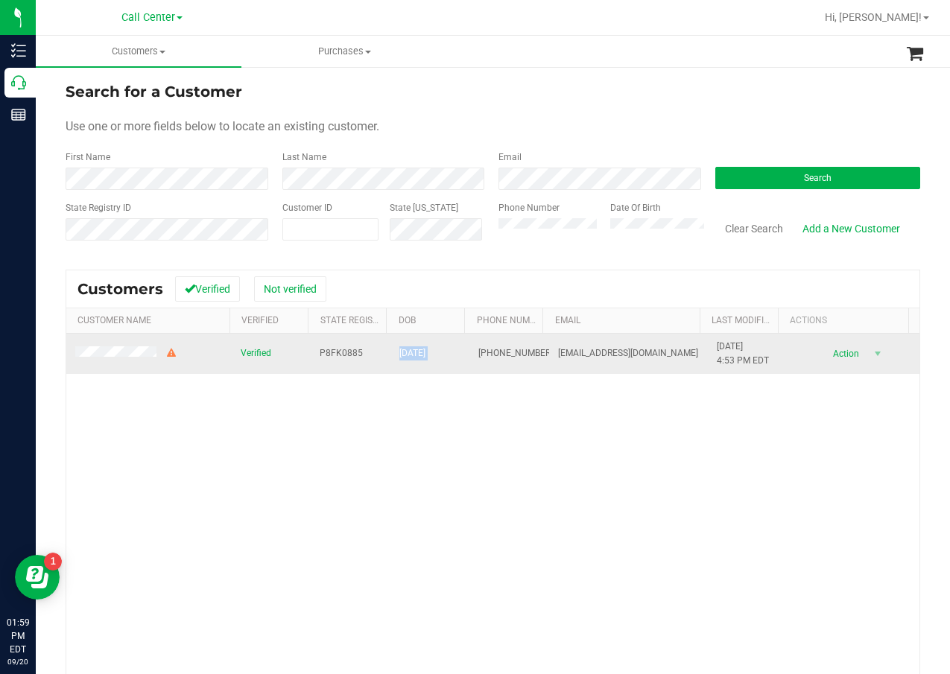
click at [402, 352] on span "07/14/1954" at bounding box center [412, 353] width 26 height 14
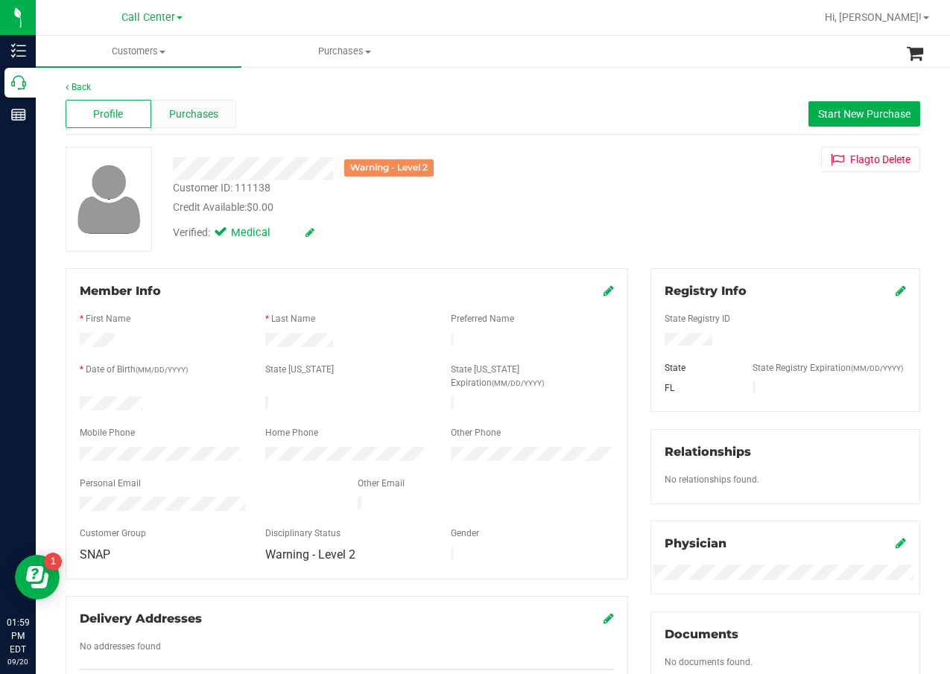
click at [209, 103] on div "Profile Purchases Start New Purchase" at bounding box center [493, 114] width 855 height 41
click at [208, 105] on div "Purchases" at bounding box center [194, 114] width 86 height 28
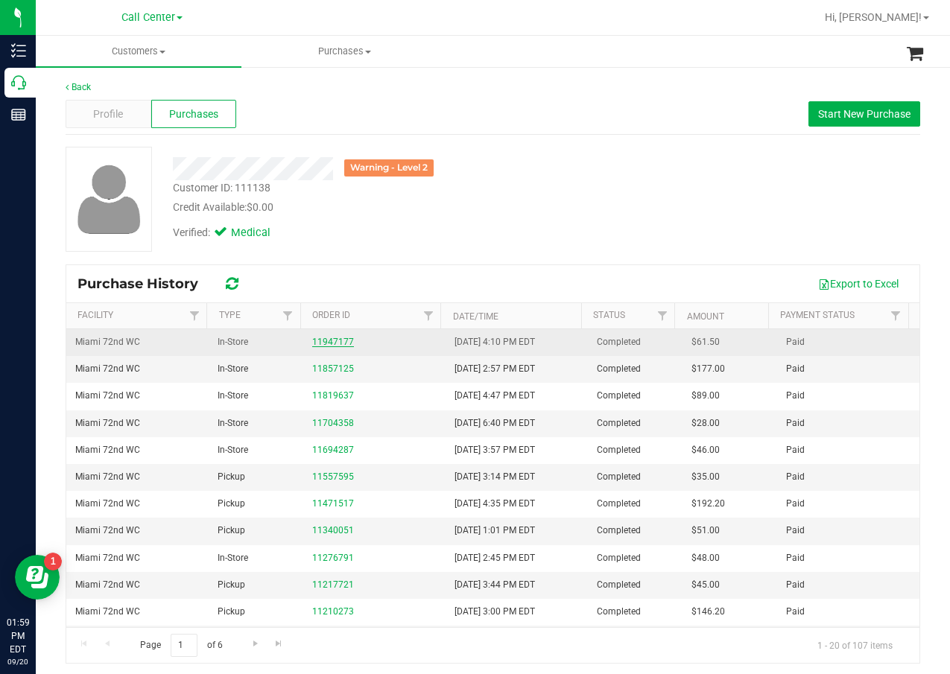
click at [314, 339] on link "11947177" at bounding box center [333, 342] width 42 height 10
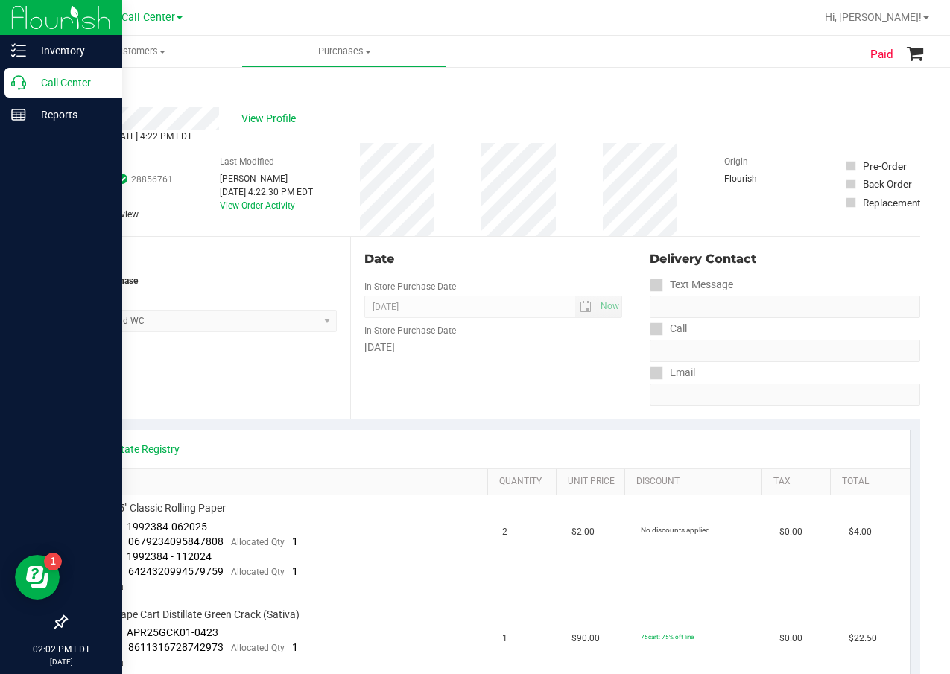
click at [28, 86] on p "Call Center" at bounding box center [70, 83] width 89 height 18
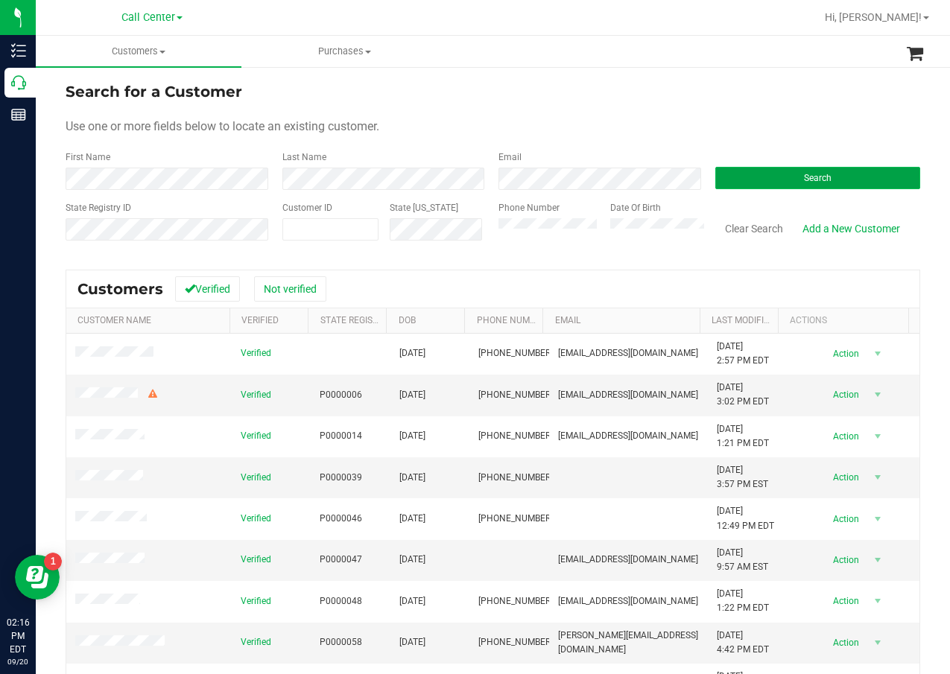
click at [788, 189] on button "Search" at bounding box center [818, 178] width 206 height 22
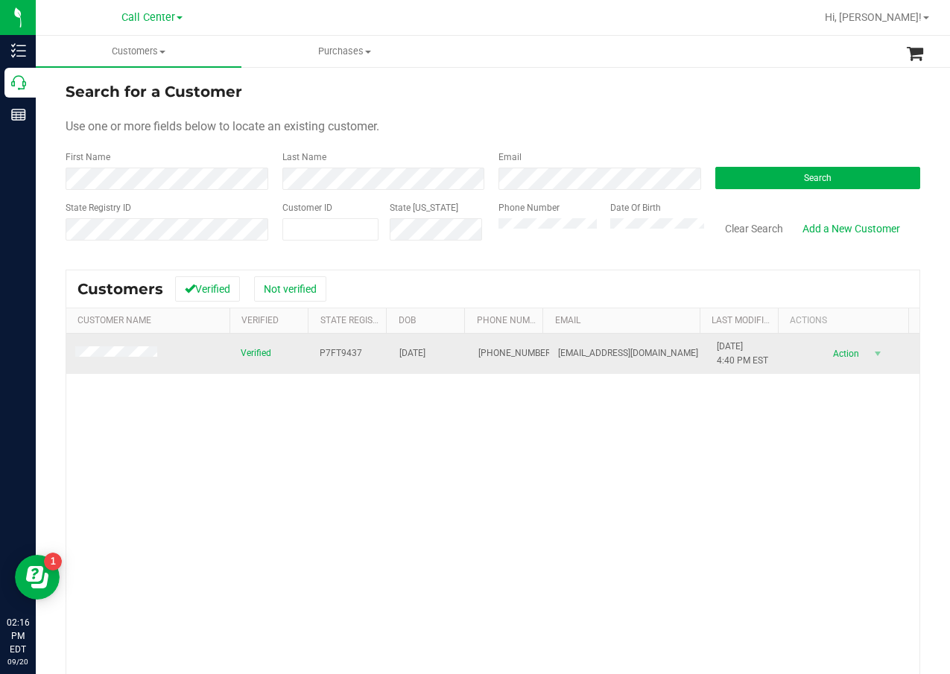
click at [348, 352] on span "P7FT9437" at bounding box center [341, 353] width 42 height 14
click at [414, 353] on span "10/16/1978" at bounding box center [412, 353] width 26 height 14
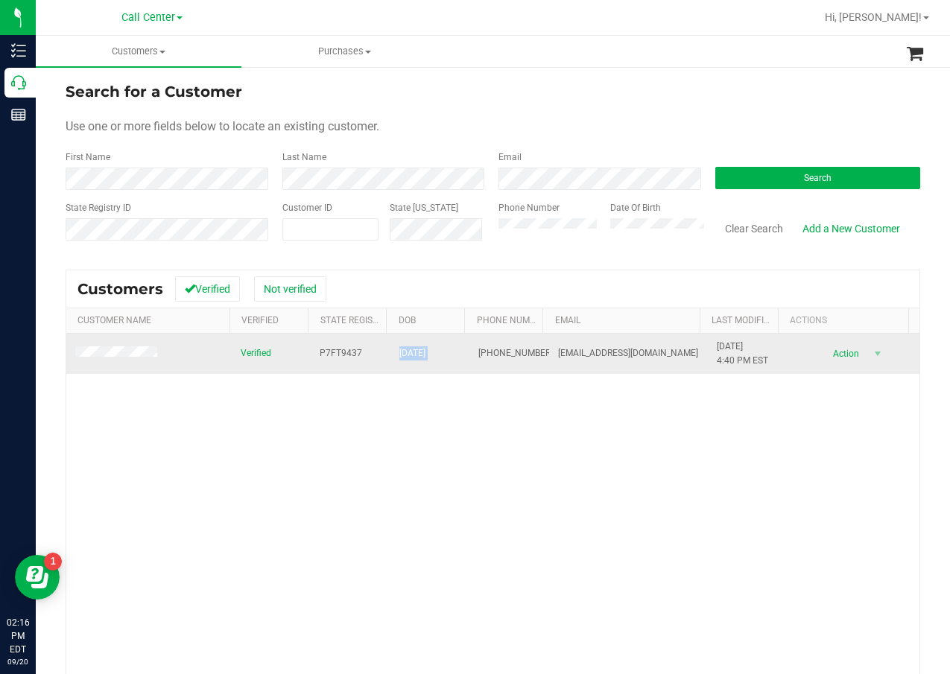
drag, startPoint x: 414, startPoint y: 353, endPoint x: 437, endPoint y: 361, distance: 24.5
click at [437, 361] on td "10/16/1978" at bounding box center [430, 354] width 80 height 40
click at [417, 348] on span "10/16/1978" at bounding box center [412, 353] width 26 height 14
click at [419, 348] on span "10/16/1978" at bounding box center [412, 353] width 26 height 14
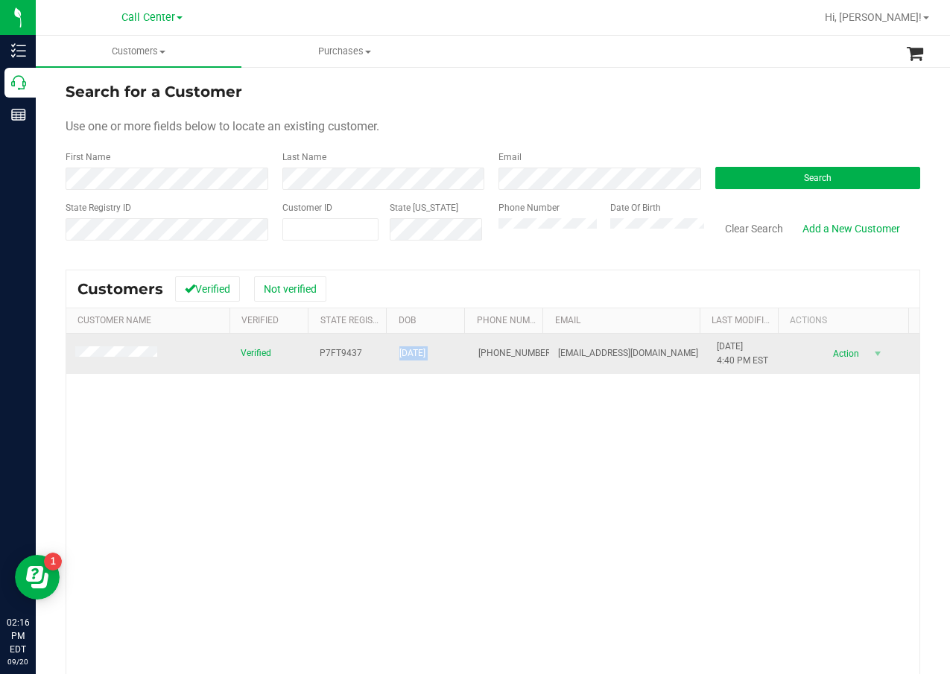
click at [419, 348] on span "10/16/1978" at bounding box center [412, 353] width 26 height 14
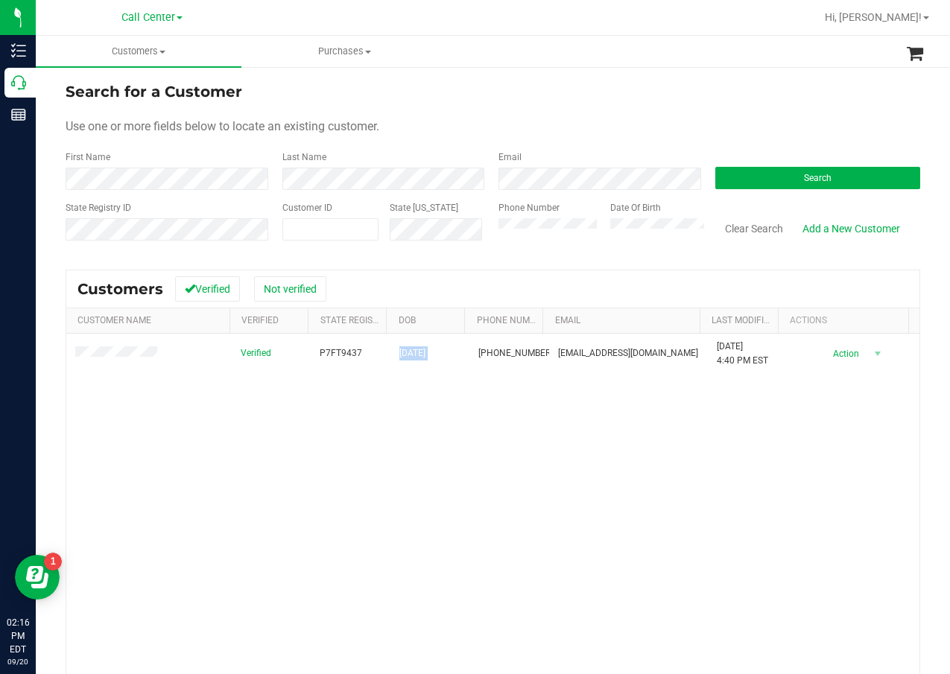
click at [104, 475] on div "Verified P7FT9437 10/16/1978 (850) 419-9156 theedwards850@att.net 11/25/2024 4:…" at bounding box center [492, 546] width 853 height 425
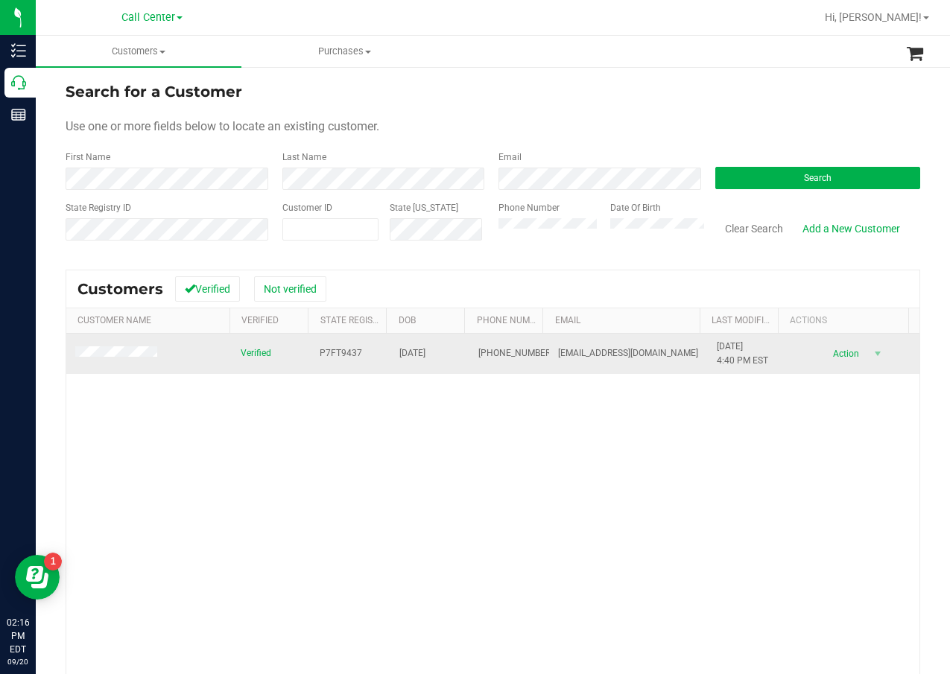
click at [125, 345] on td at bounding box center [148, 354] width 165 height 40
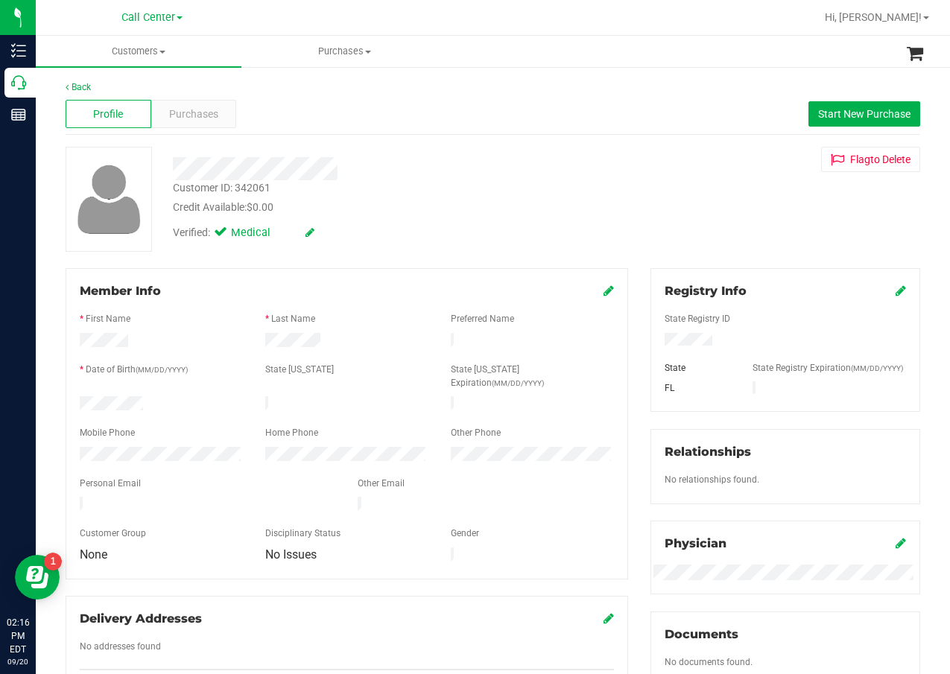
click at [501, 268] on div "Member Info * First Name * Last Name Preferred Name * Date of Birth (MM/DD/YYYY…" at bounding box center [347, 423] width 563 height 311
click at [209, 130] on div "Profile Purchases Start New Purchase" at bounding box center [493, 114] width 855 height 41
click at [189, 114] on span "Purchases" at bounding box center [193, 115] width 49 height 16
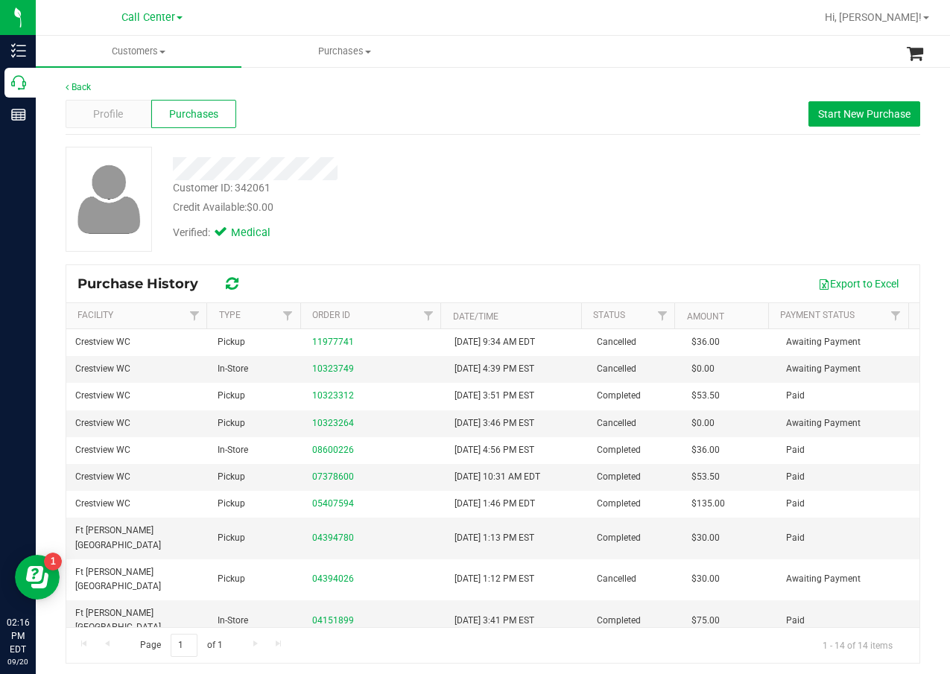
click at [338, 236] on div "Verified: Medical" at bounding box center [381, 231] width 439 height 33
click at [446, 250] on div "Customer ID: 342061 Credit Available: $0.00 Verified: Medical" at bounding box center [492, 199] width 877 height 105
click at [479, 172] on div at bounding box center [381, 168] width 439 height 23
click at [646, 136] on div "Back Profile Purchases Start New Purchase Customer ID: 342061 Credit Available:…" at bounding box center [493, 371] width 855 height 583
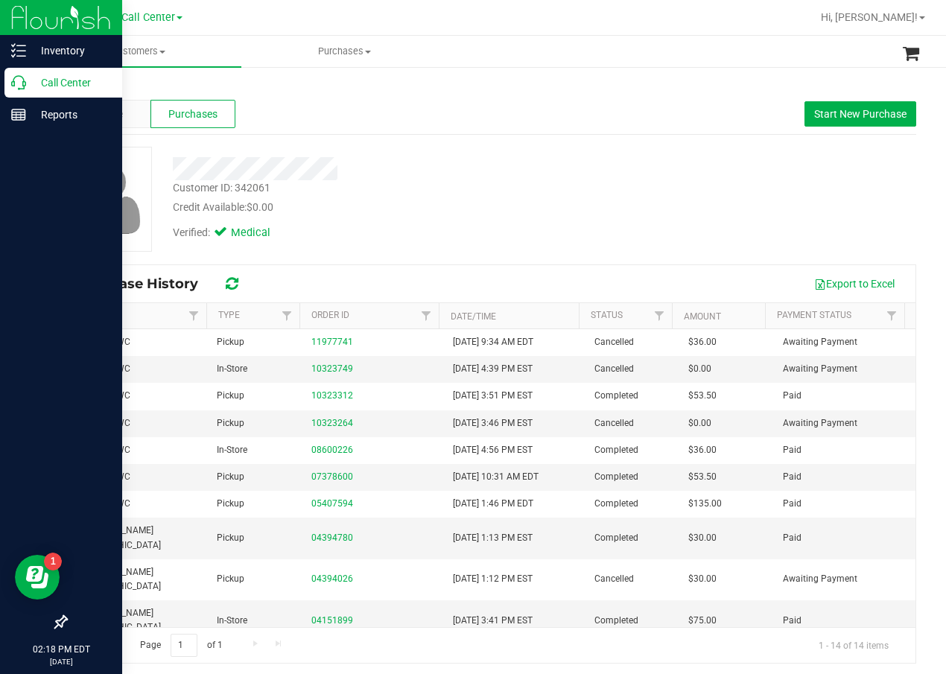
drag, startPoint x: 16, startPoint y: 86, endPoint x: 4, endPoint y: 92, distance: 13.7
click at [16, 86] on icon at bounding box center [18, 82] width 15 height 15
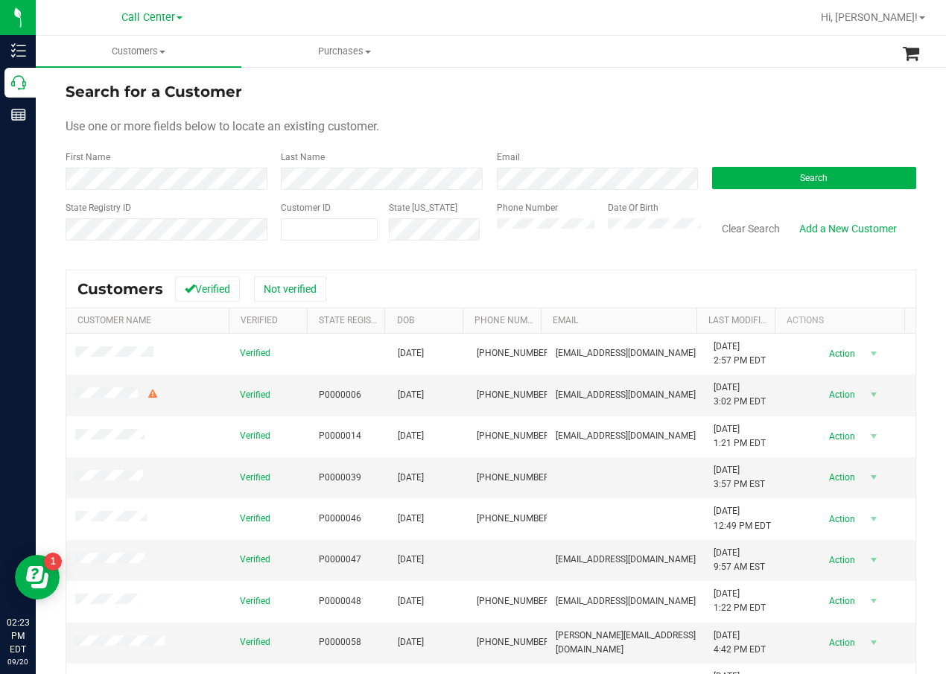
click at [776, 165] on div "Search" at bounding box center [808, 170] width 215 height 39
click at [780, 186] on button "Search" at bounding box center [814, 178] width 204 height 22
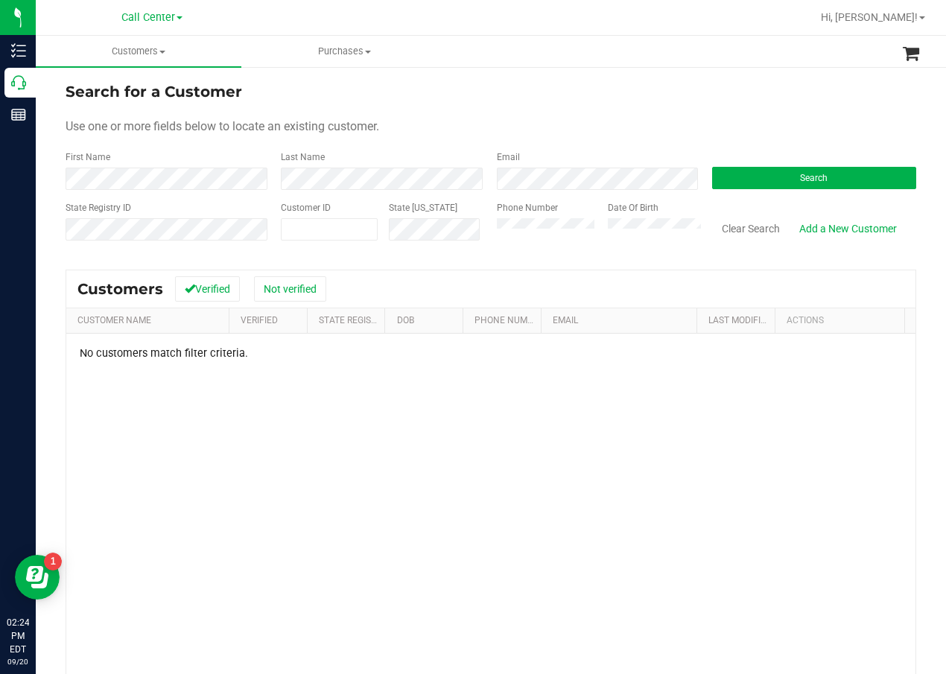
click at [229, 343] on div "No customers match filter criteria." at bounding box center [490, 553] width 849 height 438
click at [516, 317] on link "Phone Number" at bounding box center [509, 320] width 69 height 10
click at [468, 264] on div "Search for a Customer Use one or more fields below to locate an existing custom…" at bounding box center [491, 437] width 851 height 715
click at [471, 264] on div "Search for a Customer Use one or more fields below to locate an existing custom…" at bounding box center [491, 437] width 851 height 715
click at [472, 262] on div "Search for a Customer Use one or more fields below to locate an existing custom…" at bounding box center [491, 437] width 851 height 715
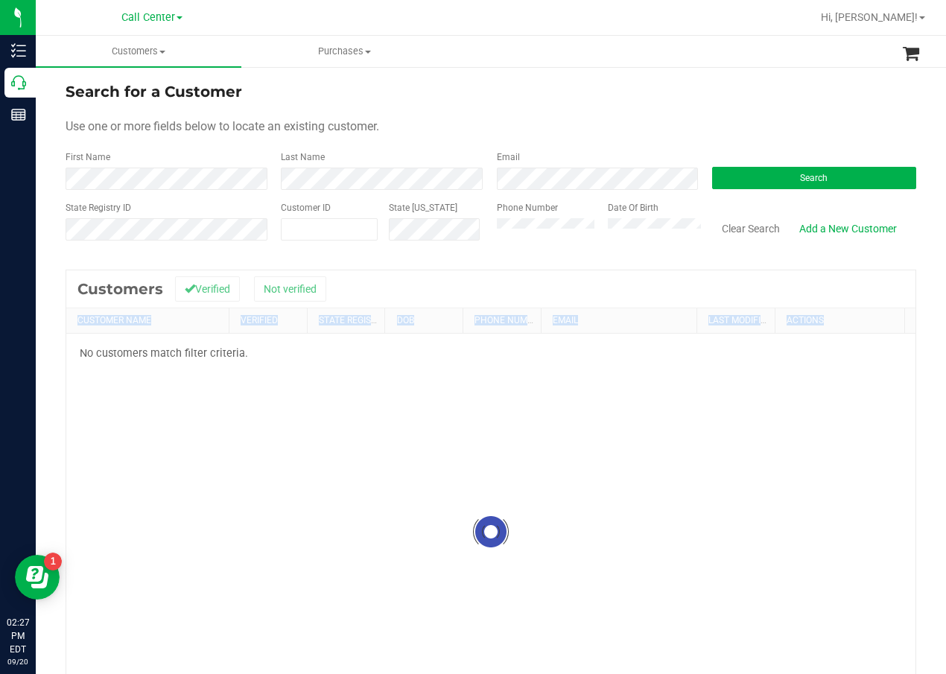
click at [472, 262] on div "Search for a Customer Use one or more fields below to locate an existing custom…" at bounding box center [491, 437] width 851 height 715
click at [369, 80] on div "Search for a Customer" at bounding box center [491, 91] width 851 height 22
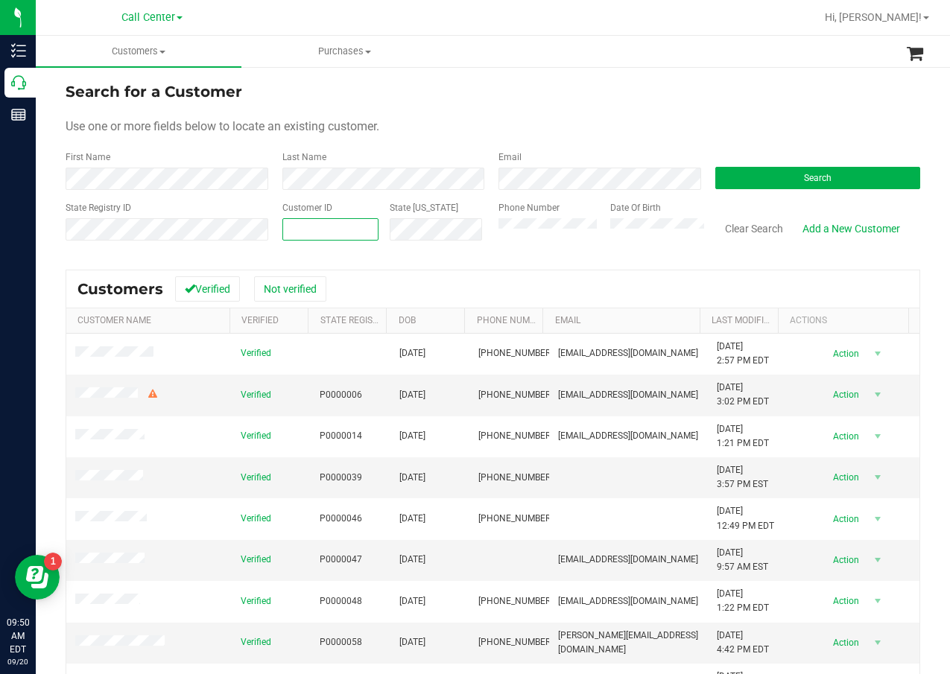
paste input "597299"
type input "597299"
click at [781, 170] on button "Search" at bounding box center [818, 178] width 206 height 22
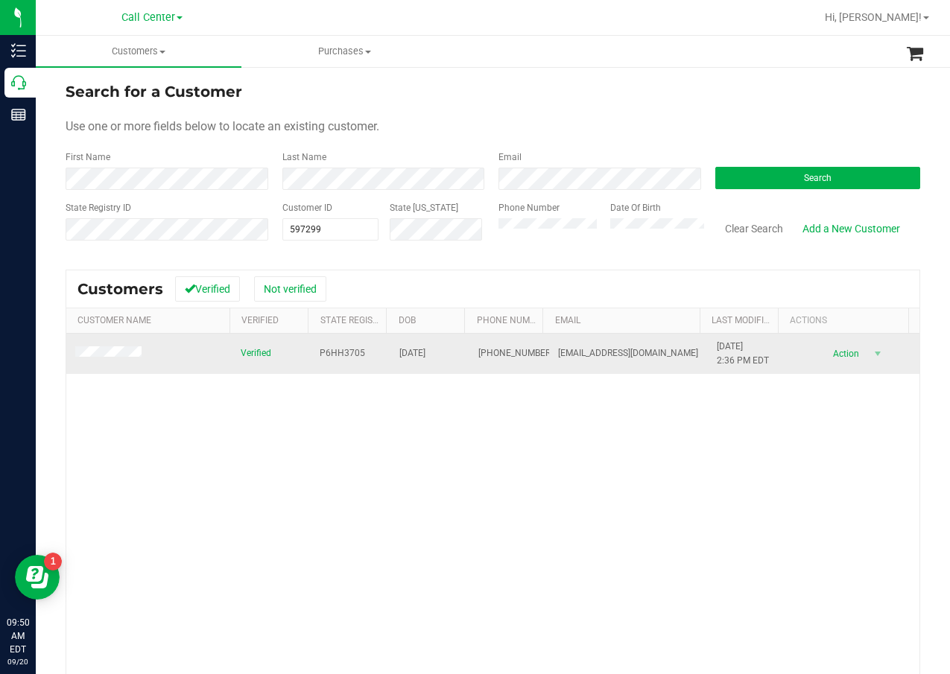
click at [329, 352] on span "P6HH3705" at bounding box center [342, 353] width 45 height 14
copy span "P6HH3705"
click at [423, 355] on span "10/20/1959" at bounding box center [412, 353] width 26 height 14
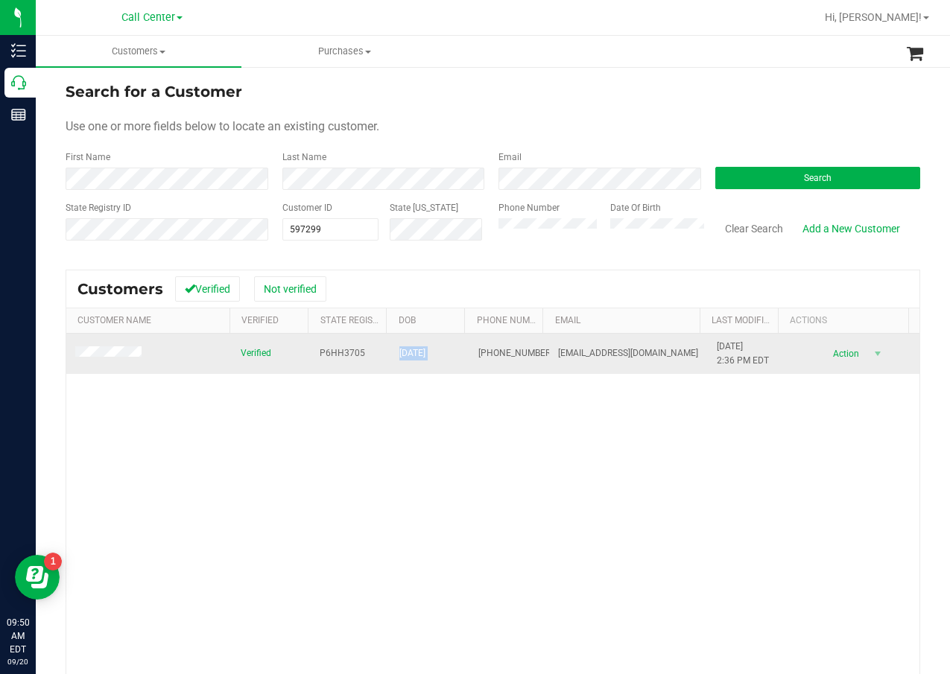
click at [423, 355] on span "10/20/1959" at bounding box center [412, 353] width 26 height 14
copy span "10/20/1959"
click at [484, 351] on span "(561) 906-7355" at bounding box center [515, 353] width 75 height 14
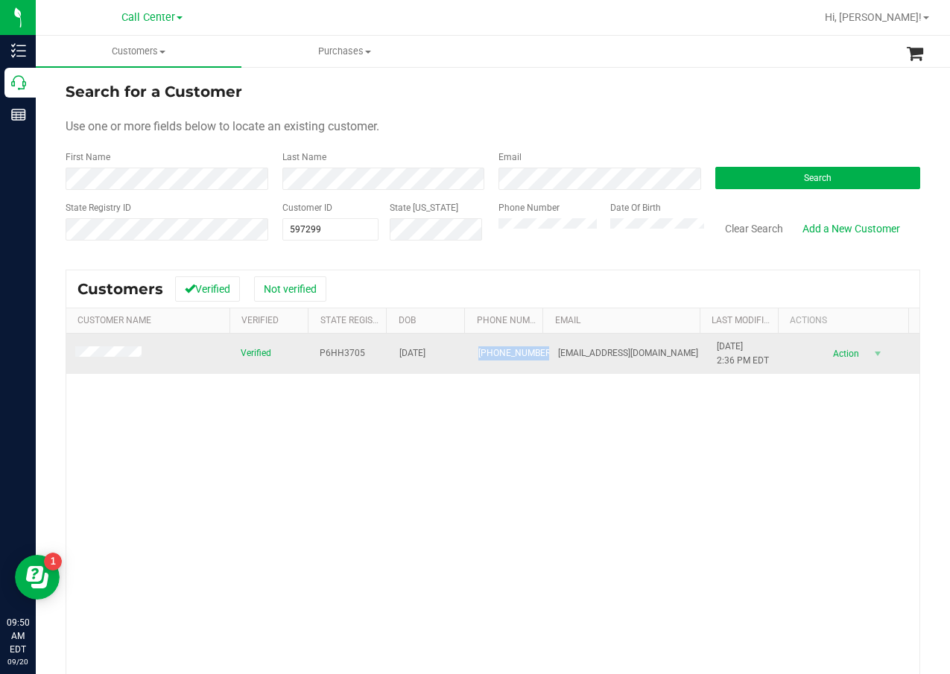
copy span "(561) 906-7355"
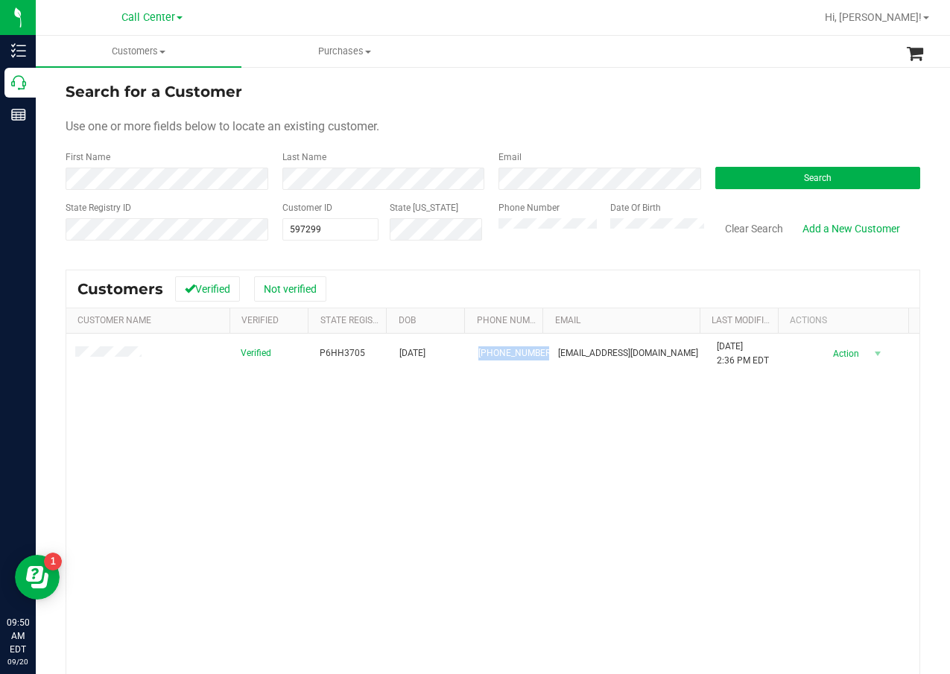
click at [693, 449] on div "Verified P6HH3705 10/20/1959 (561) 906-7355 rskwater@yahoo.com 4/6/2025 2:36 PM…" at bounding box center [492, 546] width 853 height 425
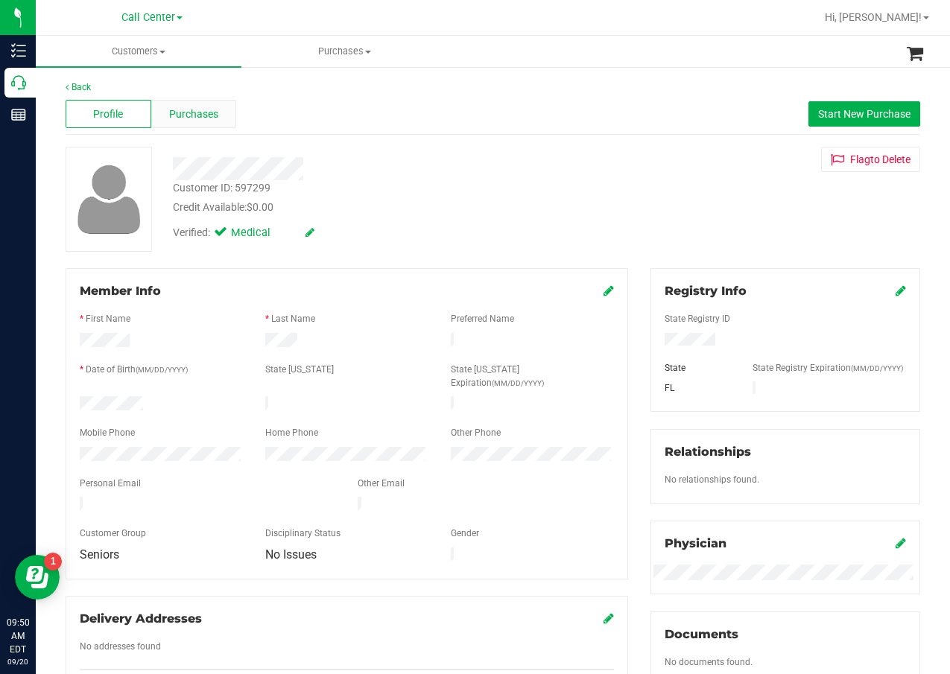
click at [203, 118] on span "Purchases" at bounding box center [193, 115] width 49 height 16
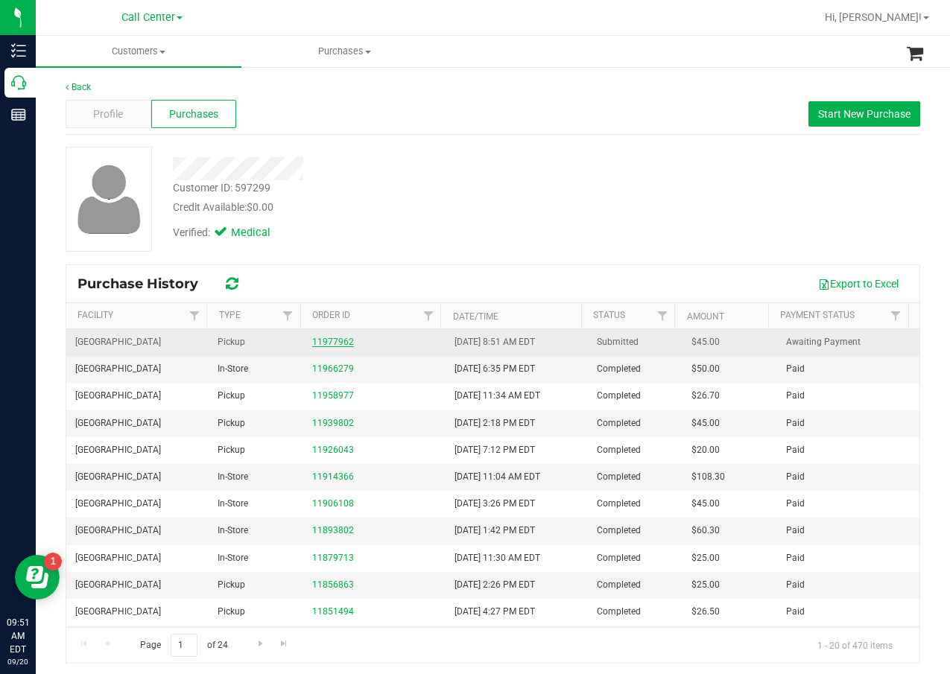
click at [338, 338] on link "11977962" at bounding box center [333, 342] width 42 height 10
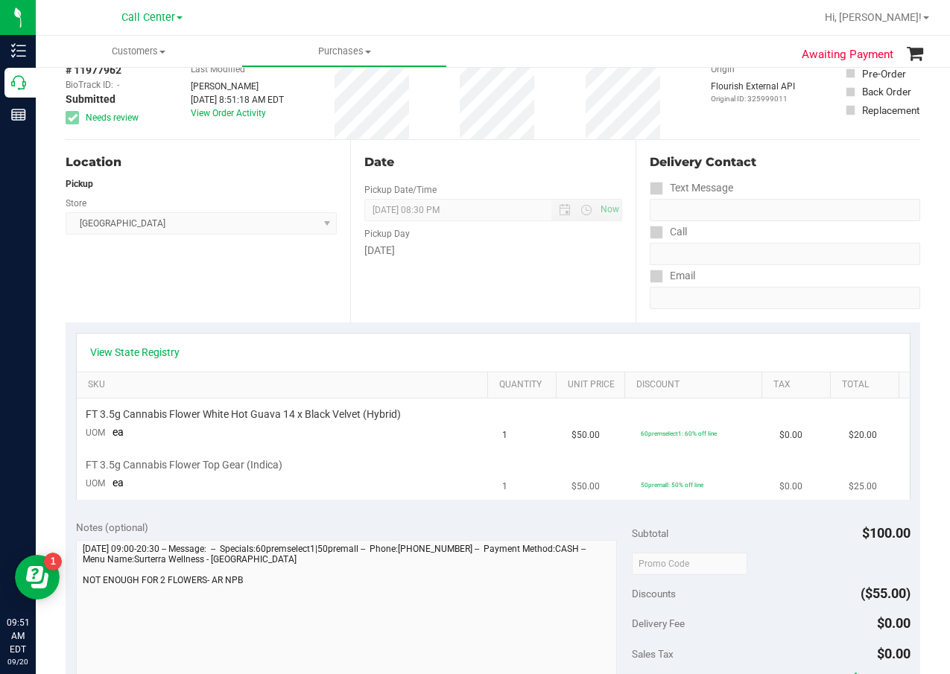
scroll to position [149, 0]
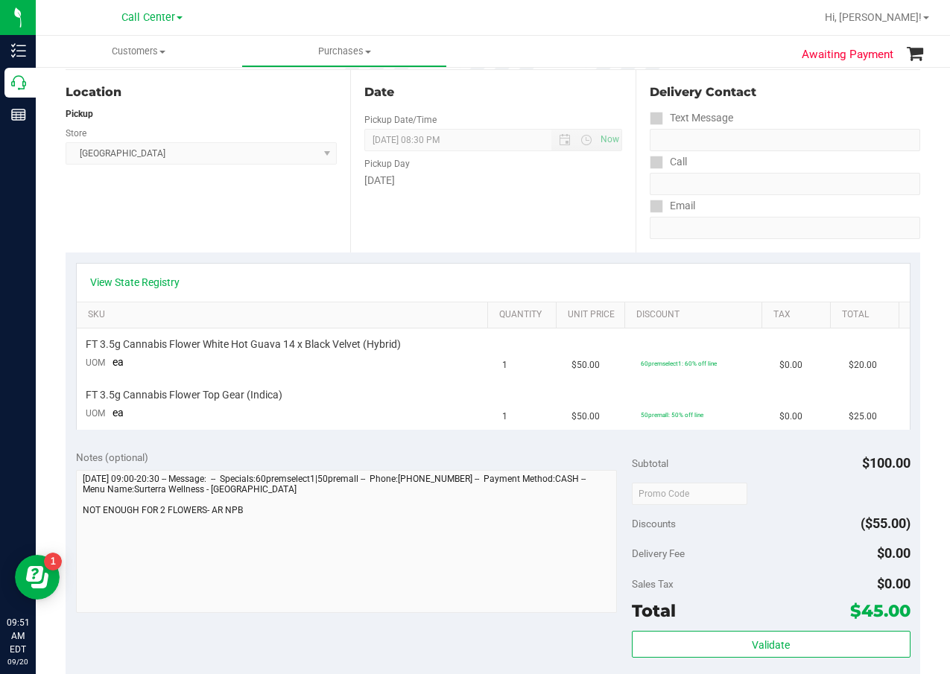
click at [534, 434] on div "View State Registry SKU Quantity Unit Price Discount Tax Total FT 3.5g Cannabis…" at bounding box center [493, 346] width 855 height 187
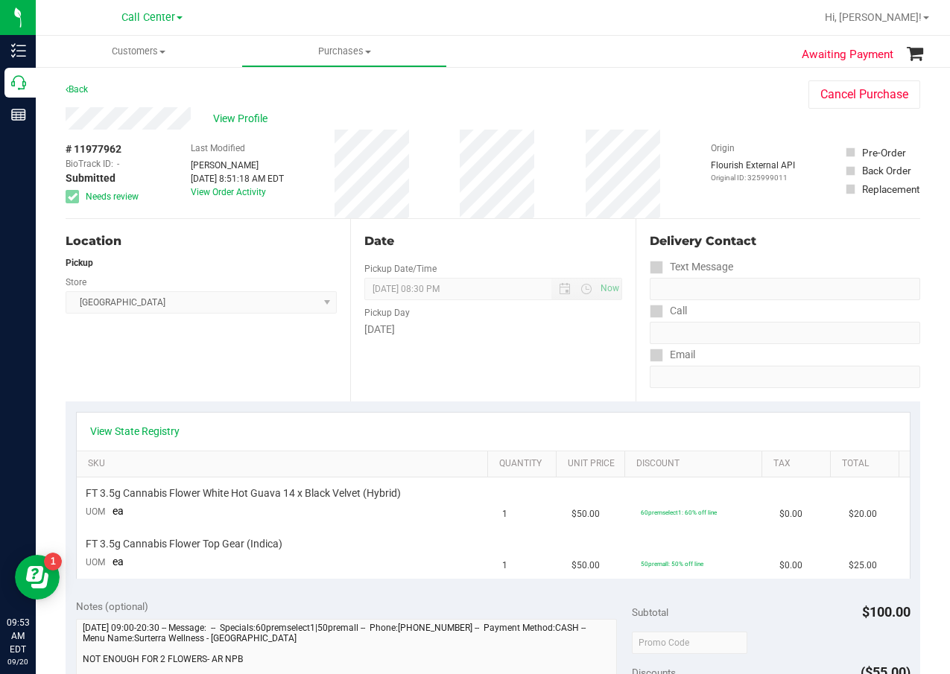
click at [563, 262] on div "Date Pickup Date/Time [DATE] Now [DATE] 08:30 PM Now Pickup Day [DATE]" at bounding box center [492, 310] width 285 height 183
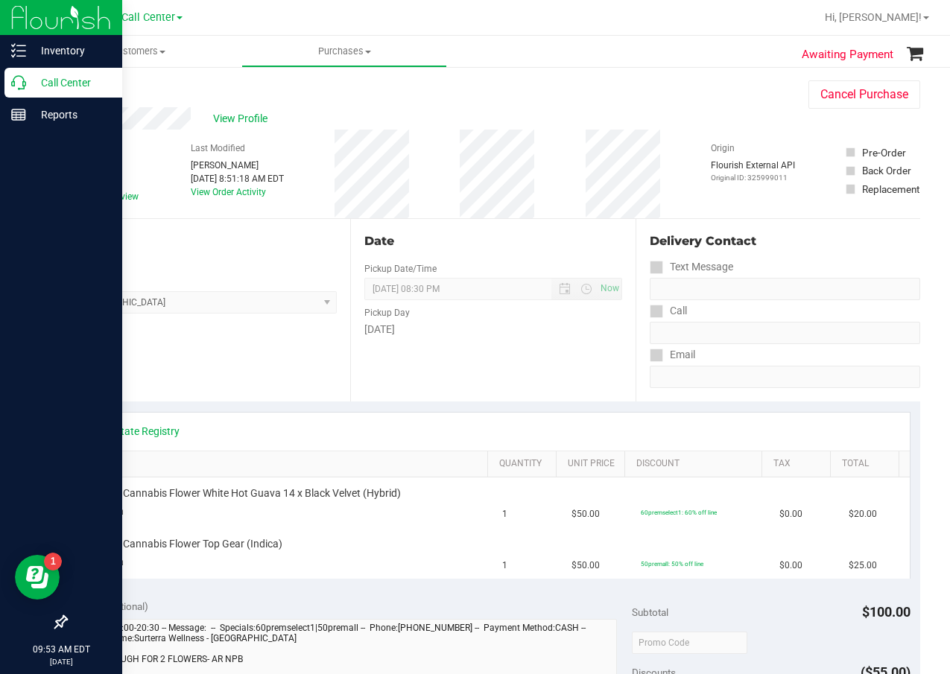
click at [21, 93] on div "Call Center" at bounding box center [63, 83] width 118 height 30
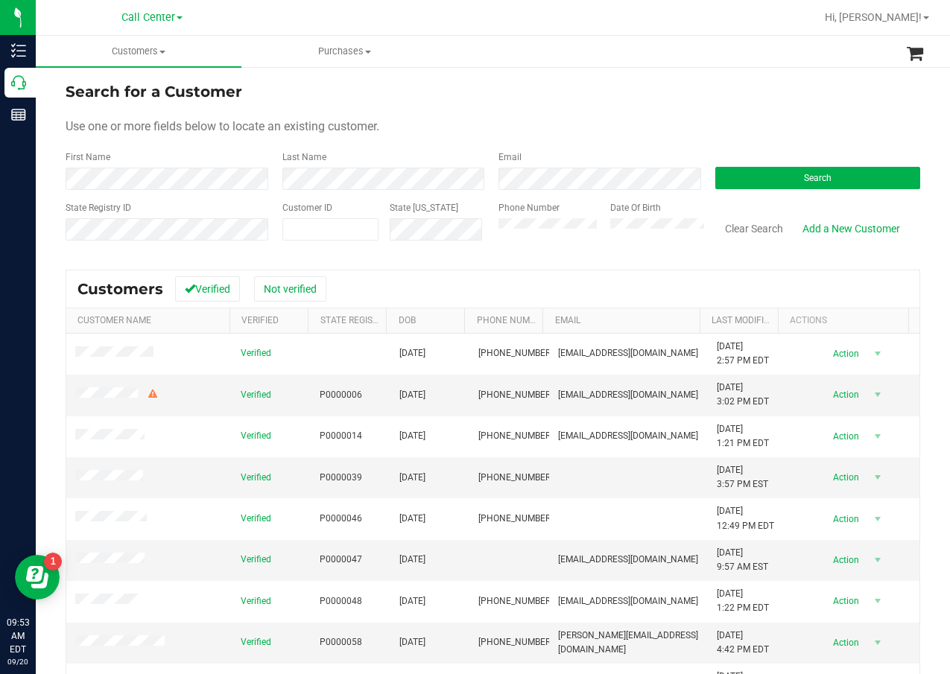
click at [510, 148] on form "Search for a Customer Use one or more fields below to locate an existing custom…" at bounding box center [493, 167] width 855 height 174
click at [340, 223] on span at bounding box center [330, 229] width 97 height 22
paste input "383960"
type input "383960"
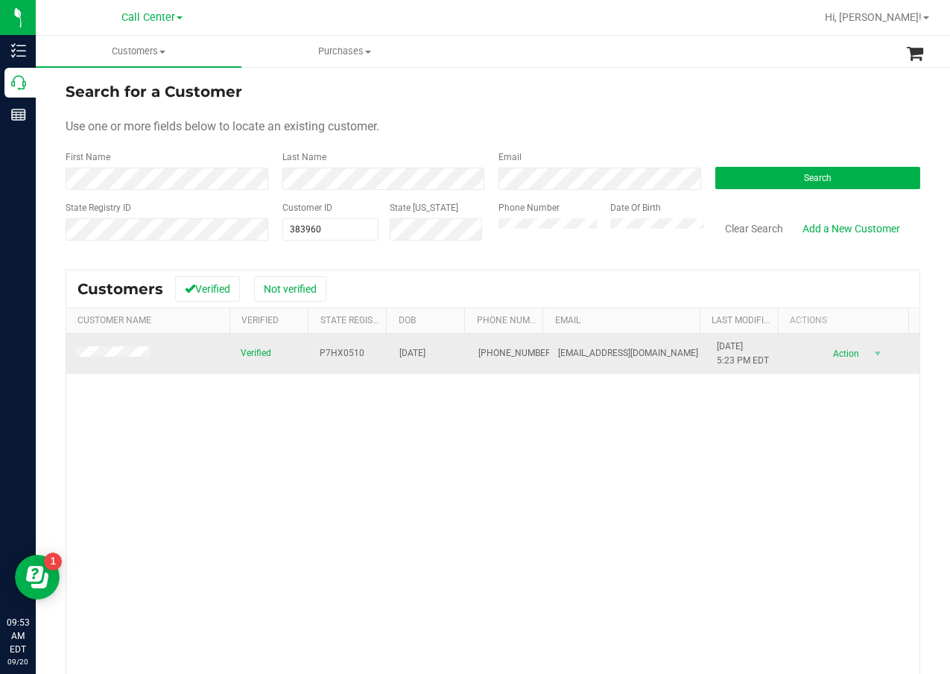
click at [345, 353] on span "P7HX0510" at bounding box center [342, 353] width 45 height 14
copy span "P7HX0510"
click at [422, 355] on span "10/03/1975" at bounding box center [412, 353] width 26 height 14
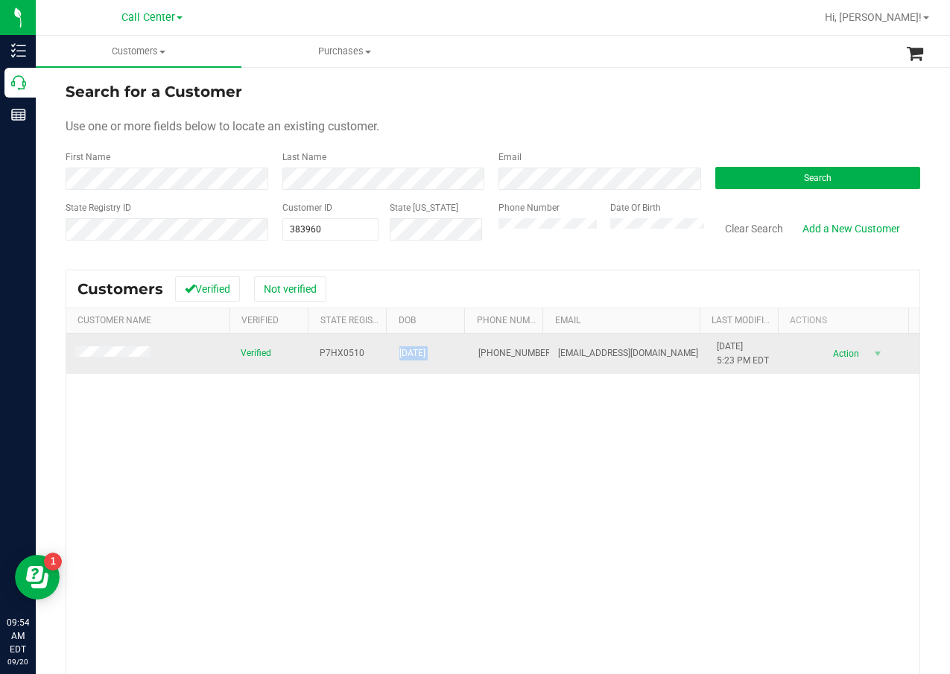
click at [422, 355] on span "10/03/1975" at bounding box center [412, 353] width 26 height 14
copy span "10/03/1975"
click at [478, 350] on span "(239) 595-1416" at bounding box center [515, 353] width 75 height 14
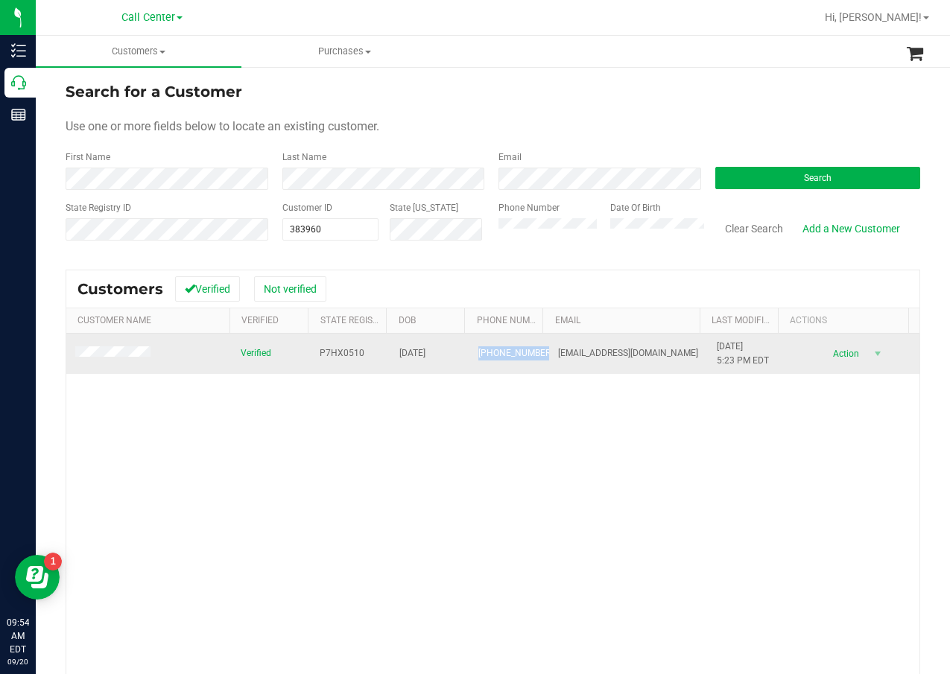
copy span "(239) 595-1416"
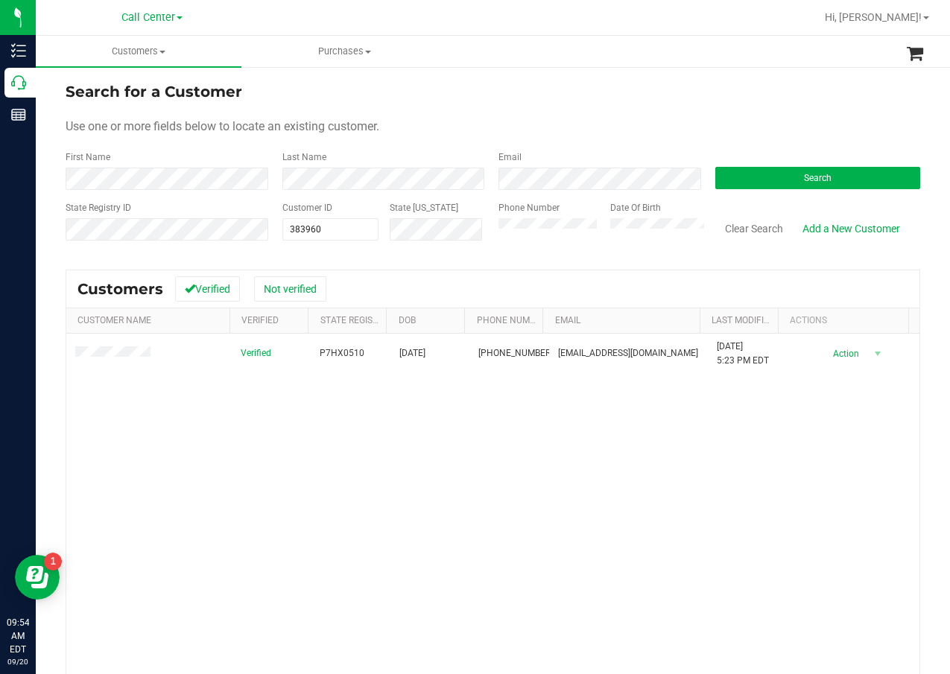
click at [670, 425] on div "Verified P7HX0510 10/03/1975 (239) 595-1416 lma75@yahoo.com 10/20/2023 5:23 PM …" at bounding box center [492, 546] width 853 height 425
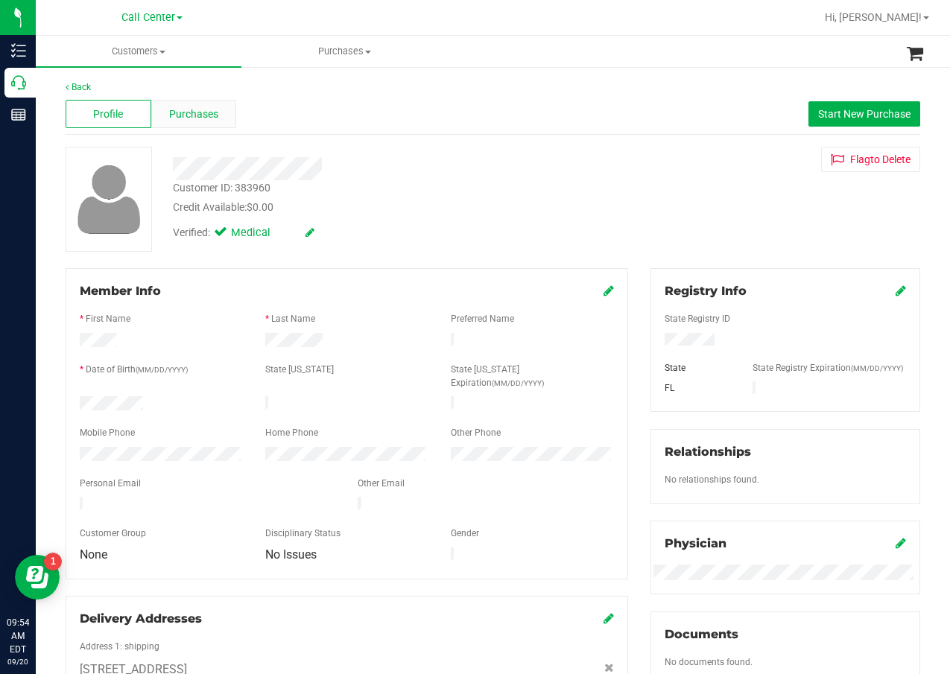
click at [224, 115] on div "Purchases" at bounding box center [194, 114] width 86 height 28
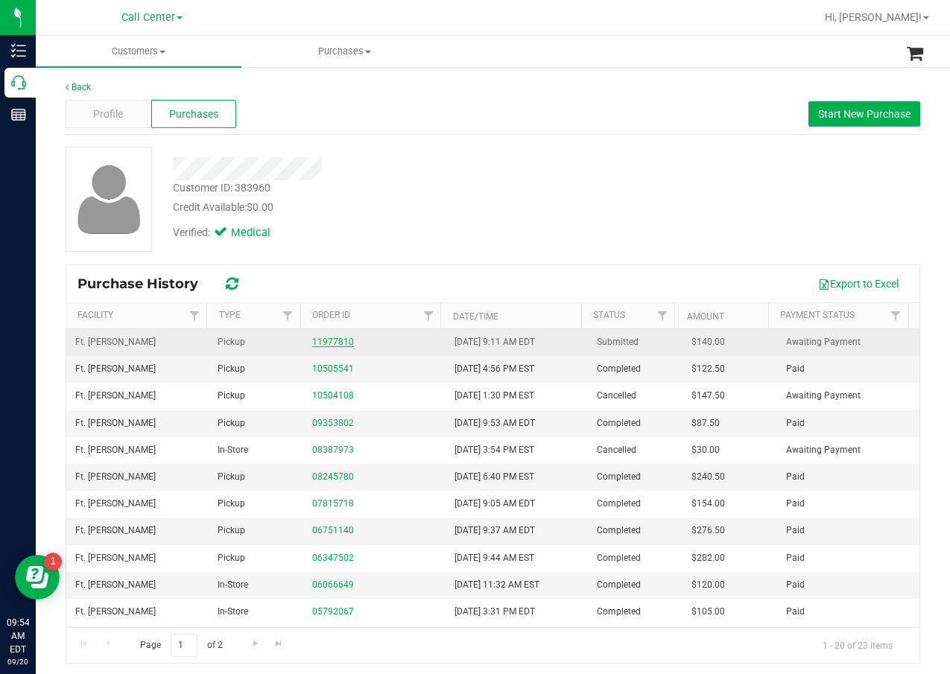
click at [332, 341] on link "11977810" at bounding box center [333, 342] width 42 height 10
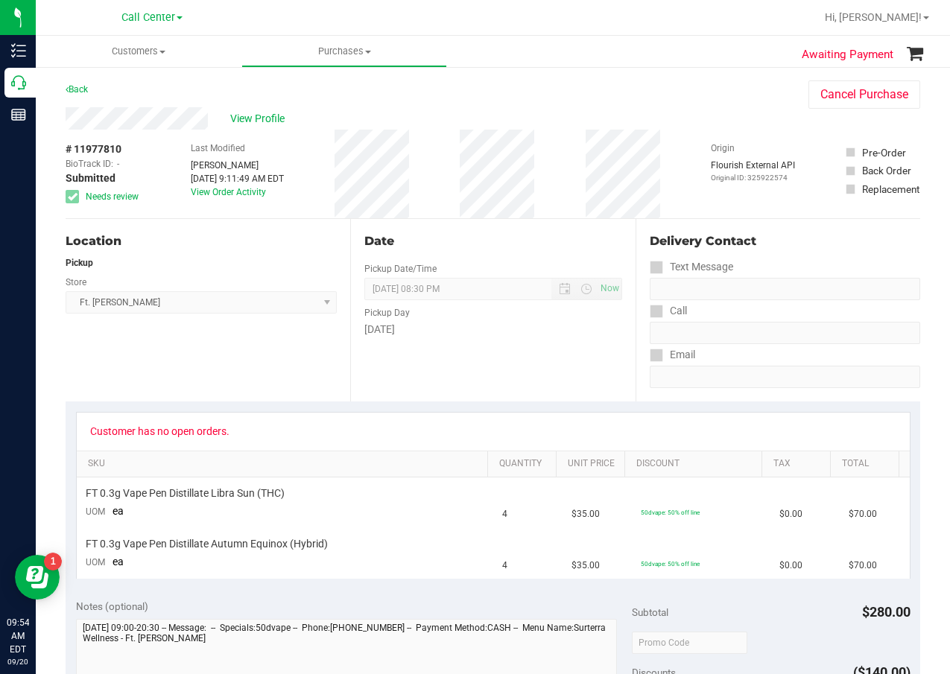
drag, startPoint x: 562, startPoint y: 253, endPoint x: 548, endPoint y: 259, distance: 15.4
click at [562, 254] on div "Date Pickup Date/Time 09/20/2025 Now 09/20/2025 08:30 PM Now Pickup Day Saturday" at bounding box center [492, 310] width 285 height 183
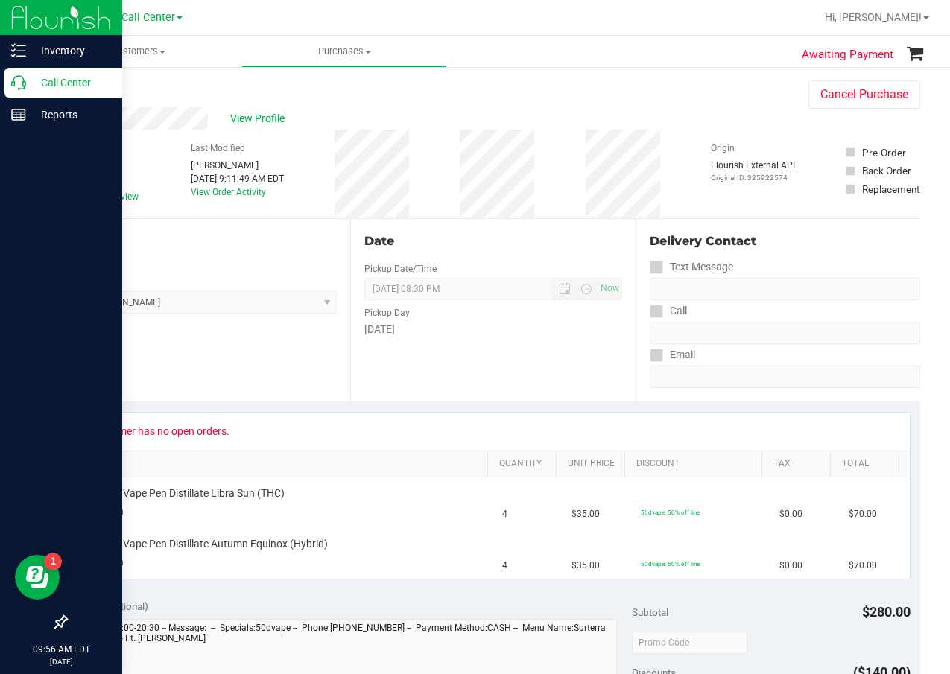
click at [25, 75] on div "Call Center" at bounding box center [63, 83] width 118 height 30
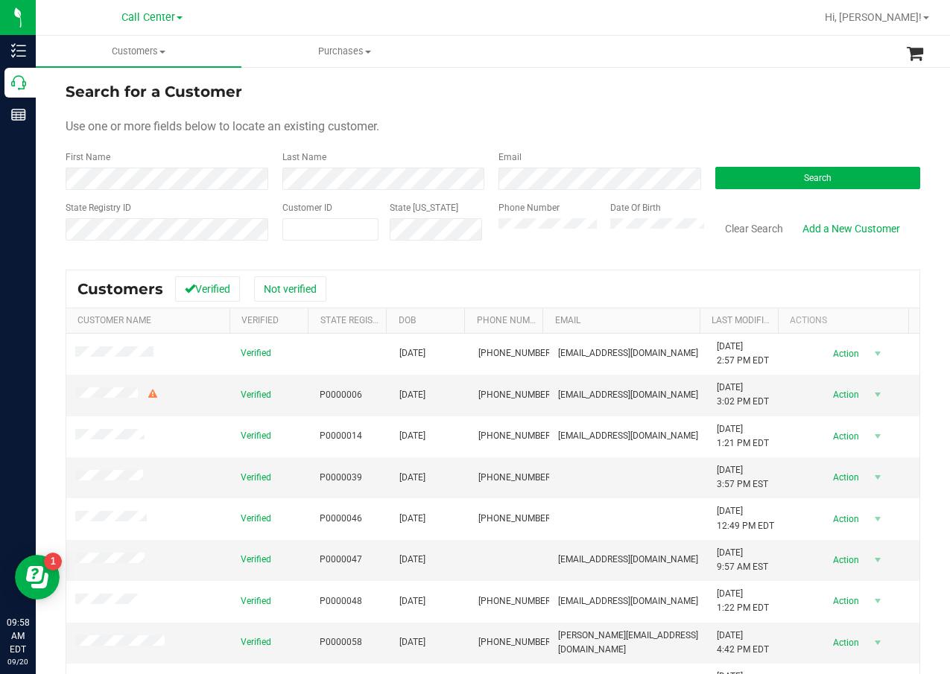
click at [575, 148] on form "Search for a Customer Use one or more fields below to locate an existing custom…" at bounding box center [493, 167] width 855 height 174
click at [331, 226] on span at bounding box center [330, 229] width 97 height 22
paste input "262894"
type input "262894"
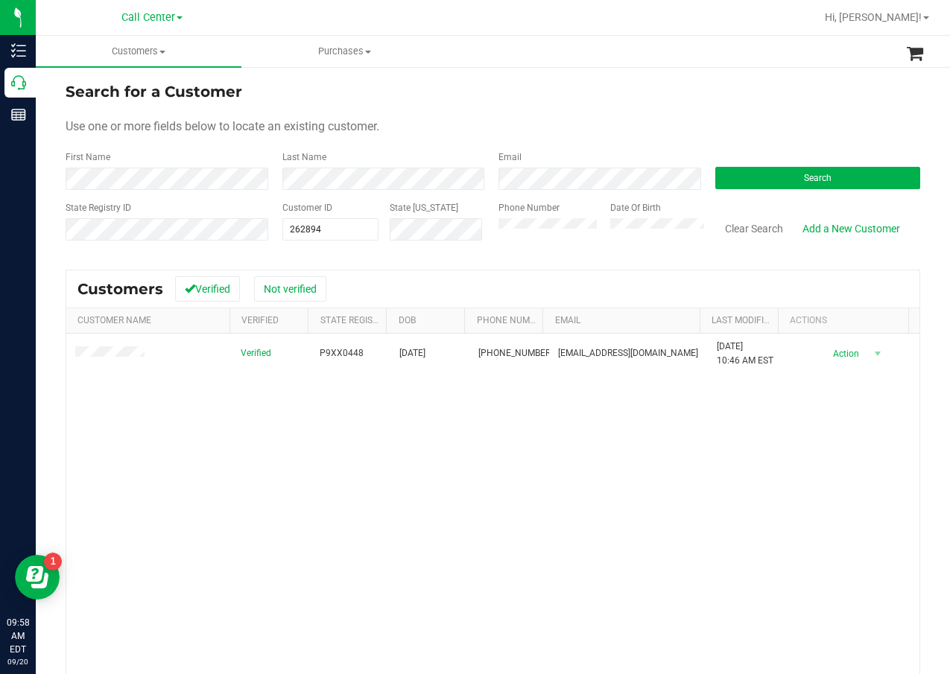
click at [600, 439] on div "Verified P9XX0448 07/15/1962 (239) 410-4666 moba62715@comcast.net 3/9/2024 10:4…" at bounding box center [492, 546] width 853 height 425
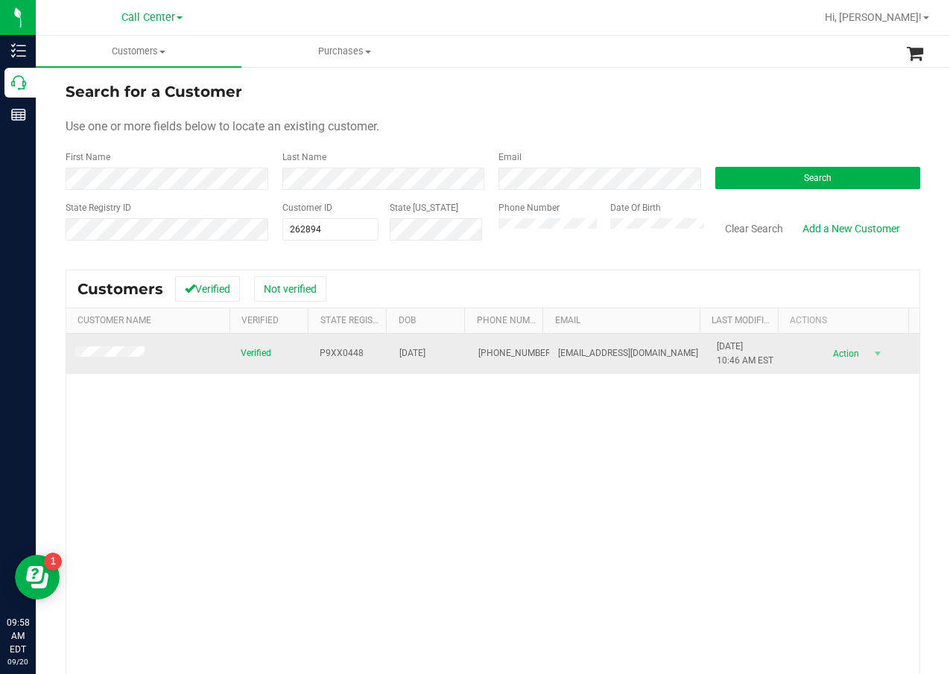
click at [344, 346] on span "P9XX0448" at bounding box center [342, 353] width 44 height 14
click at [338, 353] on span "P9XX0448" at bounding box center [342, 353] width 44 height 14
copy span "P9XX0448"
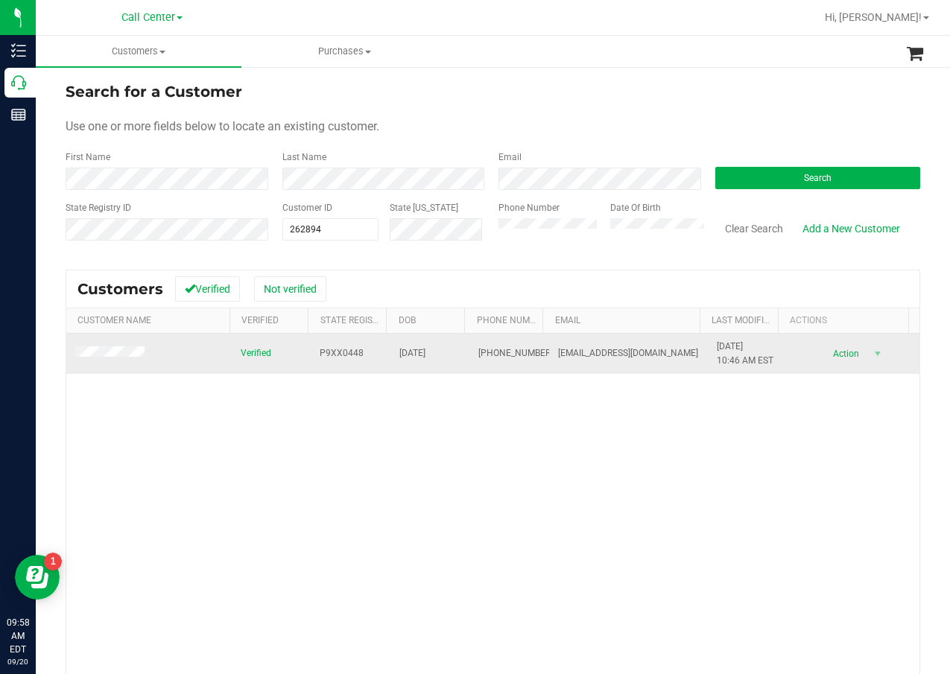
click at [408, 350] on span "07/15/1962" at bounding box center [412, 353] width 26 height 14
copy span "07/15/1962"
click at [478, 358] on span "(239) 410-4666" at bounding box center [515, 353] width 75 height 14
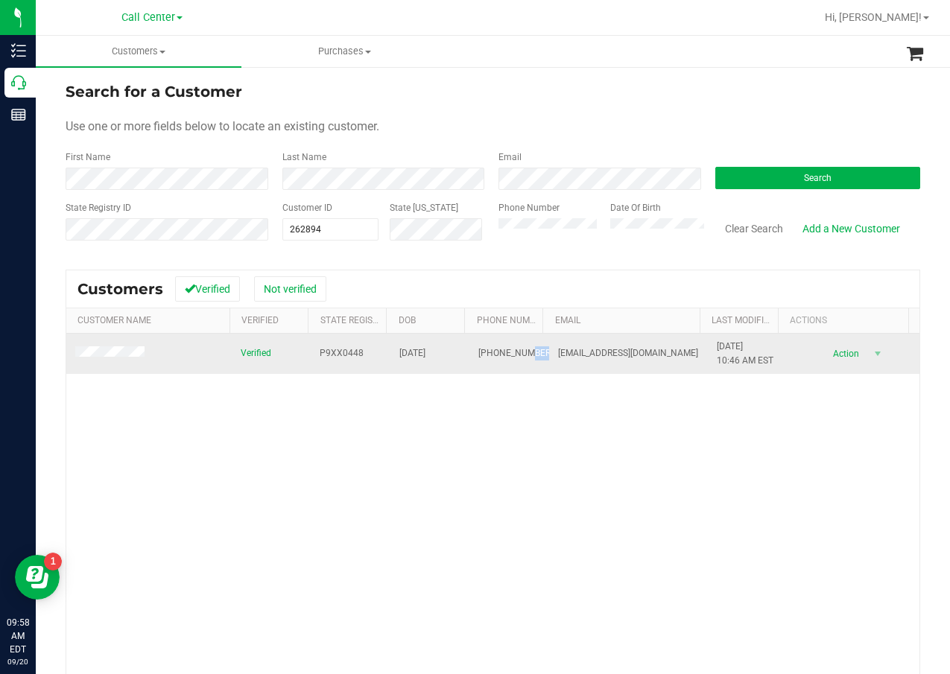
click at [478, 358] on span "(239) 410-4666" at bounding box center [515, 353] width 75 height 14
copy span "(239) 410-4666"
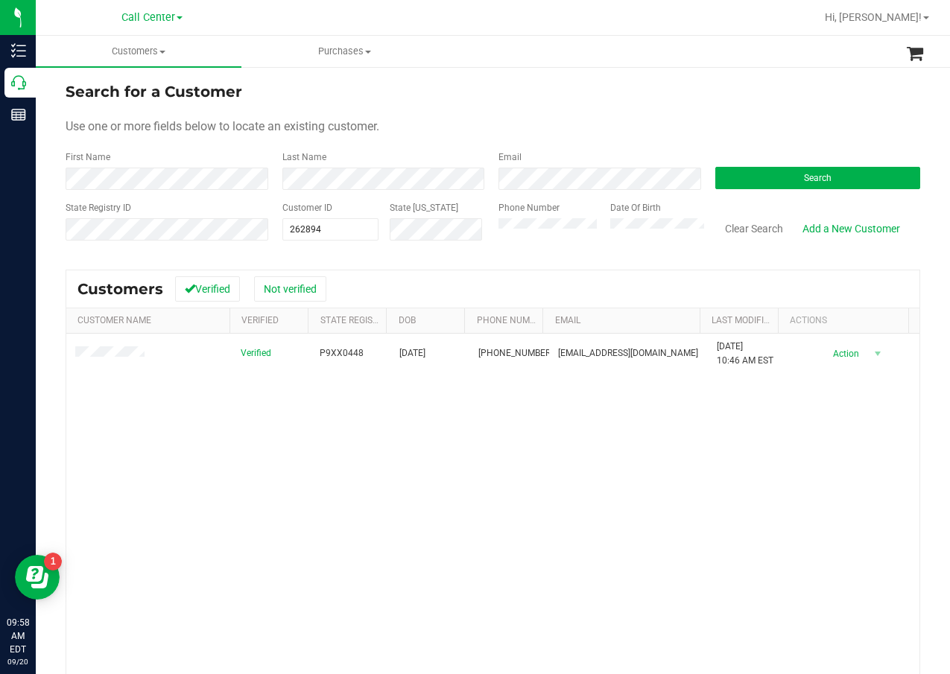
drag, startPoint x: 611, startPoint y: 387, endPoint x: 578, endPoint y: 382, distance: 33.3
click at [605, 387] on div "Verified P9XX0448 07/15/1962 (239) 410-4666 moba62715@comcast.net 3/9/2024 10:4…" at bounding box center [492, 546] width 853 height 425
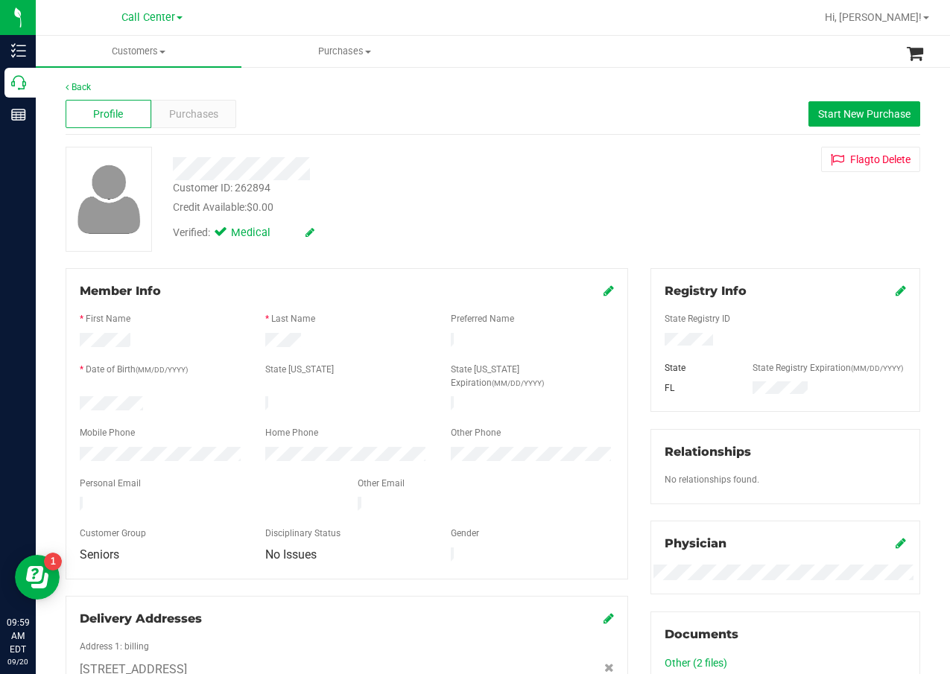
drag, startPoint x: 636, startPoint y: 224, endPoint x: 525, endPoint y: 168, distance: 124.3
click at [634, 224] on div "Customer ID: 262894 Credit Available: $0.00 Verified: Medical Flag to Delete" at bounding box center [492, 199] width 877 height 105
click at [215, 102] on div "Purchases" at bounding box center [194, 114] width 86 height 28
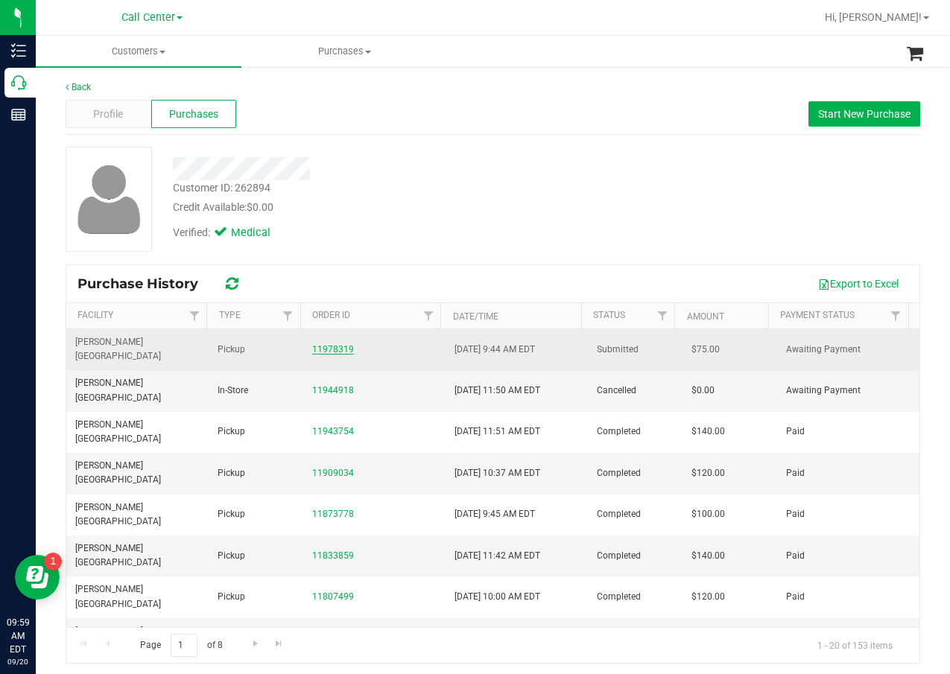
click at [326, 344] on link "11978319" at bounding box center [333, 349] width 42 height 10
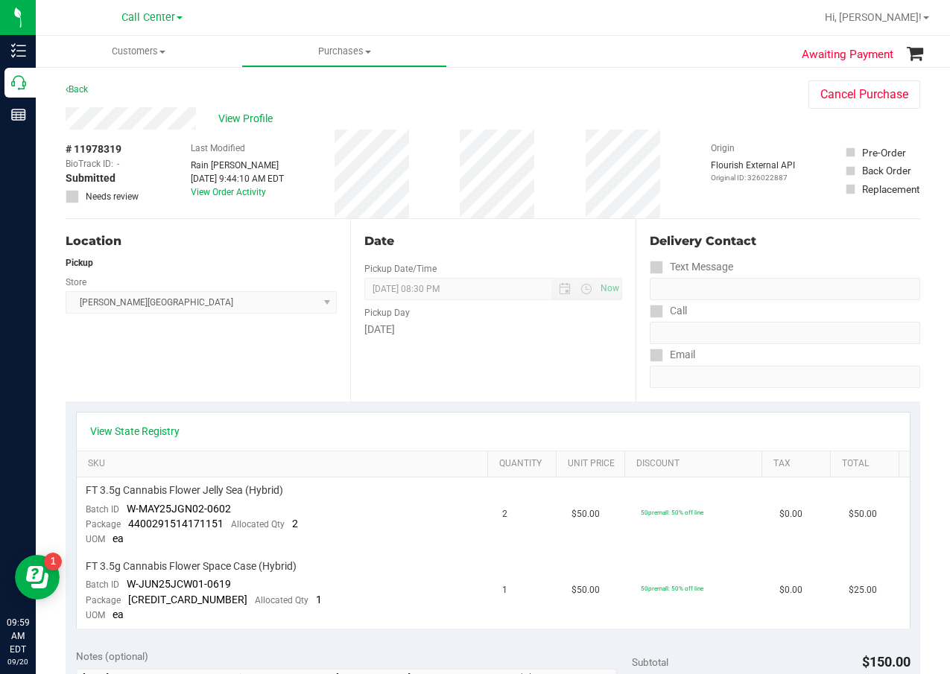
click at [550, 379] on div "Date Pickup Date/Time 09/20/2025 Now 09/20/2025 08:30 PM Now Pickup Day Saturday" at bounding box center [492, 310] width 285 height 183
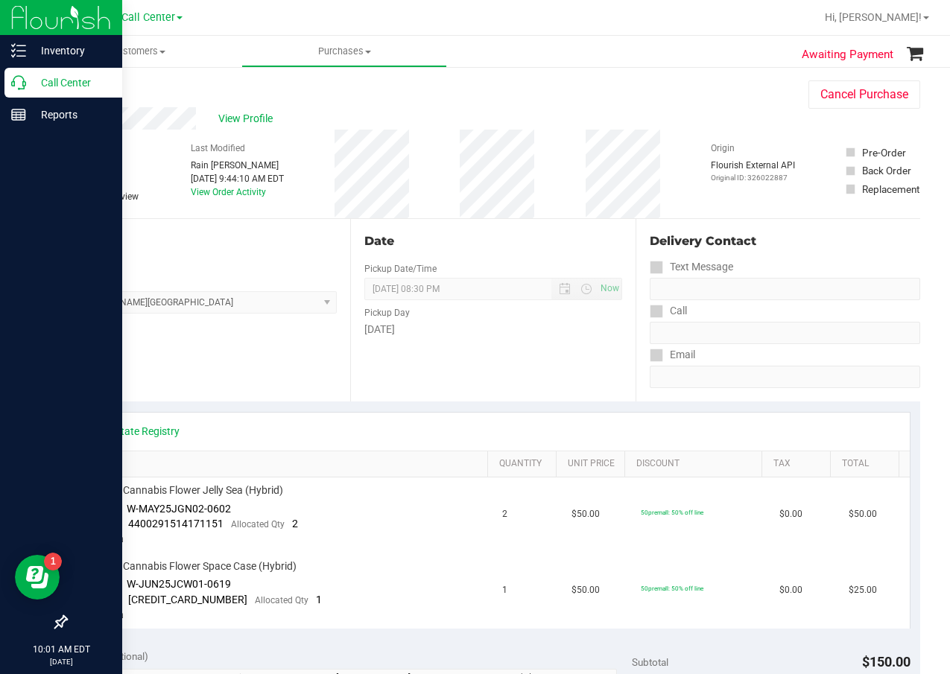
click at [10, 80] on div "Call Center" at bounding box center [63, 83] width 118 height 30
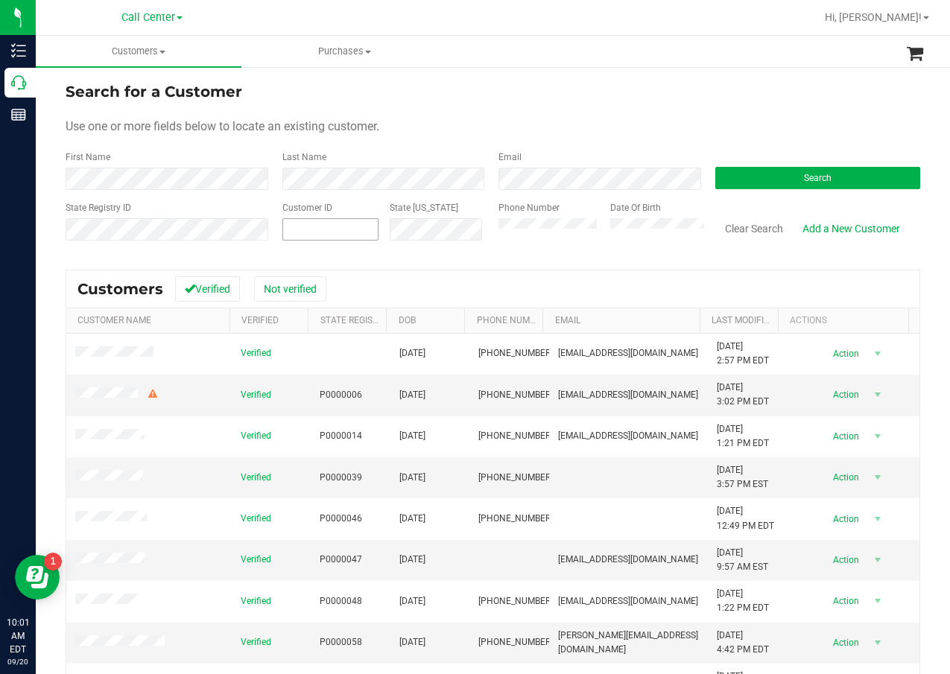
click at [315, 236] on span at bounding box center [330, 229] width 97 height 22
paste input "144510"
type input "144510"
click at [869, 185] on button "Search" at bounding box center [818, 178] width 206 height 22
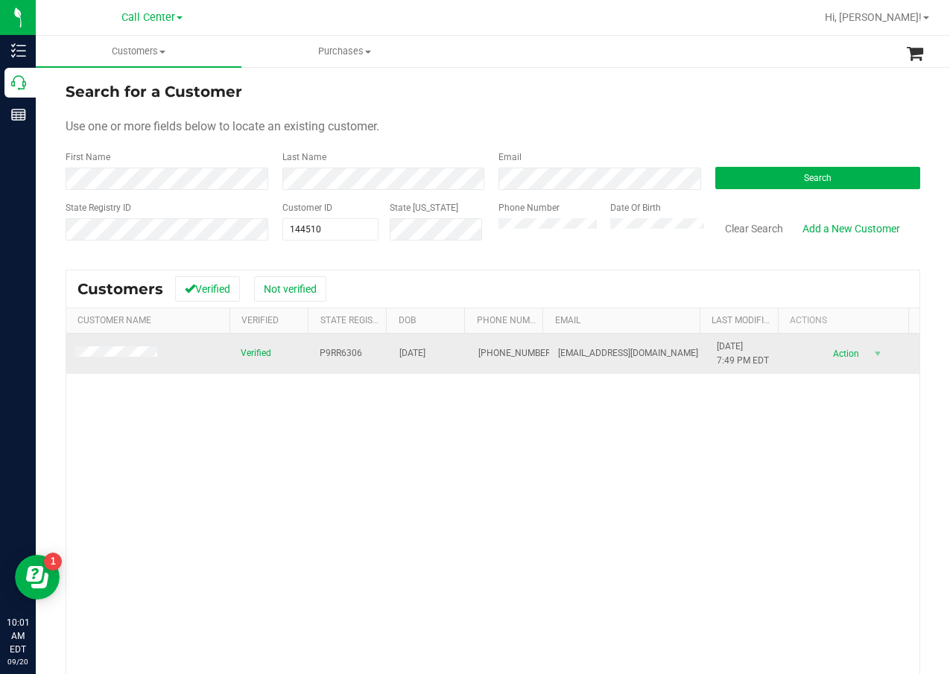
click at [344, 344] on td "P9RR6306" at bounding box center [351, 354] width 80 height 40
click at [344, 349] on span "P9RR6306" at bounding box center [341, 353] width 42 height 14
copy span "P9RR6306"
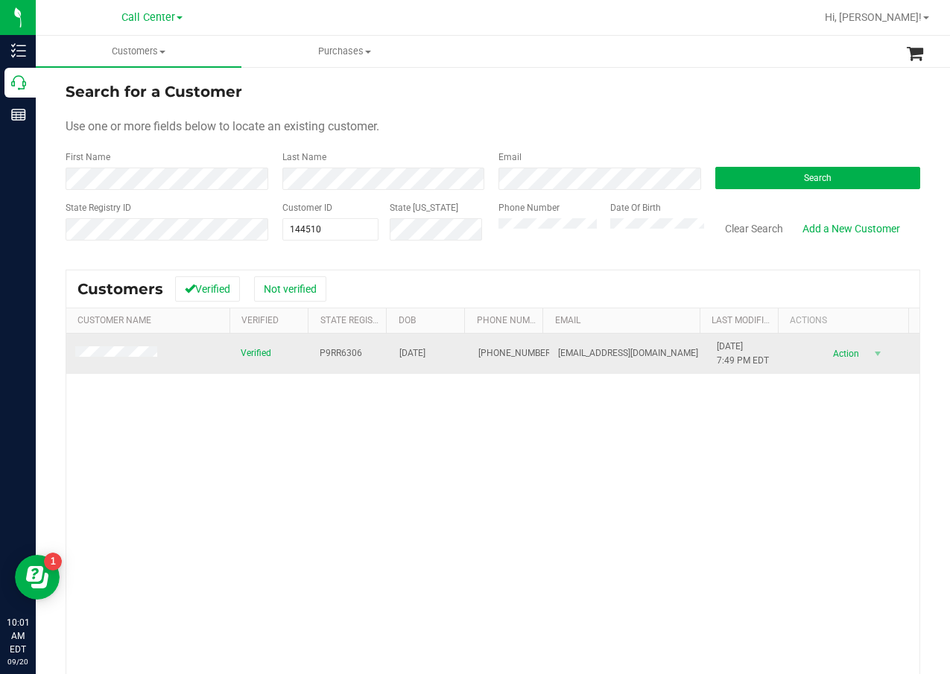
click at [414, 353] on span "07/25/1971" at bounding box center [412, 353] width 26 height 14
click at [480, 351] on span "(352) 585-0707" at bounding box center [515, 353] width 75 height 14
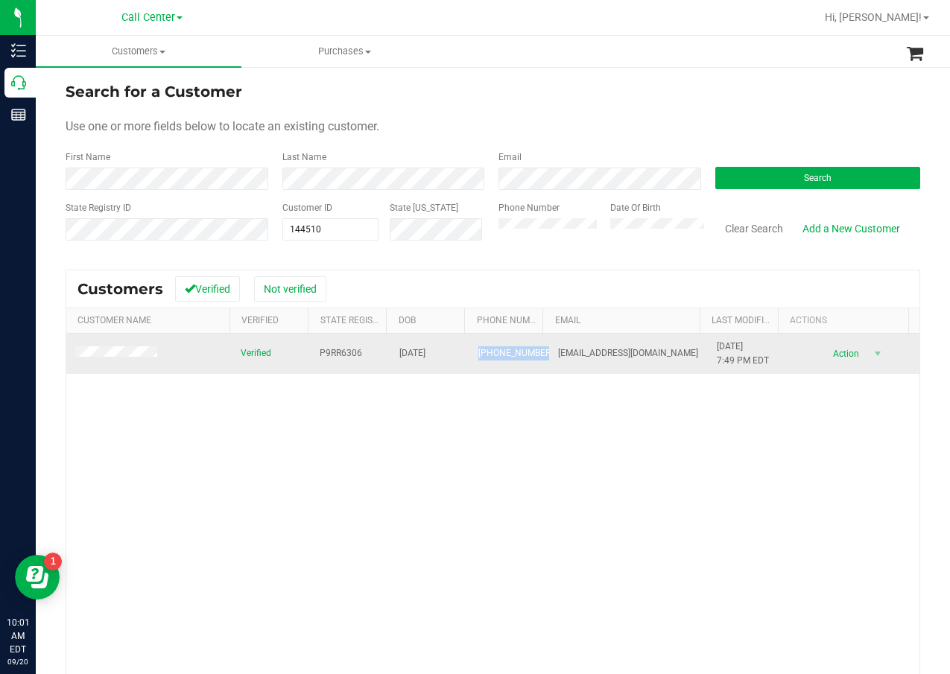
click at [480, 351] on span "(352) 585-0707" at bounding box center [515, 353] width 75 height 14
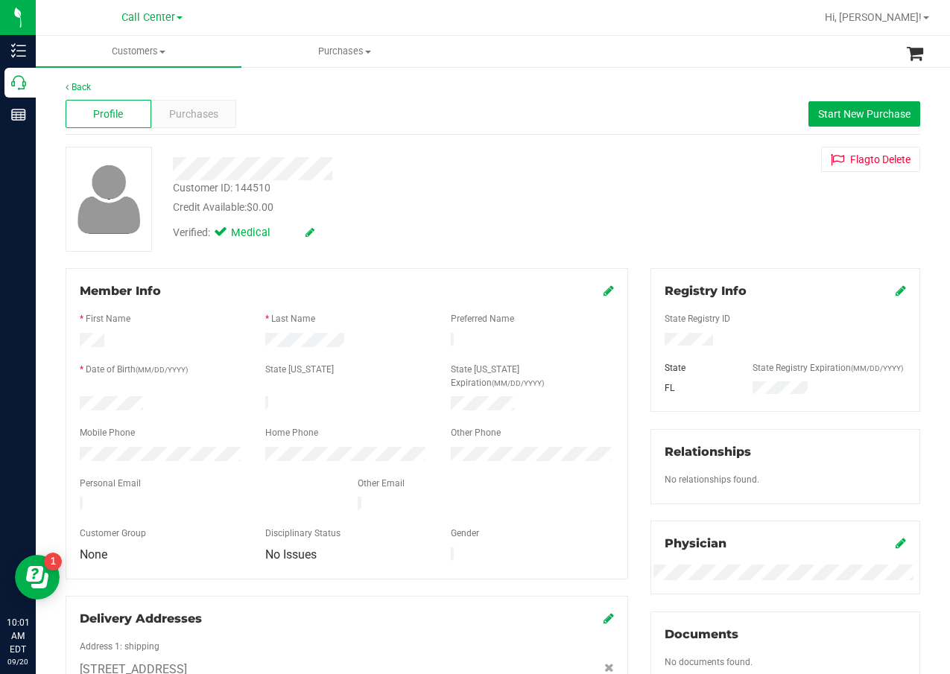
click at [570, 237] on div "Verified: Medical" at bounding box center [381, 231] width 439 height 33
click at [175, 118] on span "Purchases" at bounding box center [193, 115] width 49 height 16
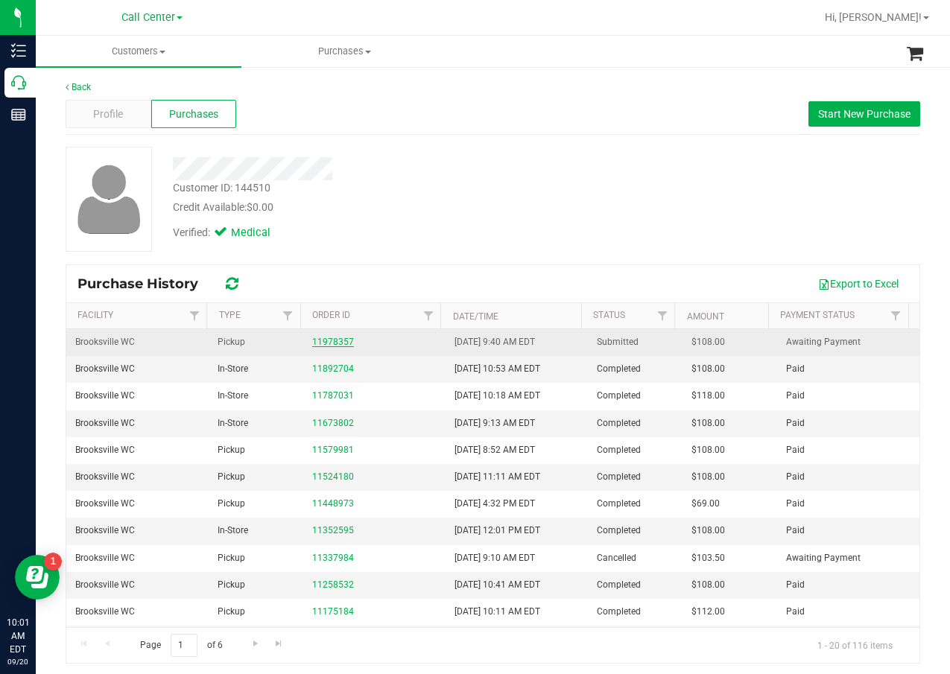
click at [320, 339] on link "11978357" at bounding box center [333, 342] width 42 height 10
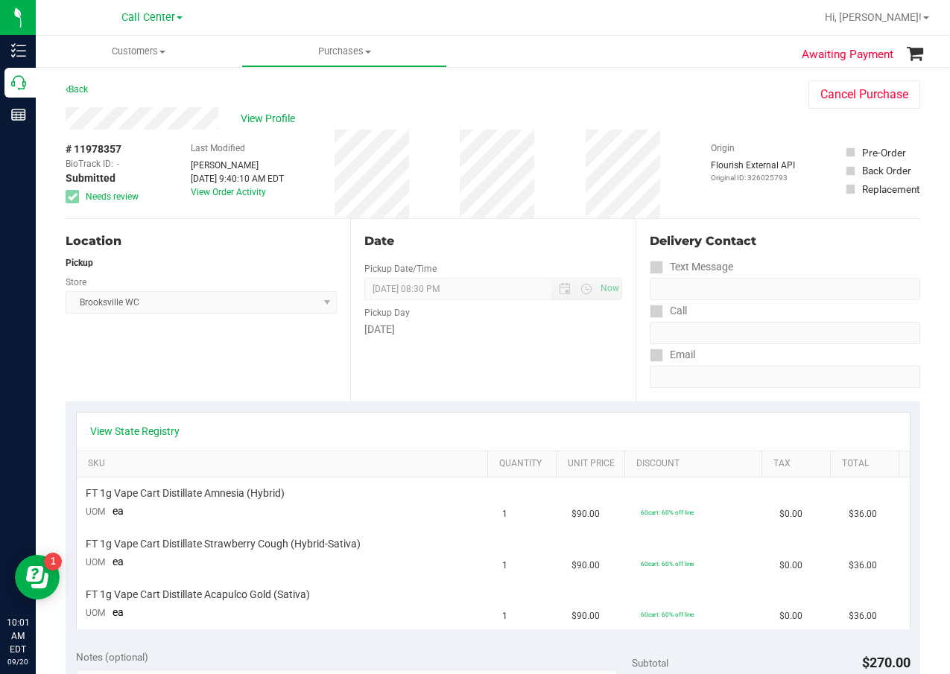
scroll to position [75, 0]
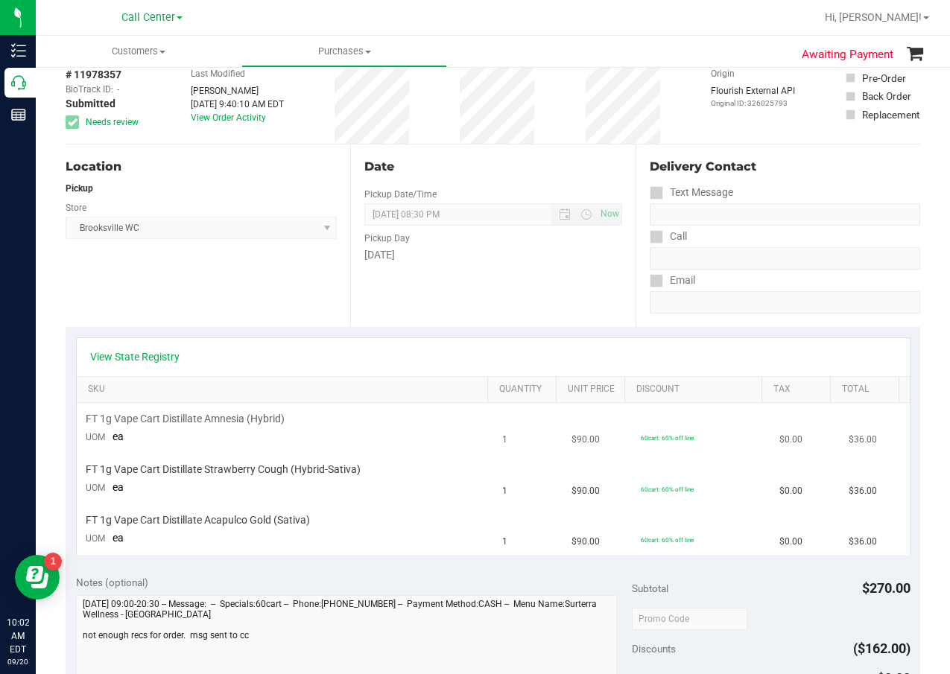
click at [410, 413] on div "FT 1g Vape Cart Distillate Amnesia (Hybrid)" at bounding box center [285, 419] width 399 height 14
click at [250, 428] on td "FT 1g Vape Cart Distillate Amnesia (Hybrid) UOM ea" at bounding box center [285, 428] width 417 height 51
click at [253, 419] on span "FT 1g Vape Cart Distillate Amnesia (Hybrid)" at bounding box center [185, 419] width 199 height 14
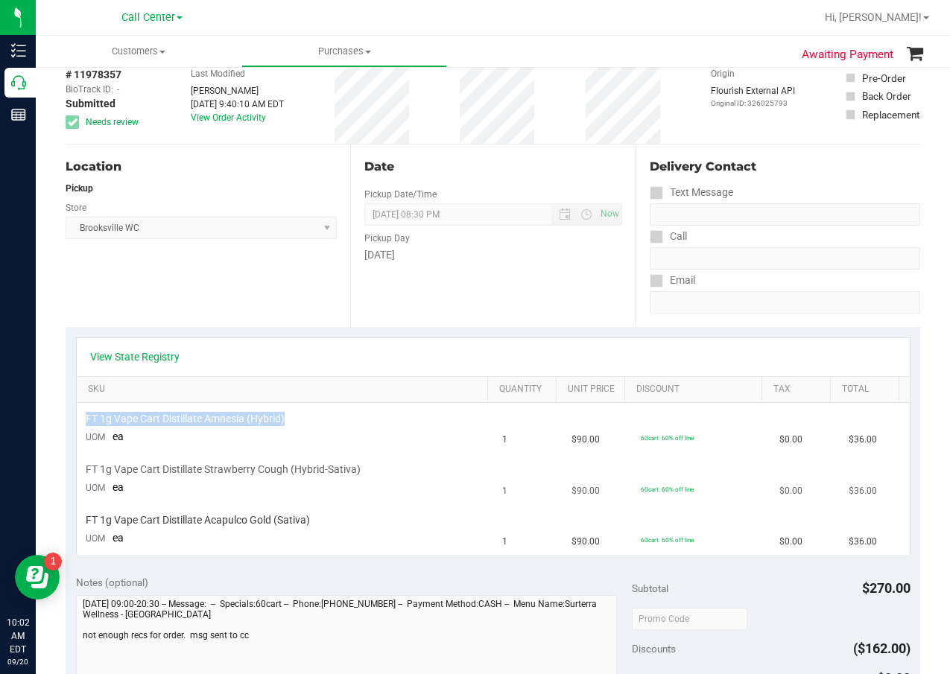
click at [297, 463] on span "FT 1g Vape Cart Distillate Strawberry Cough (Hybrid-Sativa)" at bounding box center [223, 470] width 275 height 14
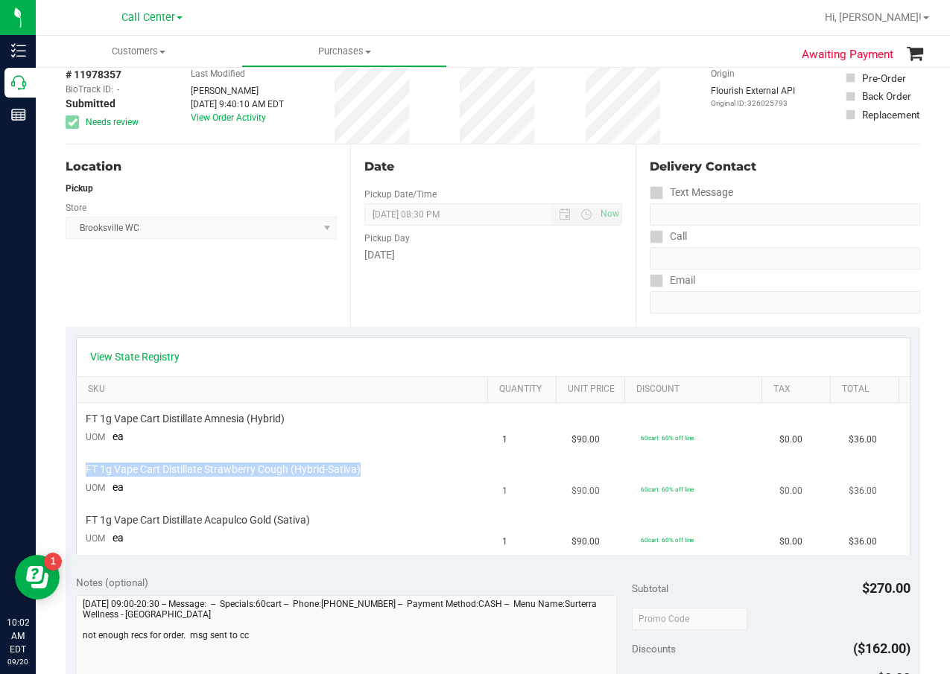
click at [297, 463] on span "FT 1g Vape Cart Distillate Strawberry Cough (Hybrid-Sativa)" at bounding box center [223, 470] width 275 height 14
click at [284, 518] on span "FT 1g Vape Cart Distillate Acapulco Gold (Sativa)" at bounding box center [198, 520] width 224 height 14
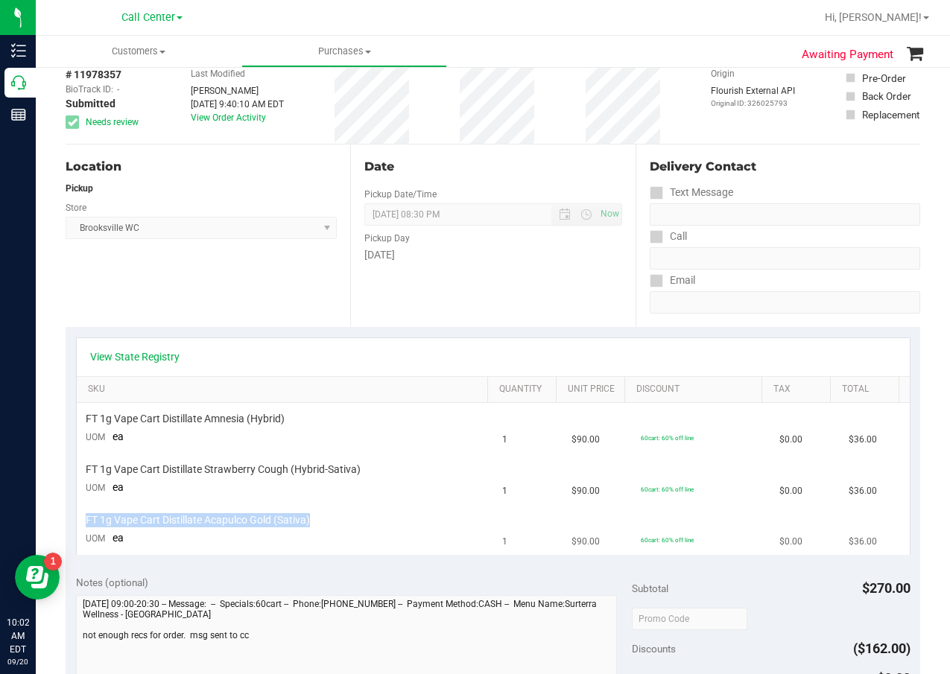
click at [284, 518] on span "FT 1g Vape Cart Distillate Acapulco Gold (Sativa)" at bounding box center [198, 520] width 224 height 14
click at [475, 285] on div "Date Pickup Date/Time 09/20/2025 Now 09/20/2025 08:30 PM Now Pickup Day Saturday" at bounding box center [492, 236] width 285 height 183
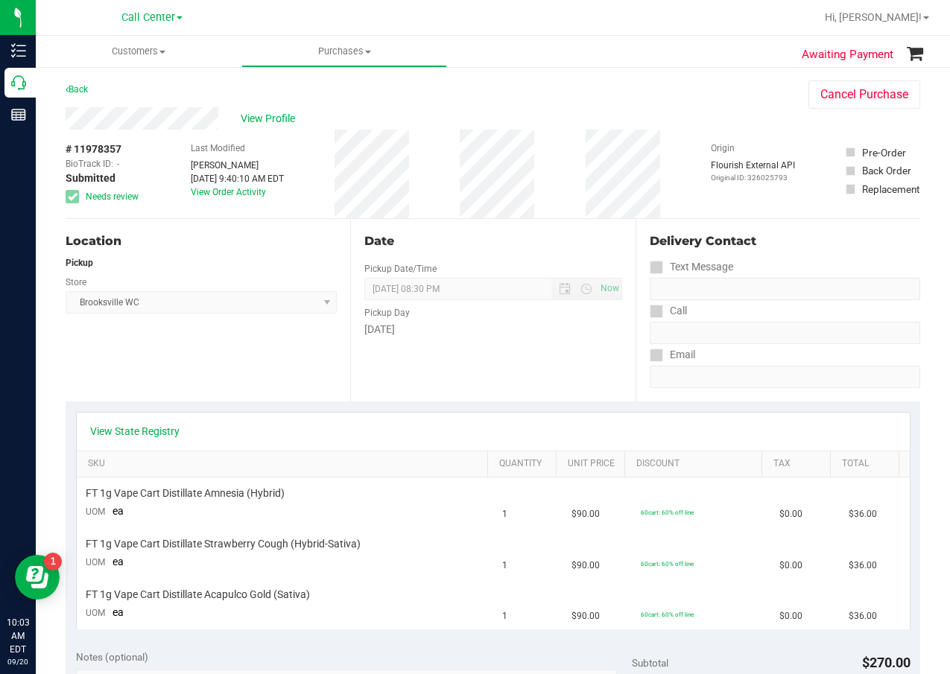
click at [541, 250] on div "Date" at bounding box center [492, 241] width 257 height 18
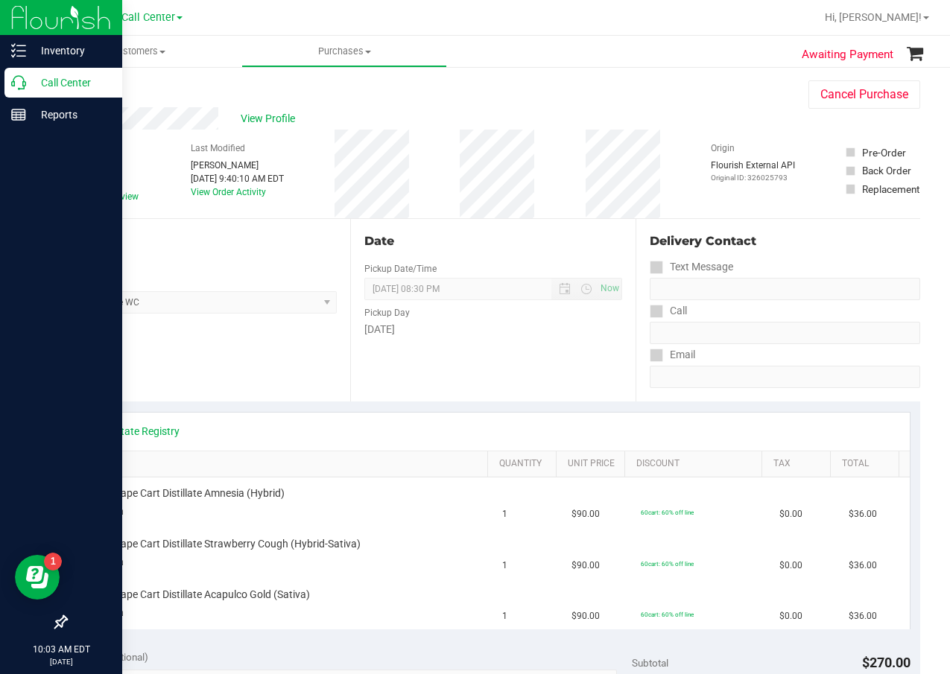
click at [32, 80] on p "Call Center" at bounding box center [70, 83] width 89 height 18
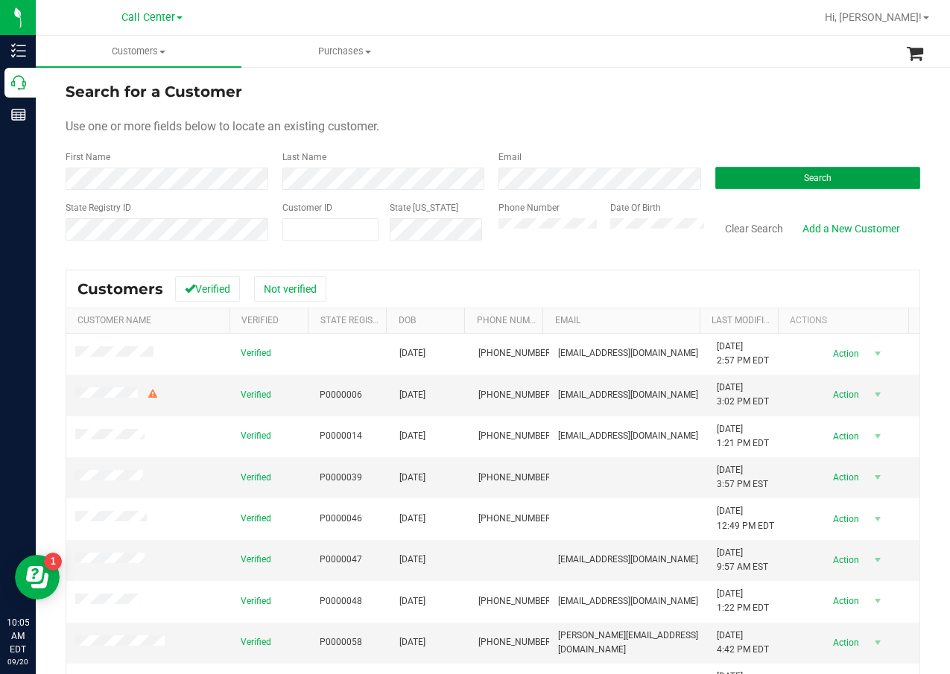
click at [732, 177] on button "Search" at bounding box center [818, 178] width 206 height 22
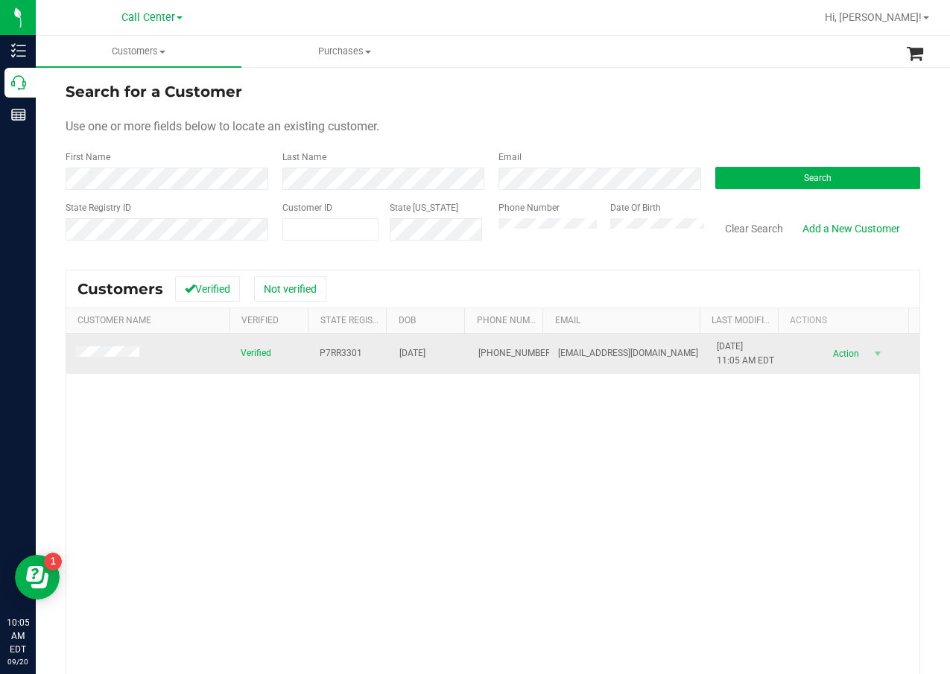
click at [344, 347] on span "P7RR3301" at bounding box center [341, 353] width 42 height 14
click at [344, 351] on span "P7RR3301" at bounding box center [341, 353] width 42 height 14
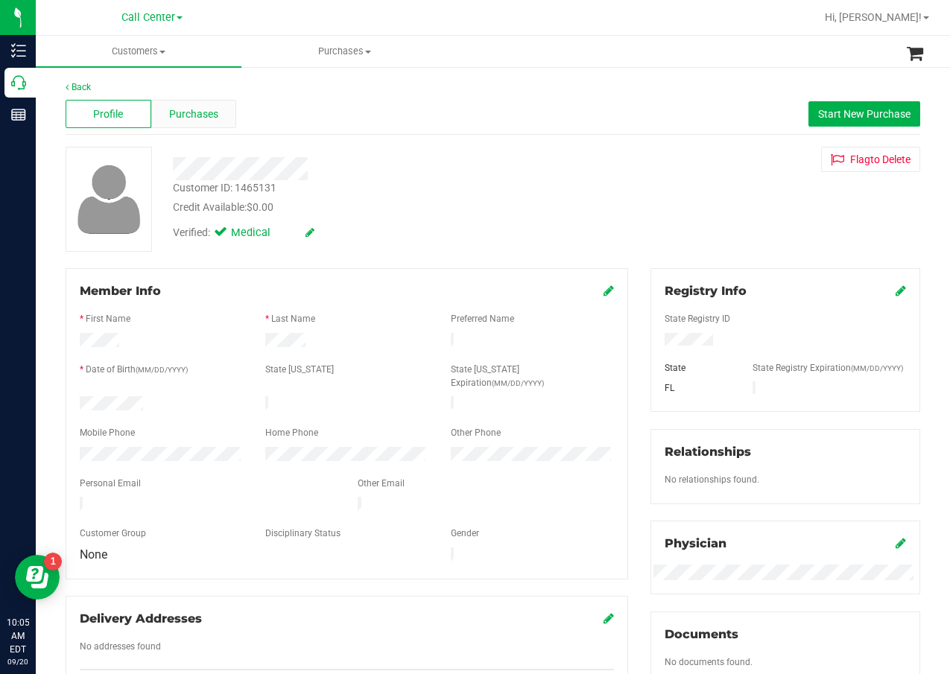
click at [182, 110] on span "Purchases" at bounding box center [193, 115] width 49 height 16
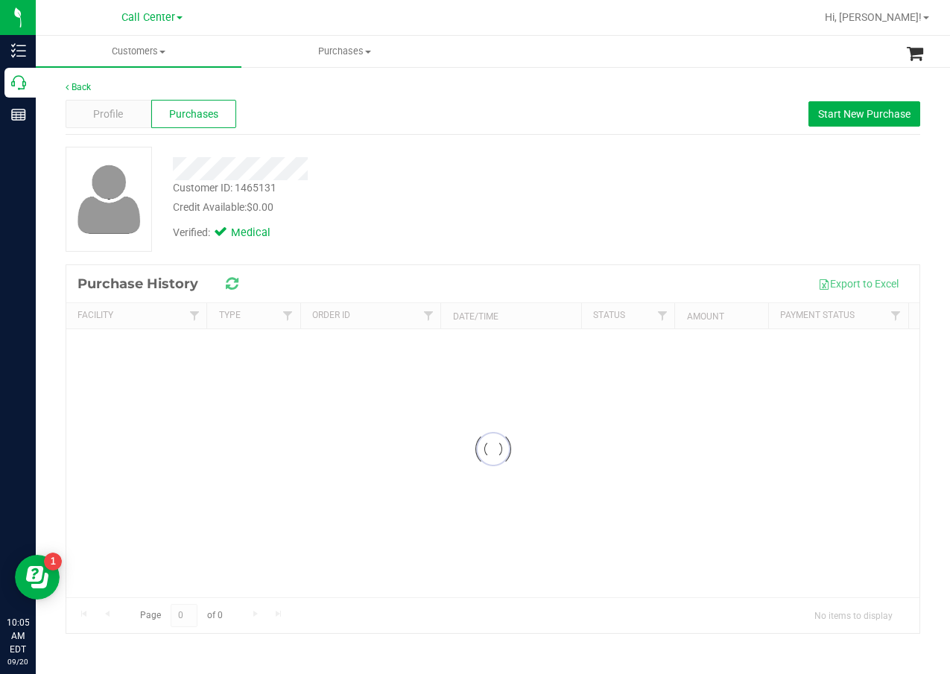
click at [399, 151] on div at bounding box center [381, 164] width 439 height 34
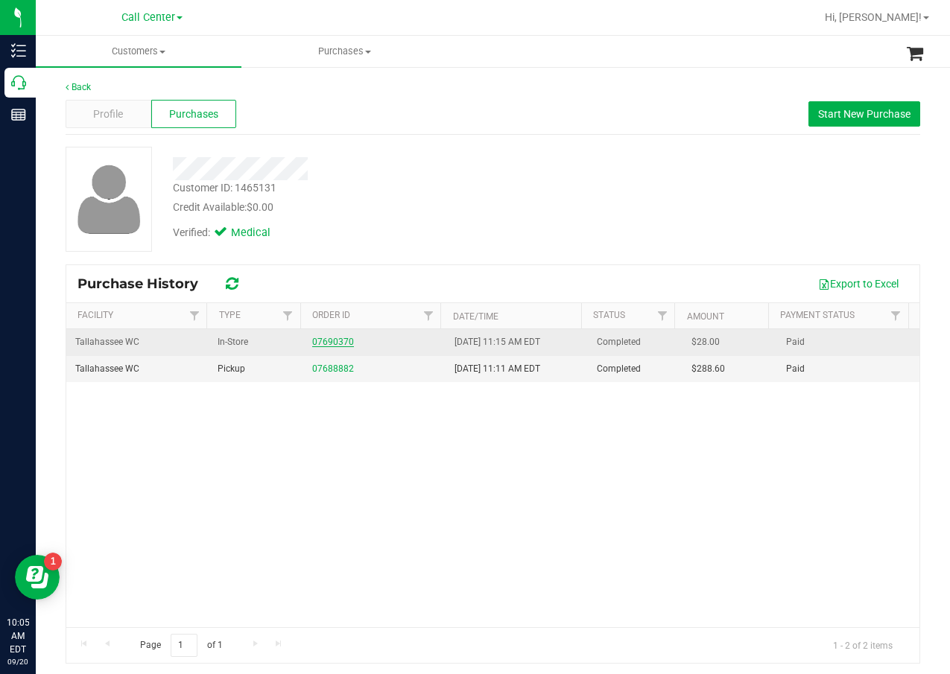
click at [329, 342] on link "07690370" at bounding box center [333, 342] width 42 height 10
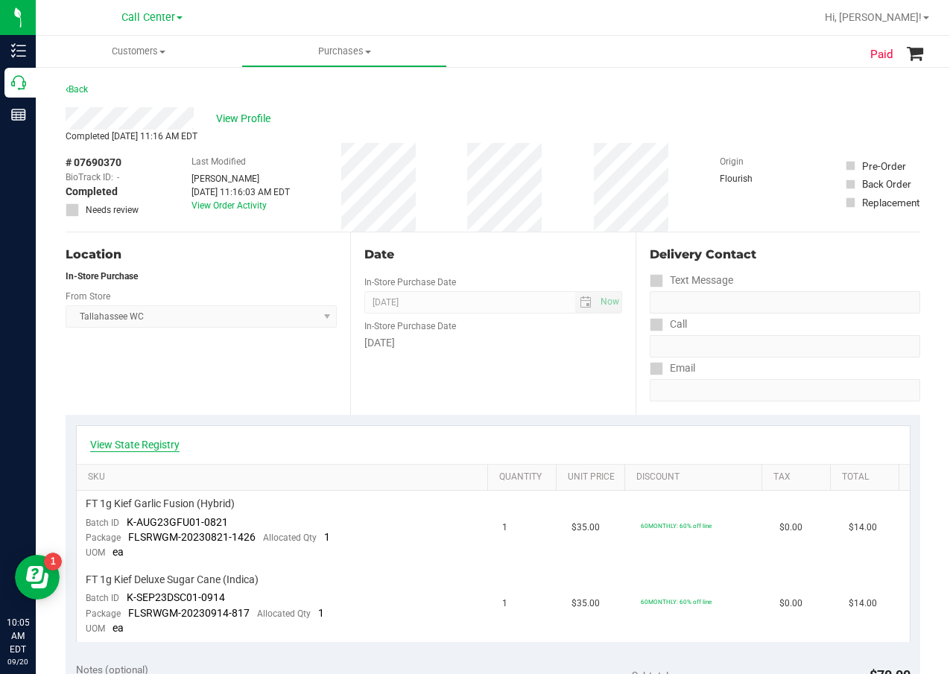
click at [162, 451] on link "View State Registry" at bounding box center [134, 444] width 89 height 15
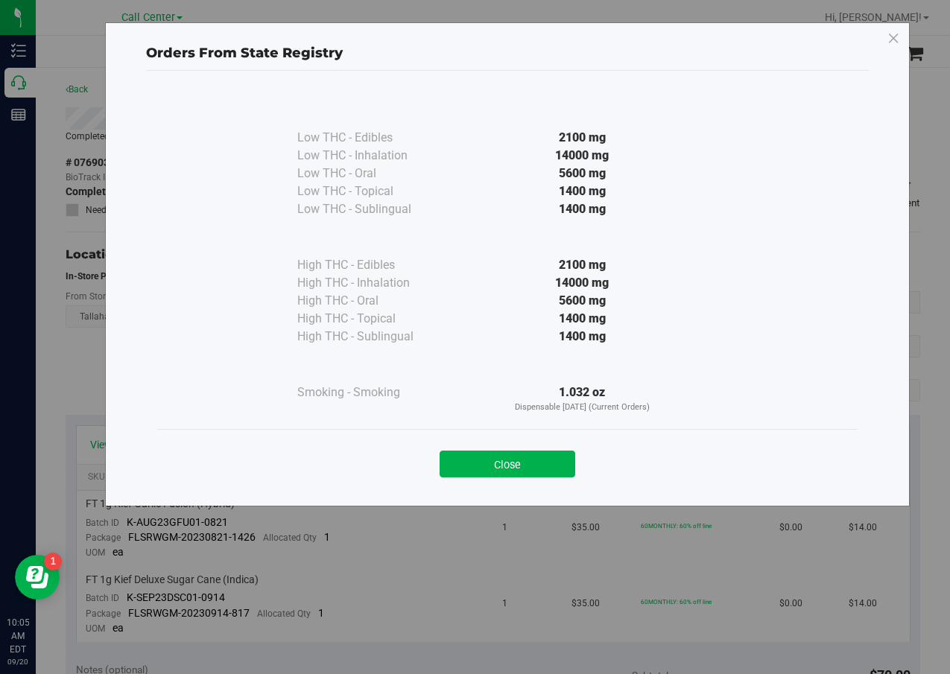
click at [505, 449] on div "Close" at bounding box center [507, 459] width 678 height 37
click at [498, 453] on button "Close" at bounding box center [508, 464] width 136 height 27
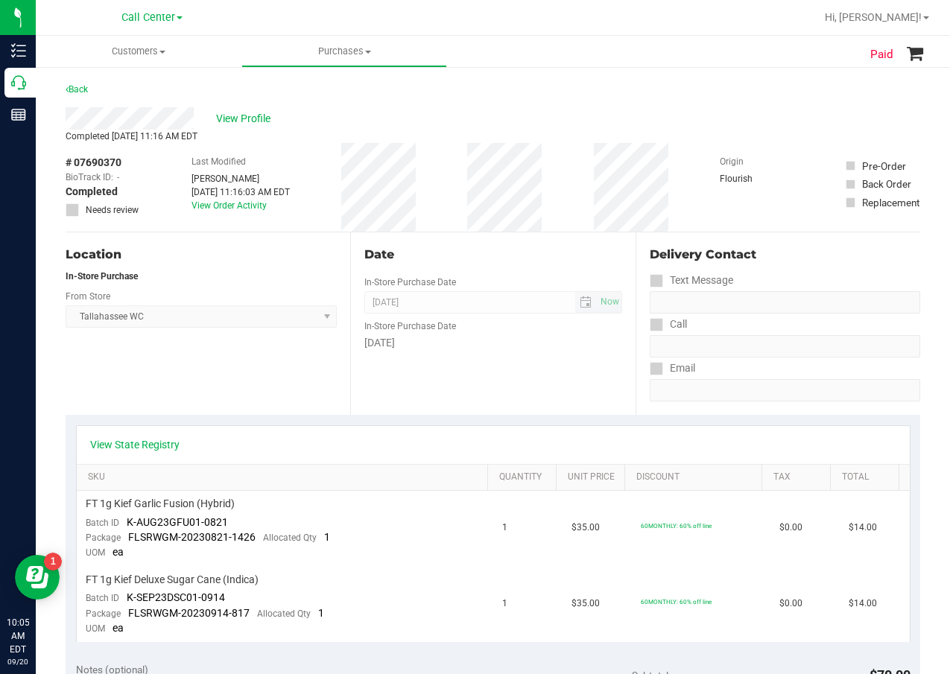
drag, startPoint x: 507, startPoint y: 296, endPoint x: 499, endPoint y: 294, distance: 8.3
click at [507, 296] on span "Sep 29, 2023 Now" at bounding box center [492, 302] width 257 height 22
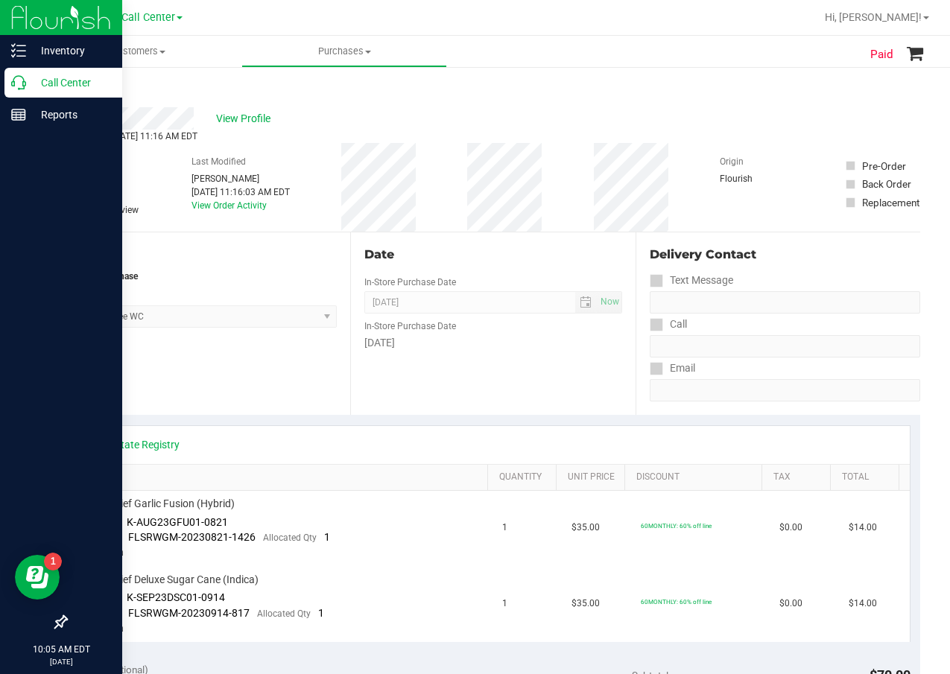
click at [25, 78] on icon at bounding box center [18, 82] width 15 height 15
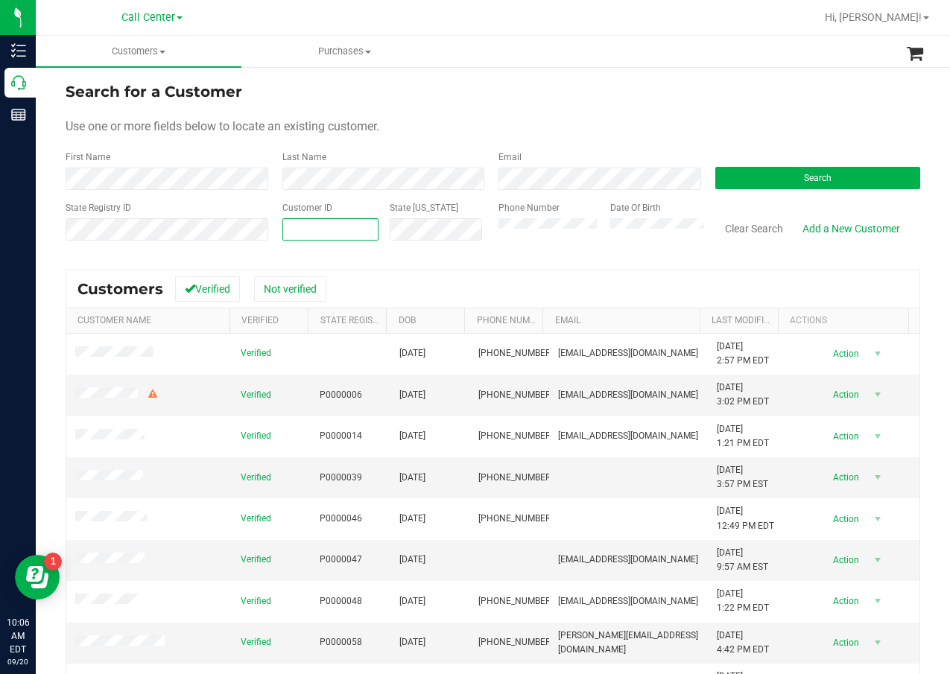
drag, startPoint x: 387, startPoint y: 230, endPoint x: 315, endPoint y: 230, distance: 71.5
paste input "1584339"
type input "1584339"
click at [773, 173] on button "Search" at bounding box center [818, 178] width 206 height 22
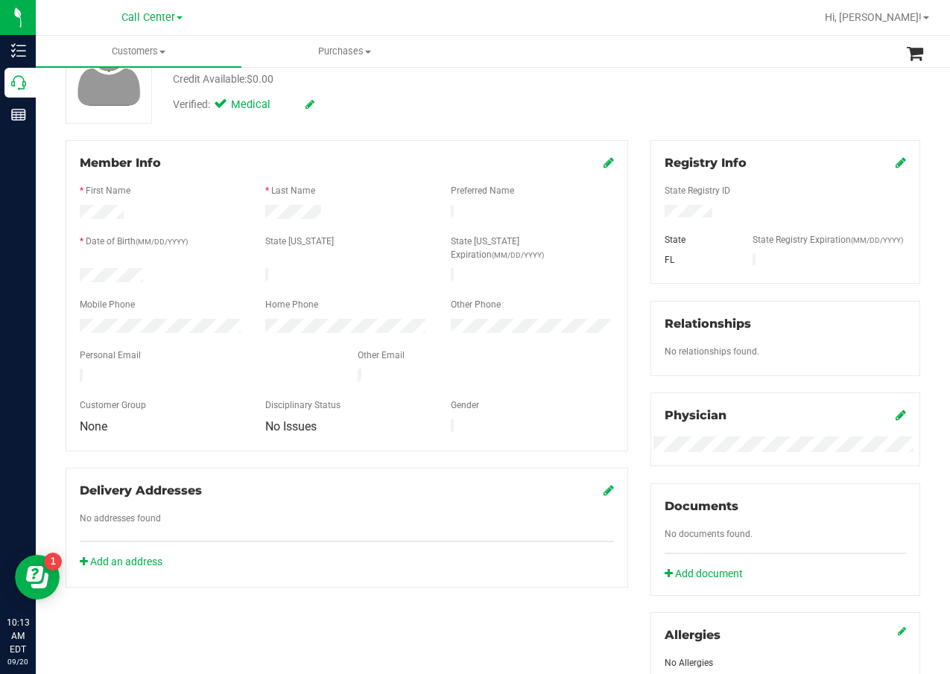
scroll to position [118, 0]
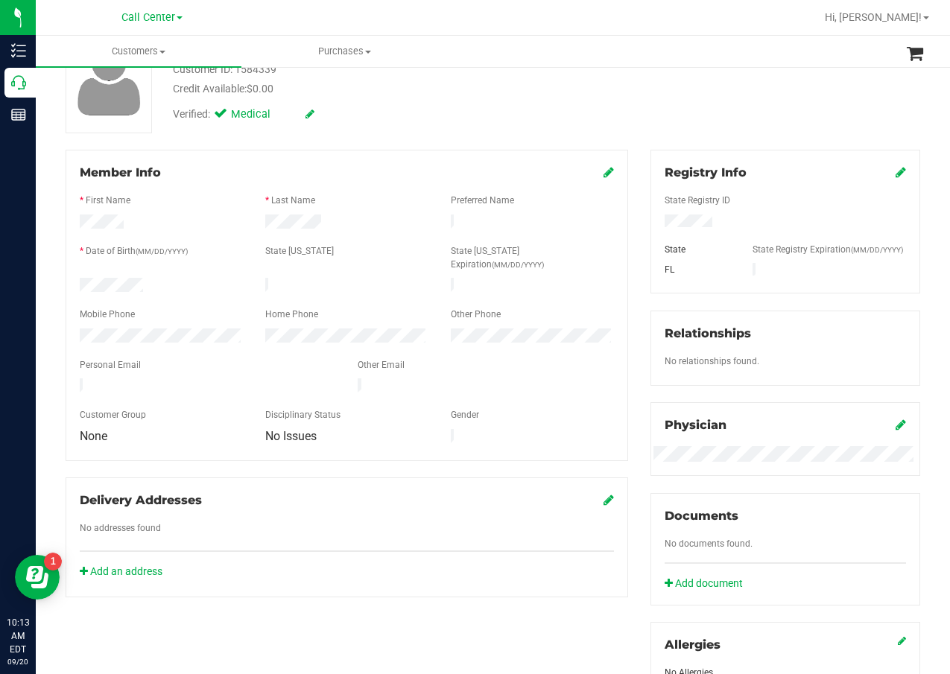
click at [560, 144] on div "Back Profile Purchases Start New Purchase Customer ID: 1584339 Credit Available…" at bounding box center [493, 437] width 855 height 950
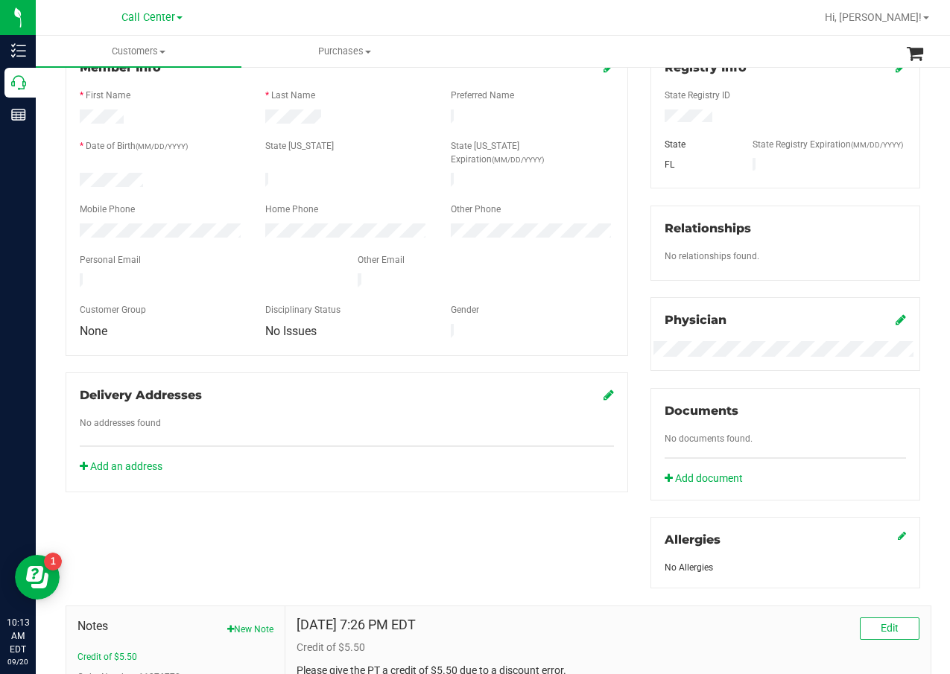
scroll to position [373, 0]
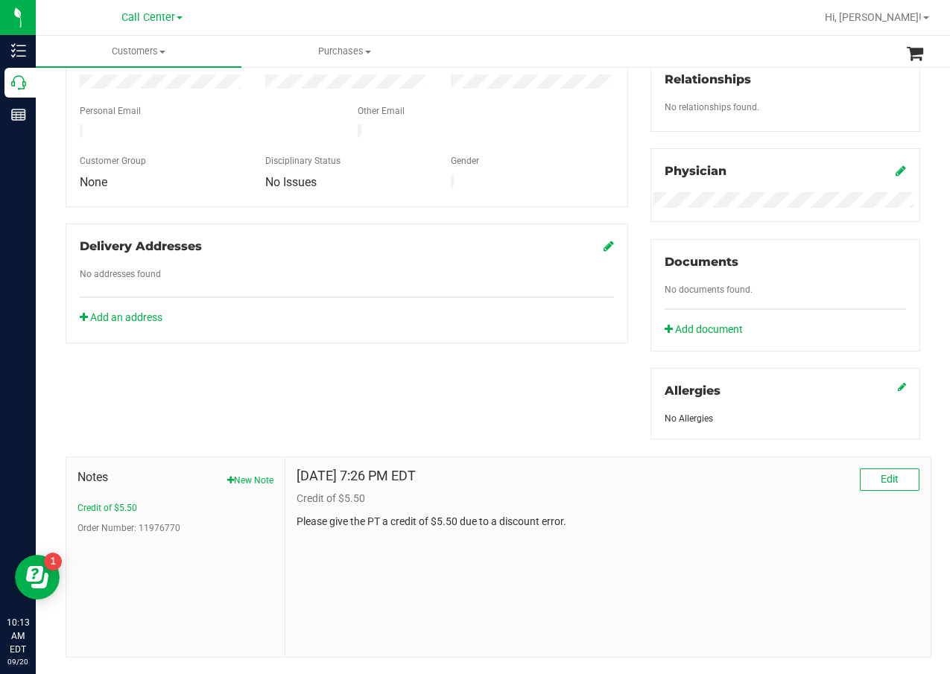
click at [372, 542] on div "Sep 19, 2025 7:26 PM EDT Edit Credit of $5.50 Please give the PT a credit of $5…" at bounding box center [607, 558] width 645 height 200
click at [429, 530] on p "Please give the PT a credit of $5.50 due to a discount error." at bounding box center [608, 522] width 623 height 16
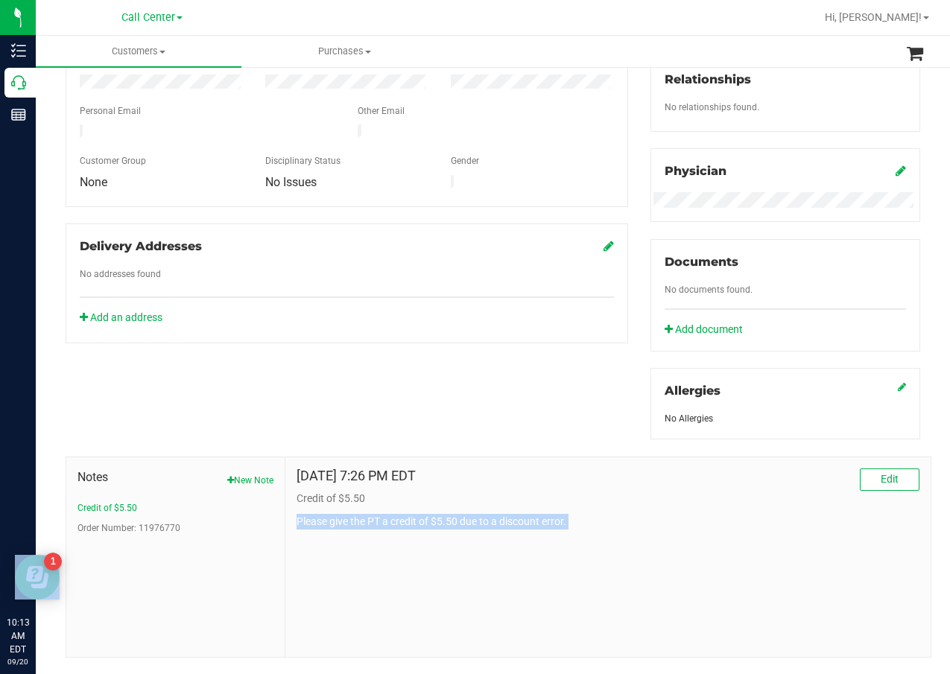
click at [430, 530] on p "Please give the PT a credit of $5.50 due to a discount error." at bounding box center [608, 522] width 623 height 16
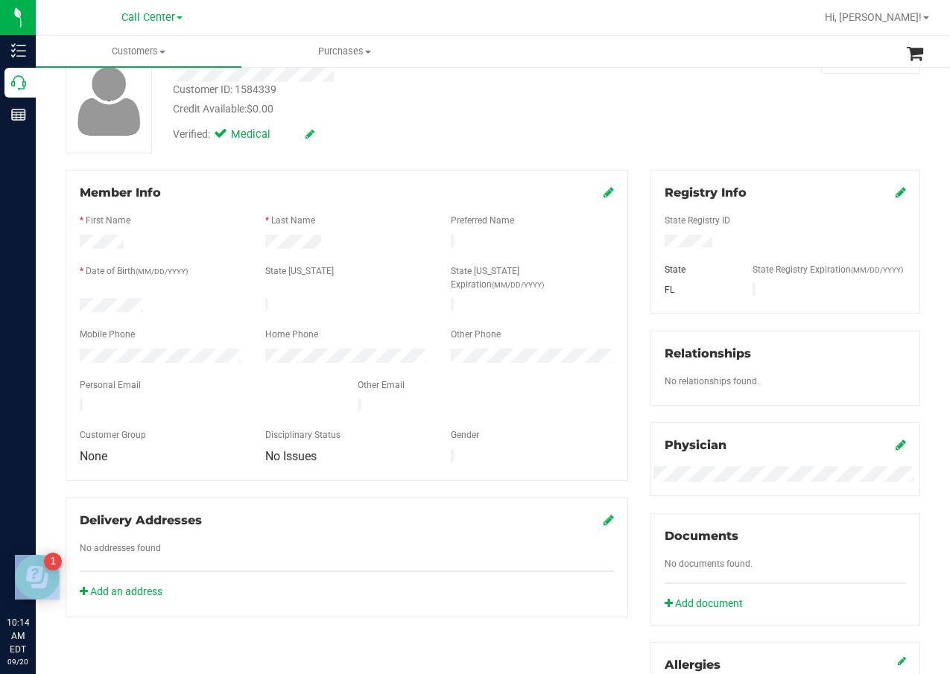
scroll to position [0, 0]
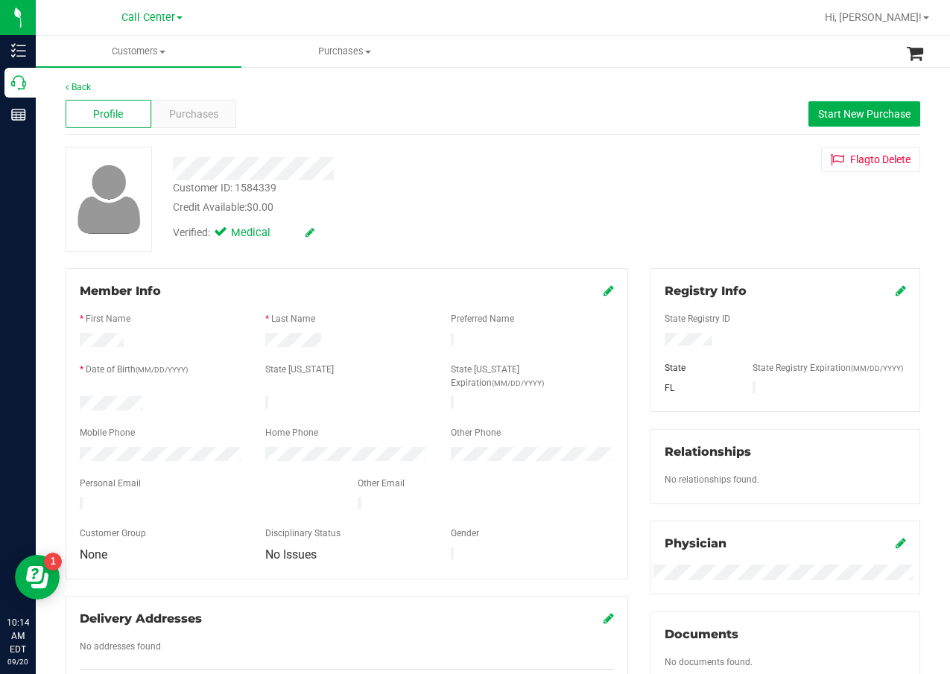
click at [400, 223] on div "Verified: Medical" at bounding box center [381, 231] width 439 height 33
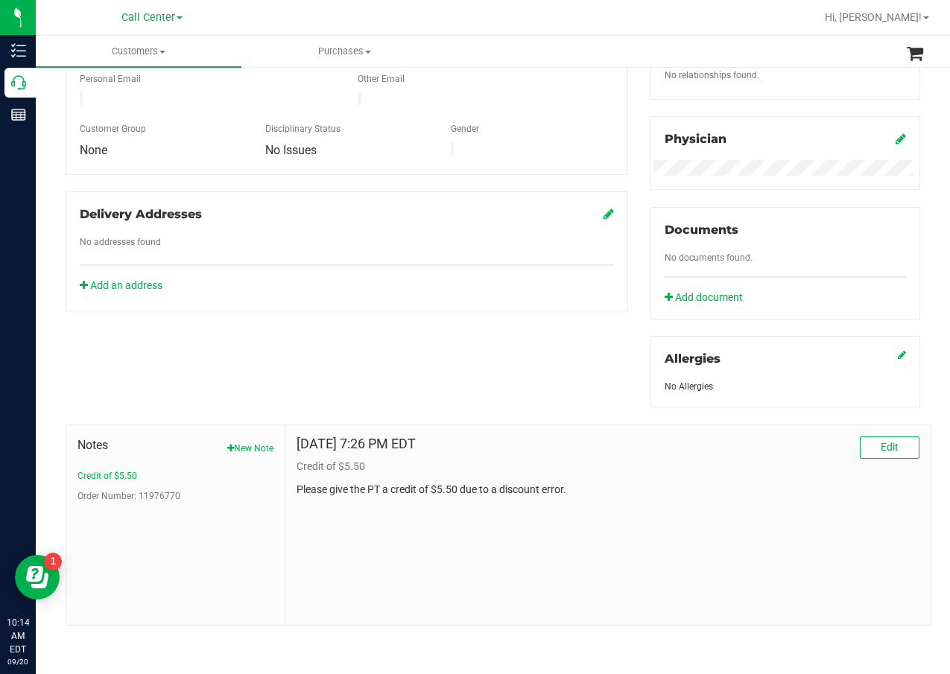
click at [390, 411] on div "Notes New Note Credit of $5.50 Order Number: 11976770 Sep 19, 2025 7:26 PM EDT …" at bounding box center [492, 517] width 877 height 218
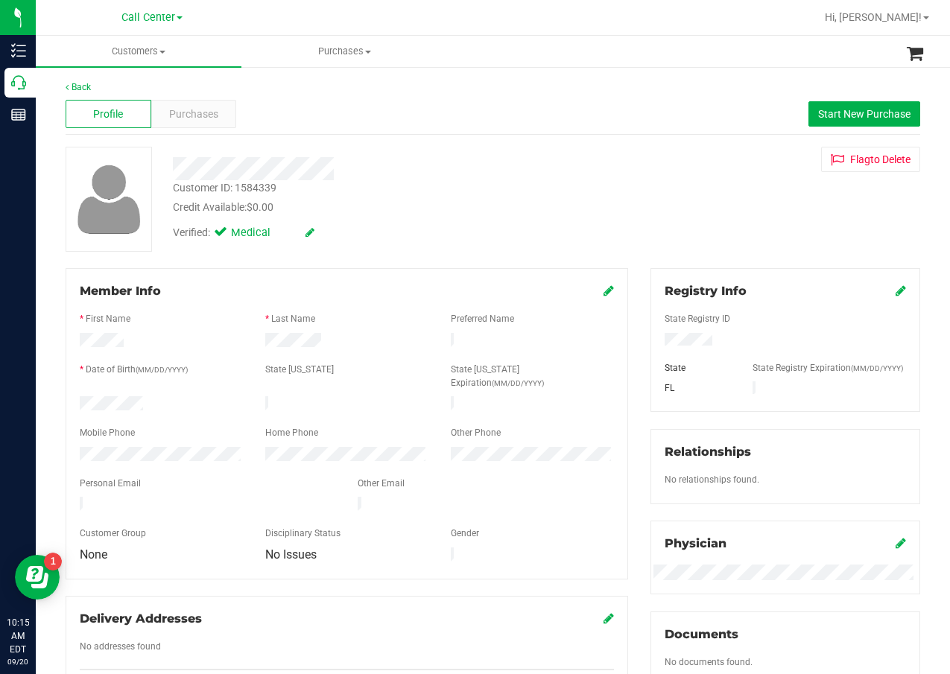
click at [381, 118] on div "Profile Purchases Start New Purchase" at bounding box center [493, 114] width 855 height 41
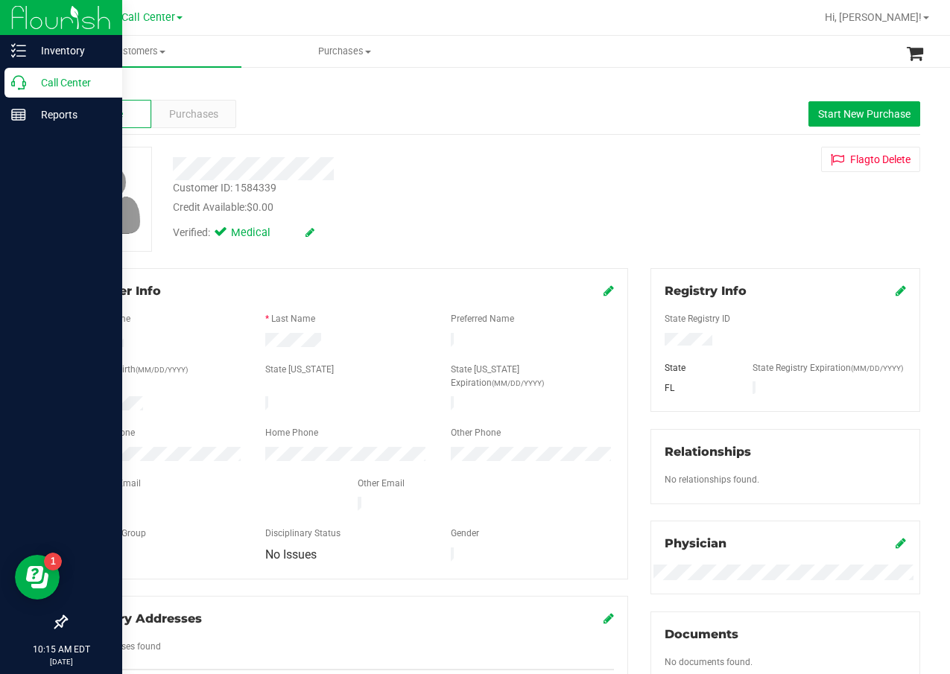
click at [25, 82] on icon at bounding box center [18, 82] width 15 height 15
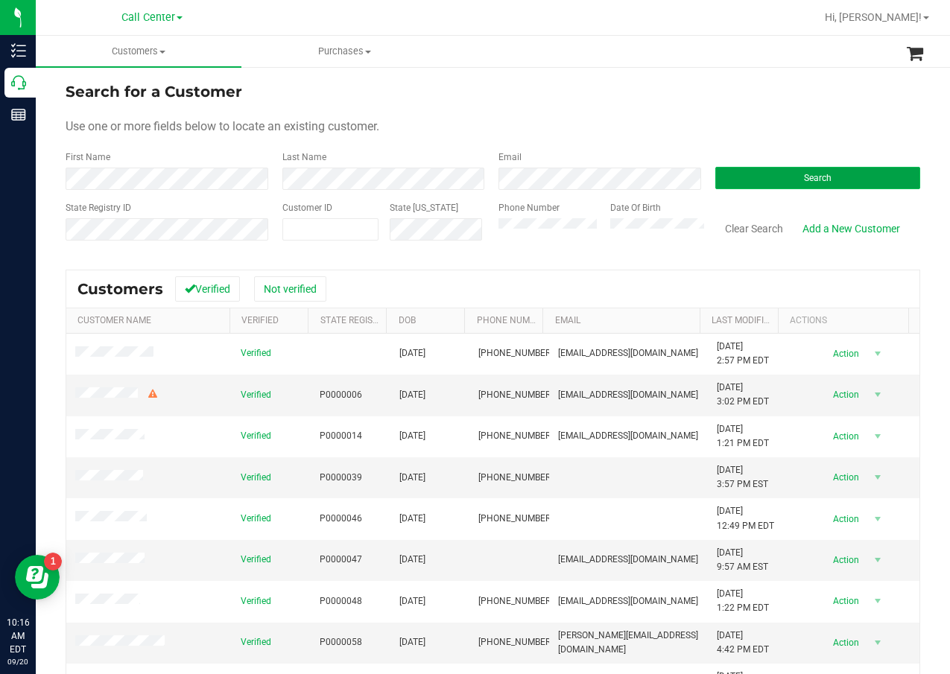
click at [756, 177] on button "Search" at bounding box center [818, 178] width 206 height 22
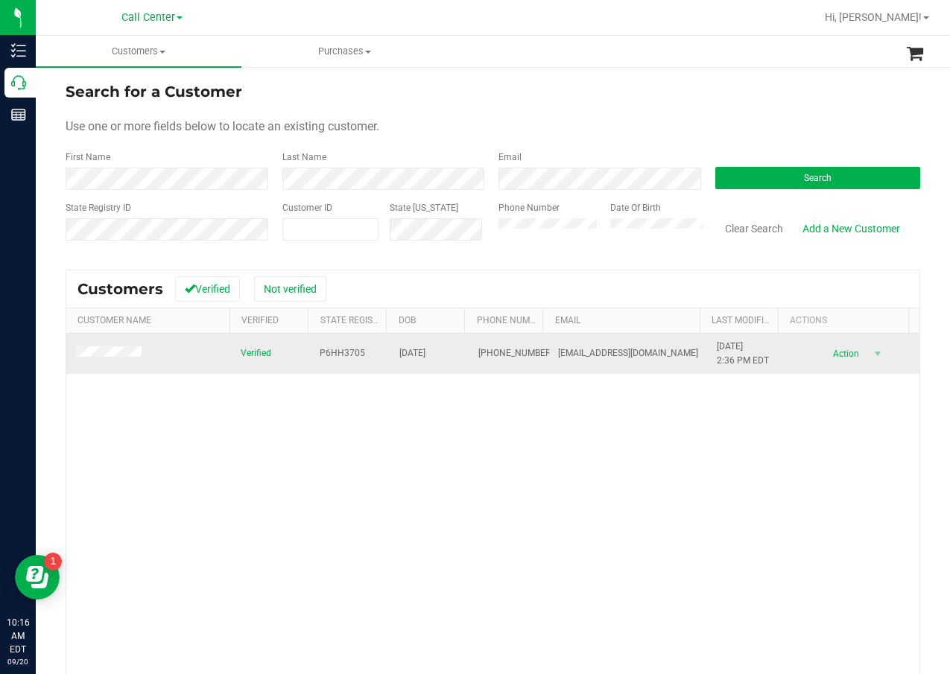
click at [344, 356] on span "P6HH3705" at bounding box center [342, 353] width 45 height 14
click at [408, 355] on span "10/20/1959" at bounding box center [412, 353] width 26 height 14
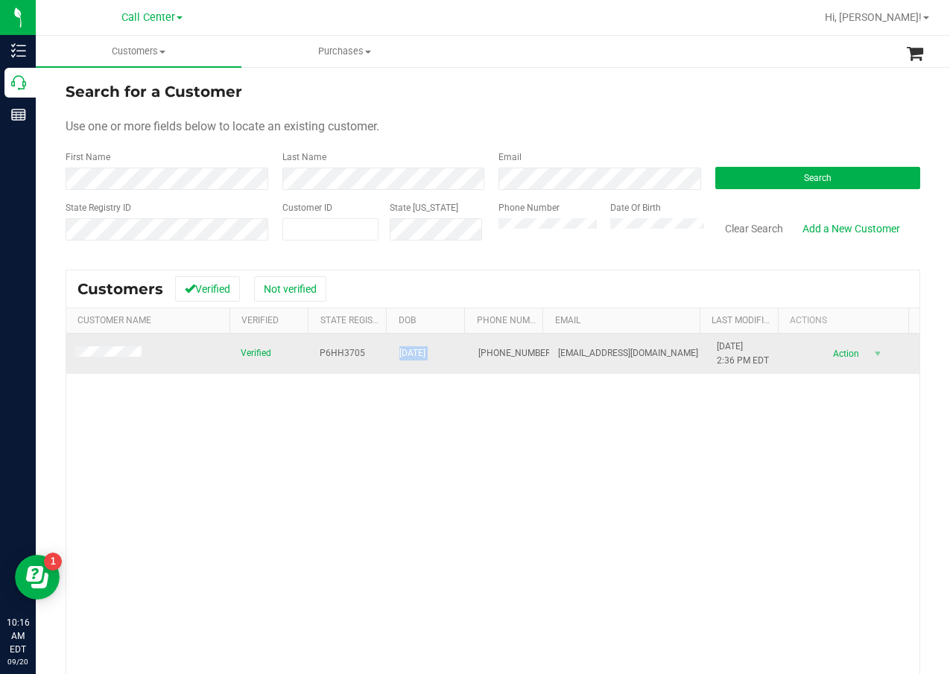
drag, startPoint x: 408, startPoint y: 355, endPoint x: 393, endPoint y: 365, distance: 17.6
click at [417, 360] on span "10/20/1959" at bounding box center [412, 353] width 26 height 14
click at [417, 347] on span "10/20/1959" at bounding box center [412, 353] width 26 height 14
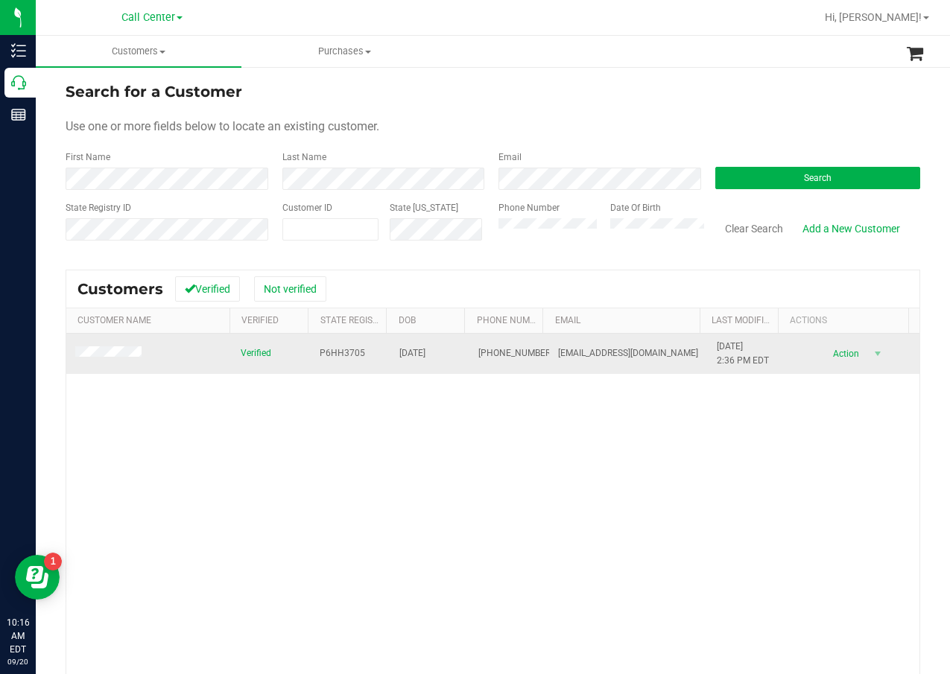
click at [259, 338] on td "Verified" at bounding box center [272, 354] width 80 height 40
click at [118, 347] on span at bounding box center [110, 353] width 71 height 15
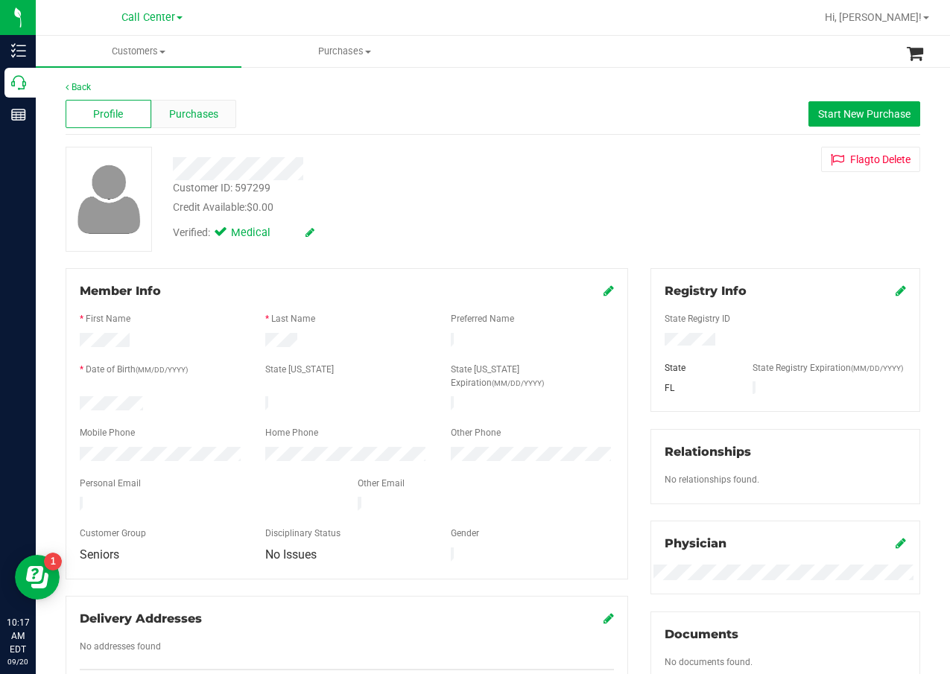
click at [197, 102] on div "Purchases" at bounding box center [194, 114] width 86 height 28
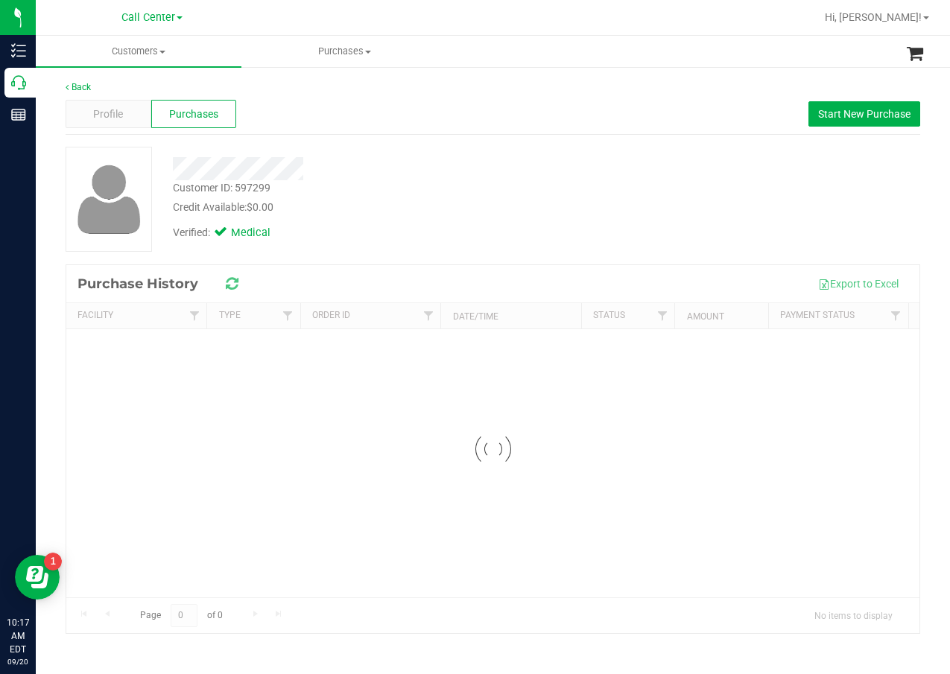
click at [329, 118] on div "Profile Purchases Start New Purchase" at bounding box center [493, 114] width 855 height 41
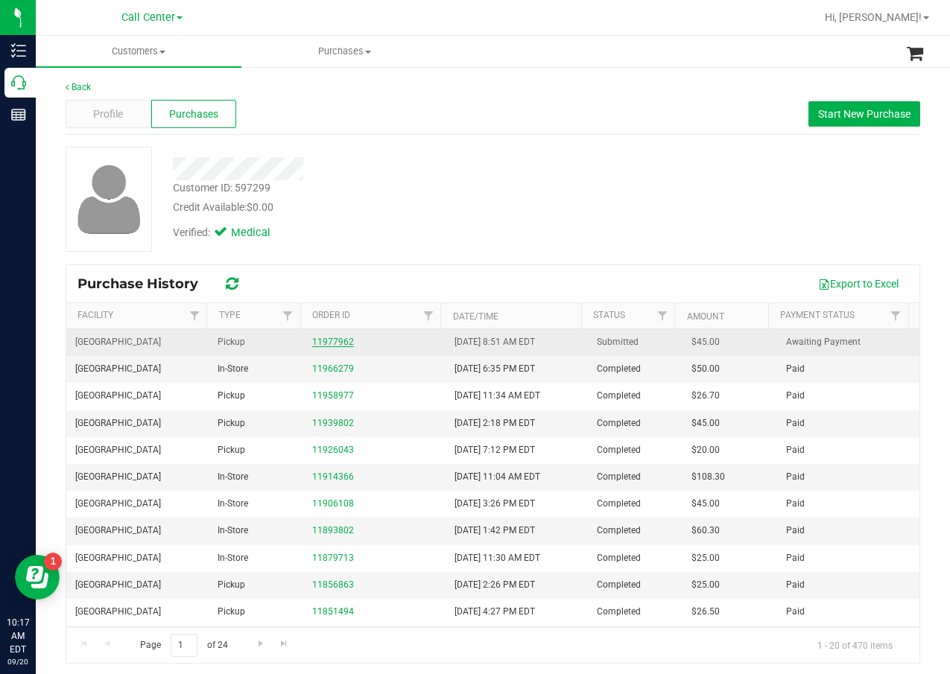
click at [312, 345] on link "11977962" at bounding box center [333, 342] width 42 height 10
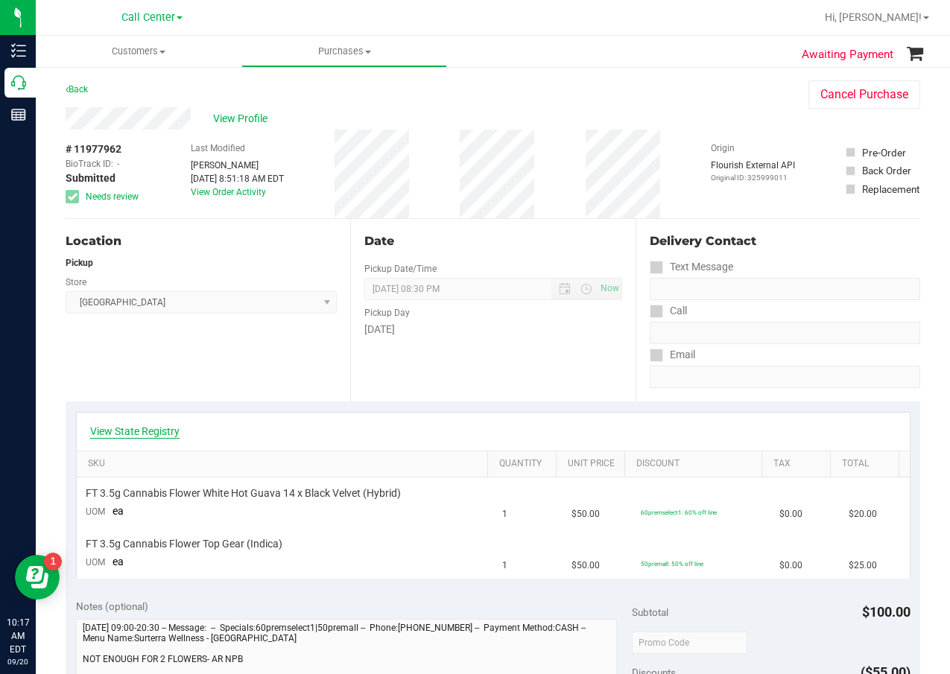
click at [141, 434] on link "View State Registry" at bounding box center [134, 431] width 89 height 15
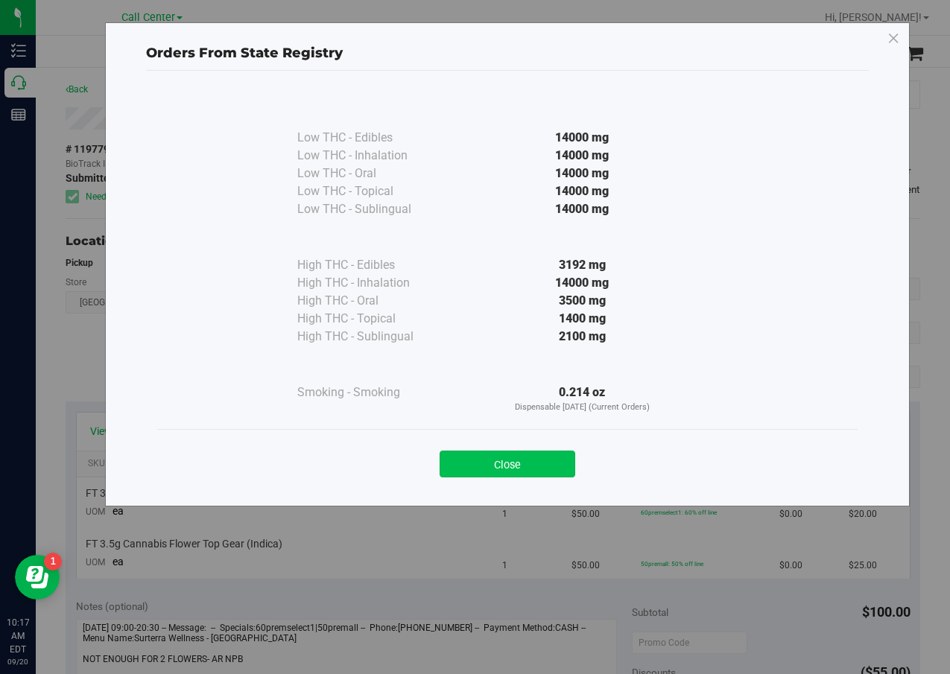
click at [490, 472] on button "Close" at bounding box center [508, 464] width 136 height 27
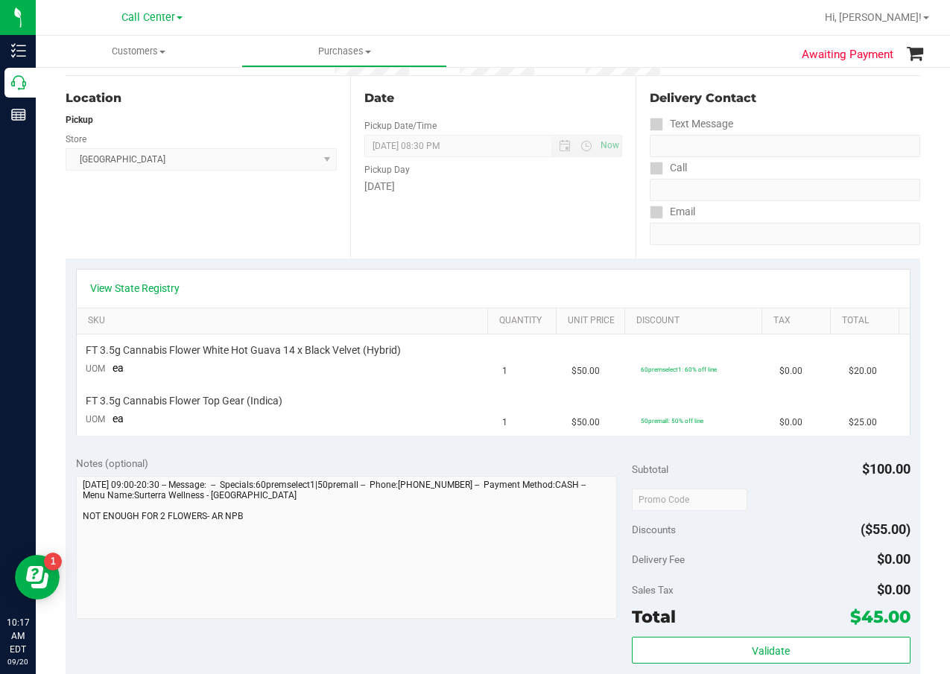
scroll to position [149, 0]
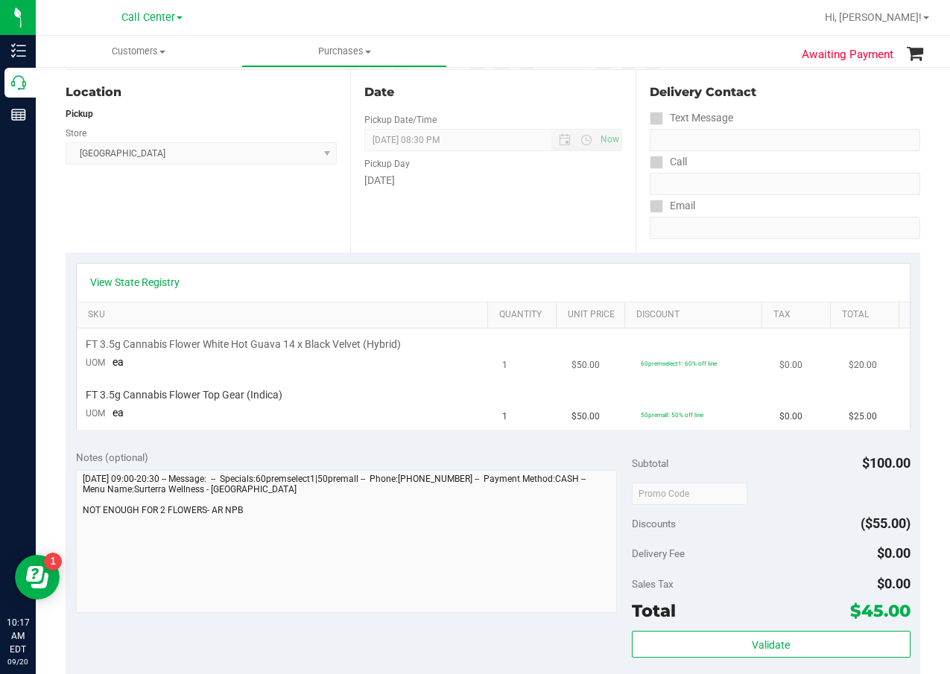
click at [128, 349] on span "FT 3.5g Cannabis Flower White Hot Guava 14 x Black Velvet (Hybrid)" at bounding box center [243, 345] width 315 height 14
click at [188, 400] on span "FT 3.5g Cannabis Flower Top Gear (Indica)" at bounding box center [184, 395] width 197 height 14
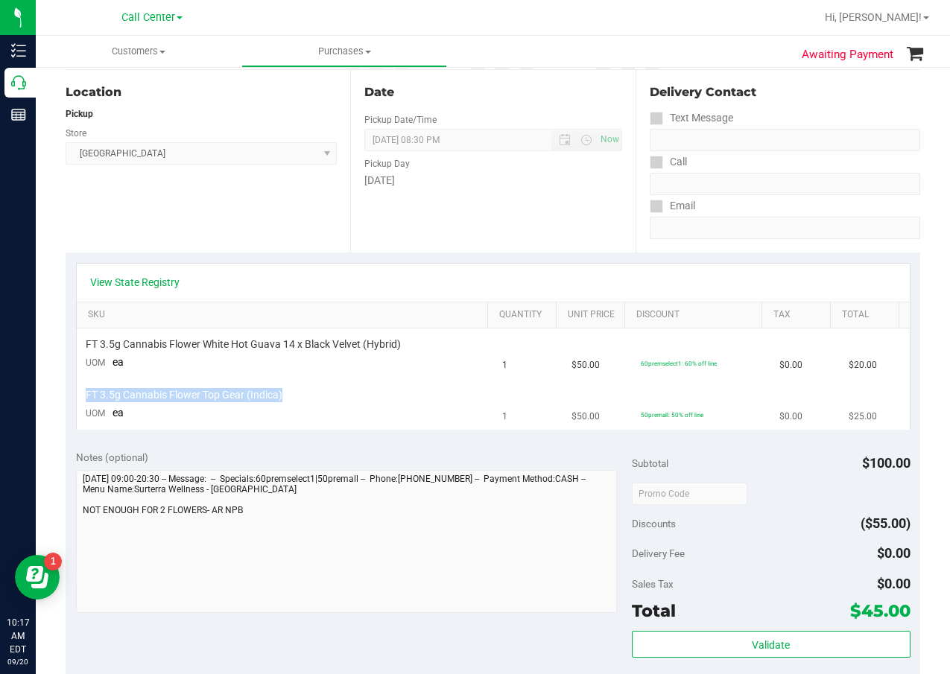
click at [188, 400] on span "FT 3.5g Cannabis Flower Top Gear (Indica)" at bounding box center [184, 395] width 197 height 14
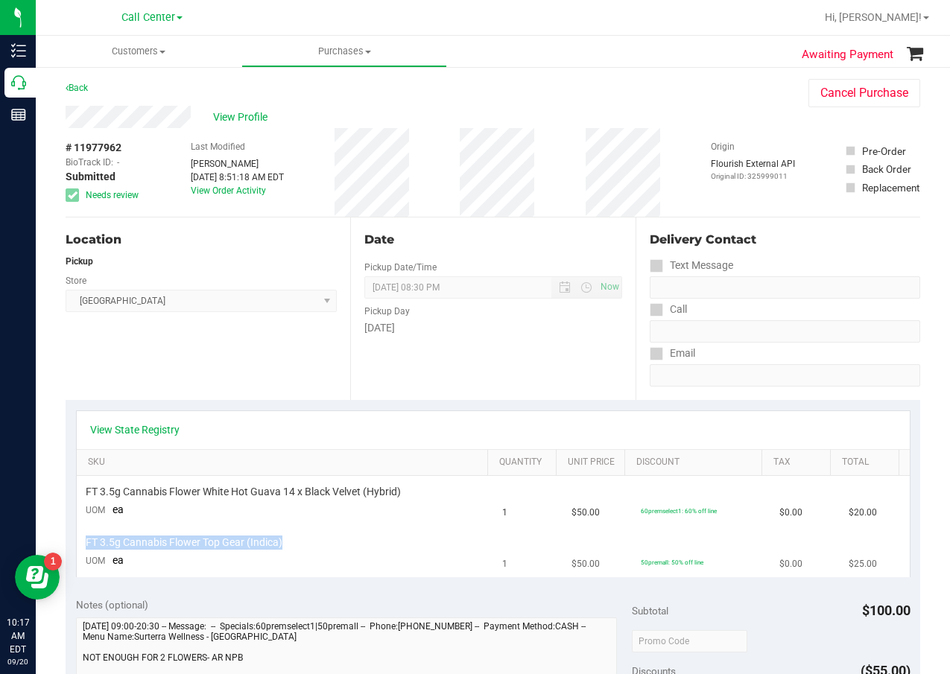
scroll to position [0, 0]
click at [226, 544] on span "FT 3.5g Cannabis Flower Top Gear (Indica)" at bounding box center [184, 544] width 197 height 14
click at [211, 541] on span "FT 3.5g Cannabis Flower Top Gear (Indica)" at bounding box center [184, 544] width 197 height 14
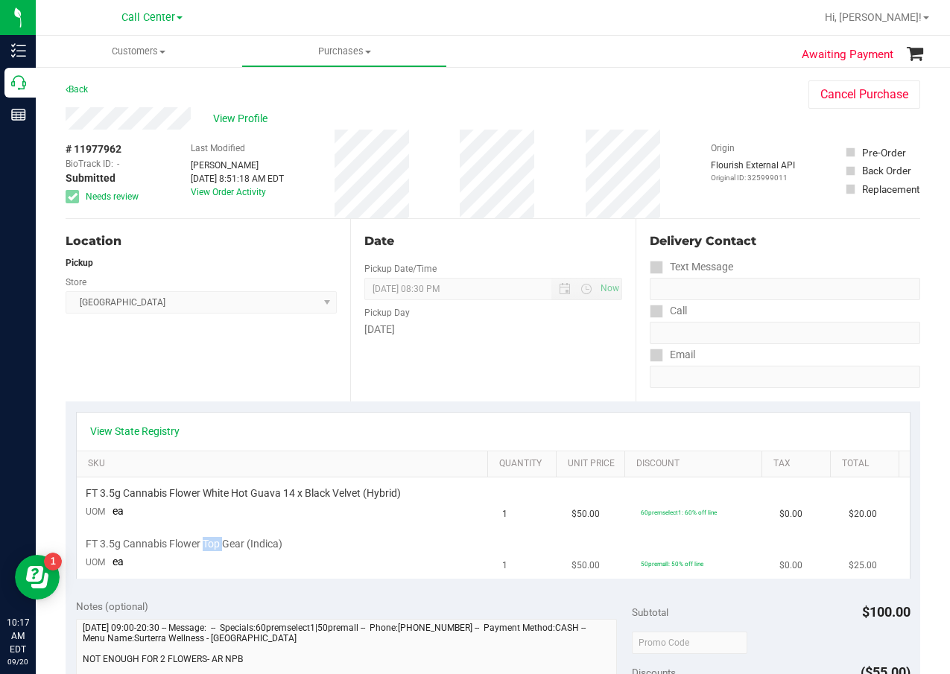
click at [211, 541] on span "FT 3.5g Cannabis Flower Top Gear (Indica)" at bounding box center [184, 544] width 197 height 14
drag, startPoint x: 255, startPoint y: 536, endPoint x: 210, endPoint y: 548, distance: 46.1
click at [359, 329] on div "Date Pickup Date/Time 09/20/2025 Now 09/20/2025 08:30 PM Now Pickup Day Saturday" at bounding box center [492, 310] width 285 height 183
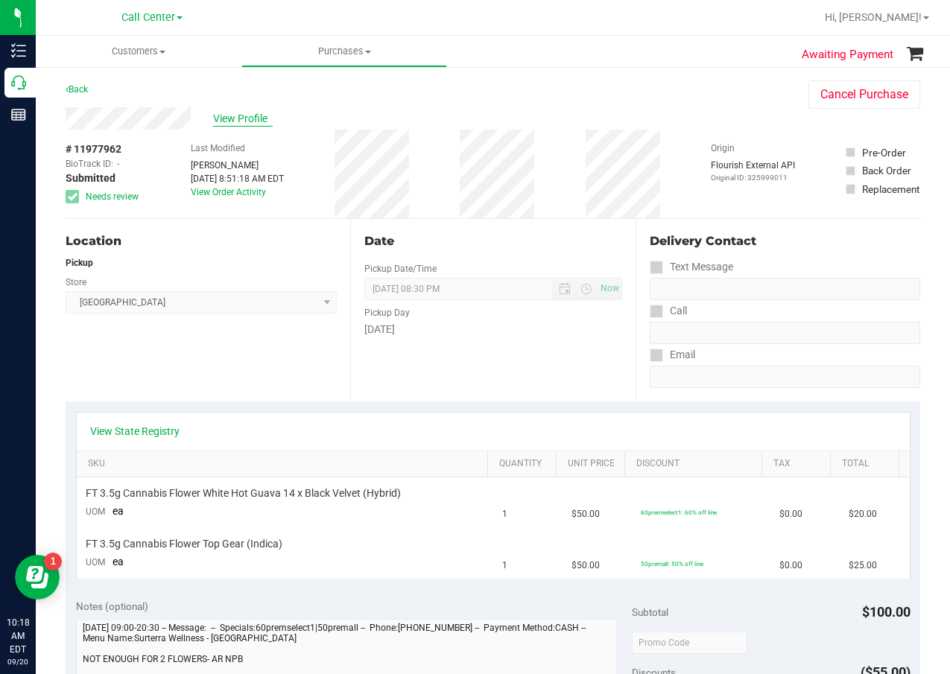
click at [256, 111] on span "View Profile" at bounding box center [243, 119] width 60 height 16
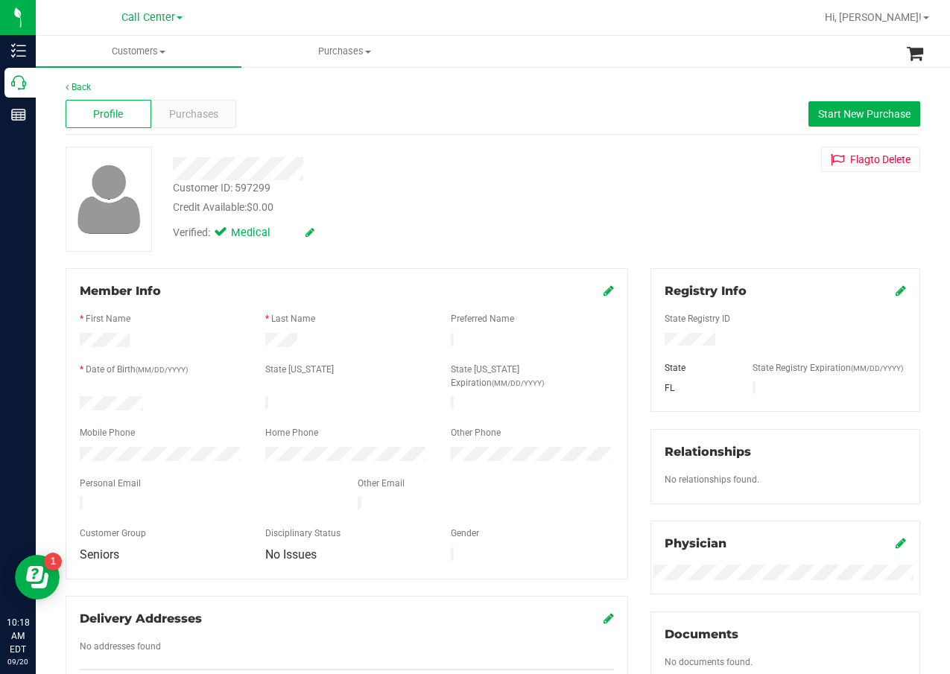
click at [458, 146] on div "Back Profile Purchases Start New Purchase Customer ID: 597299 Credit Available:…" at bounding box center [493, 555] width 855 height 950
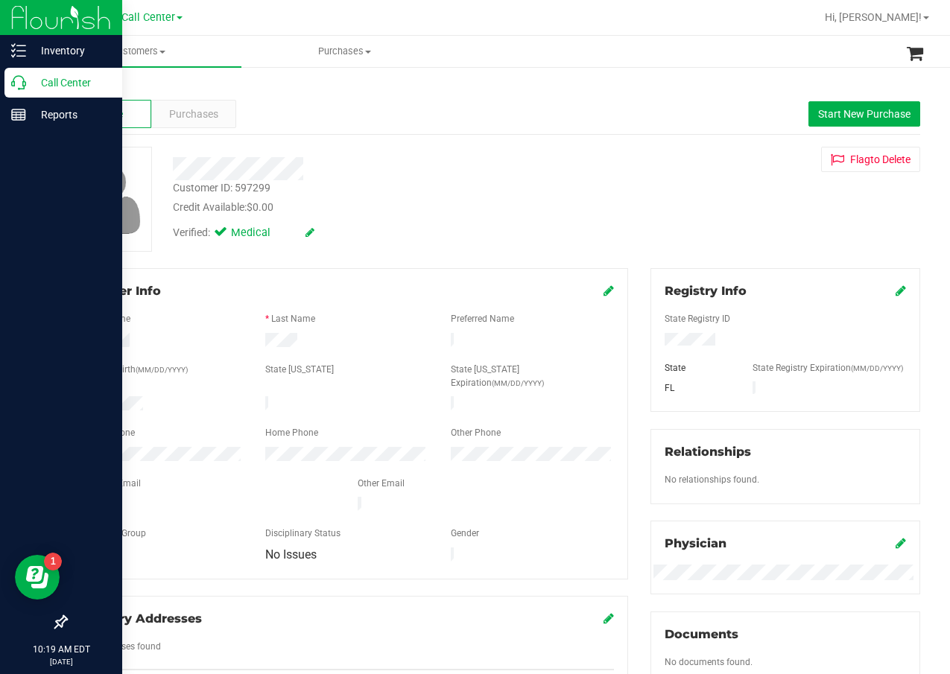
click at [33, 90] on p "Call Center" at bounding box center [70, 83] width 89 height 18
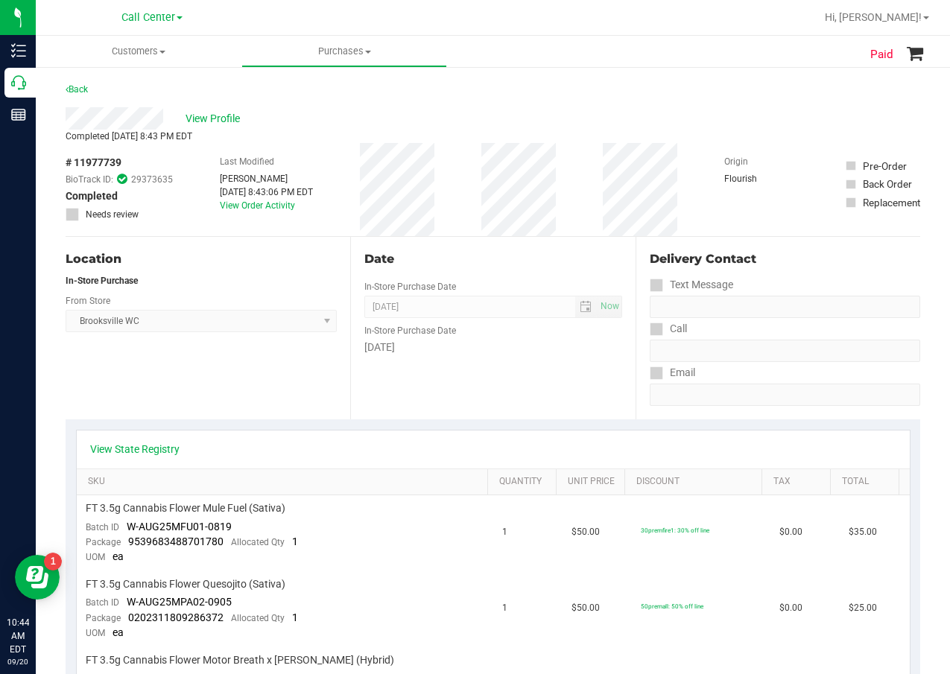
click at [242, 335] on div "Location In-Store Purchase From Store [GEOGRAPHIC_DATA] WC Select Store [PERSON…" at bounding box center [208, 328] width 285 height 183
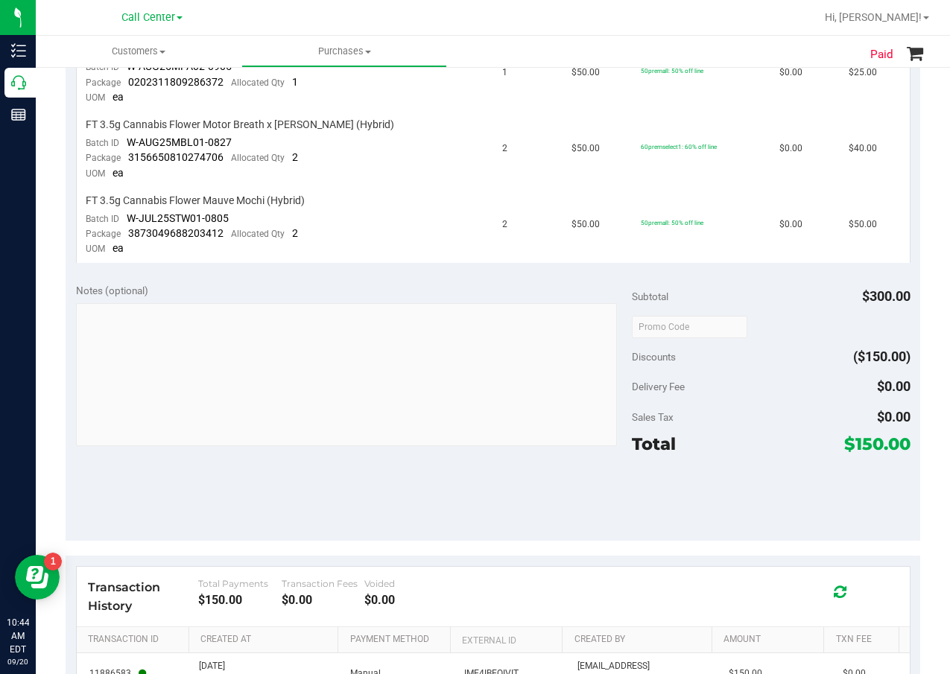
scroll to position [671, 0]
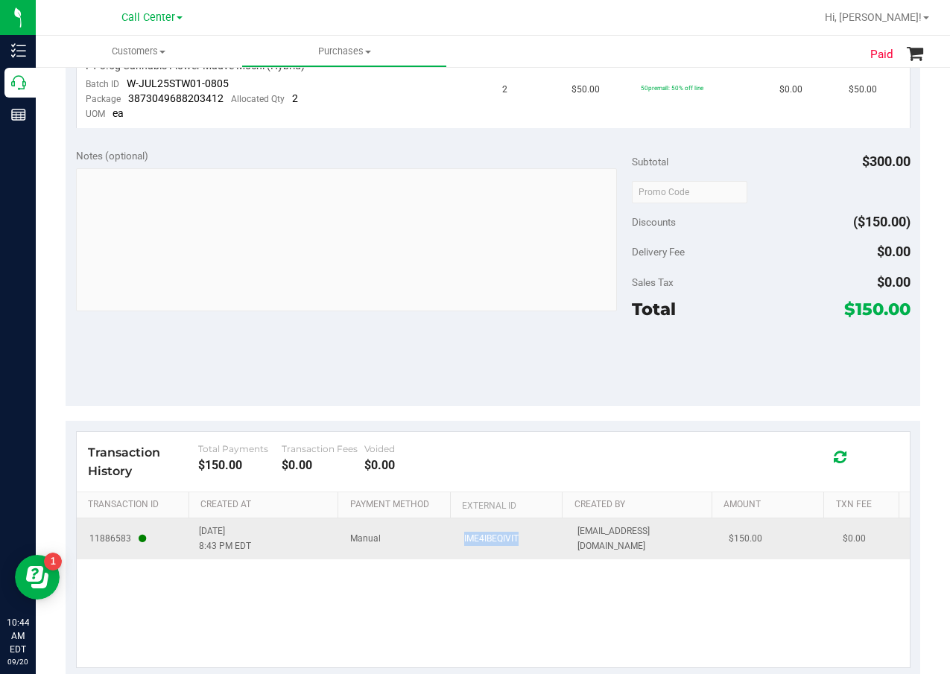
drag, startPoint x: 531, startPoint y: 538, endPoint x: 439, endPoint y: 534, distance: 92.5
click at [438, 534] on tr "11886583 9/19/2025 8:43 PM EDT Manual IME4IBEQIVIT aainley@liveparallel.com $15…" at bounding box center [493, 539] width 833 height 40
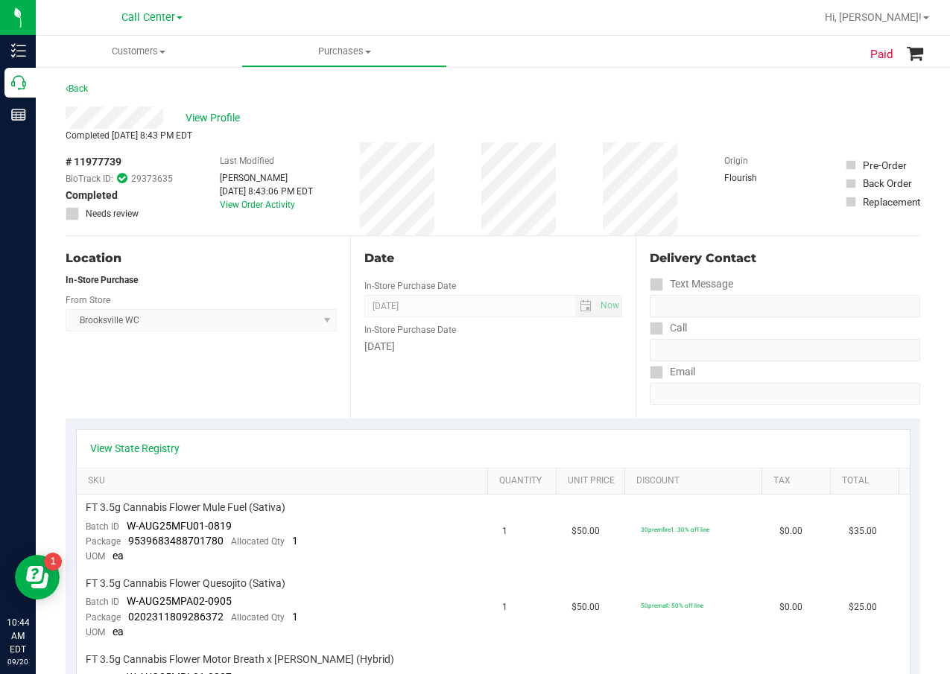
scroll to position [0, 0]
click at [220, 329] on span "Brooksville WC Select Store Bonita Springs WC Boynton Beach WC Bradenton WC Bra…" at bounding box center [201, 321] width 271 height 22
click at [170, 399] on div "Location In-Store Purchase From Store Brooksville WC Select Store Bonita Spring…" at bounding box center [208, 328] width 285 height 183
click at [358, 279] on div "Date In-Store Purchase Date Sep 19, 2025 Now In-Store Purchase Date Friday" at bounding box center [492, 328] width 285 height 183
click at [262, 246] on div "Location In-Store Purchase From Store Brooksville WC Select Store Bonita Spring…" at bounding box center [208, 328] width 285 height 183
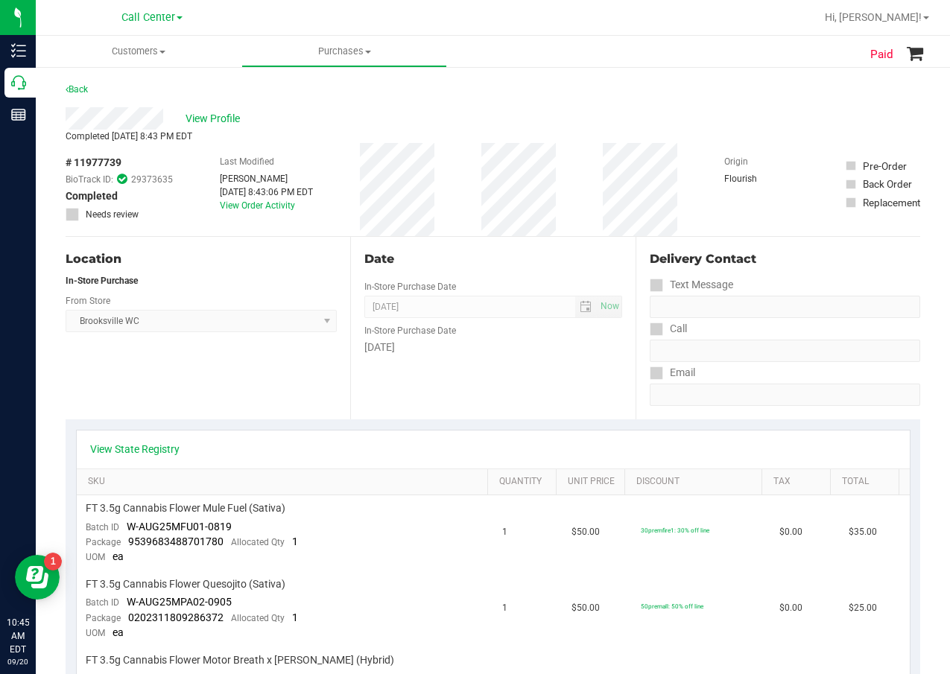
drag, startPoint x: 272, startPoint y: 192, endPoint x: 304, endPoint y: 195, distance: 32.2
click at [304, 195] on div "Sep 19, 2025 8:43:06 PM EDT" at bounding box center [266, 192] width 93 height 13
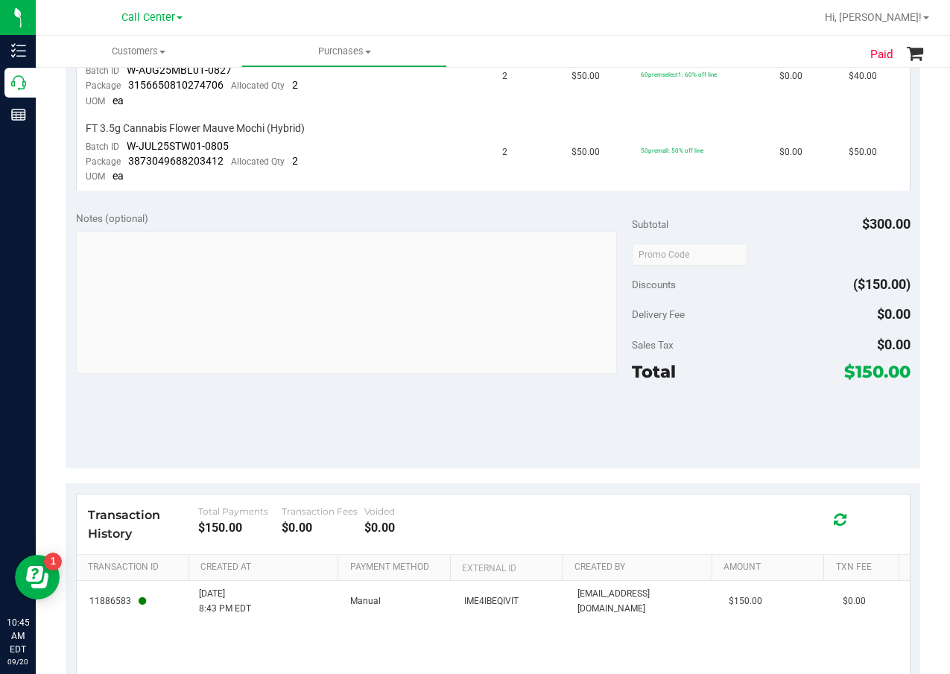
scroll to position [705, 0]
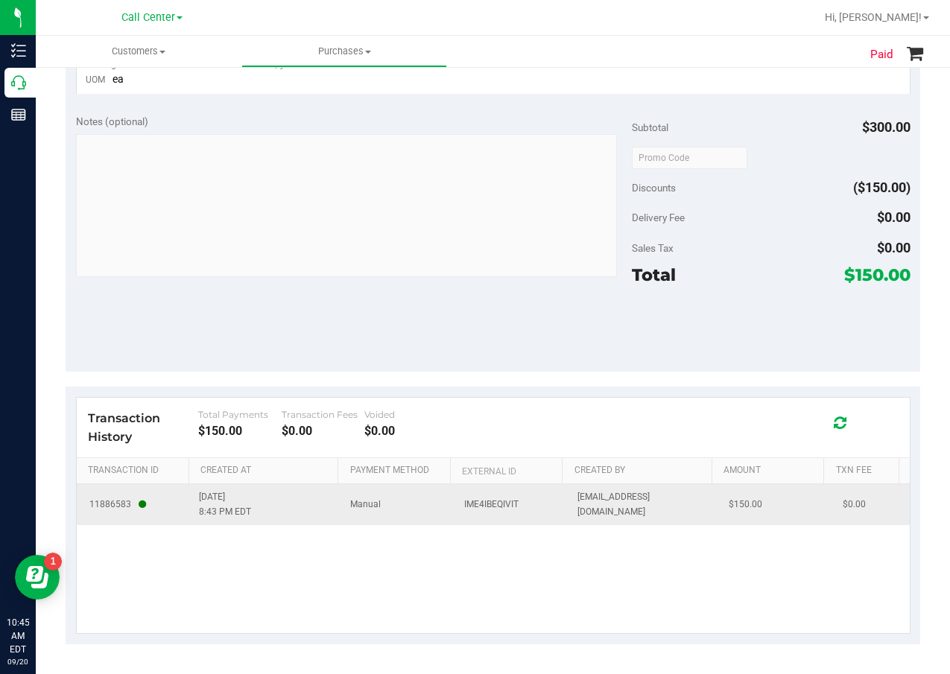
click at [489, 503] on span "IME4IBEQIVIT" at bounding box center [491, 505] width 54 height 14
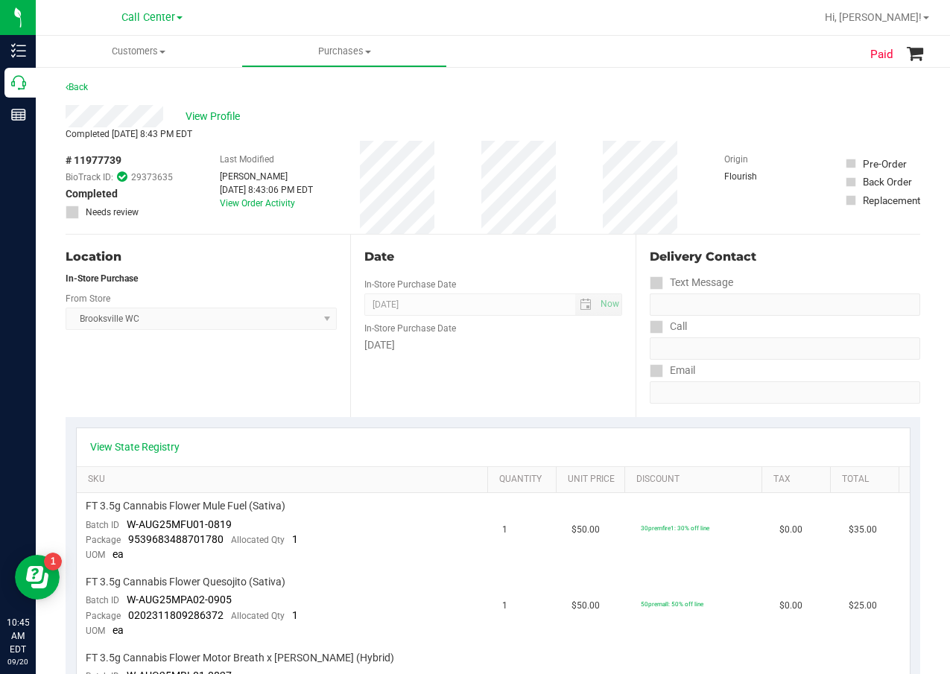
scroll to position [0, 0]
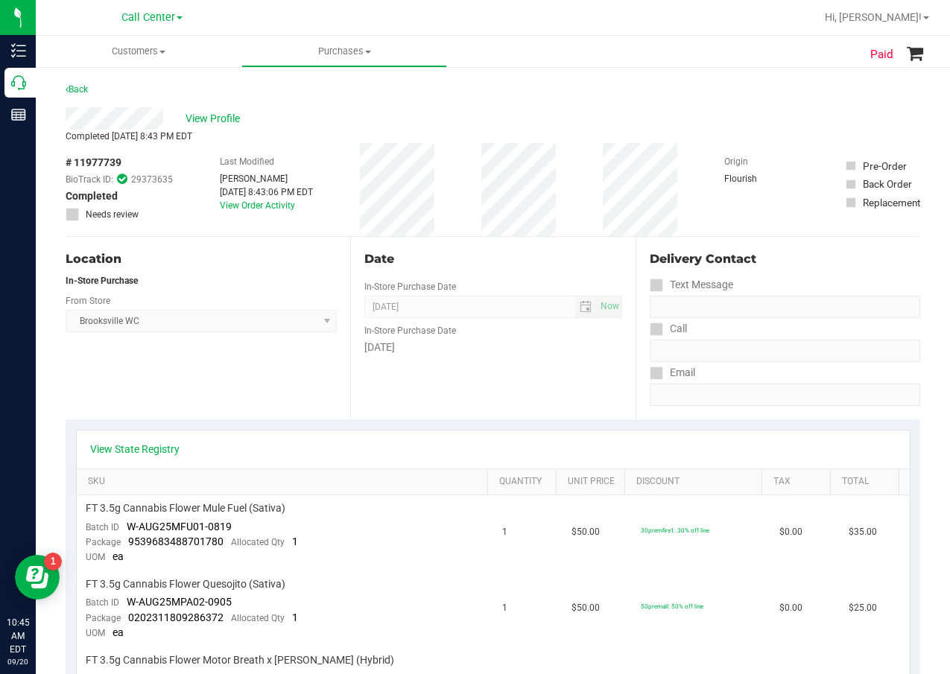
click at [326, 436] on div "View State Registry" at bounding box center [493, 450] width 833 height 38
click at [224, 303] on div "Brooksville WC Select Store Bonita Springs WC Boynton Beach WC Bradenton WC Bra…" at bounding box center [201, 310] width 271 height 44
click at [228, 287] on div "In-Store Purchase" at bounding box center [201, 280] width 271 height 13
click at [471, 295] on div "Date In-Store Purchase Date Sep 19, 2025 Now In-Store Purchase Date Friday" at bounding box center [492, 328] width 285 height 183
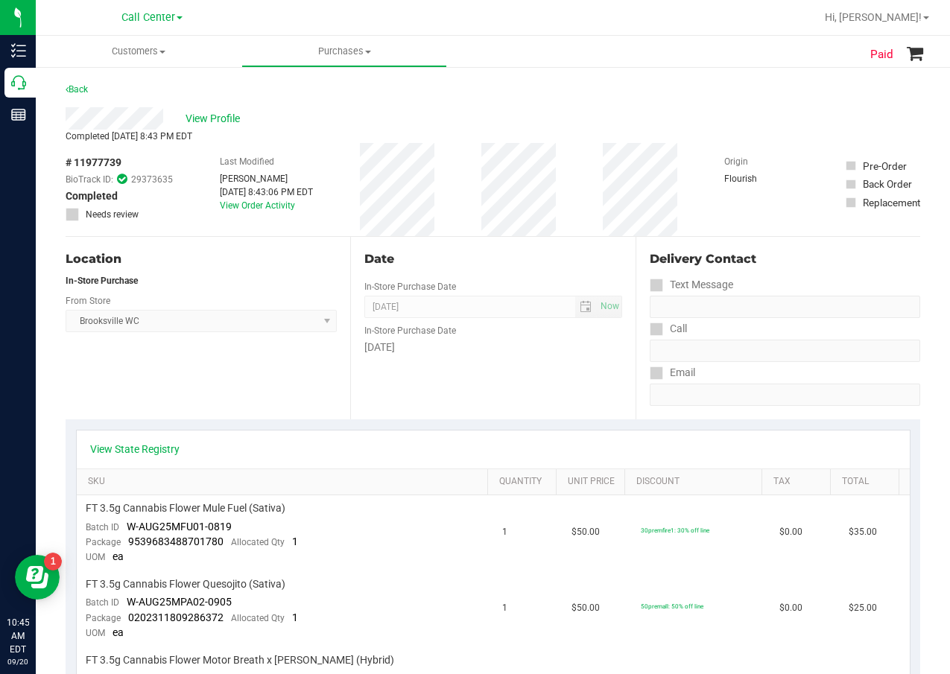
click at [291, 192] on div "Sep 19, 2025 8:43:06 PM EDT" at bounding box center [266, 192] width 93 height 13
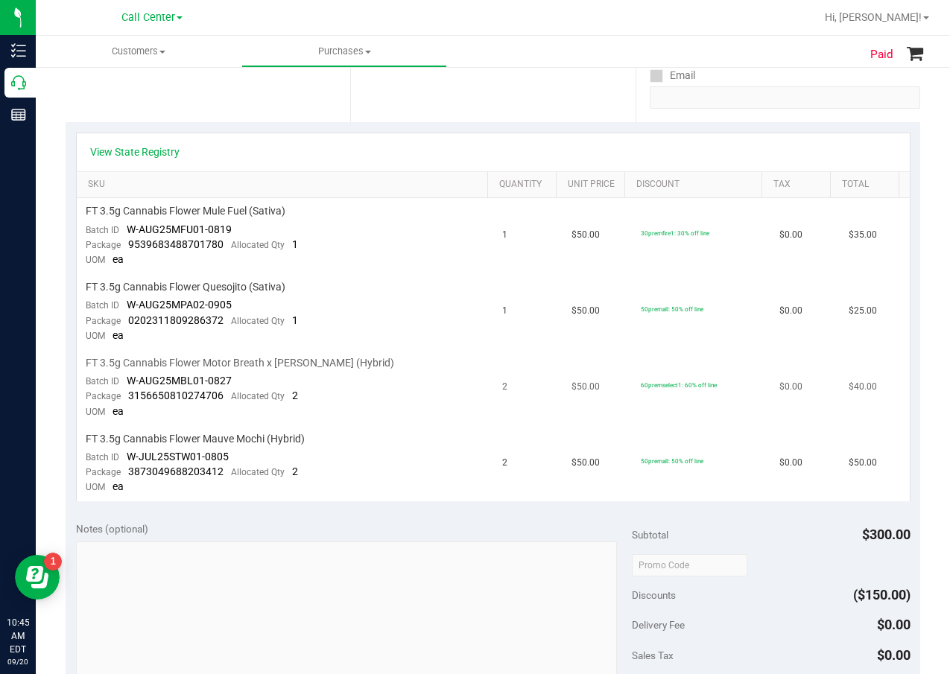
scroll to position [298, 0]
click at [573, 215] on td "$50.00" at bounding box center [597, 235] width 69 height 76
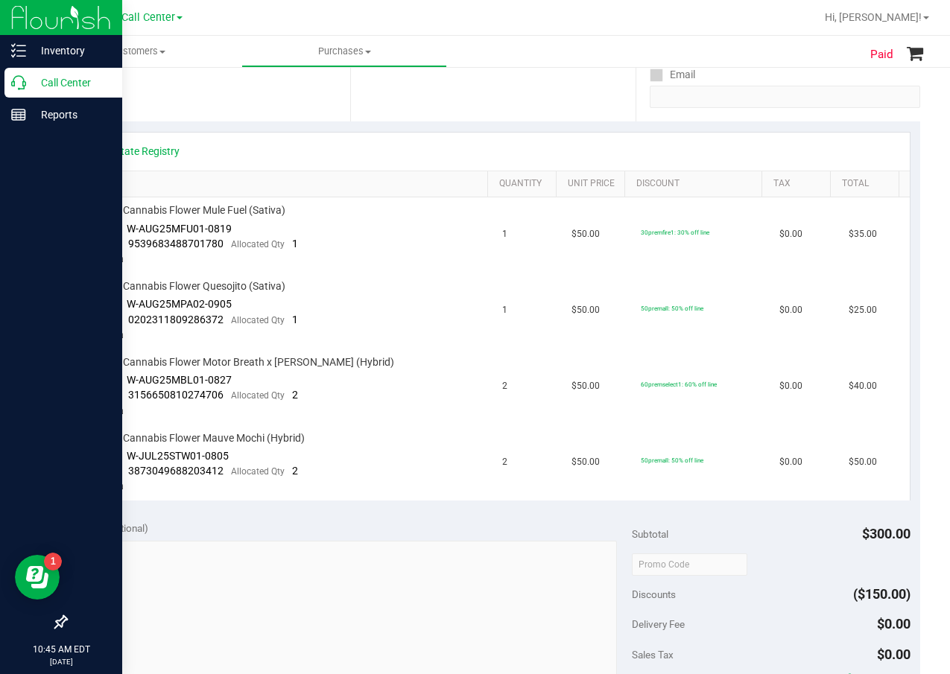
click at [10, 86] on div "Call Center" at bounding box center [63, 83] width 118 height 30
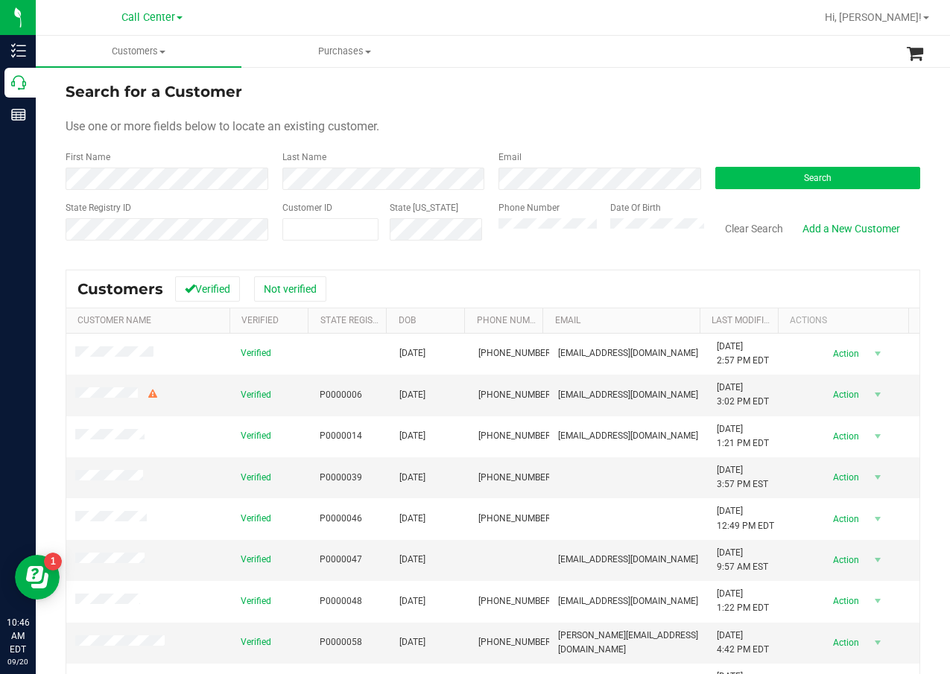
drag, startPoint x: 739, startPoint y: 199, endPoint x: 749, endPoint y: 188, distance: 14.8
click at [744, 193] on form "Search for a Customer Use one or more fields below to locate an existing custom…" at bounding box center [493, 167] width 855 height 174
click at [750, 186] on button "Search" at bounding box center [818, 178] width 206 height 22
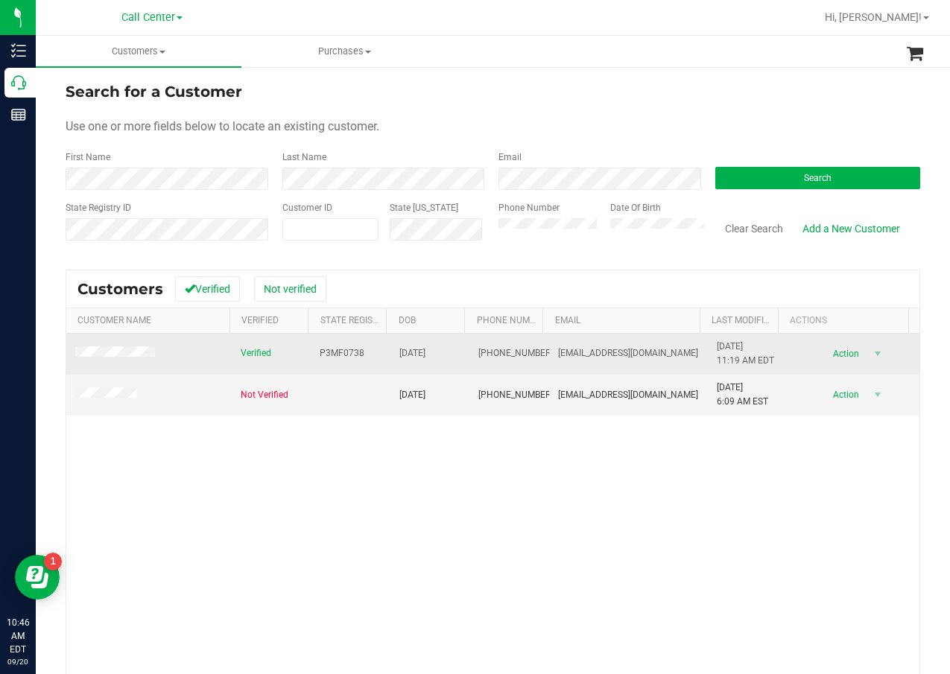
click at [332, 349] on span "P3MF0738" at bounding box center [342, 353] width 45 height 14
copy span "P3MF0738"
click at [423, 348] on span "05/17/1958" at bounding box center [412, 353] width 26 height 14
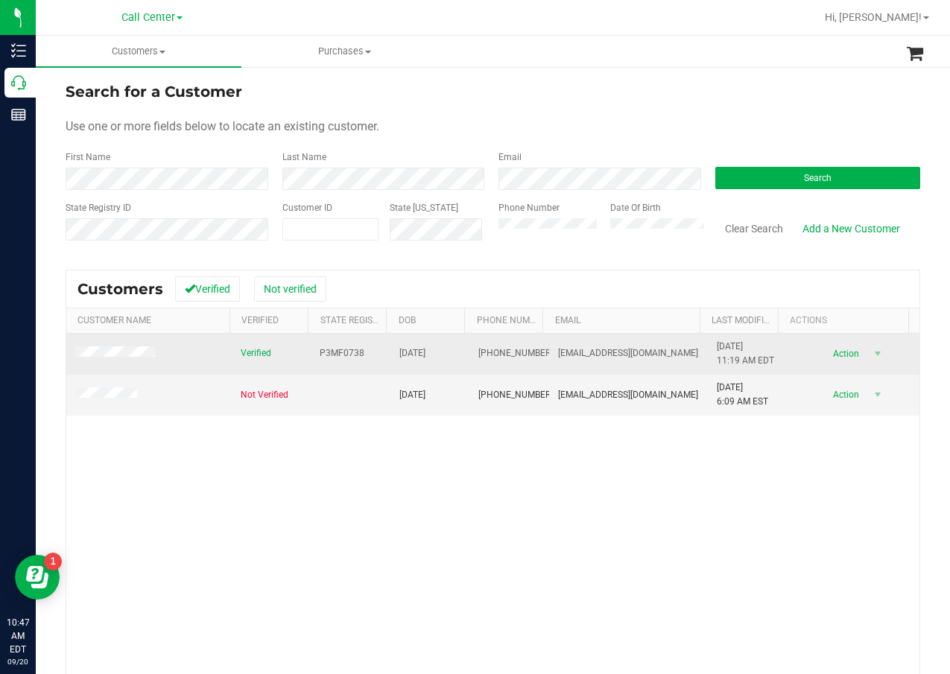
click at [423, 348] on span "05/17/1958" at bounding box center [412, 353] width 26 height 14
click at [425, 352] on span "05/17/1958" at bounding box center [412, 353] width 26 height 14
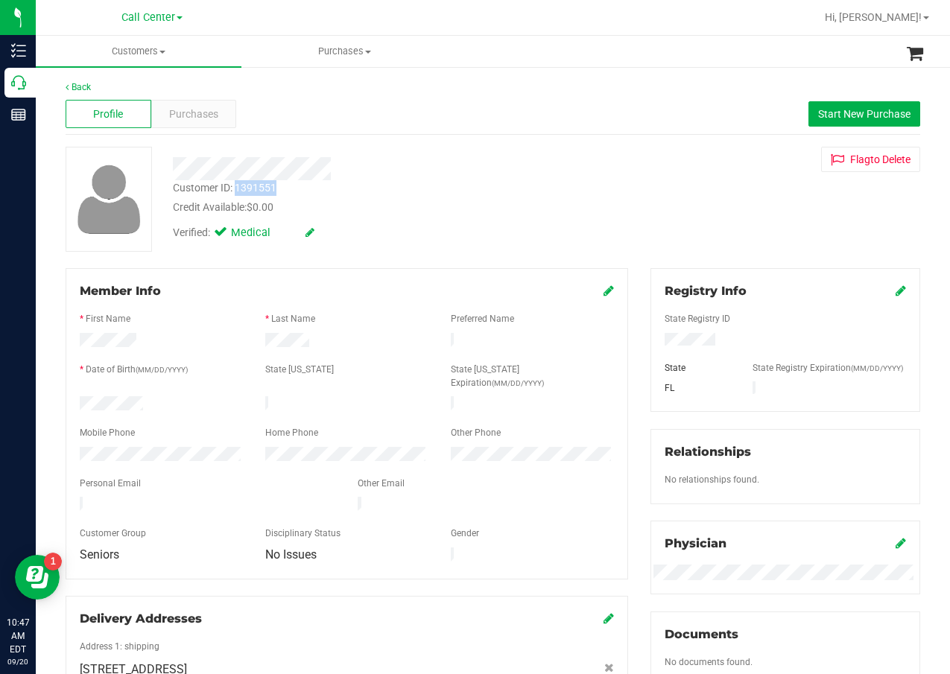
drag, startPoint x: 276, startPoint y: 192, endPoint x: 236, endPoint y: 192, distance: 40.2
click at [236, 192] on div "Customer ID: 1391551 Credit Available: $0.00" at bounding box center [381, 197] width 439 height 35
copy div "1391551"
click at [166, 113] on div "Purchases" at bounding box center [194, 114] width 86 height 28
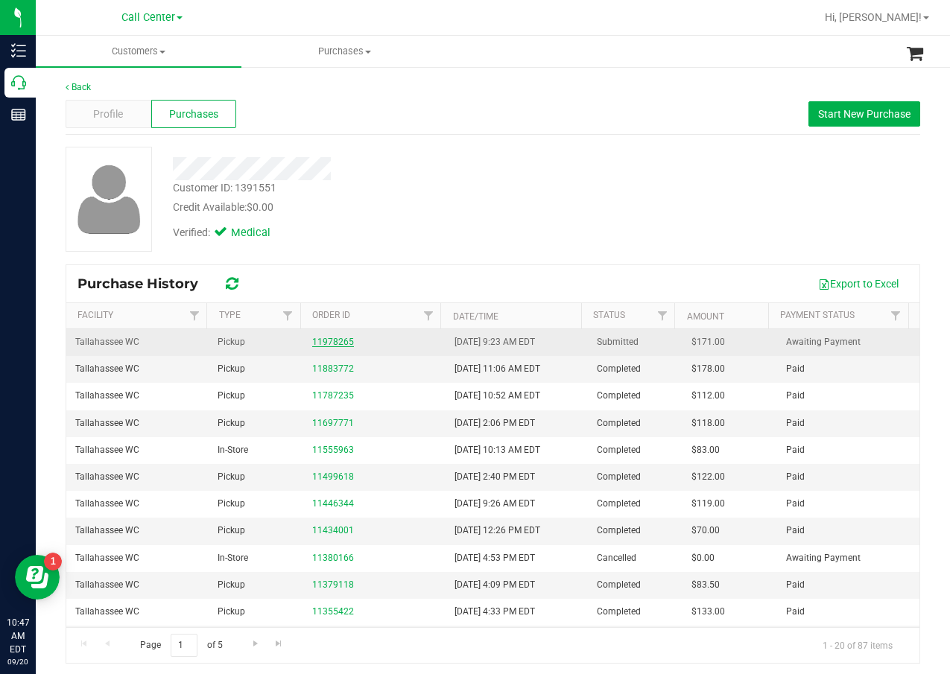
click at [333, 346] on link "11978265" at bounding box center [333, 342] width 42 height 10
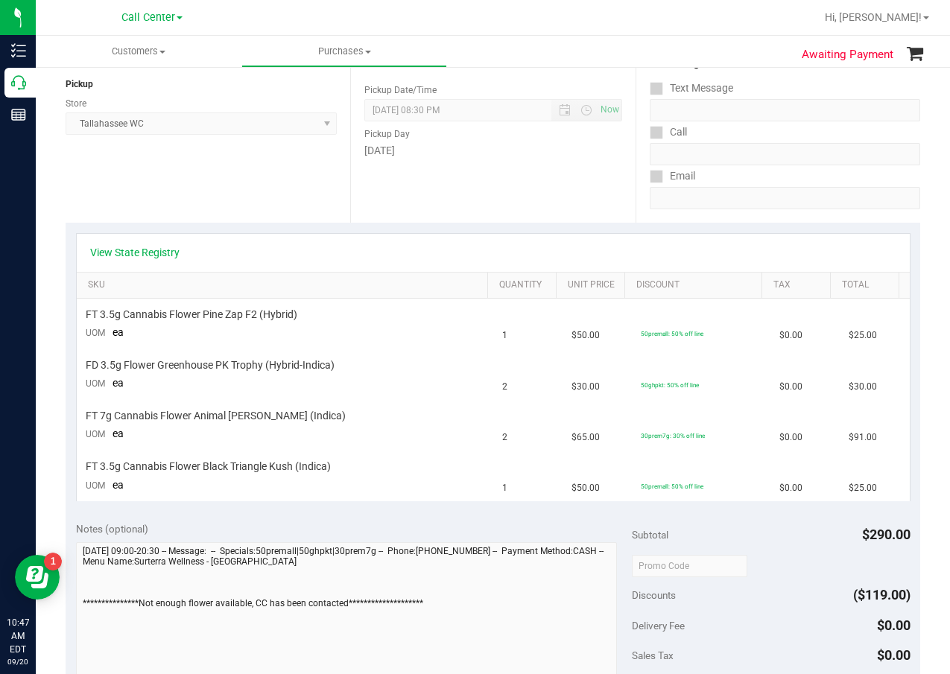
scroll to position [224, 0]
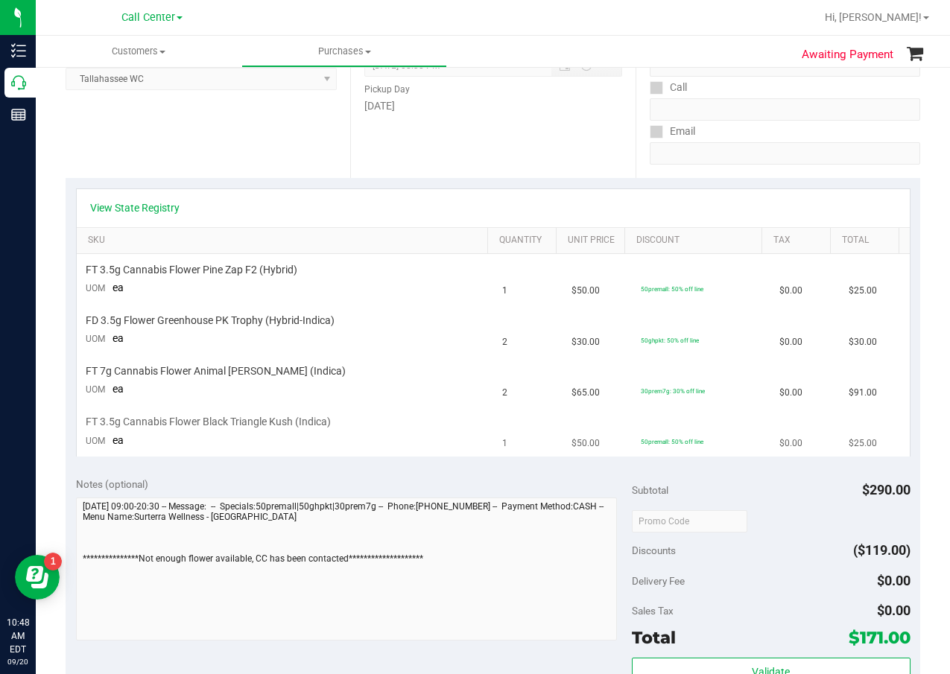
click at [540, 418] on td "1" at bounding box center [527, 432] width 69 height 50
click at [577, 204] on div "View State Registry" at bounding box center [493, 207] width 806 height 15
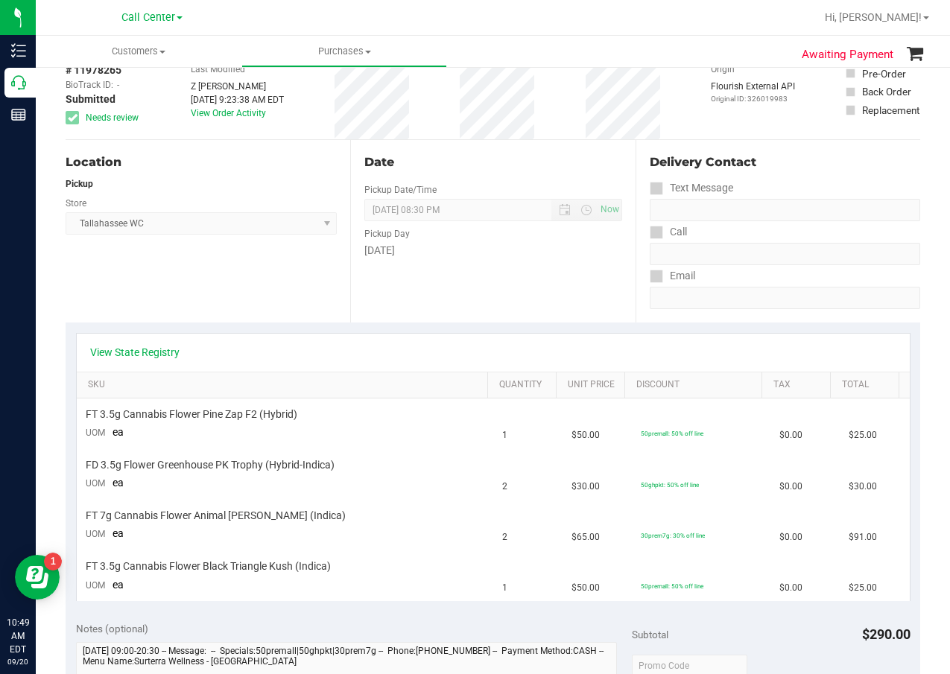
scroll to position [0, 0]
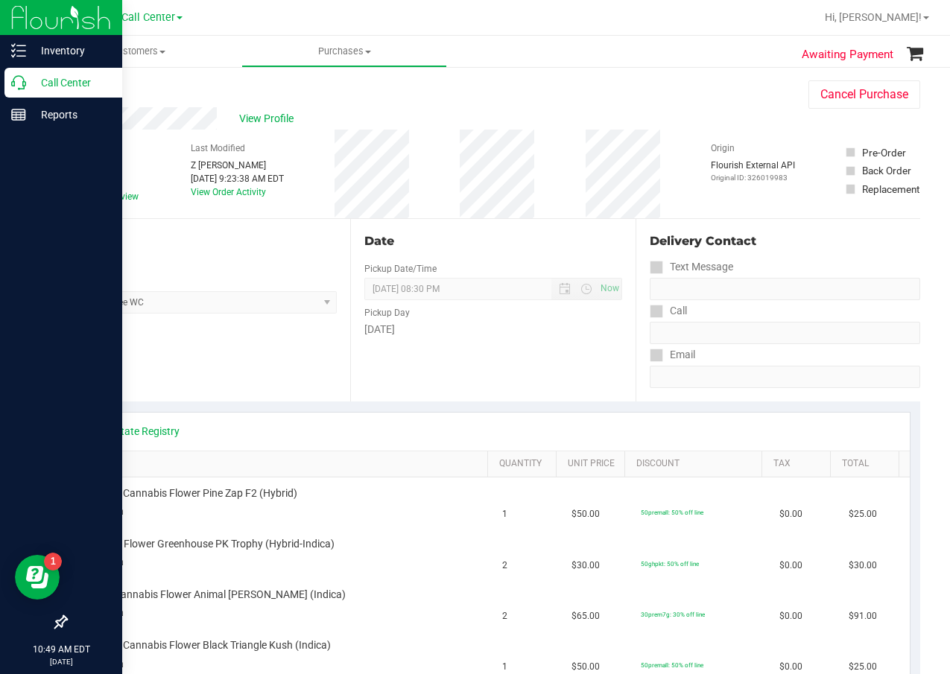
click at [28, 79] on p "Call Center" at bounding box center [70, 83] width 89 height 18
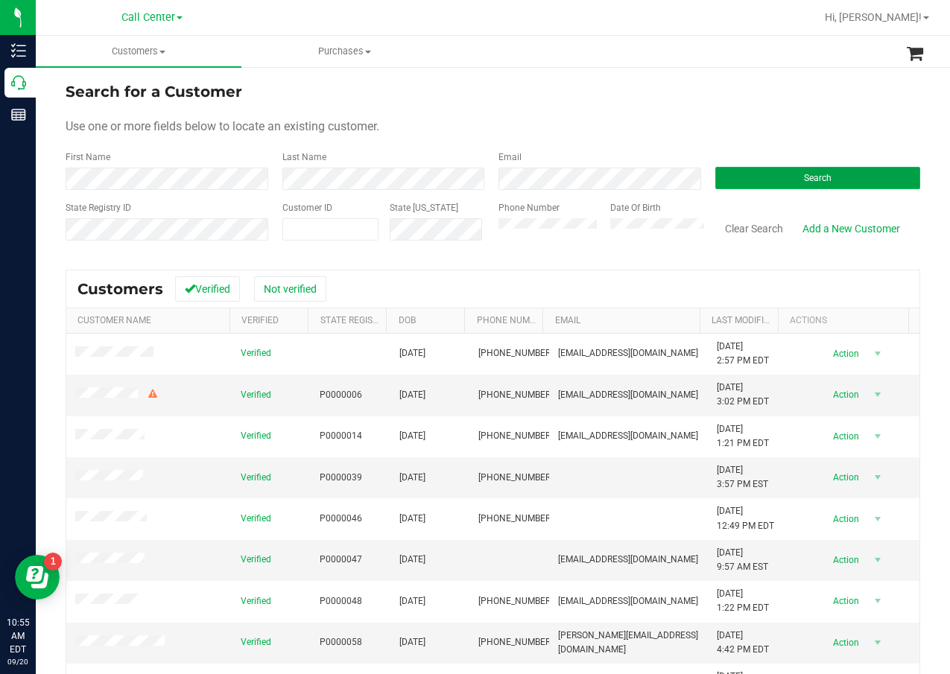
click at [739, 171] on button "Search" at bounding box center [818, 178] width 206 height 22
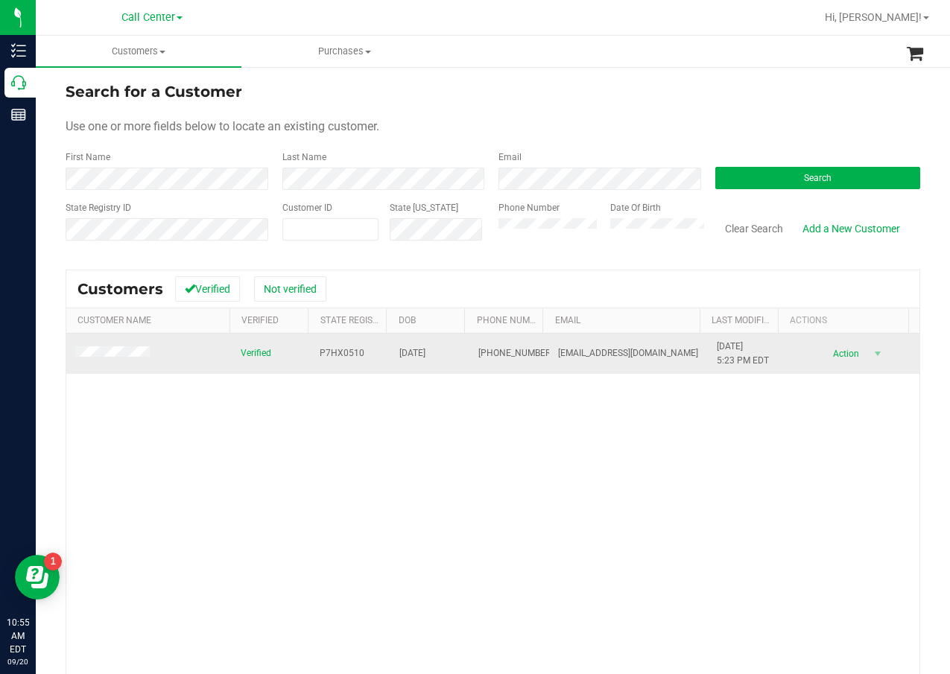
click at [326, 359] on span "P7HX0510" at bounding box center [342, 353] width 45 height 14
click at [326, 356] on span "P7HX0510" at bounding box center [342, 353] width 45 height 14
copy span "P7HX0510"
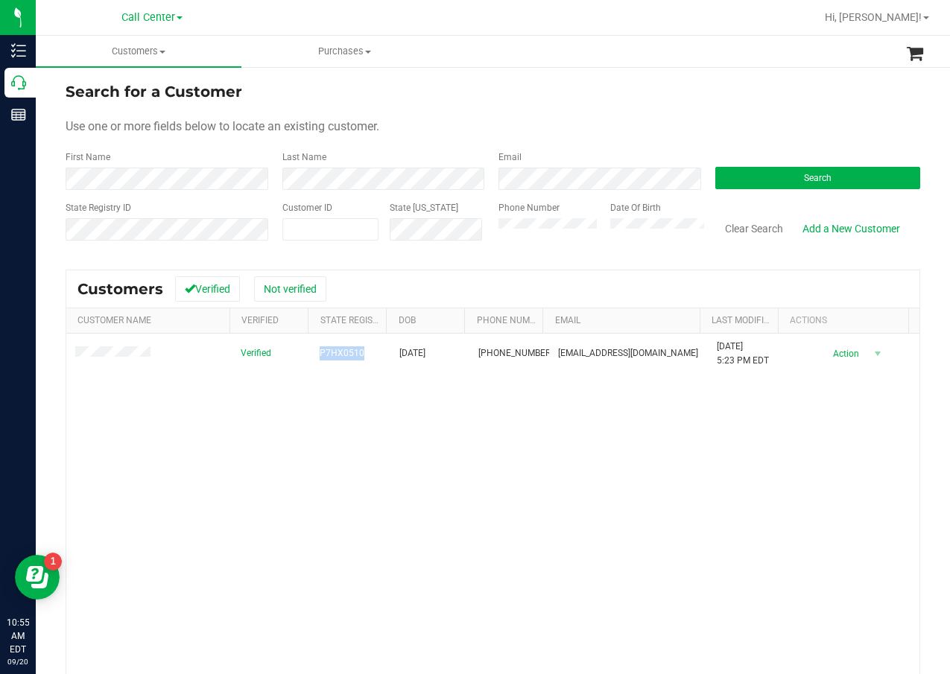
click at [335, 414] on div "Verified P7HX0510 10/03/1975 (239) 595-1416 lma75@yahoo.com 10/20/2023 5:23 PM …" at bounding box center [492, 546] width 853 height 425
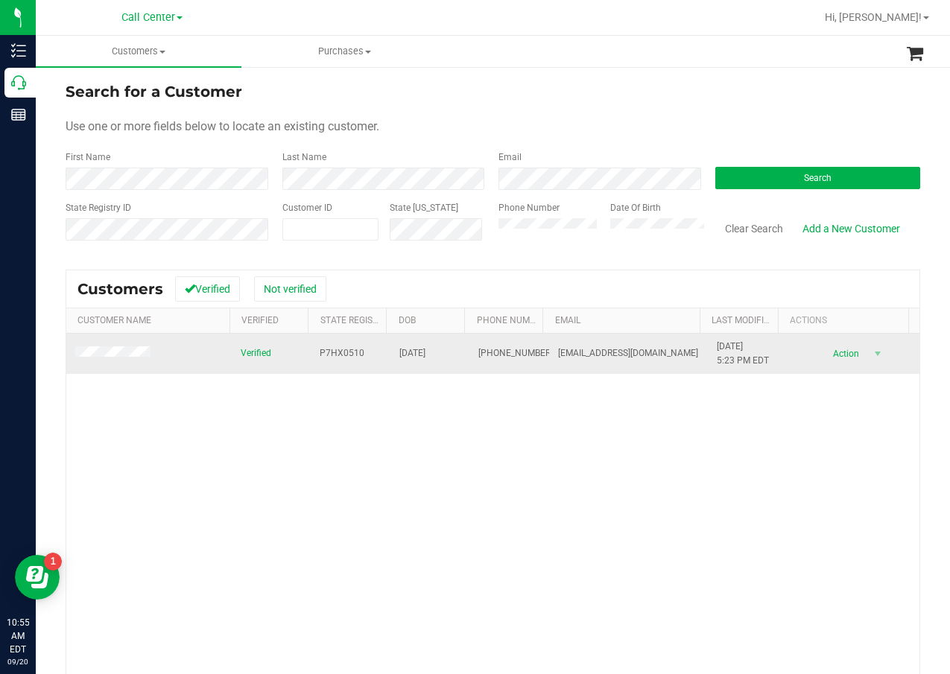
click at [408, 355] on span "10/03/1975" at bounding box center [412, 353] width 26 height 14
copy span "10/03/1975"
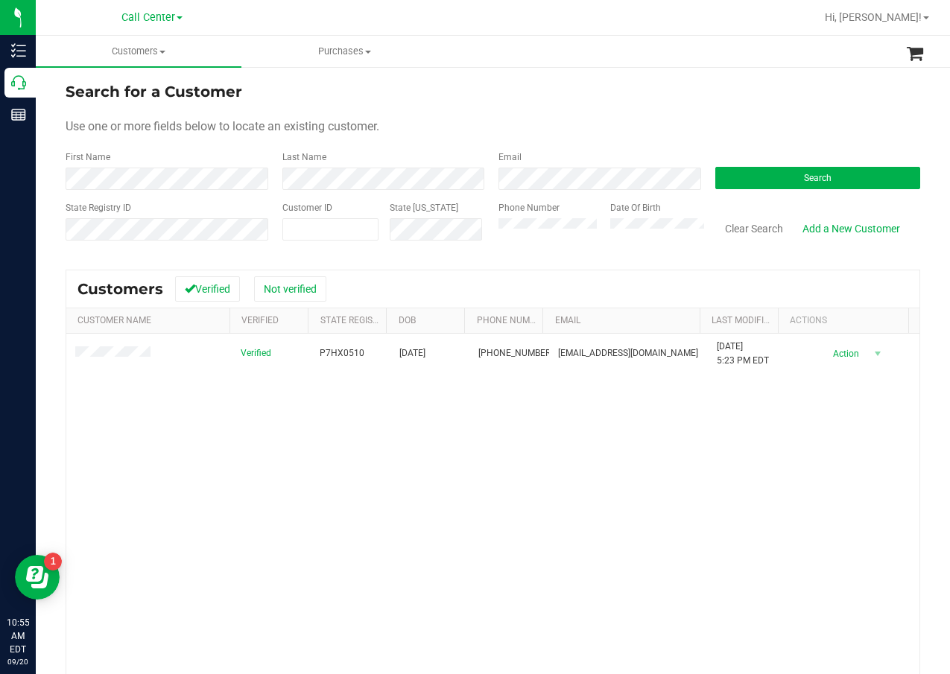
click at [216, 311] on th "Customer Name" at bounding box center [147, 320] width 163 height 25
click at [126, 353] on div at bounding box center [492, 532] width 853 height 524
click at [141, 352] on div at bounding box center [492, 532] width 853 height 524
click at [141, 352] on div at bounding box center [492, 532] width 853 height 525
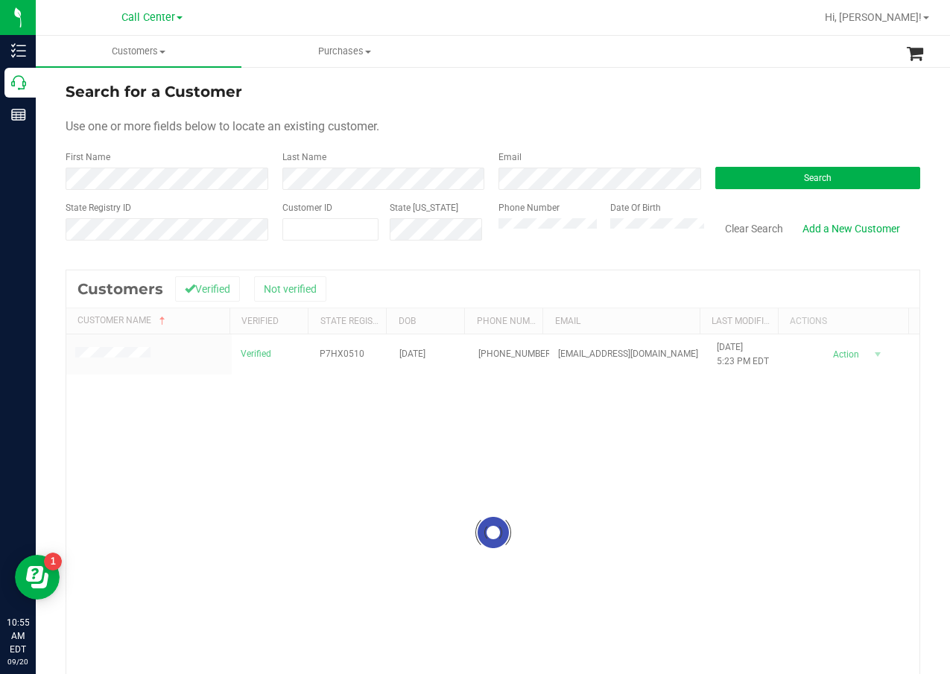
click at [141, 355] on div at bounding box center [492, 532] width 853 height 525
click at [199, 437] on div at bounding box center [492, 532] width 853 height 525
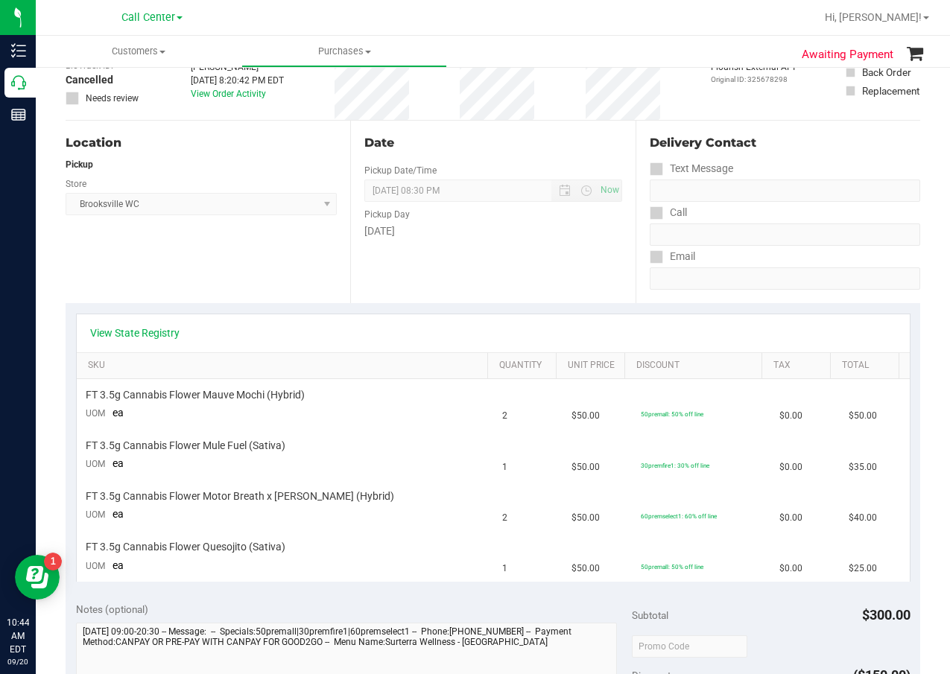
scroll to position [98, 0]
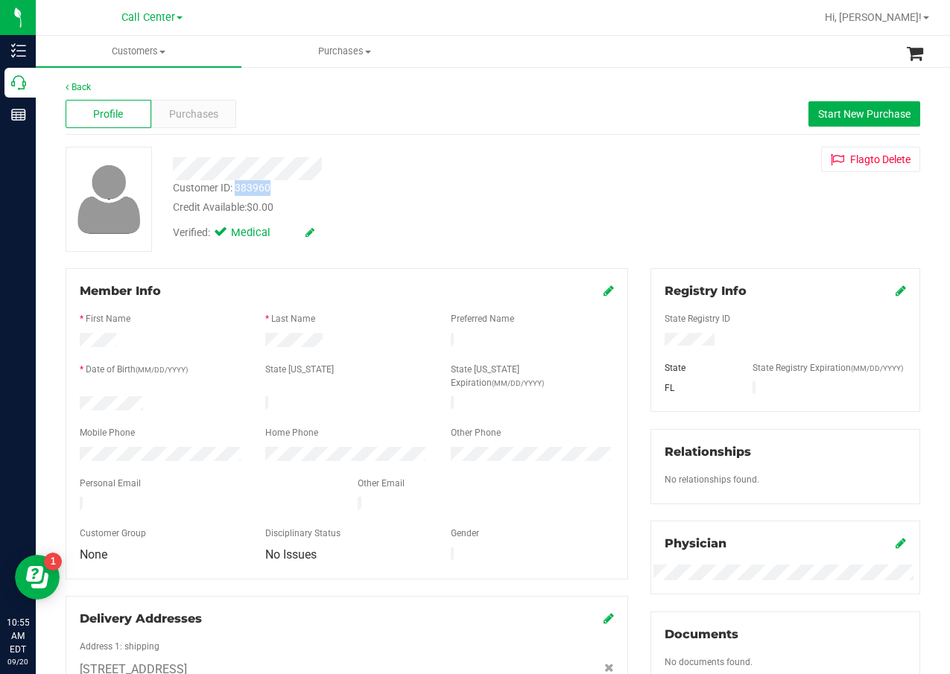
drag, startPoint x: 259, startPoint y: 186, endPoint x: 235, endPoint y: 188, distance: 23.2
click at [235, 188] on div "Customer ID: 383960 Credit Available: $0.00" at bounding box center [381, 197] width 439 height 35
copy div "383960"
click at [208, 113] on span "Purchases" at bounding box center [193, 115] width 49 height 16
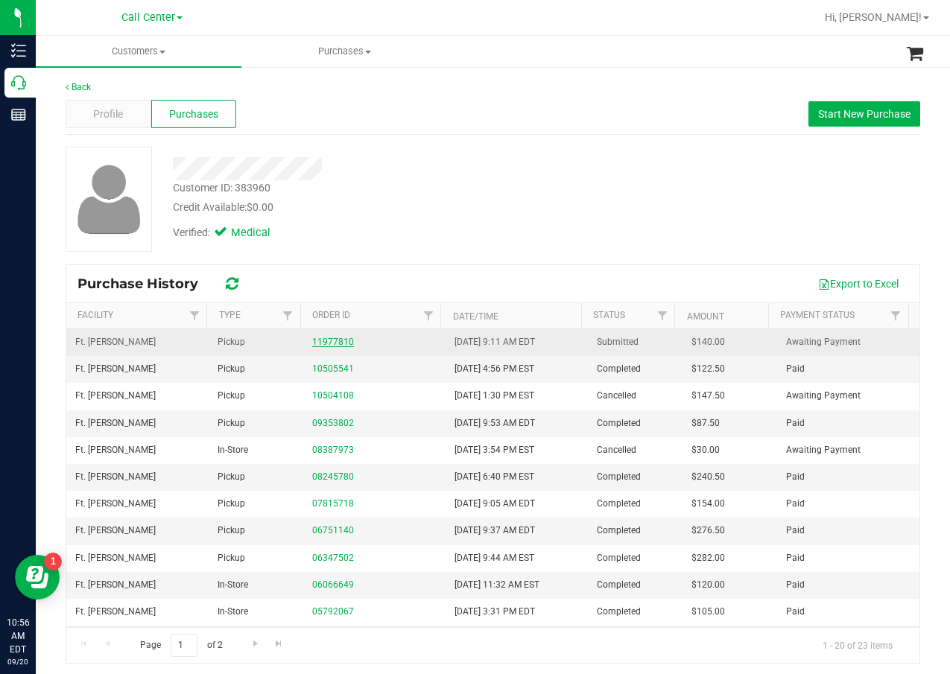
click at [342, 343] on link "11977810" at bounding box center [333, 342] width 42 height 10
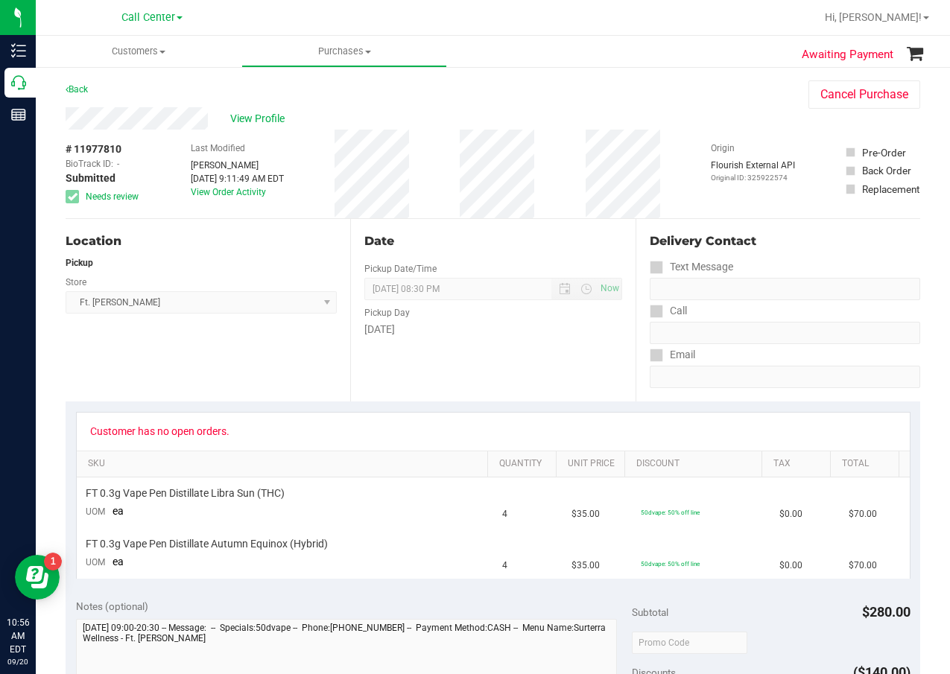
click at [365, 370] on div "Date Pickup Date/Time [DATE] Now [DATE] 08:30 PM Now Pickup Day [DATE]" at bounding box center [492, 310] width 285 height 183
click at [468, 345] on div "Date Pickup Date/Time [DATE] Now [DATE] 08:30 PM Now Pickup Day [DATE]" at bounding box center [492, 310] width 285 height 183
click at [741, 235] on div "Delivery Contact" at bounding box center [785, 241] width 270 height 18
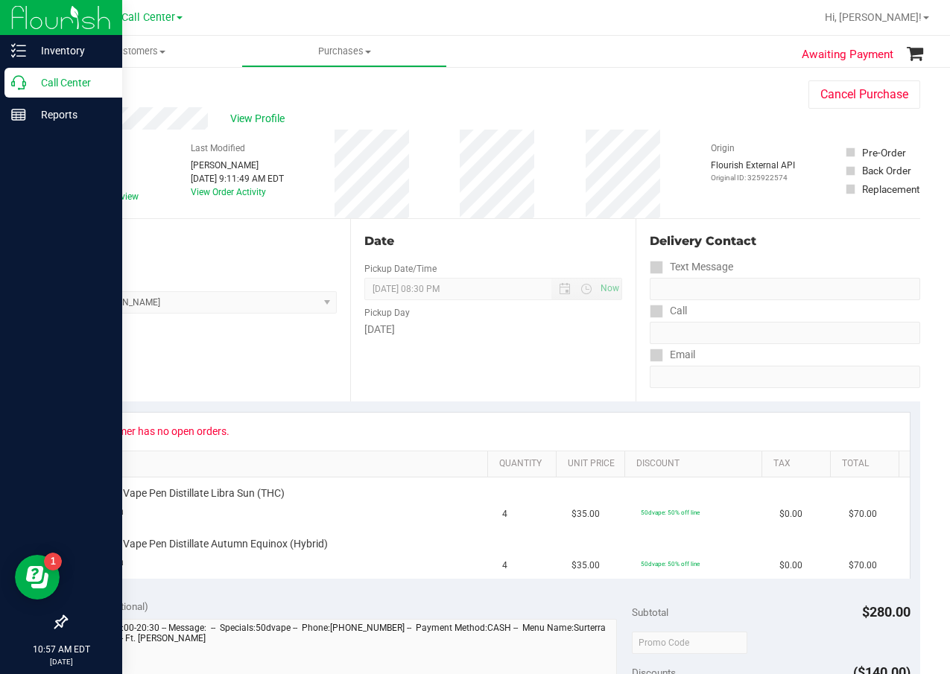
click at [19, 76] on icon at bounding box center [18, 82] width 15 height 15
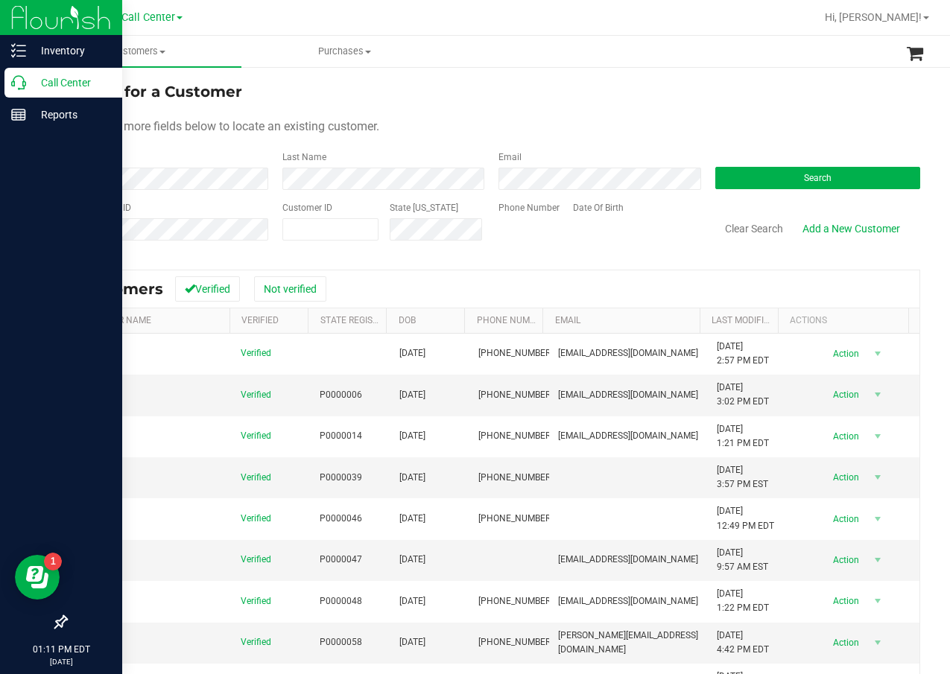
click at [36, 79] on p "Call Center" at bounding box center [70, 83] width 89 height 18
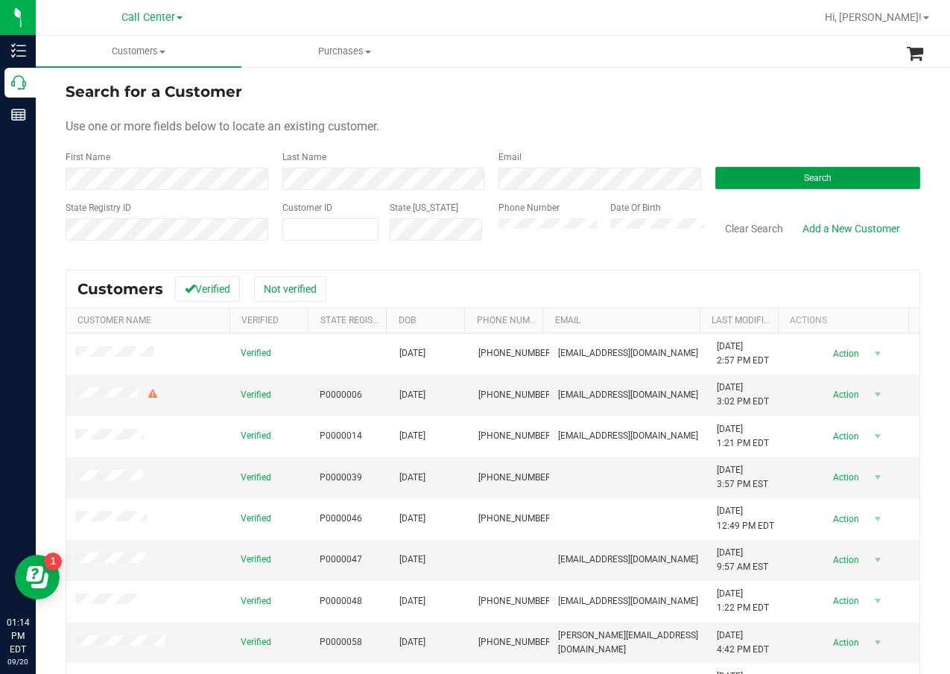
click at [763, 189] on button "Search" at bounding box center [818, 178] width 206 height 22
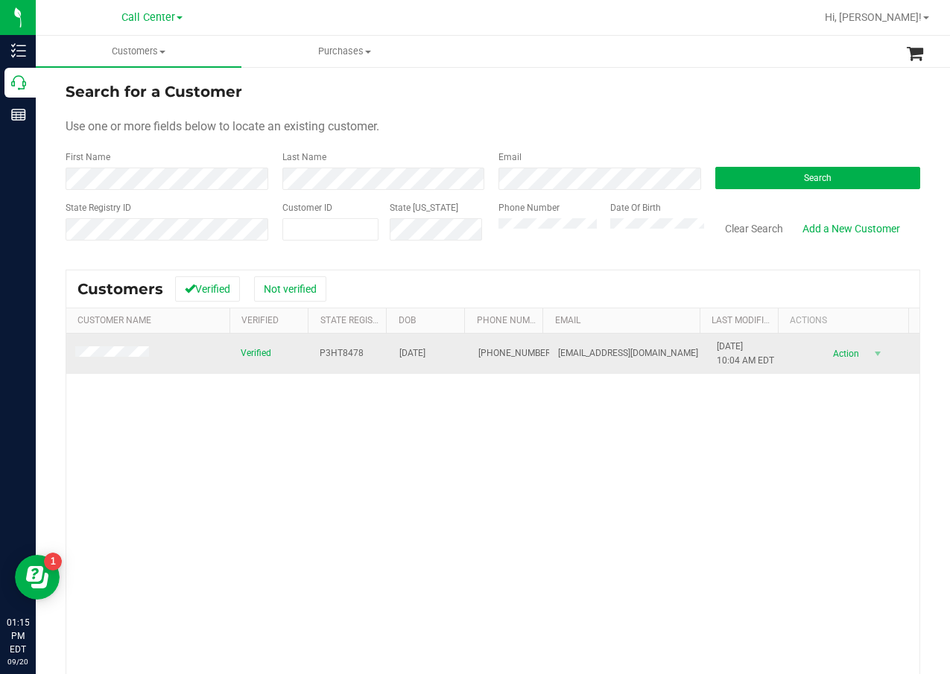
click at [323, 354] on span "P3HT8478" at bounding box center [342, 353] width 44 height 14
copy span "P3HT8478"
click at [418, 352] on span "[DATE]" at bounding box center [412, 353] width 26 height 14
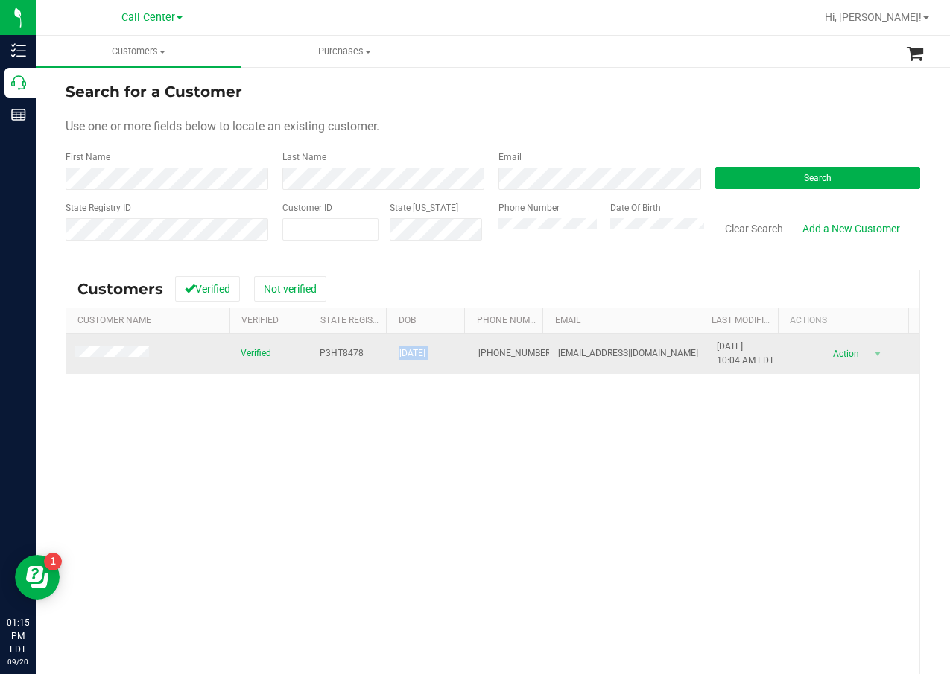
click at [418, 352] on span "[DATE]" at bounding box center [412, 353] width 26 height 14
copy span "[DATE]"
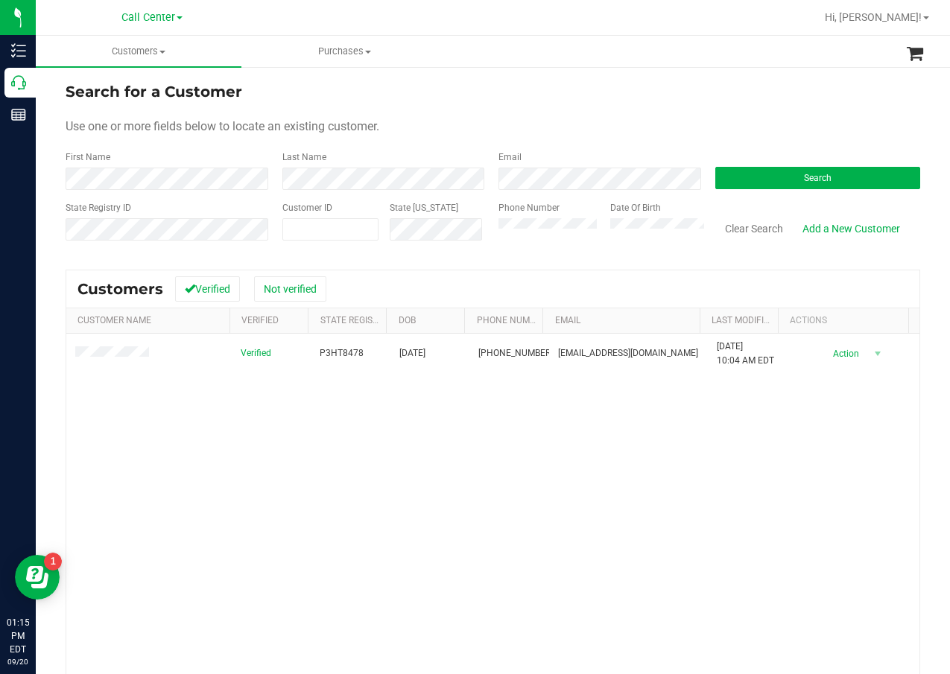
drag, startPoint x: 229, startPoint y: 445, endPoint x: 176, endPoint y: 392, distance: 74.8
click at [229, 445] on div "Verified P3HT8478 [DATE] (574) 220-3942 [EMAIL_ADDRESS][DOMAIN_NAME] [DATE] 10:…" at bounding box center [492, 546] width 853 height 425
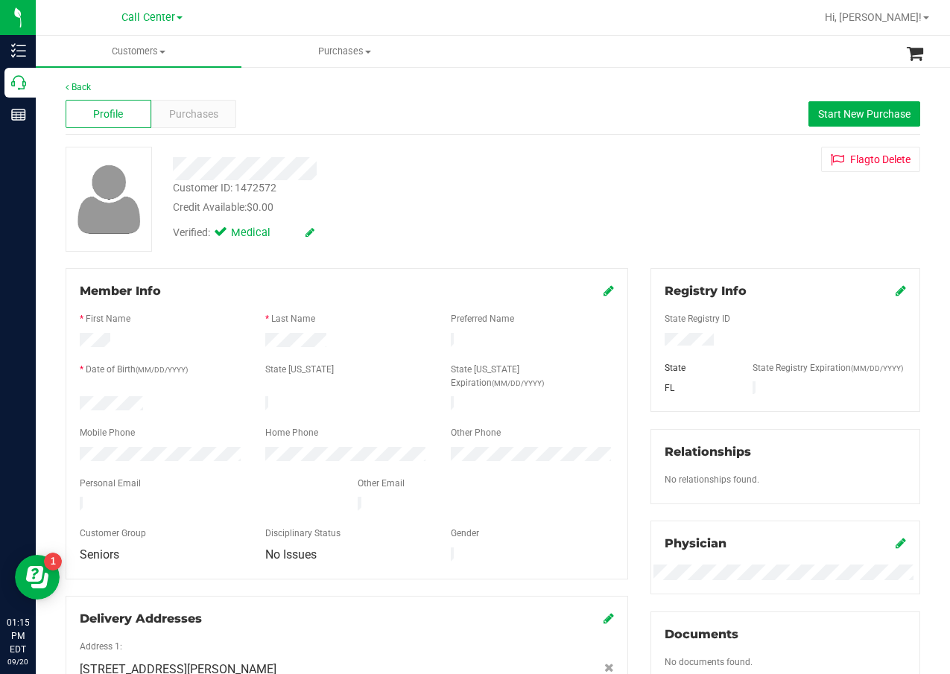
drag, startPoint x: 497, startPoint y: 139, endPoint x: 476, endPoint y: 143, distance: 21.2
click at [494, 141] on div "Back Profile Purchases Start New Purchase Customer ID: 1472572 Credit Available…" at bounding box center [493, 555] width 855 height 950
click at [232, 131] on div "Profile Purchases Start New Purchase" at bounding box center [493, 114] width 855 height 41
click at [218, 115] on div "Purchases" at bounding box center [194, 114] width 86 height 28
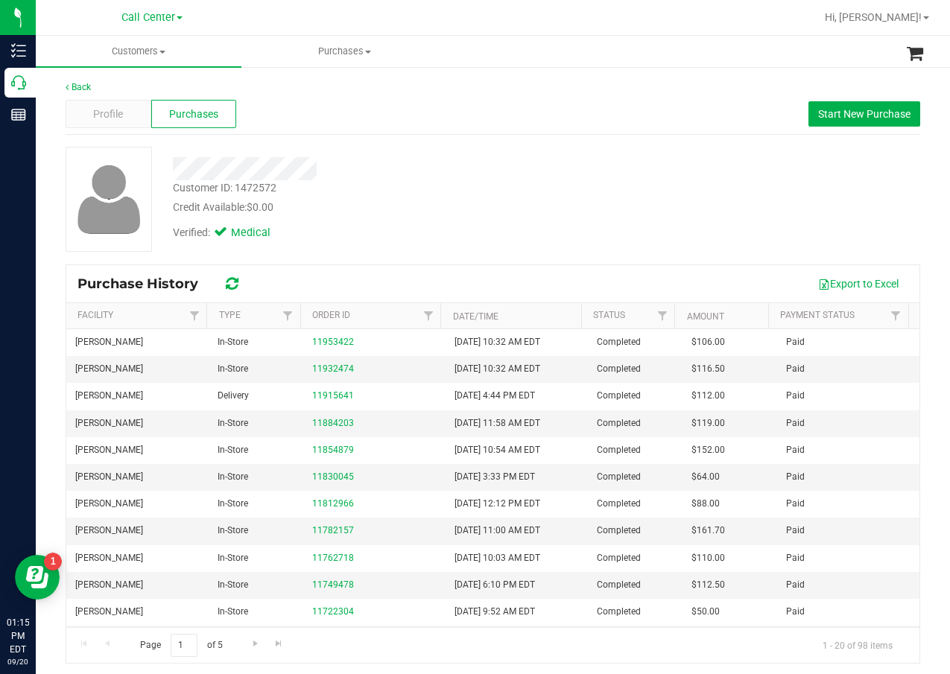
click at [446, 209] on div "Credit Available: $0.00" at bounding box center [381, 208] width 417 height 16
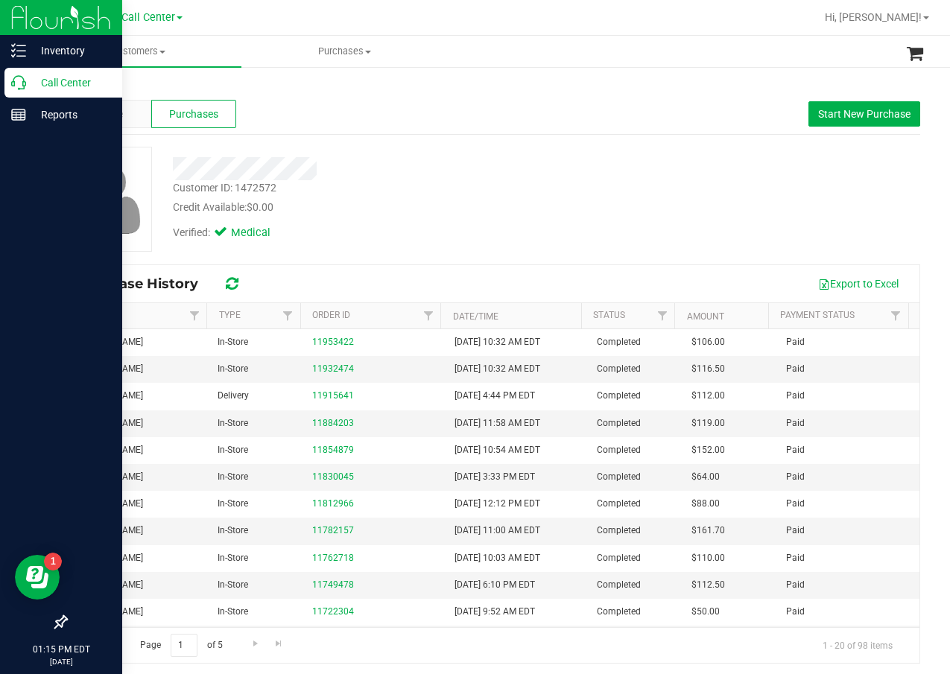
click at [31, 87] on p "Call Center" at bounding box center [70, 83] width 89 height 18
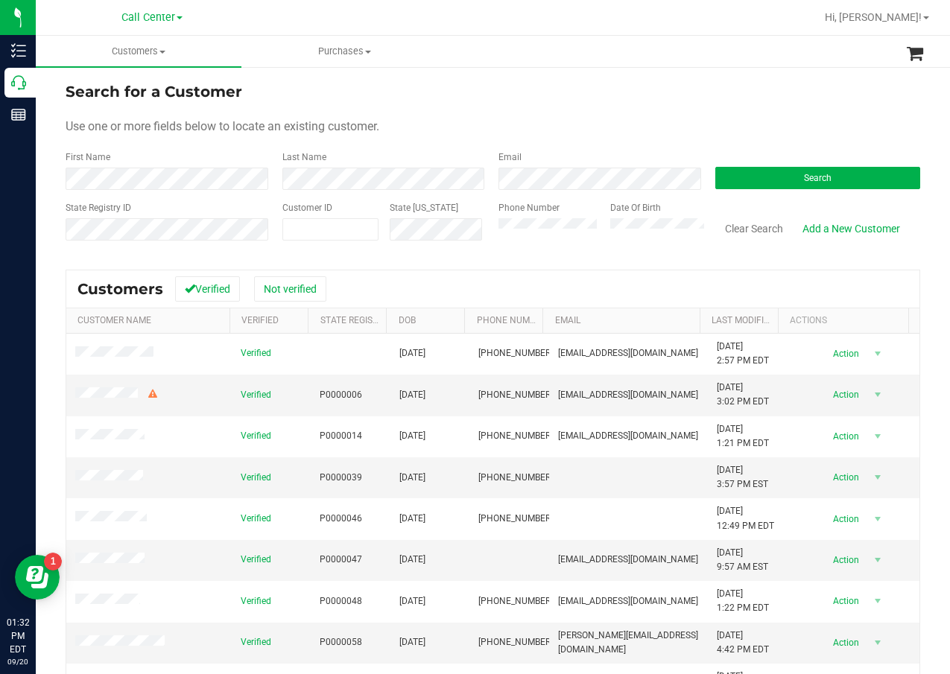
click at [839, 153] on div "Search" at bounding box center [812, 170] width 217 height 39
click at [835, 180] on button "Search" at bounding box center [818, 178] width 206 height 22
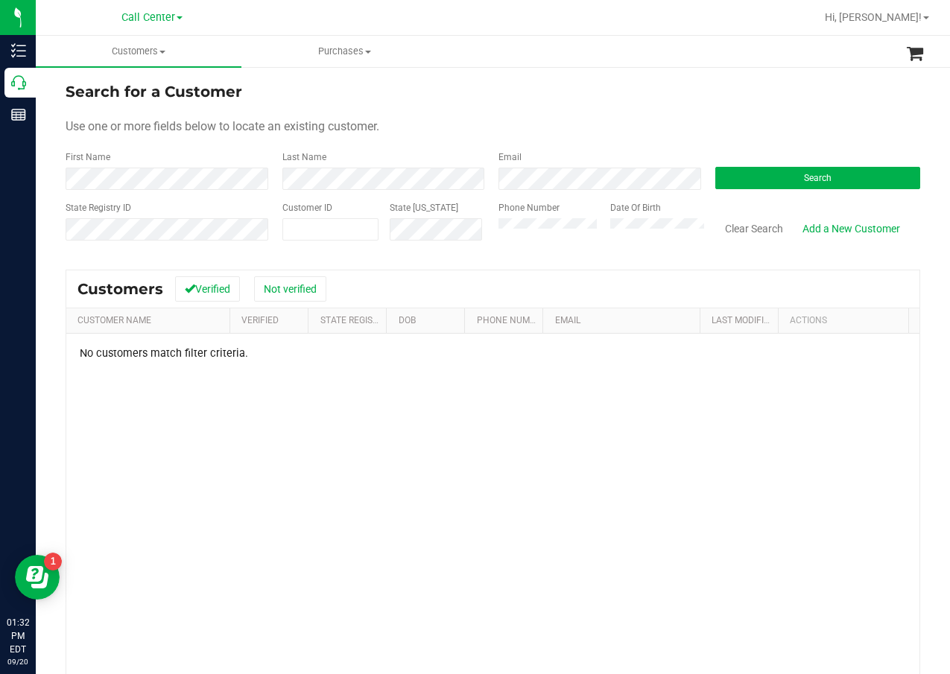
click at [525, 241] on div "Phone Number" at bounding box center [548, 227] width 101 height 53
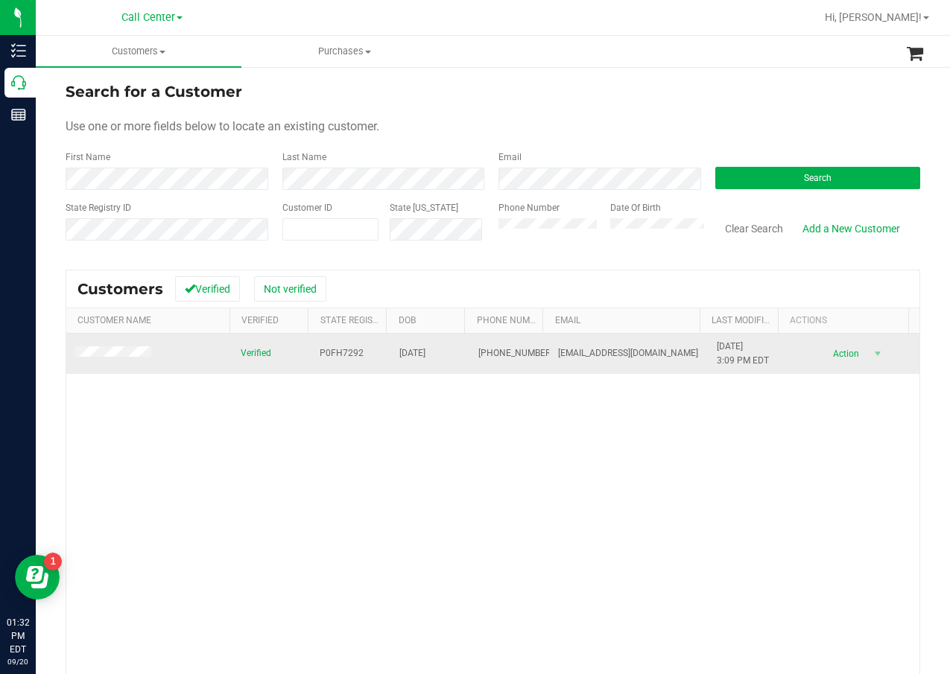
click at [323, 348] on span "P0FH7292" at bounding box center [342, 353] width 44 height 14
click at [325, 348] on span "P0FH7292" at bounding box center [342, 353] width 44 height 14
click at [326, 348] on span "P0FH7292" at bounding box center [342, 353] width 44 height 14
copy span "P0FH7292"
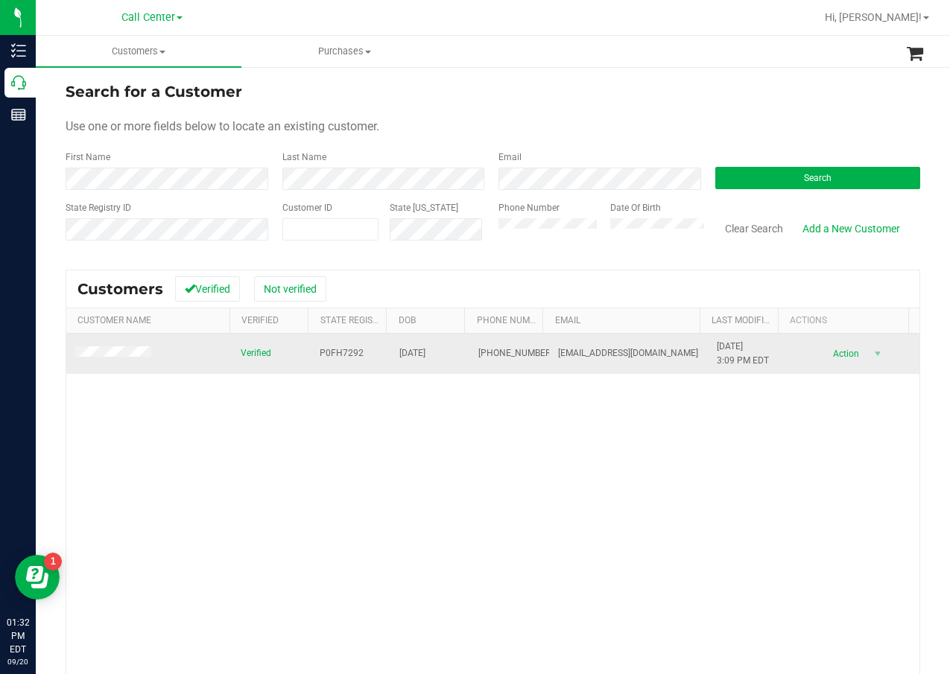
click at [448, 360] on td "[DATE]" at bounding box center [430, 354] width 80 height 40
click at [423, 356] on span "[DATE]" at bounding box center [412, 353] width 26 height 14
copy span "[DATE]"
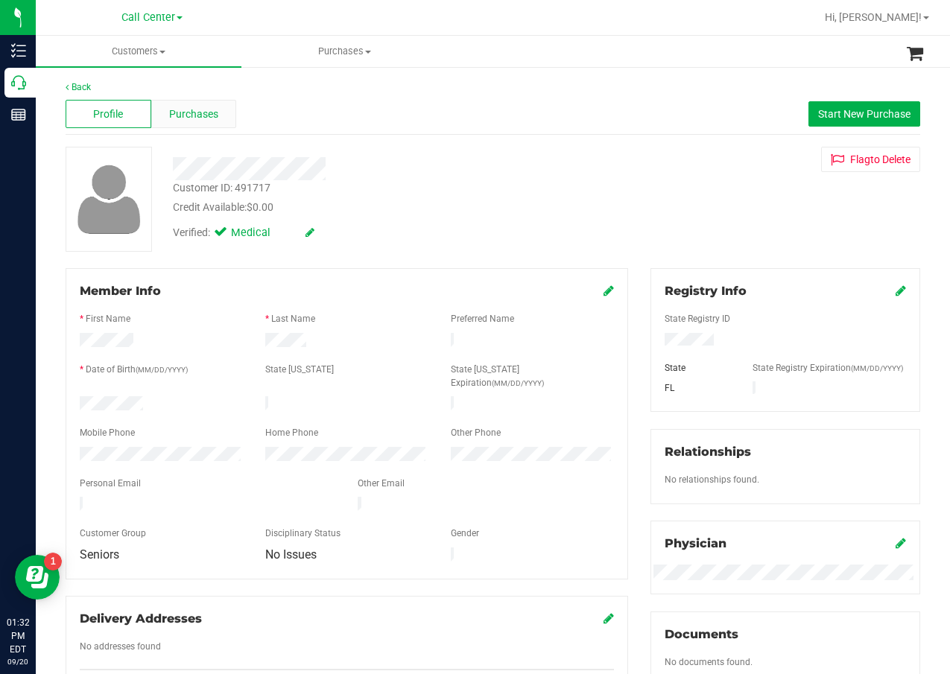
click at [186, 117] on span "Purchases" at bounding box center [193, 115] width 49 height 16
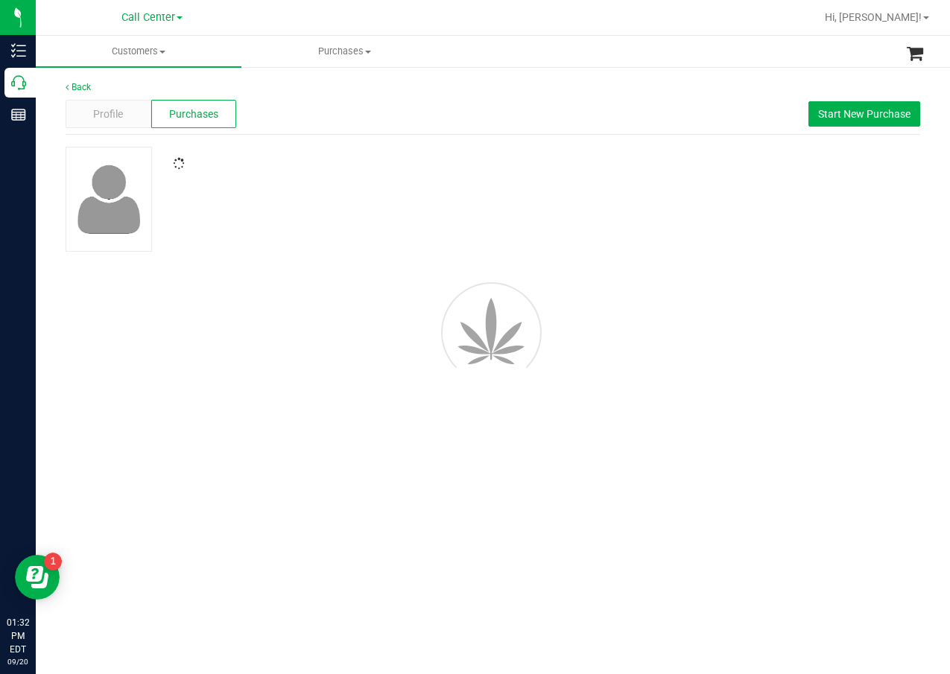
click at [480, 151] on div at bounding box center [381, 159] width 439 height 24
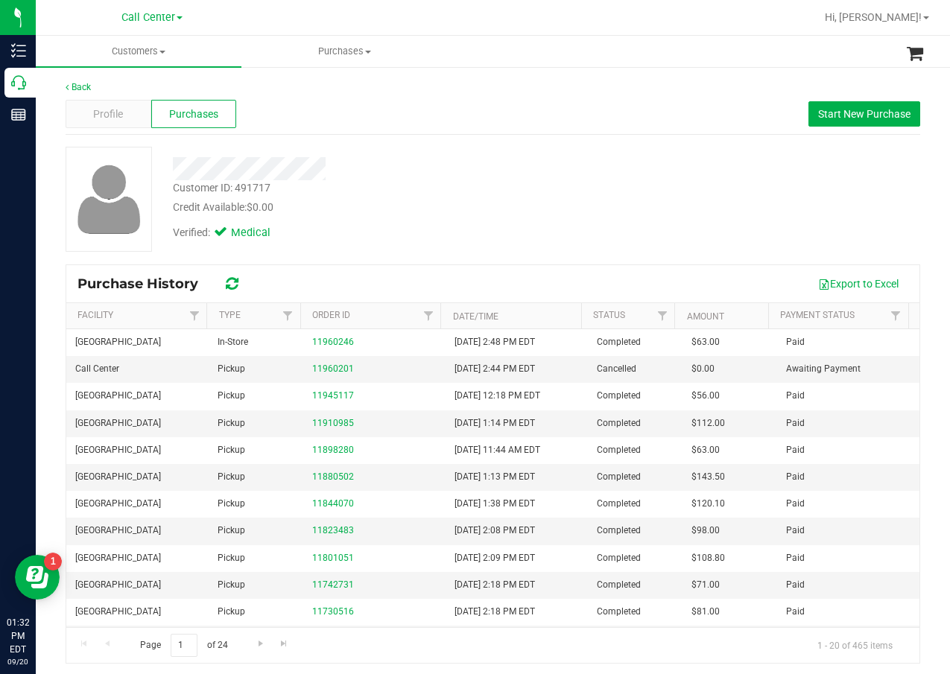
click at [563, 171] on div at bounding box center [381, 168] width 439 height 23
click at [892, 111] on span "Start New Purchase" at bounding box center [864, 114] width 92 height 12
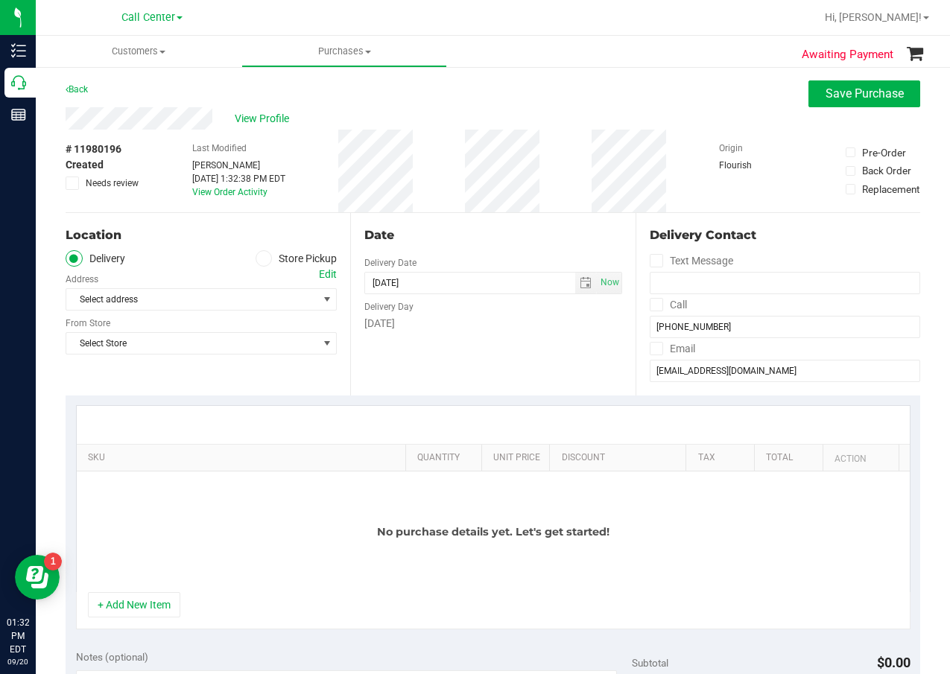
drag, startPoint x: 274, startPoint y: 253, endPoint x: 268, endPoint y: 259, distance: 8.4
click at [273, 255] on label "Store Pickup" at bounding box center [297, 258] width 82 height 17
click at [0, 0] on input "Store Pickup" at bounding box center [0, 0] width 0 height 0
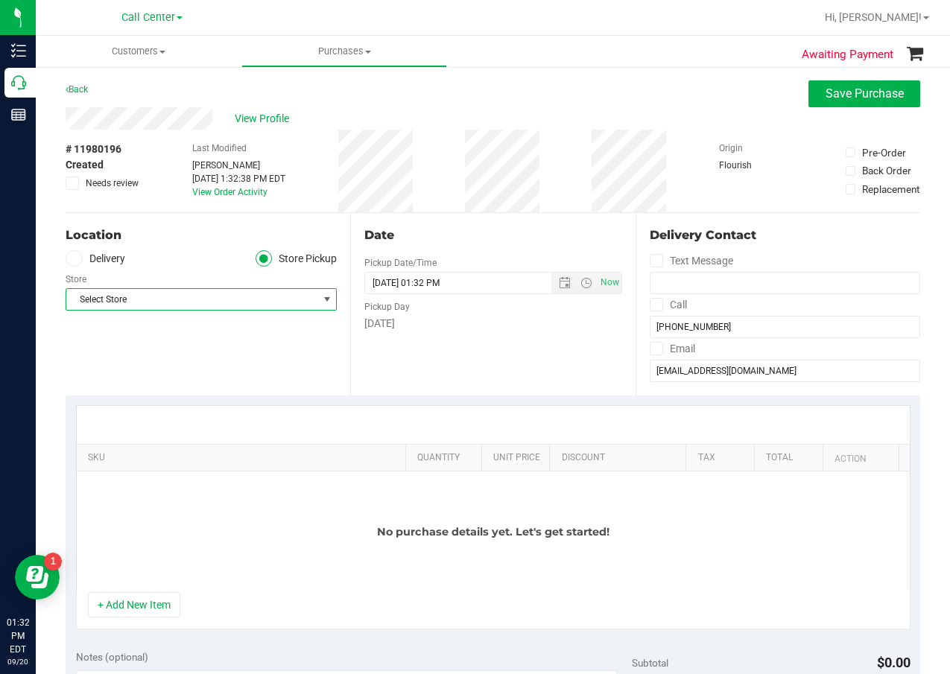
click at [238, 289] on span "Select Store" at bounding box center [201, 299] width 271 height 22
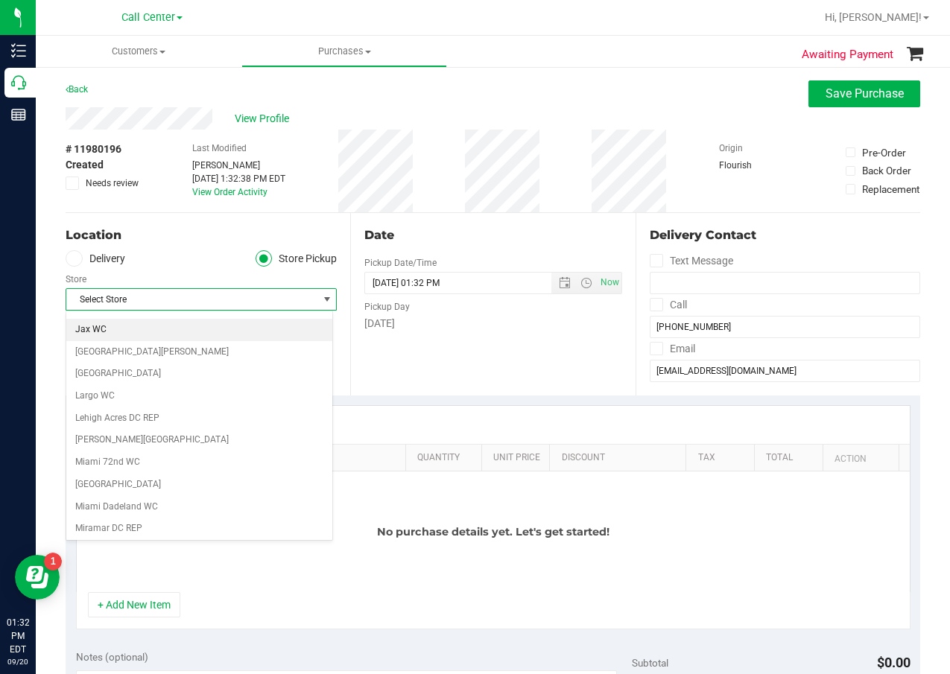
scroll to position [447, 0]
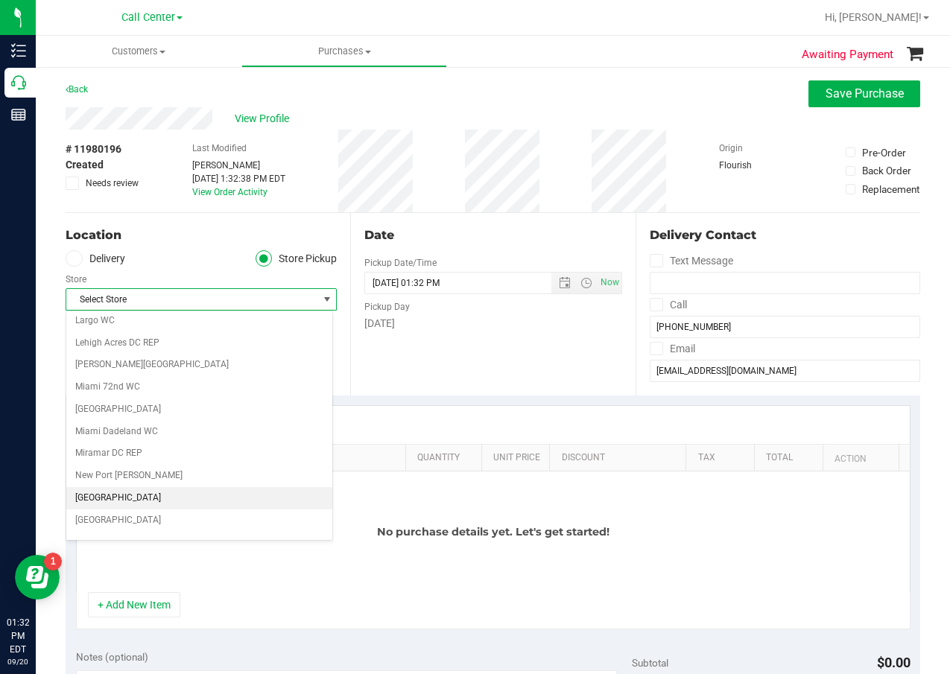
click at [194, 501] on li "[GEOGRAPHIC_DATA]" at bounding box center [199, 498] width 266 height 22
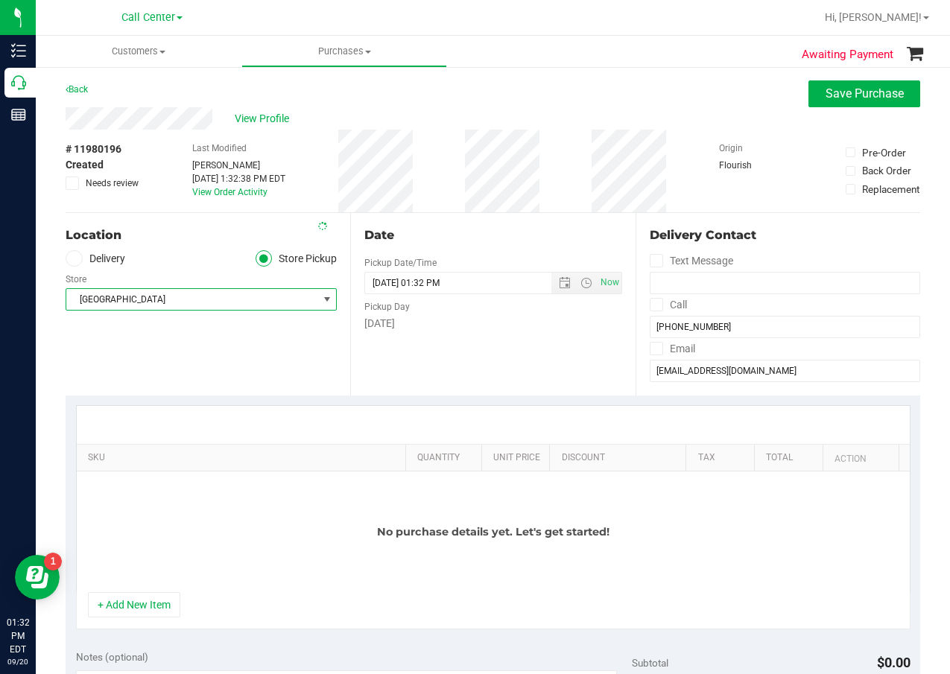
scroll to position [149, 0]
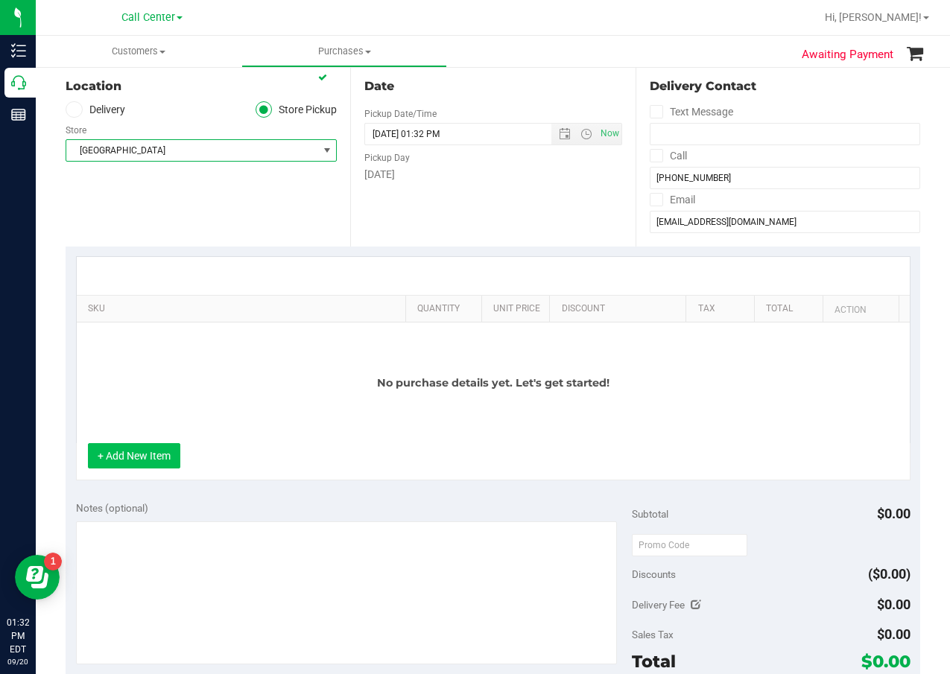
click at [140, 465] on button "+ Add New Item" at bounding box center [134, 455] width 92 height 25
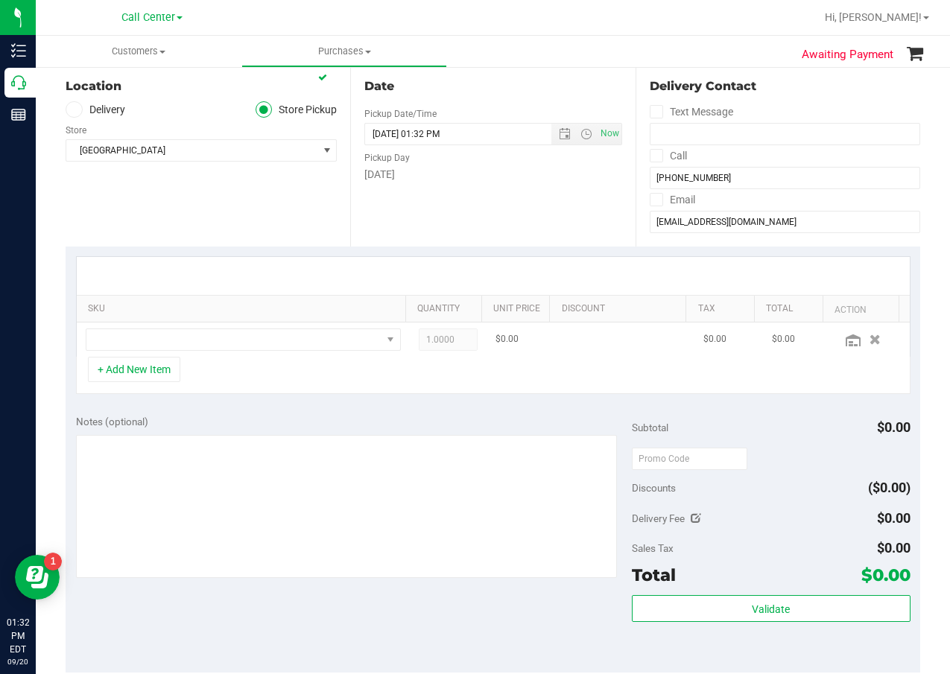
click at [250, 328] on td at bounding box center [243, 340] width 333 height 34
click at [254, 339] on span "NO DATA FOUND" at bounding box center [233, 339] width 295 height 21
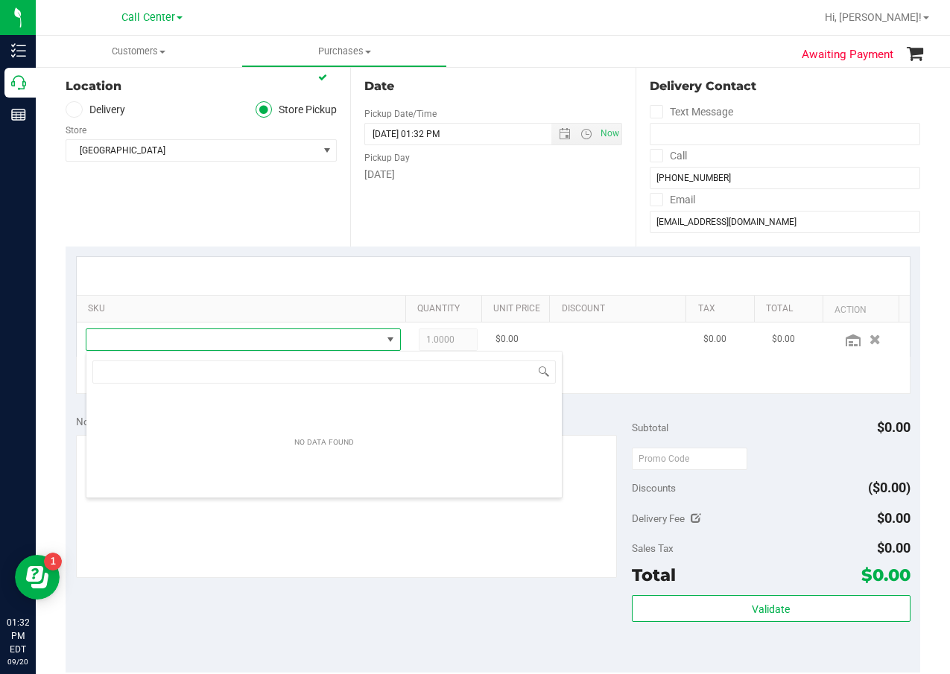
scroll to position [22, 307]
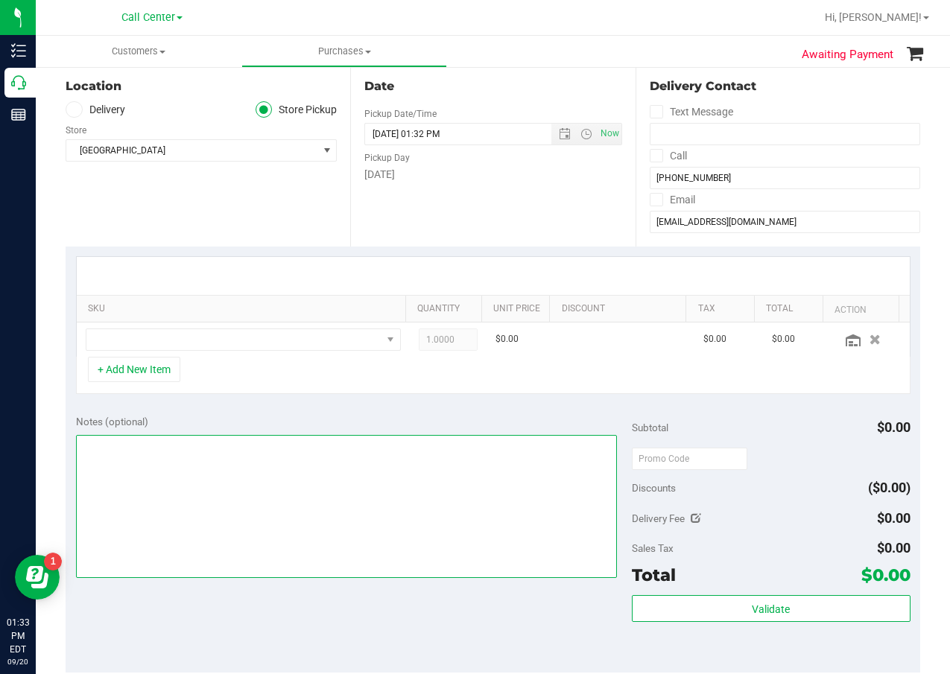
click at [170, 487] on textarea at bounding box center [347, 506] width 542 height 143
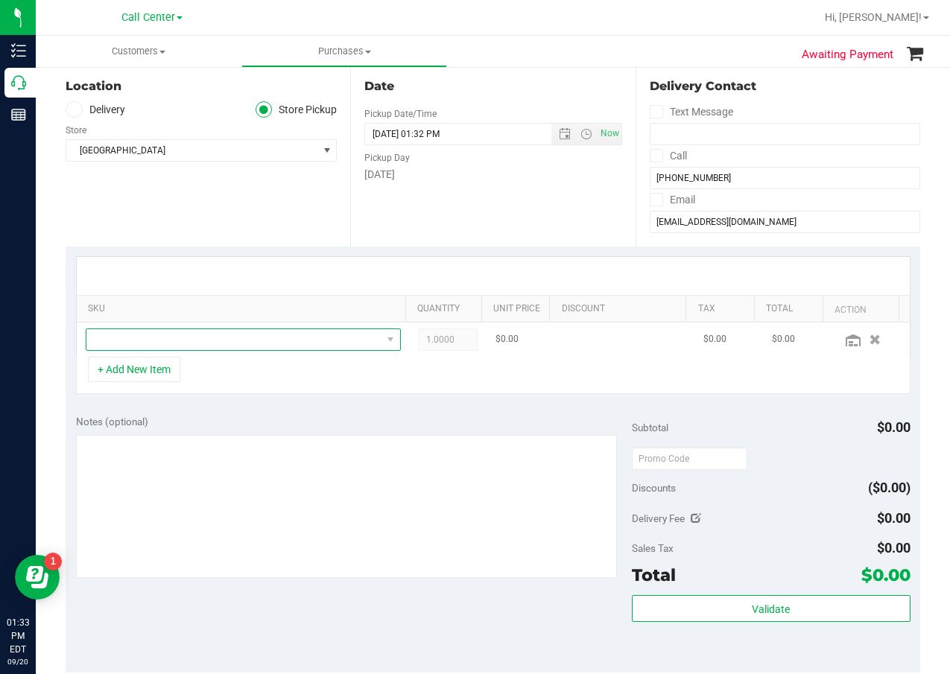
click at [270, 340] on span "NO DATA FOUND" at bounding box center [233, 339] width 295 height 21
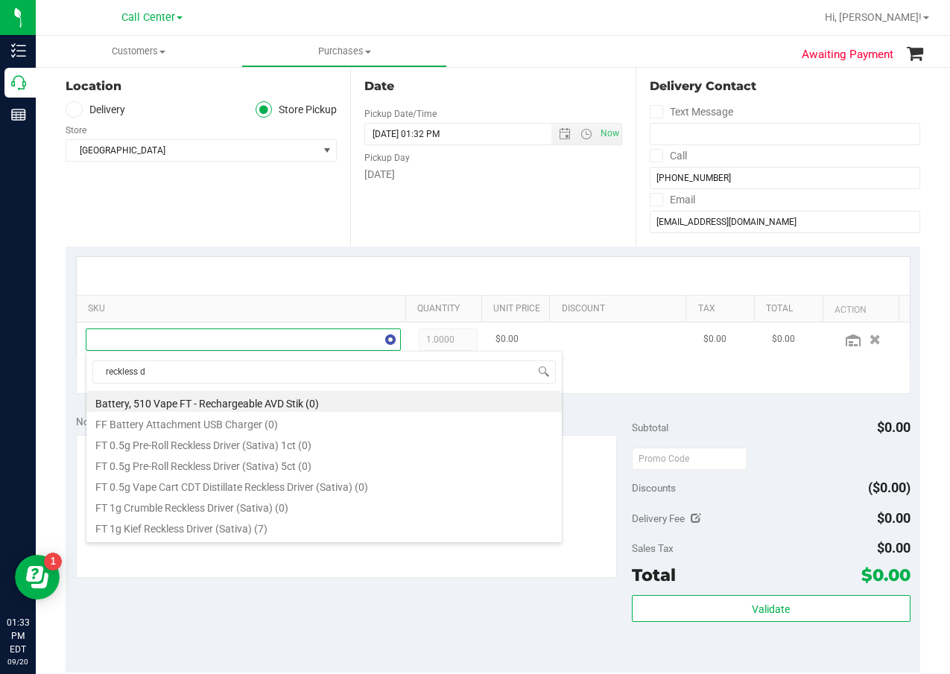
type input "reckless dr"
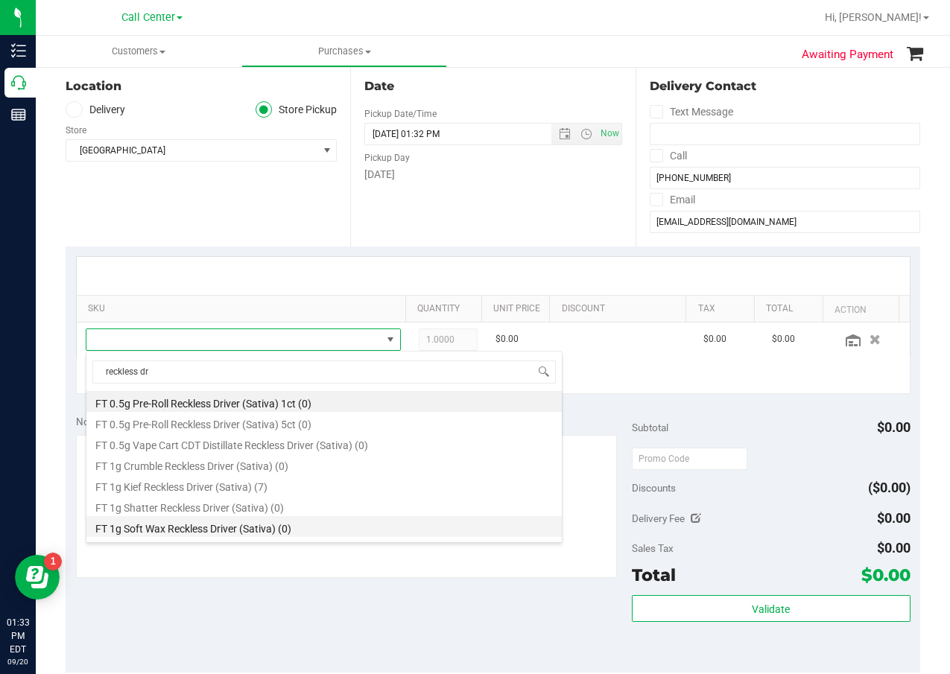
scroll to position [75, 0]
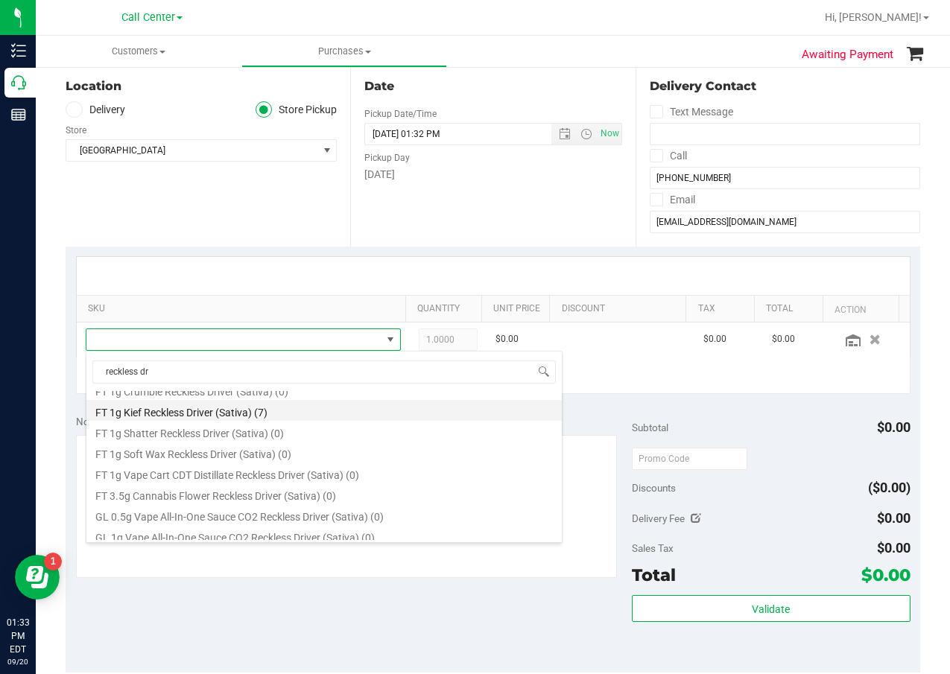
click at [274, 415] on li "FT 1g Kief Reckless Driver (Sativa) (7)" at bounding box center [323, 410] width 475 height 21
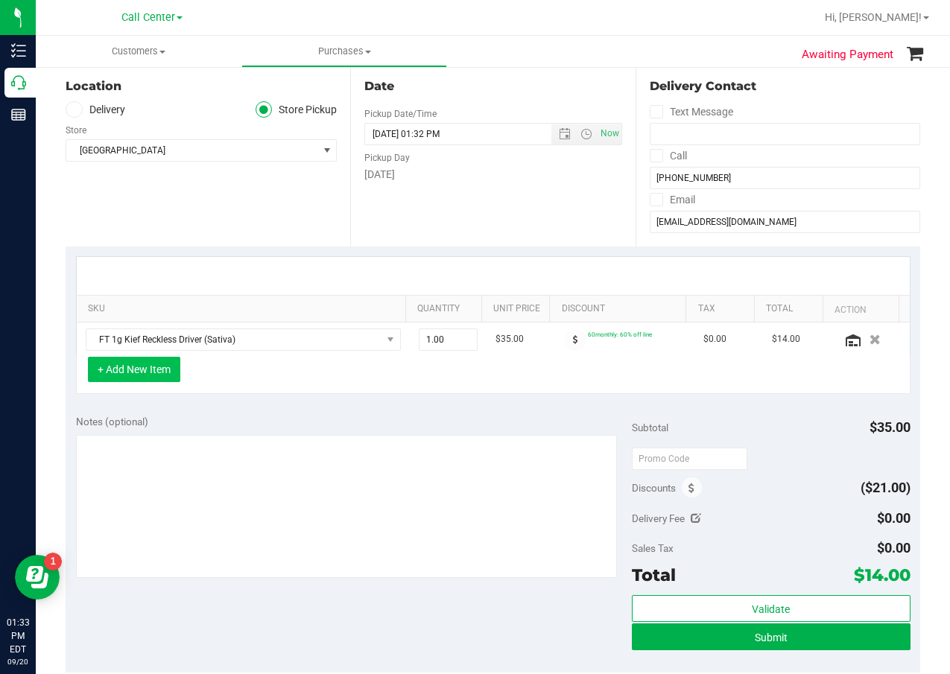
click at [132, 373] on button "+ Add New Item" at bounding box center [134, 369] width 92 height 25
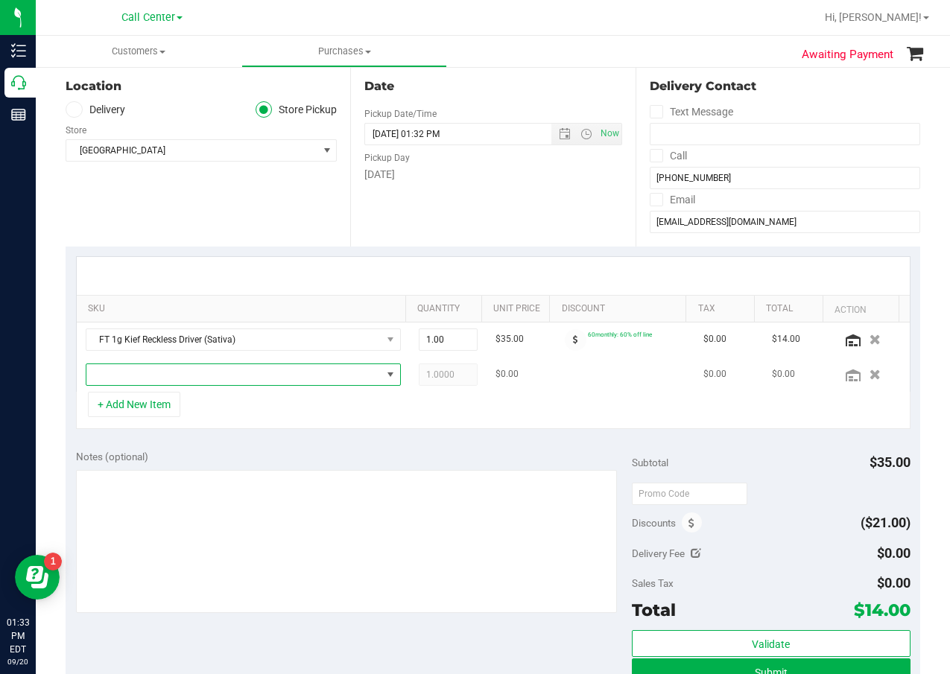
click at [161, 384] on span "NO DATA FOUND" at bounding box center [233, 374] width 295 height 21
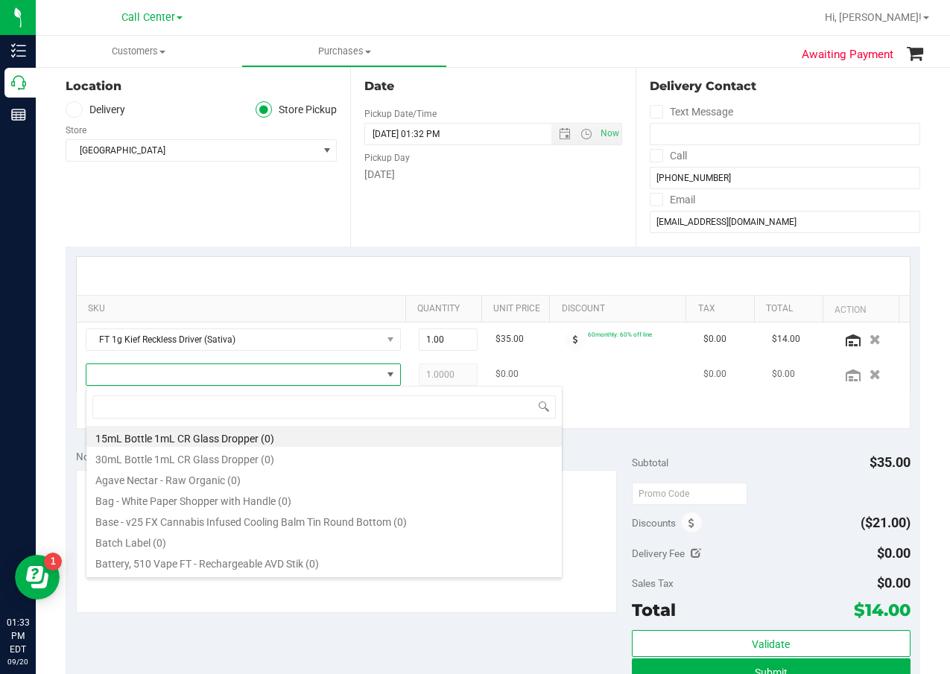
scroll to position [22, 297]
type input "dsc"
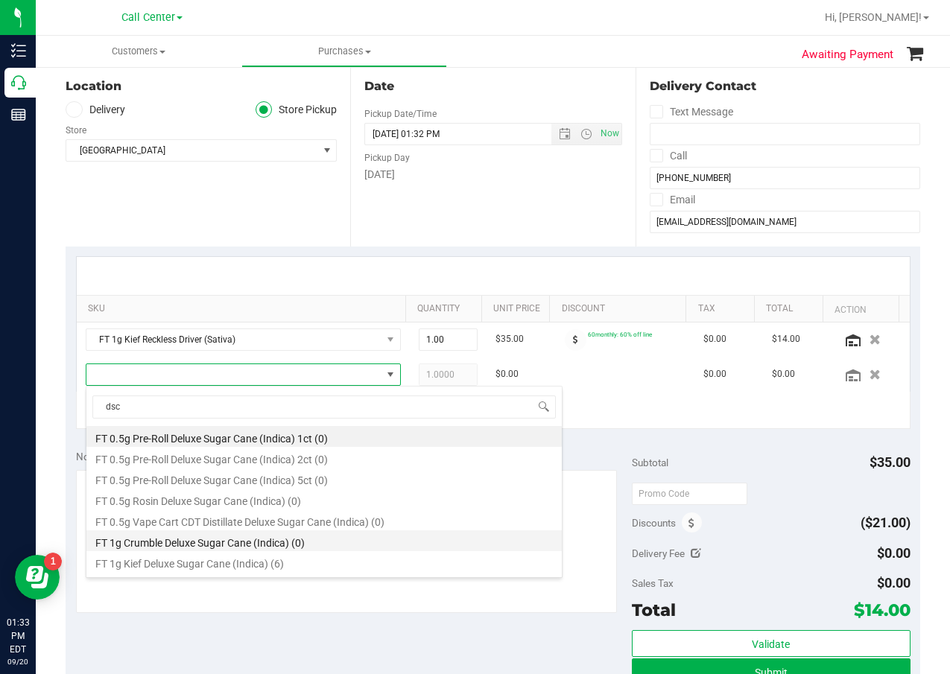
scroll to position [75, 0]
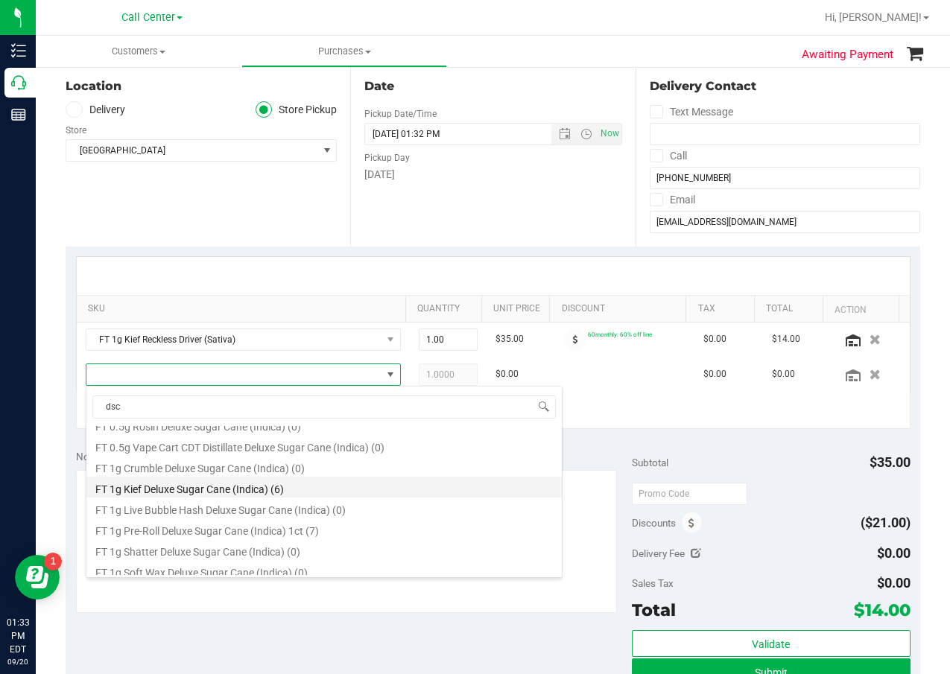
click at [253, 489] on li "FT 1g Kief Deluxe Sugar Cane (Indica) (6)" at bounding box center [323, 487] width 475 height 21
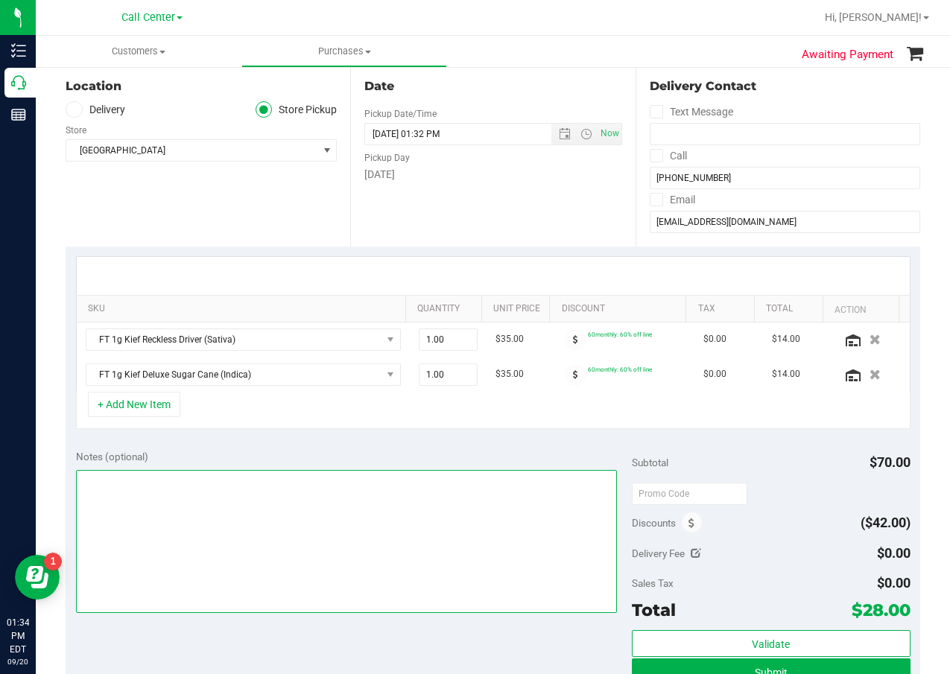
click at [374, 522] on textarea at bounding box center [347, 541] width 542 height 143
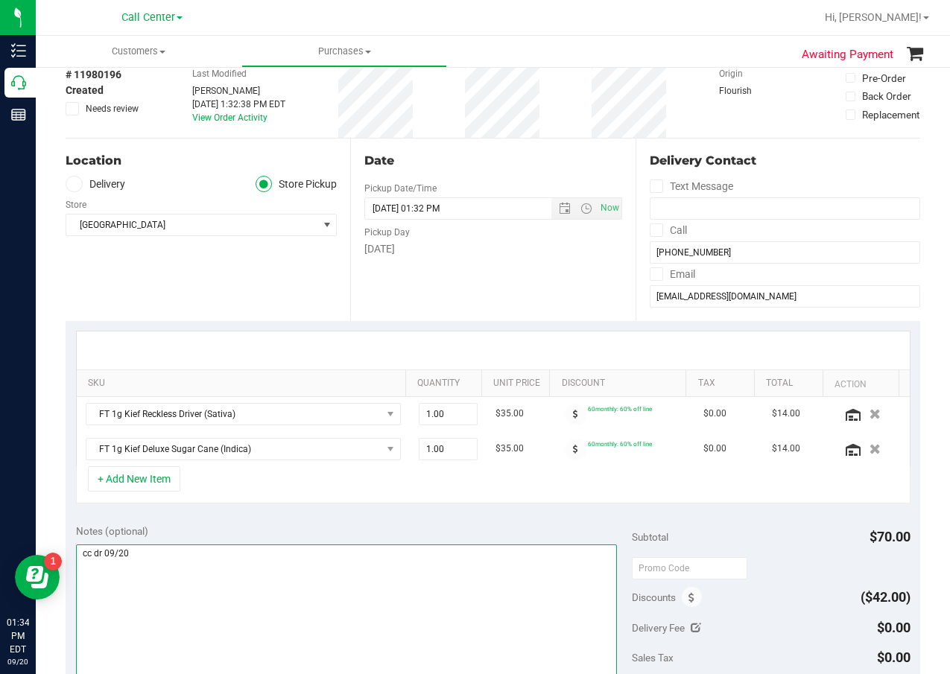
type textarea "cc dr 09/20"
click at [335, 515] on div "Notes (optional) Subtotal $70.00 Discounts ($42.00) Delivery Fee $0.00 Sales Ta…" at bounding box center [493, 648] width 855 height 268
click at [435, 421] on span "1.00 1" at bounding box center [448, 414] width 59 height 22
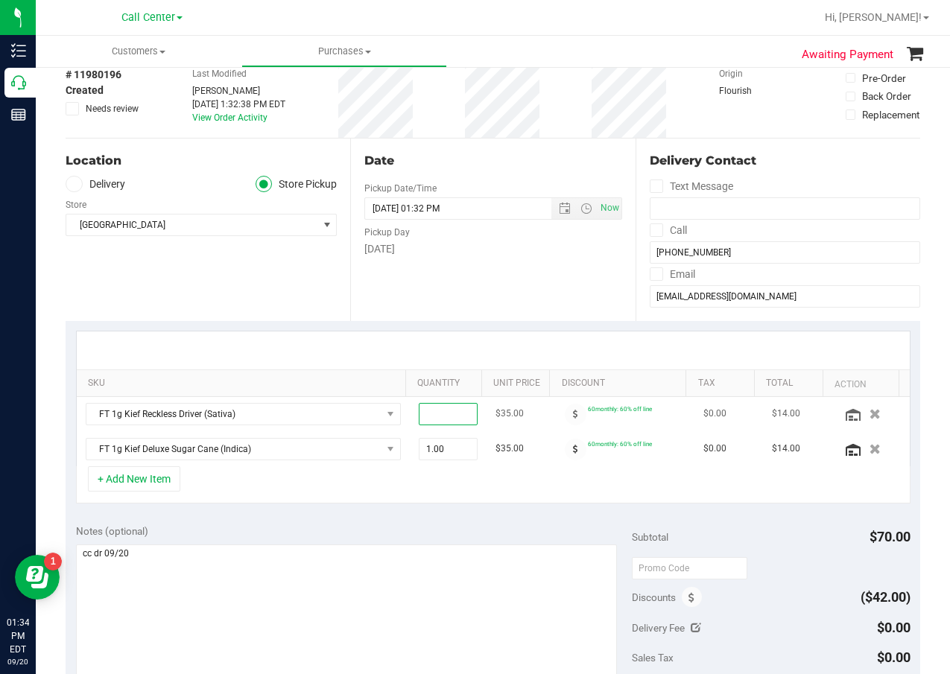
type input "2"
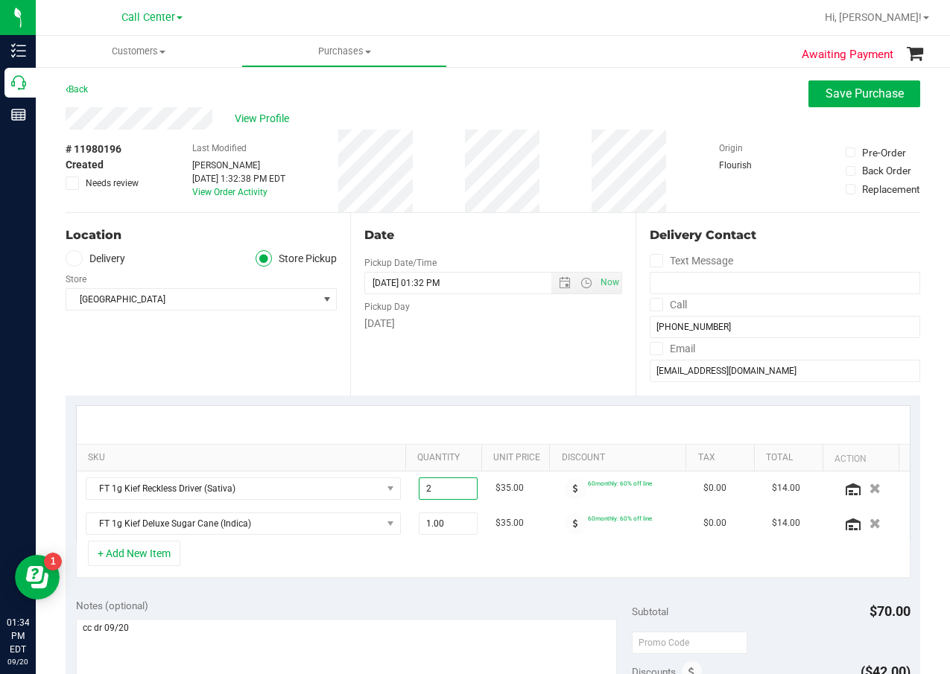
type input "2.00"
click at [450, 579] on div "SKU Quantity Unit Price Discount Tax Total Action FT 1g Kief Reckless Driver (S…" at bounding box center [493, 492] width 855 height 193
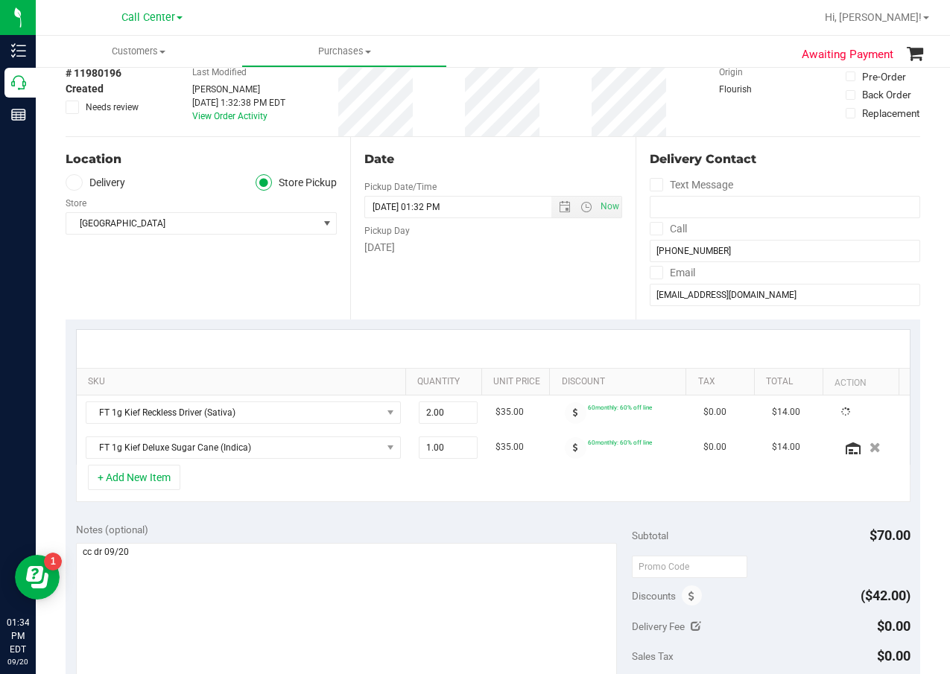
scroll to position [149, 0]
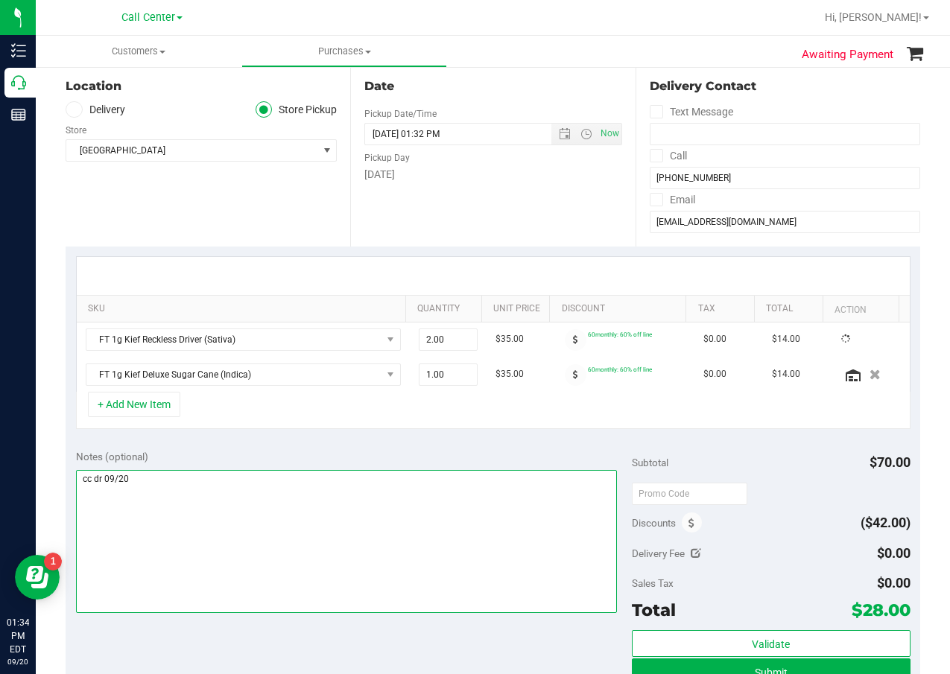
click at [443, 529] on textarea at bounding box center [347, 541] width 542 height 143
drag, startPoint x: 283, startPoint y: 473, endPoint x: 278, endPoint y: 464, distance: 10.4
click at [283, 471] on textarea at bounding box center [347, 541] width 542 height 143
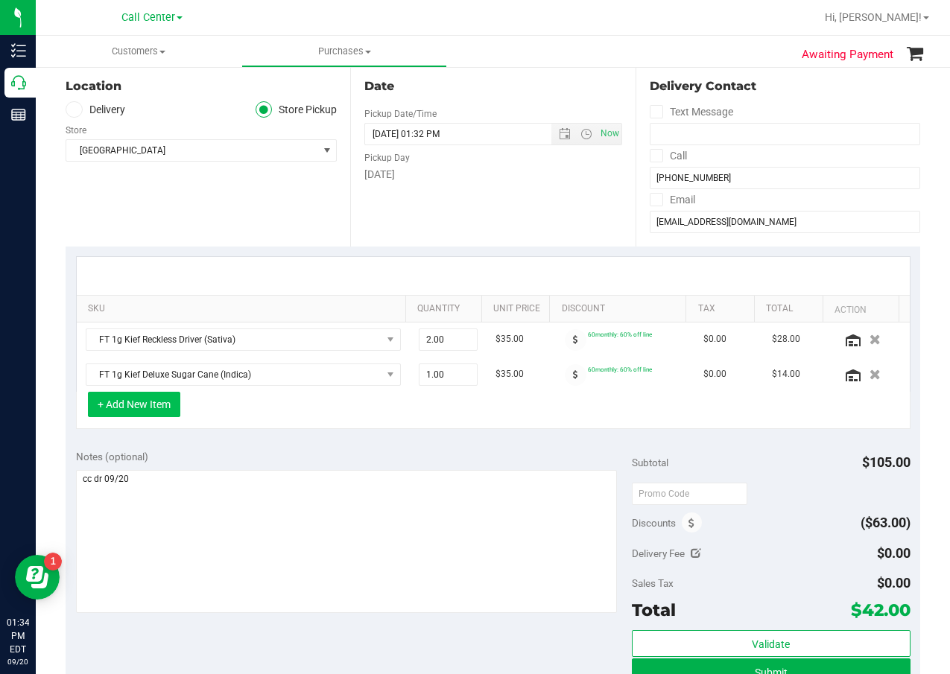
click at [153, 404] on button "+ Add New Item" at bounding box center [134, 404] width 92 height 25
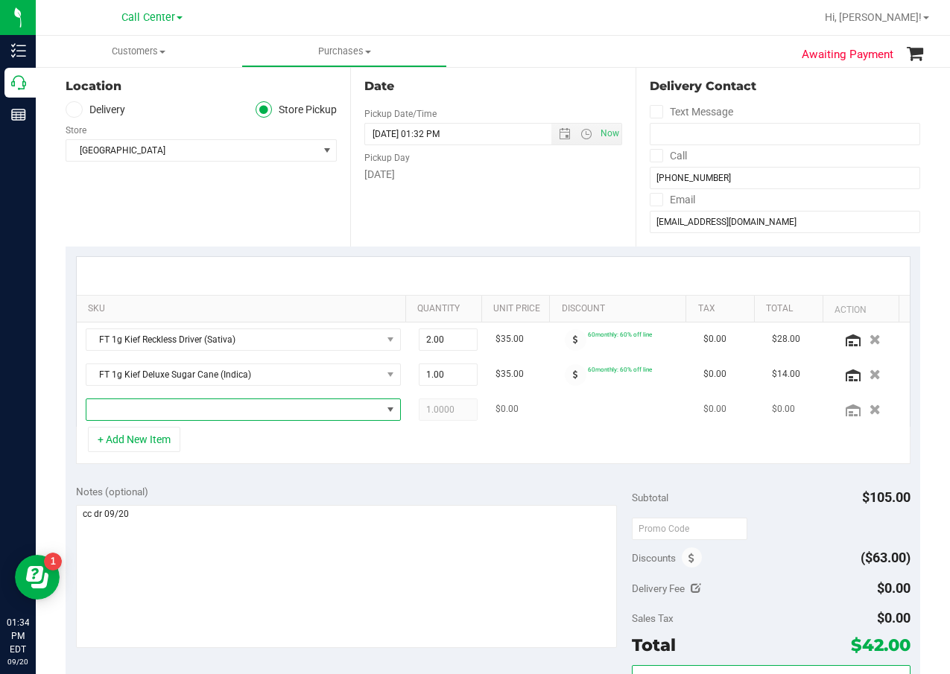
click at [162, 409] on span "NO DATA FOUND" at bounding box center [233, 409] width 295 height 21
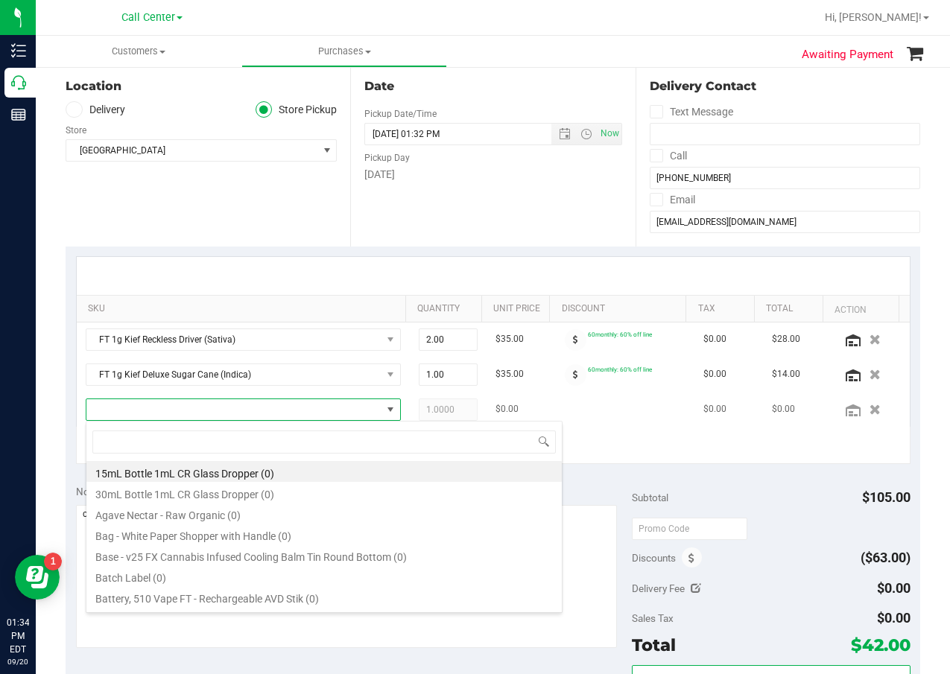
scroll to position [22, 297]
type input "7g"
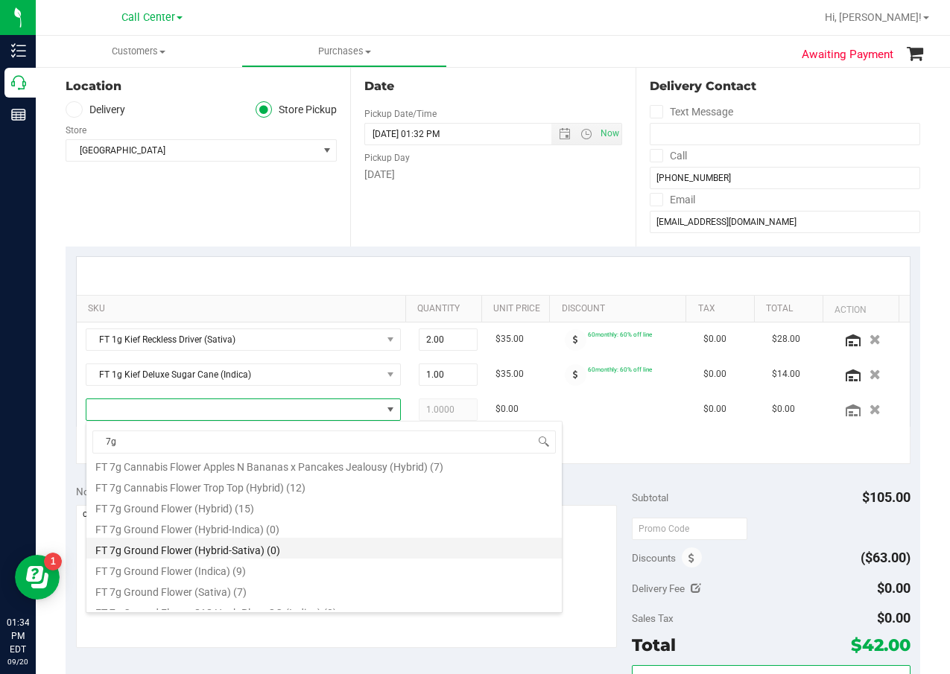
scroll to position [75, 0]
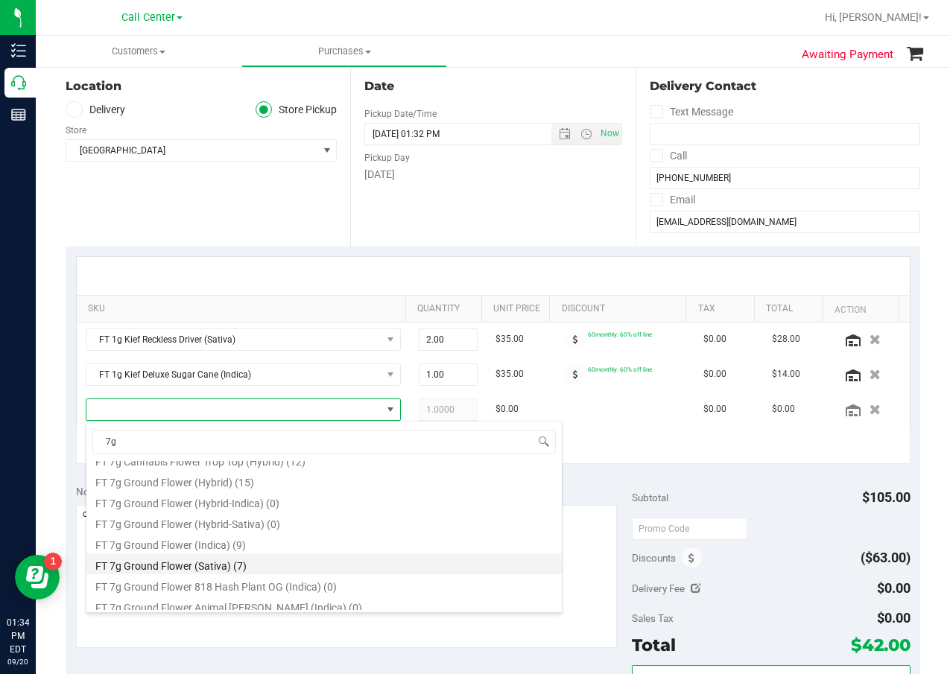
click at [269, 563] on li "FT 7g Ground Flower (Sativa) (7)" at bounding box center [323, 564] width 475 height 21
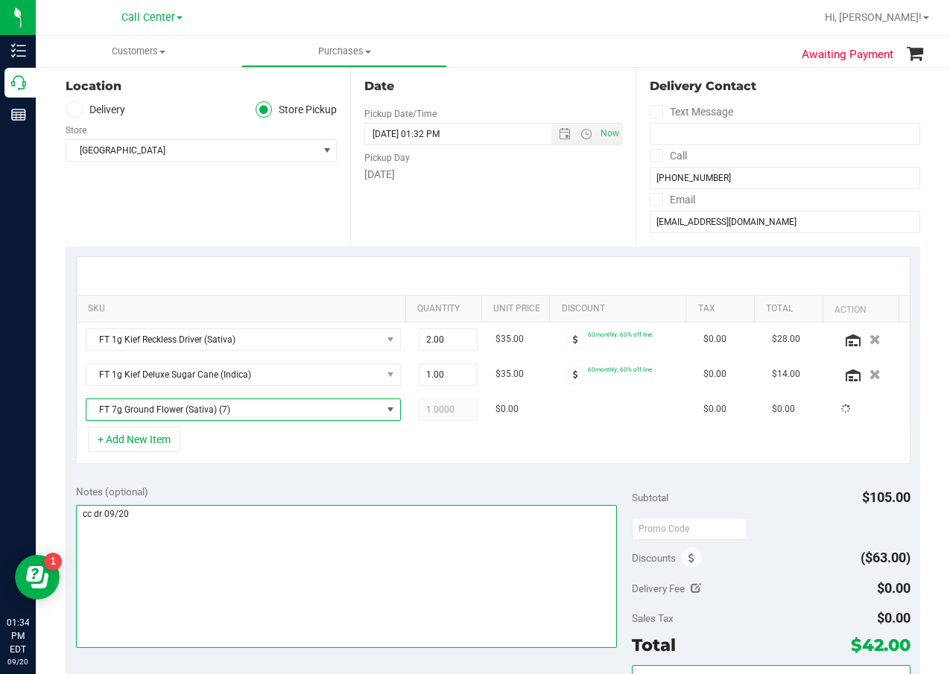
click at [296, 535] on textarea at bounding box center [347, 576] width 542 height 143
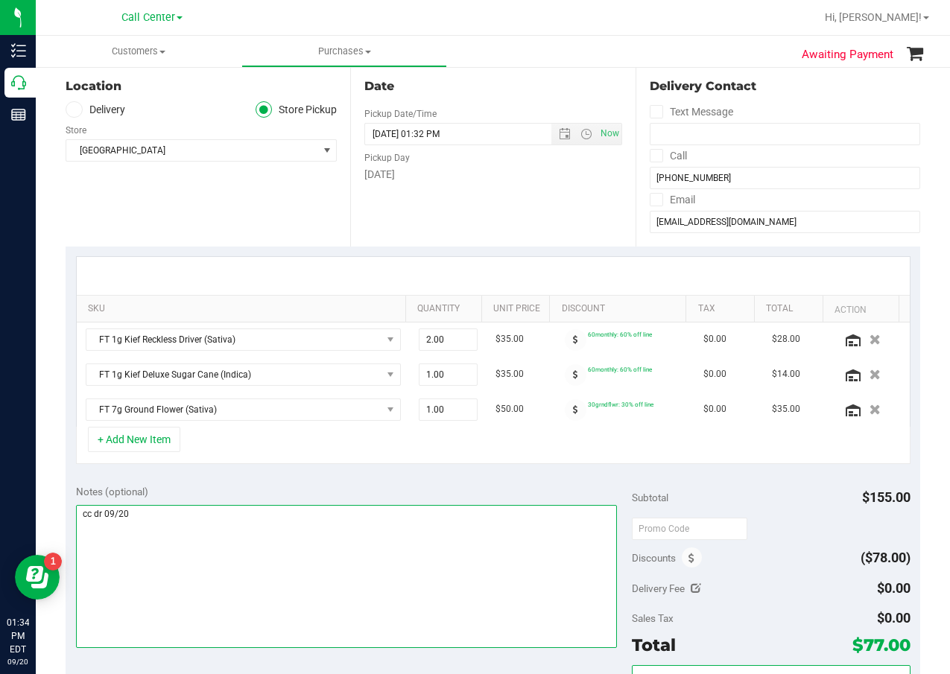
click at [304, 528] on textarea at bounding box center [347, 576] width 542 height 143
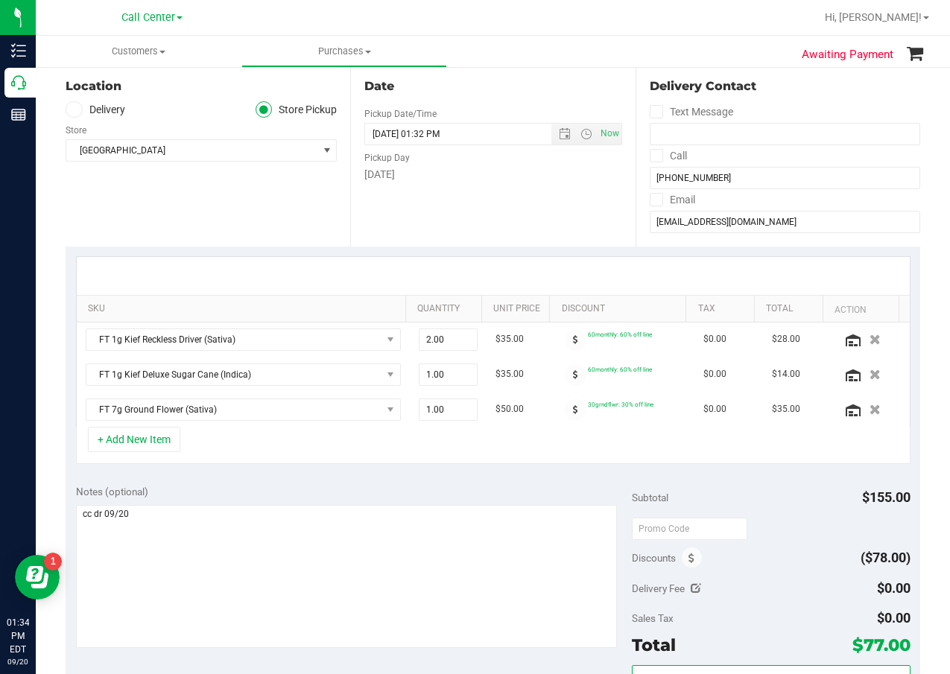
click at [361, 493] on div "Notes (optional)" at bounding box center [354, 491] width 557 height 15
click at [166, 446] on button "+ Add New Item" at bounding box center [134, 439] width 92 height 25
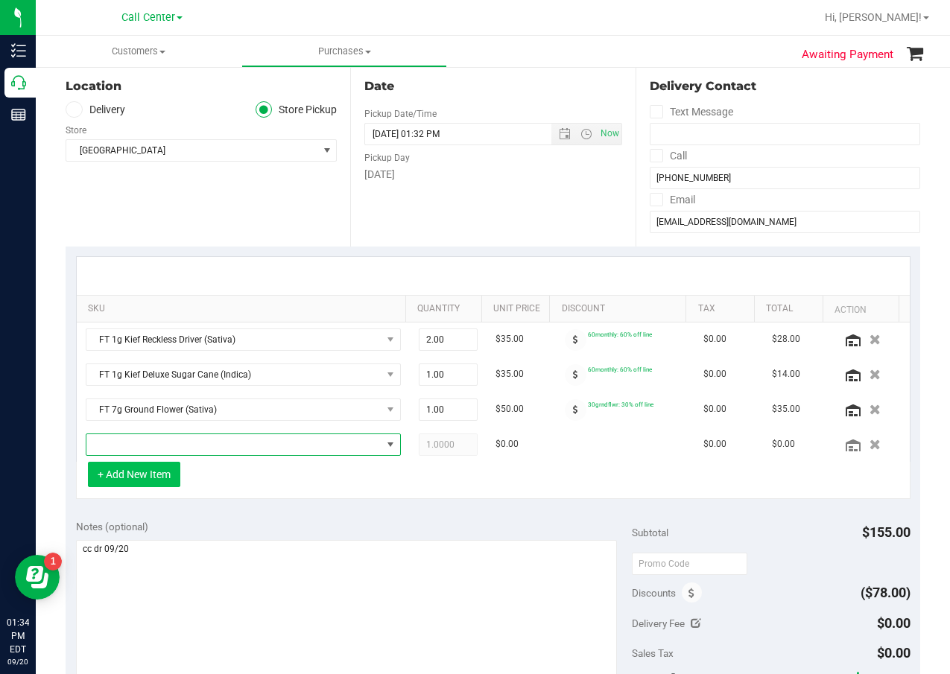
click at [166, 446] on span "NO DATA FOUND" at bounding box center [233, 444] width 295 height 21
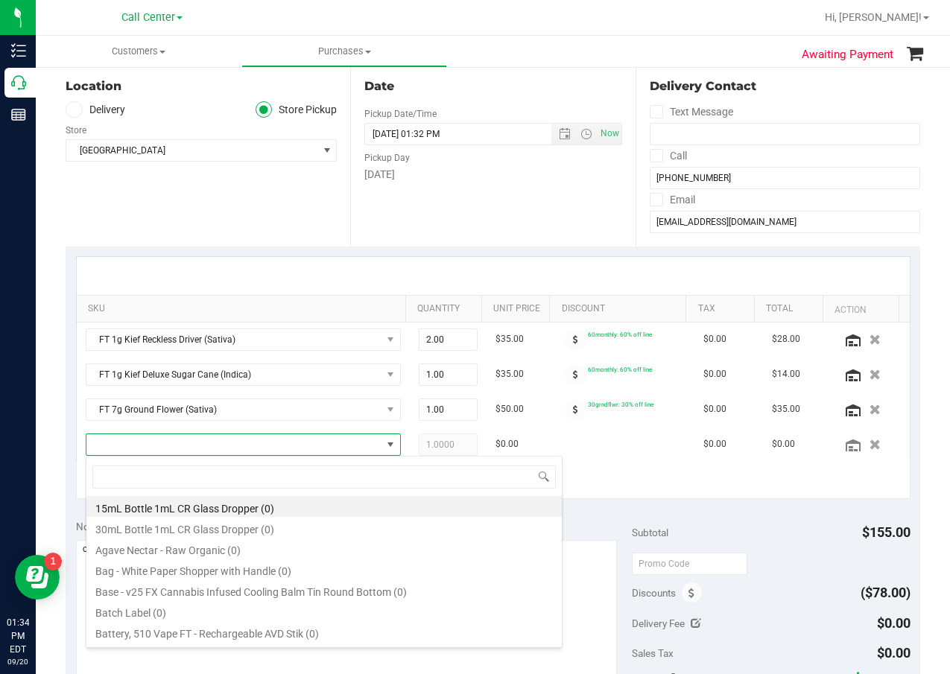
scroll to position [22, 297]
type input "7g"
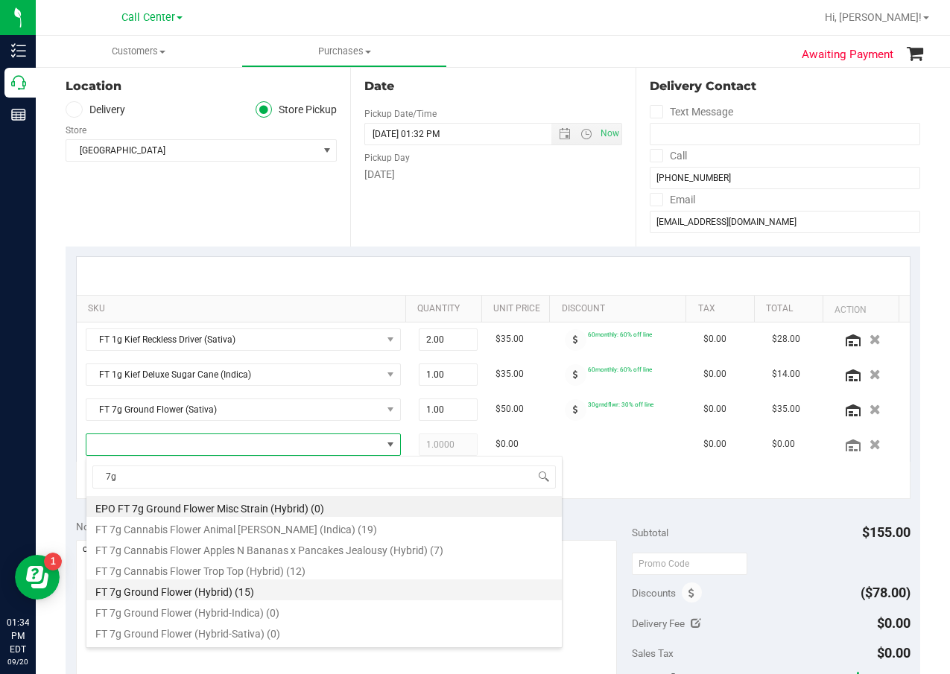
click at [224, 589] on li "FT 7g Ground Flower (Hybrid) (15)" at bounding box center [323, 590] width 475 height 21
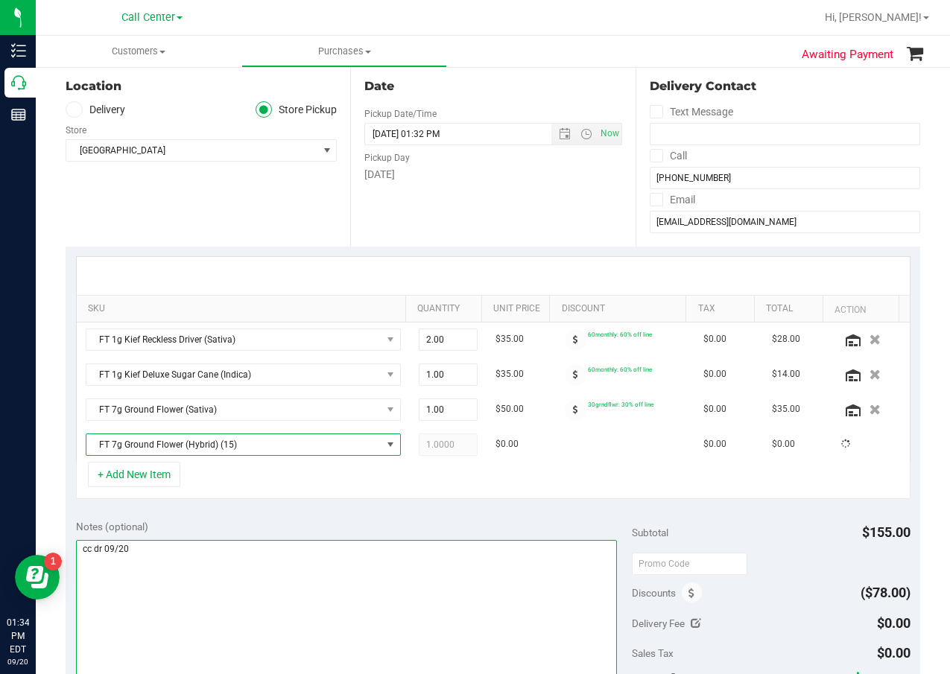
click at [240, 546] on textarea at bounding box center [347, 611] width 542 height 143
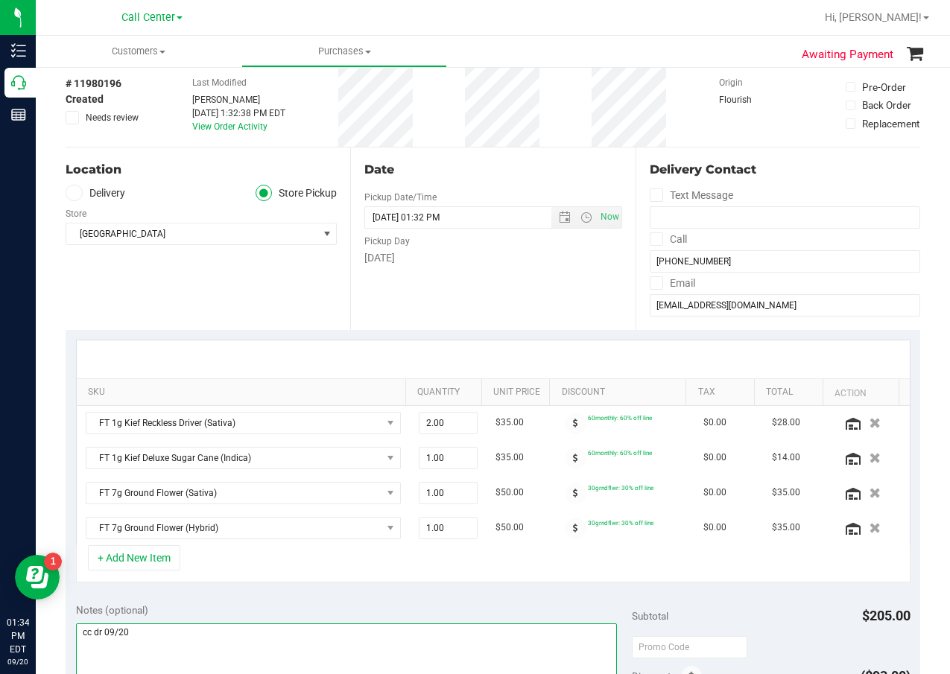
scroll to position [0, 0]
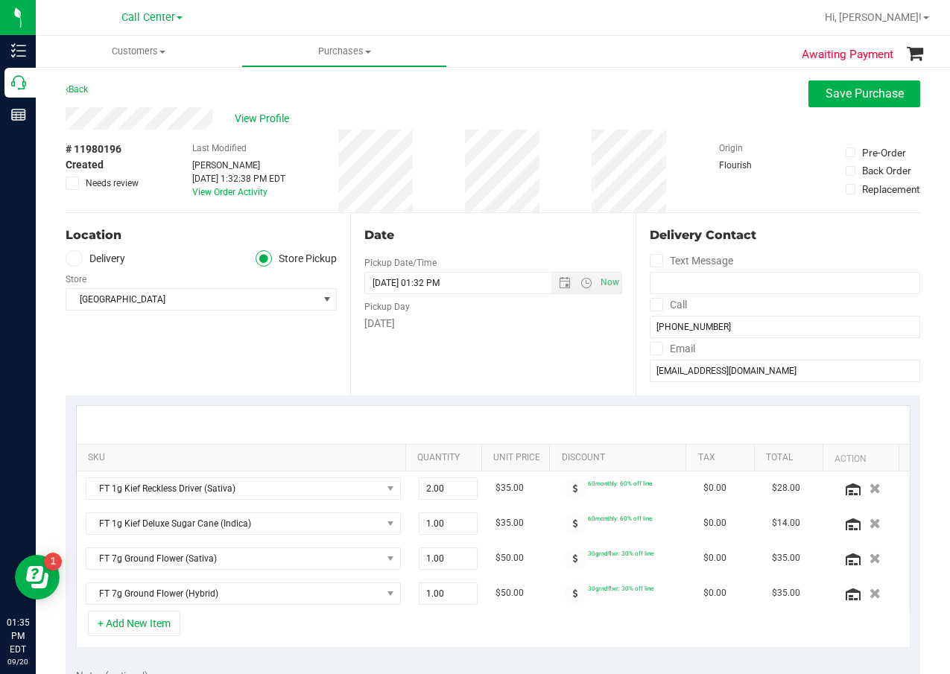
click at [422, 407] on div at bounding box center [493, 425] width 833 height 38
click at [414, 374] on div "Date Pickup Date/Time [DATE] Now [DATE] 01:32 PM Now Pickup Day [DATE]" at bounding box center [492, 304] width 285 height 183
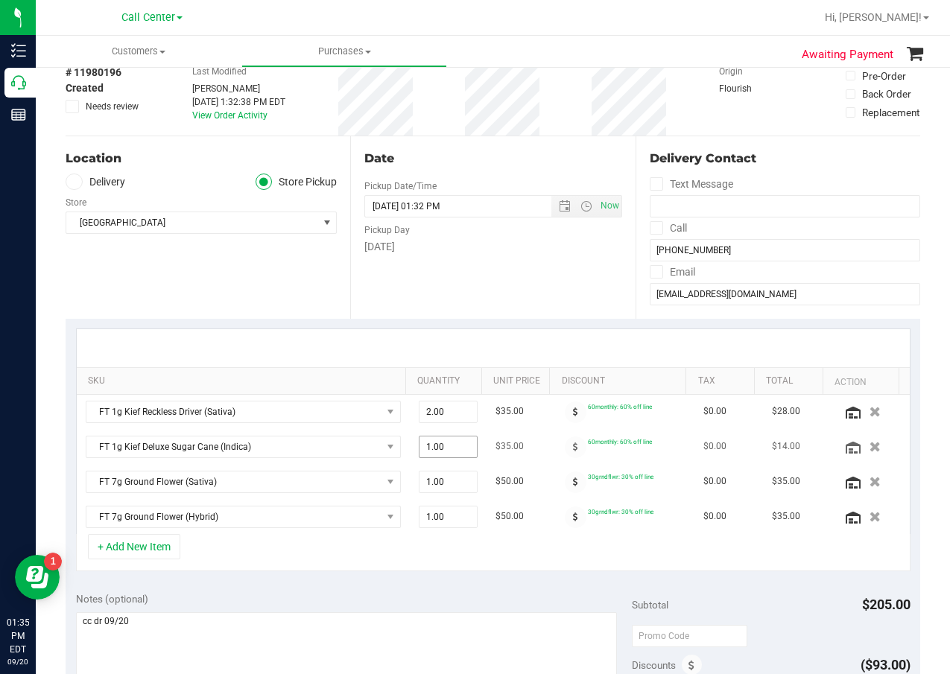
scroll to position [149, 0]
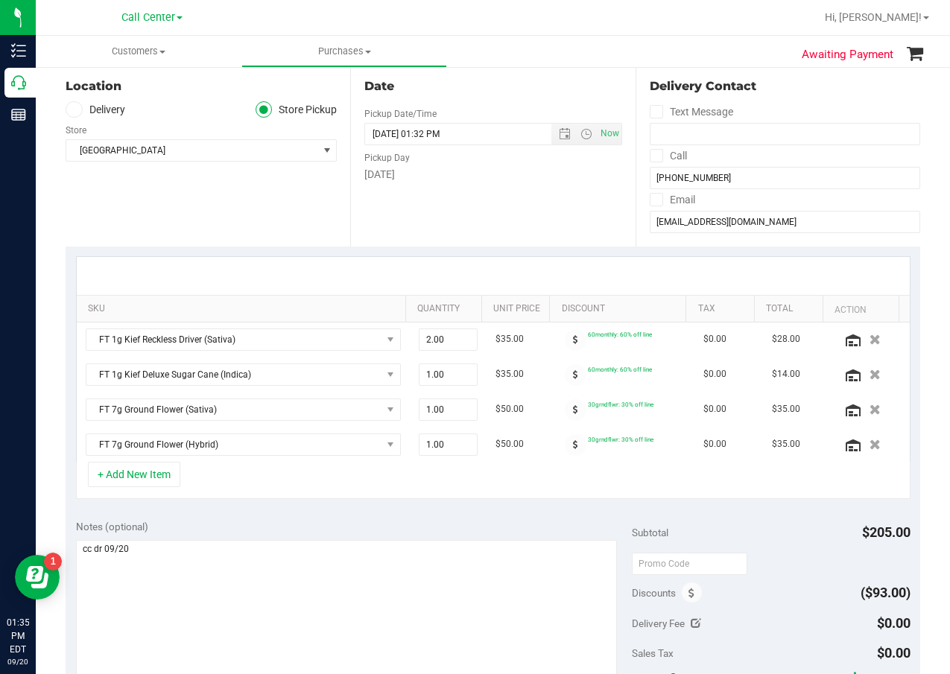
click at [303, 520] on div "Notes (optional)" at bounding box center [354, 526] width 557 height 15
click at [445, 560] on textarea at bounding box center [347, 611] width 542 height 143
click at [191, 491] on div "+ Add New Item" at bounding box center [493, 480] width 835 height 37
click at [153, 471] on button "+ Add New Item" at bounding box center [134, 474] width 92 height 25
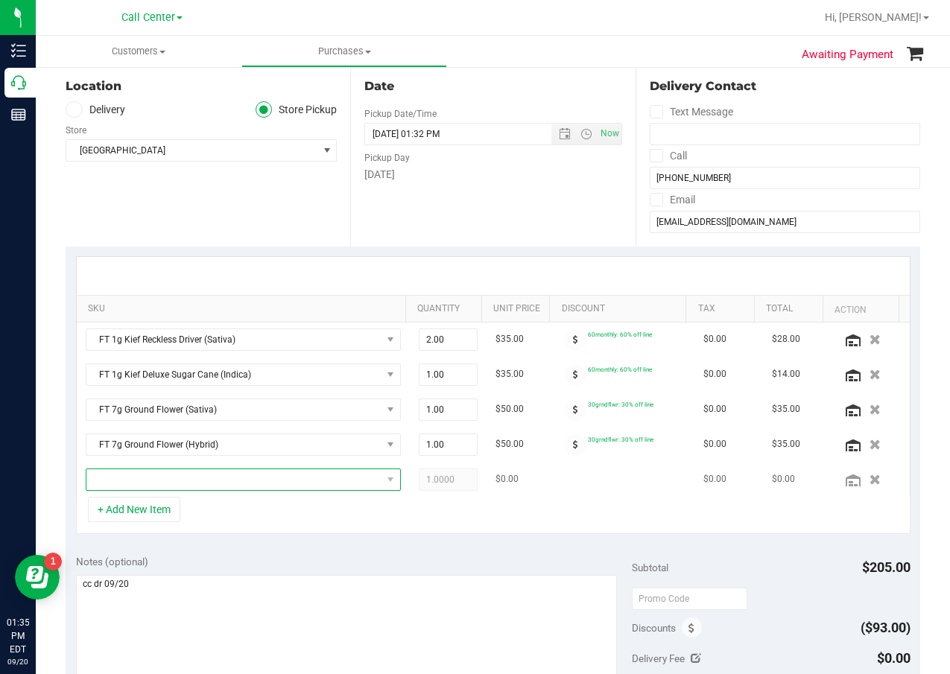
click at [157, 478] on span "NO DATA FOUND" at bounding box center [233, 479] width 295 height 21
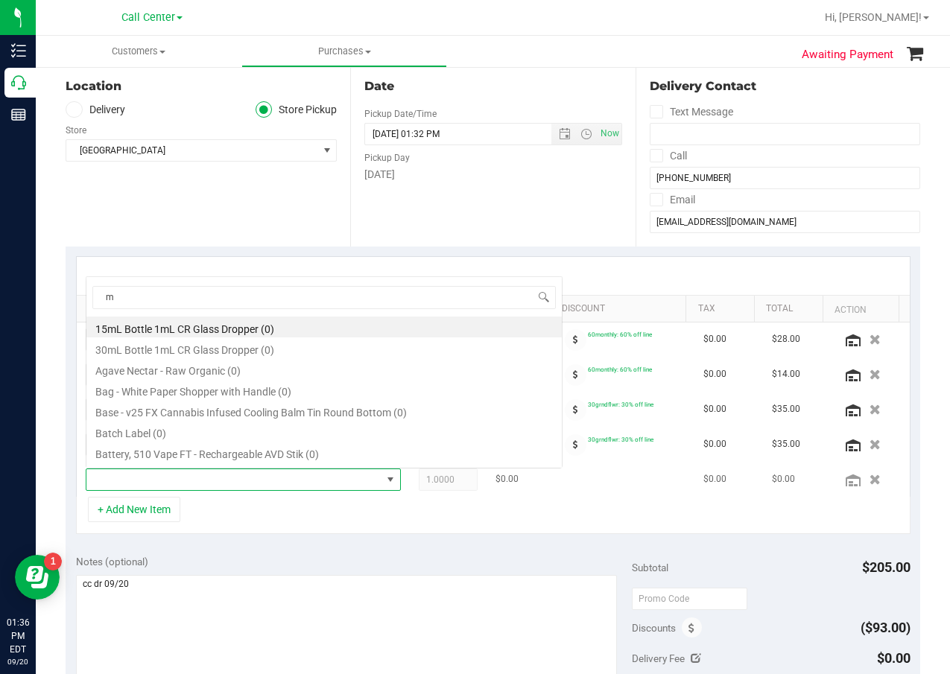
scroll to position [22, 297]
type input "mule fue"
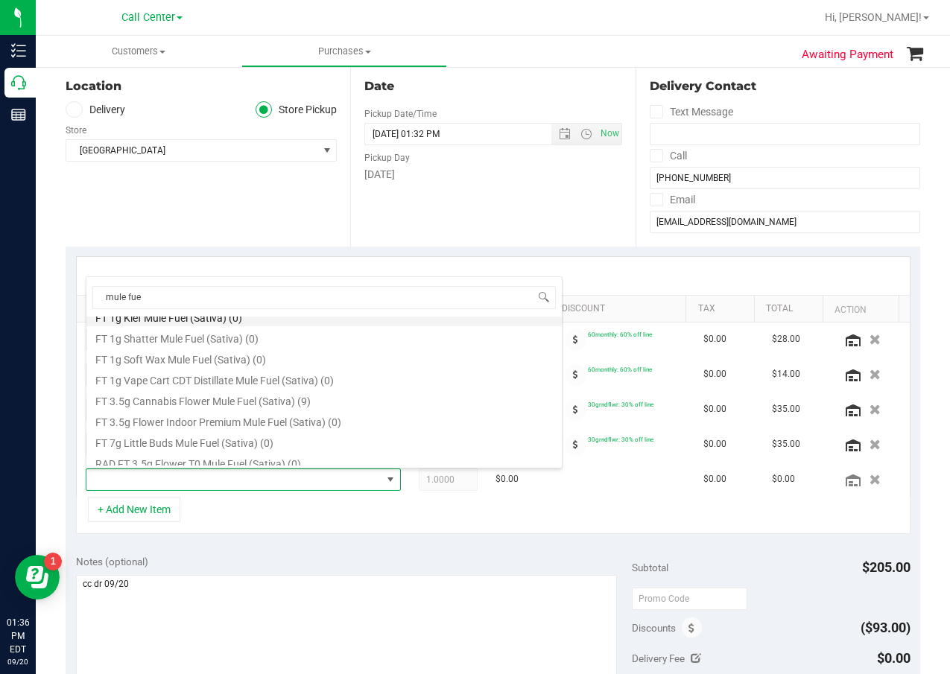
scroll to position [101, 0]
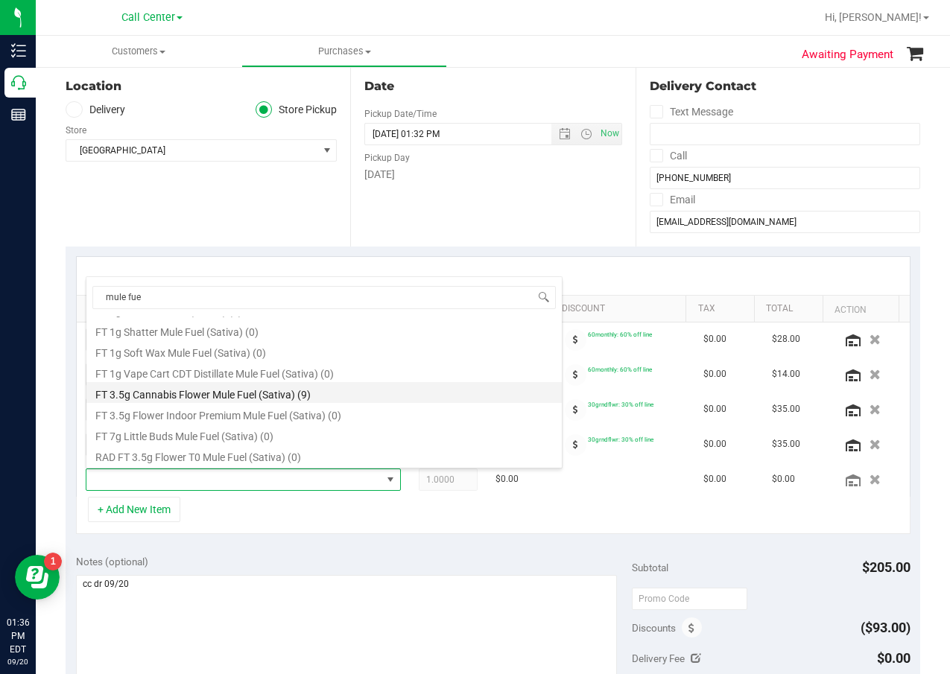
click at [229, 399] on li "FT 3.5g Cannabis Flower Mule Fuel (Sativa) (9)" at bounding box center [323, 392] width 475 height 21
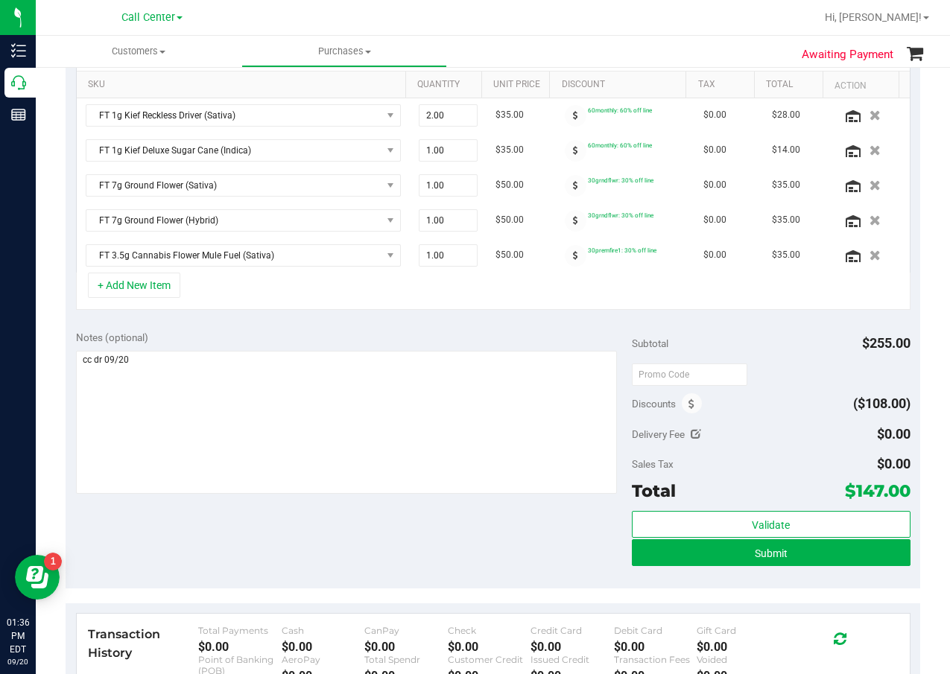
scroll to position [373, 0]
click at [470, 527] on div "Notes (optional) Subtotal $255.00 Discounts ($108.00) Delivery Fee $0.00 Sales …" at bounding box center [493, 455] width 855 height 268
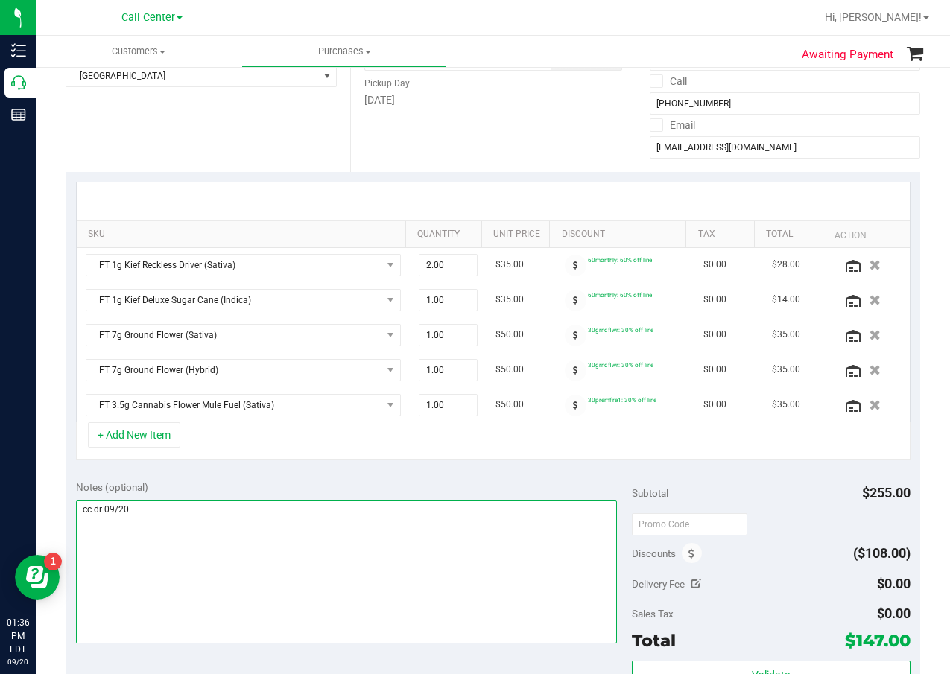
click at [390, 522] on textarea at bounding box center [347, 572] width 542 height 143
click at [384, 510] on textarea at bounding box center [347, 572] width 542 height 143
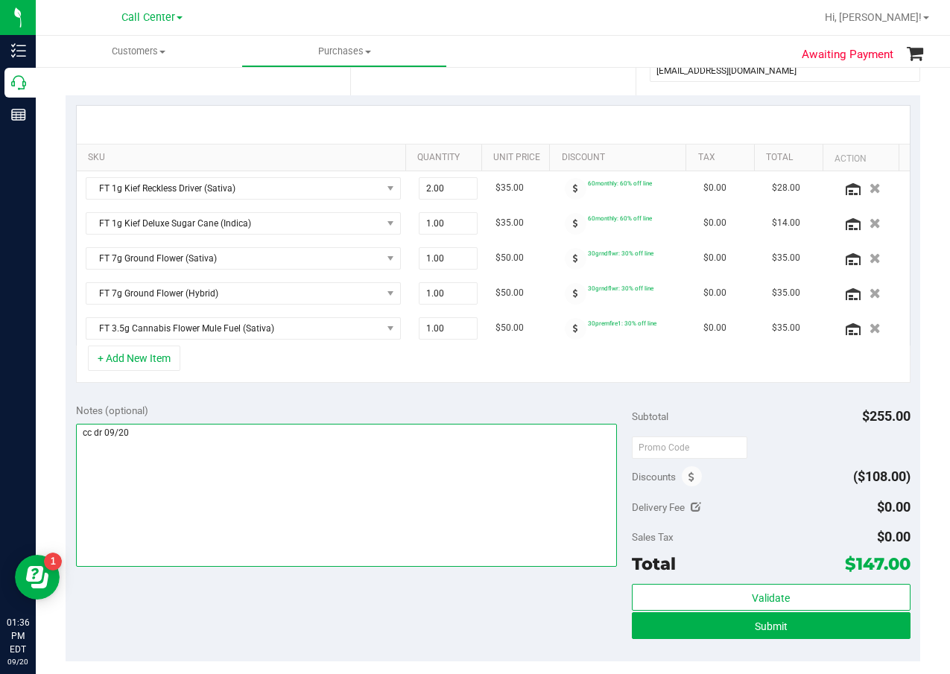
scroll to position [373, 0]
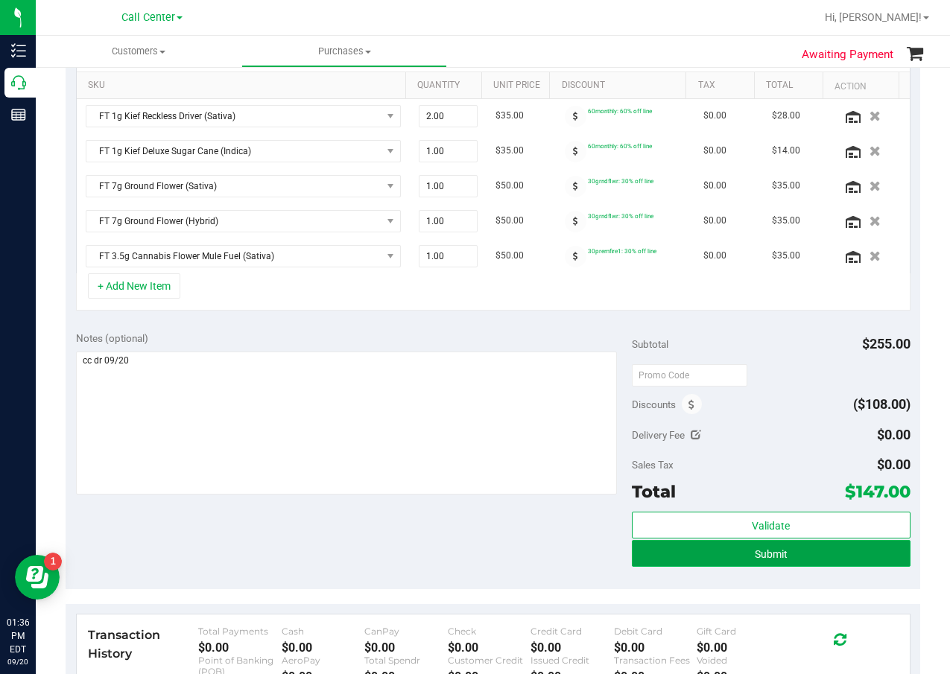
click at [691, 559] on button "Submit" at bounding box center [771, 553] width 278 height 27
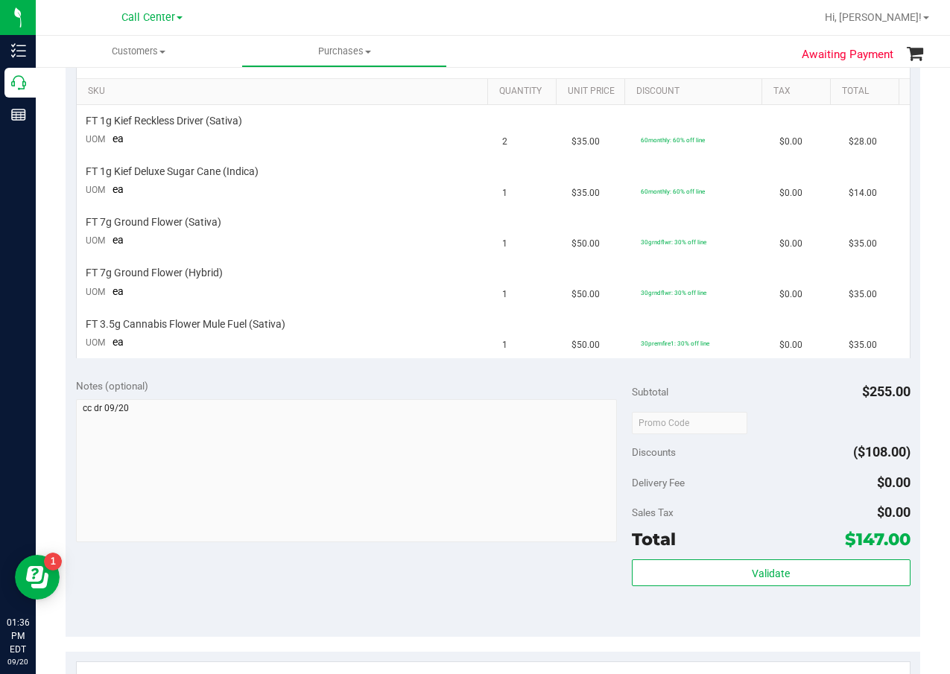
click at [409, 362] on div "View State Registry SKU Quantity Unit Price Discount Tax Total FT 1g Kief Reckl…" at bounding box center [493, 199] width 855 height 340
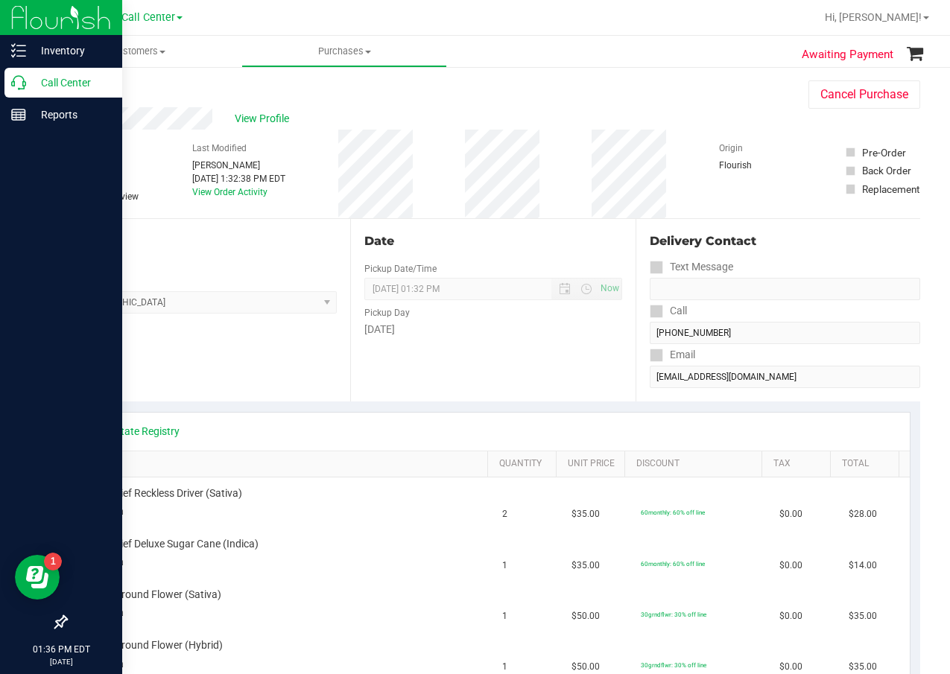
click at [19, 83] on icon at bounding box center [18, 82] width 15 height 15
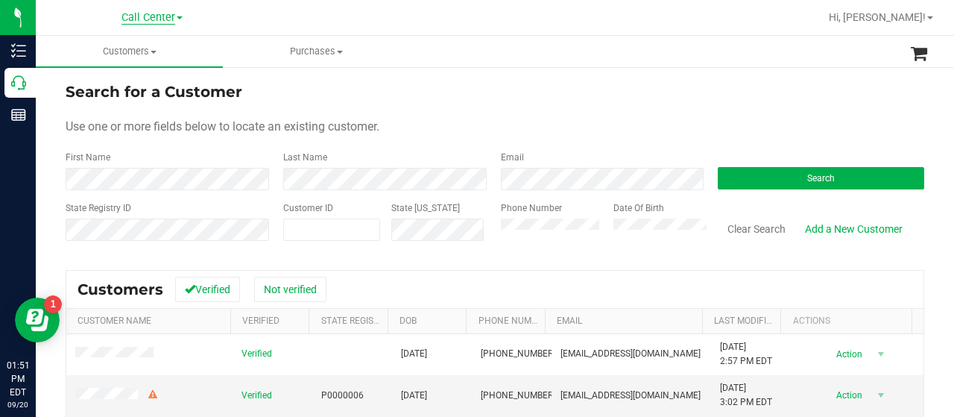
click at [131, 16] on span "Call Center" at bounding box center [148, 17] width 54 height 13
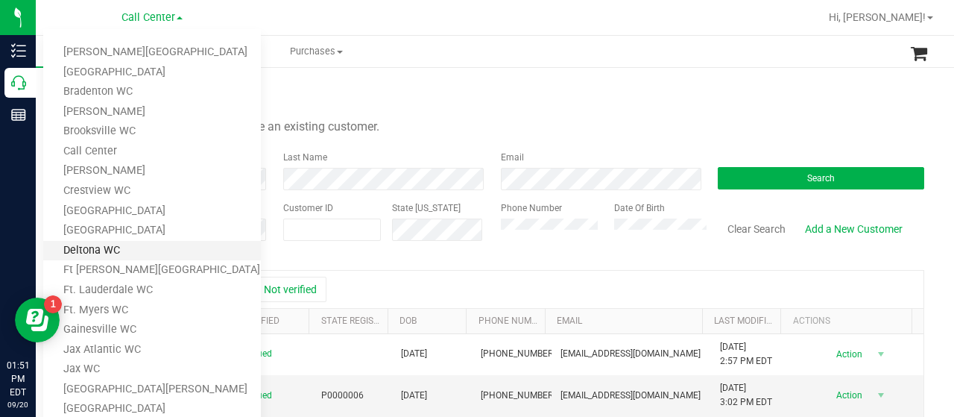
click at [113, 241] on link "Deltona WC" at bounding box center [152, 251] width 218 height 20
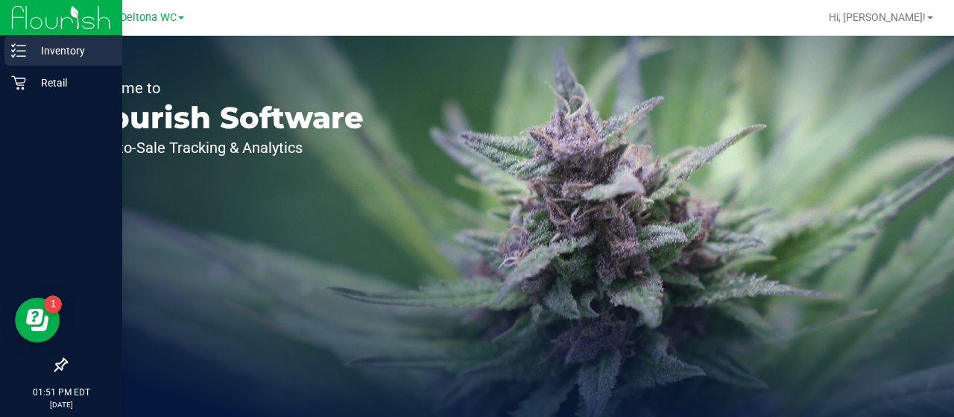
click at [21, 52] on icon at bounding box center [18, 50] width 15 height 15
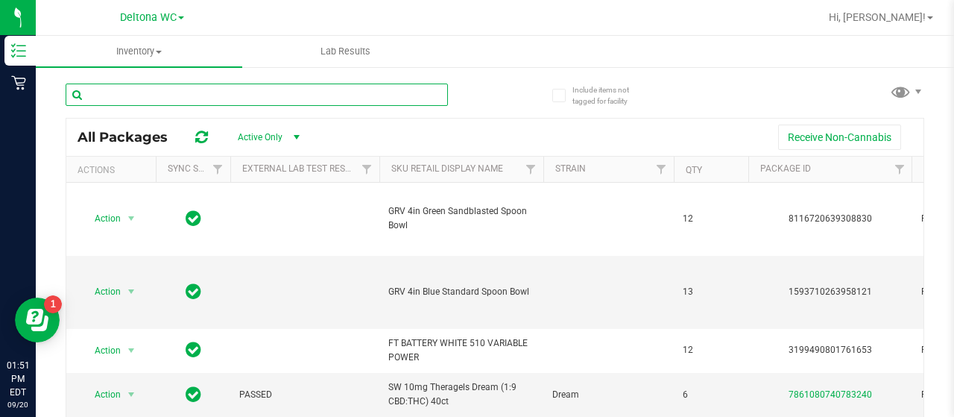
paste input "FD 3.5g Flower Greenhouse Don Dada (Hybrid)"
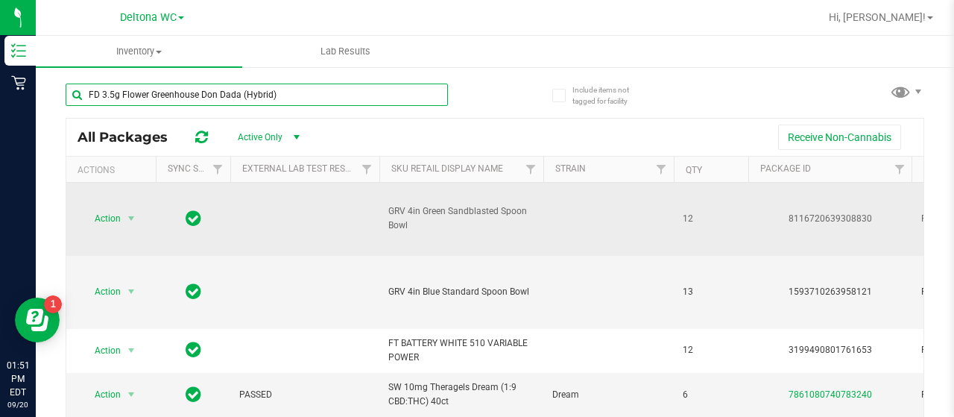
type input "FD 3.5g Flower Greenhouse Don Dada (Hybrid)"
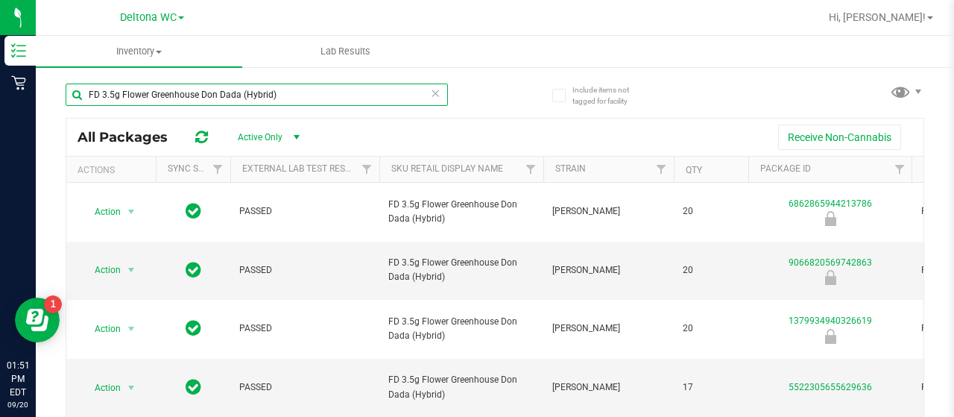
click at [362, 89] on input "FD 3.5g Flower Greenhouse Don Dada (Hybrid)" at bounding box center [257, 94] width 382 height 22
